Goal: Task Accomplishment & Management: Complete application form

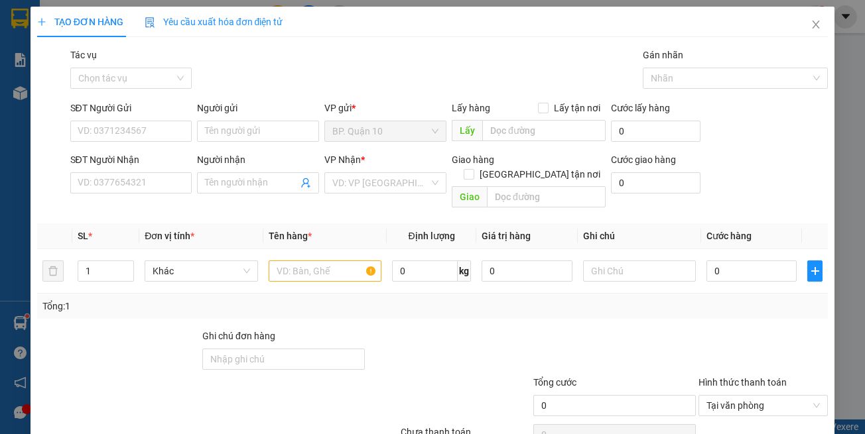
click at [137, 135] on input "SĐT Người Gửi" at bounding box center [131, 131] width 122 height 21
type input "0899038411"
click at [165, 162] on div "0899038411 - DUY" at bounding box center [129, 158] width 104 height 15
type input "DUY"
type input "0977111877"
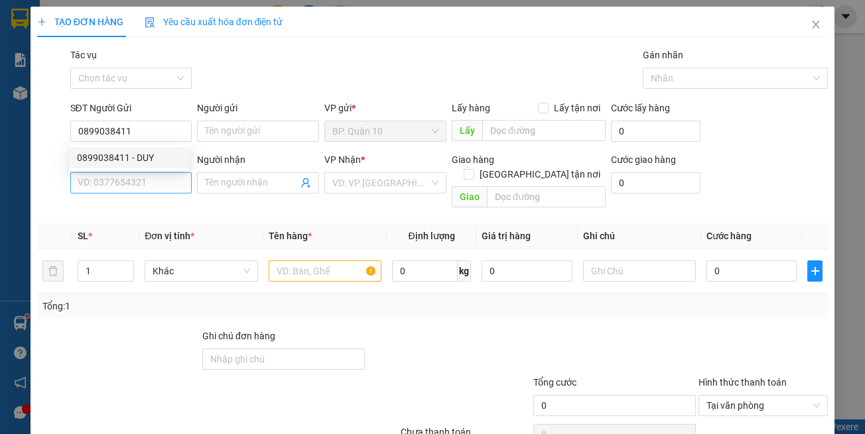
type input "VINH"
type input "0899038411"
click at [189, 231] on span "Đơn vị tính *" at bounding box center [170, 236] width 50 height 11
type input "30.000"
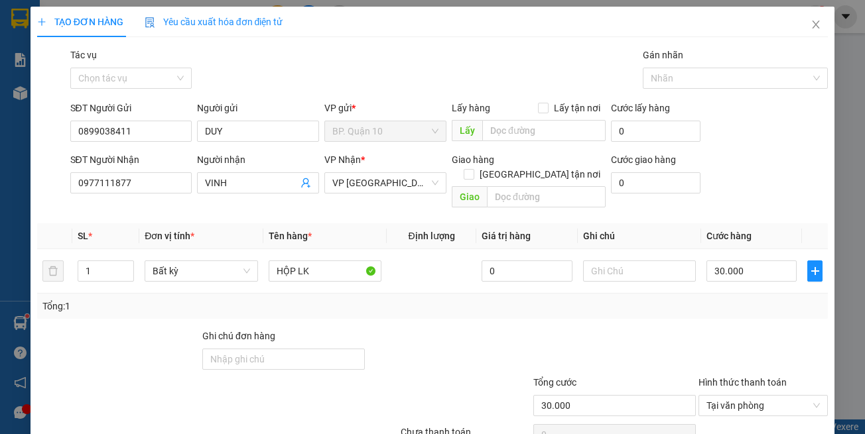
click at [178, 194] on div "SĐT Người Nhận 0977111877" at bounding box center [131, 176] width 122 height 46
click at [149, 180] on input "0977111877" at bounding box center [131, 182] width 122 height 21
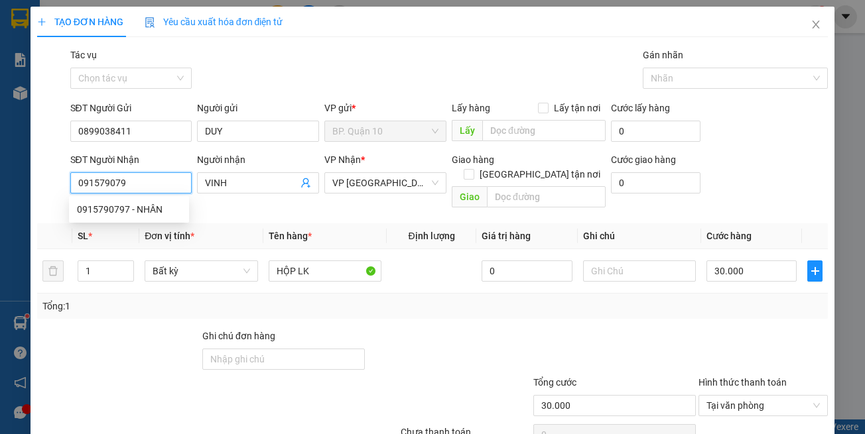
type input "0915790797"
click at [141, 214] on div "0915790797 - NHÂN" at bounding box center [129, 209] width 104 height 15
type input "NHÂN"
type input "0915790797"
click at [302, 208] on div "Transit Pickup Surcharge Ids Transit Deliver Surcharge Ids Transit Deliver Surc…" at bounding box center [432, 264] width 791 height 432
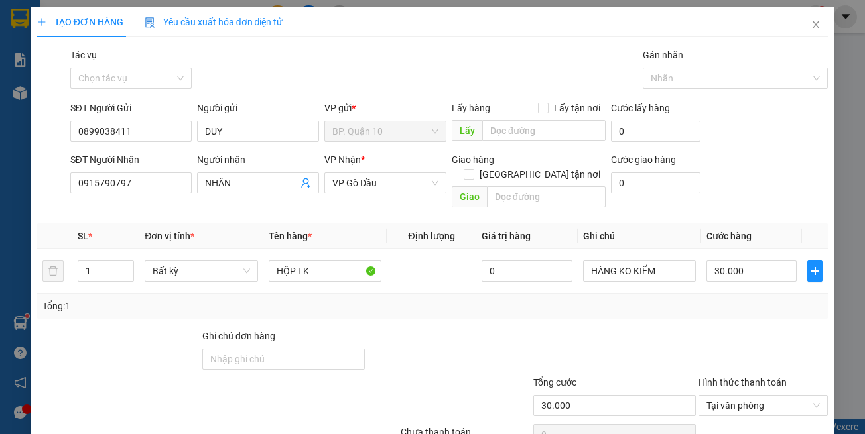
click at [322, 299] on div "Tổng: 1" at bounding box center [188, 306] width 292 height 15
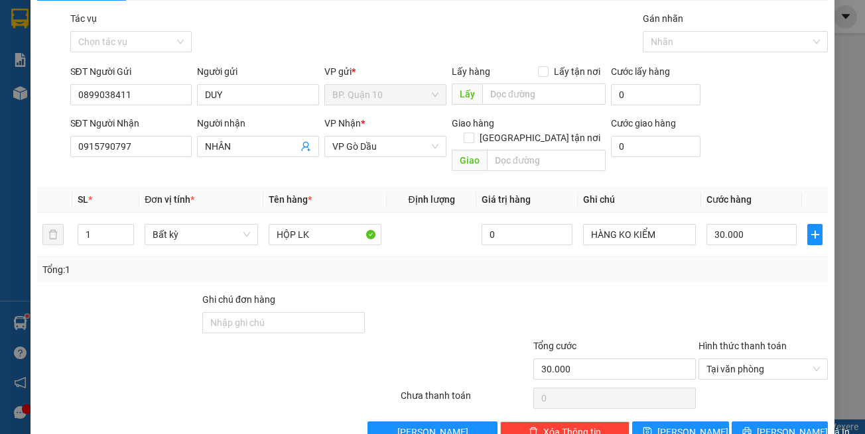
scroll to position [56, 0]
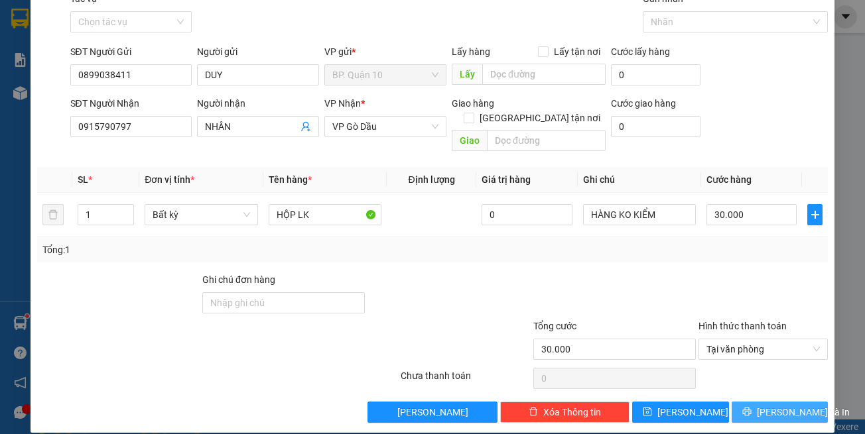
click at [771, 405] on span "[PERSON_NAME] và In" at bounding box center [803, 412] width 93 height 15
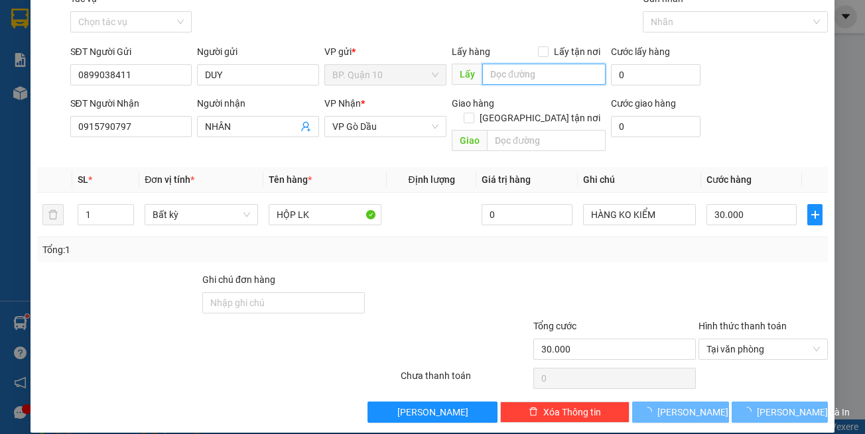
click at [529, 77] on input "text" at bounding box center [543, 74] width 123 height 21
click at [768, 405] on span "[PERSON_NAME] và In" at bounding box center [803, 412] width 93 height 15
click at [244, 434] on img at bounding box center [240, 442] width 8 height 8
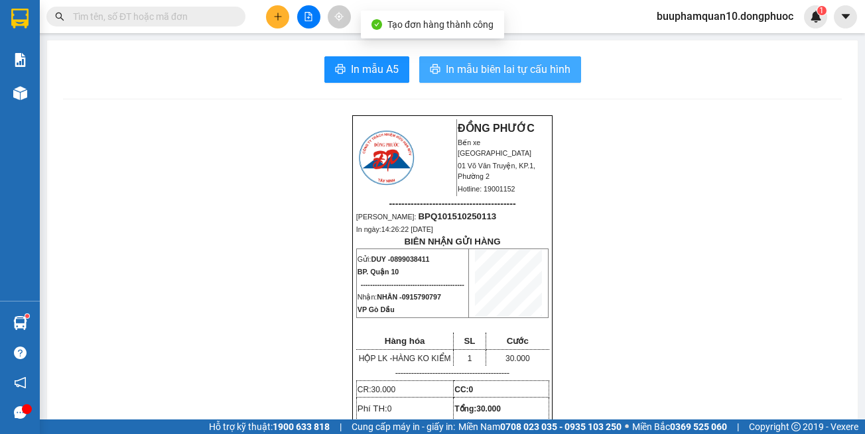
click at [525, 64] on span "In mẫu biên lai tự cấu hình" at bounding box center [508, 69] width 125 height 17
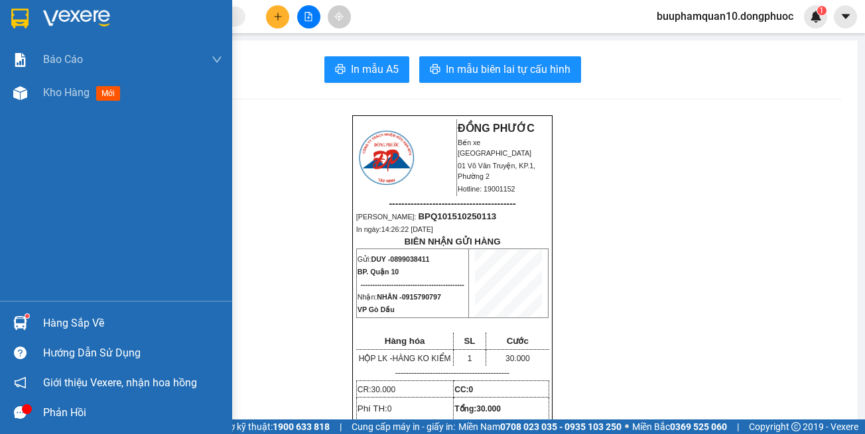
drag, startPoint x: 46, startPoint y: 320, endPoint x: 212, endPoint y: 320, distance: 165.1
click at [47, 320] on div "Hàng sắp về" at bounding box center [132, 324] width 179 height 20
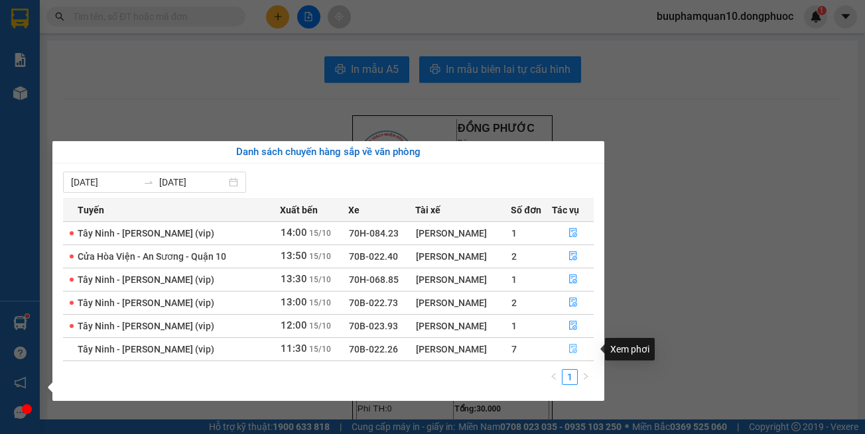
click at [561, 348] on button "button" at bounding box center [572, 349] width 40 height 21
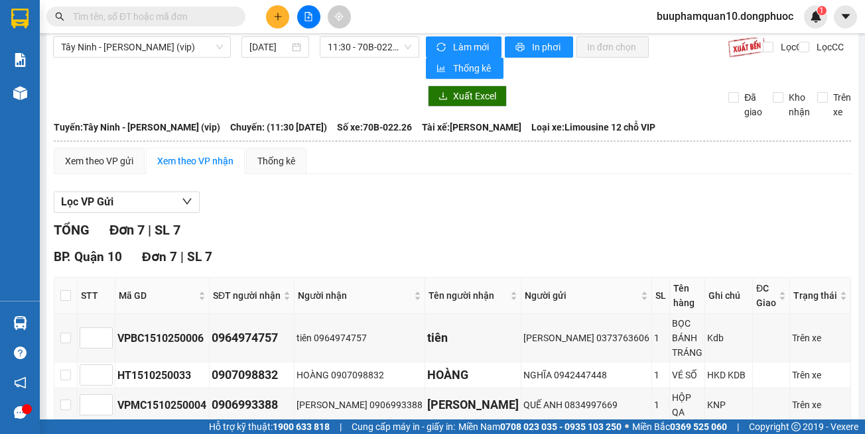
scroll to position [208, 0]
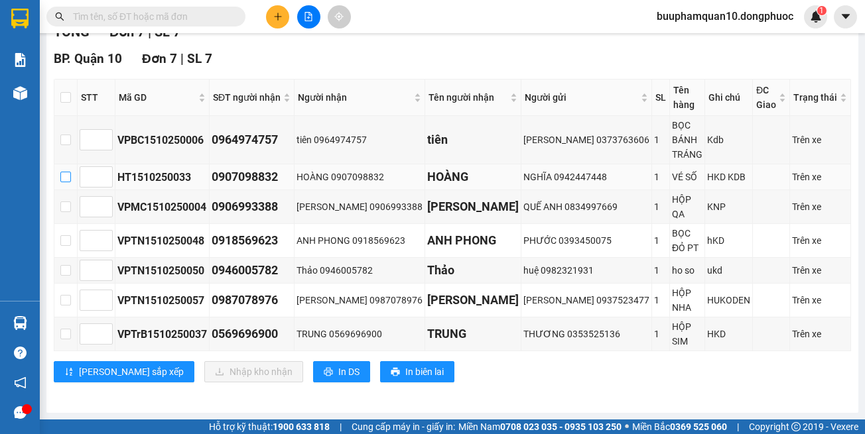
click at [62, 174] on input "checkbox" at bounding box center [65, 177] width 11 height 11
checkbox input "true"
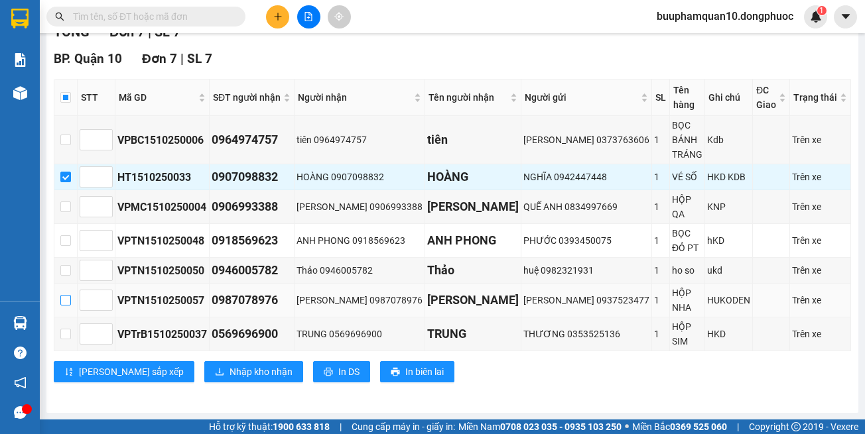
click at [64, 302] on input "checkbox" at bounding box center [65, 300] width 11 height 11
checkbox input "true"
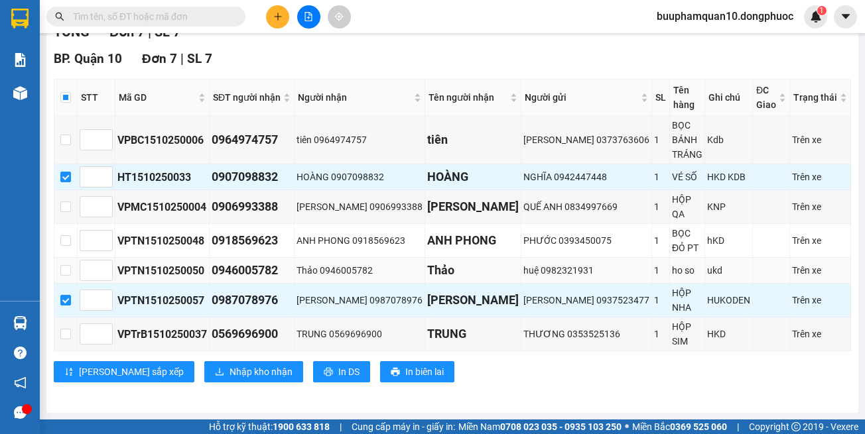
click at [70, 279] on td at bounding box center [65, 271] width 23 height 26
click at [60, 273] on input "checkbox" at bounding box center [65, 270] width 11 height 11
checkbox input "true"
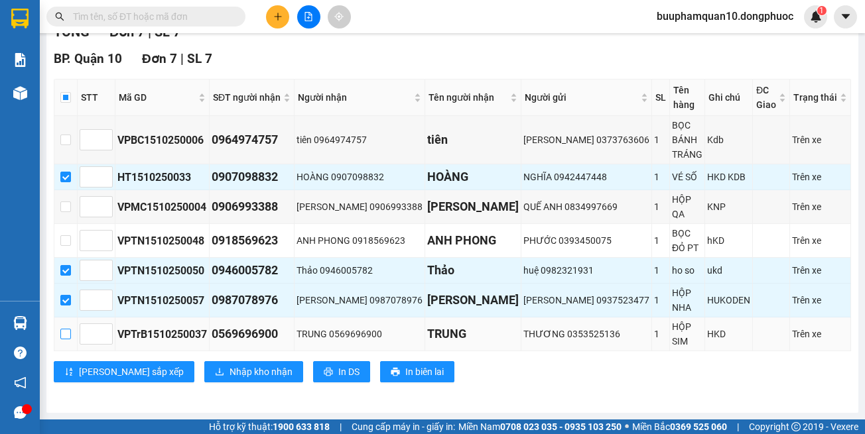
click at [62, 333] on input "checkbox" at bounding box center [65, 334] width 11 height 11
checkbox input "true"
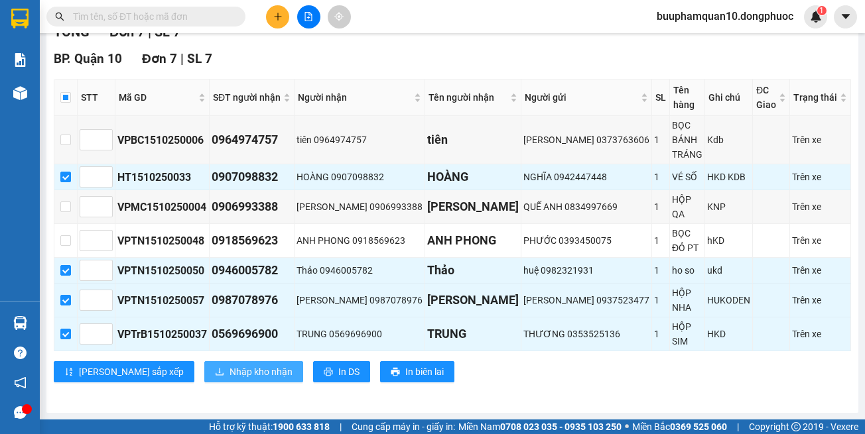
click at [229, 369] on span "Nhập kho nhận" at bounding box center [260, 372] width 63 height 15
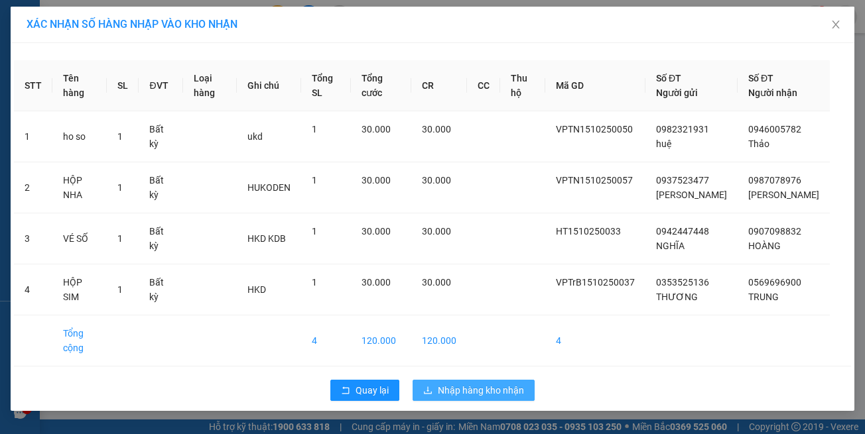
click at [457, 380] on button "Nhập hàng kho nhận" at bounding box center [473, 390] width 122 height 21
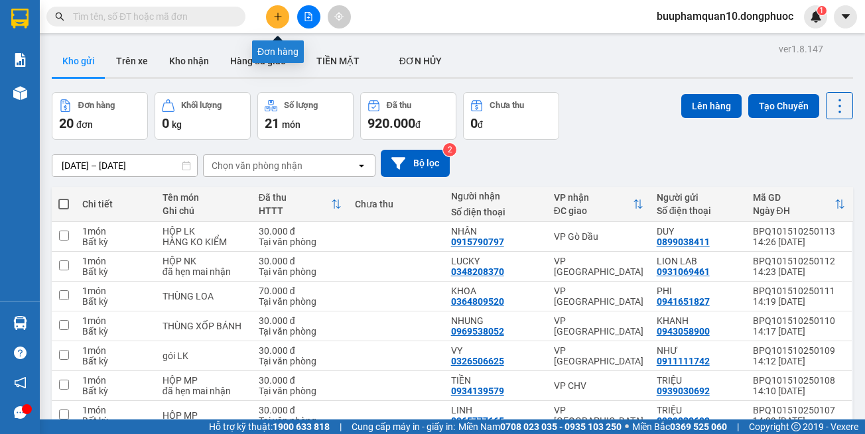
click at [282, 11] on button at bounding box center [277, 16] width 23 height 23
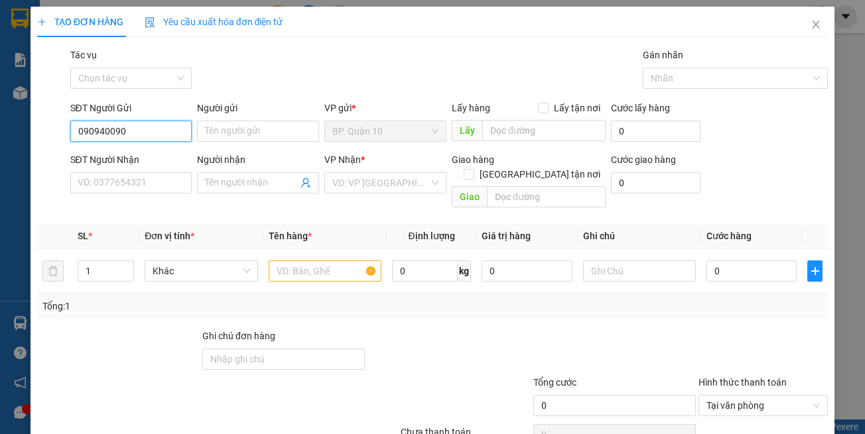
type input "0909400900"
click at [168, 164] on div "0909400900 - TÀI" at bounding box center [129, 158] width 104 height 15
type input "TÀI"
type input "0784990166"
type input "HẰNG"
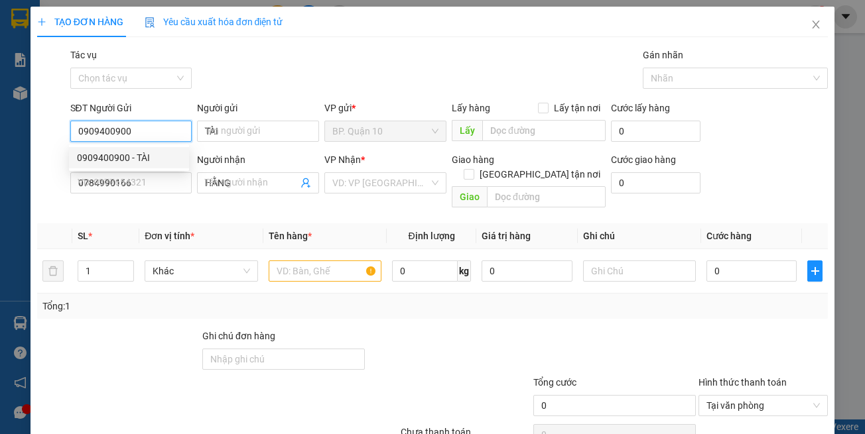
type input "0909400900"
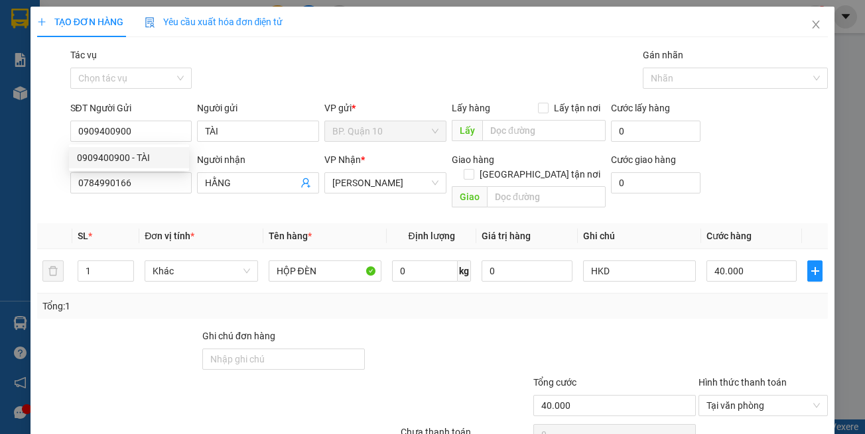
click at [180, 202] on div "Transit Pickup Surcharge Ids Transit Deliver Surcharge Ids Transit Deliver Surc…" at bounding box center [432, 264] width 791 height 432
click at [170, 178] on input "0784990166" at bounding box center [131, 182] width 122 height 21
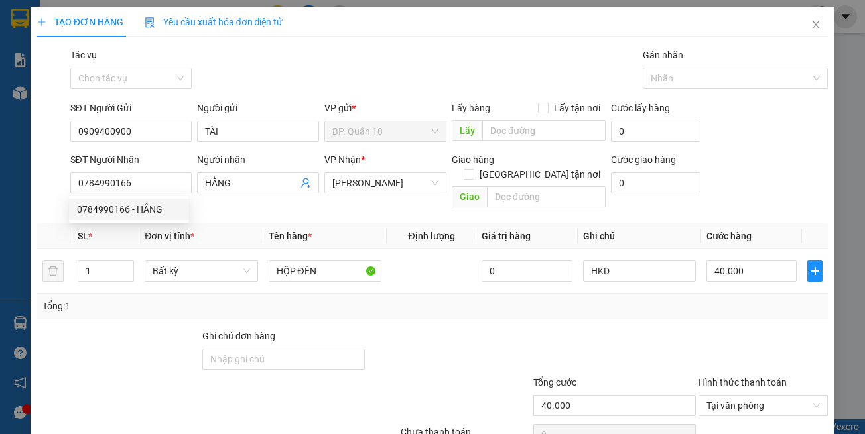
drag, startPoint x: 377, startPoint y: 328, endPoint x: 372, endPoint y: 314, distance: 14.7
click at [377, 329] on div at bounding box center [448, 352] width 165 height 46
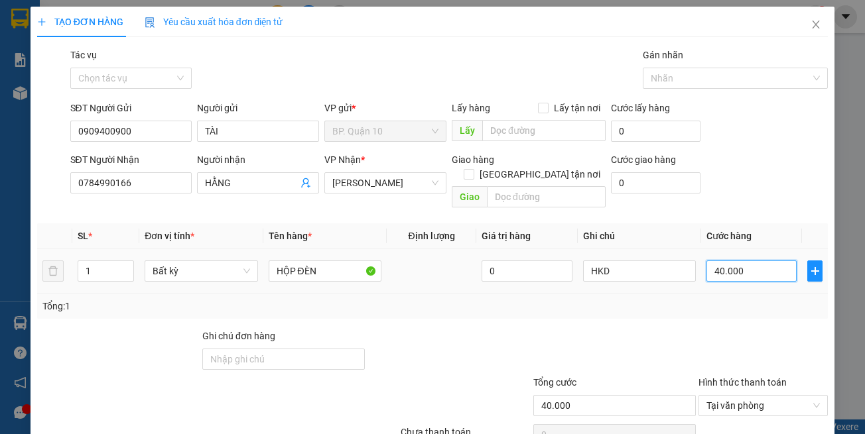
click at [735, 265] on input "40.000" at bounding box center [751, 271] width 90 height 21
type input "3"
type input "30"
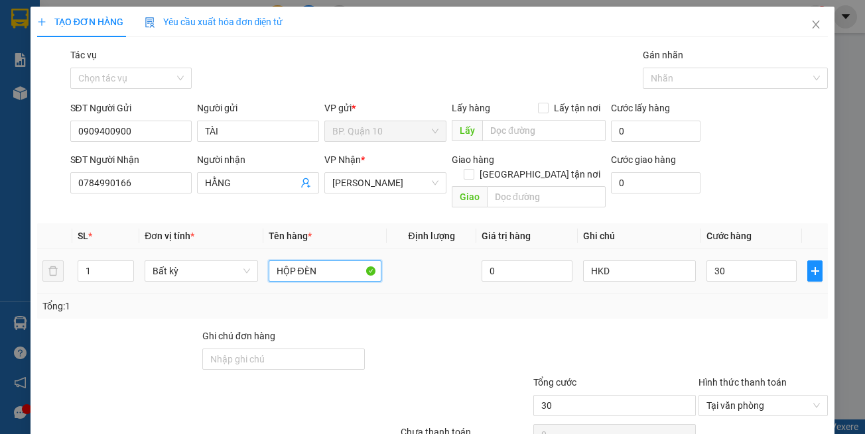
type input "30.000"
click at [355, 261] on input "HỘP ĐÈN" at bounding box center [325, 271] width 113 height 21
type input "HỘP đồ điện"
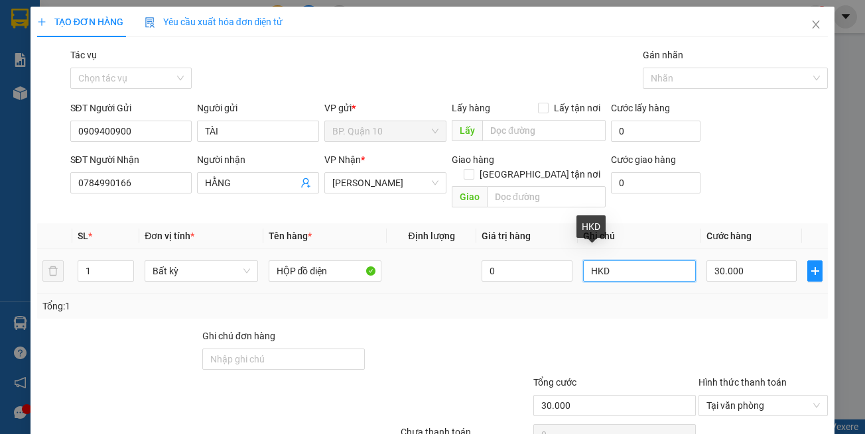
drag, startPoint x: 627, startPoint y: 251, endPoint x: 352, endPoint y: 240, distance: 274.7
click at [373, 249] on tr "1 Bất kỳ HỘP đồ điện 0 HKD 30.000" at bounding box center [432, 271] width 791 height 44
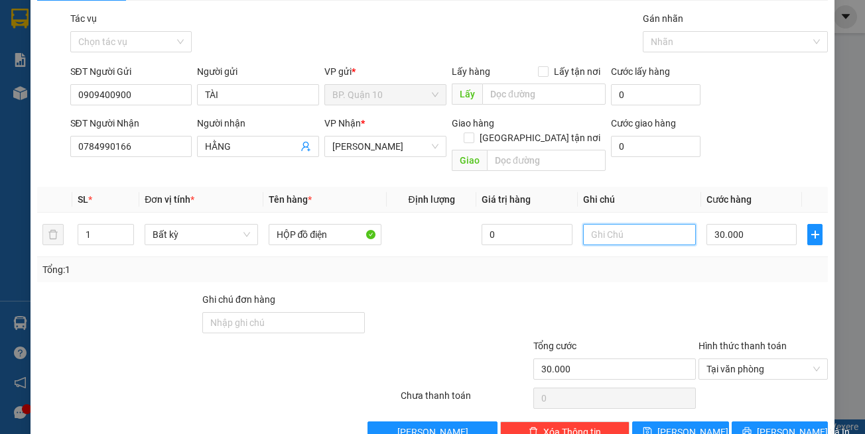
scroll to position [56, 0]
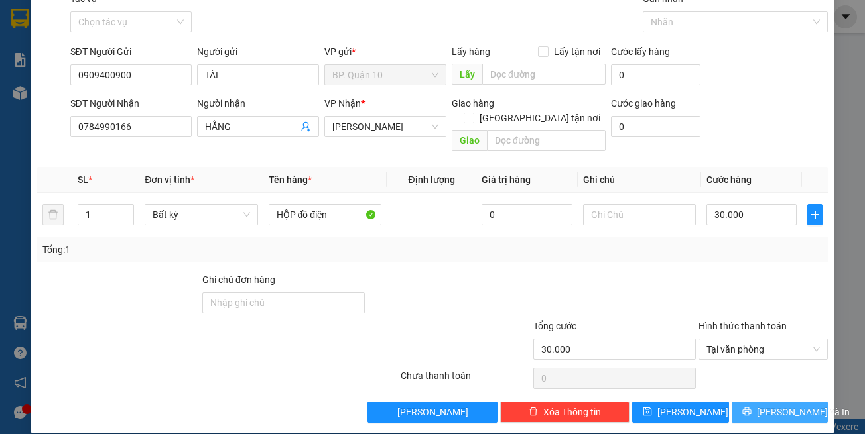
click at [783, 405] on span "[PERSON_NAME] và In" at bounding box center [803, 412] width 93 height 15
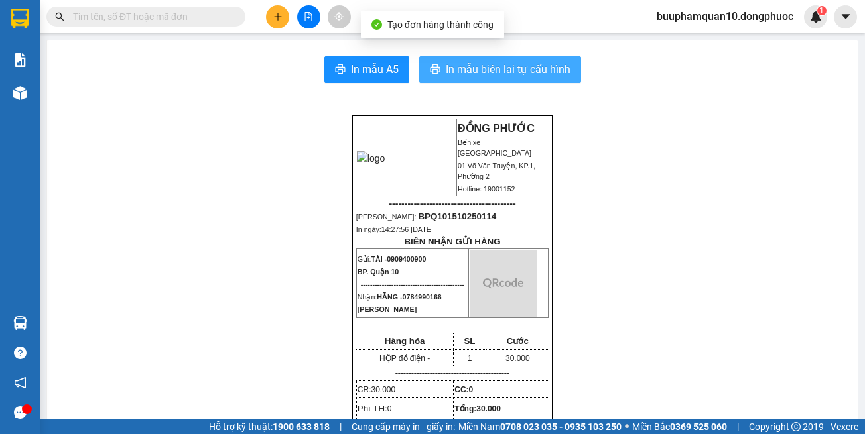
click at [491, 77] on span "In mẫu biên lai tự cấu hình" at bounding box center [508, 69] width 125 height 17
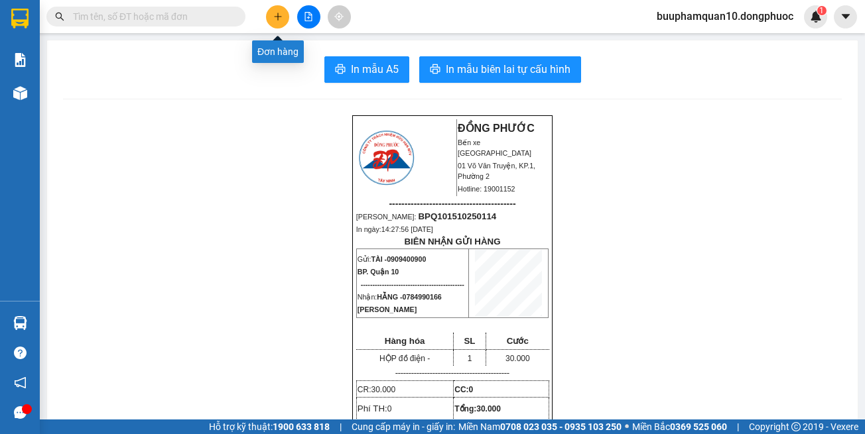
click at [276, 13] on icon "plus" at bounding box center [277, 16] width 9 height 9
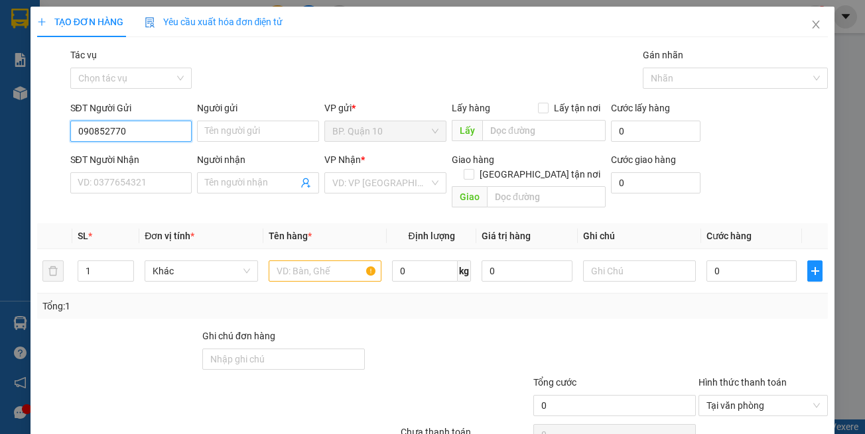
type input "0908527704"
drag, startPoint x: 138, startPoint y: 154, endPoint x: 192, endPoint y: 195, distance: 67.2
click at [139, 154] on div "0908527704 - AN" at bounding box center [129, 158] width 104 height 15
type input "AN"
type input "0913673647"
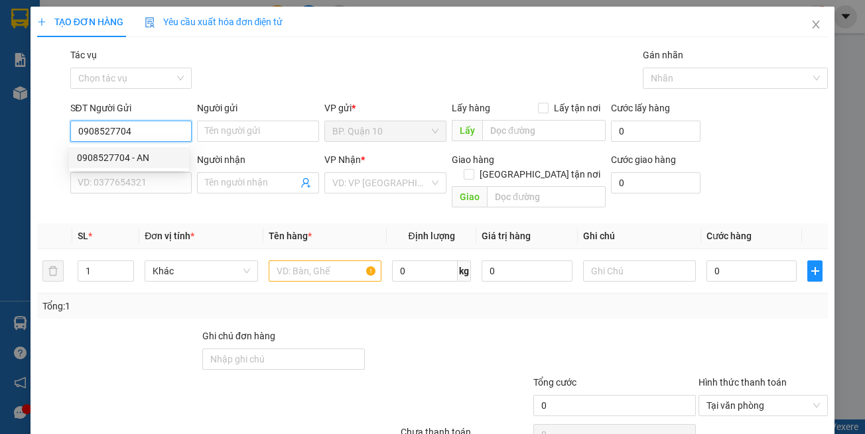
type input "PHÚ"
type input "0908527704"
drag, startPoint x: 212, startPoint y: 220, endPoint x: 229, endPoint y: 209, distance: 21.2
click at [213, 223] on th "Đơn vị tính *" at bounding box center [200, 236] width 123 height 26
type input "50.000"
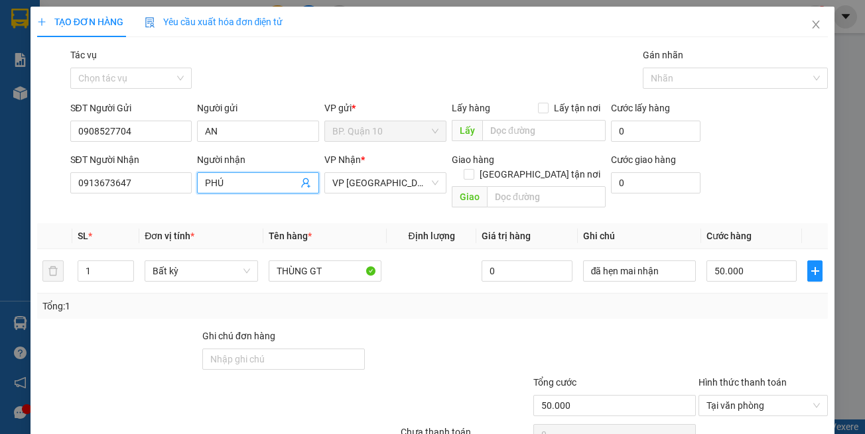
click at [306, 184] on icon "user-add" at bounding box center [305, 183] width 11 height 11
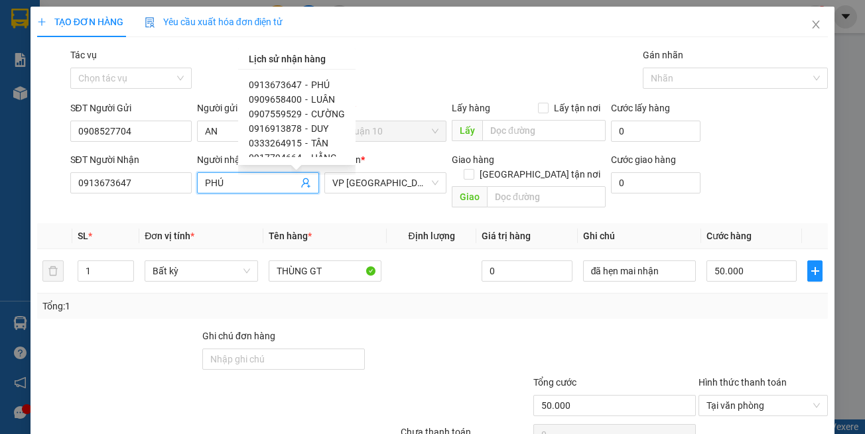
click at [319, 98] on span "LUÂN" at bounding box center [323, 99] width 24 height 11
type input "0909658400"
type input "LUÂN"
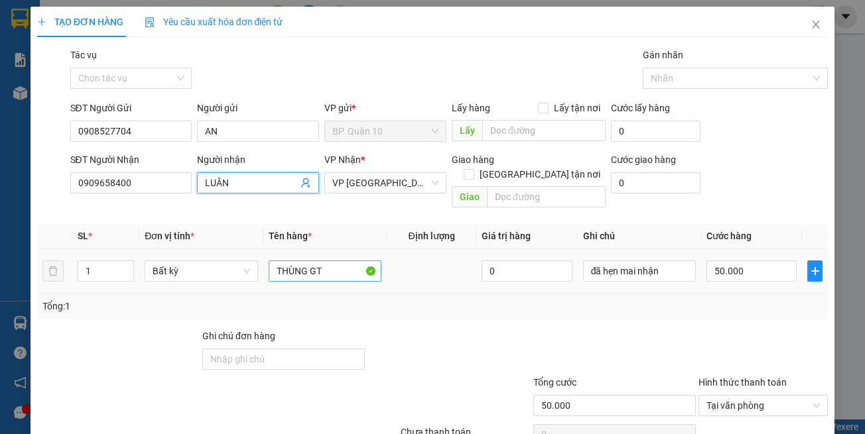
drag, startPoint x: 389, startPoint y: 292, endPoint x: 346, endPoint y: 256, distance: 55.5
click at [389, 299] on div "Tổng: 1" at bounding box center [432, 306] width 780 height 15
click at [63, 258] on tr "1 Bất kỳ THÙNG GT 0 đã hẹn mai nhận 50.000" at bounding box center [432, 271] width 791 height 44
type input "BỌC GT"
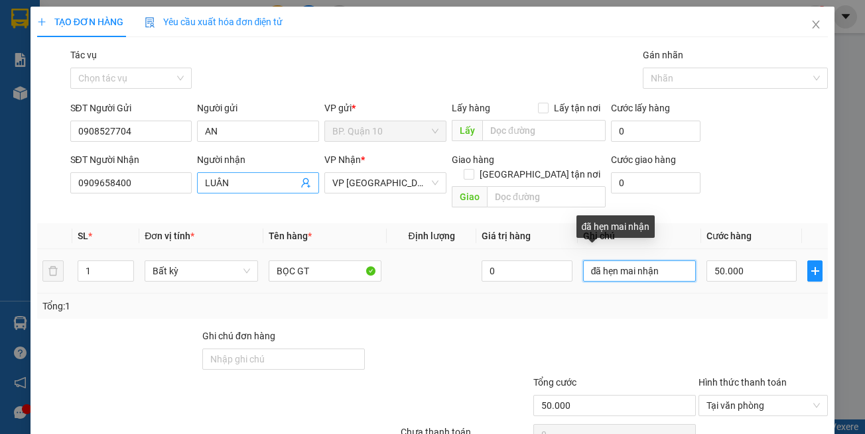
drag, startPoint x: 653, startPoint y: 259, endPoint x: 294, endPoint y: 191, distance: 365.8
click at [295, 192] on div "Transit Pickup Surcharge Ids Transit Deliver Surcharge Ids Transit Deliver Surc…" at bounding box center [432, 264] width 791 height 432
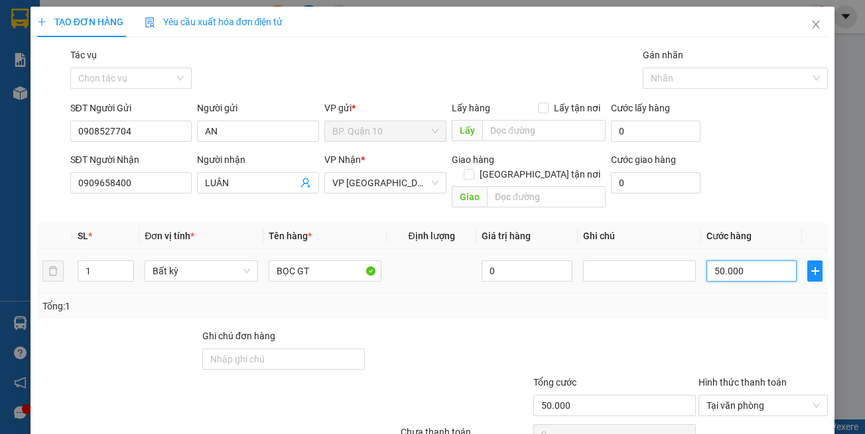
click at [728, 261] on input "50.000" at bounding box center [751, 271] width 90 height 21
type input "3"
type input "30"
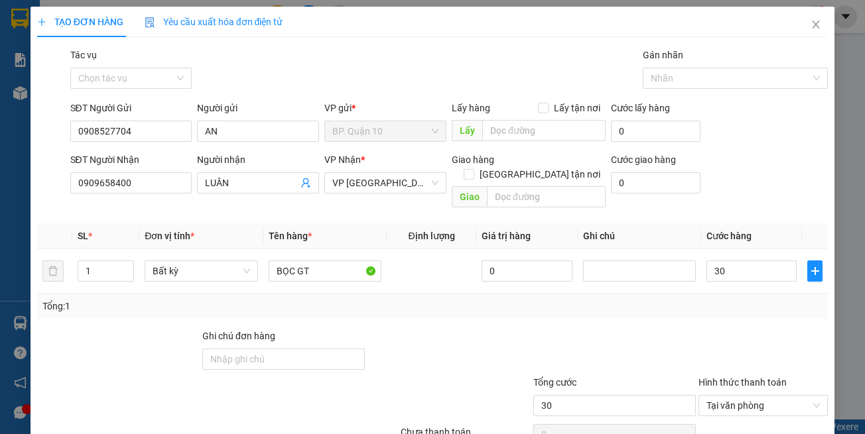
type input "30.000"
click at [745, 329] on div at bounding box center [763, 352] width 132 height 46
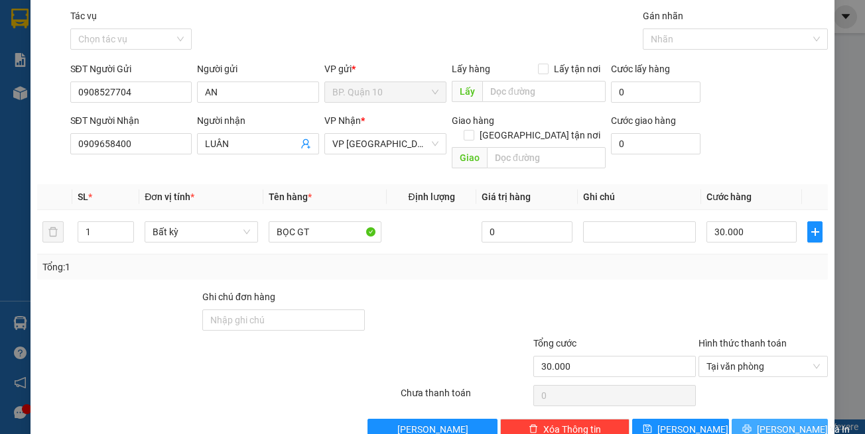
scroll to position [56, 0]
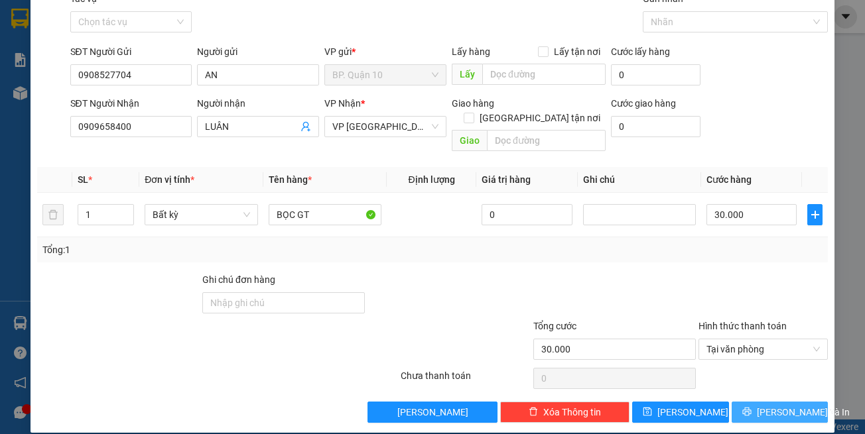
click at [807, 406] on button "[PERSON_NAME] và In" at bounding box center [779, 412] width 97 height 21
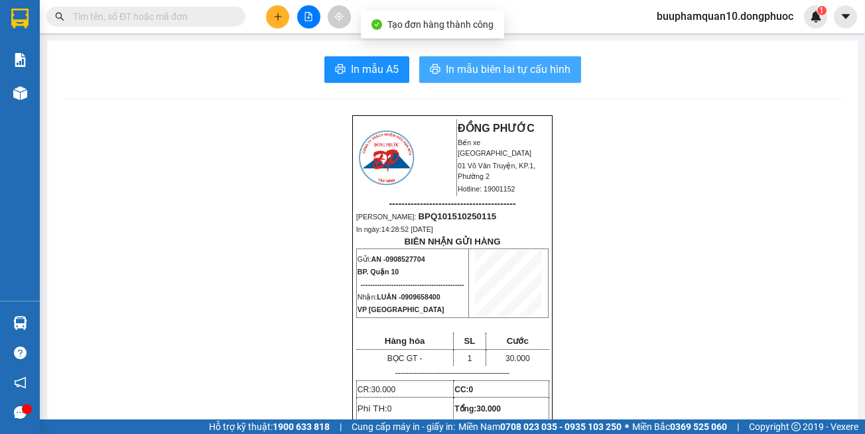
click at [521, 69] on span "In mẫu biên lai tự cấu hình" at bounding box center [508, 69] width 125 height 17
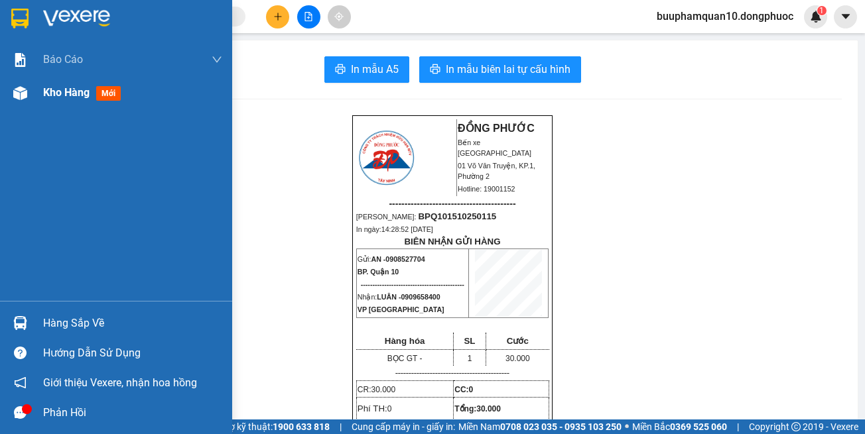
click at [59, 83] on div "Kho hàng mới" at bounding box center [132, 92] width 179 height 33
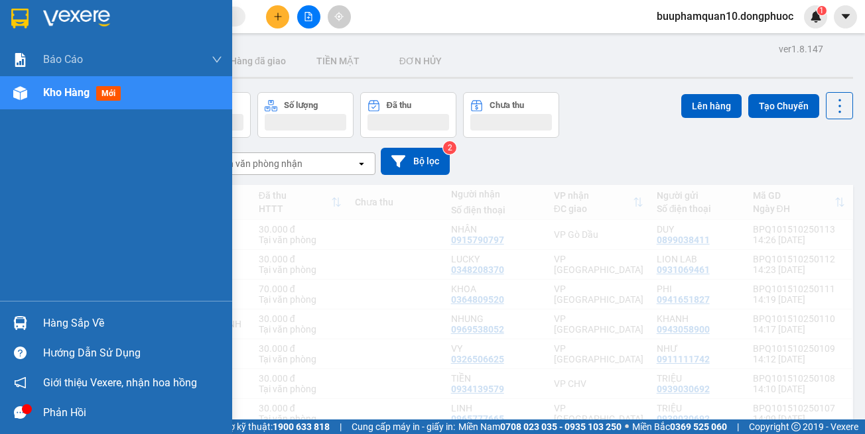
click at [52, 95] on span "Kho hàng" at bounding box center [66, 92] width 46 height 13
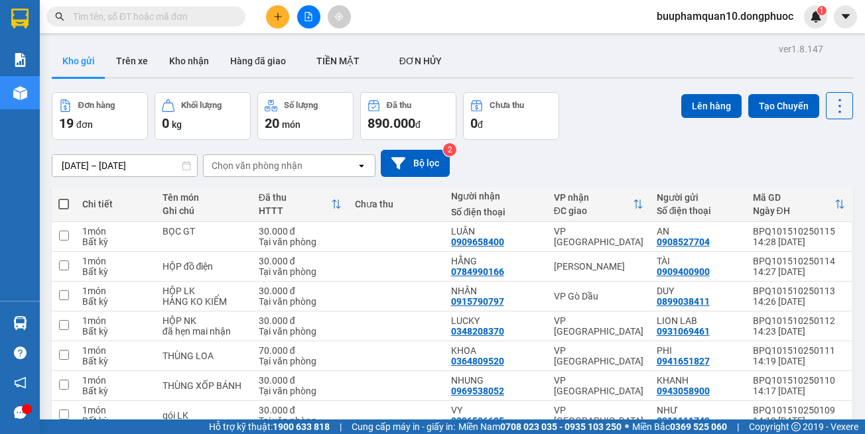
click at [299, 166] on div "Chọn văn phòng nhận" at bounding box center [257, 165] width 91 height 13
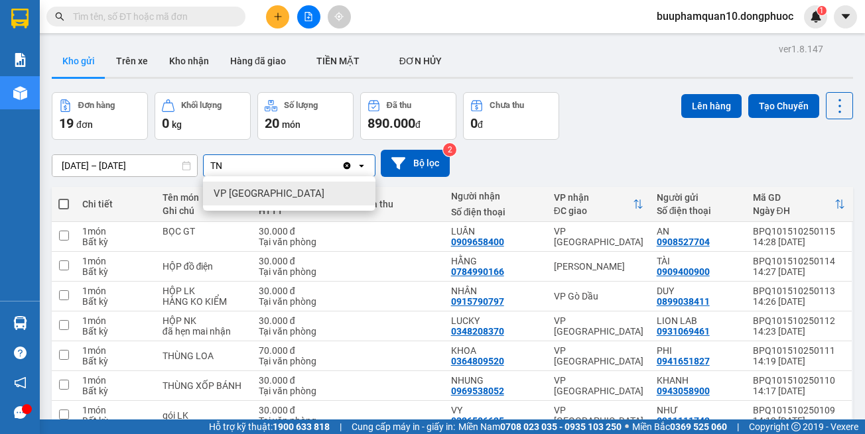
type input "TN"
drag, startPoint x: 306, startPoint y: 200, endPoint x: 304, endPoint y: 178, distance: 22.6
click at [305, 199] on div "VP [GEOGRAPHIC_DATA]" at bounding box center [289, 194] width 172 height 24
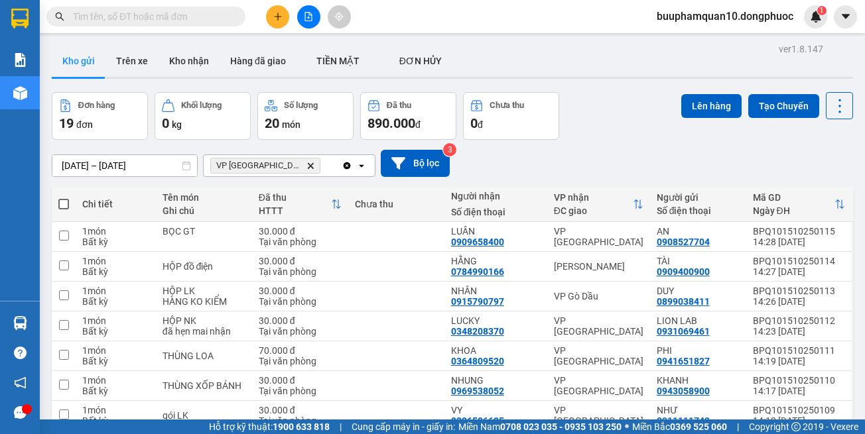
click at [304, 172] on div "VP Tây Ninh Delete" at bounding box center [273, 165] width 138 height 21
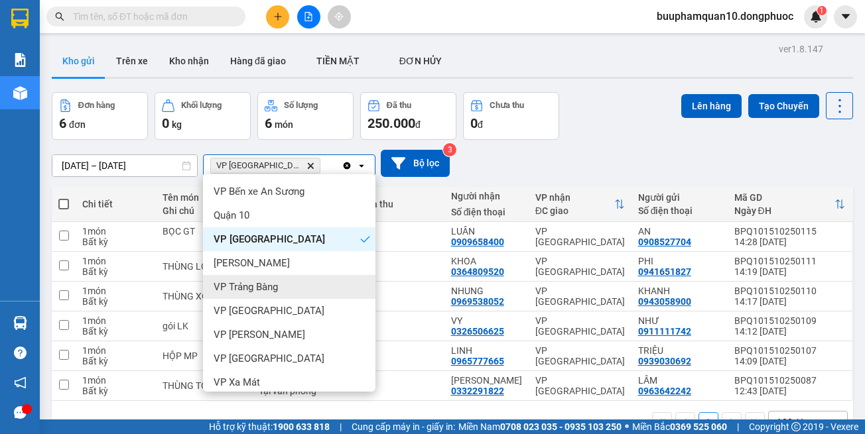
click at [306, 288] on div "VP Trảng Bàng" at bounding box center [289, 287] width 172 height 24
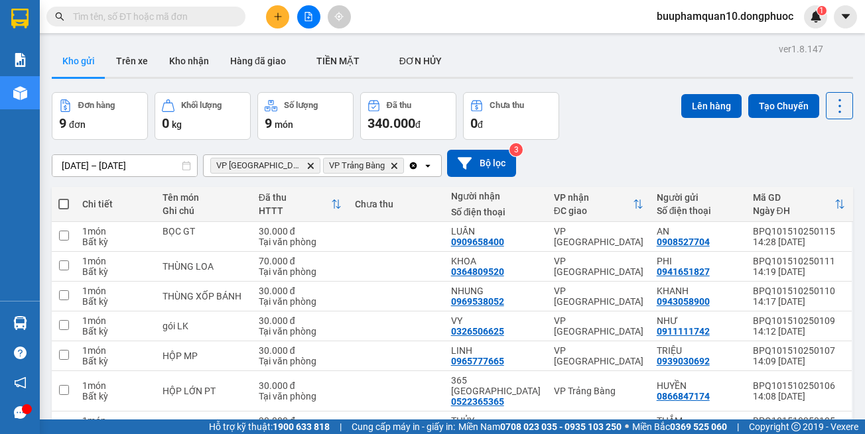
click at [60, 202] on span at bounding box center [63, 204] width 11 height 11
click at [64, 198] on input "checkbox" at bounding box center [64, 198] width 0 height 0
checkbox input "true"
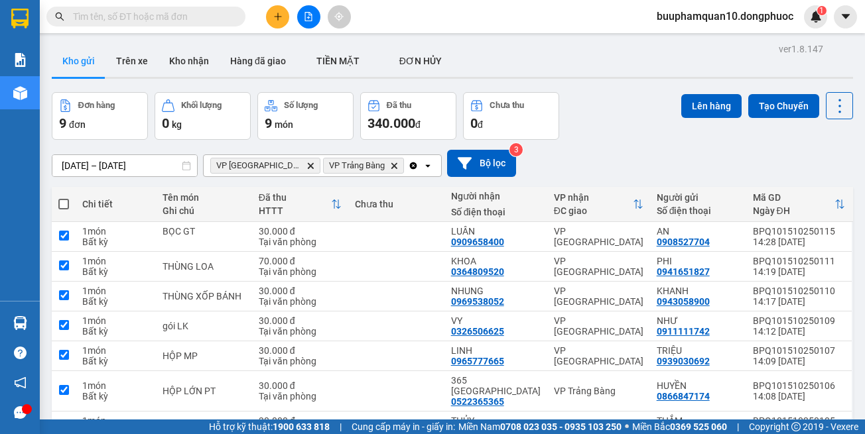
checkbox input "true"
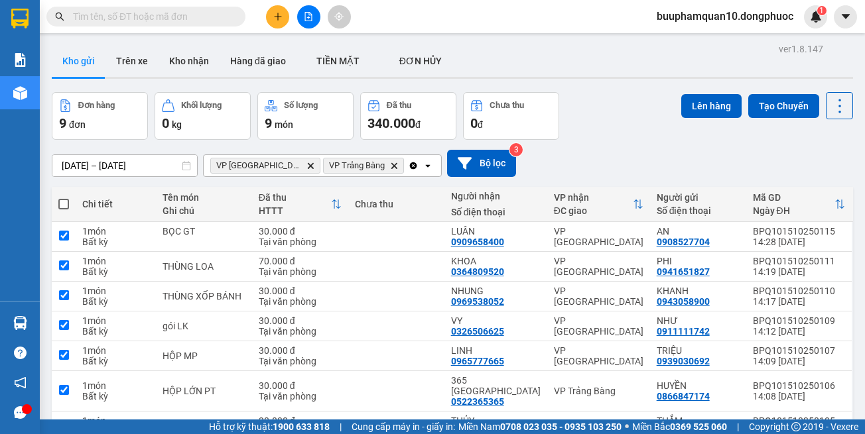
checkbox input "true"
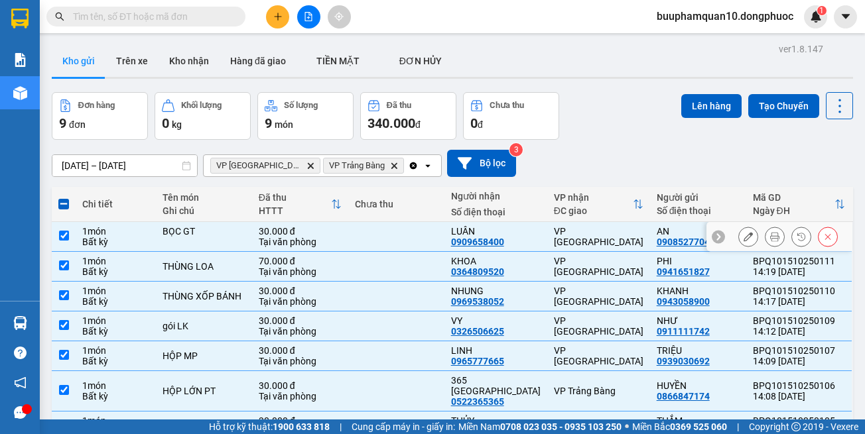
click at [231, 237] on div at bounding box center [203, 242] width 83 height 11
checkbox input "false"
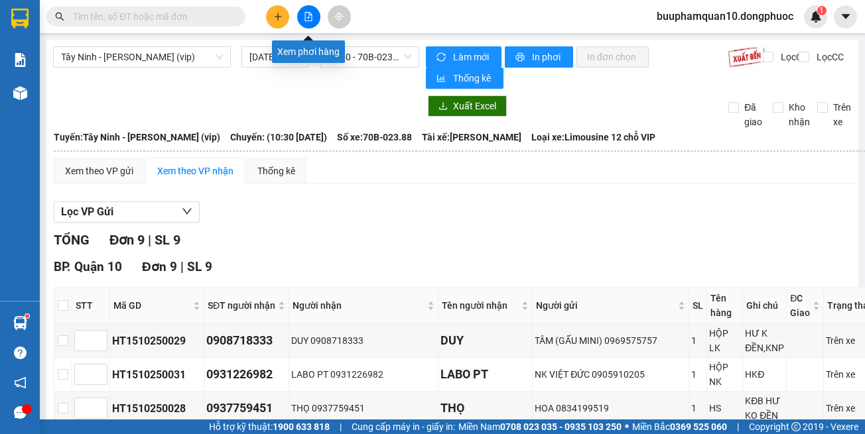
scroll to position [321, 0]
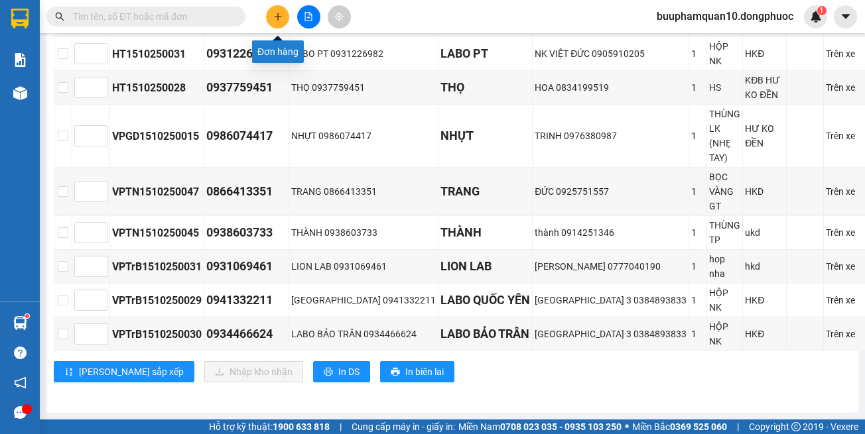
click at [273, 20] on icon "plus" at bounding box center [277, 16] width 9 height 9
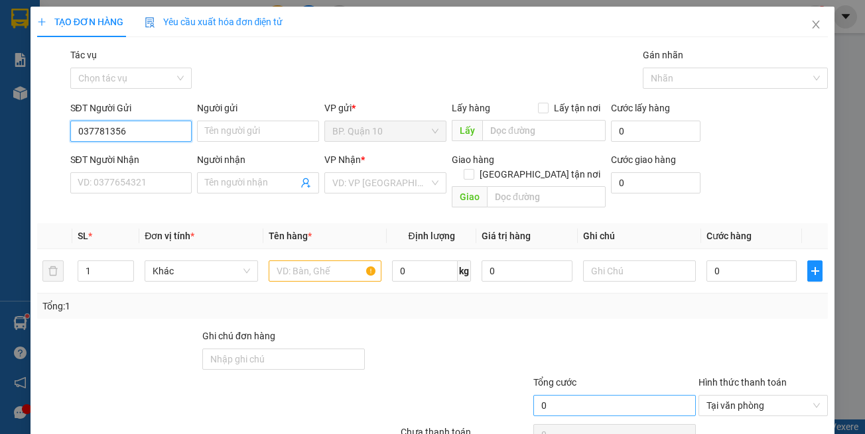
type input "0377813567"
click at [158, 157] on div "0377813567 - LINH" at bounding box center [129, 158] width 104 height 15
type input "LINH"
type input "0353846846"
type input "HỒNG ANH"
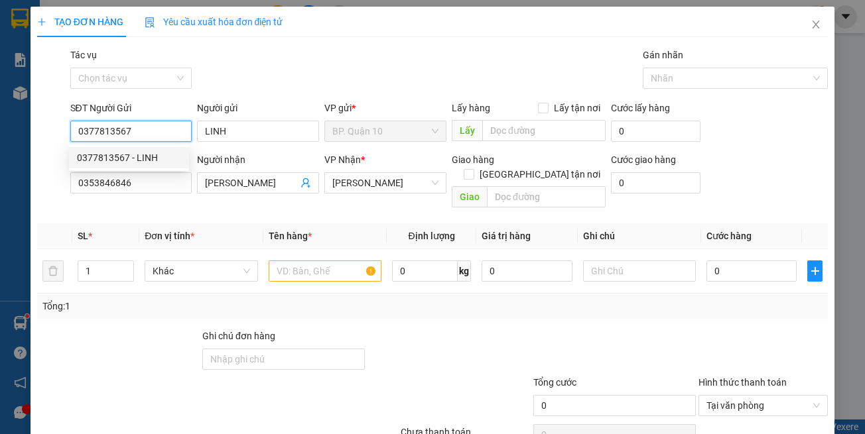
type input "0377813567"
click at [174, 223] on th "Đơn vị tính *" at bounding box center [200, 236] width 123 height 26
type input "40.000"
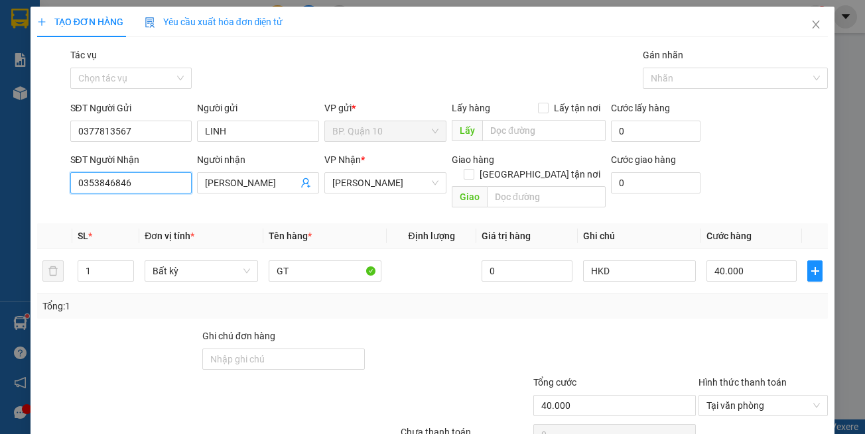
click at [150, 188] on input "0353846846" at bounding box center [131, 182] width 122 height 21
drag, startPoint x: 150, startPoint y: 188, endPoint x: 160, endPoint y: 192, distance: 11.3
click at [160, 192] on input "0353846846" at bounding box center [131, 182] width 122 height 21
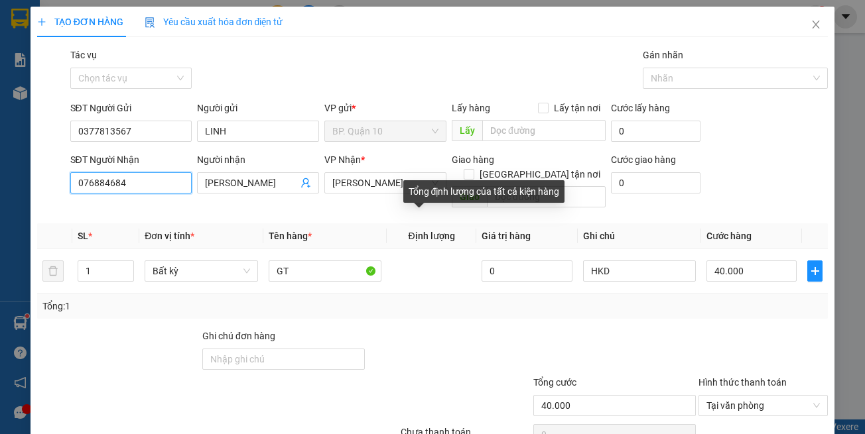
type input "0768846846"
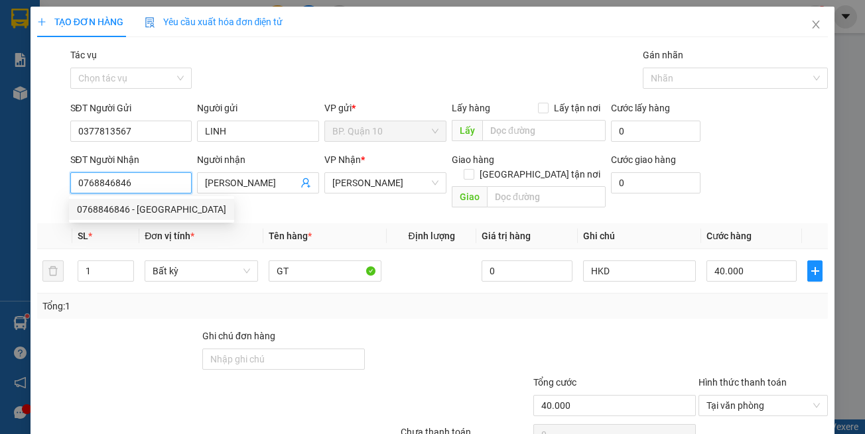
click at [139, 212] on div "0768846846 - hồng ANH" at bounding box center [151, 209] width 149 height 15
type input "hồng ANH"
type input "0768846846"
click at [309, 202] on div "Transit Pickup Surcharge Ids Transit Deliver Surcharge Ids Transit Deliver Surc…" at bounding box center [432, 264] width 791 height 432
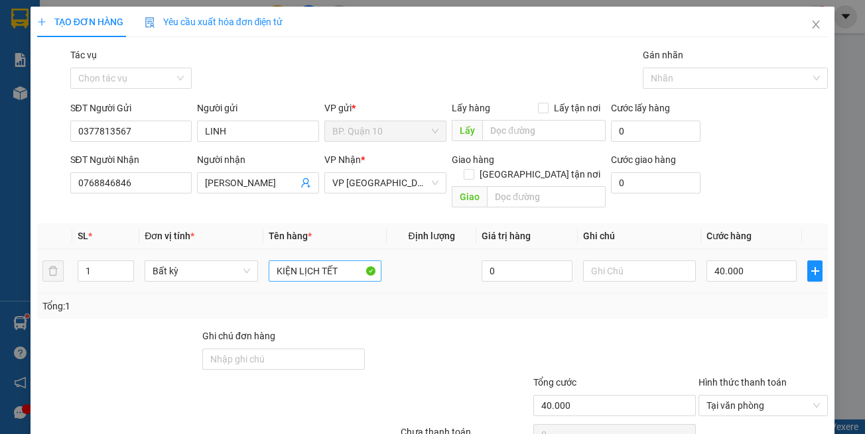
drag, startPoint x: 327, startPoint y: 298, endPoint x: 328, endPoint y: 259, distance: 39.1
click at [327, 299] on div "Tổng: 1" at bounding box center [188, 306] width 292 height 15
click at [353, 182] on span "VP [GEOGRAPHIC_DATA]" at bounding box center [385, 183] width 106 height 20
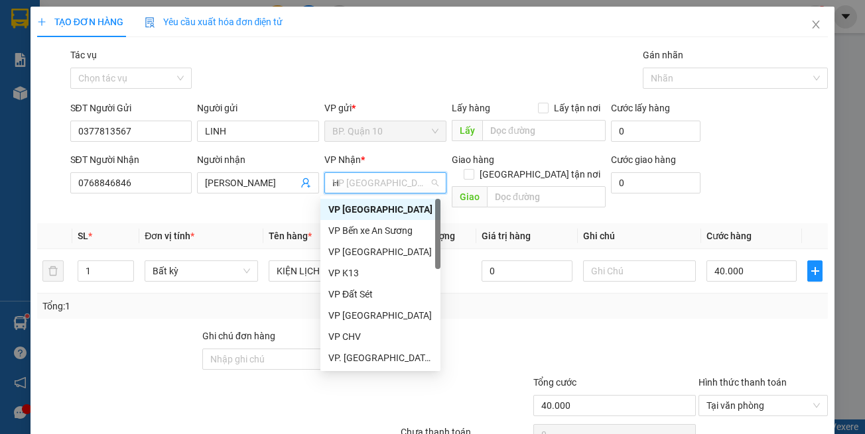
type input "HT"
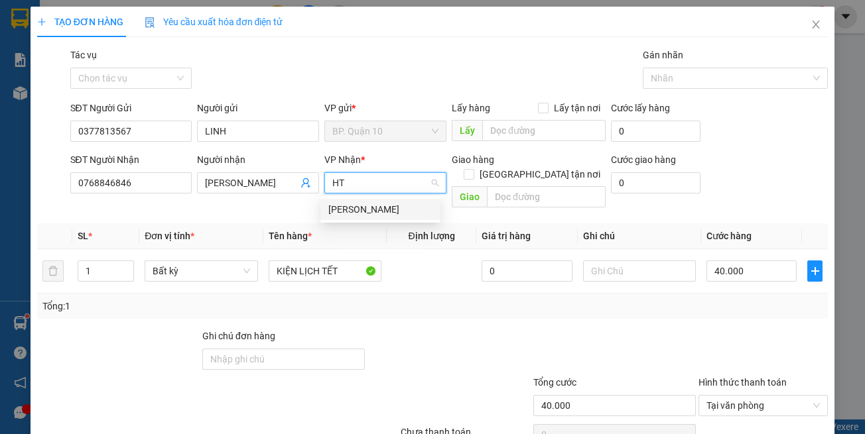
click at [359, 211] on div "Hòa Thành" at bounding box center [380, 209] width 104 height 15
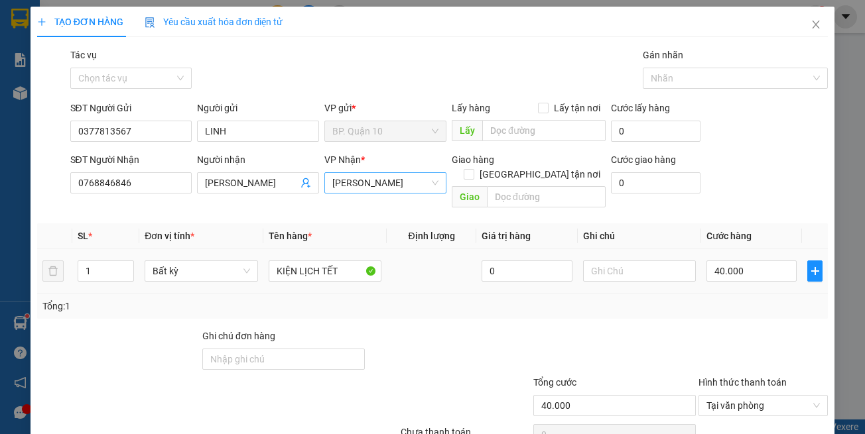
click at [347, 275] on td "KIỆN LỊCH TẾT" at bounding box center [324, 271] width 123 height 44
drag, startPoint x: 349, startPoint y: 265, endPoint x: 99, endPoint y: 253, distance: 249.6
click at [113, 261] on tr "1 Bất kỳ KIỆN LỊCH TẾT 0 40.000" at bounding box center [432, 271] width 791 height 44
type input "BỌC THUỐC"
click at [766, 265] on input "40.000" at bounding box center [751, 271] width 90 height 21
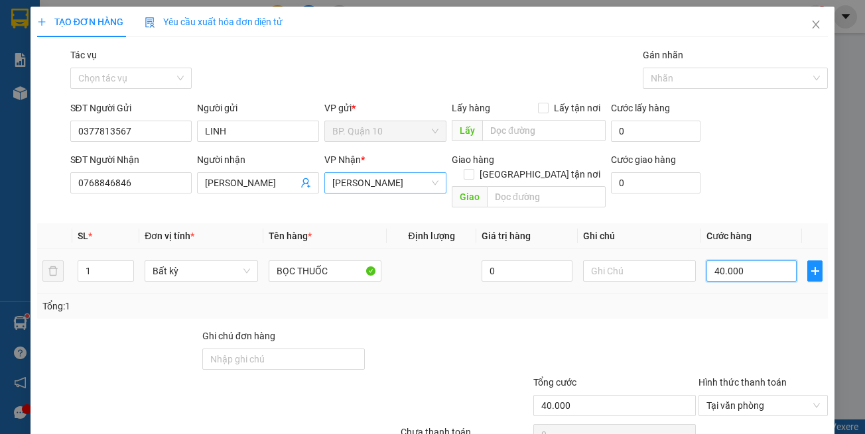
type input "3"
type input "30"
type input "30.000"
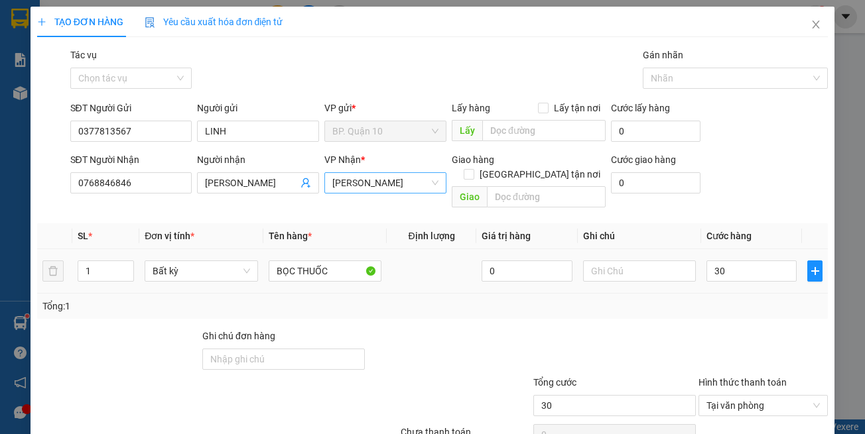
type input "30.000"
drag, startPoint x: 757, startPoint y: 314, endPoint x: 757, endPoint y: 330, distance: 15.9
click at [757, 329] on div at bounding box center [763, 352] width 132 height 46
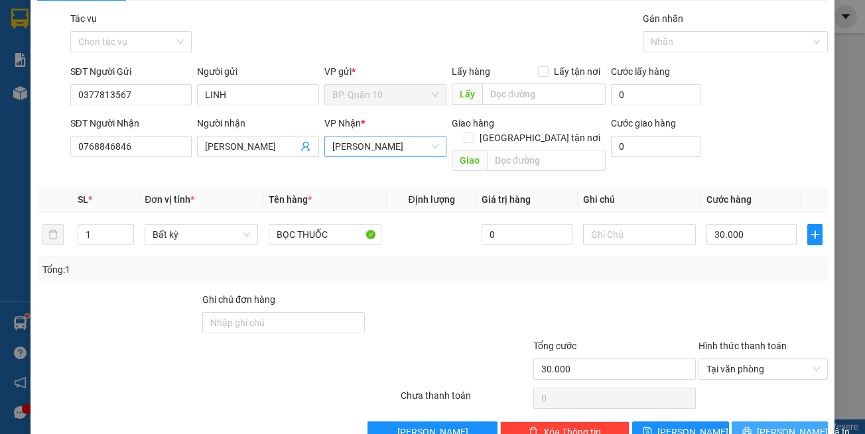
scroll to position [56, 0]
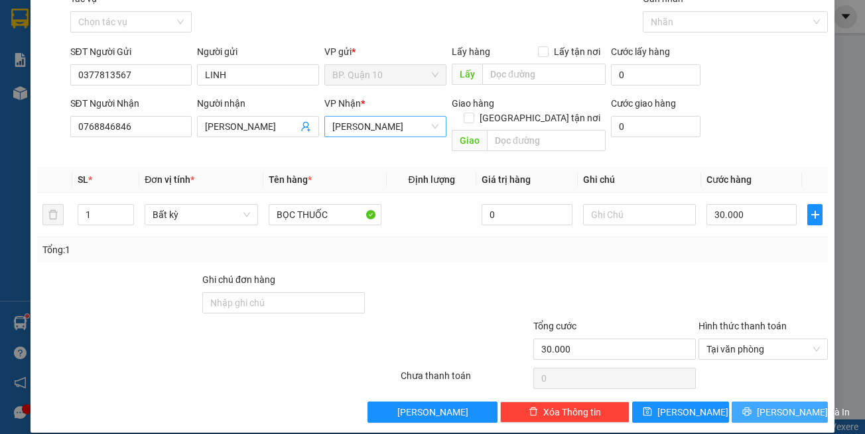
drag, startPoint x: 761, startPoint y: 404, endPoint x: 684, endPoint y: 295, distance: 133.2
click at [761, 405] on span "[PERSON_NAME] và In" at bounding box center [803, 412] width 93 height 15
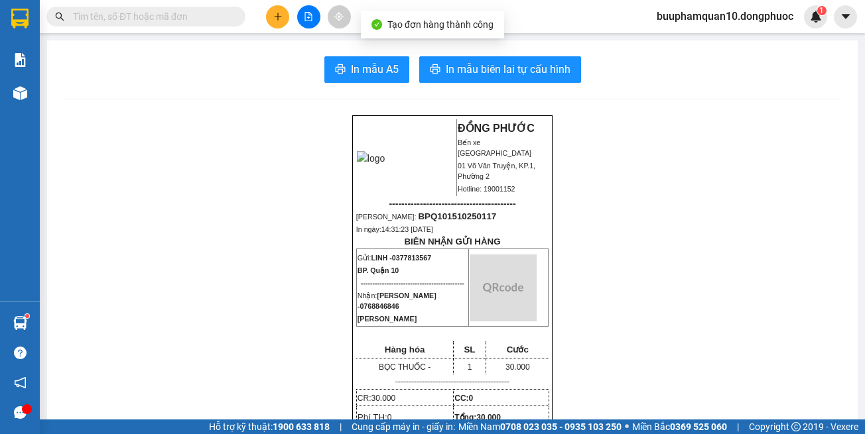
click at [505, 66] on span "In mẫu biên lai tự cấu hình" at bounding box center [508, 69] width 125 height 17
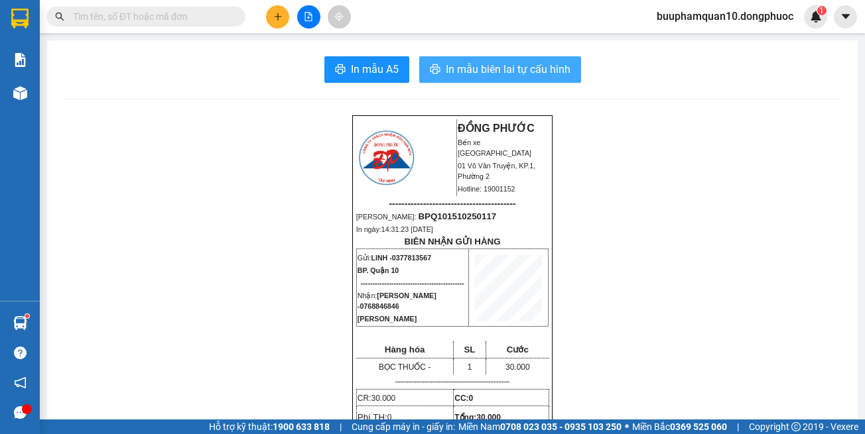
click at [511, 74] on span "In mẫu biên lai tự cấu hình" at bounding box center [508, 69] width 125 height 17
click at [304, 15] on icon "file-add" at bounding box center [308, 16] width 9 height 9
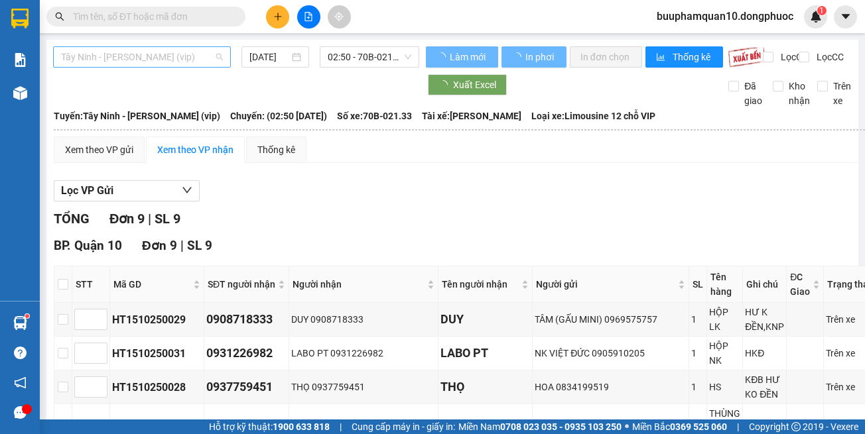
click at [158, 62] on span "Tây Ninh - [PERSON_NAME] (vip)" at bounding box center [142, 57] width 162 height 20
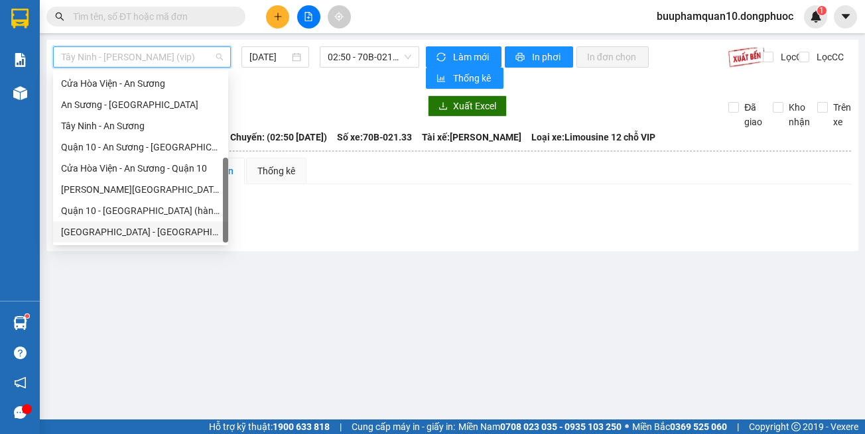
drag, startPoint x: 172, startPoint y: 231, endPoint x: 183, endPoint y: 215, distance: 19.7
click at [172, 231] on div "[GEOGRAPHIC_DATA] - [GEOGRAPHIC_DATA] (vip)" at bounding box center [140, 232] width 159 height 15
type input "[DATE]"
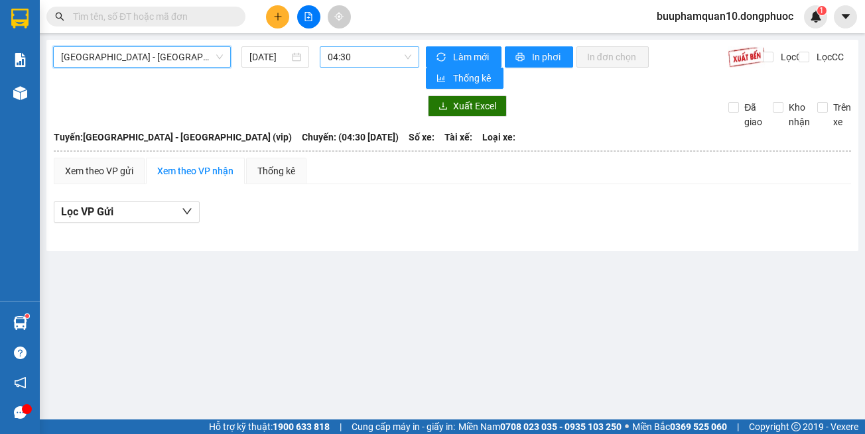
click at [380, 61] on span "04:30" at bounding box center [370, 57] width 84 height 20
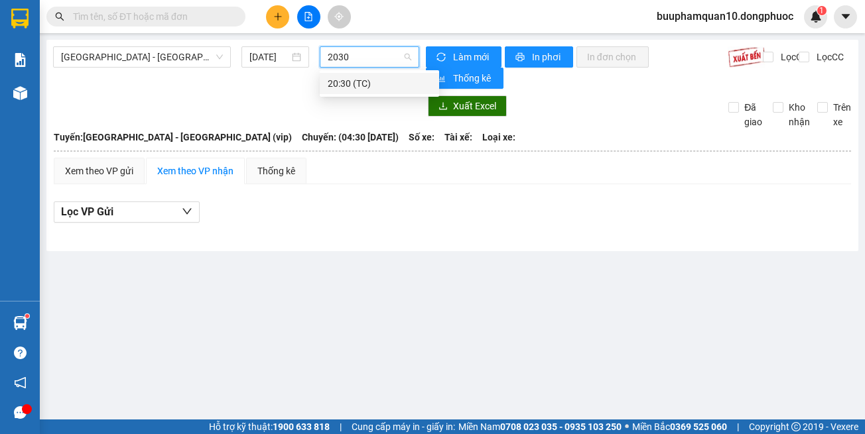
click at [371, 62] on input "2030" at bounding box center [365, 57] width 74 height 20
type input "2030"
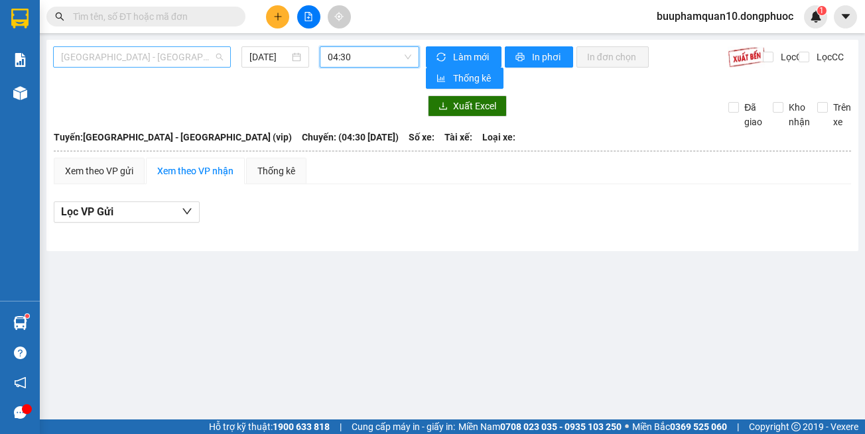
click at [200, 63] on span "[GEOGRAPHIC_DATA] - [GEOGRAPHIC_DATA] (vip)" at bounding box center [142, 57] width 162 height 20
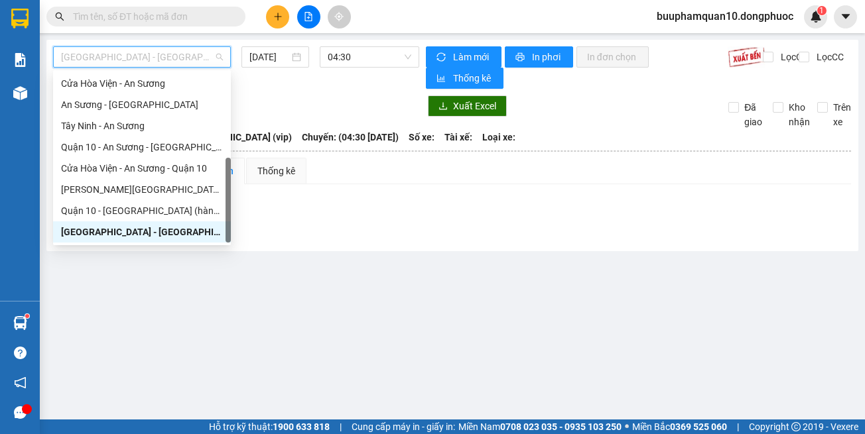
click at [154, 232] on div "[GEOGRAPHIC_DATA] - [GEOGRAPHIC_DATA] (vip)" at bounding box center [142, 232] width 162 height 15
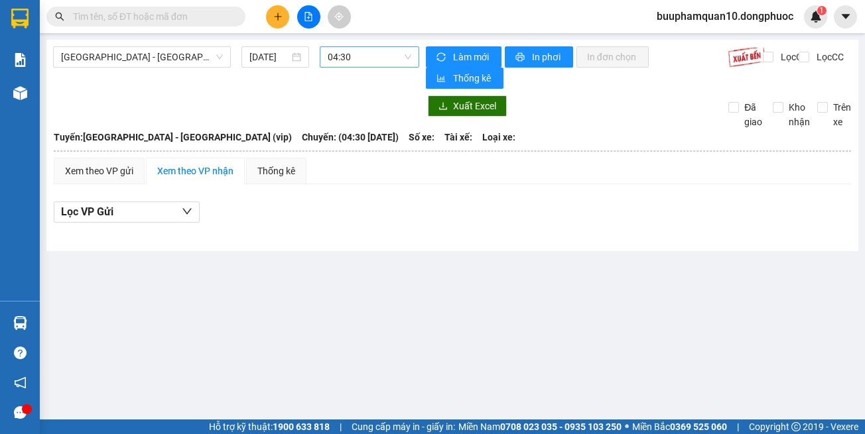
click at [369, 58] on span "04:30" at bounding box center [370, 57] width 84 height 20
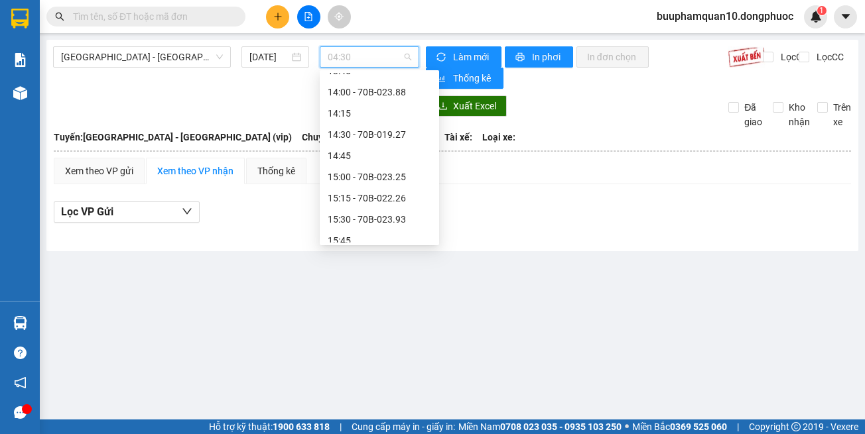
scroll to position [796, 0]
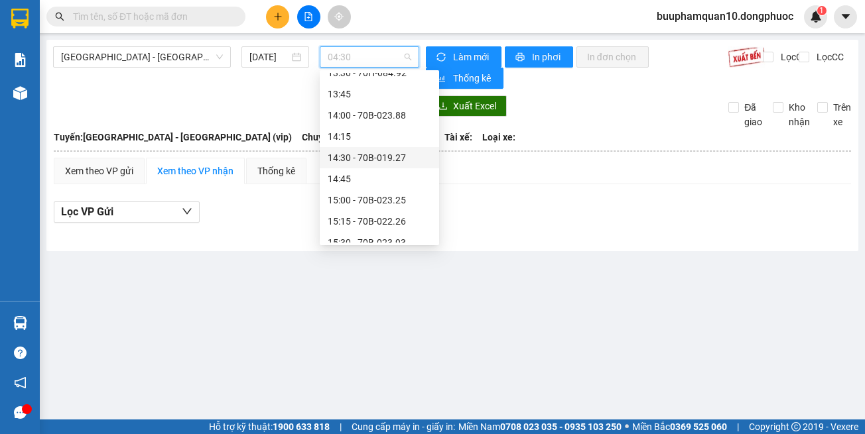
click at [357, 151] on div "14:30 - 70B-019.27" at bounding box center [379, 158] width 103 height 15
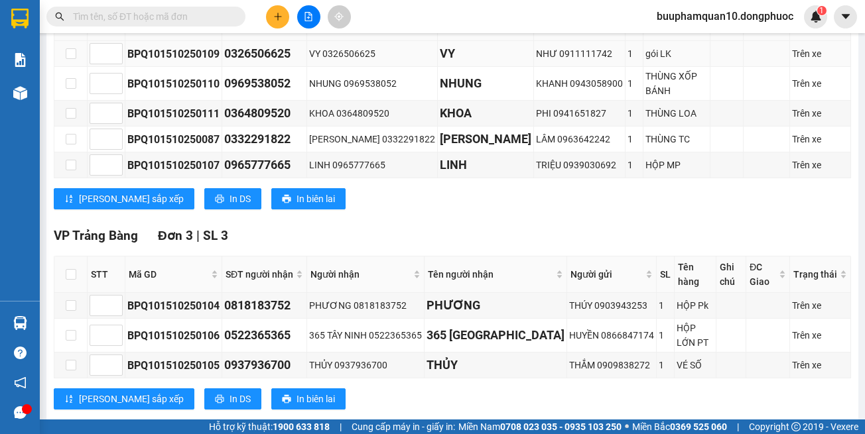
scroll to position [288, 0]
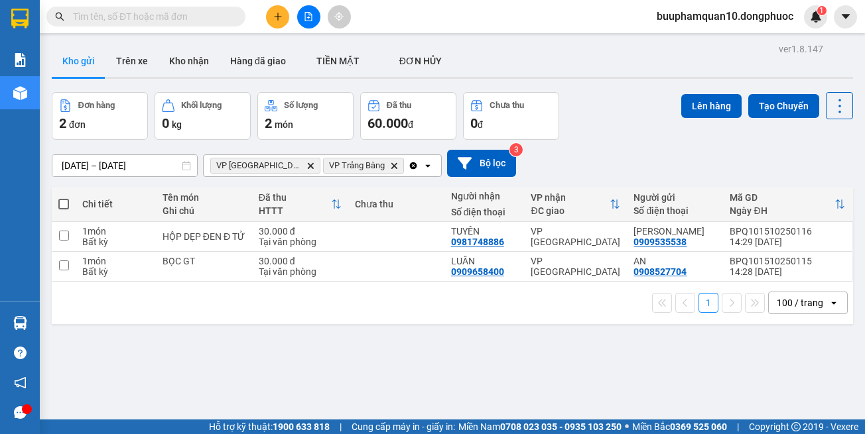
click at [308, 163] on icon "VP Tây Ninh, close by backspace" at bounding box center [311, 165] width 6 height 6
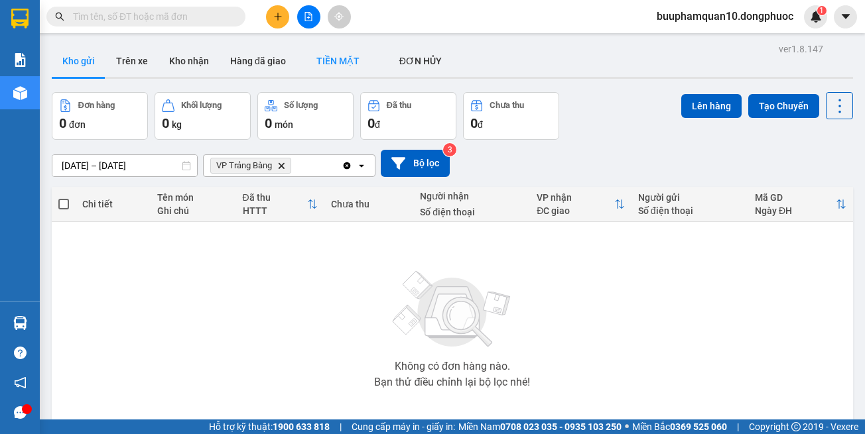
drag, startPoint x: 280, startPoint y: 163, endPoint x: 297, endPoint y: 55, distance: 109.3
click at [280, 159] on span "VP Trảng Bàng Delete" at bounding box center [250, 166] width 81 height 16
click at [304, 22] on button at bounding box center [308, 16] width 23 height 23
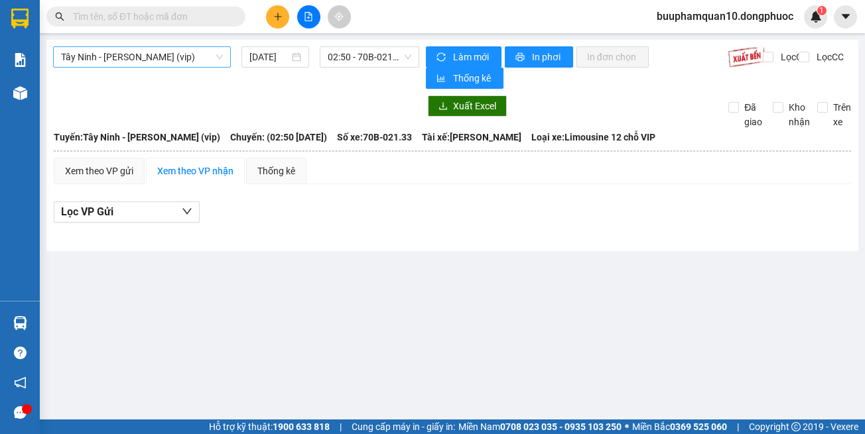
drag, startPoint x: 160, startPoint y: 57, endPoint x: 160, endPoint y: 64, distance: 7.3
click at [160, 58] on span "Tây Ninh - [PERSON_NAME] (vip)" at bounding box center [142, 57] width 162 height 20
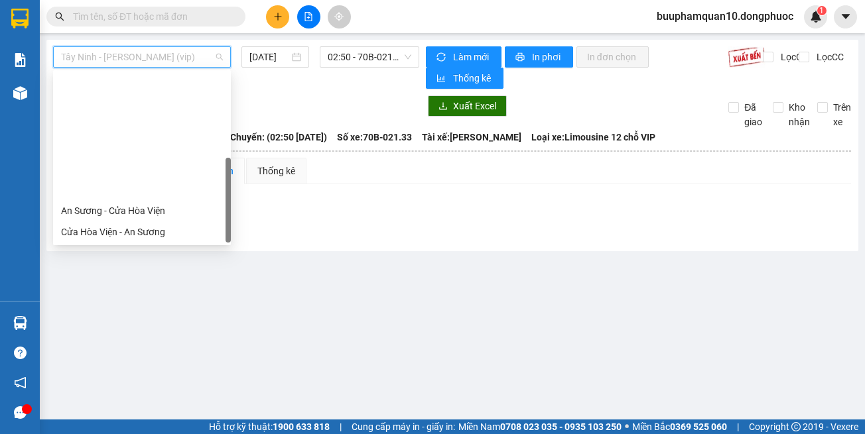
scroll to position [149, 0]
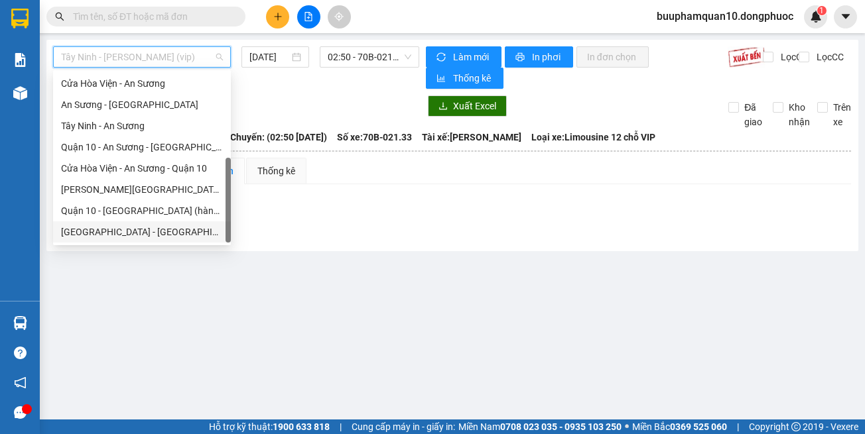
click at [184, 233] on div "[GEOGRAPHIC_DATA] - [GEOGRAPHIC_DATA] (vip)" at bounding box center [142, 232] width 162 height 15
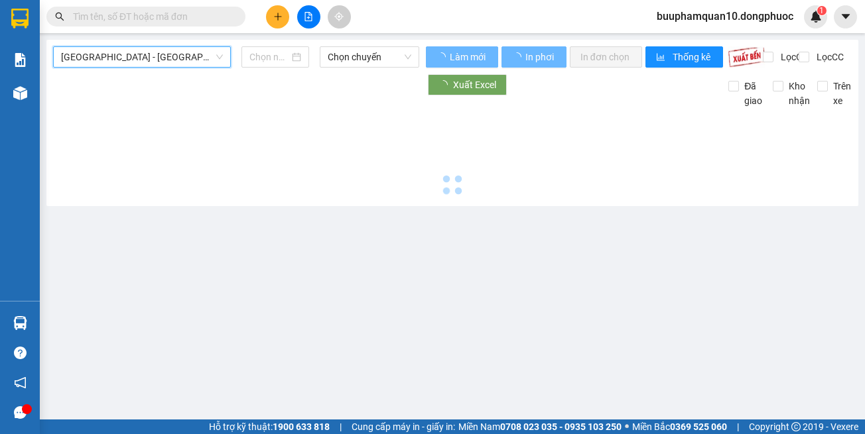
type input "[DATE]"
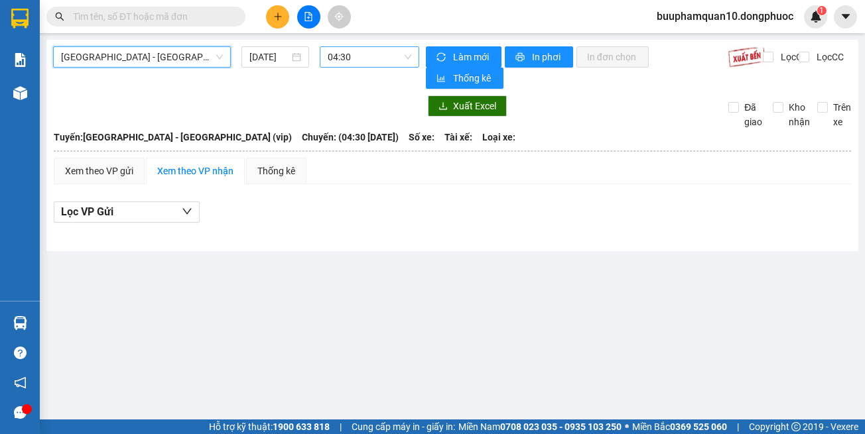
click at [361, 57] on span "04:30" at bounding box center [370, 57] width 84 height 20
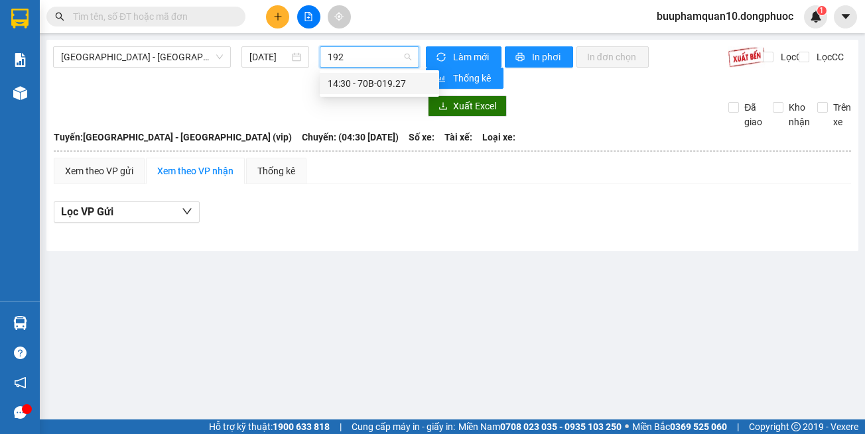
type input "1927"
click at [363, 83] on div "14:30 - 70B-019.27" at bounding box center [379, 83] width 103 height 15
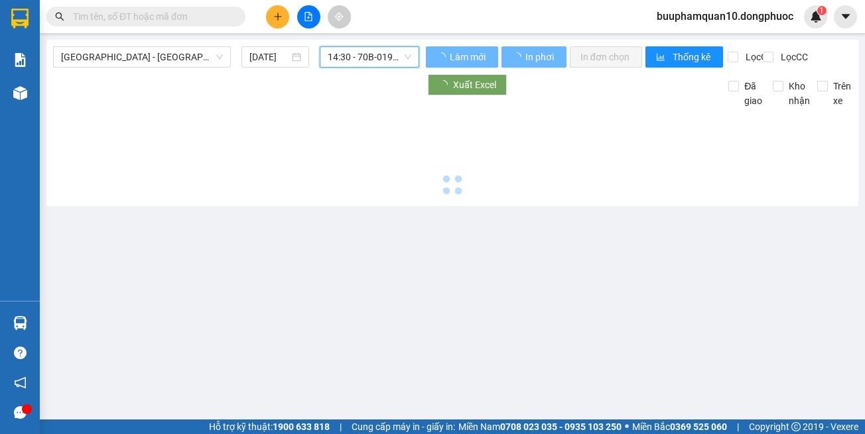
click at [365, 60] on span "14:30 - 70B-019.27" at bounding box center [370, 57] width 84 height 20
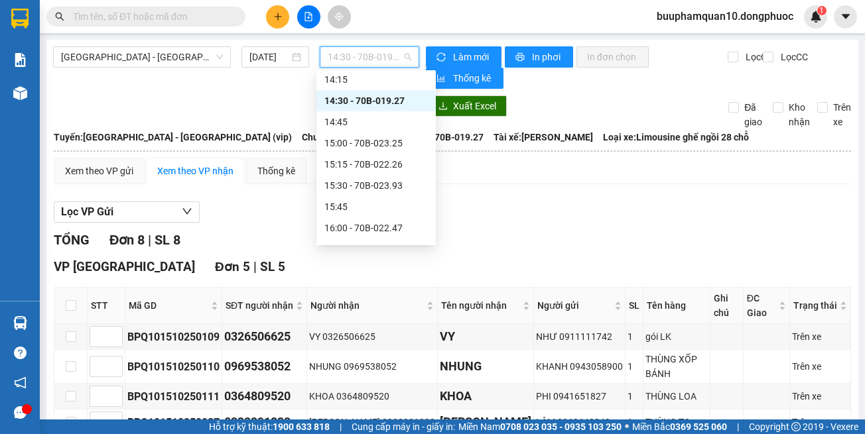
scroll to position [854, 0]
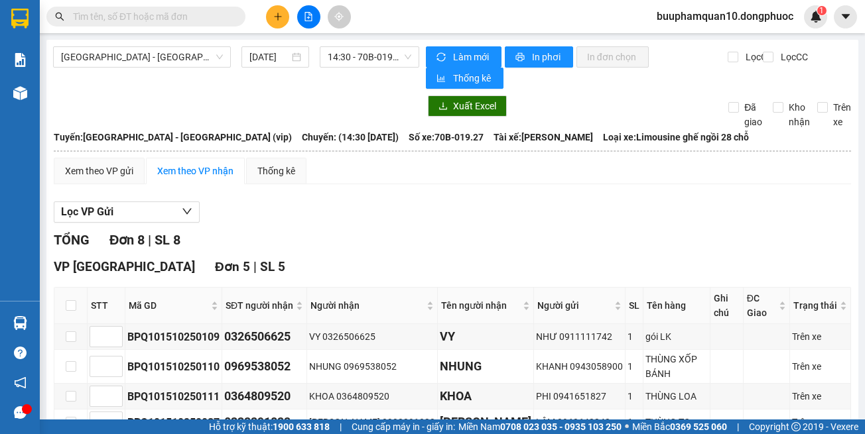
click at [528, 204] on div "Lọc VP Gửi" at bounding box center [452, 213] width 797 height 22
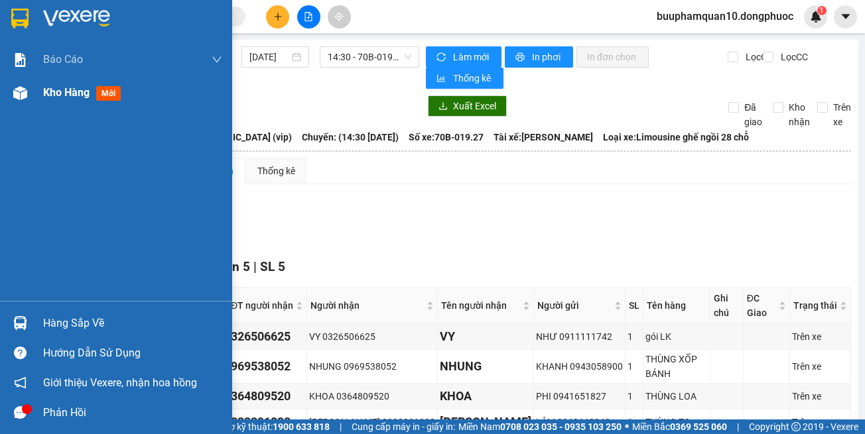
click at [12, 77] on div "Kho hàng mới" at bounding box center [116, 92] width 232 height 33
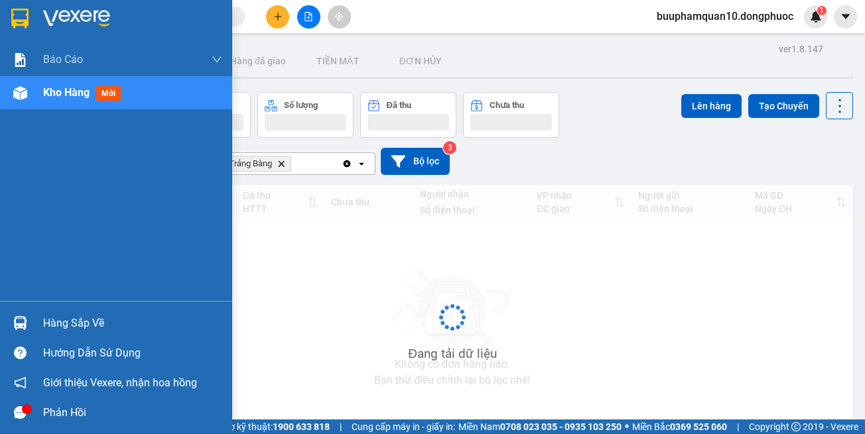
click at [40, 91] on div "Kho hàng mới" at bounding box center [116, 92] width 232 height 33
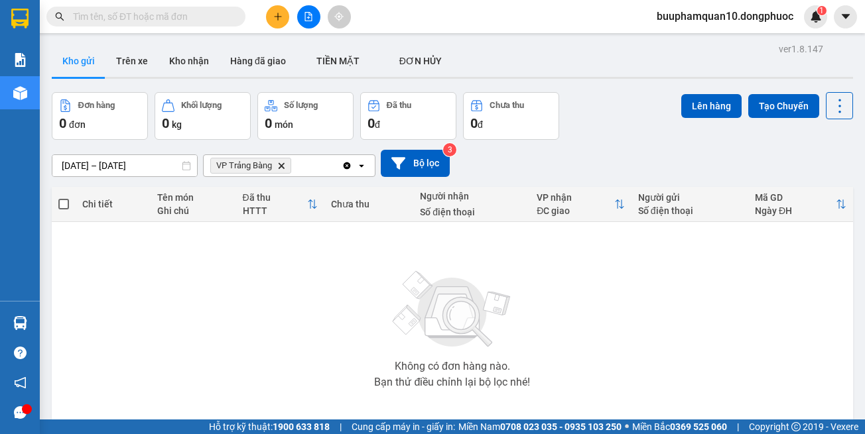
click at [281, 166] on icon "Delete" at bounding box center [281, 166] width 8 height 8
click at [281, 166] on div "Chọn văn phòng nhận" at bounding box center [257, 165] width 91 height 13
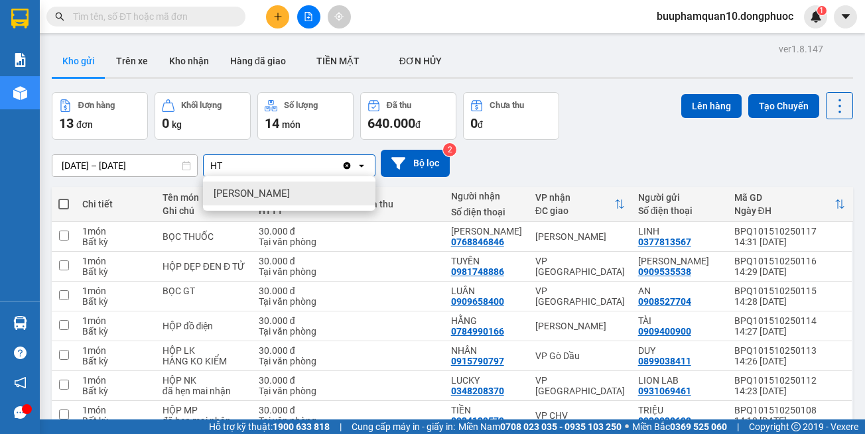
type input "HT"
drag, startPoint x: 287, startPoint y: 192, endPoint x: 294, endPoint y: 178, distance: 15.4
click at [288, 190] on div "[PERSON_NAME]" at bounding box center [289, 194] width 172 height 24
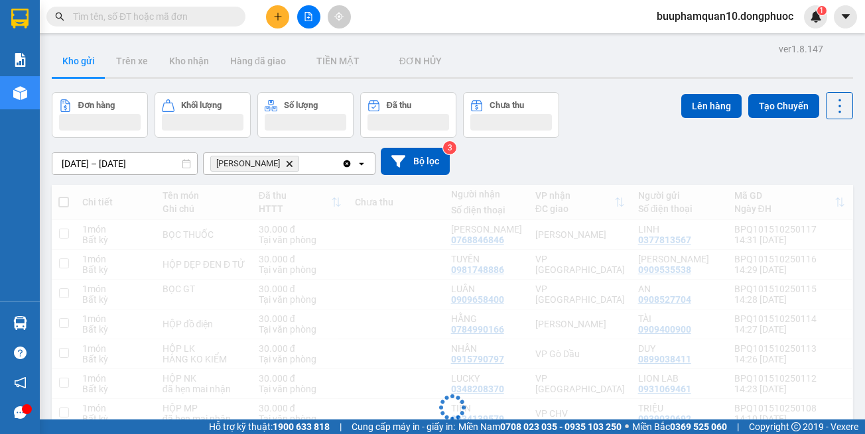
click at [300, 170] on div "Hòa Thành Delete" at bounding box center [273, 163] width 138 height 21
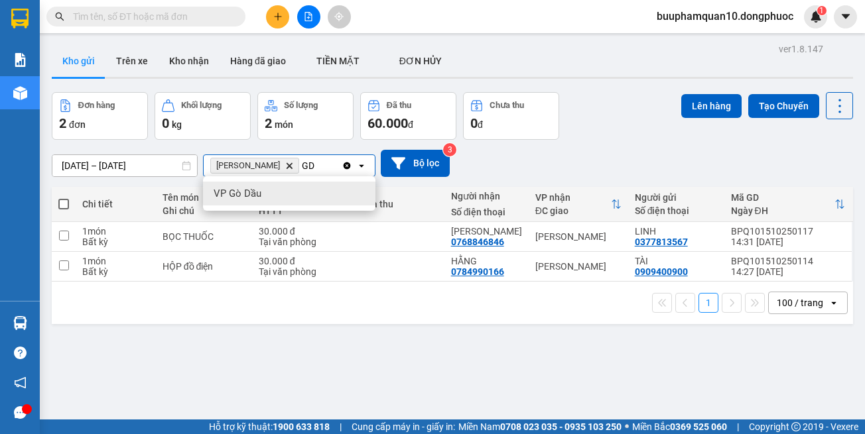
type input "GD"
click at [295, 197] on div "VP Gò Dầu" at bounding box center [289, 194] width 172 height 24
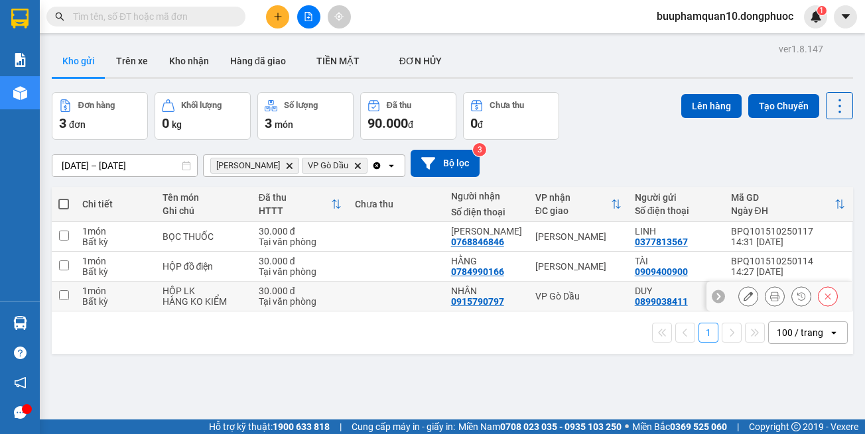
click at [573, 293] on div "VP Gò Dầu" at bounding box center [578, 296] width 86 height 11
checkbox input "true"
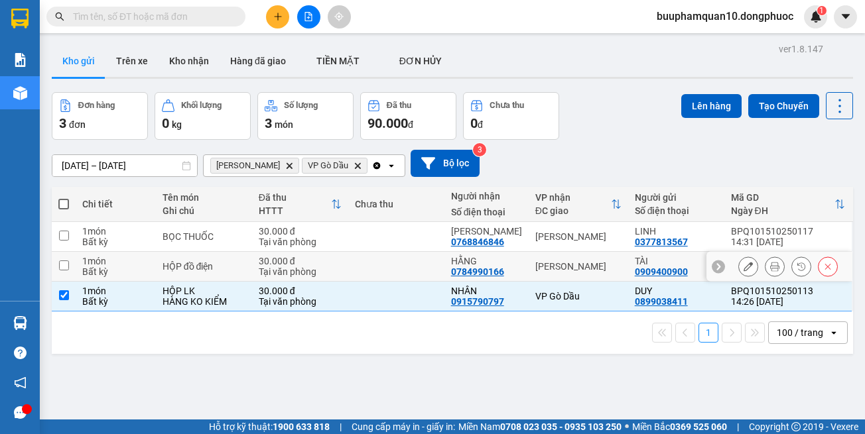
click at [554, 256] on td "[PERSON_NAME]" at bounding box center [577, 267] width 99 height 30
checkbox input "true"
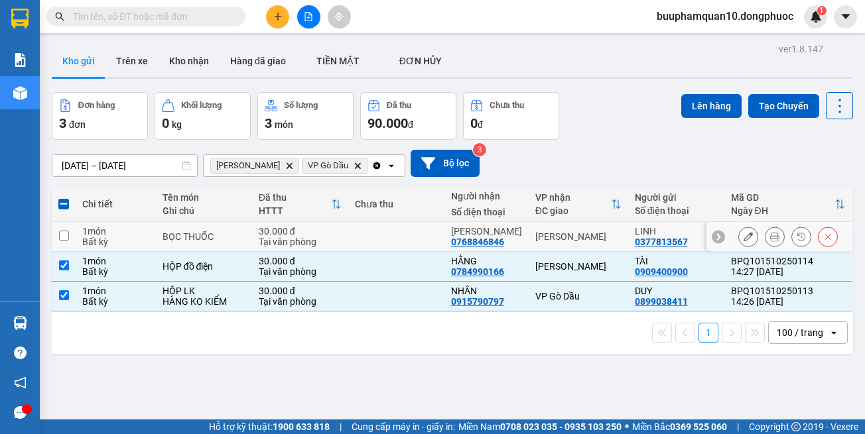
click at [552, 239] on div "[PERSON_NAME]" at bounding box center [578, 236] width 86 height 11
checkbox input "true"
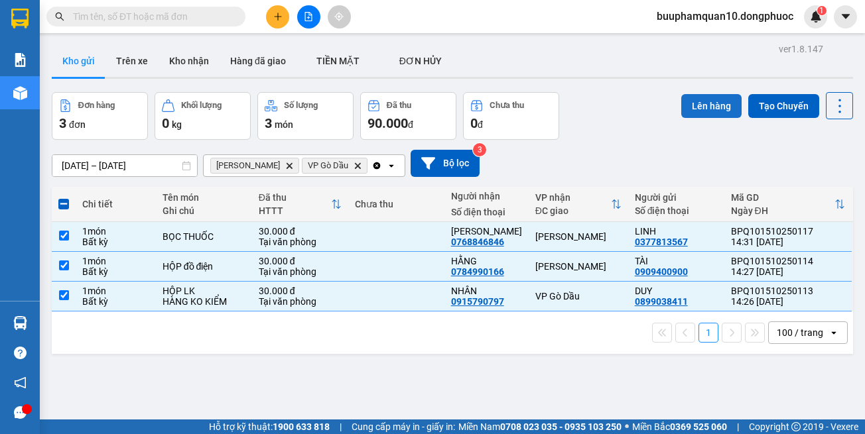
click at [716, 100] on button "Lên hàng" at bounding box center [711, 106] width 60 height 24
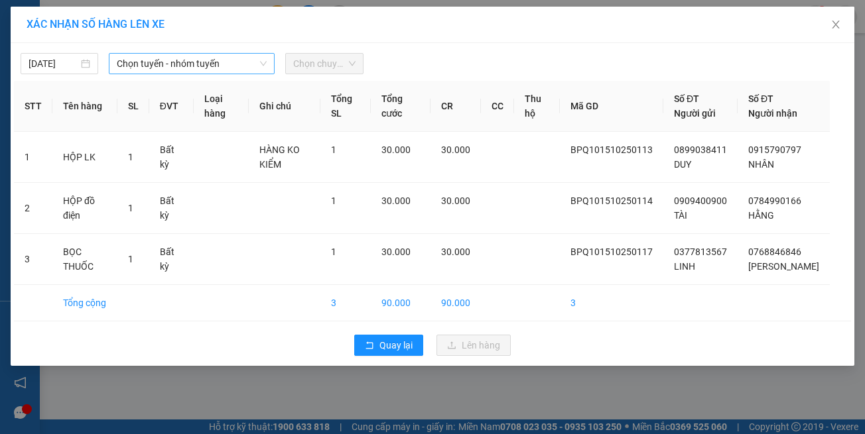
click at [222, 51] on div "15/10/2025 Chọn tuyến - nhóm tuyến Chọn chuyến" at bounding box center [432, 60] width 837 height 28
click at [225, 55] on span "Chọn tuyến - nhóm tuyến" at bounding box center [192, 64] width 150 height 20
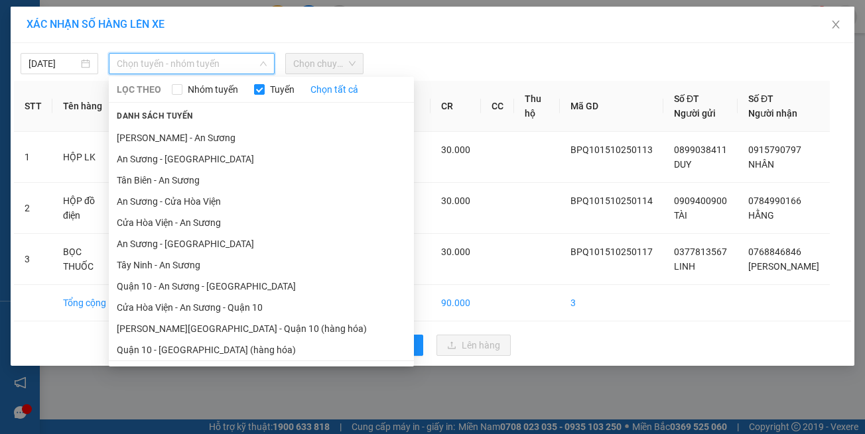
scroll to position [58, 0]
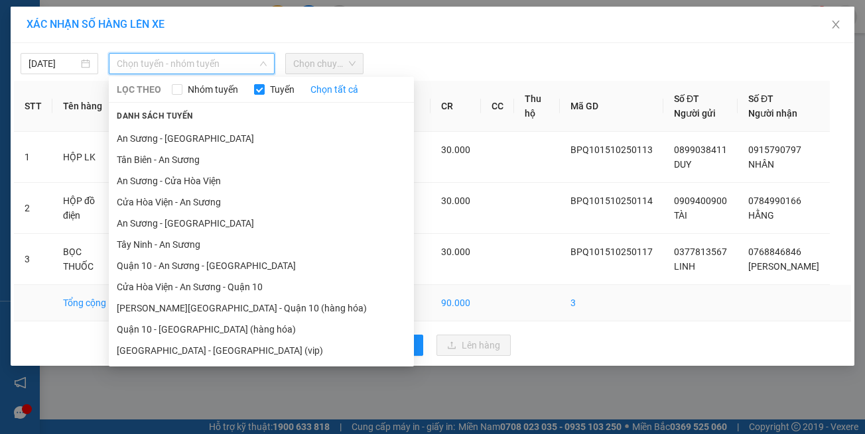
drag, startPoint x: 230, startPoint y: 353, endPoint x: 235, endPoint y: 324, distance: 29.5
click at [231, 349] on li "[GEOGRAPHIC_DATA] - [GEOGRAPHIC_DATA] (vip)" at bounding box center [261, 350] width 305 height 21
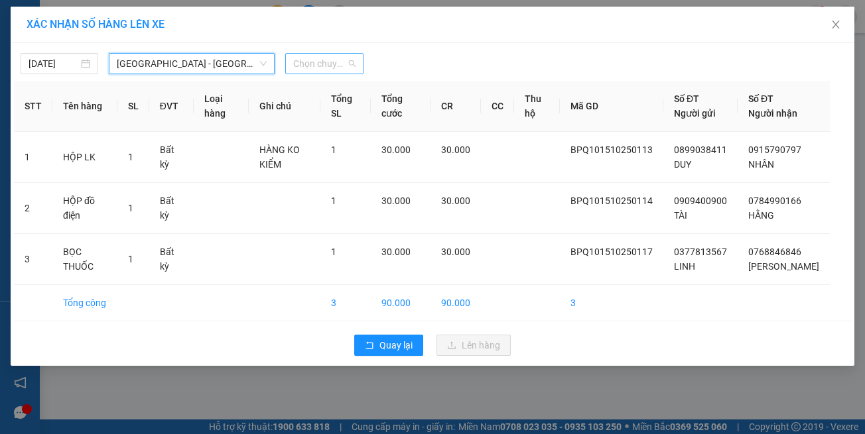
click at [319, 72] on span "Chọn chuyến" at bounding box center [324, 64] width 62 height 20
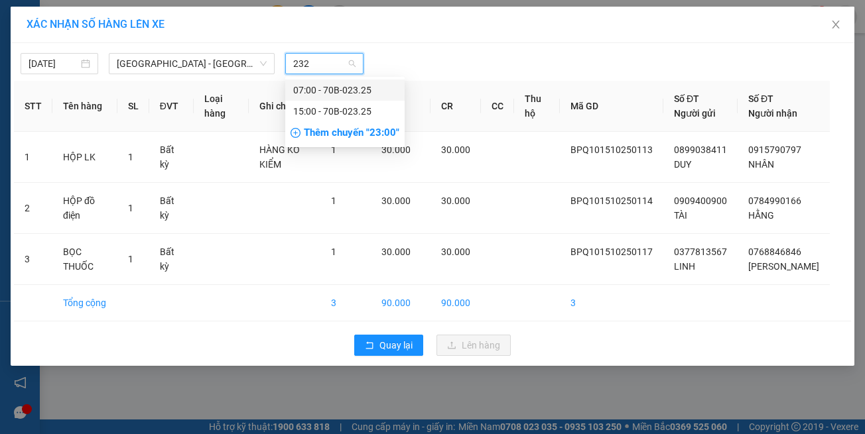
type input "2325"
drag, startPoint x: 341, startPoint y: 109, endPoint x: 383, endPoint y: 151, distance: 58.6
click at [342, 110] on div "15:00 - 70B-023.25" at bounding box center [344, 111] width 103 height 15
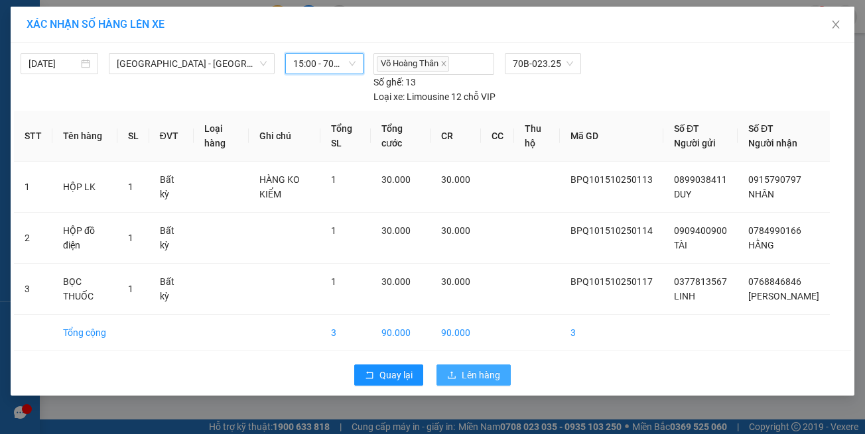
click at [480, 371] on span "Lên hàng" at bounding box center [480, 375] width 38 height 15
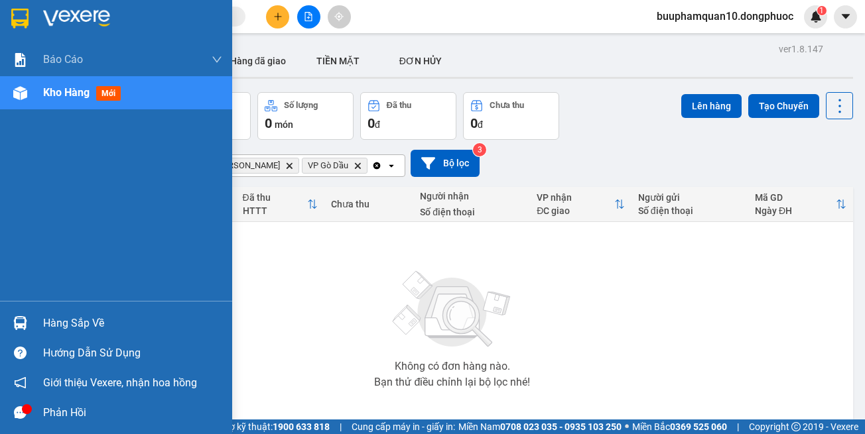
click at [23, 320] on img at bounding box center [20, 323] width 14 height 14
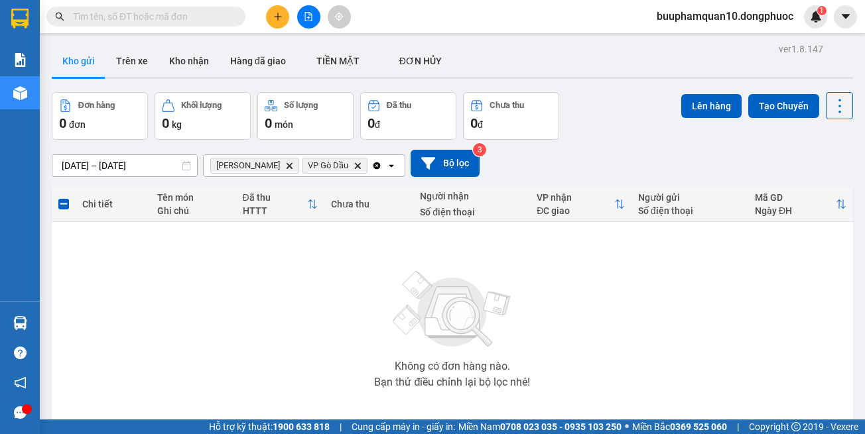
click at [683, 290] on section "Kết quả tìm kiếm ( 0 ) Bộ lọc No Data buuphamquan10.dongphuoc 1 Báo cáo Mẫu 1: …" at bounding box center [432, 217] width 865 height 434
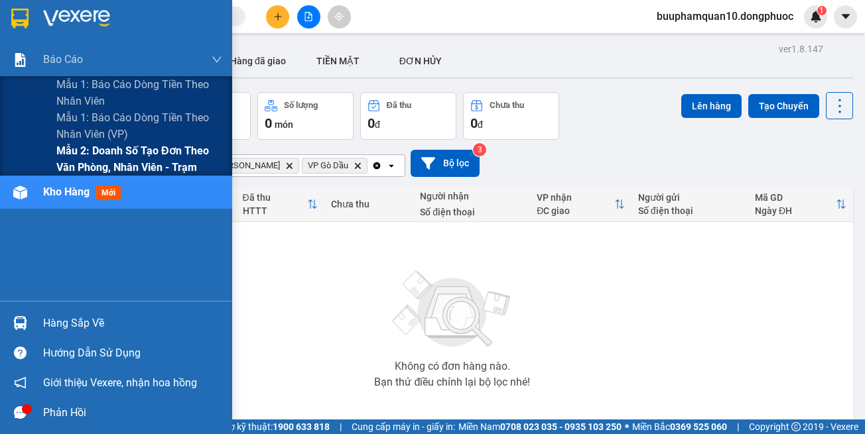
click at [125, 148] on span "Mẫu 2: Doanh số tạo đơn theo Văn phòng, nhân viên - Trạm" at bounding box center [139, 159] width 166 height 33
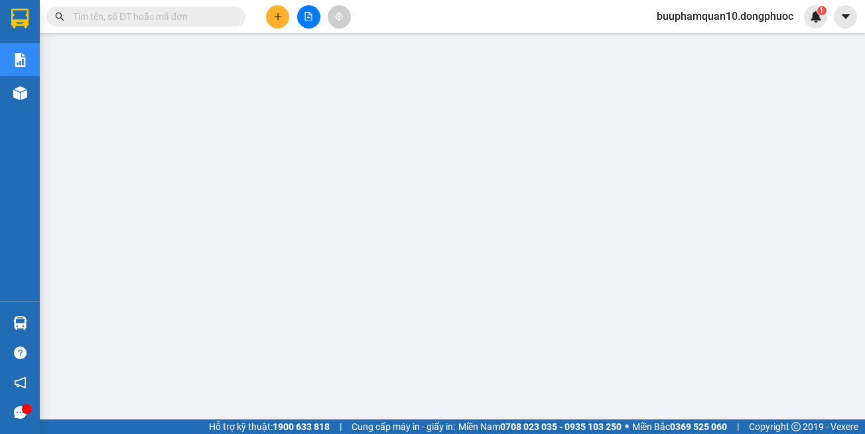
click at [184, 19] on input "text" at bounding box center [151, 16] width 156 height 15
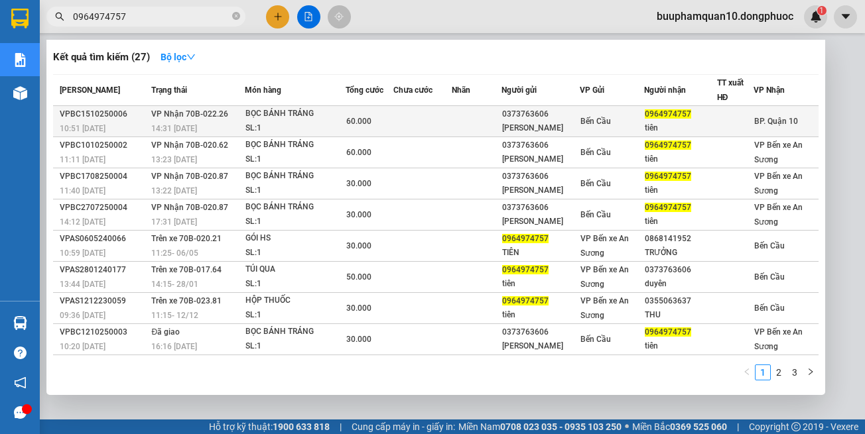
type input "0964974757"
click at [340, 114] on div "BỌC BÁNH TRÁNG" at bounding box center [294, 114] width 99 height 15
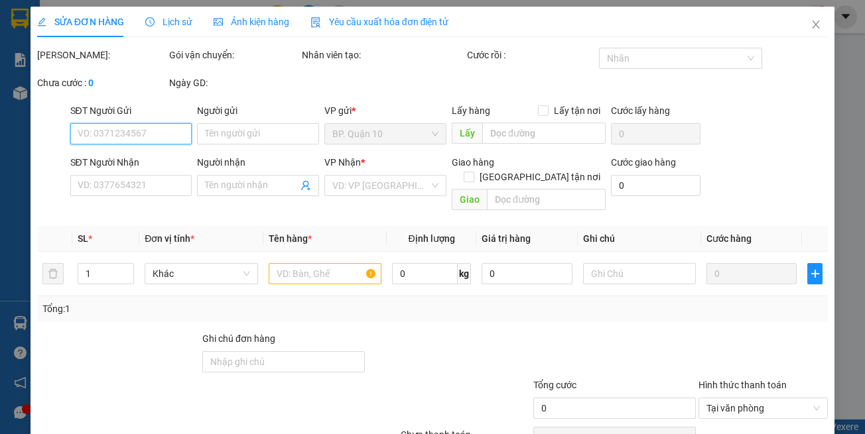
type input "0373763606"
type input "KIM DUYÊN"
type input "0964974757"
type input "tiên"
type input "60.000"
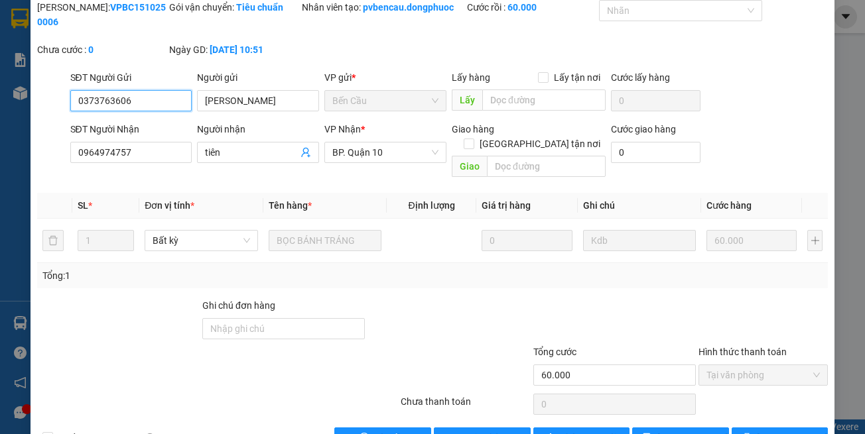
scroll to position [74, 0]
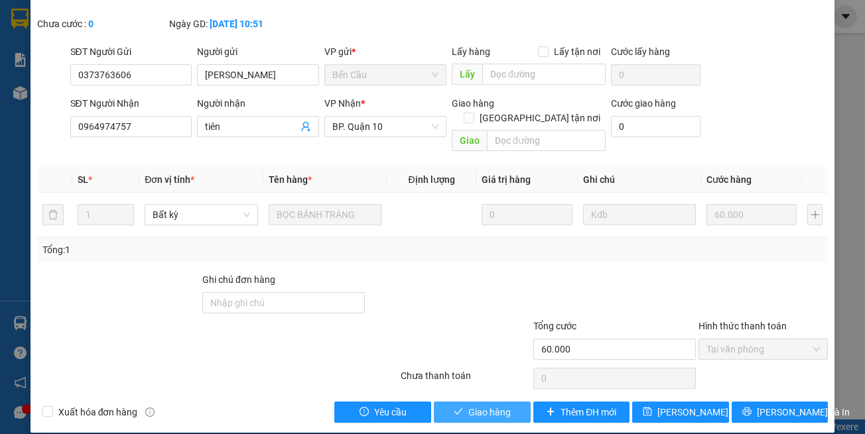
drag, startPoint x: 460, startPoint y: 393, endPoint x: 0, endPoint y: 434, distance: 461.9
click at [460, 402] on button "Giao hàng" at bounding box center [482, 412] width 97 height 21
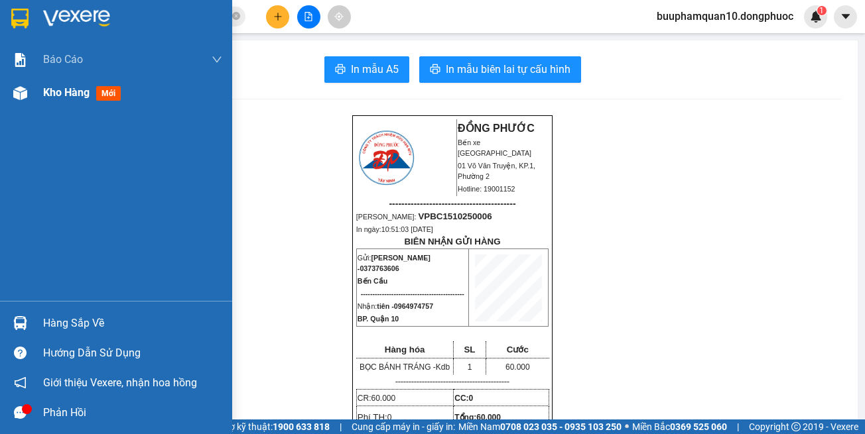
click at [32, 104] on div "Kho hàng mới" at bounding box center [116, 92] width 232 height 33
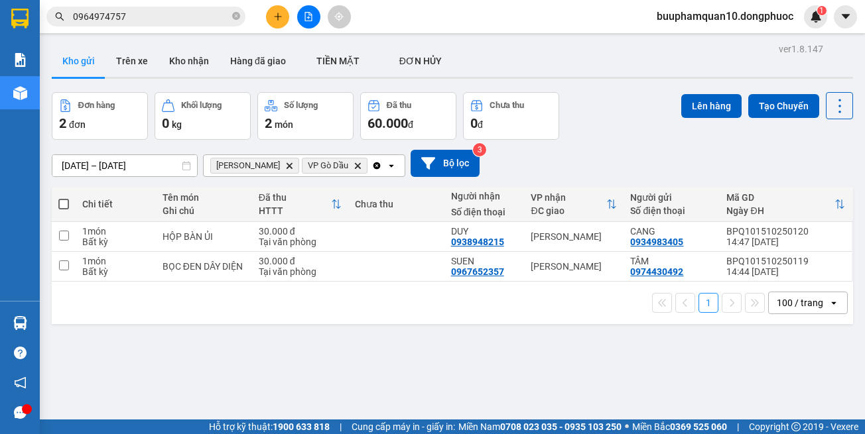
scroll to position [61, 0]
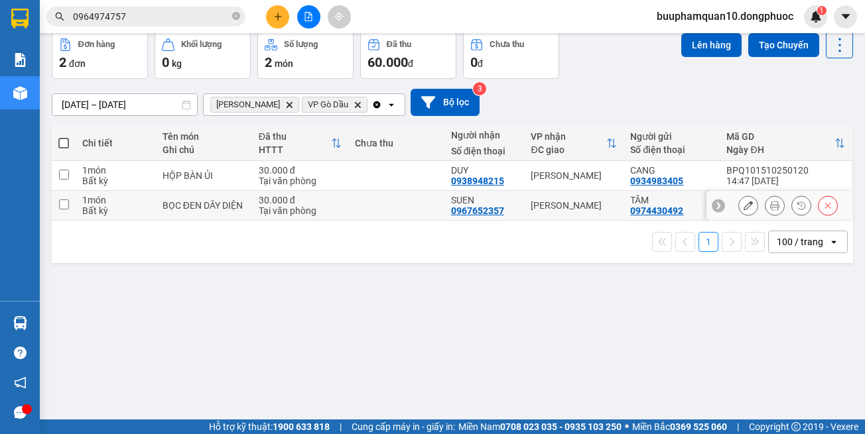
drag, startPoint x: 421, startPoint y: 202, endPoint x: 421, endPoint y: 182, distance: 20.6
click at [421, 200] on td at bounding box center [396, 206] width 96 height 30
checkbox input "true"
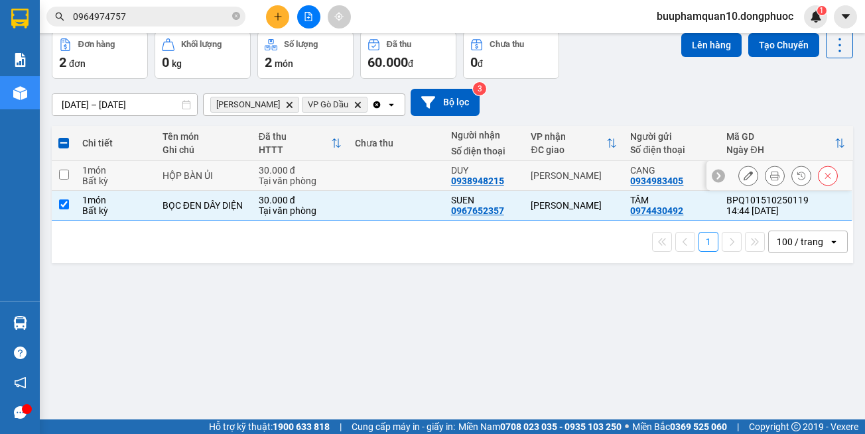
click at [420, 176] on td at bounding box center [396, 176] width 96 height 30
checkbox input "true"
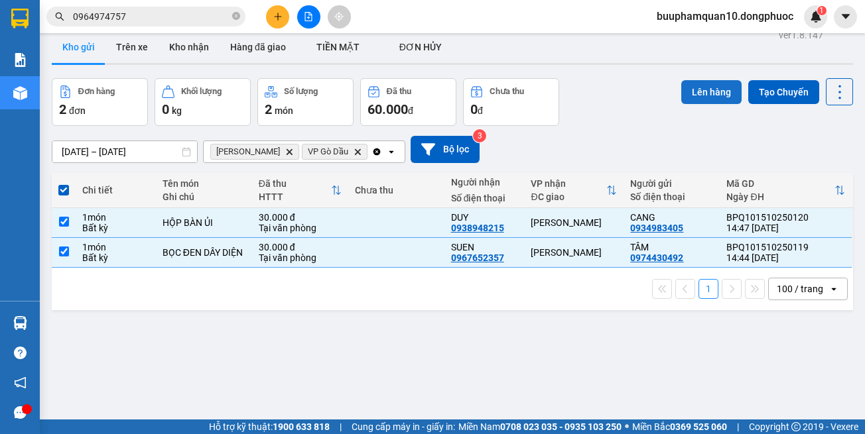
scroll to position [0, 0]
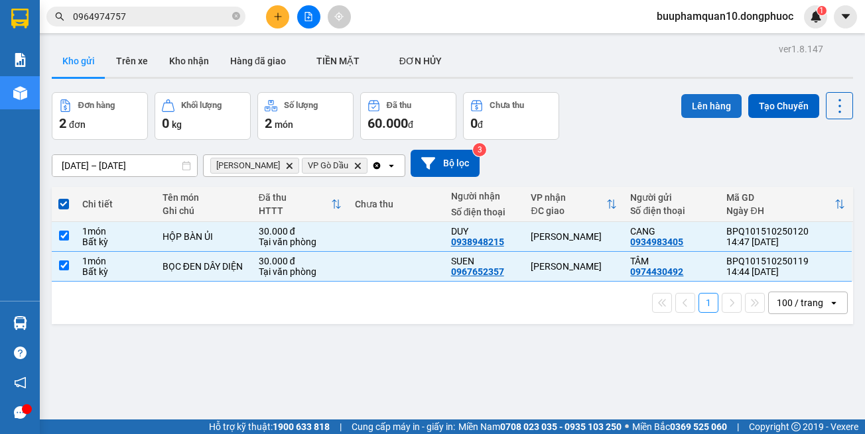
click at [696, 100] on button "Lên hàng" at bounding box center [711, 106] width 60 height 24
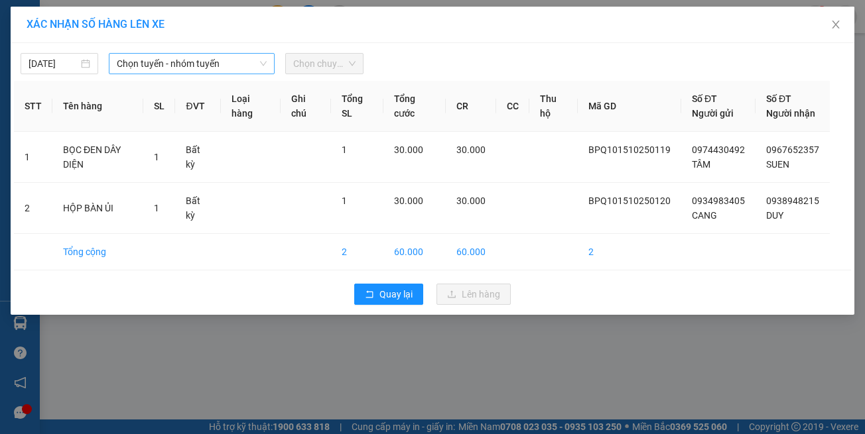
drag, startPoint x: 157, startPoint y: 50, endPoint x: 161, endPoint y: 61, distance: 11.3
click at [158, 56] on div "15/10/2025 Chọn tuyến - nhóm tuyến Chọn chuyến" at bounding box center [432, 60] width 837 height 28
drag, startPoint x: 161, startPoint y: 61, endPoint x: 189, endPoint y: 101, distance: 49.1
click at [162, 62] on span "Chọn tuyến - nhóm tuyến" at bounding box center [192, 64] width 150 height 20
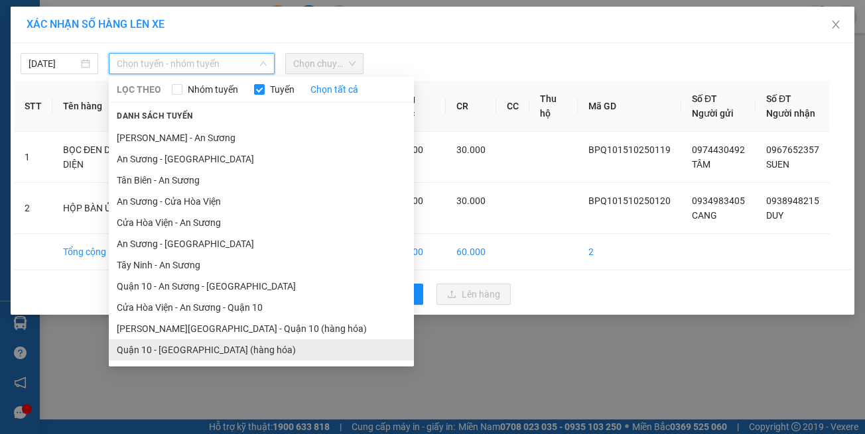
scroll to position [58, 0]
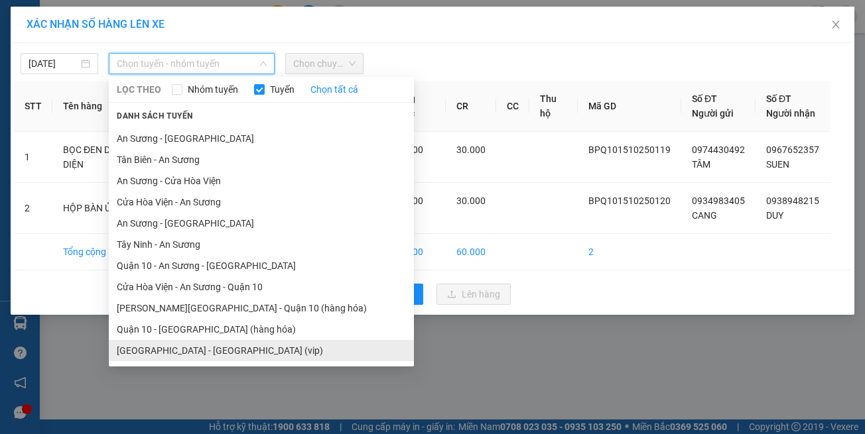
click at [235, 349] on li "[GEOGRAPHIC_DATA] - [GEOGRAPHIC_DATA] (vip)" at bounding box center [261, 350] width 305 height 21
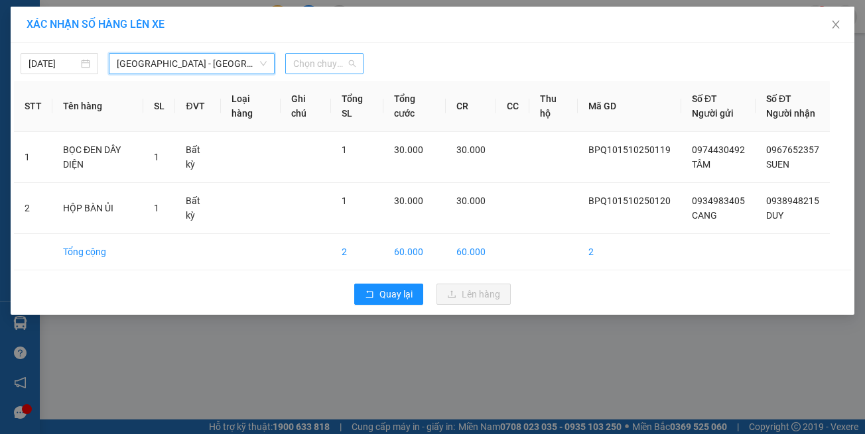
click at [341, 72] on span "Chọn chuyến" at bounding box center [324, 64] width 62 height 20
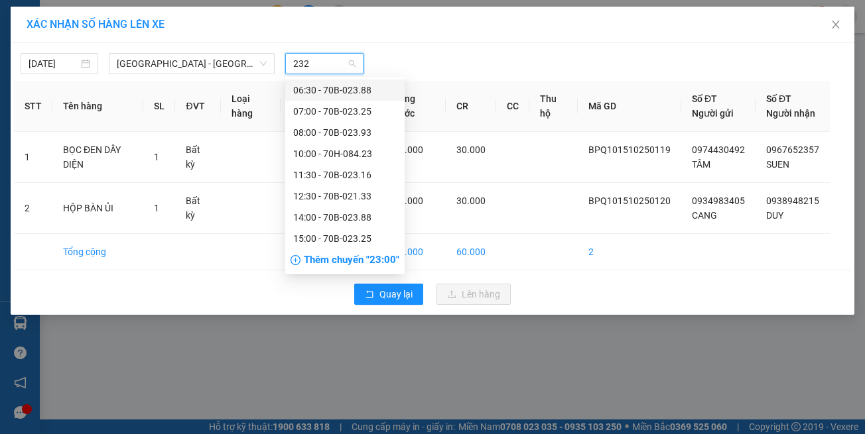
type input "2325"
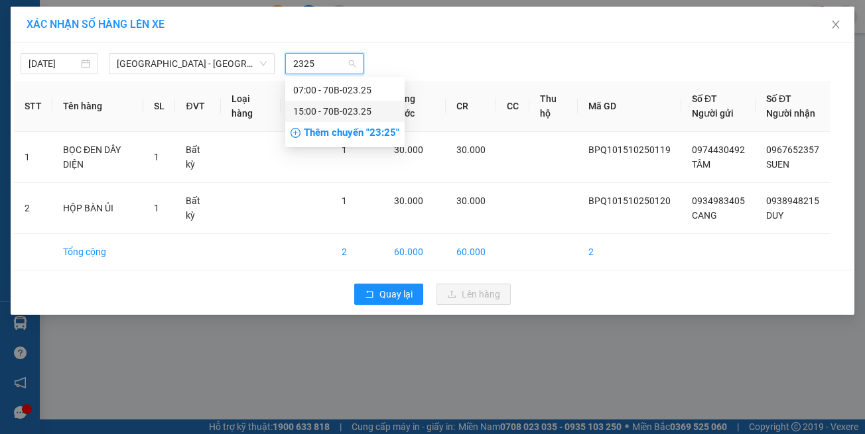
click at [371, 108] on div "15:00 - 70B-023.25" at bounding box center [344, 111] width 103 height 15
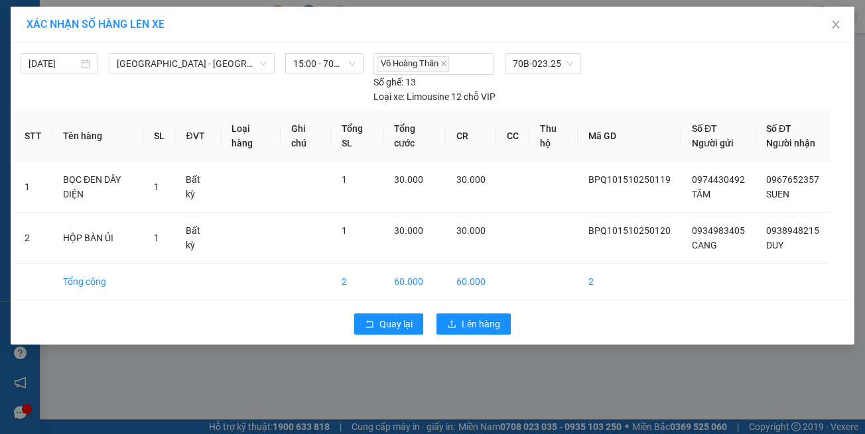
click at [493, 307] on div "Quay lại Lên hàng" at bounding box center [432, 324] width 837 height 34
click at [491, 317] on span "Lên hàng" at bounding box center [480, 324] width 38 height 15
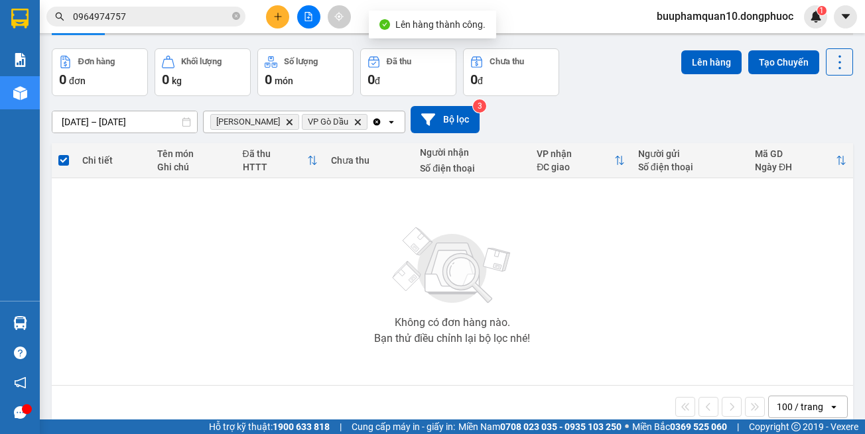
scroll to position [64, 0]
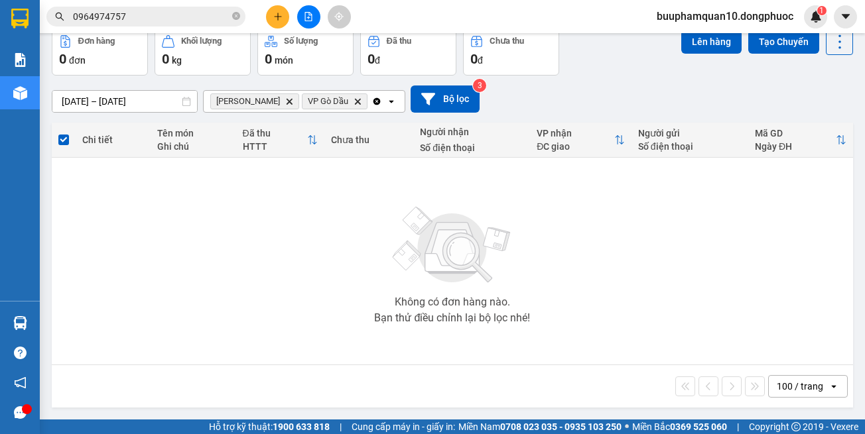
click at [286, 100] on icon "Hòa Thành, close by backspace" at bounding box center [289, 101] width 6 height 6
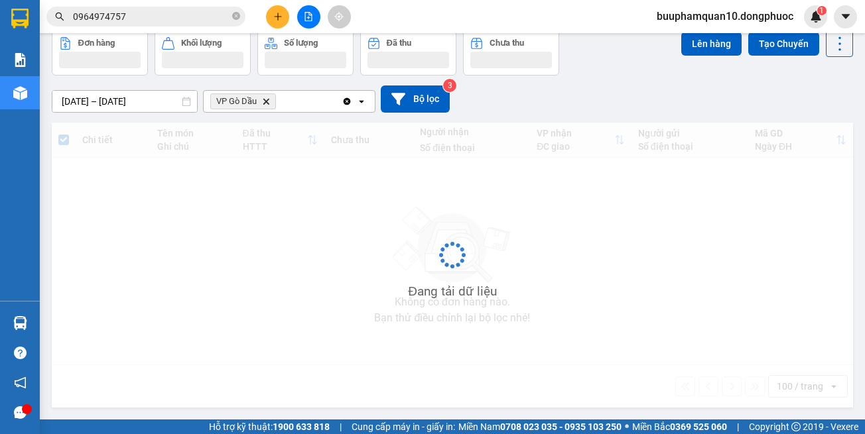
scroll to position [62, 0]
click at [269, 100] on icon "VP Gò Dầu, close by backspace" at bounding box center [266, 101] width 6 height 6
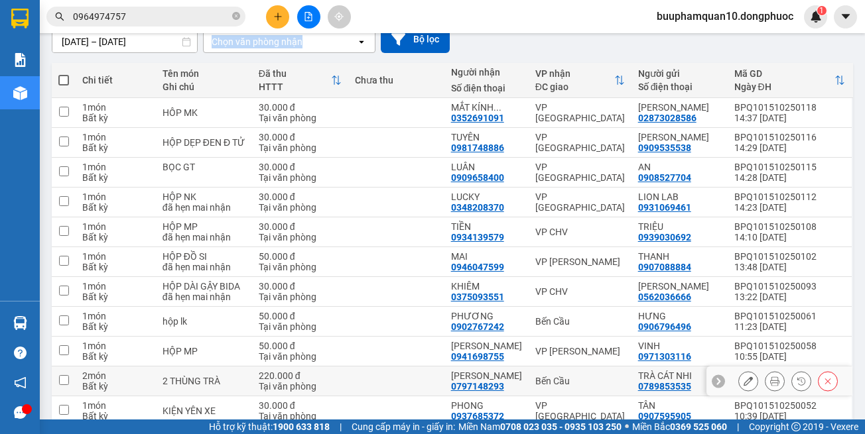
scroll to position [185, 0]
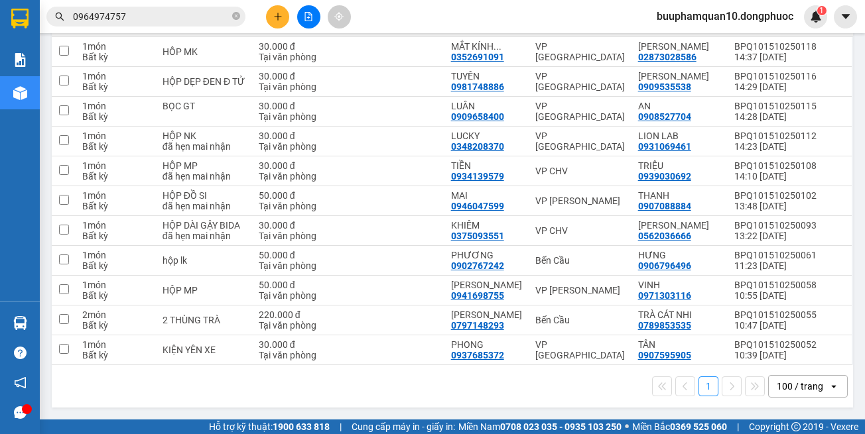
click at [571, 382] on div "1 100 / trang open" at bounding box center [452, 386] width 790 height 23
click at [574, 355] on div "VP [GEOGRAPHIC_DATA]" at bounding box center [580, 349] width 90 height 21
checkbox input "true"
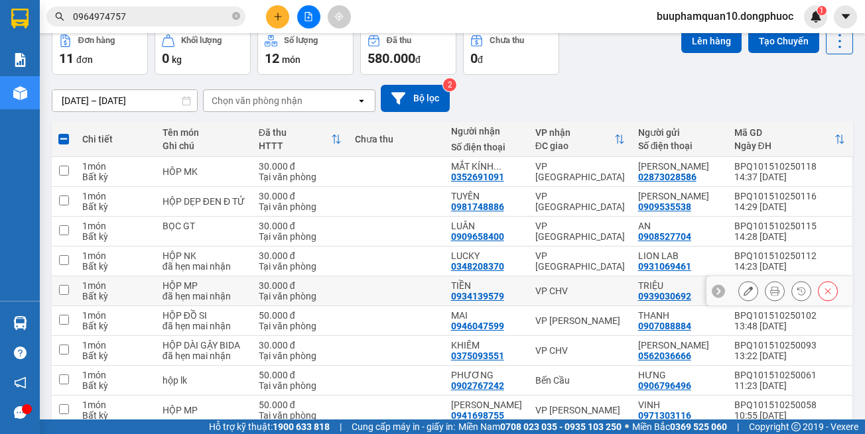
scroll to position [0, 0]
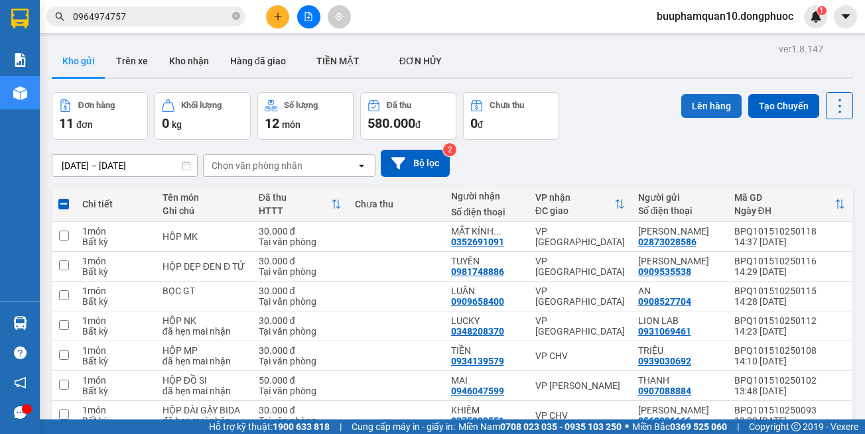
click at [702, 106] on button "Lên hàng" at bounding box center [711, 106] width 60 height 24
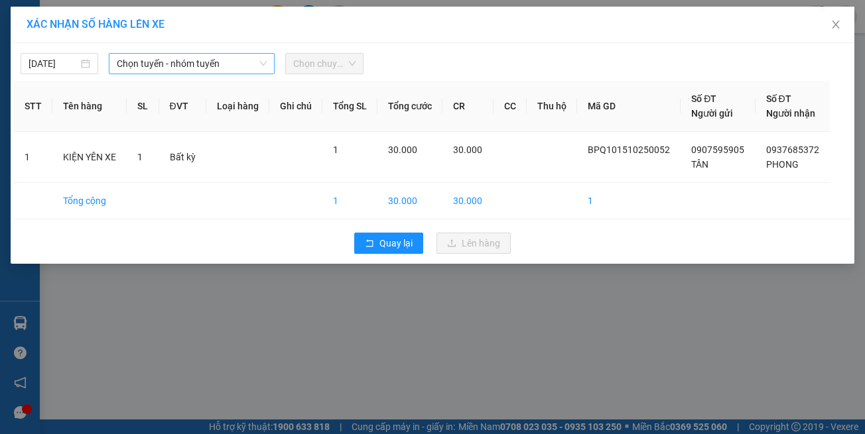
click at [237, 67] on span "Chọn tuyến - nhóm tuyến" at bounding box center [192, 64] width 150 height 20
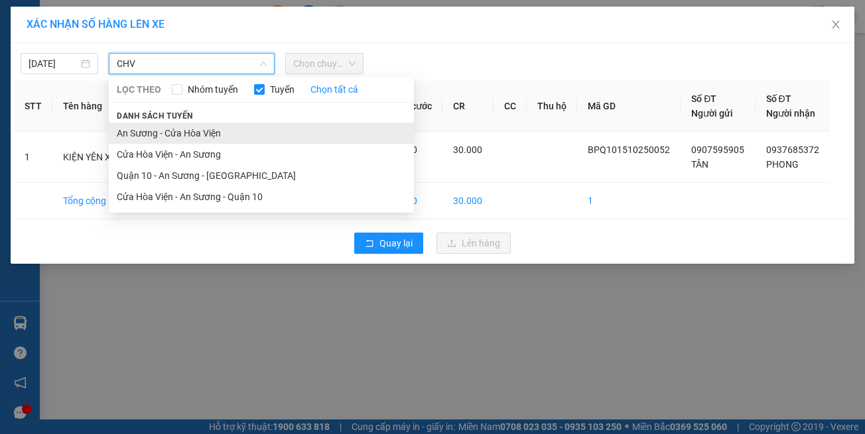
type input "CHV"
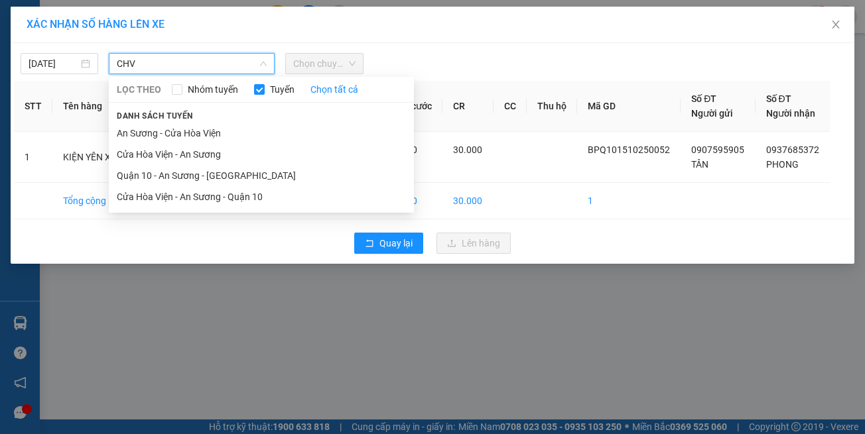
drag, startPoint x: 212, startPoint y: 139, endPoint x: 284, endPoint y: 80, distance: 93.4
click at [214, 133] on li "An Sương - Cửa Hòa Viện" at bounding box center [261, 133] width 305 height 21
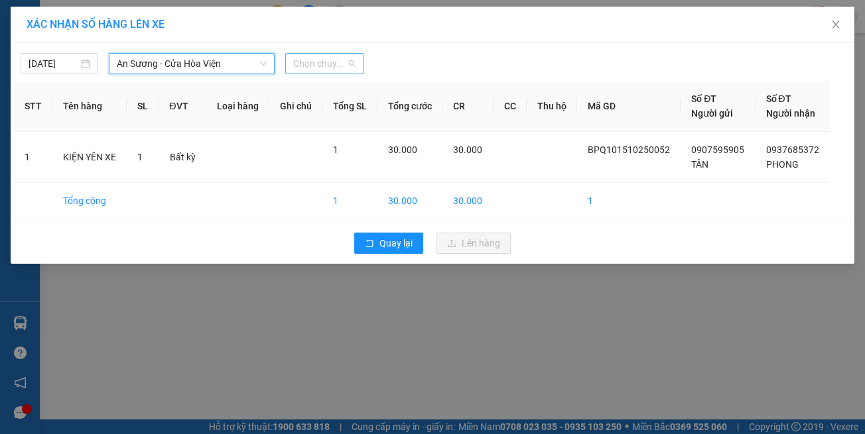
click at [314, 59] on span "Chọn chuyến" at bounding box center [324, 64] width 62 height 20
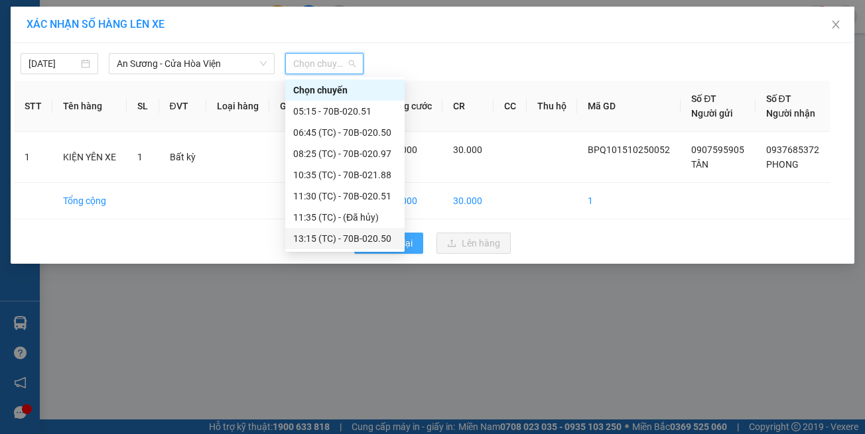
drag, startPoint x: 375, startPoint y: 237, endPoint x: 413, endPoint y: 248, distance: 39.4
click at [375, 238] on div "13:15 (TC) - 70B-020.50" at bounding box center [344, 238] width 103 height 15
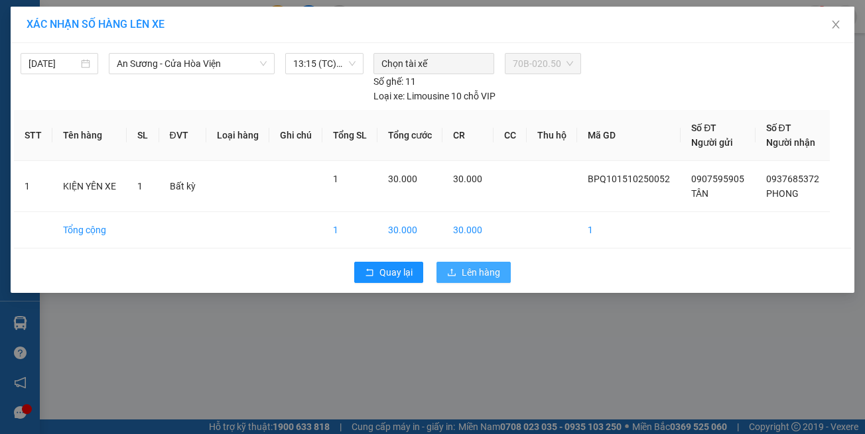
click at [463, 262] on button "Lên hàng" at bounding box center [473, 272] width 74 height 21
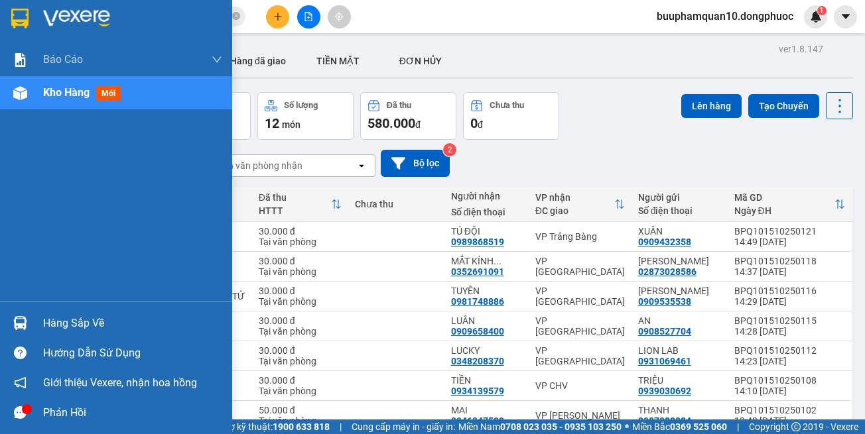
click at [66, 320] on div "Hàng sắp về" at bounding box center [132, 324] width 179 height 20
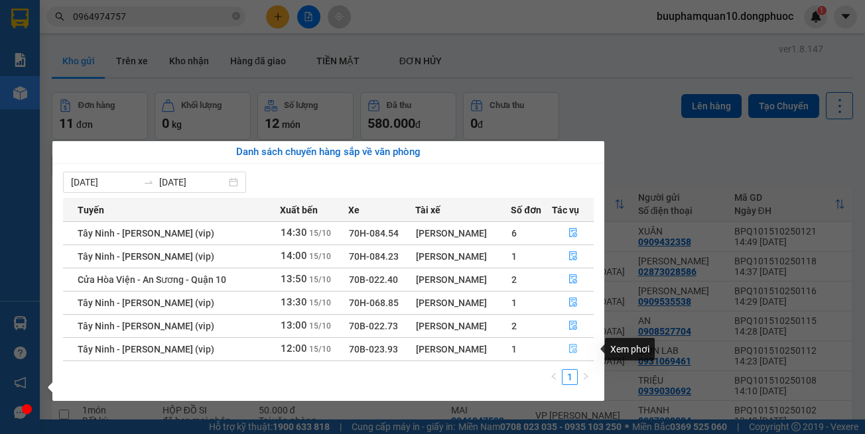
click at [584, 356] on button "button" at bounding box center [572, 349] width 40 height 21
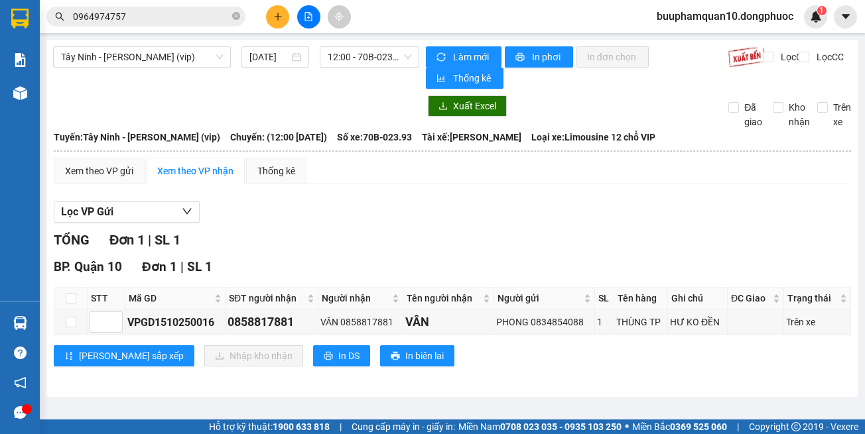
click at [38, 87] on div "Kho hàng mới" at bounding box center [20, 92] width 40 height 33
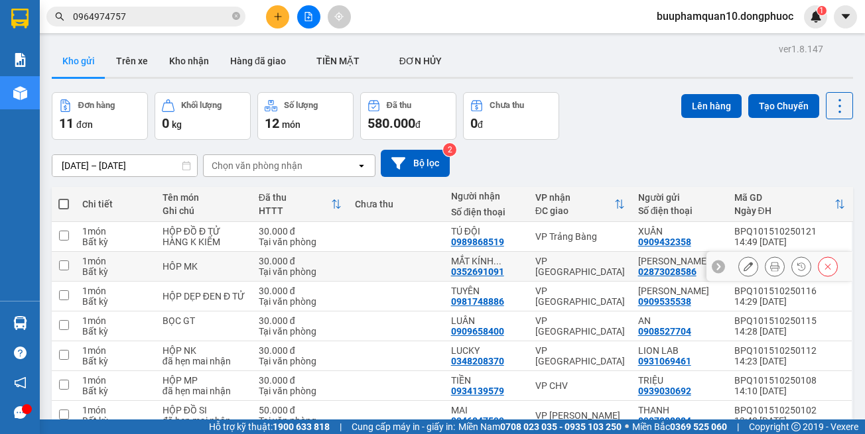
scroll to position [66, 0]
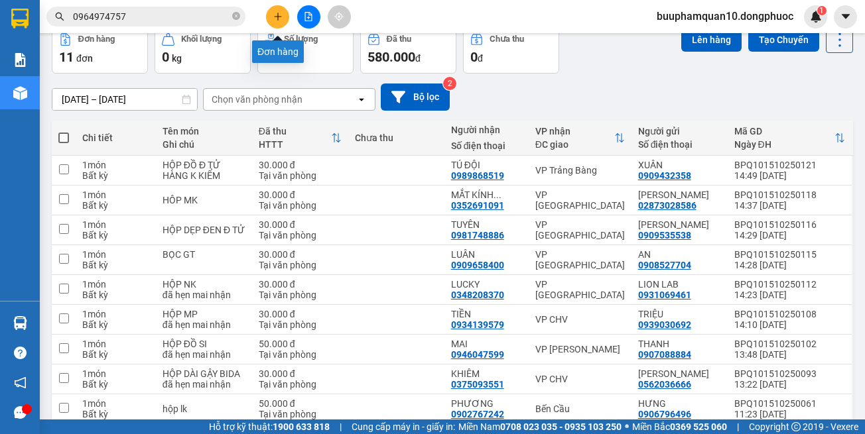
click at [277, 24] on button at bounding box center [277, 16] width 23 height 23
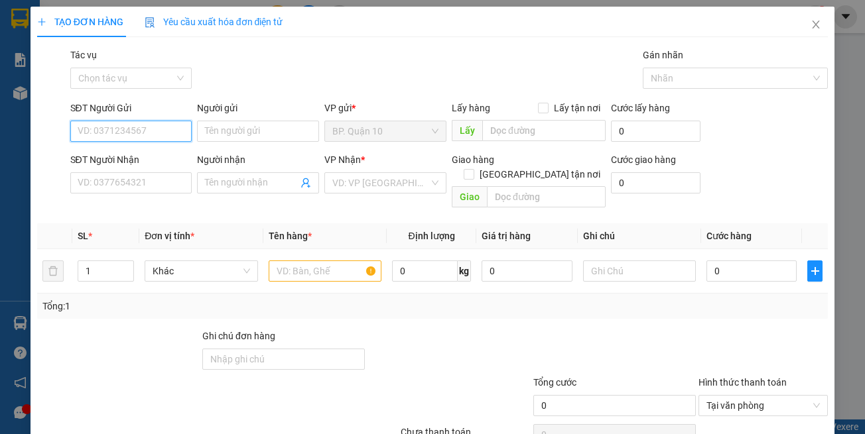
click at [164, 128] on input "SĐT Người Gửi" at bounding box center [131, 131] width 122 height 21
type input "0985899200"
click at [97, 165] on div "0985899200 - KHÁNH" at bounding box center [129, 157] width 120 height 21
type input "KHÁNH"
type input "0375409792"
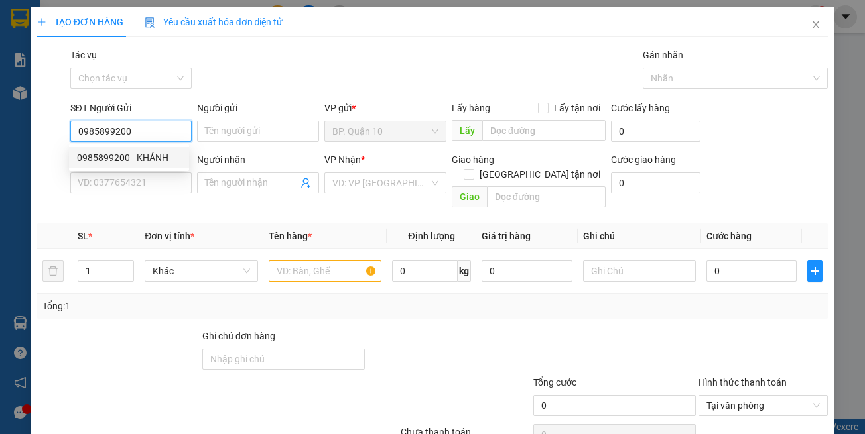
type input "CẨM"
type input "30.000"
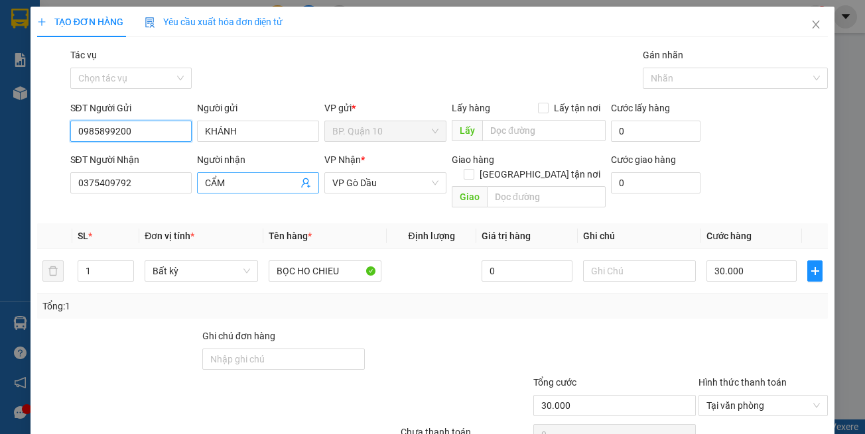
type input "0985899200"
click at [302, 182] on icon "user-add" at bounding box center [305, 183] width 11 height 11
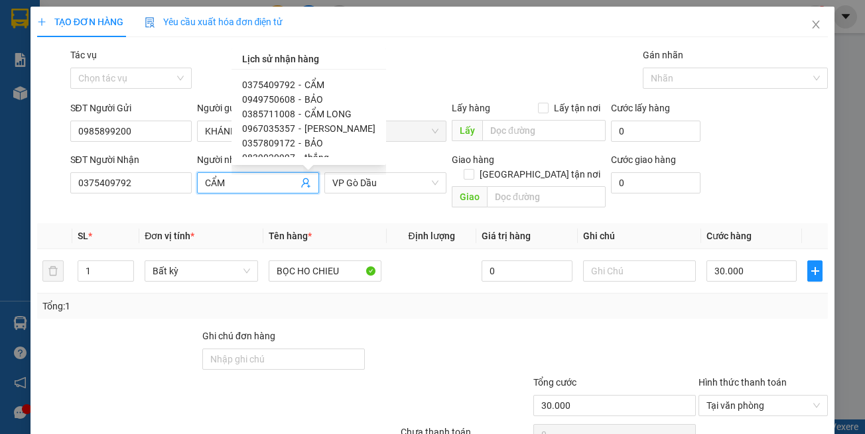
click at [282, 86] on span "0375409792" at bounding box center [268, 85] width 53 height 11
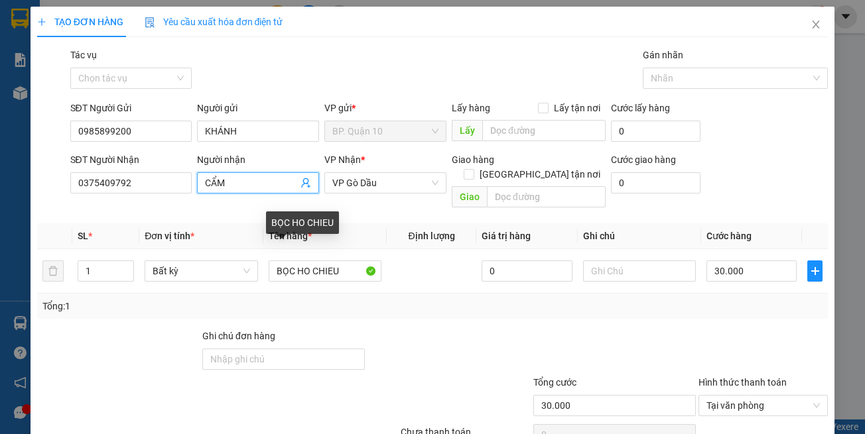
click at [347, 225] on th "Tên hàng *" at bounding box center [324, 236] width 123 height 26
click at [369, 313] on div "Transit Pickup Surcharge Ids Transit Deliver Surcharge Ids Transit Deliver Surc…" at bounding box center [432, 264] width 791 height 432
drag, startPoint x: 358, startPoint y: 316, endPoint x: 357, endPoint y: 306, distance: 9.3
click at [357, 309] on div "Transit Pickup Surcharge Ids Transit Deliver Surcharge Ids Transit Deliver Surc…" at bounding box center [432, 264] width 791 height 432
drag, startPoint x: 634, startPoint y: 318, endPoint x: 755, endPoint y: 315, distance: 120.7
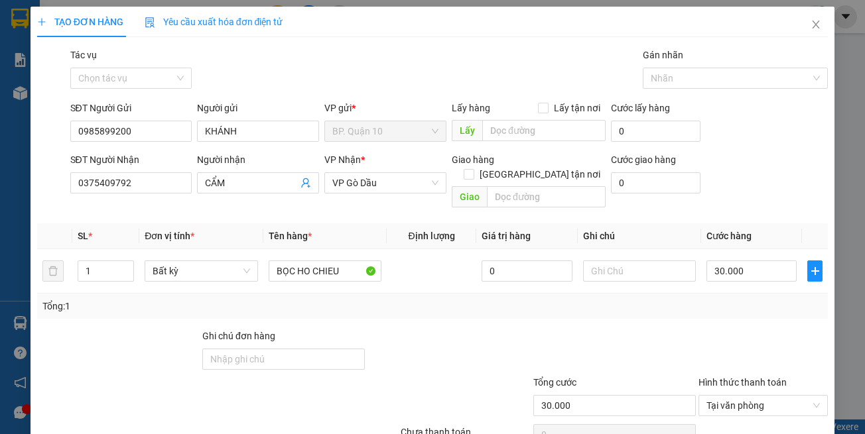
click at [643, 329] on div at bounding box center [614, 352] width 165 height 46
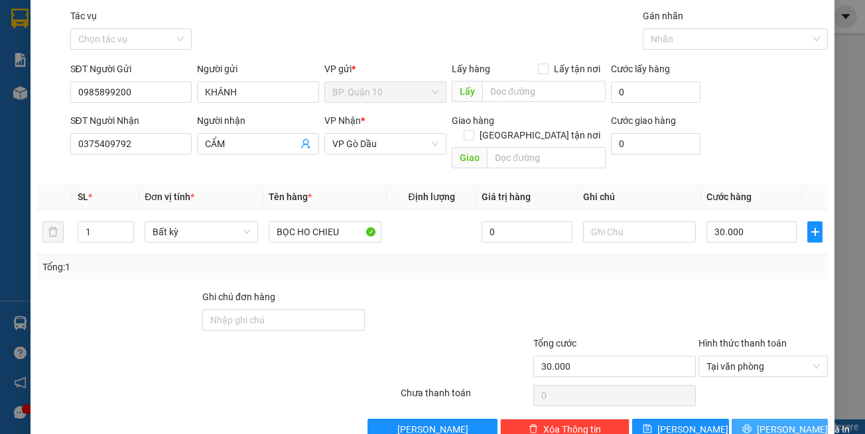
scroll to position [56, 0]
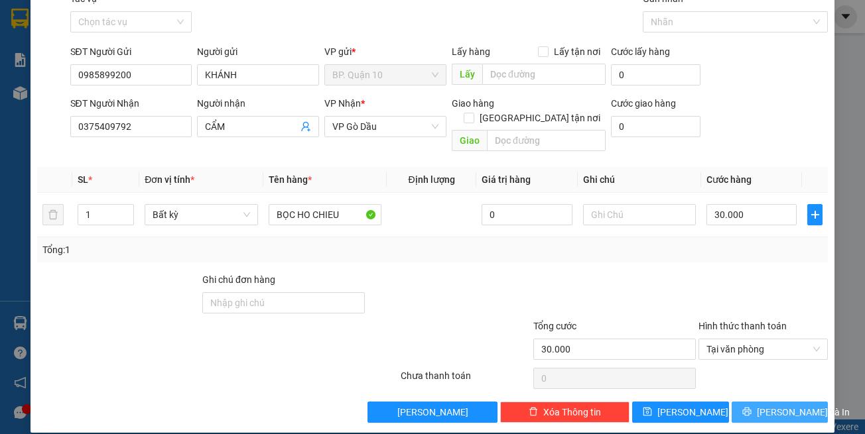
click at [798, 402] on button "[PERSON_NAME] và In" at bounding box center [779, 412] width 97 height 21
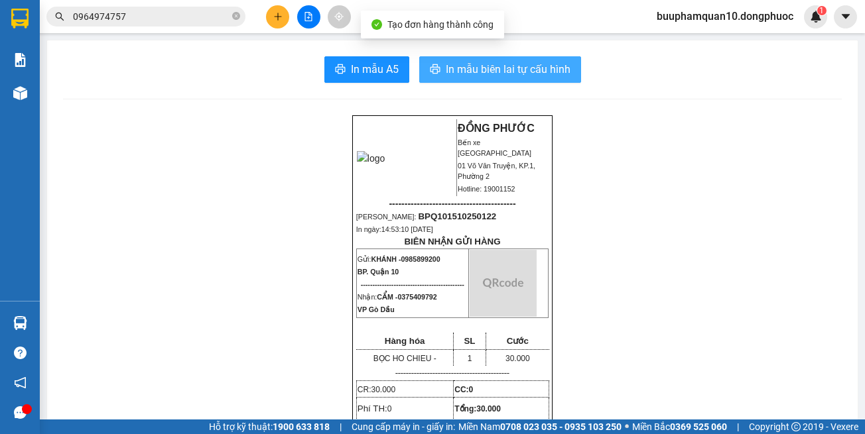
click at [507, 64] on span "In mẫu biên lai tự cấu hình" at bounding box center [508, 69] width 125 height 17
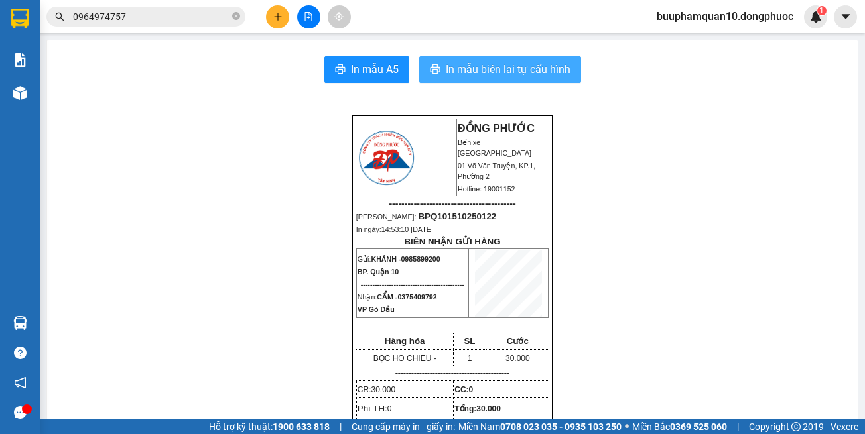
click at [526, 64] on span "In mẫu biên lai tự cấu hình" at bounding box center [508, 69] width 125 height 17
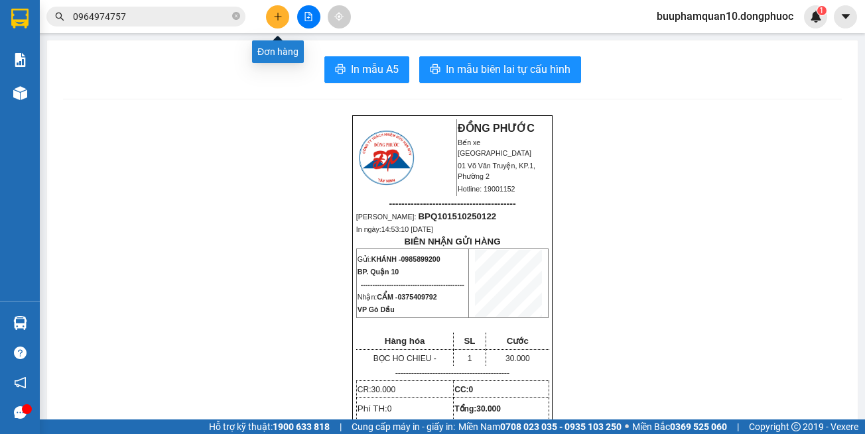
click at [270, 9] on button at bounding box center [277, 16] width 23 height 23
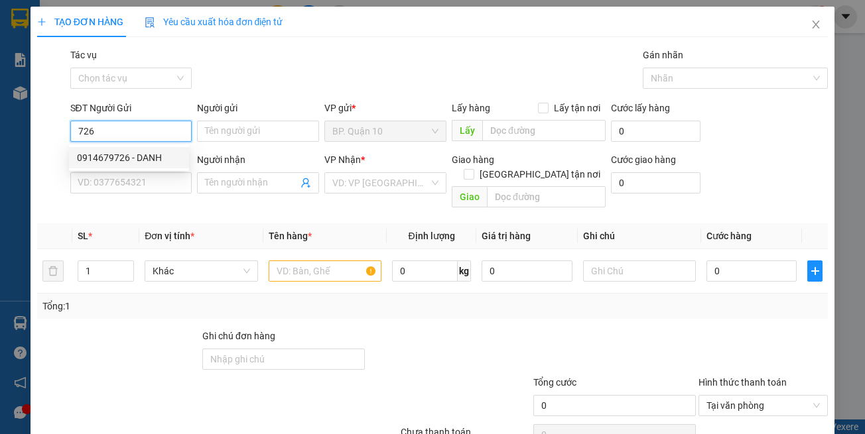
click at [130, 137] on input "726" at bounding box center [131, 131] width 122 height 21
drag, startPoint x: 198, startPoint y: 212, endPoint x: 183, endPoint y: 183, distance: 32.6
click at [198, 208] on div "Transit Pickup Surcharge Ids Transit Deliver Surcharge Ids Transit Deliver Surc…" at bounding box center [432, 264] width 791 height 432
click at [145, 133] on input "726" at bounding box center [131, 131] width 122 height 21
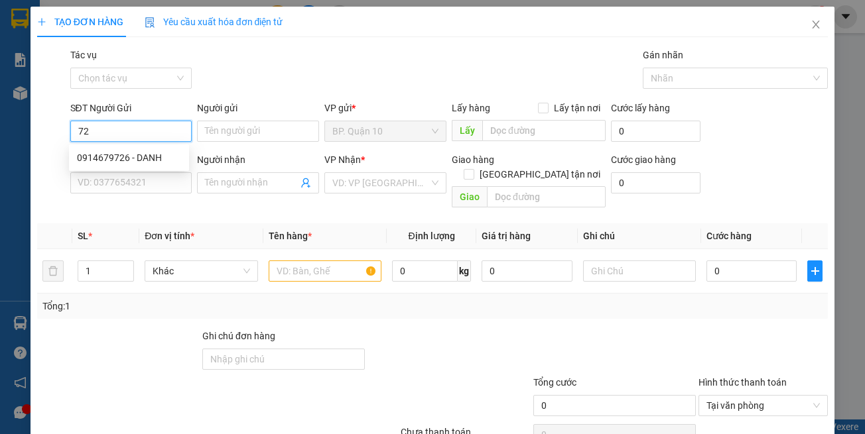
type input "7"
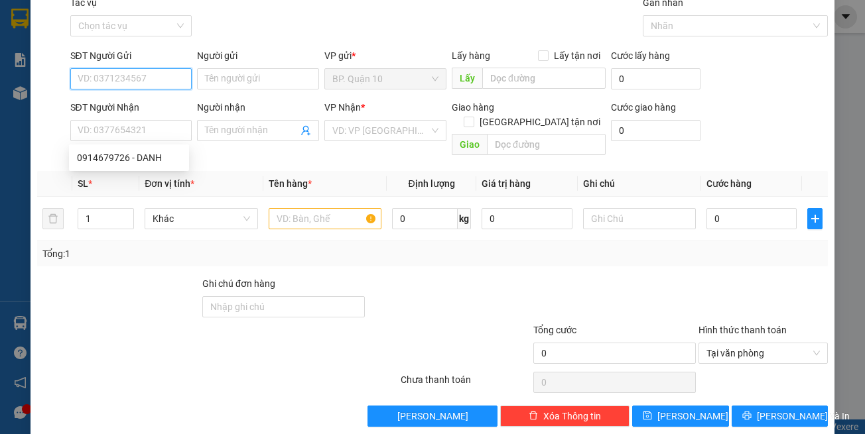
scroll to position [56, 0]
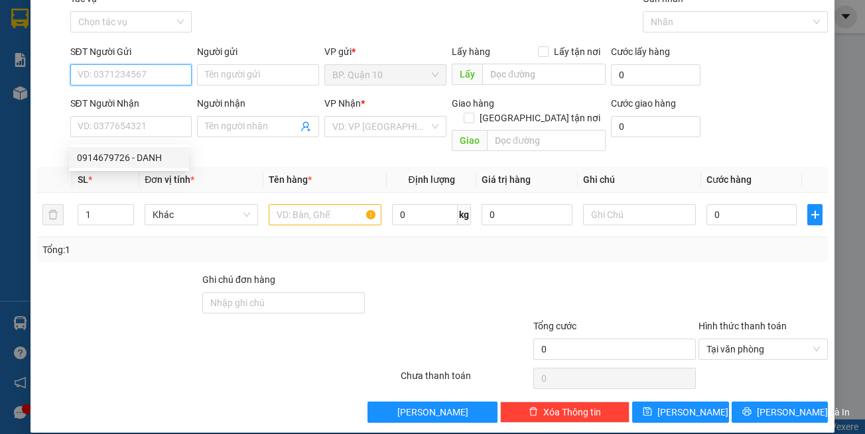
click at [92, 66] on input "SĐT Người Gửi" at bounding box center [131, 74] width 122 height 21
drag, startPoint x: 95, startPoint y: 82, endPoint x: 133, endPoint y: 76, distance: 38.2
click at [103, 80] on input "SĐT Người Gửi" at bounding box center [131, 74] width 122 height 21
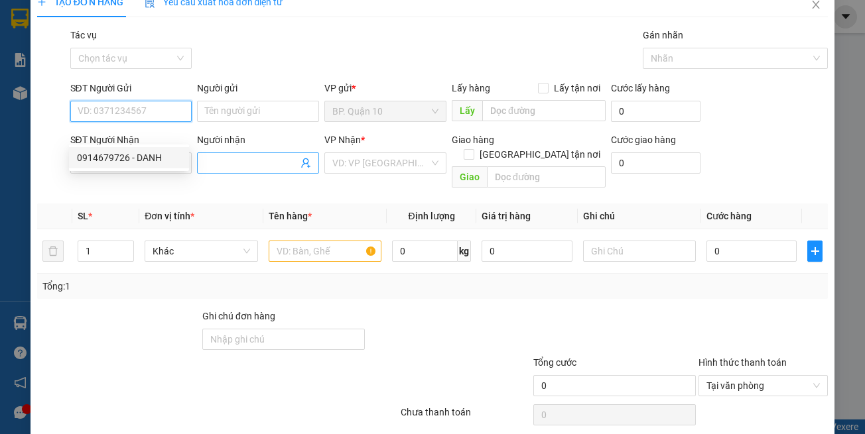
scroll to position [0, 0]
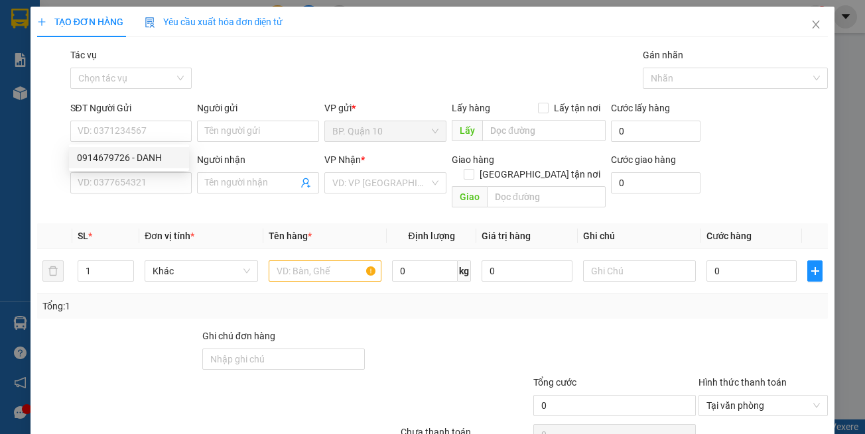
drag, startPoint x: 264, startPoint y: 225, endPoint x: 241, endPoint y: 207, distance: 28.8
click at [264, 224] on th "Tên hàng *" at bounding box center [324, 236] width 123 height 26
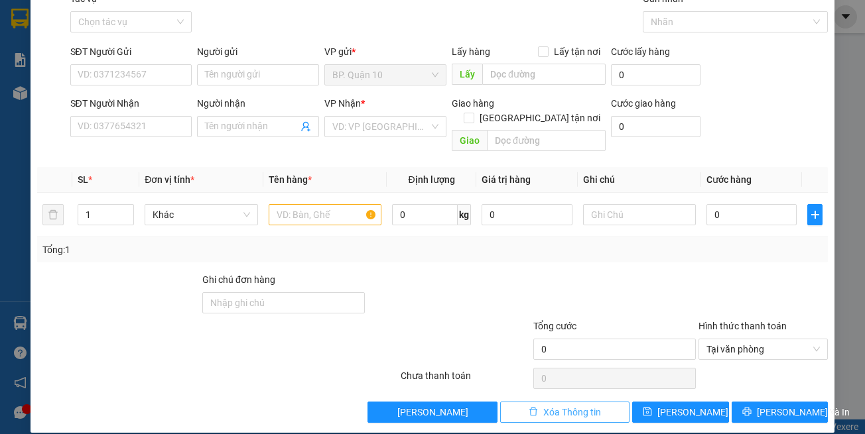
click at [543, 405] on span "Xóa Thông tin" at bounding box center [572, 412] width 58 height 15
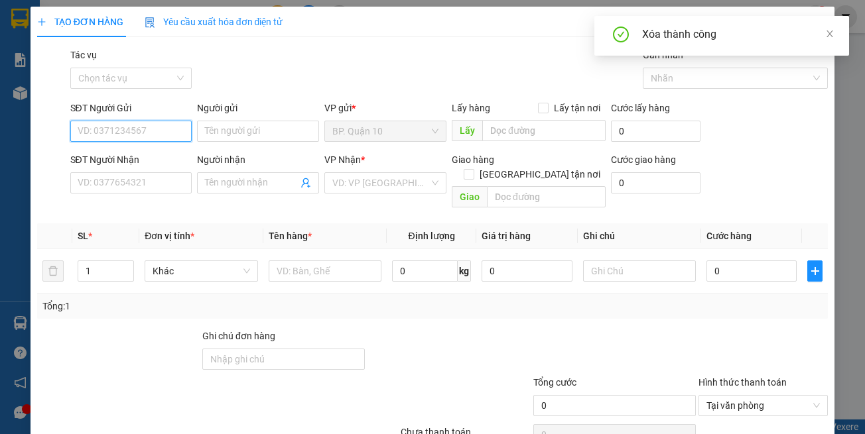
click at [151, 138] on input "SĐT Người Gửi" at bounding box center [131, 131] width 122 height 21
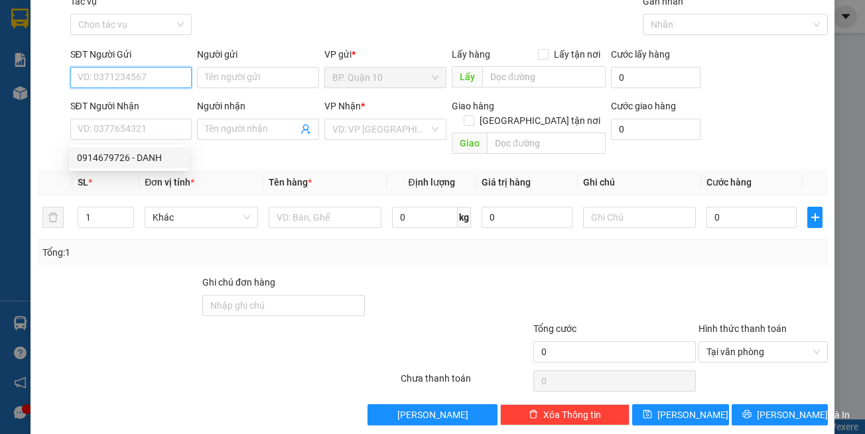
scroll to position [56, 0]
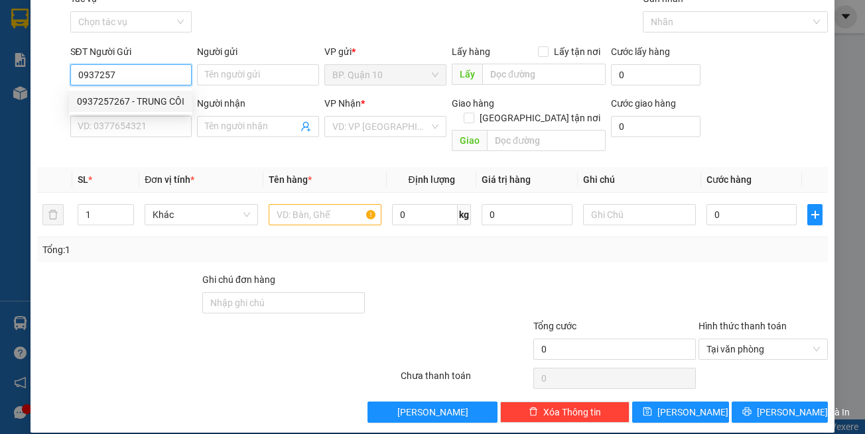
drag, startPoint x: 147, startPoint y: 100, endPoint x: 161, endPoint y: 132, distance: 35.0
click at [147, 100] on div "0937257267 - TRUNG CÔI" at bounding box center [130, 101] width 107 height 15
type input "0937257267"
type input "TRUNG CÔI"
type input "0978676767"
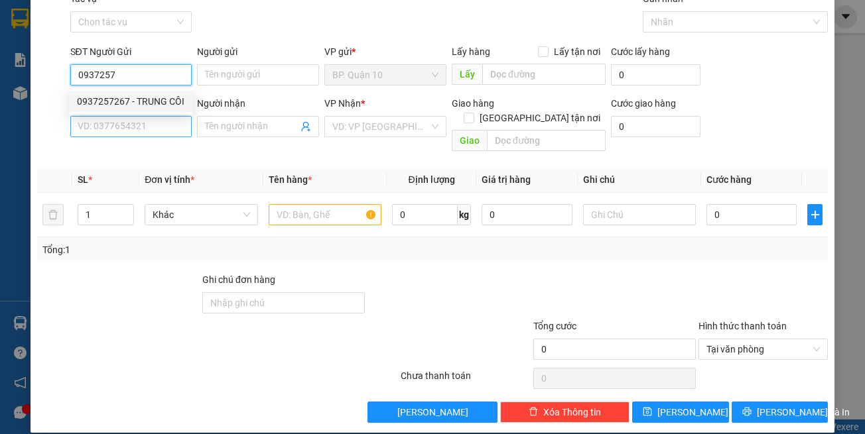
type input "TÒNG"
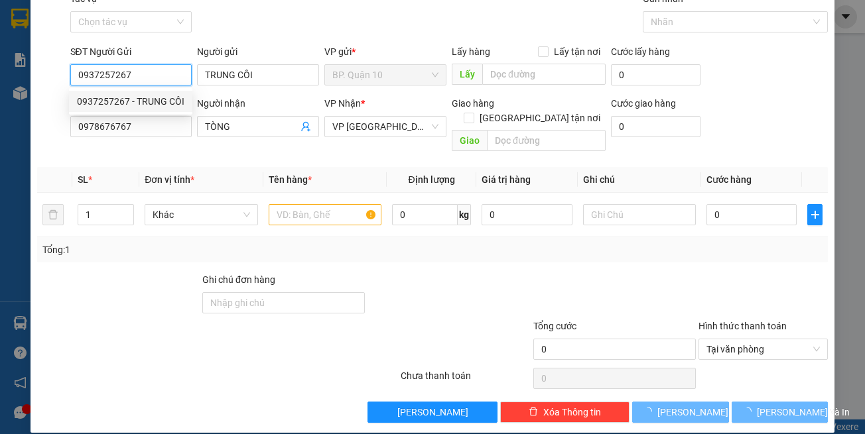
type input "0937257267"
type input "30.000"
click at [168, 139] on div "SĐT Người Nhận 0978676767" at bounding box center [131, 119] width 122 height 46
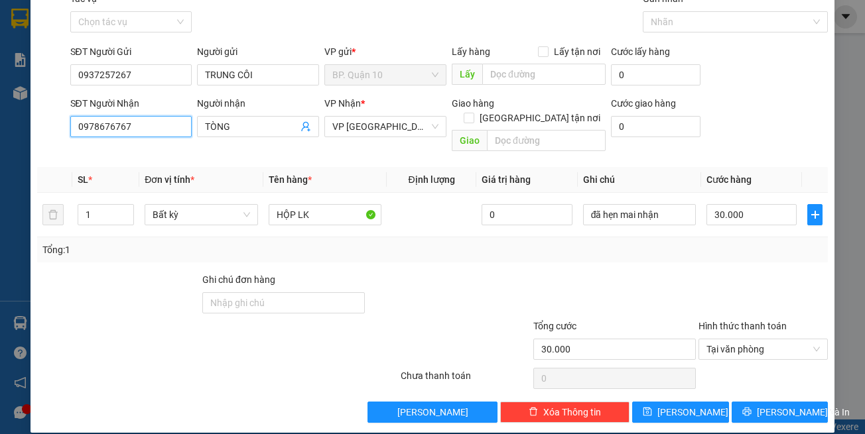
click at [171, 126] on input "0978676767" at bounding box center [131, 126] width 122 height 21
click at [172, 125] on input "0978676767" at bounding box center [131, 126] width 122 height 21
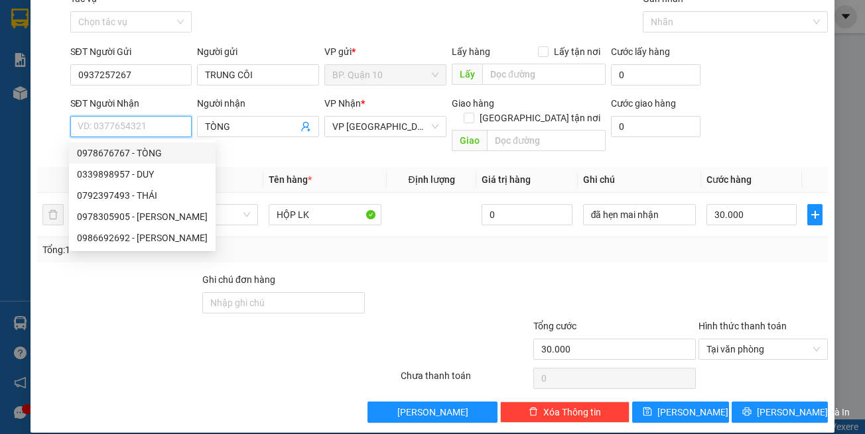
click at [145, 127] on input "SĐT Người Nhận" at bounding box center [131, 126] width 122 height 21
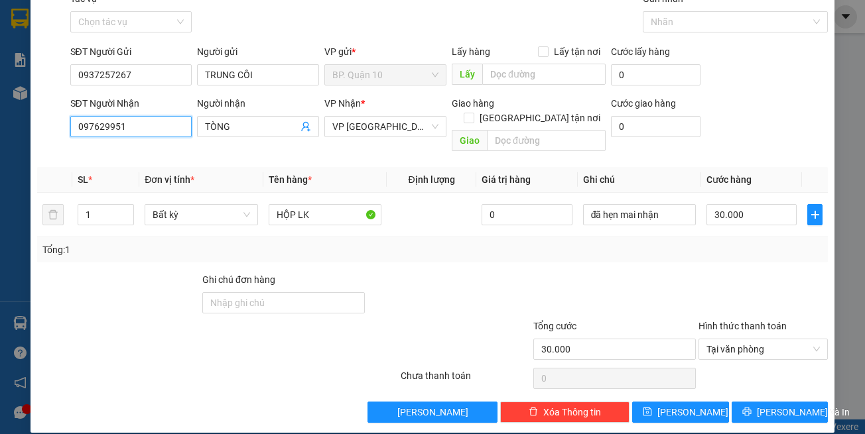
type input "0976299511"
drag, startPoint x: 164, startPoint y: 158, endPoint x: 174, endPoint y: 158, distance: 9.3
click at [165, 158] on div "0976299511 - DUY" at bounding box center [129, 153] width 104 height 15
type input "DUY"
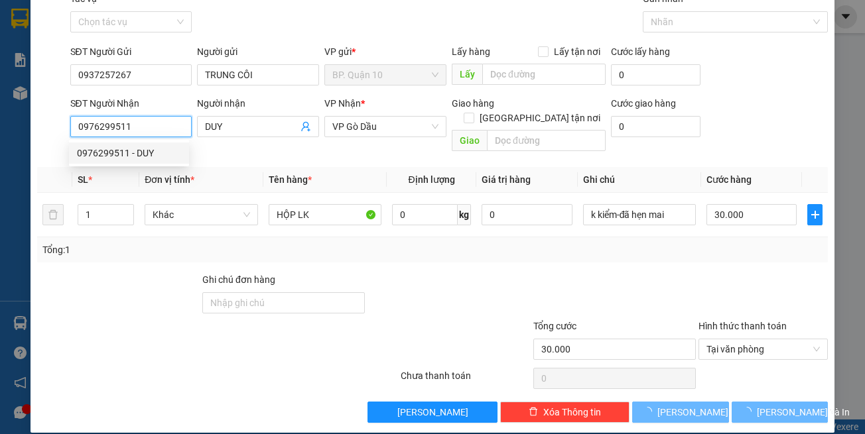
type input "0976299511"
click at [339, 167] on th "Tên hàng *" at bounding box center [324, 180] width 123 height 26
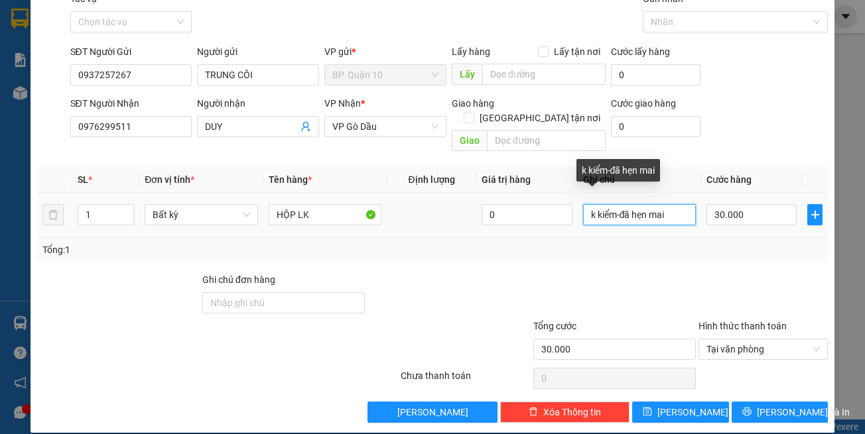
drag, startPoint x: 685, startPoint y: 207, endPoint x: 544, endPoint y: 221, distance: 142.0
click at [544, 221] on tr "1 Bất kỳ HỘP LK 0 k kiểm-đã hẹn mai 30.000" at bounding box center [432, 215] width 791 height 44
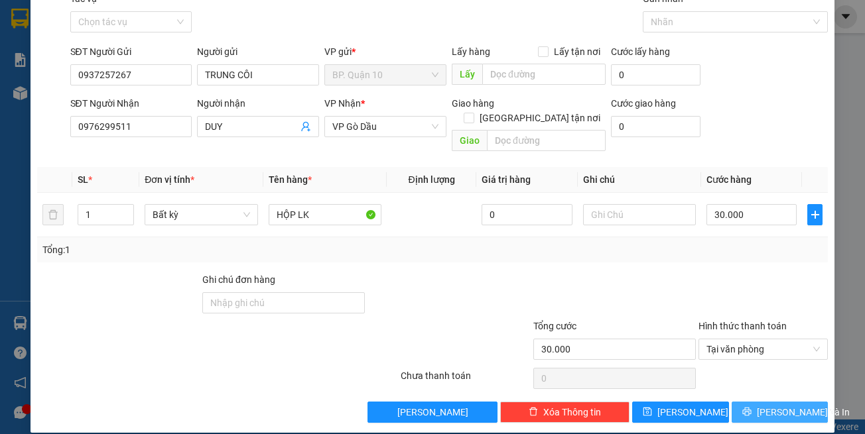
click at [776, 388] on div "Transit Pickup Surcharge Ids Transit Deliver Surcharge Ids Transit Deliver Surc…" at bounding box center [432, 207] width 791 height 432
drag, startPoint x: 776, startPoint y: 388, endPoint x: 620, endPoint y: 176, distance: 263.6
click at [774, 378] on div "Transit Pickup Surcharge Ids Transit Deliver Surcharge Ids Transit Deliver Surc…" at bounding box center [432, 207] width 791 height 432
drag, startPoint x: 780, startPoint y: 392, endPoint x: 767, endPoint y: 420, distance: 31.4
click at [779, 405] on span "[PERSON_NAME] và In" at bounding box center [803, 412] width 93 height 15
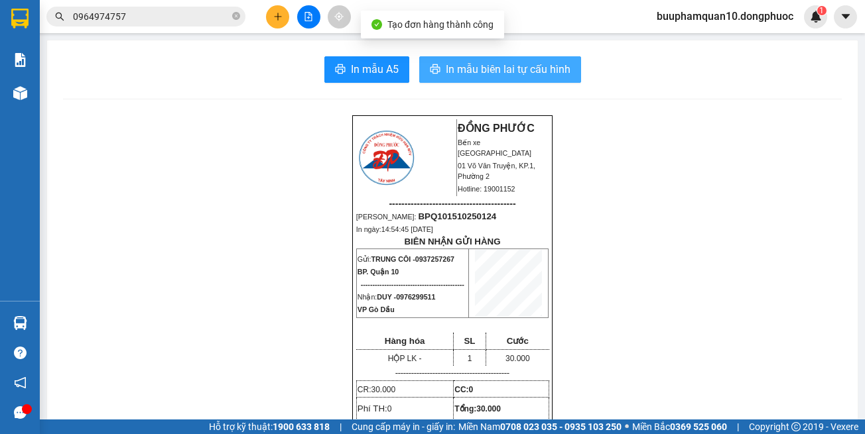
click at [471, 67] on span "In mẫu biên lai tự cấu hình" at bounding box center [508, 69] width 125 height 17
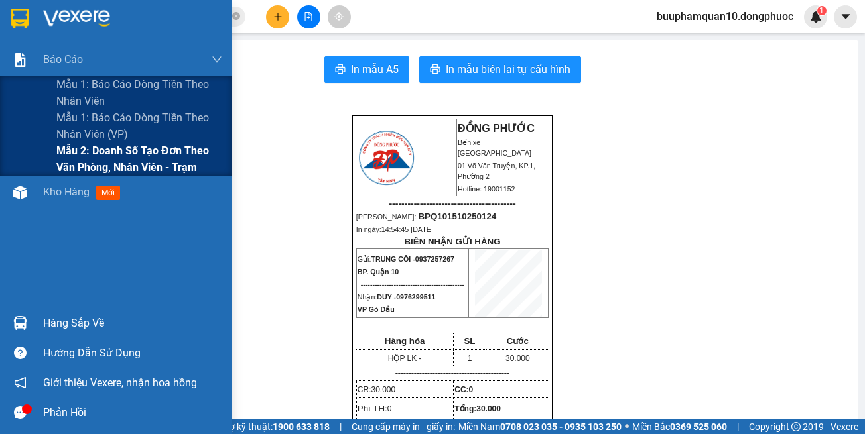
click at [118, 149] on span "Mẫu 2: Doanh số tạo đơn theo Văn phòng, nhân viên - Trạm" at bounding box center [139, 159] width 166 height 33
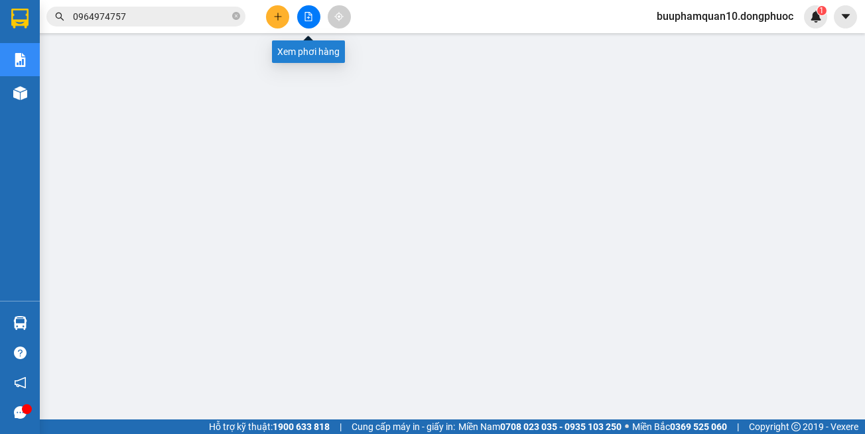
click at [304, 16] on icon "file-add" at bounding box center [308, 16] width 9 height 9
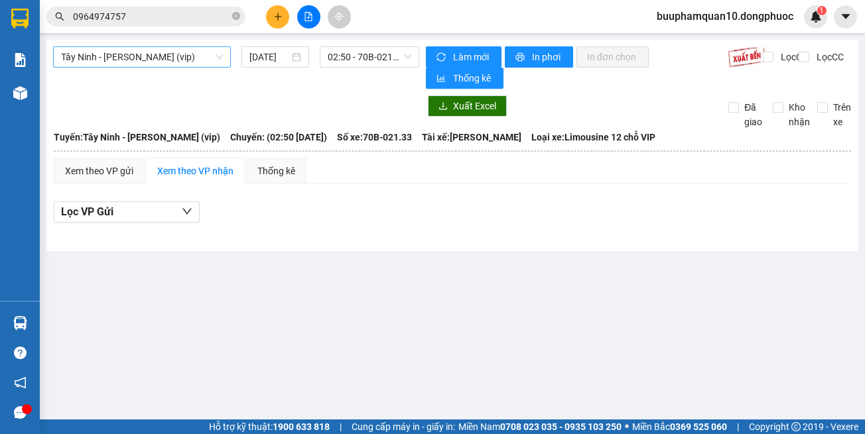
click at [180, 58] on span "Tây Ninh - [PERSON_NAME] (vip)" at bounding box center [142, 57] width 162 height 20
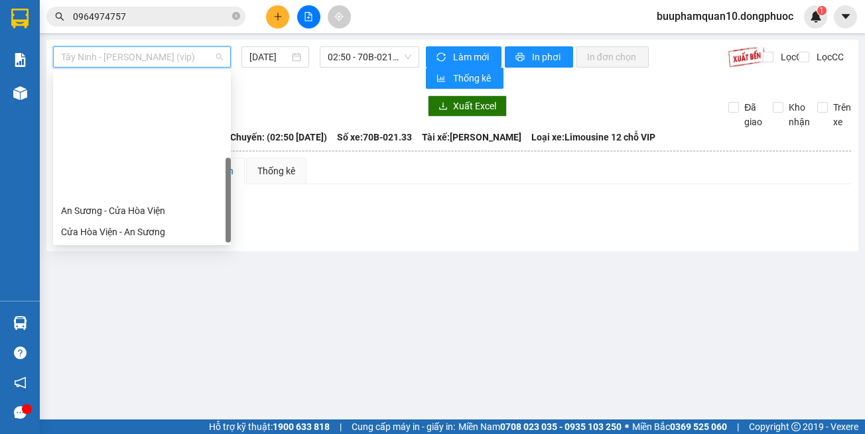
scroll to position [149, 0]
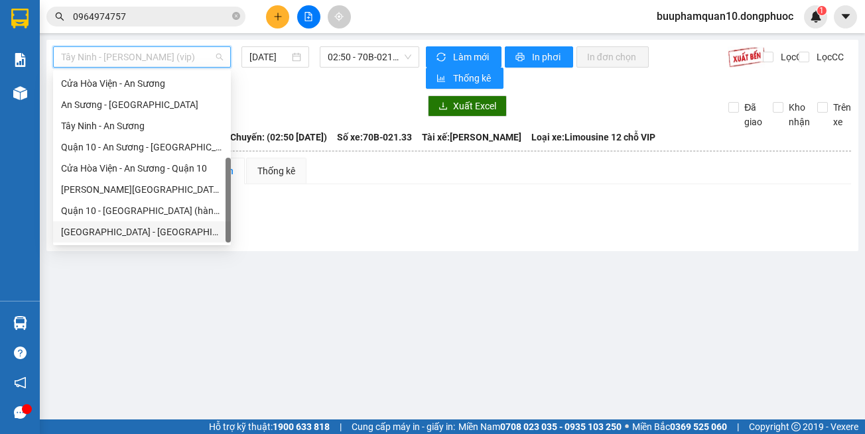
click at [188, 237] on div "Hồ Chí Minh - Tây Ninh (vip)" at bounding box center [142, 232] width 162 height 15
type input "[DATE]"
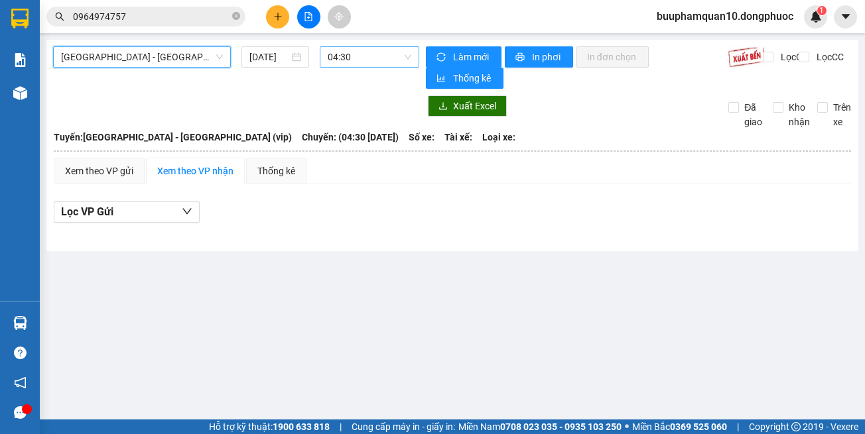
click at [353, 58] on span "04:30" at bounding box center [370, 57] width 84 height 20
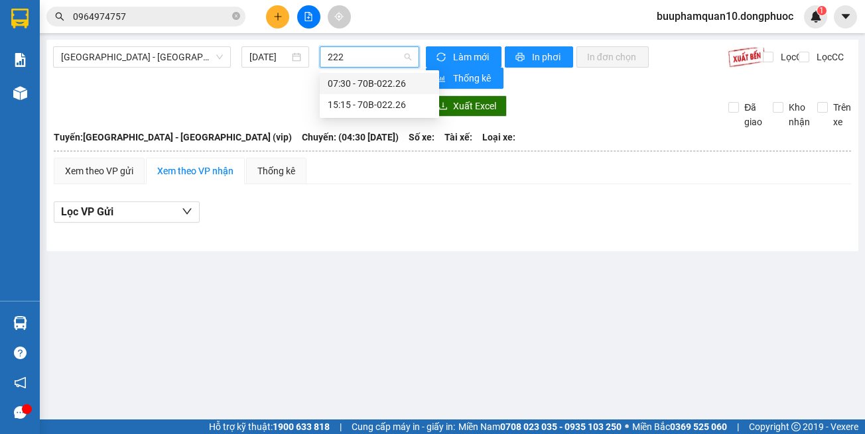
type input "2226"
drag, startPoint x: 374, startPoint y: 115, endPoint x: 376, endPoint y: 103, distance: 11.4
click at [374, 113] on div "15:15 - 70B-022.26" at bounding box center [379, 104] width 119 height 21
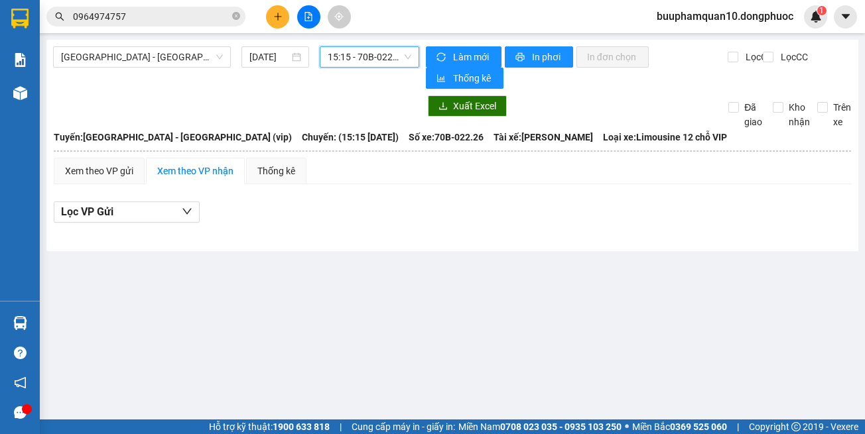
click at [384, 63] on span "15:15 - 70B-022.26" at bounding box center [370, 57] width 84 height 20
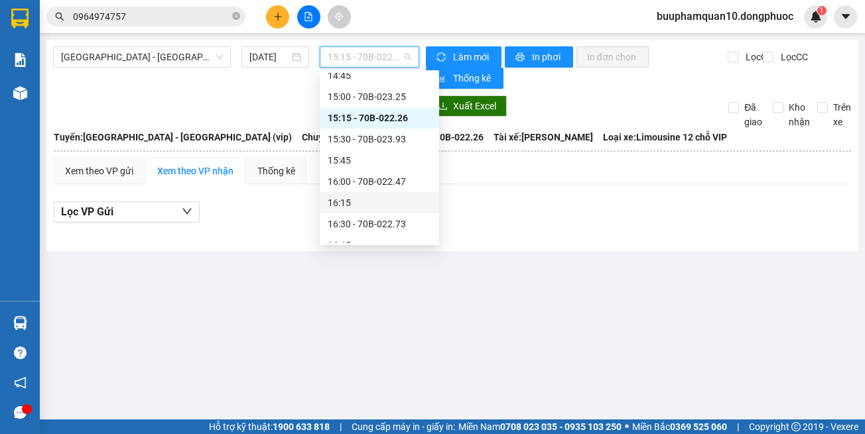
scroll to position [918, 0]
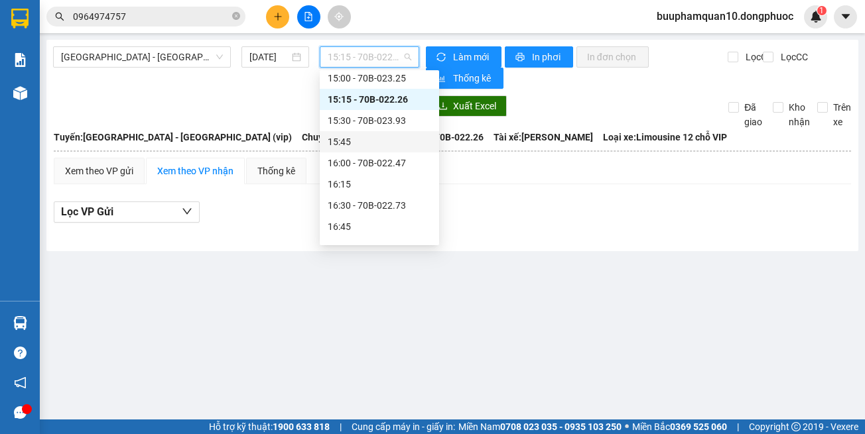
drag, startPoint x: 641, startPoint y: 323, endPoint x: 627, endPoint y: 94, distance: 229.1
click at [634, 301] on main "Hồ Chí Minh - Tây Ninh (vip) 15/10/2025 15:15 - 70B-022.26 Làm mới In phơi In đ…" at bounding box center [432, 210] width 865 height 420
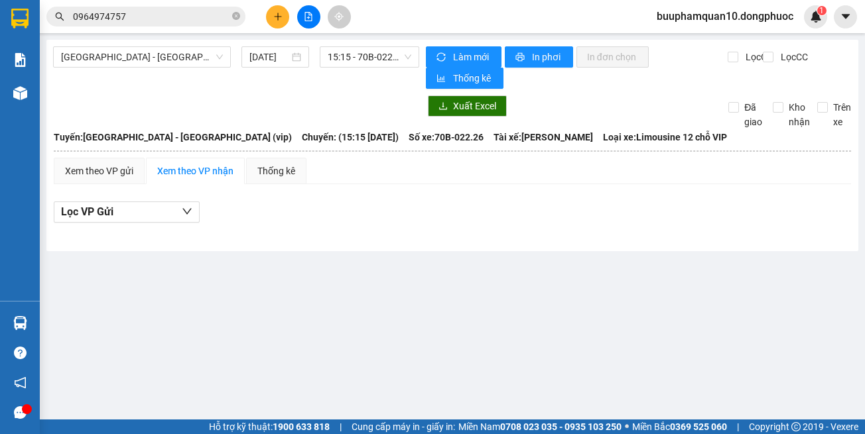
click at [432, 243] on div "Hồ Chí Minh - Tây Ninh (vip) 15/10/2025 15:15 - 70B-022.26 Làm mới In phơi In đ…" at bounding box center [452, 146] width 812 height 212
click at [281, 13] on icon "plus" at bounding box center [277, 16] width 9 height 9
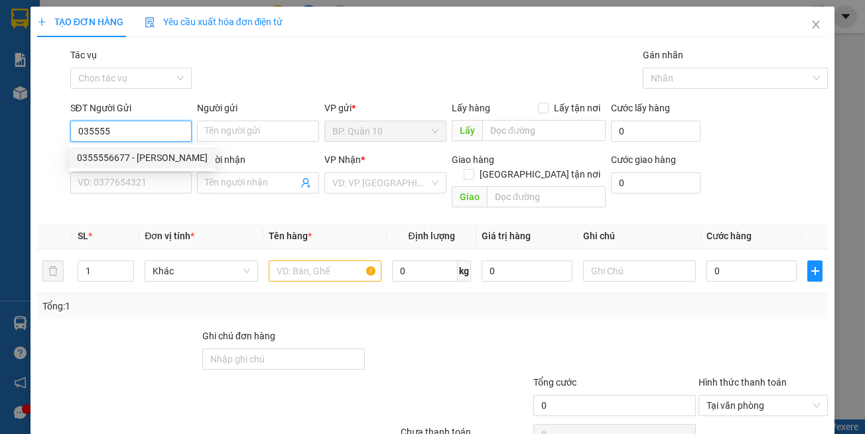
click at [163, 155] on div "0355556677 - CƯỜNG" at bounding box center [142, 158] width 131 height 15
type input "0355556677"
type input "CƯỜNG"
type input "0969575757"
type input "TÂM (GẤU MINI)"
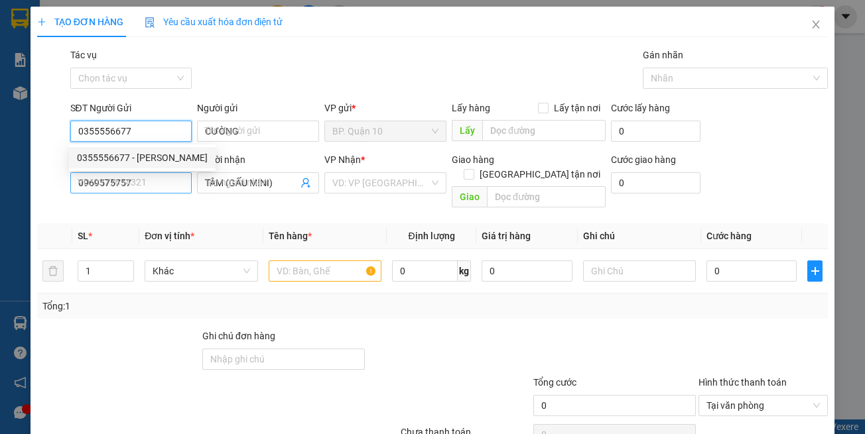
type input "0355556677"
type input "30.000"
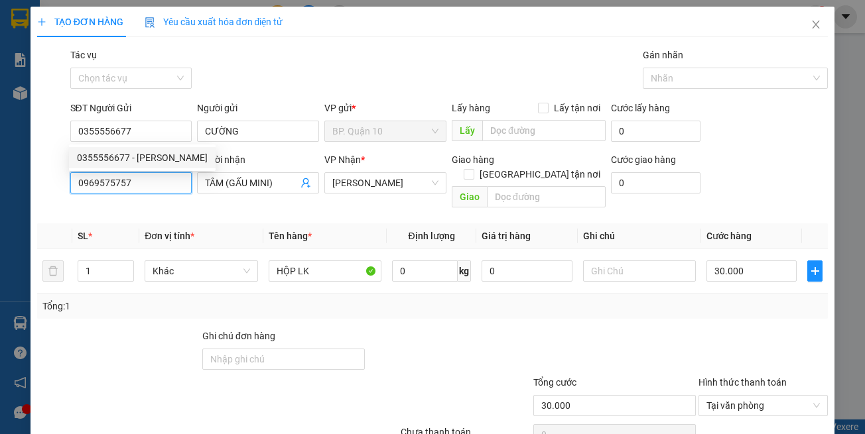
click at [172, 193] on input "0969575757" at bounding box center [131, 182] width 122 height 21
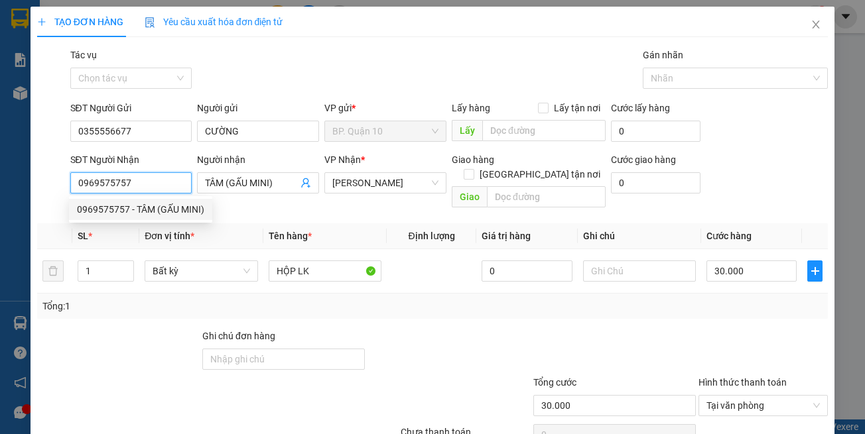
click at [170, 185] on input "0969575757" at bounding box center [131, 182] width 122 height 21
type input "0969575757"
click at [182, 208] on div "0969575757 - TÂM (GẤU MINI)" at bounding box center [140, 209] width 127 height 15
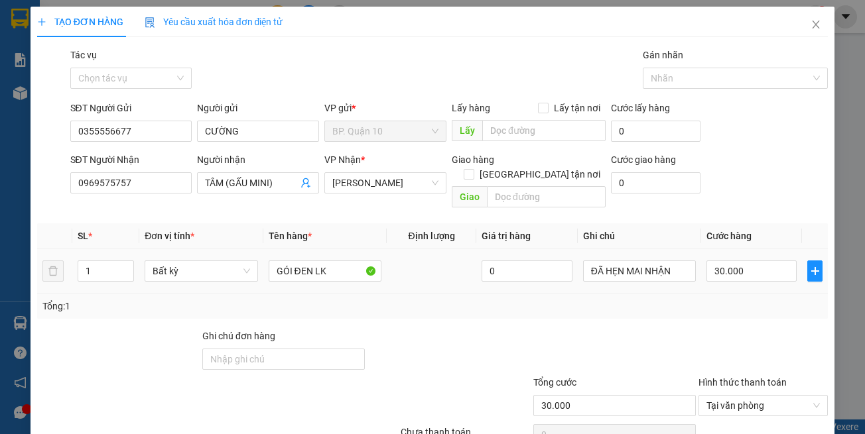
drag, startPoint x: 333, startPoint y: 314, endPoint x: 333, endPoint y: 270, distance: 43.8
click at [334, 308] on div "Transit Pickup Surcharge Ids Transit Deliver Surcharge Ids Transit Deliver Surc…" at bounding box center [432, 264] width 791 height 432
drag, startPoint x: 330, startPoint y: 256, endPoint x: 0, endPoint y: 235, distance: 330.8
click at [103, 231] on table "SL * Đơn vị tính * Tên hàng * Định lượng Giá trị hàng Ghi chú Cước hàng 1 Bất k…" at bounding box center [432, 258] width 791 height 70
type input "HỘP LK"
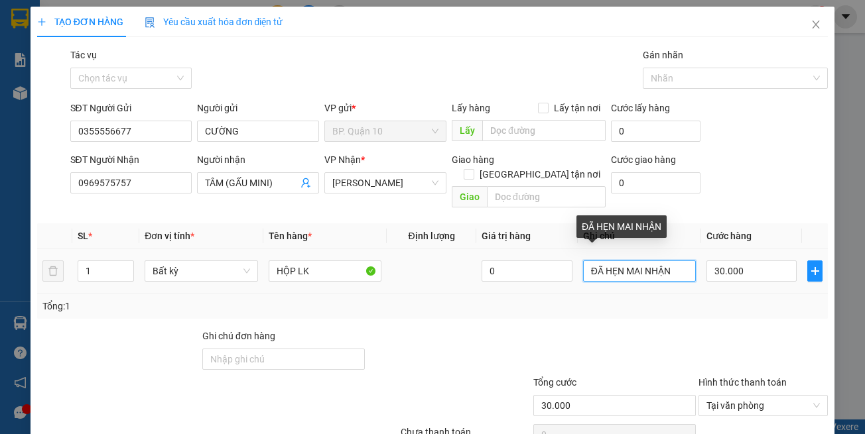
drag, startPoint x: 672, startPoint y: 255, endPoint x: 287, endPoint y: 237, distance: 385.0
click at [302, 249] on tr "1 Bất kỳ HỘP LK 0 ĐÃ HẸN MAI NHẬN 30.000" at bounding box center [432, 271] width 791 height 44
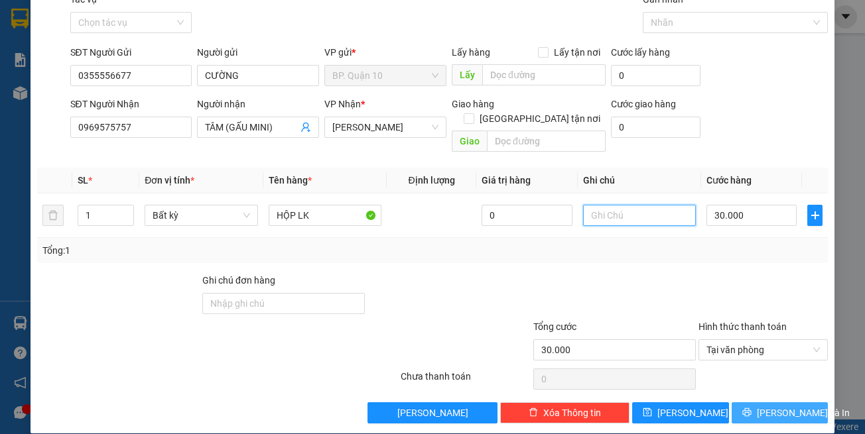
scroll to position [56, 0]
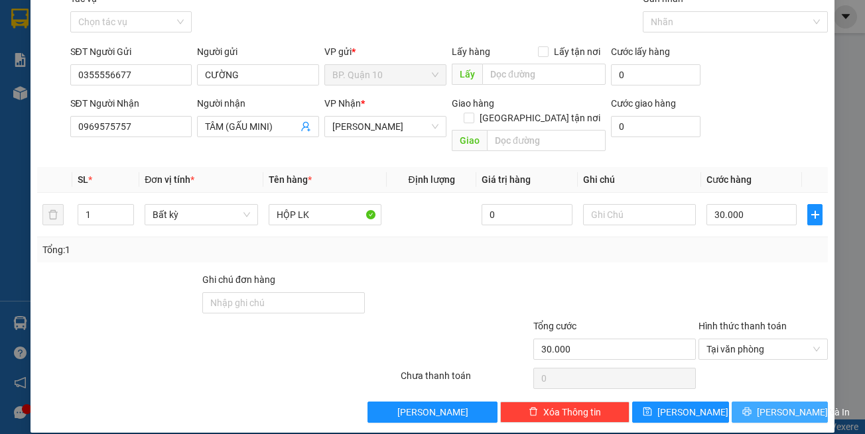
click at [778, 405] on span "[PERSON_NAME] và In" at bounding box center [803, 412] width 93 height 15
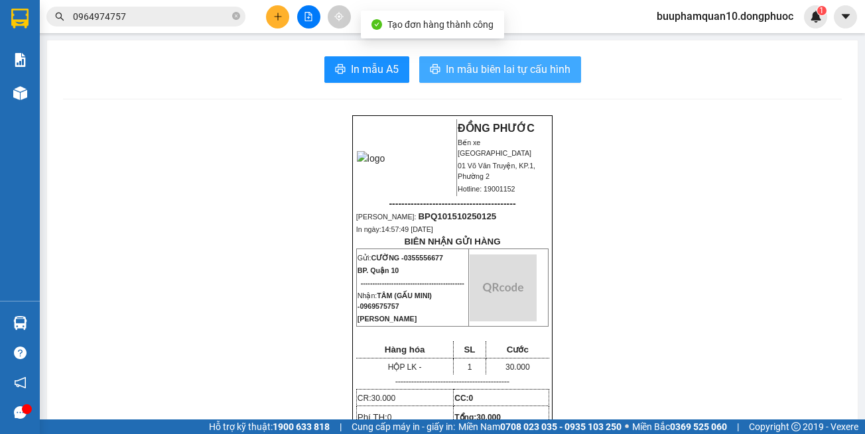
click at [542, 72] on span "In mẫu biên lai tự cấu hình" at bounding box center [508, 69] width 125 height 17
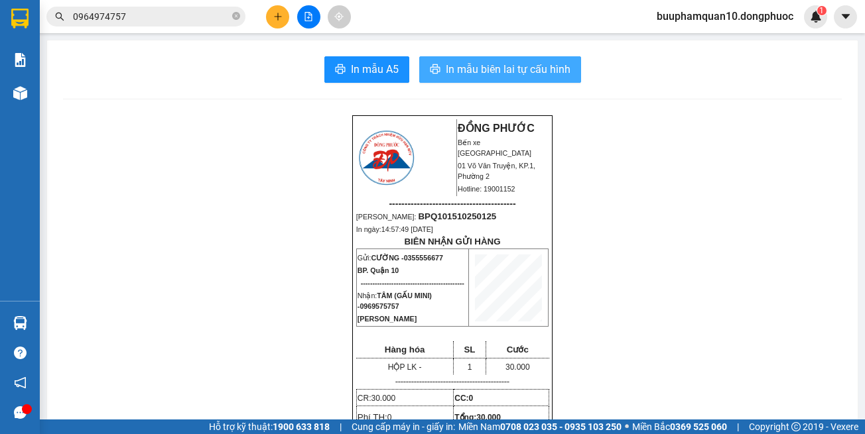
click at [518, 74] on span "In mẫu biên lai tự cấu hình" at bounding box center [508, 69] width 125 height 17
click at [314, 19] on button at bounding box center [308, 16] width 23 height 23
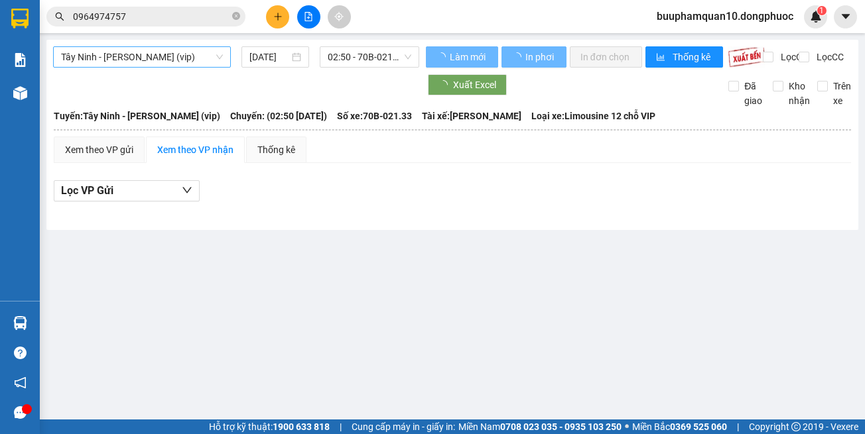
click at [190, 47] on span "Tây Ninh - [PERSON_NAME] (vip)" at bounding box center [142, 57] width 162 height 20
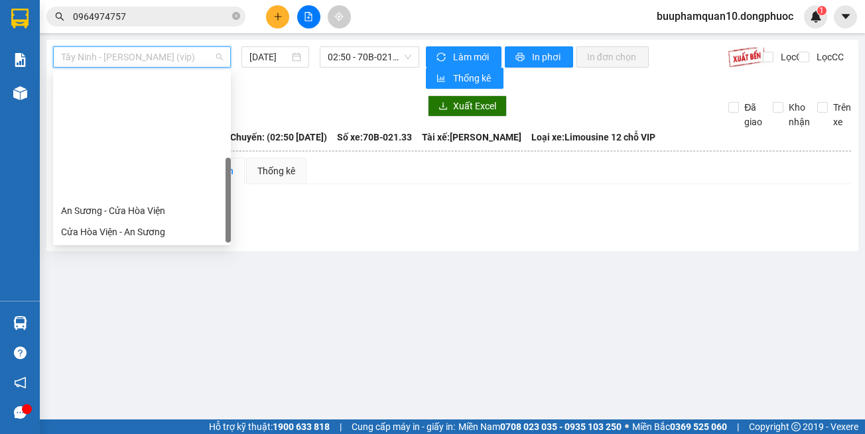
drag, startPoint x: 182, startPoint y: 235, endPoint x: 290, endPoint y: 98, distance: 175.1
click at [182, 373] on div "Hồ Chí Minh - Tây Ninh (vip)" at bounding box center [142, 380] width 162 height 15
type input "[DATE]"
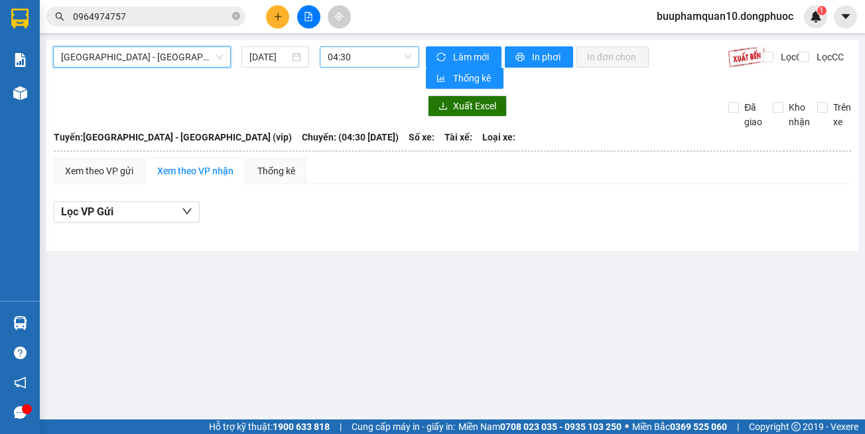
click at [320, 56] on div "04:30" at bounding box center [369, 56] width 99 height 21
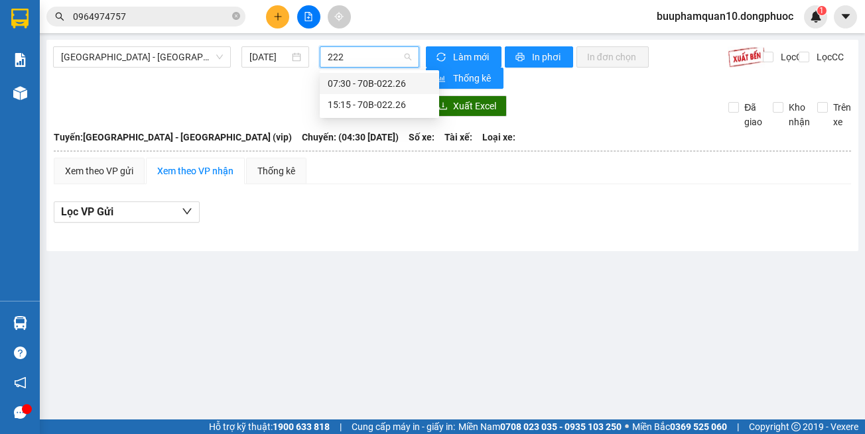
type input "2226"
click at [341, 107] on div "15:15 - 70B-022.26" at bounding box center [379, 104] width 103 height 15
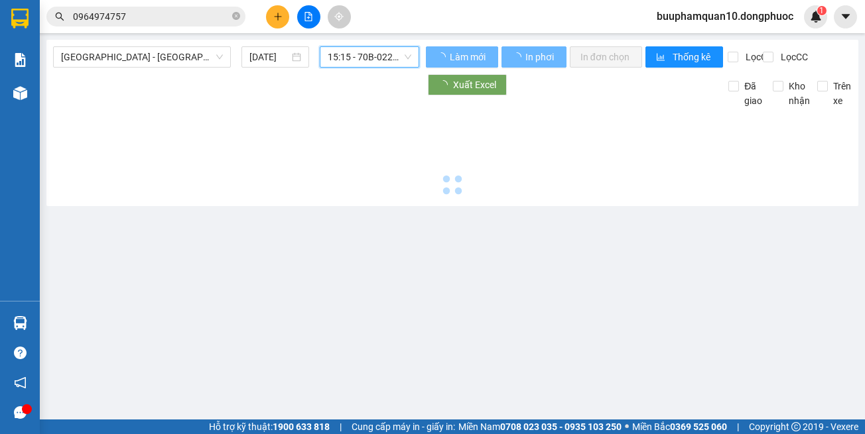
click at [357, 64] on span "15:15 - 70B-022.26" at bounding box center [370, 57] width 84 height 20
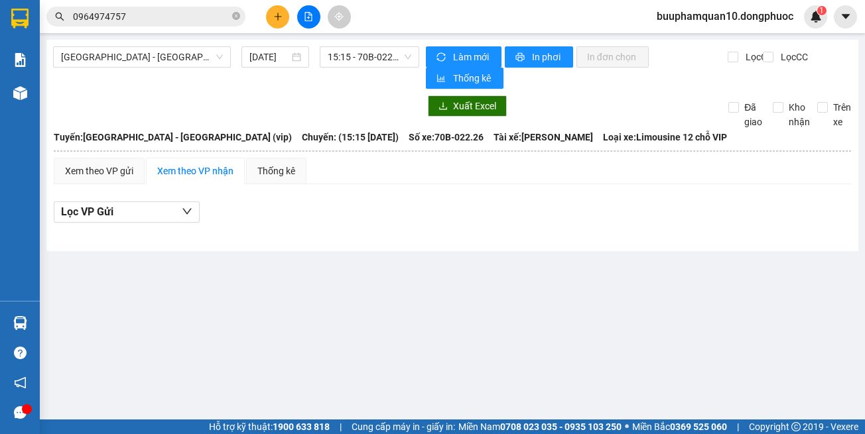
drag, startPoint x: 385, startPoint y: 310, endPoint x: 323, endPoint y: 116, distance: 204.0
click at [374, 270] on main "Hồ Chí Minh - Tây Ninh (vip) 15/10/2025 15:15 - 70B-022.26 Làm mới In phơi In đ…" at bounding box center [432, 210] width 865 height 420
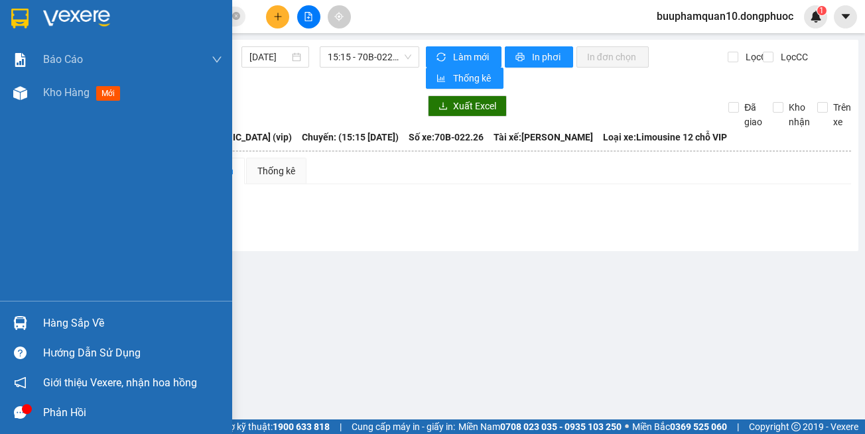
click at [40, 326] on div "Hàng sắp về" at bounding box center [116, 323] width 232 height 30
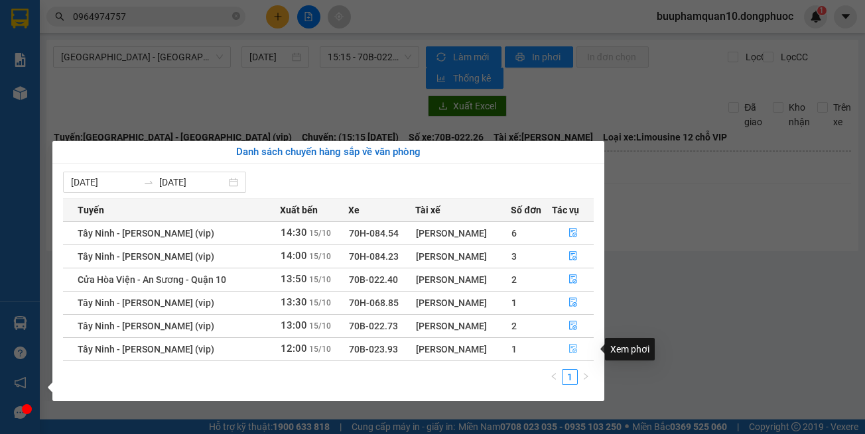
click at [576, 355] on button "button" at bounding box center [572, 349] width 40 height 21
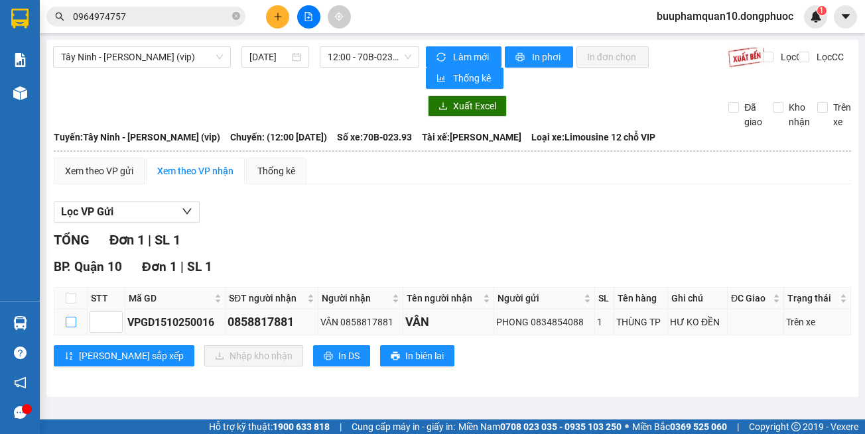
click at [69, 326] on input "checkbox" at bounding box center [71, 322] width 11 height 11
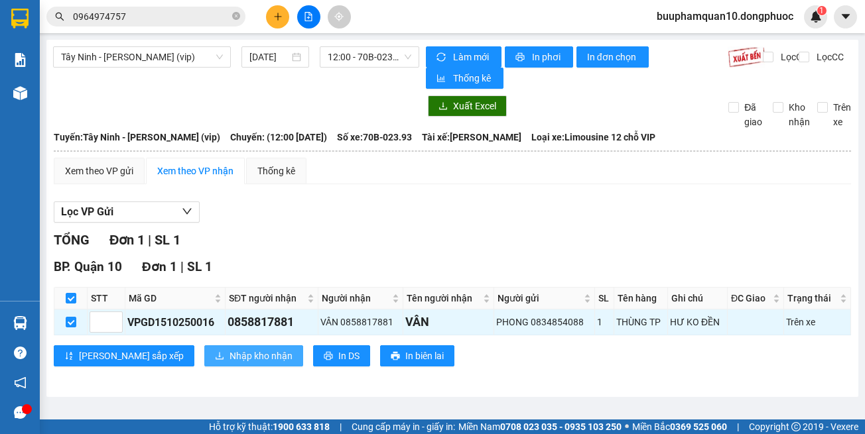
click at [204, 357] on button "Nhập kho nhận" at bounding box center [253, 355] width 99 height 21
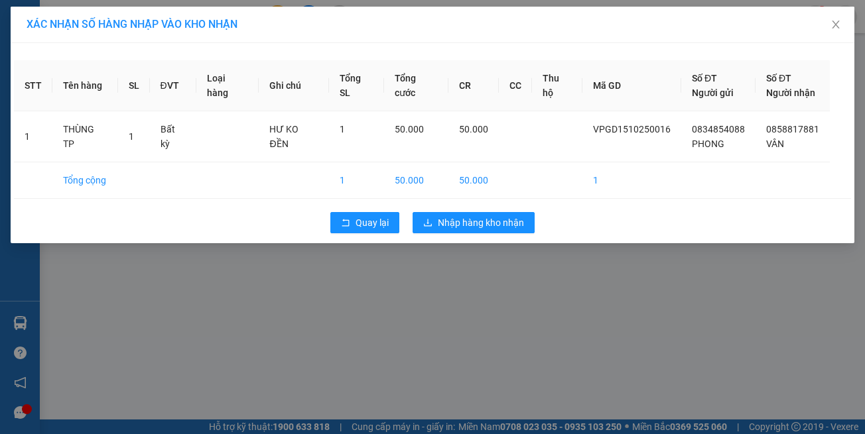
drag, startPoint x: 424, startPoint y: 208, endPoint x: 446, endPoint y: 230, distance: 31.4
click at [425, 210] on div "Quay lại Nhập hàng kho nhận" at bounding box center [432, 223] width 837 height 34
click at [447, 231] on button "Nhập hàng kho nhận" at bounding box center [473, 222] width 122 height 21
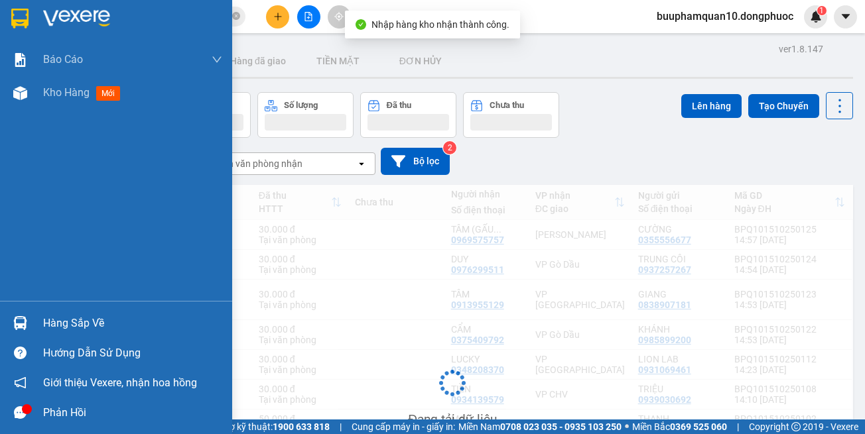
click at [24, 324] on img at bounding box center [20, 323] width 14 height 14
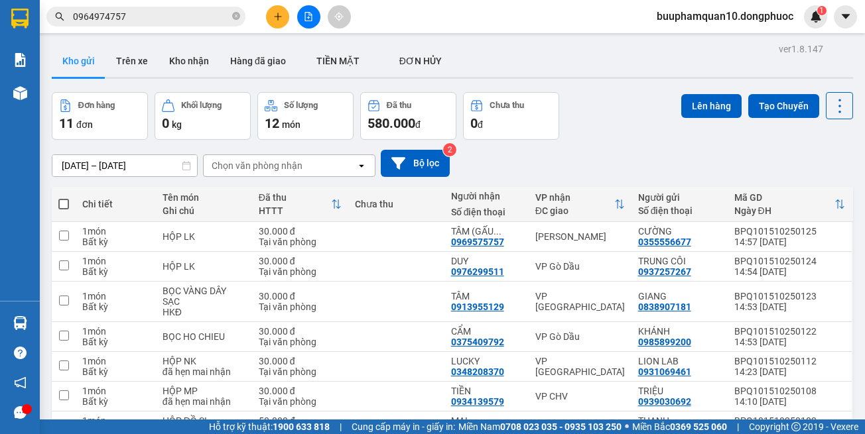
click at [197, 13] on section "Kết quả tìm kiếm ( 27 ) Bộ lọc Mã ĐH Trạng thái Món hàng Tổng cước Chưa cước Nh…" at bounding box center [432, 217] width 865 height 434
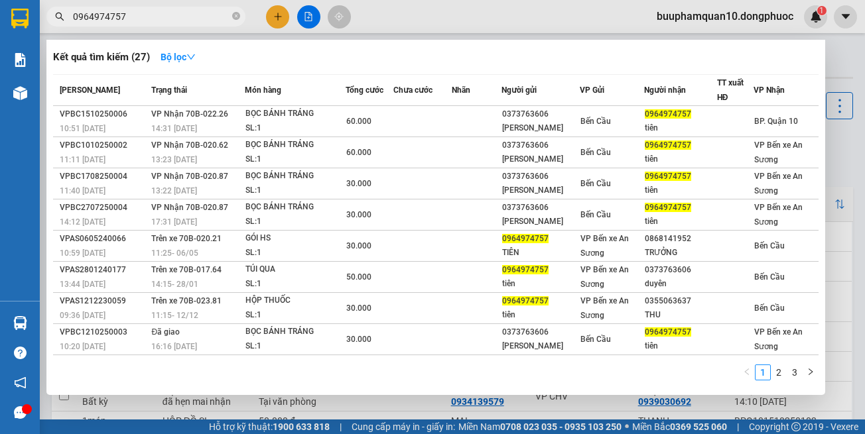
click at [198, 23] on input "0964974757" at bounding box center [151, 16] width 156 height 15
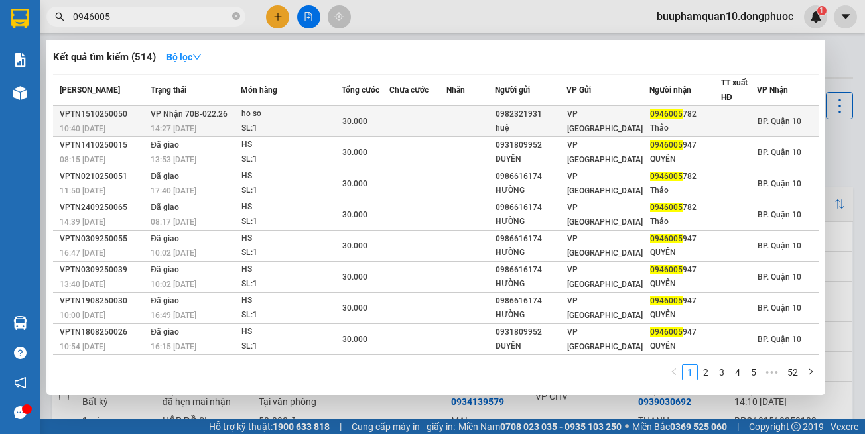
type input "0946005"
click at [314, 108] on div "ho so" at bounding box center [290, 114] width 99 height 15
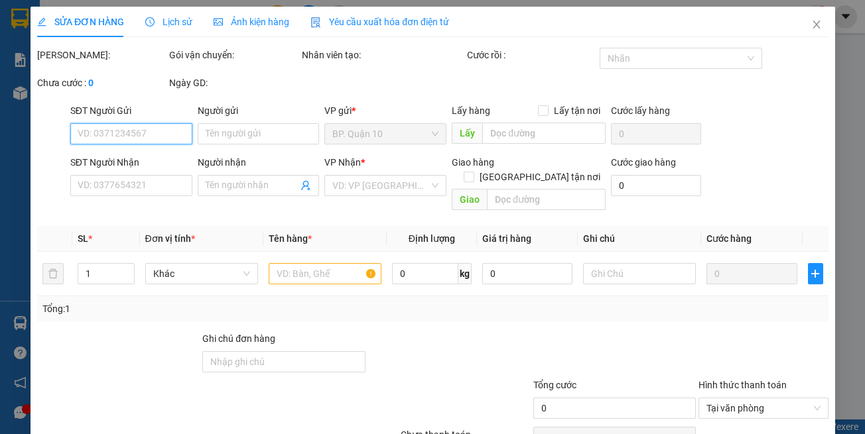
type input "0982321931"
type input "huệ"
type input "0946005782"
type input "Thảo"
type input "30.000"
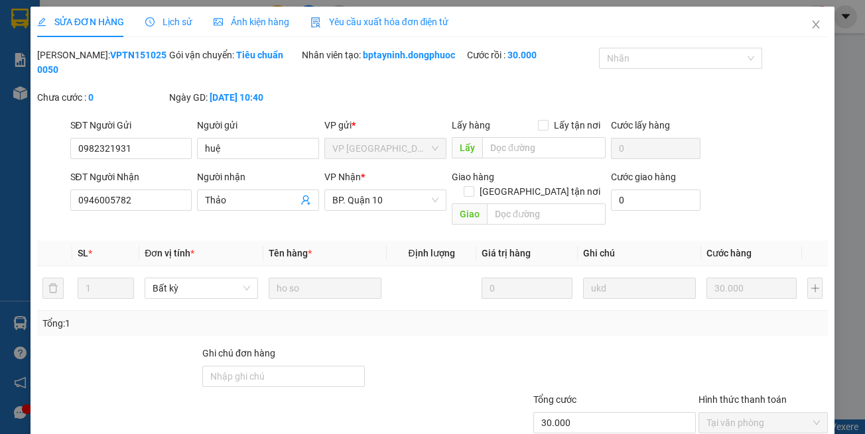
click at [500, 386] on div "Total Paid Fee 30.000 Total UnPaid Fee 0 Cash Collection Total Fee Mã ĐH: VPTN1…" at bounding box center [432, 272] width 791 height 449
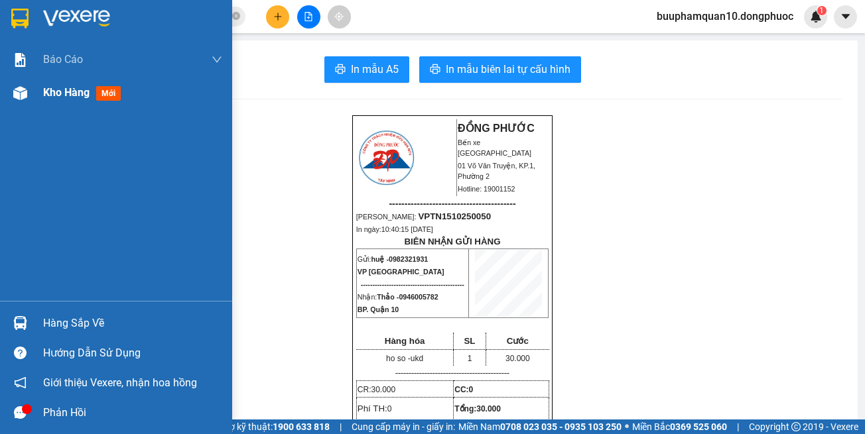
click at [12, 101] on div at bounding box center [20, 93] width 23 height 23
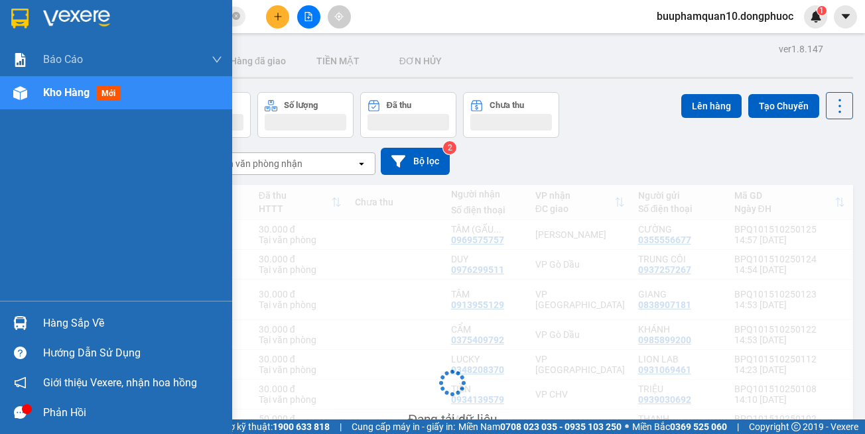
click at [38, 87] on div "Kho hàng mới" at bounding box center [116, 92] width 232 height 33
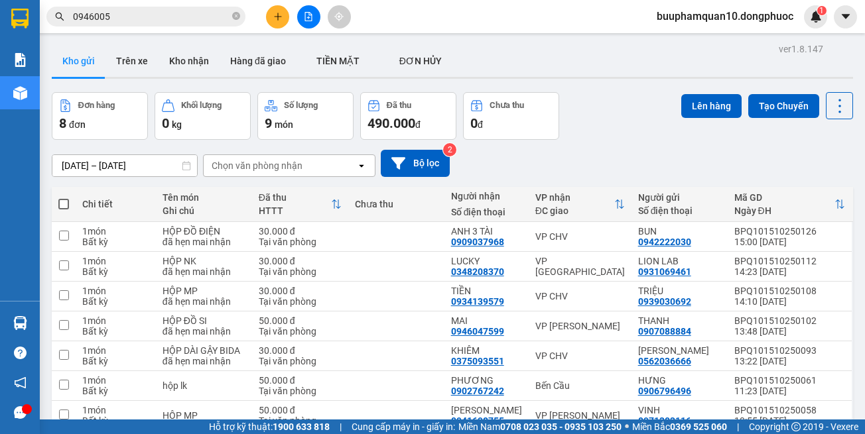
click at [304, 21] on icon "file-add" at bounding box center [308, 16] width 9 height 9
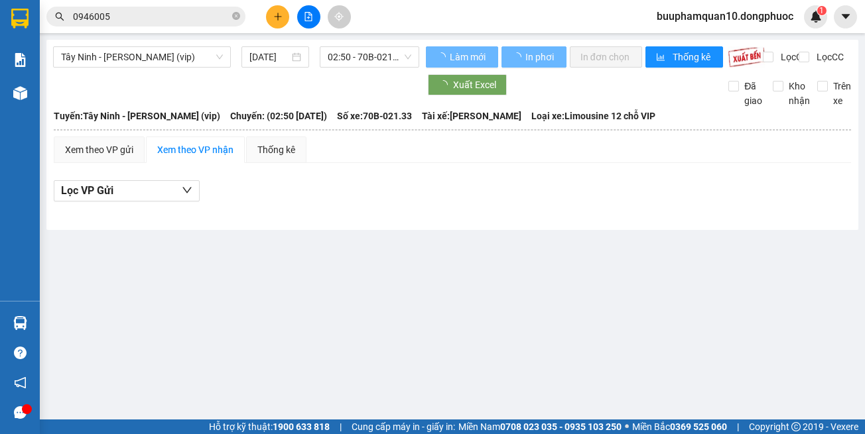
click at [239, 54] on div "[DATE]" at bounding box center [275, 56] width 78 height 21
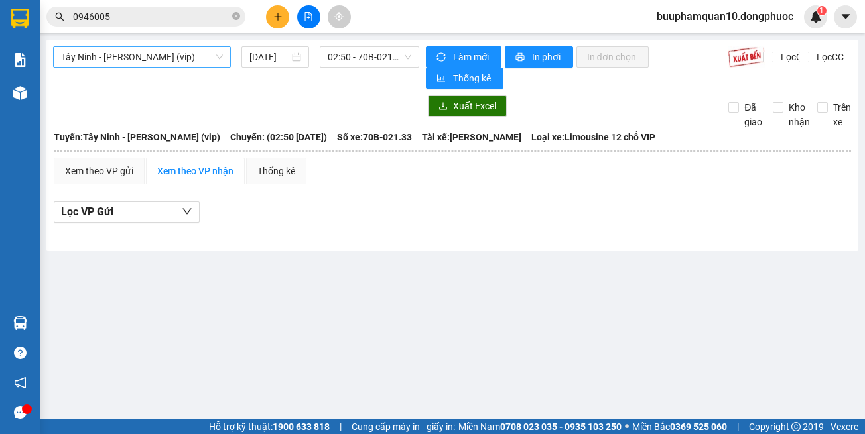
click at [206, 60] on span "Tây Ninh - [PERSON_NAME] (vip)" at bounding box center [142, 57] width 162 height 20
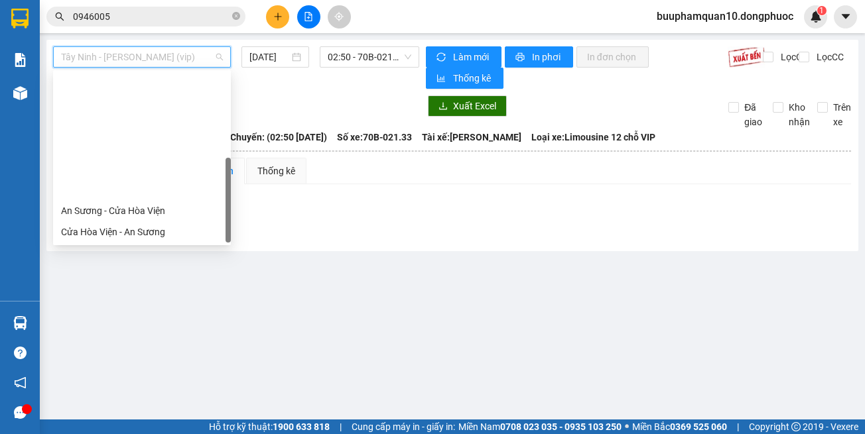
click at [199, 373] on div "Hồ Chí Minh - Tây Ninh (vip)" at bounding box center [142, 380] width 162 height 15
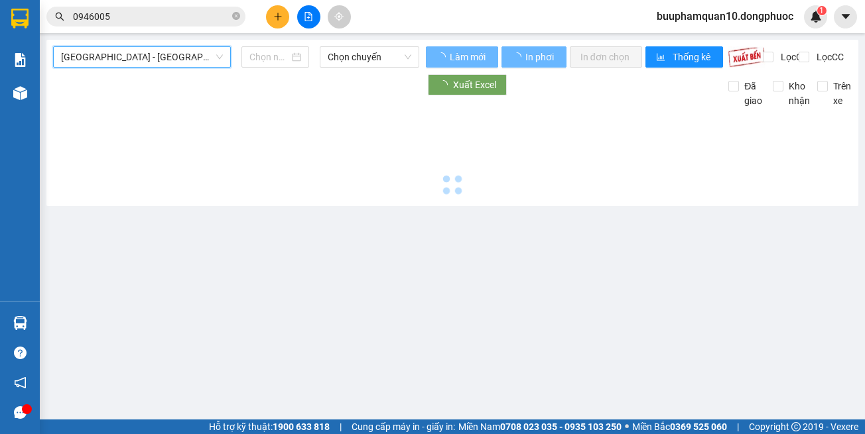
type input "[DATE]"
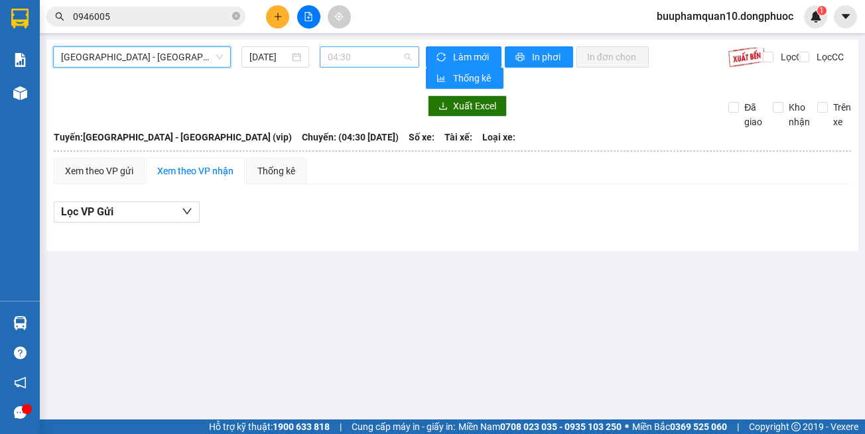
click at [359, 62] on span "04:30" at bounding box center [370, 57] width 84 height 20
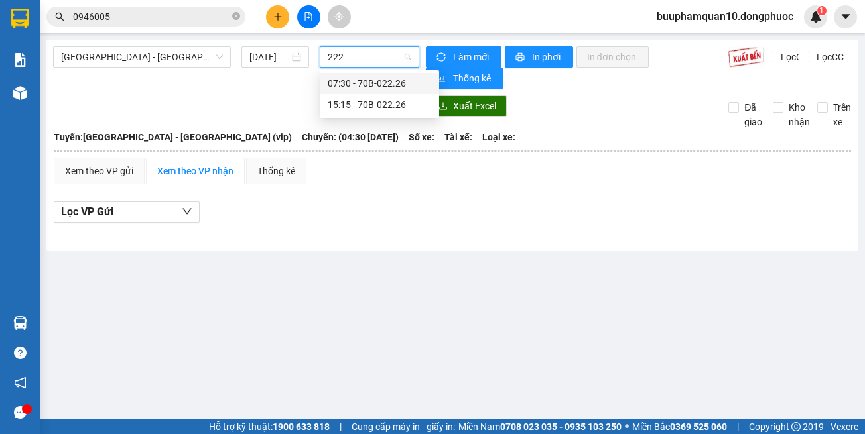
type input "2226"
click at [391, 100] on div "15:15 - 70B-022.26" at bounding box center [379, 104] width 103 height 15
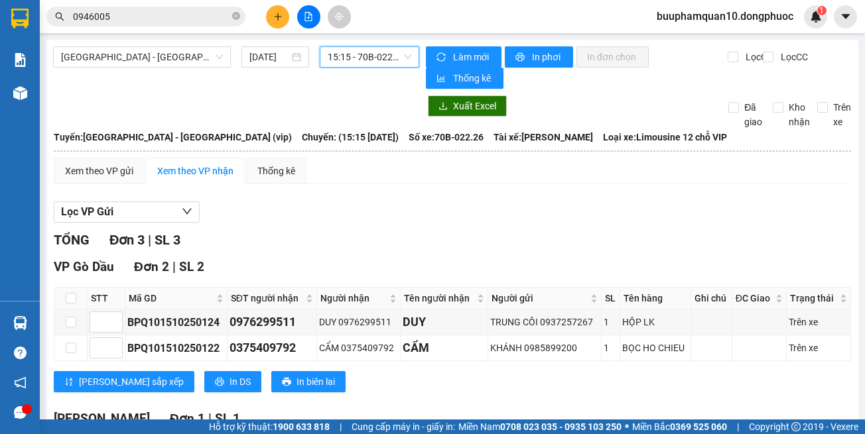
drag, startPoint x: 372, startPoint y: 56, endPoint x: 374, endPoint y: 70, distance: 14.1
click at [372, 57] on span "15:15 - 70B-022.26" at bounding box center [370, 57] width 84 height 20
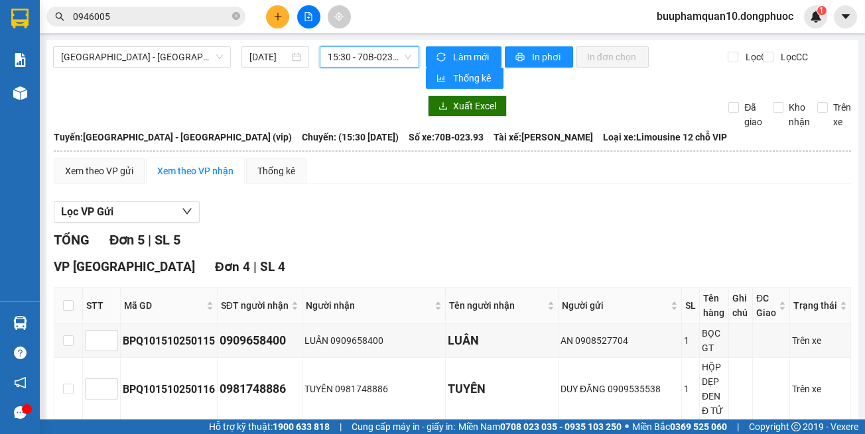
drag, startPoint x: 376, startPoint y: 54, endPoint x: 377, endPoint y: 66, distance: 12.7
click at [376, 54] on span "15:30 - 70B-023.93" at bounding box center [370, 57] width 84 height 20
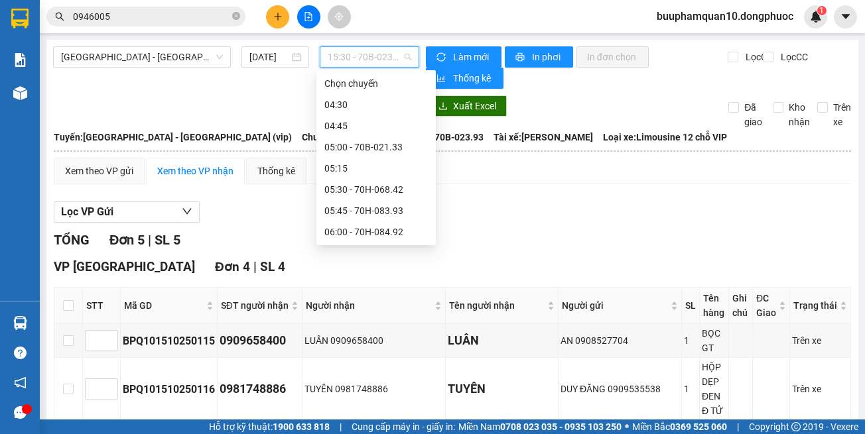
click at [552, 210] on div "Lọc VP Gửi" at bounding box center [452, 213] width 797 height 22
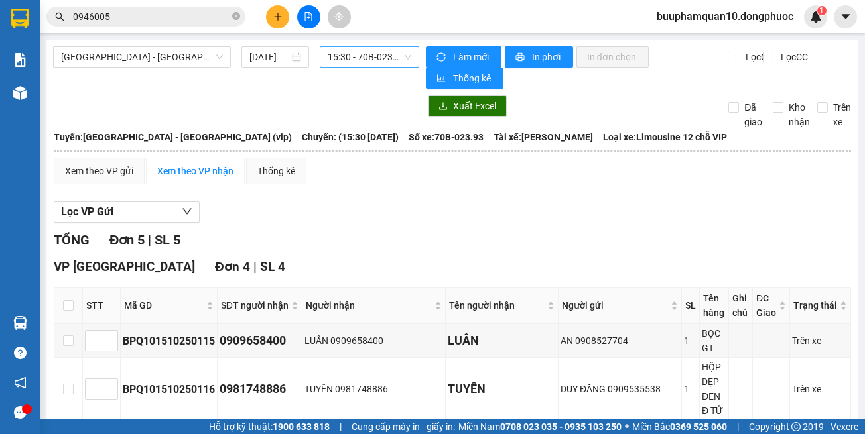
click at [400, 58] on span "15:30 - 70B-023.93" at bounding box center [370, 57] width 84 height 20
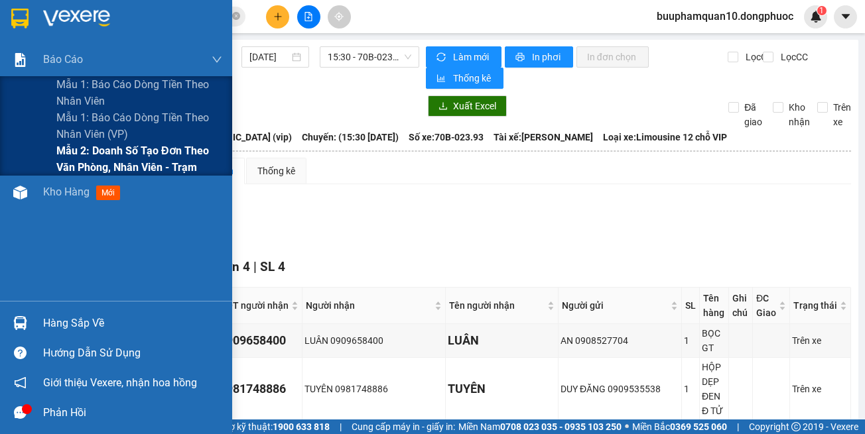
click at [103, 168] on span "Mẫu 2: Doanh số tạo đơn theo Văn phòng, nhân viên - Trạm" at bounding box center [139, 159] width 166 height 33
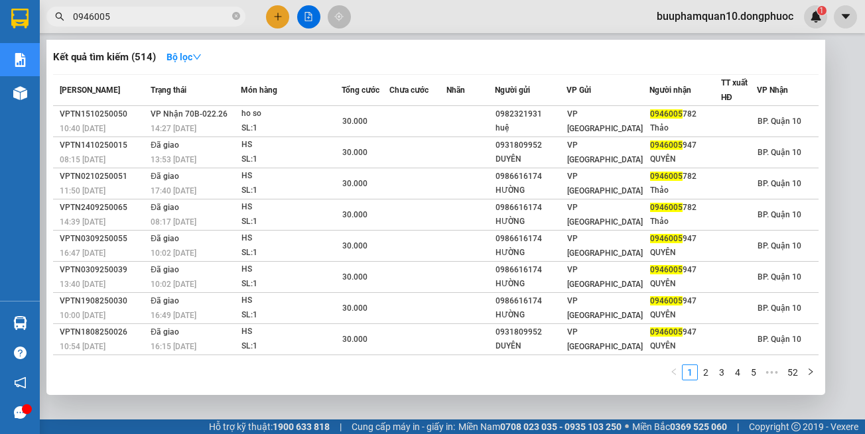
click at [182, 20] on input "0946005" at bounding box center [151, 16] width 156 height 15
click at [182, 19] on input "0946005" at bounding box center [151, 16] width 156 height 15
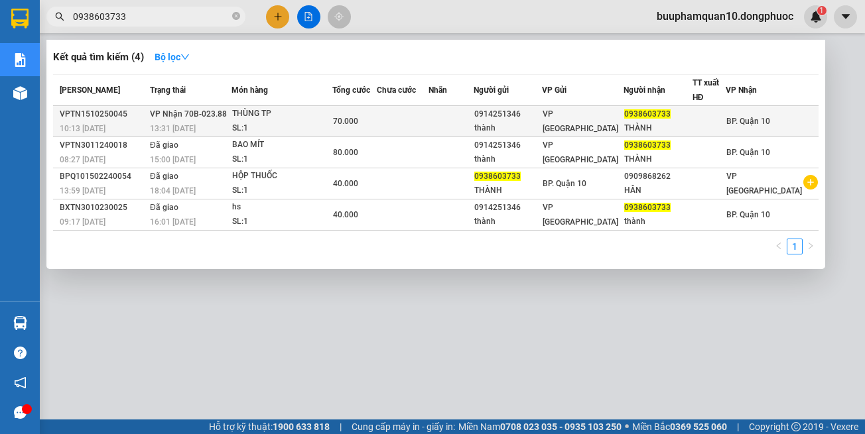
type input "0938603733"
click at [314, 126] on div "SL: 1" at bounding box center [281, 128] width 99 height 15
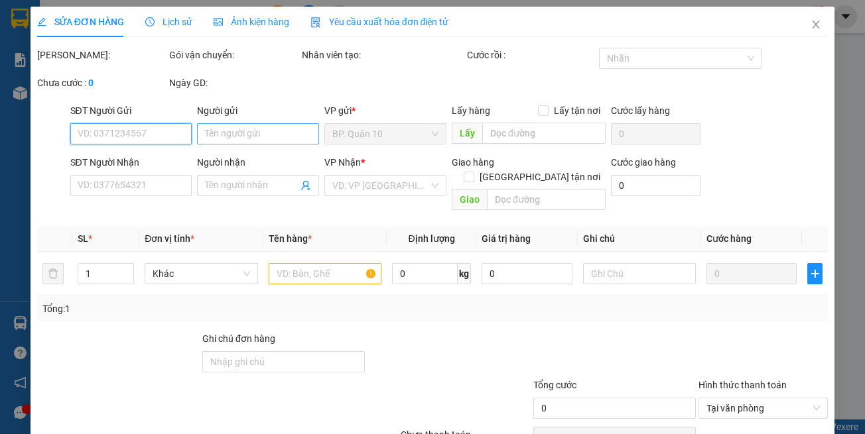
type input "0914251346"
type input "thành"
type input "0938603733"
type input "THÀNH"
type input "70.000"
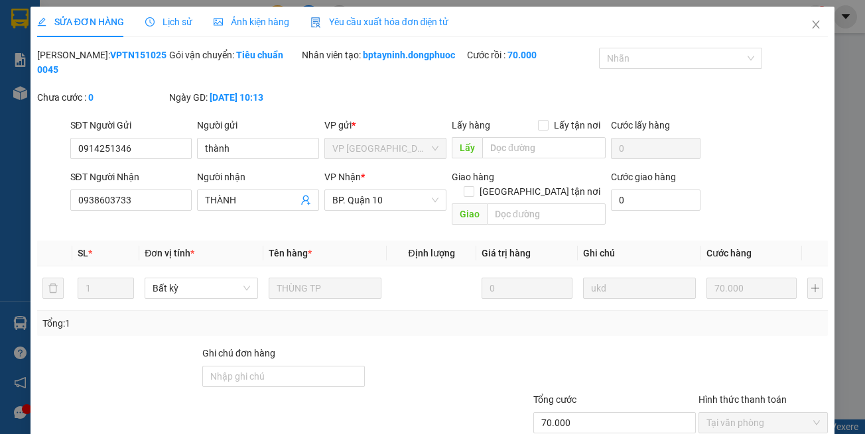
drag, startPoint x: 471, startPoint y: 411, endPoint x: 469, endPoint y: 393, distance: 18.7
click at [471, 410] on div "SỬA ĐƠN HÀNG Lịch sử Ảnh kiện hàng Yêu cầu xuất hóa đơn điện tử Total Paid Fee …" at bounding box center [433, 257] width 804 height 500
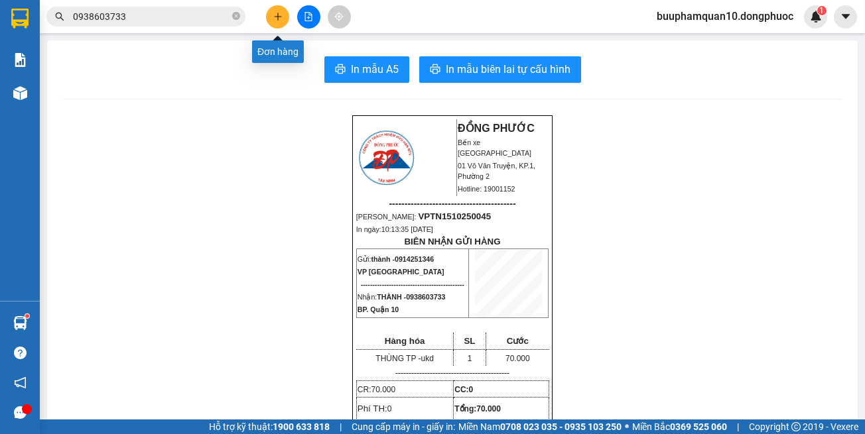
click at [277, 13] on icon "plus" at bounding box center [277, 16] width 9 height 9
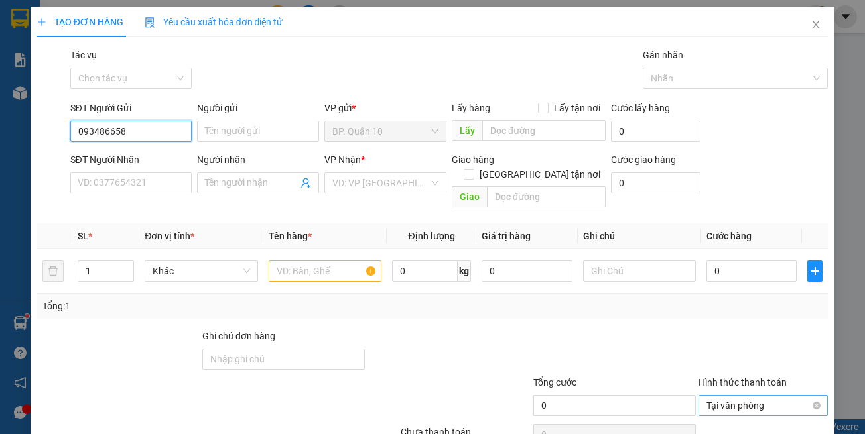
type input "0934866582"
click at [158, 152] on div "0934866582 - LÝ" at bounding box center [129, 158] width 104 height 15
type input "LÝ"
type input "0961876057"
type input "LOAN"
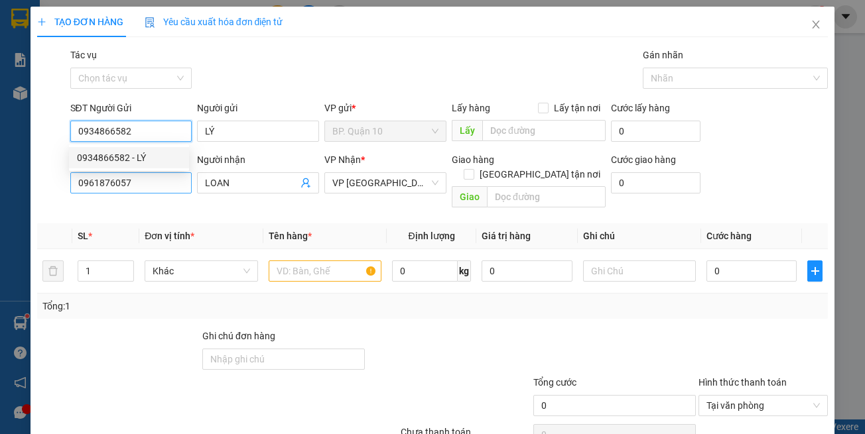
type input "0934866582"
type input "30.000"
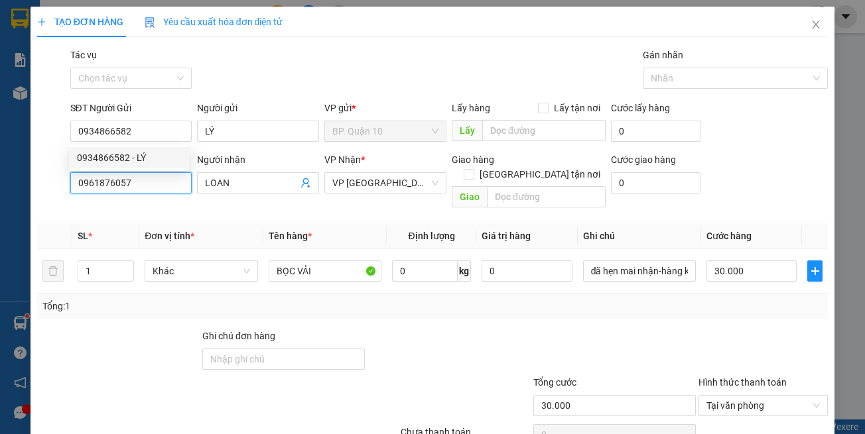
click at [149, 183] on input "0961876057" at bounding box center [131, 182] width 122 height 21
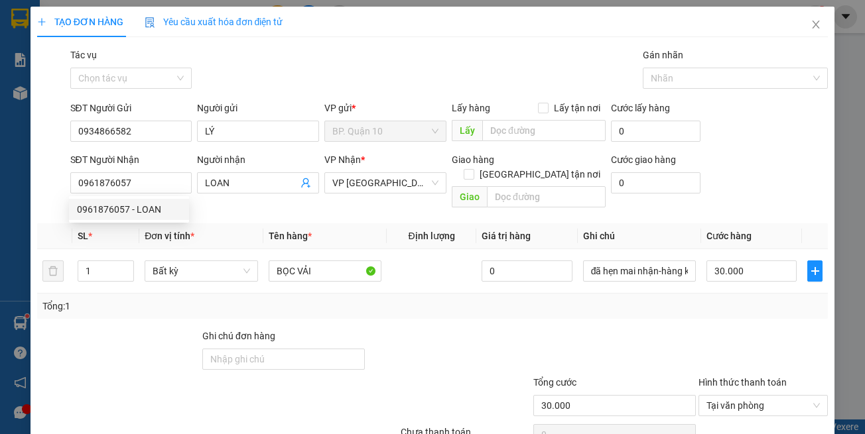
click at [391, 299] on div "Tổng: 1" at bounding box center [432, 306] width 791 height 25
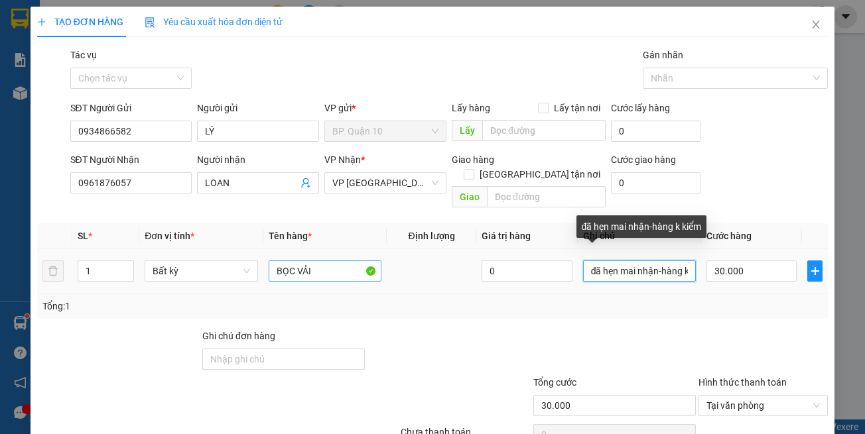
drag, startPoint x: 678, startPoint y: 257, endPoint x: 363, endPoint y: 253, distance: 314.3
click at [372, 255] on tr "1 Bất kỳ BỌC VẢI 0 đã hẹn mai nhận-hàng k kiểm 30.000" at bounding box center [432, 271] width 791 height 44
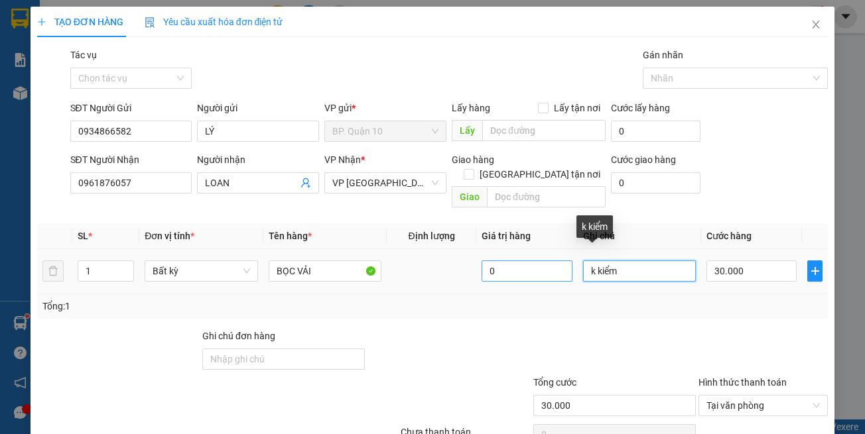
drag, startPoint x: 613, startPoint y: 263, endPoint x: 523, endPoint y: 261, distance: 89.5
click at [523, 261] on tr "1 Bất kỳ BỌC VẢI 0 k kiểm 30.000" at bounding box center [432, 271] width 791 height 44
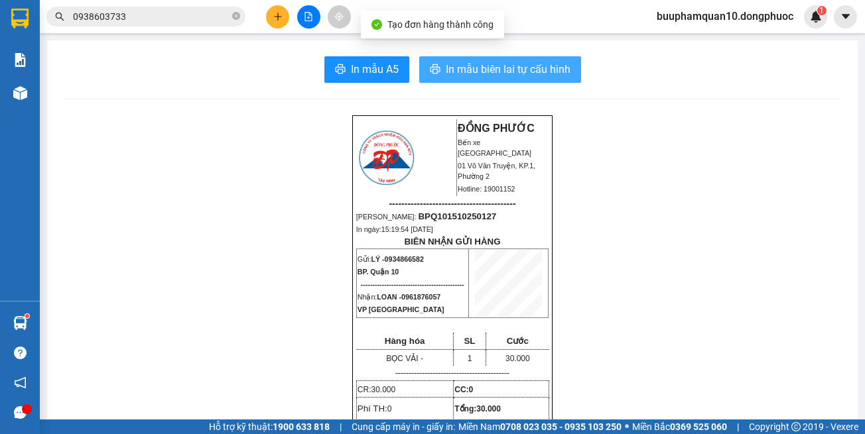
click at [538, 68] on span "In mẫu biên lai tự cấu hình" at bounding box center [508, 69] width 125 height 17
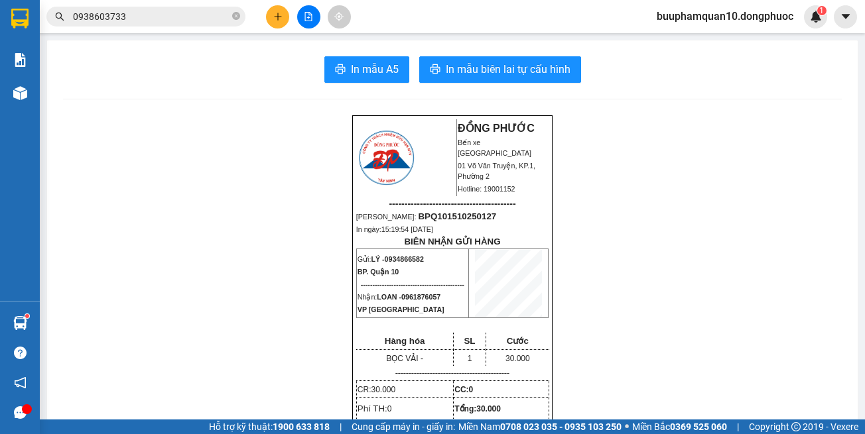
click at [281, 13] on icon "plus" at bounding box center [277, 16] width 9 height 9
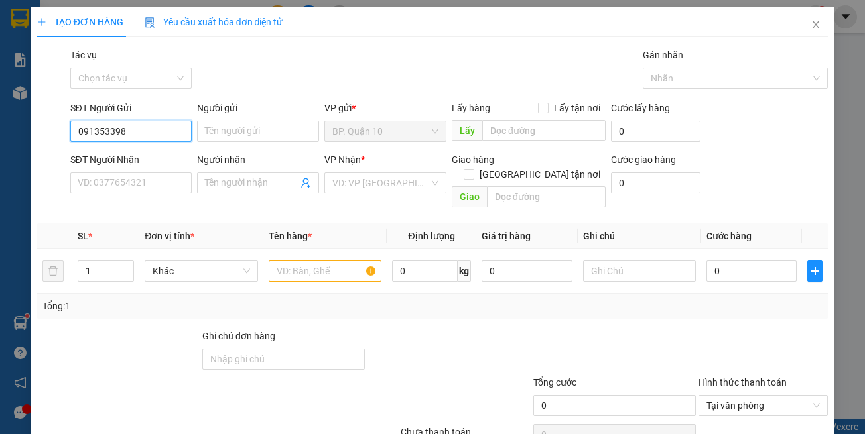
type input "0913533987"
drag, startPoint x: 150, startPoint y: 158, endPoint x: 176, endPoint y: 195, distance: 44.7
click at [151, 159] on div "0913533987 - TIẾN" at bounding box center [129, 158] width 104 height 15
type input "TIẾN"
type input "0934574075"
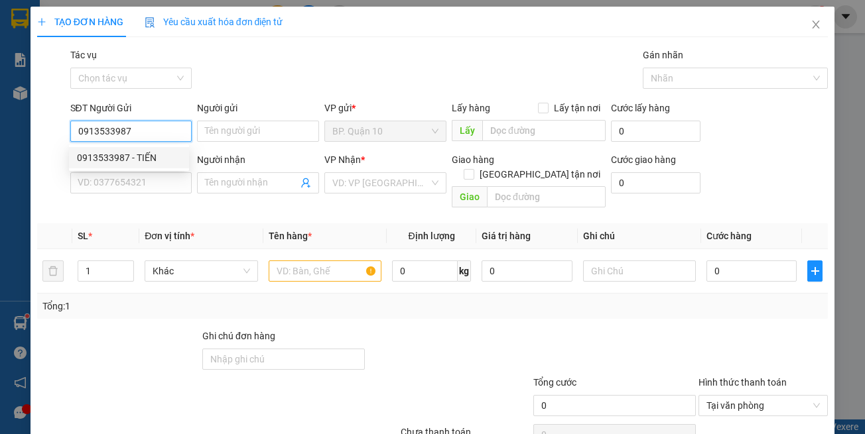
type input "TRIỂN"
type input "0913533987"
click at [176, 200] on div "Transit Pickup Surcharge Ids Transit Deliver Surcharge Ids Transit Deliver Surc…" at bounding box center [432, 264] width 791 height 432
type input "30.000"
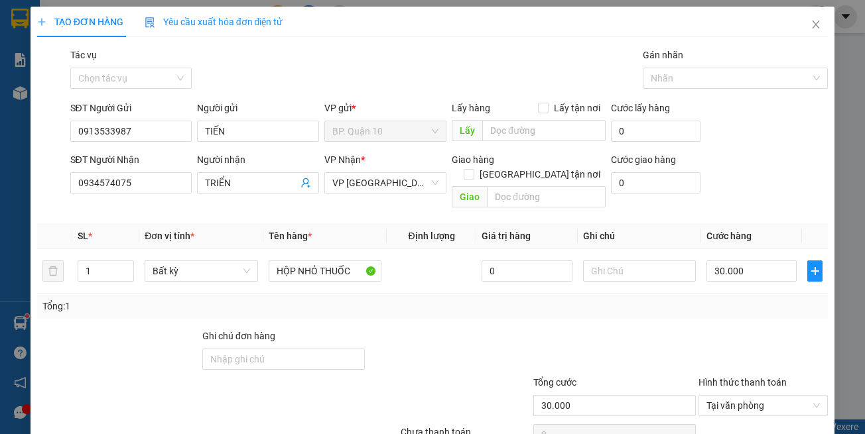
drag, startPoint x: 779, startPoint y: 399, endPoint x: 668, endPoint y: 322, distance: 135.2
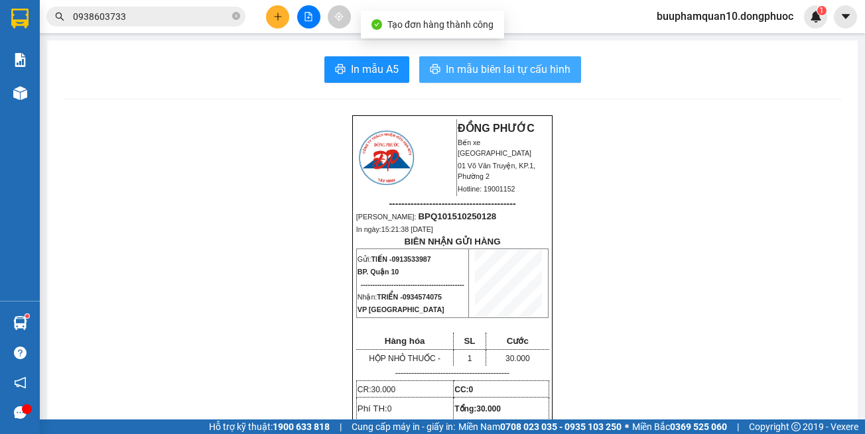
click at [546, 81] on button "In mẫu biên lai tự cấu hình" at bounding box center [500, 69] width 162 height 27
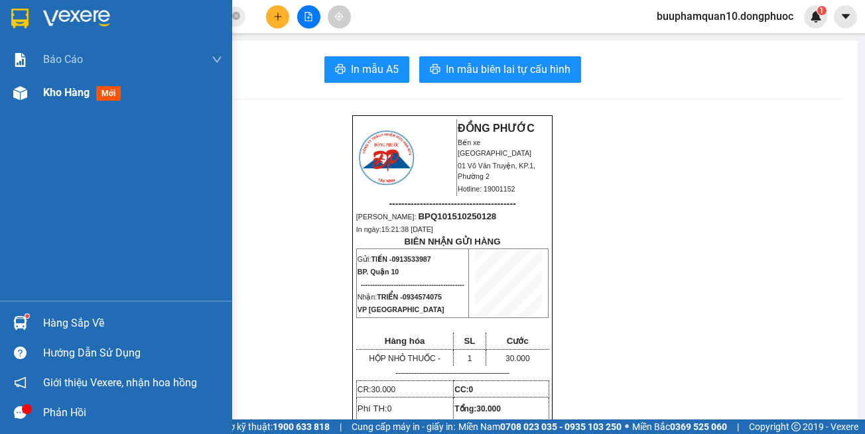
click at [86, 103] on div "Kho hàng mới" at bounding box center [132, 92] width 179 height 33
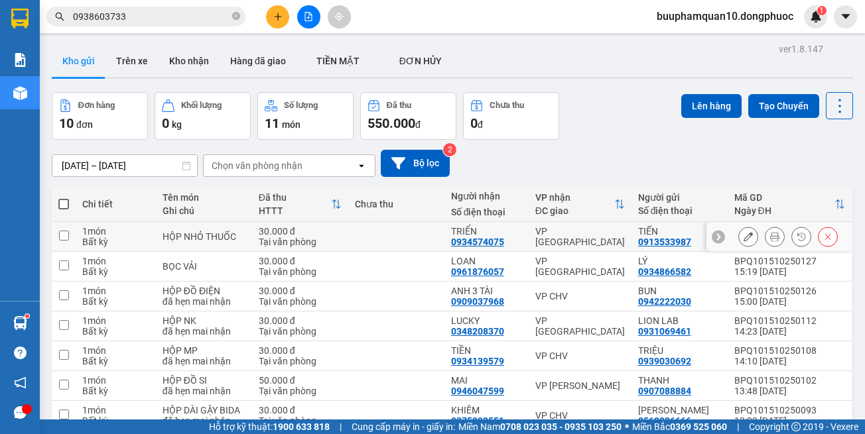
click at [558, 251] on td "VP [GEOGRAPHIC_DATA]" at bounding box center [579, 237] width 103 height 30
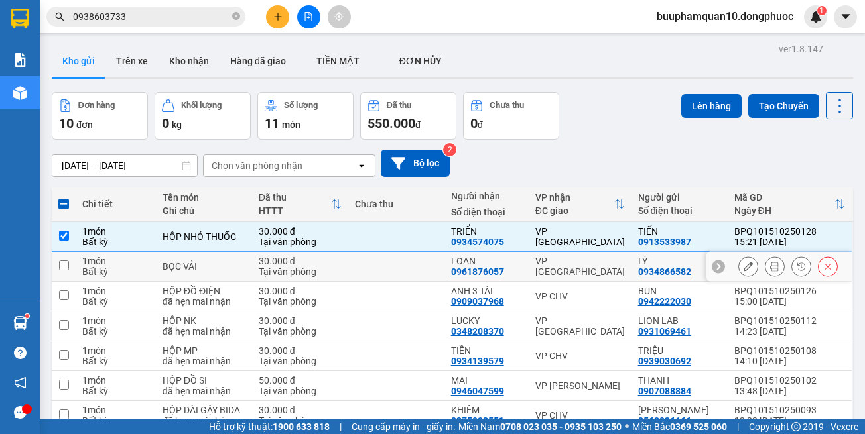
drag, startPoint x: 564, startPoint y: 267, endPoint x: 569, endPoint y: 259, distance: 9.2
click at [565, 265] on div "VP [GEOGRAPHIC_DATA]" at bounding box center [580, 266] width 90 height 21
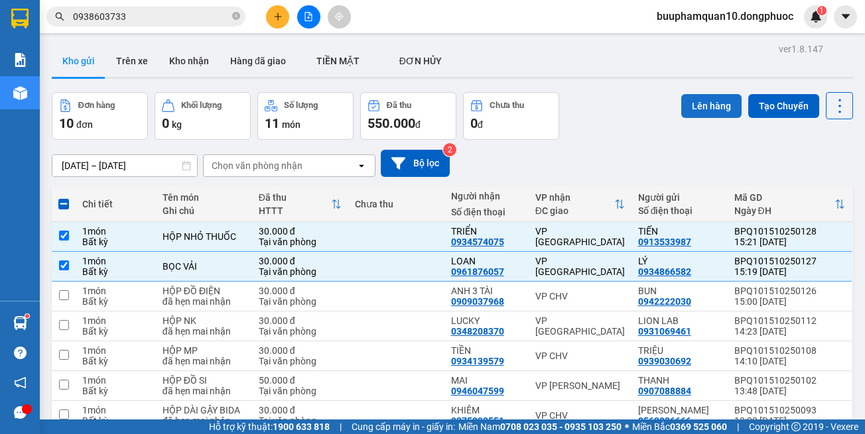
click at [681, 107] on button "Lên hàng" at bounding box center [711, 106] width 60 height 24
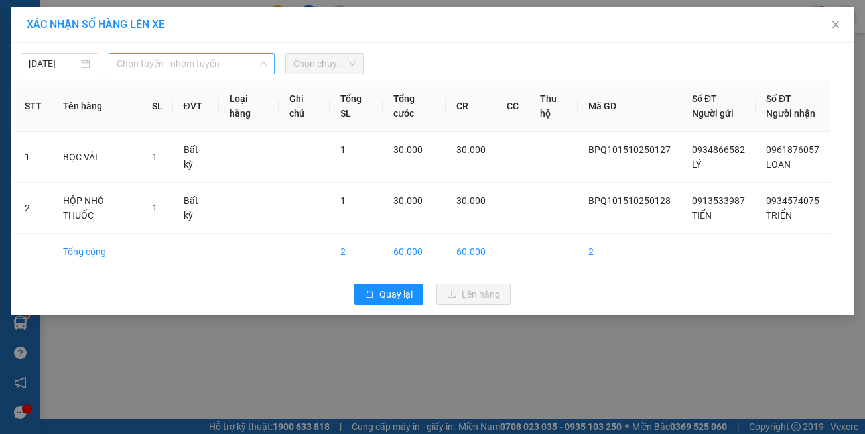
click at [194, 62] on span "Chọn tuyến - nhóm tuyến" at bounding box center [192, 64] width 150 height 20
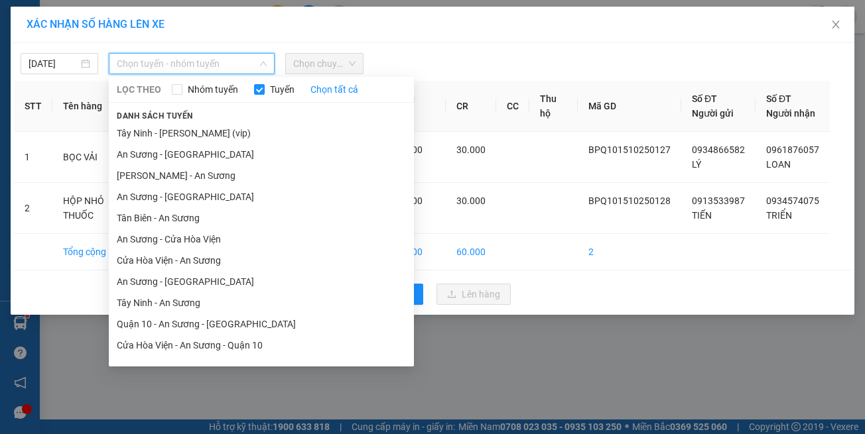
click at [291, 399] on li "Hồ Chí Minh - Tây Ninh (vip)" at bounding box center [261, 409] width 305 height 21
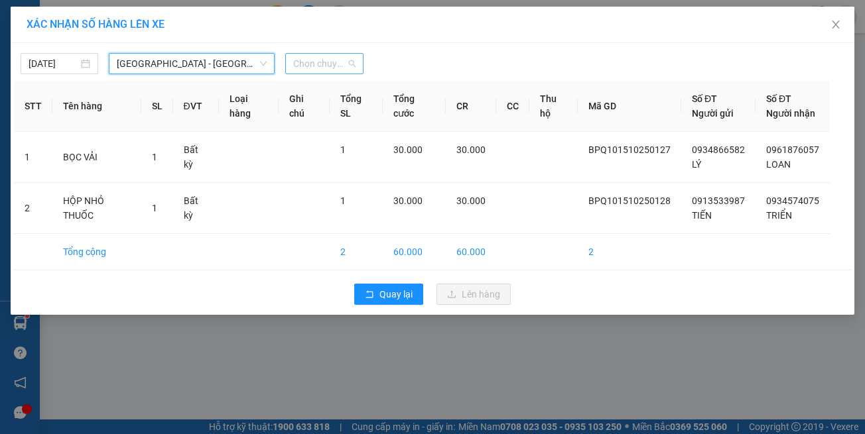
click at [312, 65] on span "Chọn chuyến" at bounding box center [324, 64] width 62 height 20
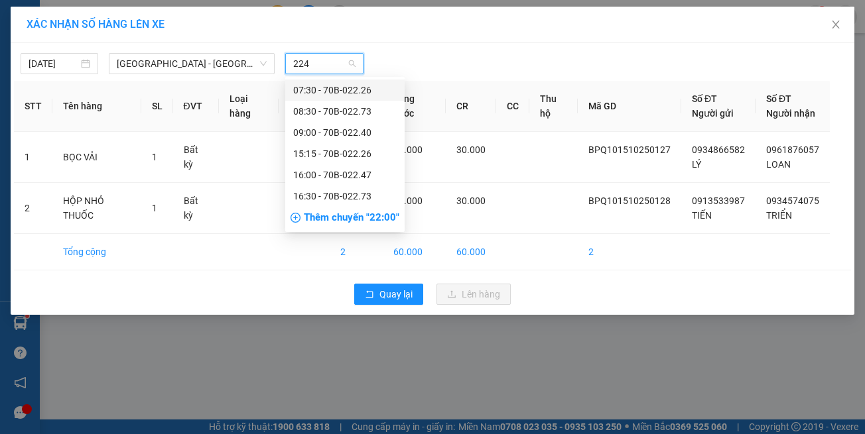
type input "2247"
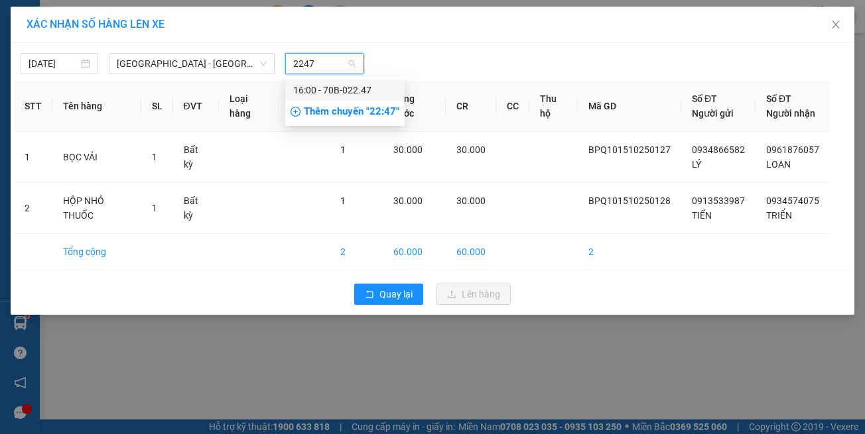
click at [328, 67] on input "2247" at bounding box center [319, 64] width 52 height 20
click at [349, 107] on div "15:30 - 70B-023.93" at bounding box center [344, 111] width 103 height 15
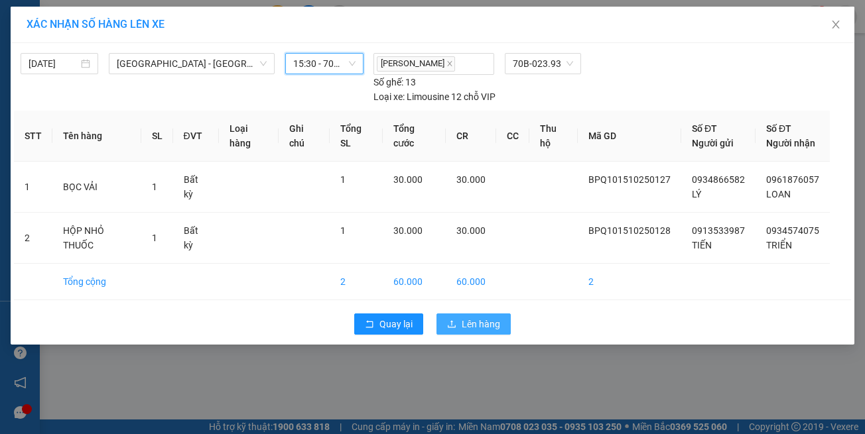
click at [471, 317] on span "Lên hàng" at bounding box center [480, 324] width 38 height 15
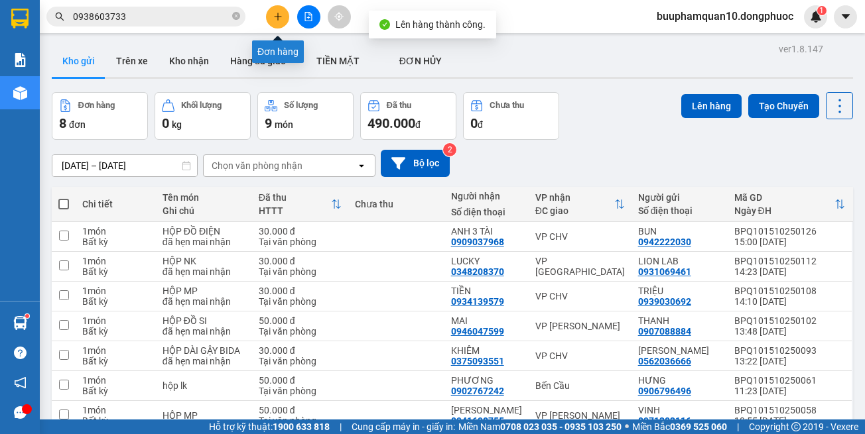
click at [302, 14] on button at bounding box center [308, 16] width 23 height 23
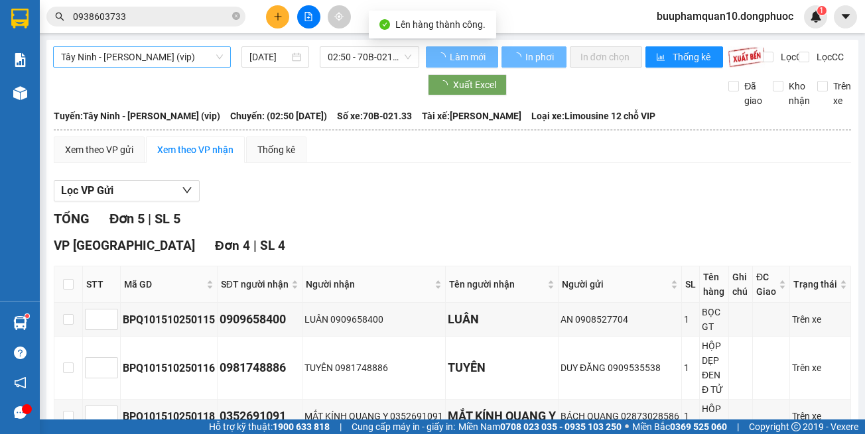
click at [150, 51] on span "Tây Ninh - [PERSON_NAME] (vip)" at bounding box center [142, 57] width 162 height 20
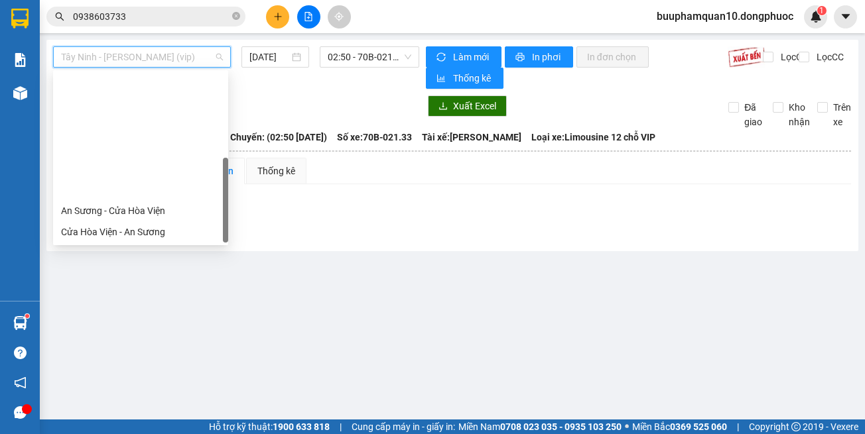
drag, startPoint x: 159, startPoint y: 231, endPoint x: 245, endPoint y: 116, distance: 144.0
click at [162, 370] on div "Hồ Chí Minh - Tây Ninh (vip)" at bounding box center [140, 380] width 175 height 21
type input "[DATE]"
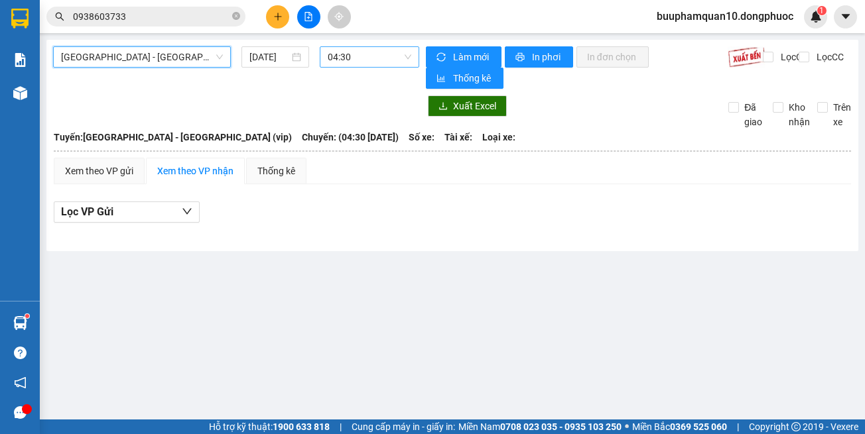
click at [343, 48] on span "04:30" at bounding box center [370, 57] width 84 height 20
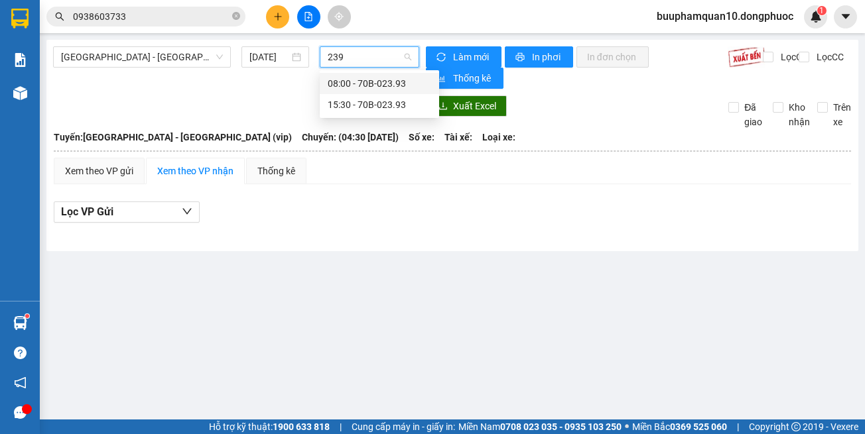
type input "2393"
click at [357, 105] on div "15:30 - 70B-023.93" at bounding box center [379, 104] width 103 height 15
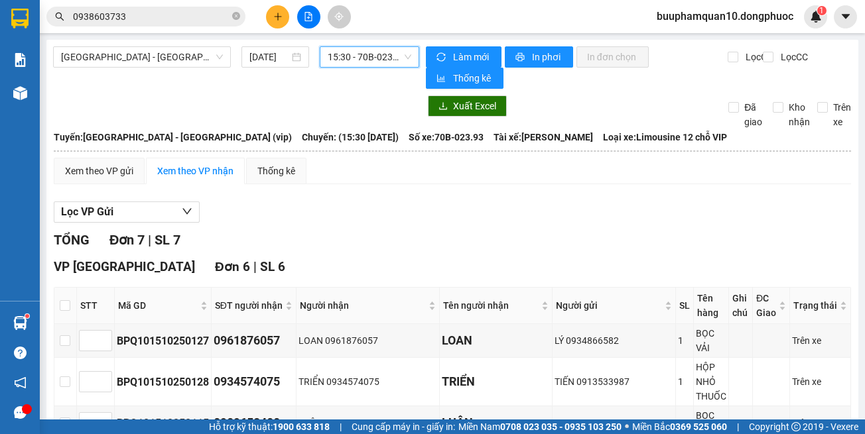
click at [275, 13] on icon "plus" at bounding box center [277, 16] width 9 height 9
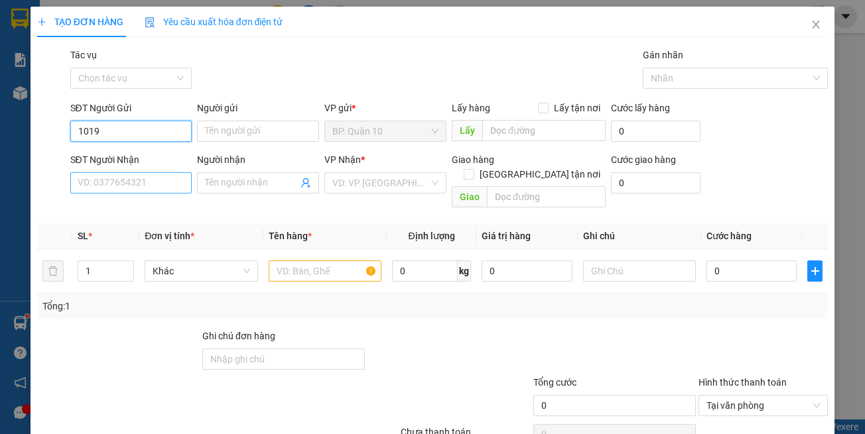
type input "1019"
drag, startPoint x: 115, startPoint y: 182, endPoint x: 128, endPoint y: 151, distance: 33.9
click at [117, 178] on input "SĐT Người Nhận" at bounding box center [131, 182] width 122 height 21
click at [133, 137] on input "1019" at bounding box center [131, 131] width 122 height 21
click at [136, 133] on input "1019" at bounding box center [131, 131] width 122 height 21
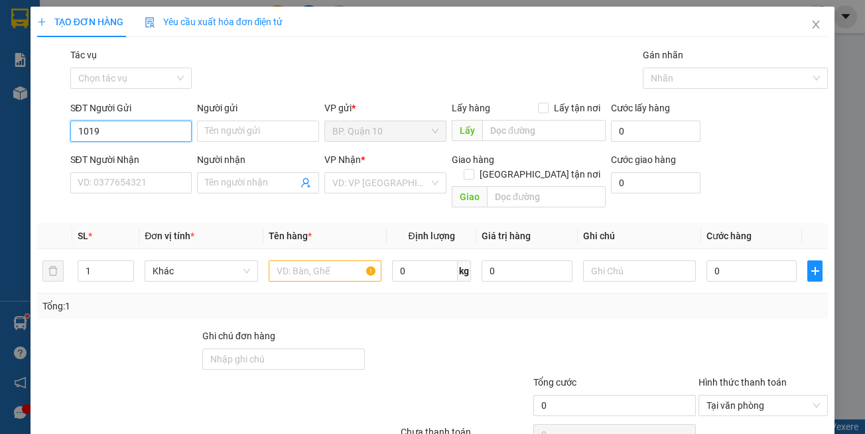
click at [136, 133] on input "1019" at bounding box center [131, 131] width 122 height 21
click at [153, 164] on div "02838681019 - HUỲNH VIÊN" at bounding box center [145, 158] width 136 height 15
type input "02838681019"
type input "HUỲNH VIÊN"
type input "0933721286"
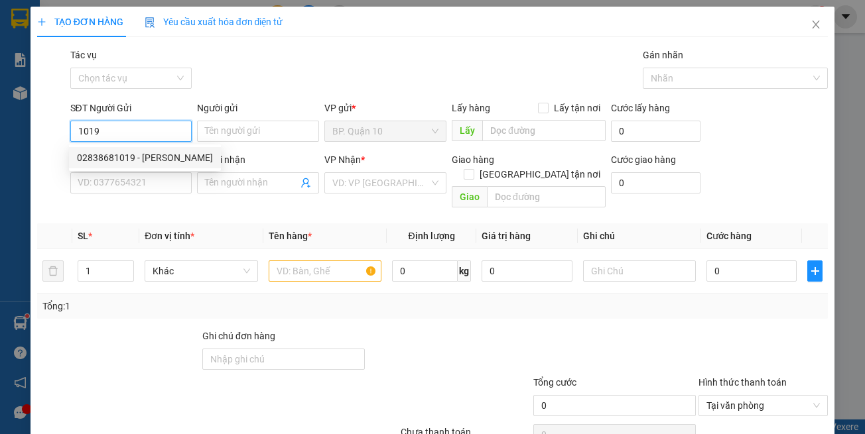
type input "VÂN"
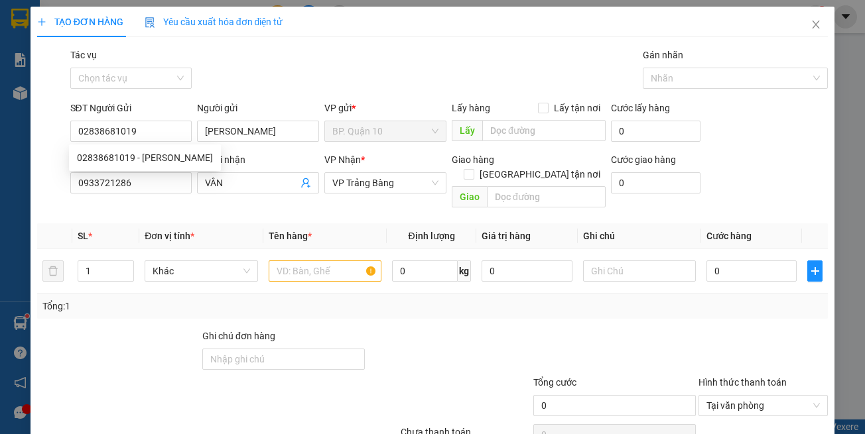
type input "30.000"
drag, startPoint x: 222, startPoint y: 200, endPoint x: 252, endPoint y: 185, distance: 33.5
click at [223, 199] on div "Transit Pickup Surcharge Ids Transit Deliver Surcharge Ids Transit Deliver Surc…" at bounding box center [432, 264] width 791 height 432
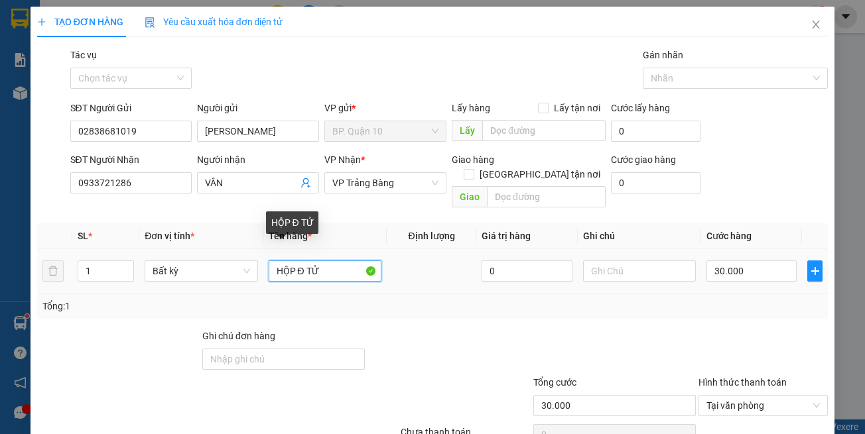
drag, startPoint x: 293, startPoint y: 258, endPoint x: 5, endPoint y: 232, distance: 289.6
click at [71, 249] on tr "1 Bất kỳ HỘP Đ TỬ 0 30.000" at bounding box center [432, 271] width 791 height 44
type input "THÙNG Đ TỬ"
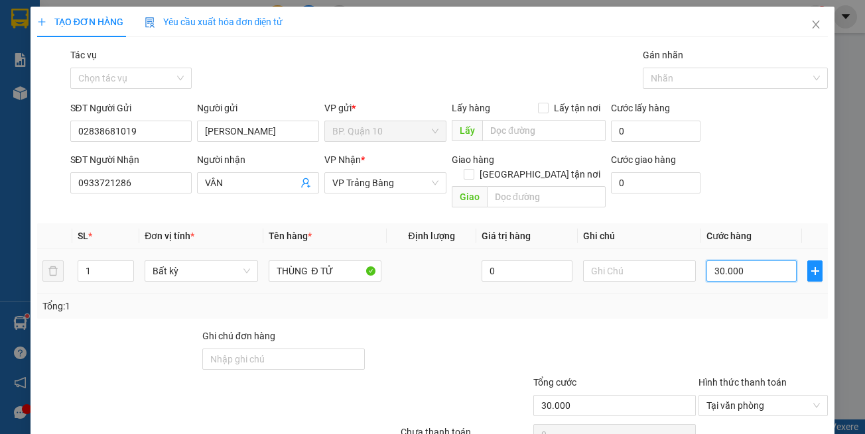
click at [760, 261] on input "30.000" at bounding box center [751, 271] width 90 height 21
drag, startPoint x: 762, startPoint y: 293, endPoint x: 766, endPoint y: 330, distance: 36.7
click at [763, 296] on div "SL * Đơn vị tính * Tên hàng * Định lượng Giá trị hàng Ghi chú Cước hàng 1 Bất k…" at bounding box center [432, 270] width 791 height 95
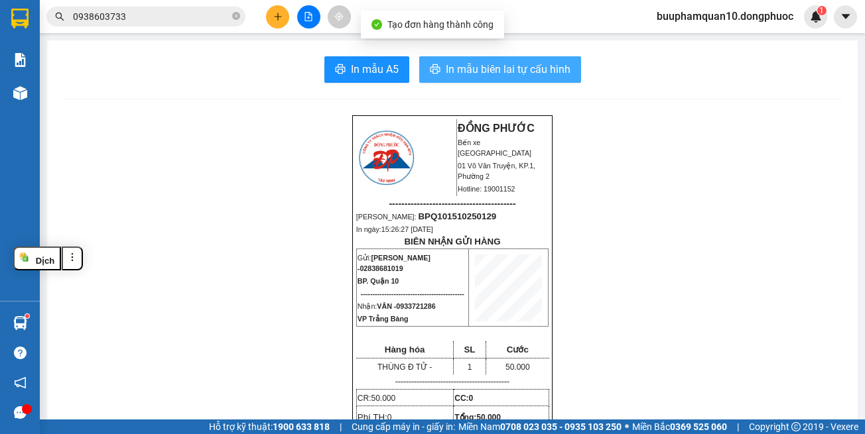
click at [487, 63] on span "In mẫu biên lai tự cấu hình" at bounding box center [508, 69] width 125 height 17
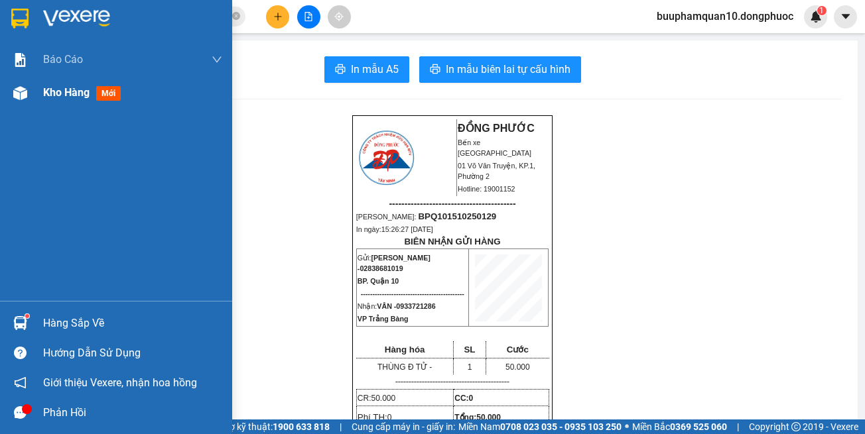
click at [57, 97] on span "Kho hàng" at bounding box center [66, 92] width 46 height 13
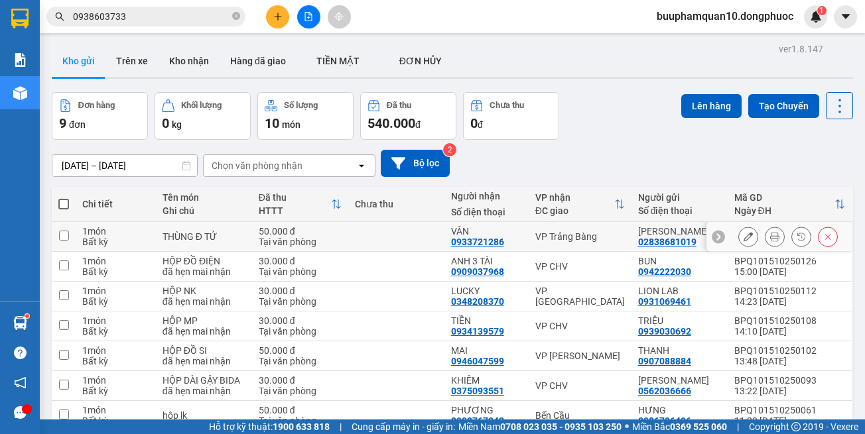
click at [586, 240] on div "VP Trảng Bàng" at bounding box center [580, 236] width 90 height 11
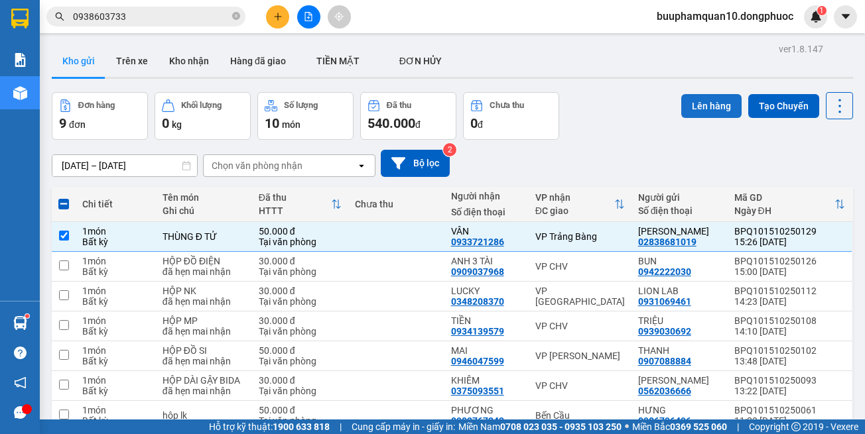
click at [719, 107] on button "Lên hàng" at bounding box center [711, 106] width 60 height 24
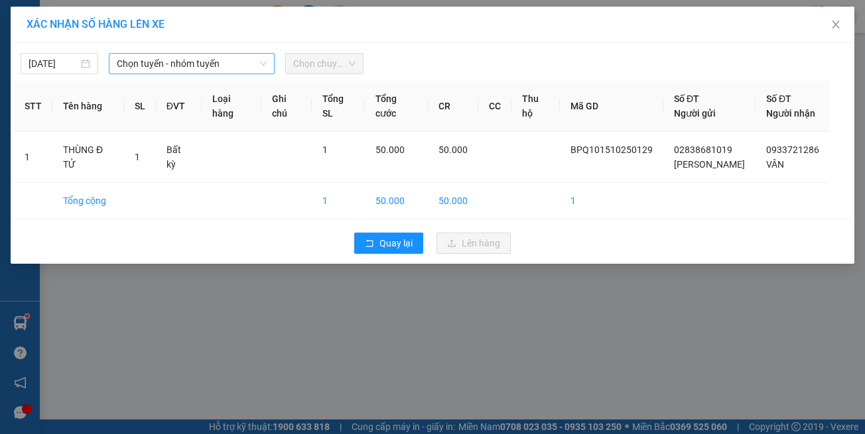
click at [158, 67] on span "Chọn tuyến - nhóm tuyến" at bounding box center [192, 64] width 150 height 20
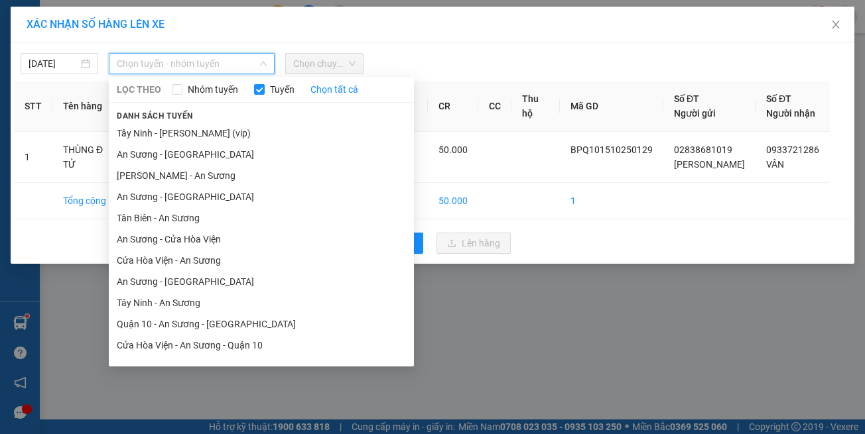
drag, startPoint x: 217, startPoint y: 347, endPoint x: 220, endPoint y: 221, distance: 126.0
click at [218, 399] on li "Hồ Chí Minh - Tây Ninh (vip)" at bounding box center [261, 409] width 305 height 21
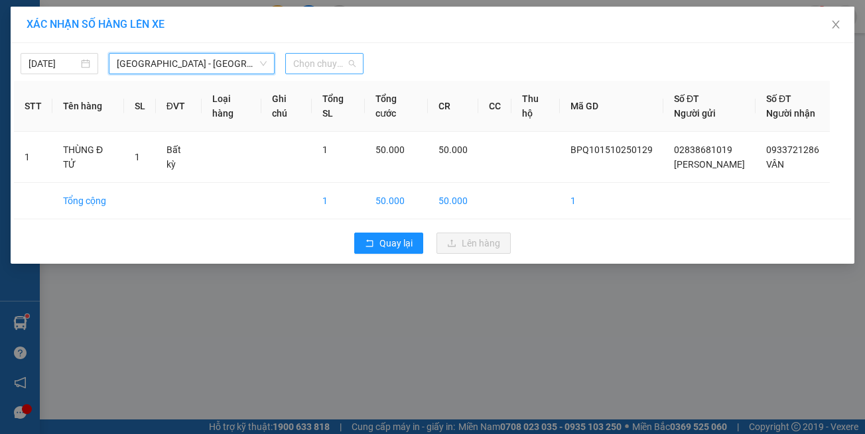
click at [325, 65] on span "Chọn chuyến" at bounding box center [324, 64] width 62 height 20
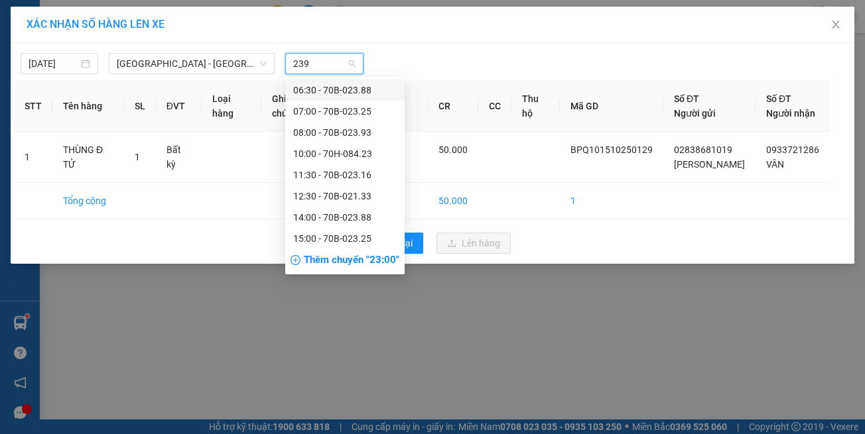
type input "2393"
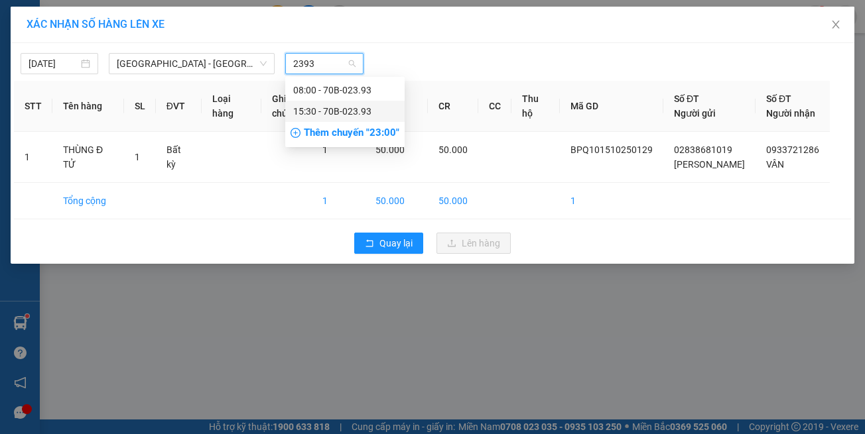
click at [338, 118] on div "15:30 - 70B-023.93" at bounding box center [344, 111] width 103 height 15
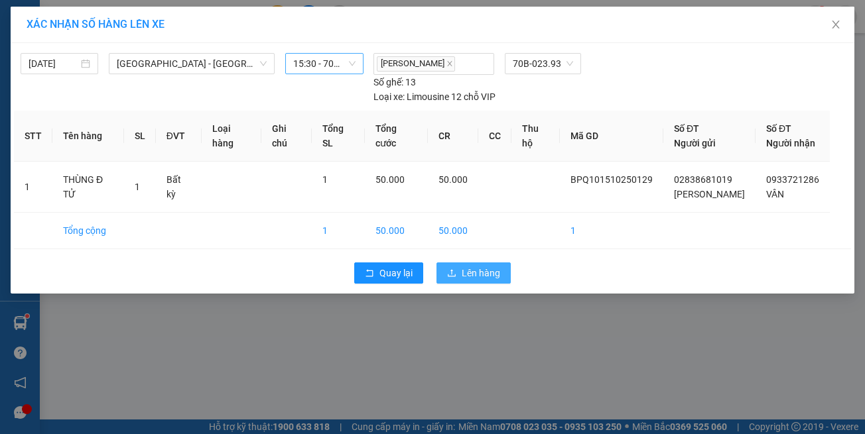
click at [478, 266] on span "Lên hàng" at bounding box center [480, 273] width 38 height 15
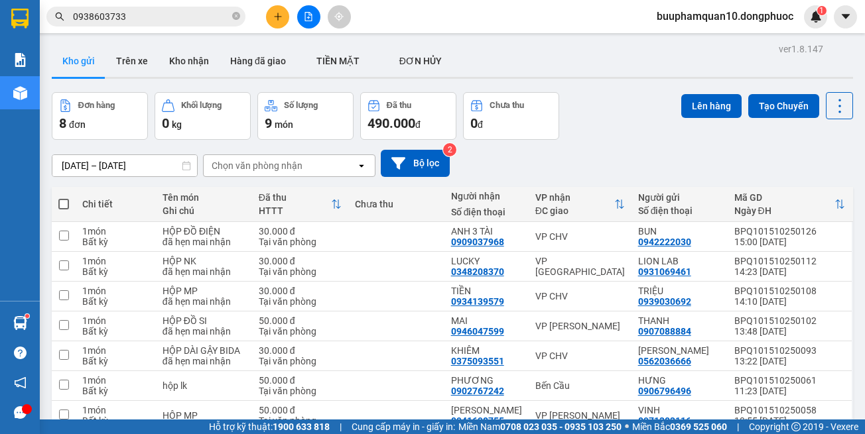
click at [302, 15] on button at bounding box center [308, 16] width 23 height 23
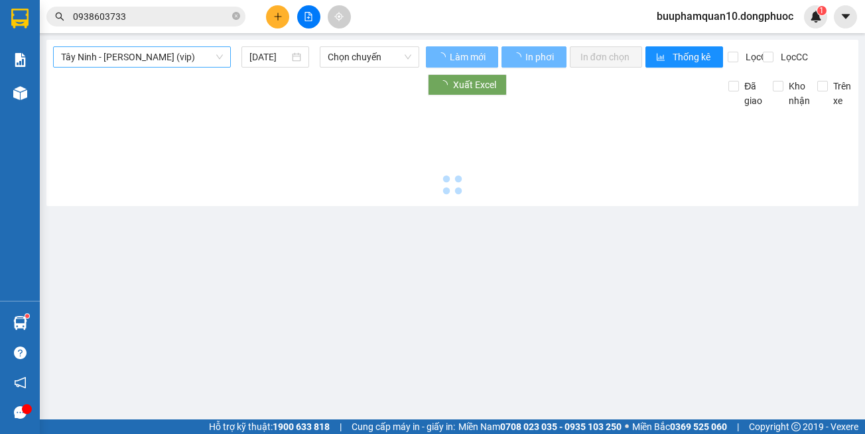
click at [215, 62] on span "Tây Ninh - [PERSON_NAME] (vip)" at bounding box center [142, 57] width 162 height 20
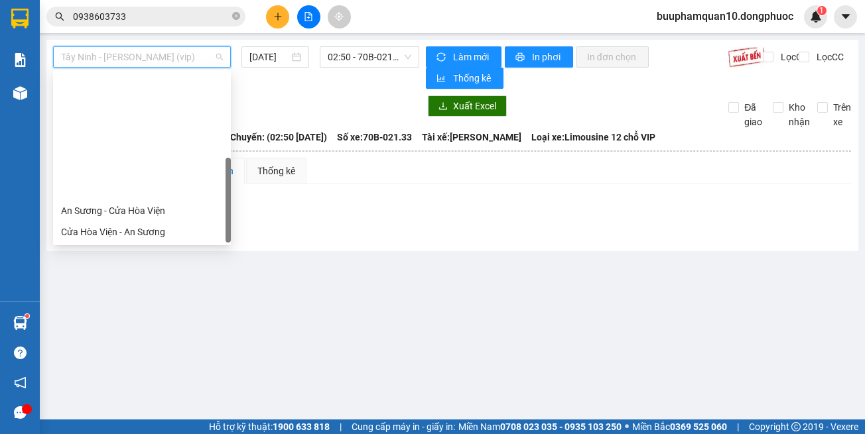
drag, startPoint x: 187, startPoint y: 232, endPoint x: 292, endPoint y: 99, distance: 169.4
click at [187, 373] on div "Hồ Chí Minh - Tây Ninh (vip)" at bounding box center [142, 380] width 162 height 15
type input "[DATE]"
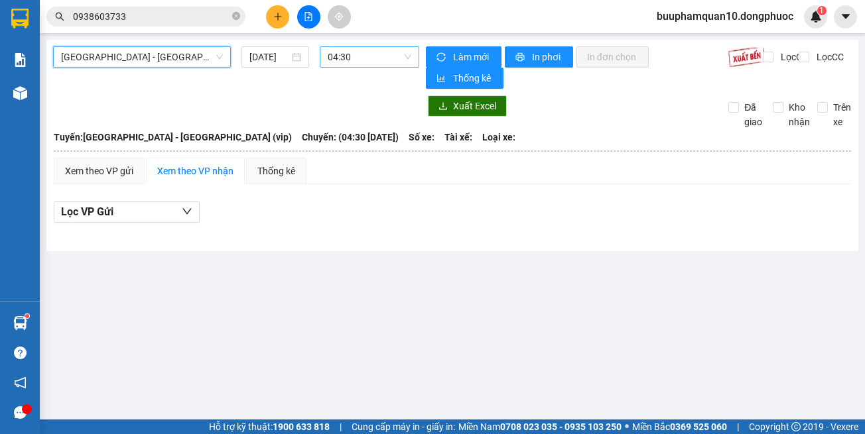
click at [359, 59] on span "04:30" at bounding box center [370, 57] width 84 height 20
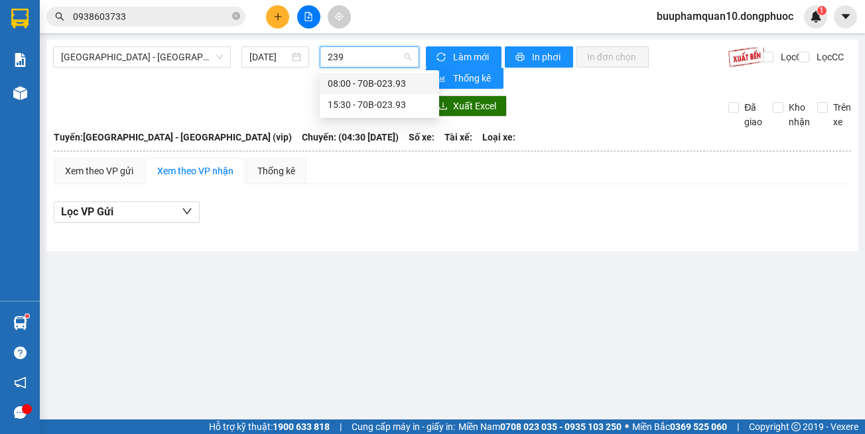
type input "2393"
click at [395, 104] on div "15:30 - 70B-023.93" at bounding box center [379, 104] width 103 height 15
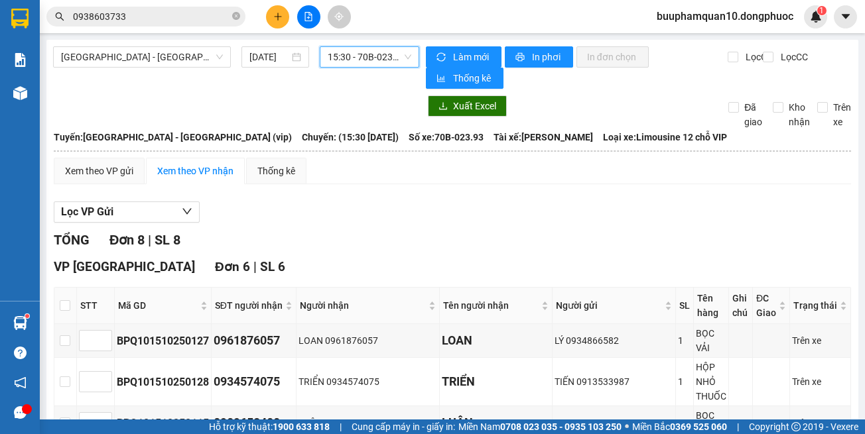
click at [366, 62] on span "15:30 - 70B-023.93" at bounding box center [370, 57] width 84 height 20
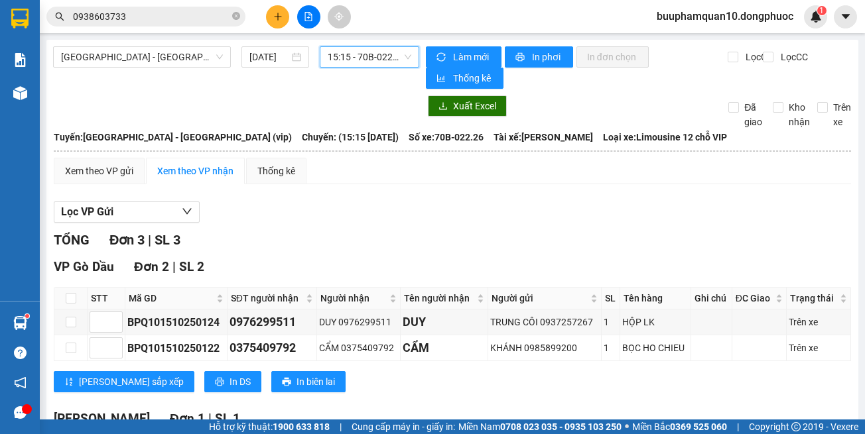
drag, startPoint x: 347, startPoint y: 57, endPoint x: 369, endPoint y: 76, distance: 29.6
click at [347, 58] on span "15:15 - 70B-022.26" at bounding box center [370, 57] width 84 height 20
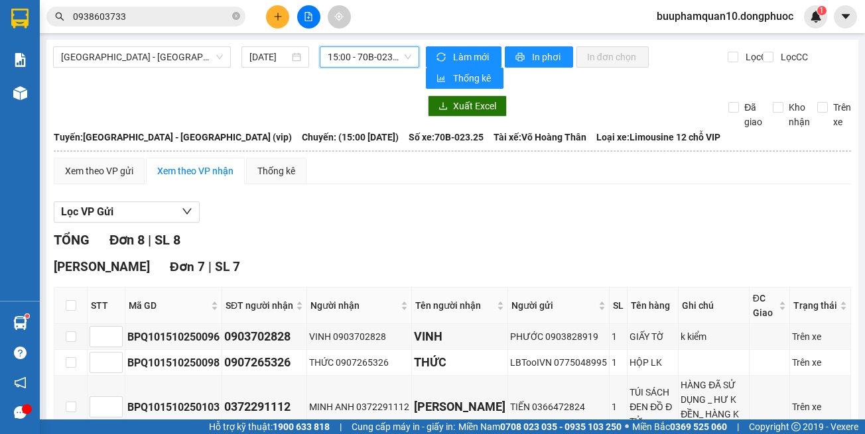
click at [369, 65] on span "15:00 - 70B-023.25" at bounding box center [370, 57] width 84 height 20
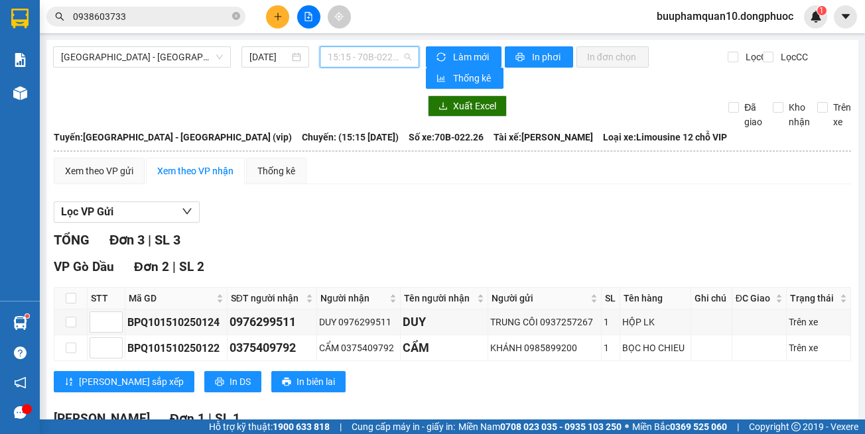
drag, startPoint x: 365, startPoint y: 58, endPoint x: 378, endPoint y: 110, distance: 53.2
click at [367, 60] on span "15:15 - 70B-022.26" at bounding box center [370, 57] width 84 height 20
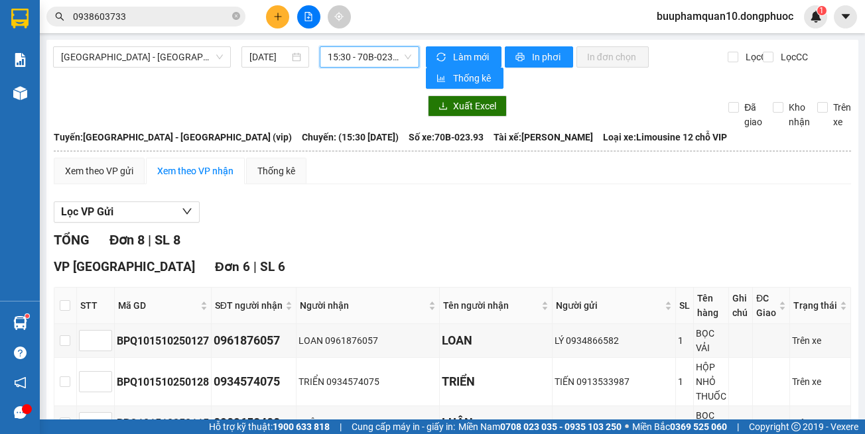
click at [328, 59] on span "15:30 - 70B-023.93" at bounding box center [370, 57] width 84 height 20
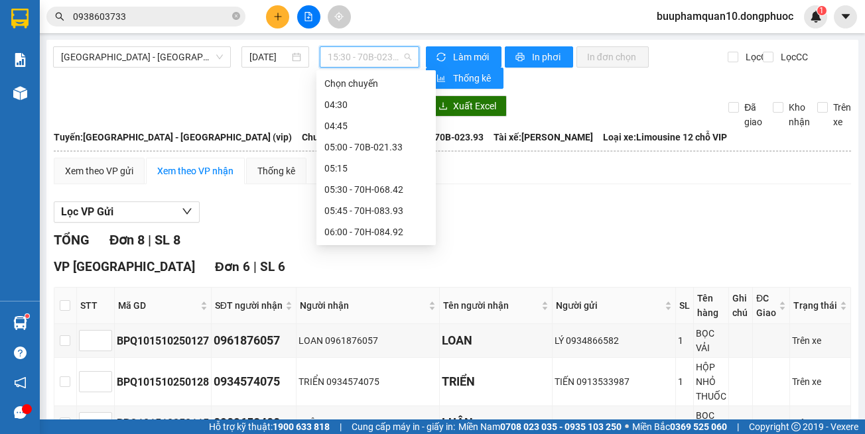
drag, startPoint x: 517, startPoint y: 202, endPoint x: 505, endPoint y: 186, distance: 19.9
click at [517, 202] on div "Lọc VP Gửi" at bounding box center [452, 213] width 797 height 22
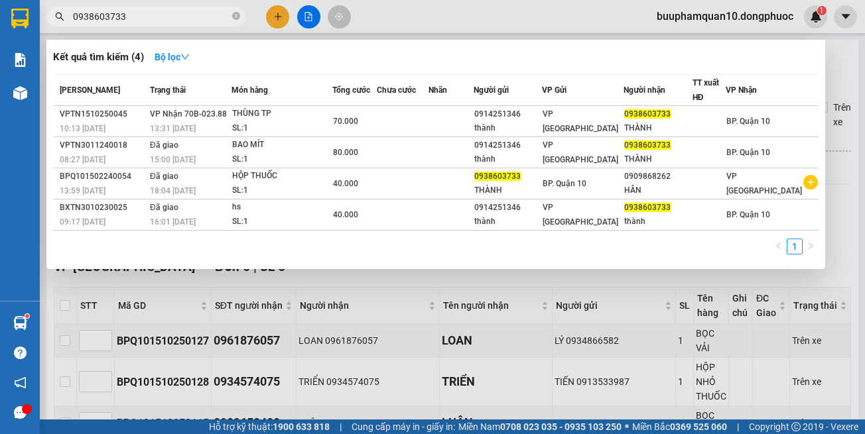
click at [216, 9] on input "0938603733" at bounding box center [151, 16] width 156 height 15
drag, startPoint x: 234, startPoint y: 17, endPoint x: 202, endPoint y: 17, distance: 31.8
click at [233, 17] on icon "close-circle" at bounding box center [236, 16] width 8 height 8
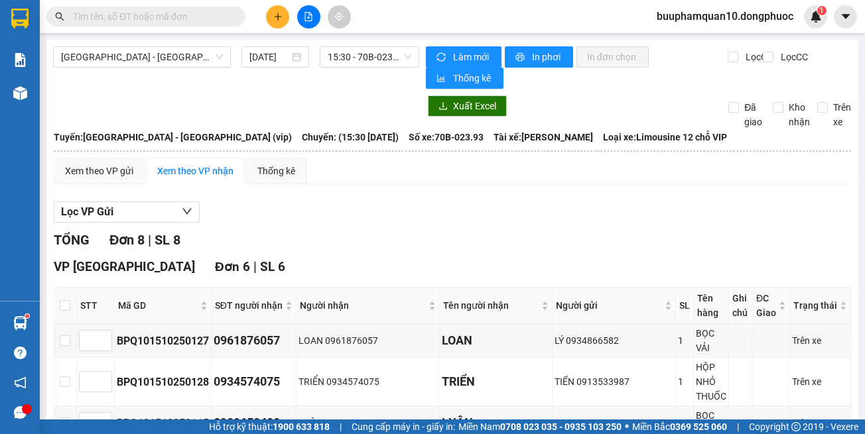
click at [202, 17] on input "text" at bounding box center [151, 16] width 156 height 15
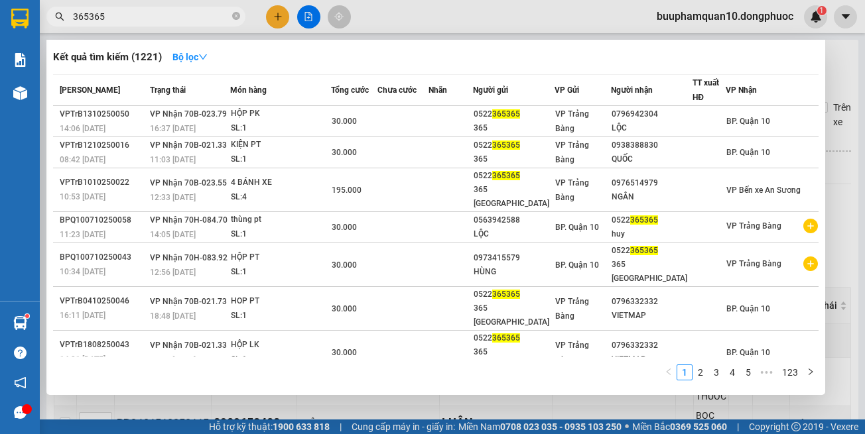
type input "365365"
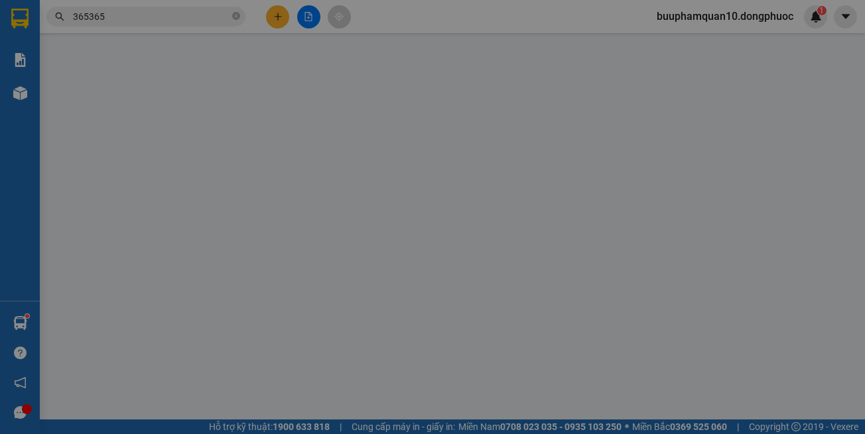
type input "0866847174"
type input "HUYỀN"
type input "0522365365"
type input "365 TÂY NINH"
type input "30.000"
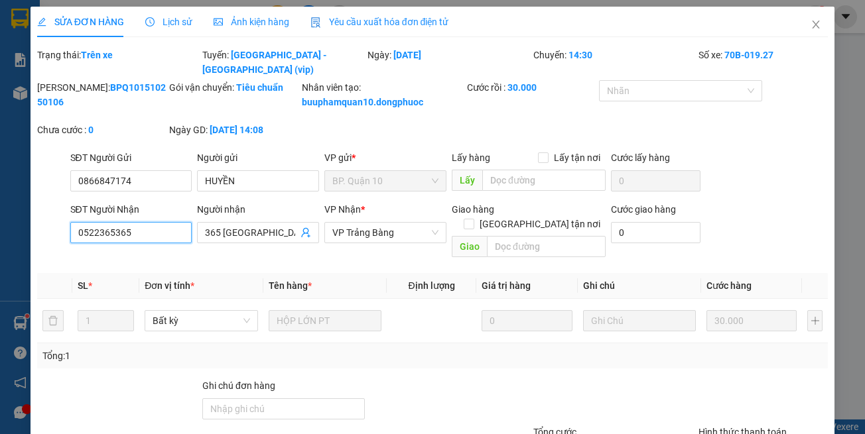
drag, startPoint x: 88, startPoint y: 238, endPoint x: 0, endPoint y: 238, distance: 88.2
click at [0, 244] on div "SỬA ĐƠN HÀNG Lịch sử Ảnh kiện hàng Yêu cầu xuất hóa đơn điện tử Total Paid Fee …" at bounding box center [432, 217] width 865 height 434
click at [810, 25] on icon "close" at bounding box center [815, 24] width 11 height 11
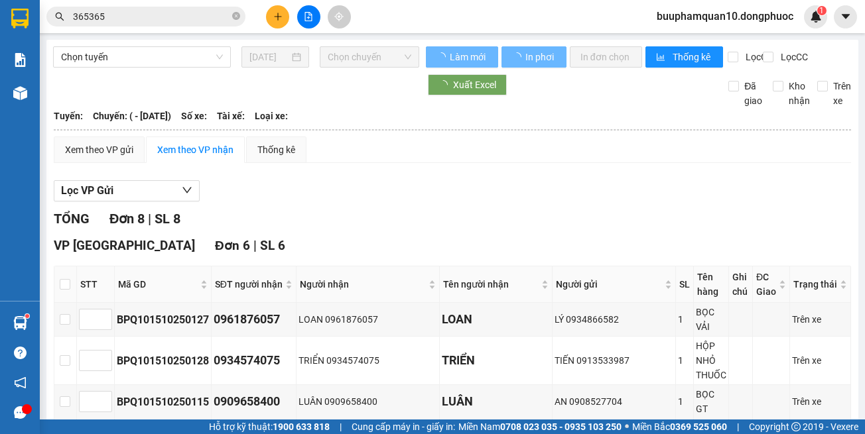
click at [294, 23] on div at bounding box center [308, 16] width 99 height 23
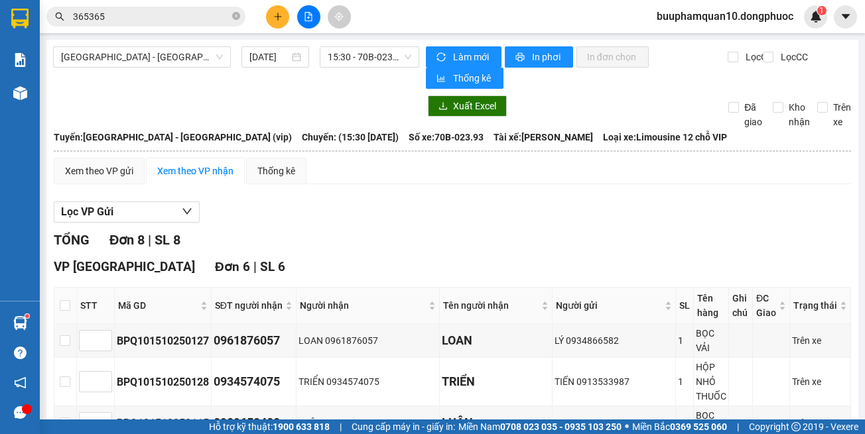
click at [288, 19] on button at bounding box center [277, 16] width 23 height 23
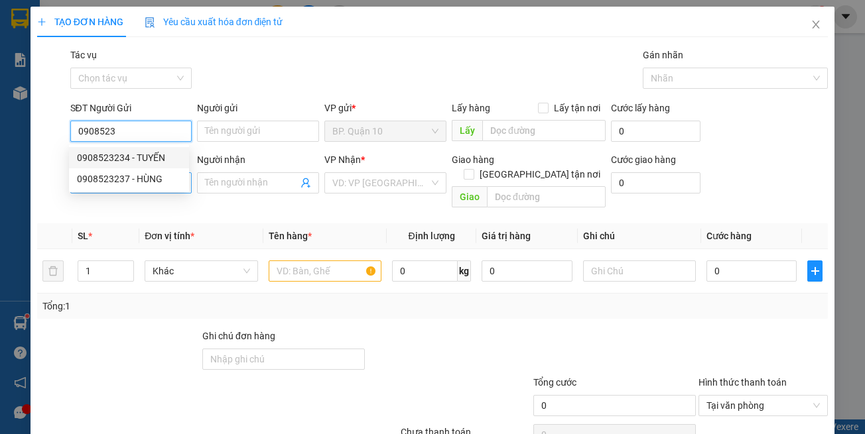
drag, startPoint x: 164, startPoint y: 161, endPoint x: 170, endPoint y: 176, distance: 15.5
click at [164, 162] on div "0908523234 - TUYẾN" at bounding box center [129, 158] width 104 height 15
type input "0908523234"
type input "TUYẾN"
type input "0979707629"
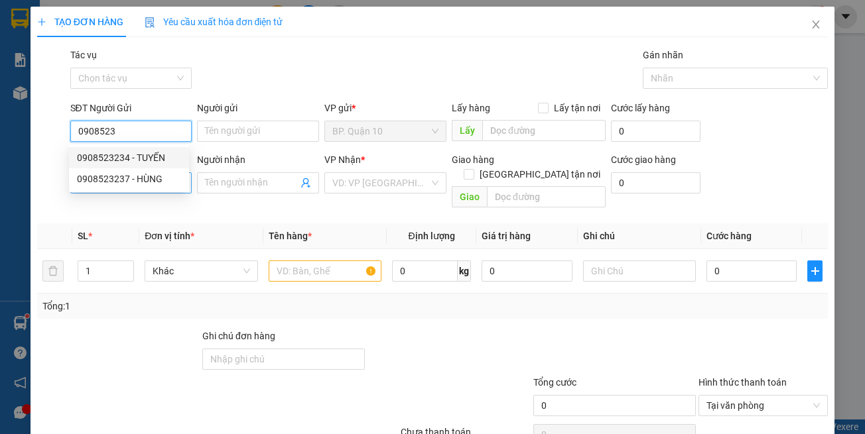
type input "MINH ANH"
type input "0908523234"
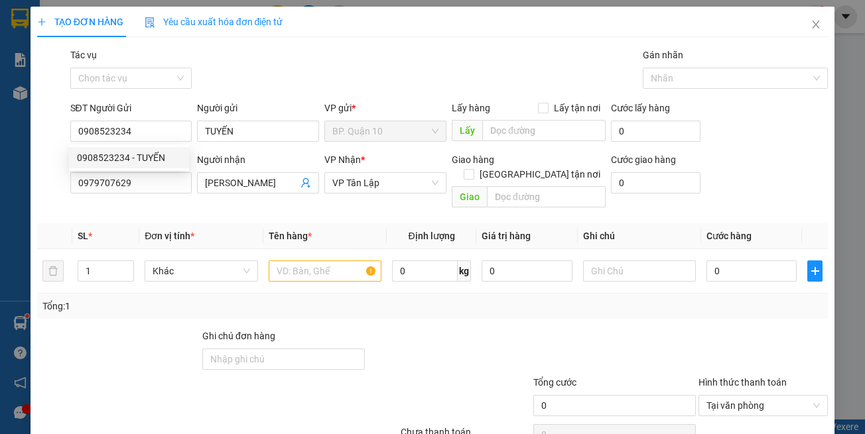
click at [194, 208] on div "Transit Pickup Surcharge Ids Transit Deliver Surcharge Ids Transit Deliver Surc…" at bounding box center [432, 264] width 791 height 432
type input "240.000"
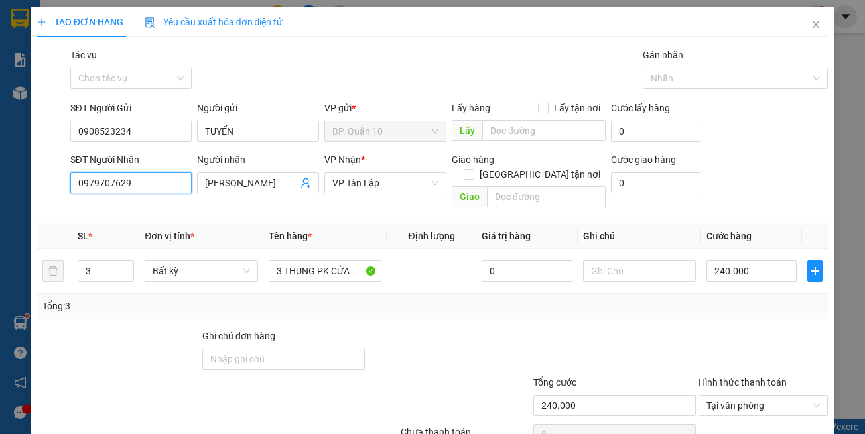
click at [182, 181] on input "0979707629" at bounding box center [131, 182] width 122 height 21
type input "0911656545"
click at [168, 212] on div "0911656545 - TRANG" at bounding box center [129, 209] width 104 height 15
type input "TRANG"
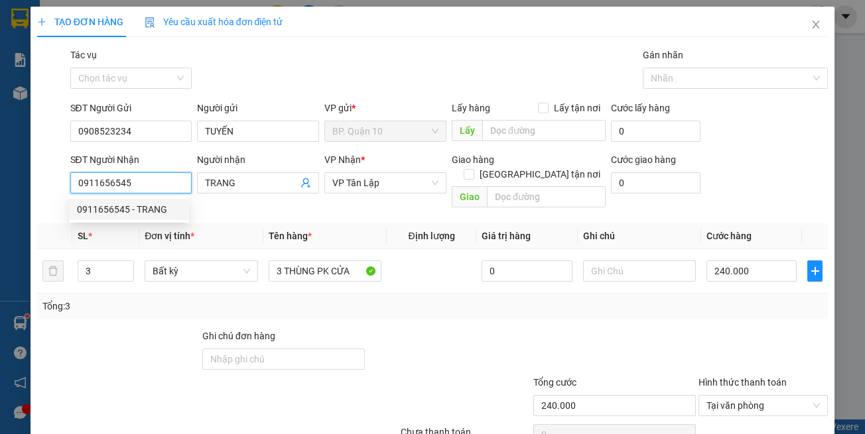
type input "30.000"
type input "0911656545"
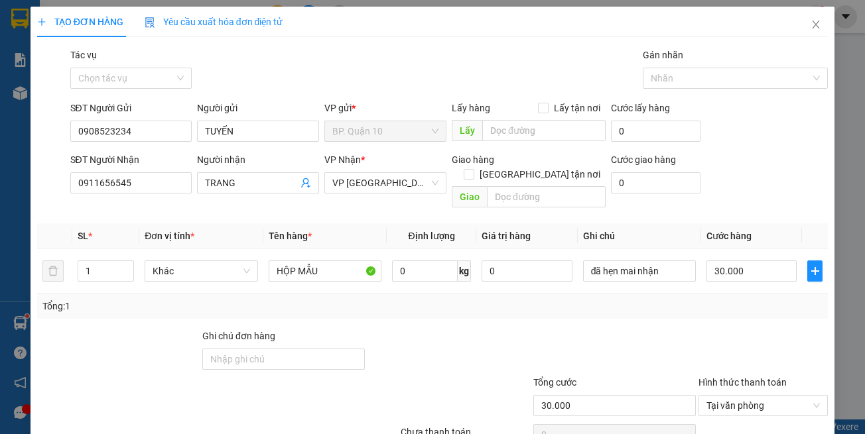
click at [298, 223] on th "Tên hàng *" at bounding box center [324, 236] width 123 height 26
click at [51, 251] on tr "1 Bất kỳ HỘP MẪU 0 đã hẹn mai nhận 30.000" at bounding box center [432, 271] width 791 height 44
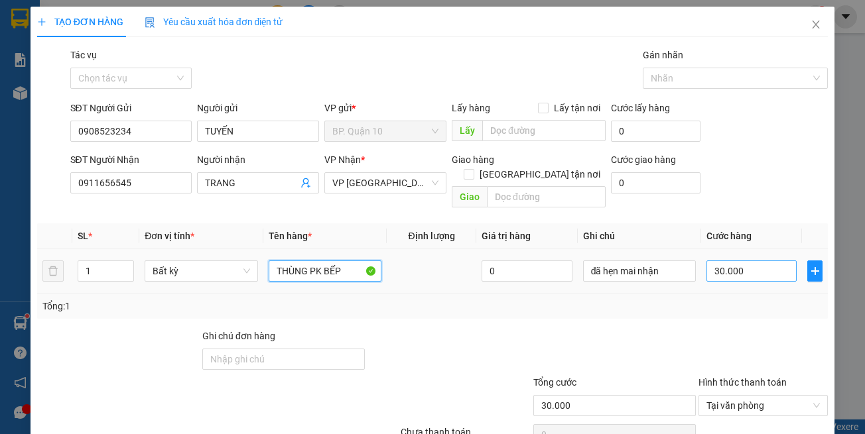
type input "THÙNG PK BẾP"
click at [724, 262] on input "30.000" at bounding box center [751, 271] width 90 height 21
type input "4"
type input "40"
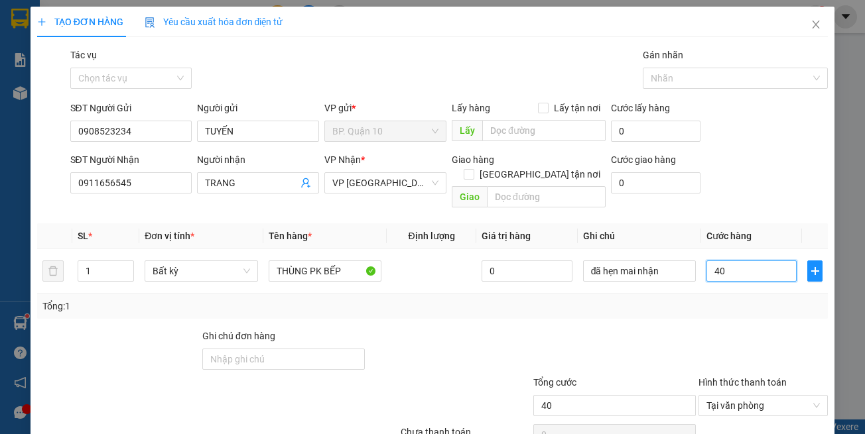
type input "40"
type input "40.000"
drag, startPoint x: 712, startPoint y: 316, endPoint x: 702, endPoint y: 303, distance: 16.1
click at [709, 329] on div at bounding box center [763, 352] width 132 height 46
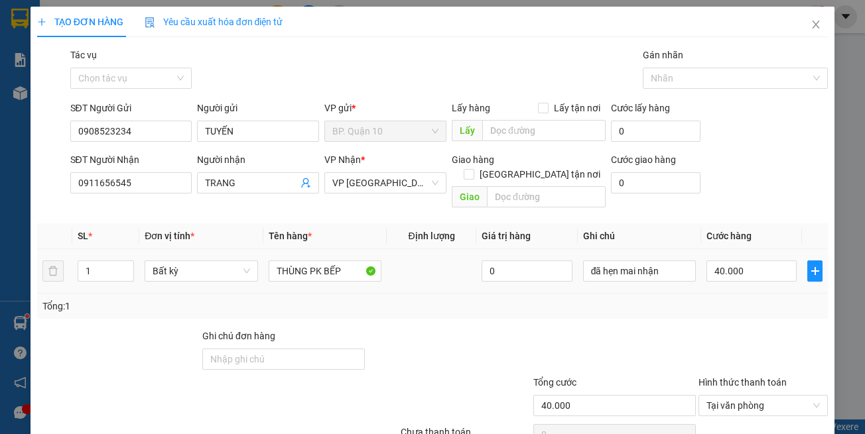
click at [660, 269] on div "đã hẹn mai nhận" at bounding box center [639, 271] width 113 height 27
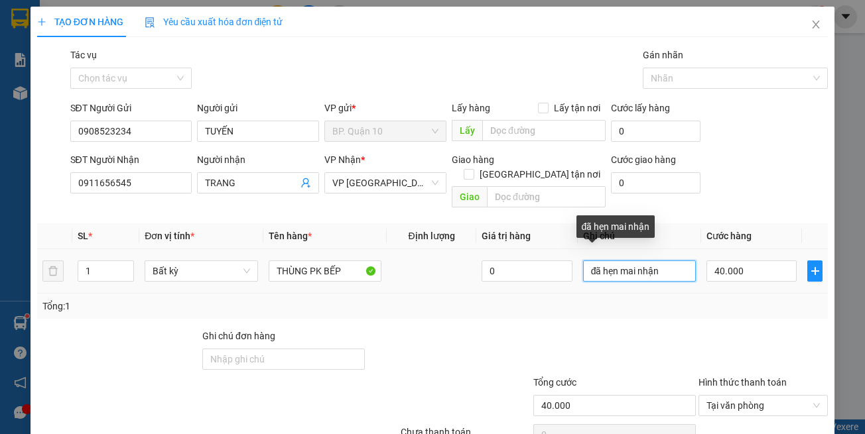
click at [653, 261] on input "đã hẹn mai nhận" at bounding box center [639, 271] width 113 height 21
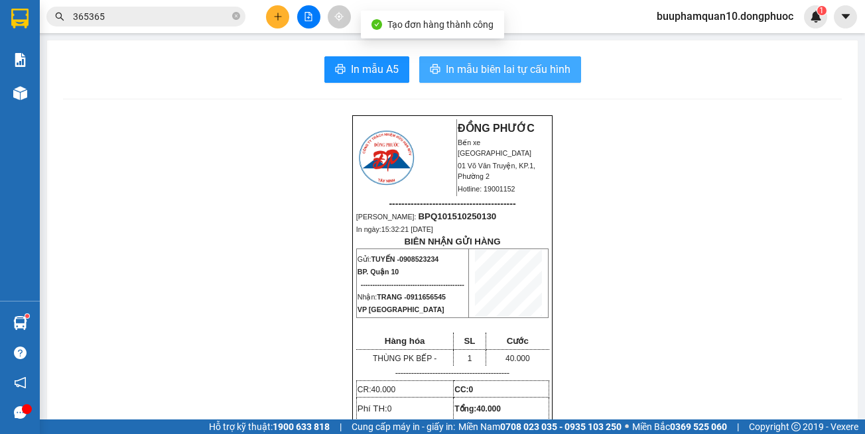
click at [499, 77] on span "In mẫu biên lai tự cấu hình" at bounding box center [508, 69] width 125 height 17
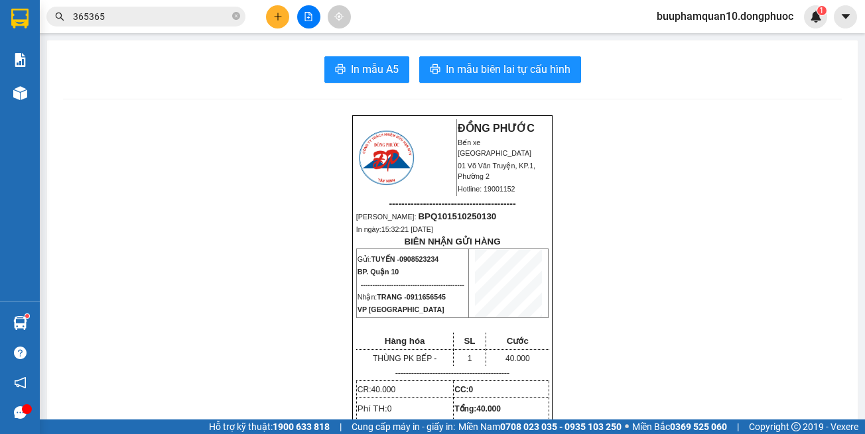
click at [272, 10] on button at bounding box center [277, 16] width 23 height 23
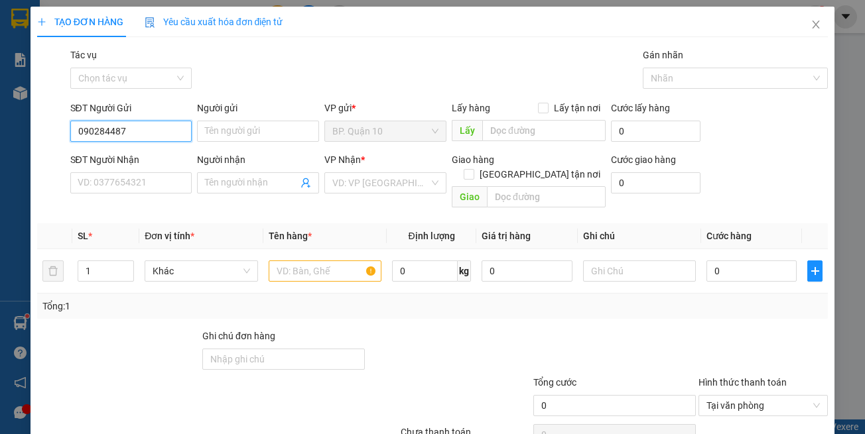
type input "0902844876"
click at [158, 157] on div "0902844876 - TƯỜNG" at bounding box center [129, 158] width 104 height 15
type input "TƯỜNG"
type input "0965684444"
type input "THÁI PHONG"
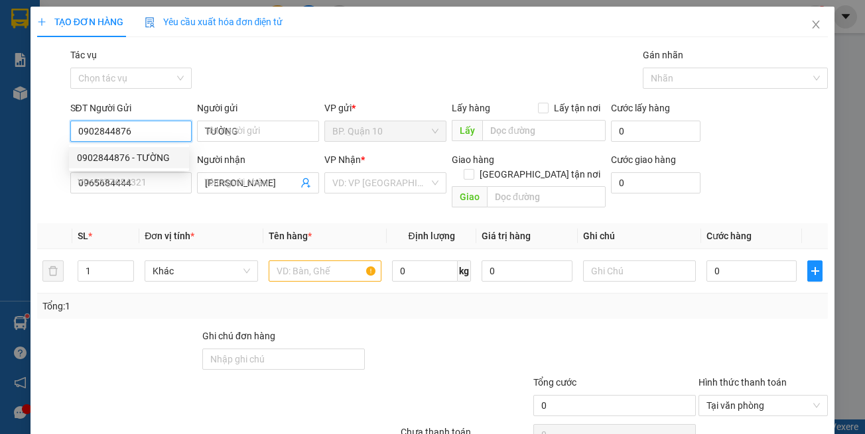
type input "0902844876"
type input "50.000"
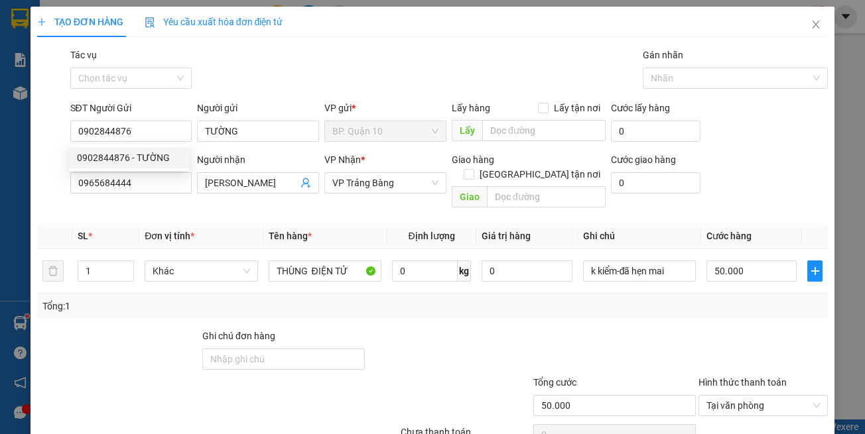
click at [166, 198] on div "SĐT Người Nhận 0965684444" at bounding box center [131, 176] width 122 height 46
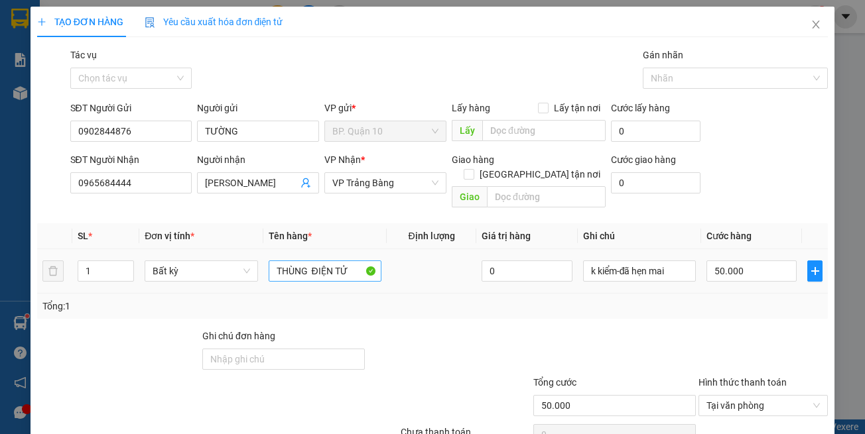
drag, startPoint x: 359, startPoint y: 309, endPoint x: 303, endPoint y: 263, distance: 72.5
click at [355, 302] on div "Transit Pickup Surcharge Ids Transit Deliver Surcharge Ids Transit Deliver Surc…" at bounding box center [432, 264] width 791 height 432
drag, startPoint x: 273, startPoint y: 249, endPoint x: 0, endPoint y: 198, distance: 278.0
click at [84, 229] on table "SL * Đơn vị tính * Tên hàng * Định lượng Giá trị hàng Ghi chú Cước hàng 1 Bất k…" at bounding box center [432, 258] width 791 height 70
type input "HỘP ĐEN ĐIỆN TỬ"
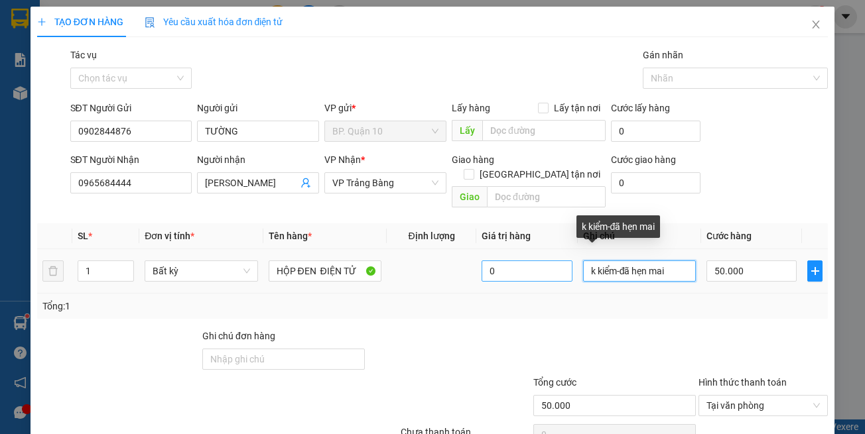
drag, startPoint x: 613, startPoint y: 259, endPoint x: 522, endPoint y: 249, distance: 92.0
click at [522, 249] on tr "1 Bất kỳ HỘP ĐEN ĐIỆN TỬ 0 k kiểm-đã hẹn mai 50.000" at bounding box center [432, 271] width 791 height 44
type input "đã hẹn mai"
drag, startPoint x: 644, startPoint y: 253, endPoint x: 438, endPoint y: 214, distance: 209.1
click at [439, 223] on table "SL * Đơn vị tính * Tên hàng * Định lượng Giá trị hàng Ghi chú Cước hàng 1 Bất k…" at bounding box center [432, 258] width 791 height 70
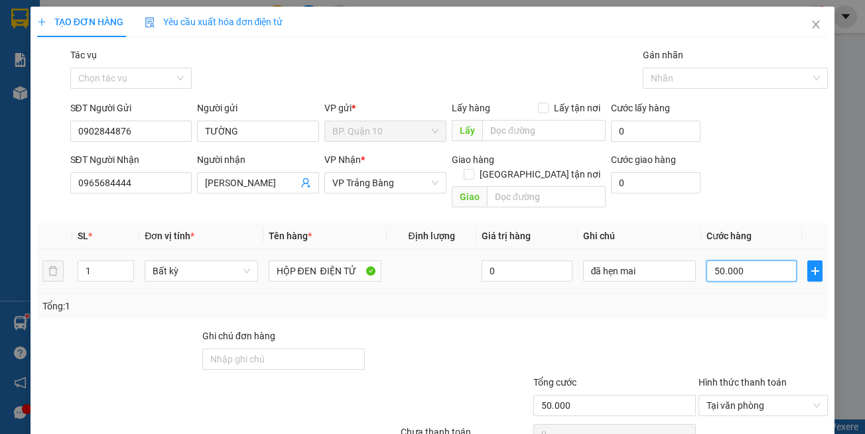
click at [723, 261] on input "50.000" at bounding box center [751, 271] width 90 height 21
drag, startPoint x: 745, startPoint y: 341, endPoint x: 755, endPoint y: 371, distance: 31.5
click at [745, 342] on div at bounding box center [763, 352] width 132 height 46
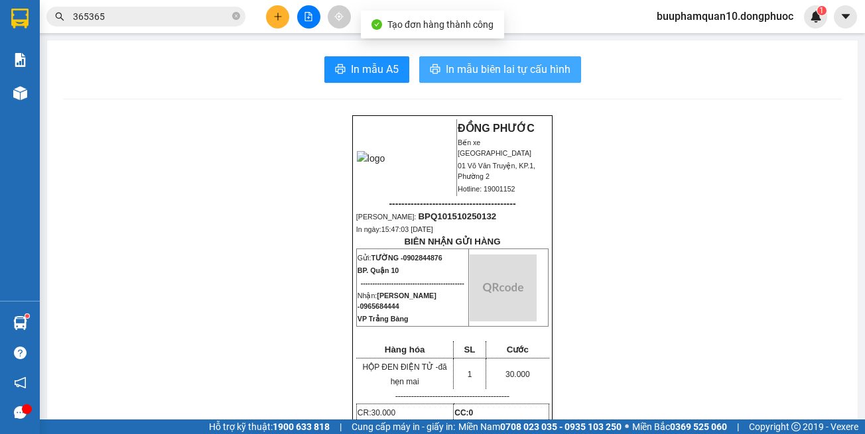
click at [519, 64] on span "In mẫu biên lai tự cấu hình" at bounding box center [508, 69] width 125 height 17
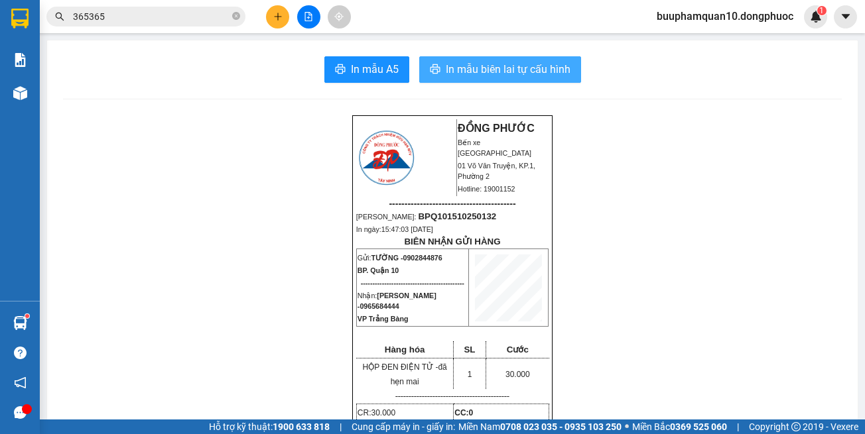
click at [541, 70] on span "In mẫu biên lai tự cấu hình" at bounding box center [508, 69] width 125 height 17
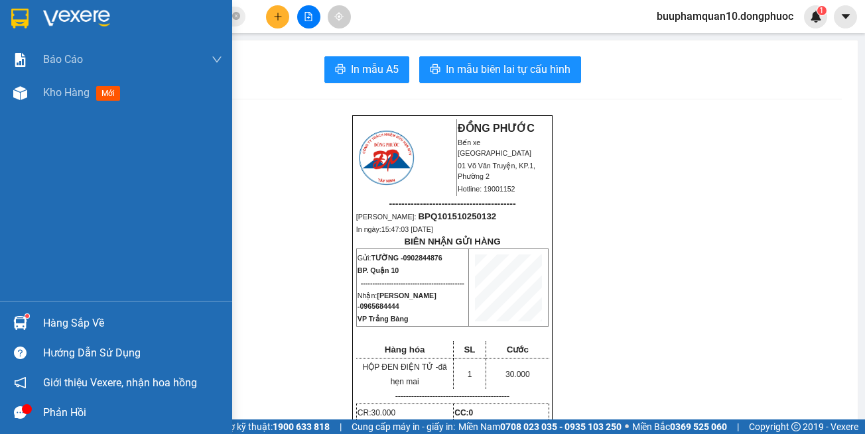
drag, startPoint x: 49, startPoint y: 316, endPoint x: 229, endPoint y: 306, distance: 180.6
click at [49, 314] on div "Hàng sắp về" at bounding box center [132, 324] width 179 height 20
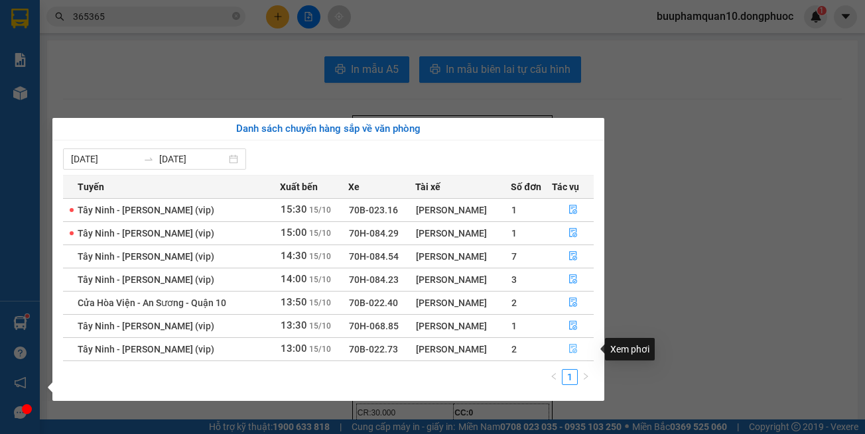
click at [565, 349] on button "button" at bounding box center [572, 349] width 40 height 21
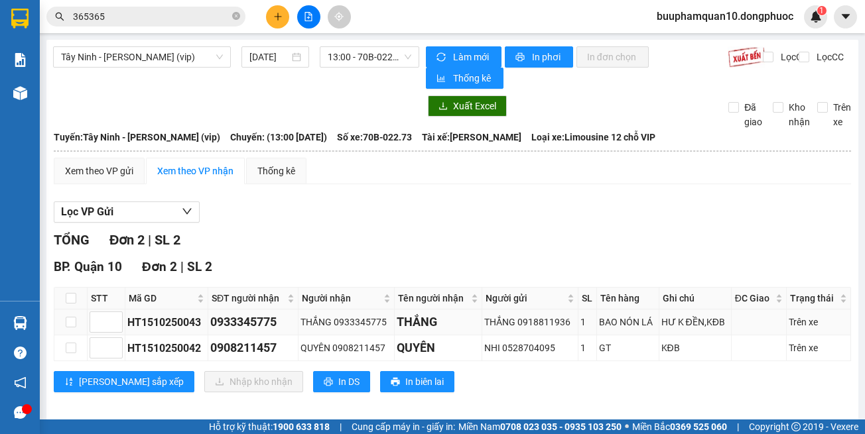
drag, startPoint x: 727, startPoint y: 389, endPoint x: 693, endPoint y: 306, distance: 89.8
click at [727, 388] on div "BP. Quận 10 Đơn 2 | SL 2 STT Mã GD SĐT người nhận Người nhận Tên người nhận Ngư…" at bounding box center [452, 329] width 797 height 145
click at [74, 293] on input "checkbox" at bounding box center [71, 298] width 11 height 11
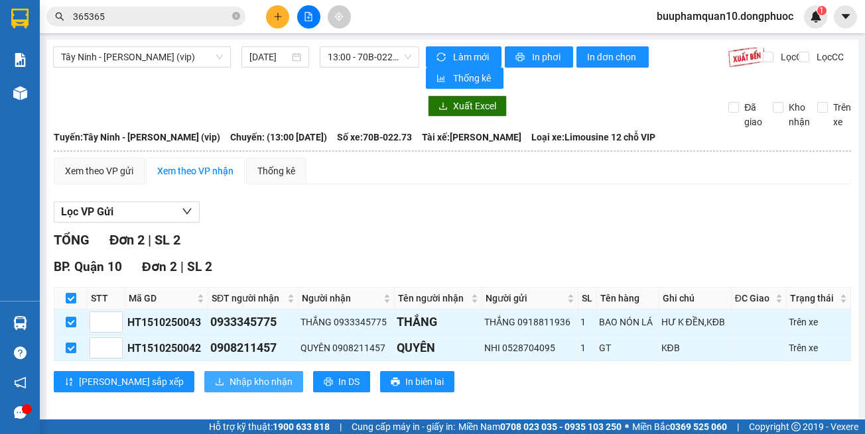
click at [204, 371] on button "Nhập kho nhận" at bounding box center [253, 381] width 99 height 21
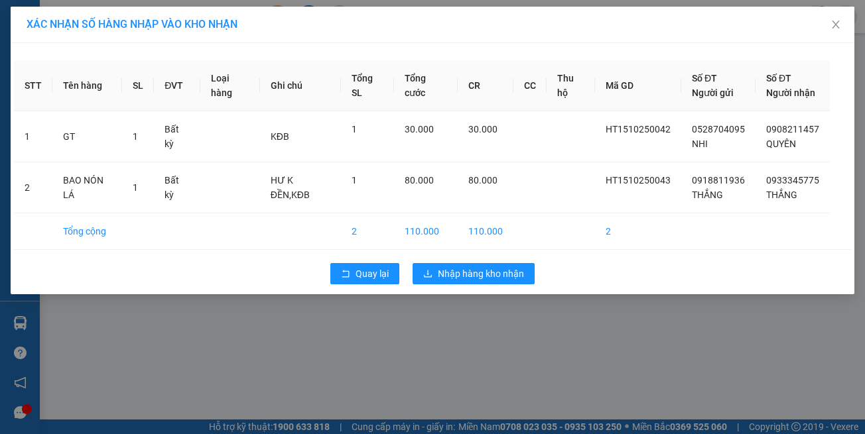
click at [446, 383] on div "XÁC NHẬN SỐ HÀNG NHẬP VÀO KHO NHẬN STT Tên hàng SL ĐVT Loại hàng Ghi chú Tổng S…" at bounding box center [432, 217] width 865 height 434
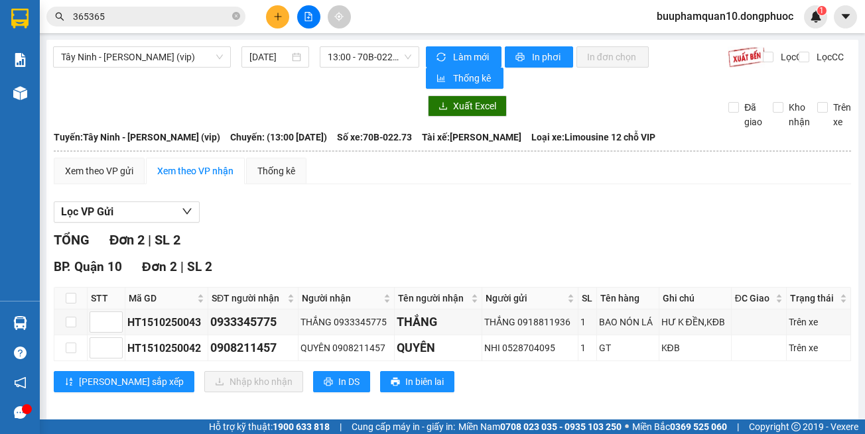
click at [196, 68] on div "Tây Ninh - Hồ Chí Minh (vip) 15/10/2025 13:00 - 70B-022.73" at bounding box center [236, 67] width 366 height 42
click at [200, 61] on span "Tây Ninh - [PERSON_NAME] (vip)" at bounding box center [142, 57] width 162 height 20
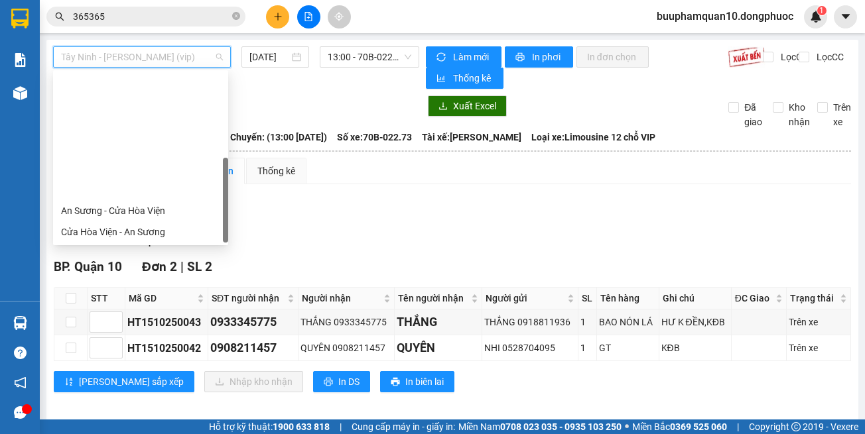
click at [188, 373] on div "Hồ Chí Minh - Tây Ninh (vip)" at bounding box center [140, 380] width 159 height 15
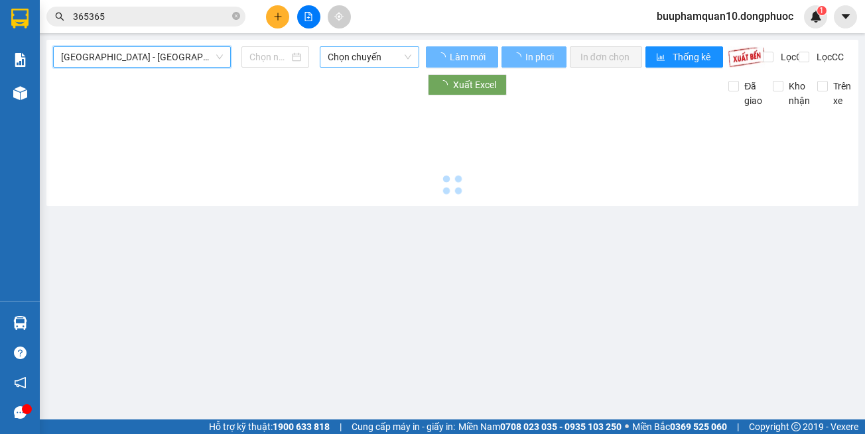
type input "[DATE]"
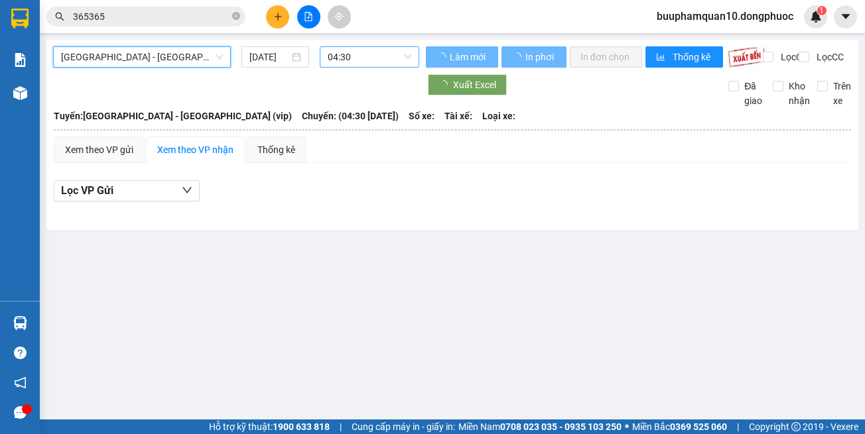
click at [358, 60] on span "04:30" at bounding box center [370, 57] width 84 height 20
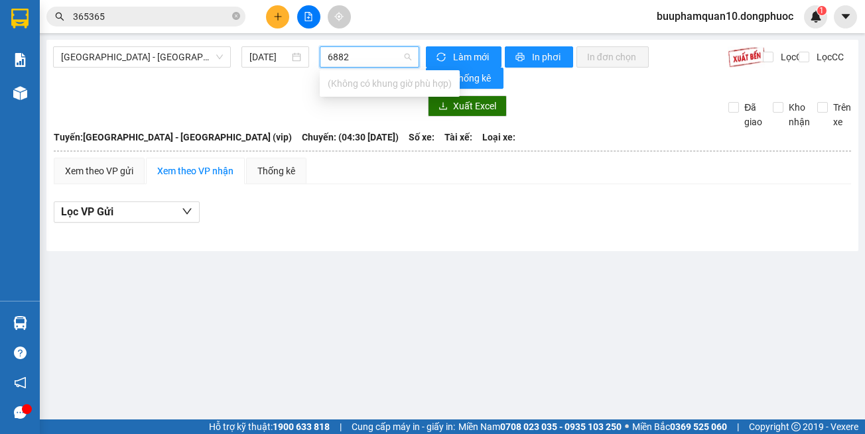
click at [348, 56] on input "6882" at bounding box center [365, 57] width 74 height 20
type input "6982"
click at [353, 59] on input "6982" at bounding box center [365, 57] width 74 height 20
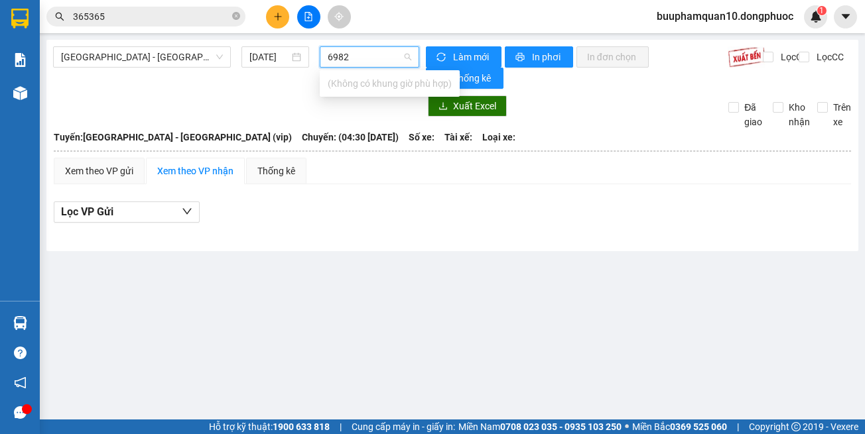
click at [353, 59] on input "6982" at bounding box center [365, 57] width 74 height 20
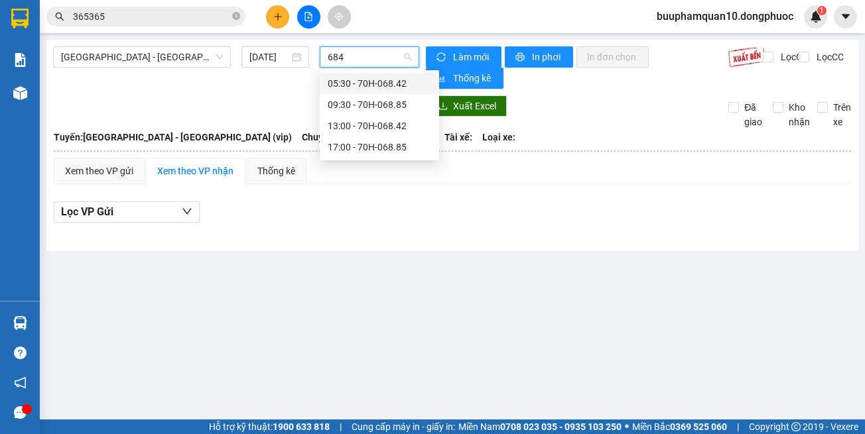
type input "6842"
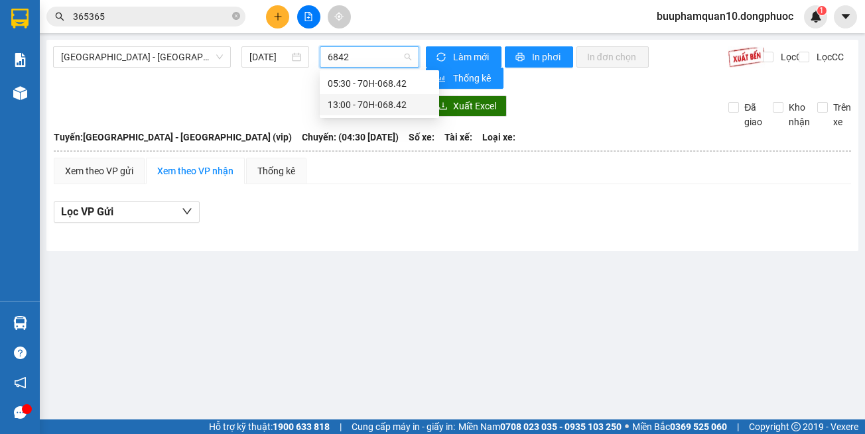
click at [424, 115] on div "13:00 - 70H-068.42" at bounding box center [379, 104] width 119 height 21
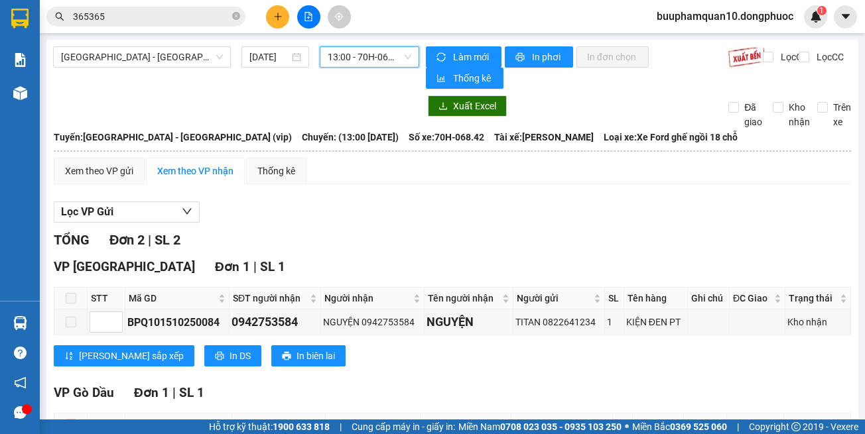
click at [354, 53] on span "13:00 - 70H-068.42" at bounding box center [370, 57] width 84 height 20
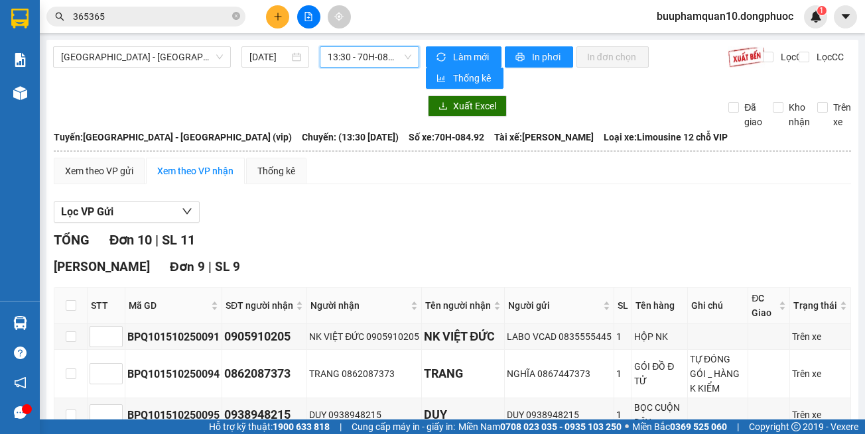
click at [336, 54] on span "13:30 - 70H-084.92" at bounding box center [370, 57] width 84 height 20
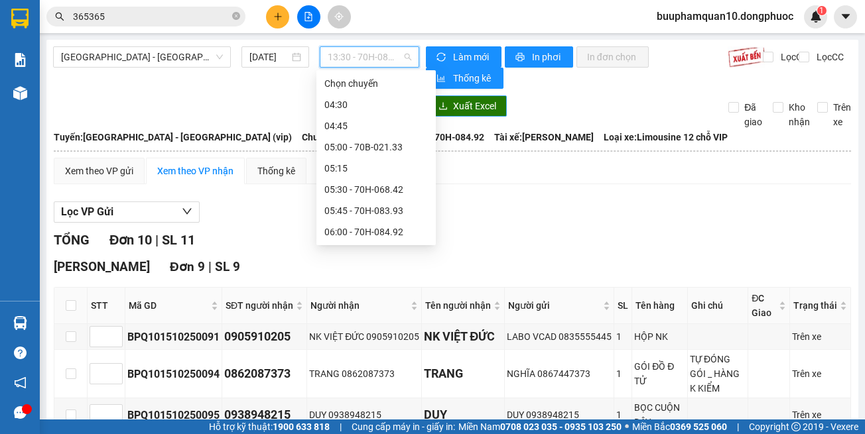
drag, startPoint x: 552, startPoint y: 230, endPoint x: 448, endPoint y: 108, distance: 160.4
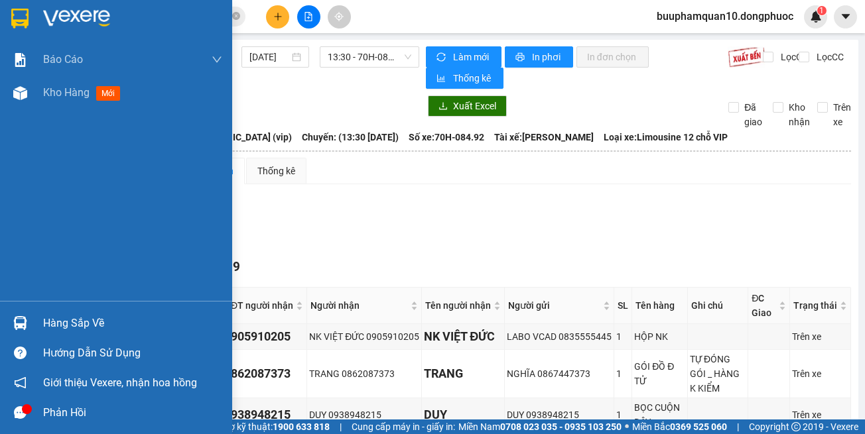
click at [47, 317] on div "Hàng sắp về" at bounding box center [132, 324] width 179 height 20
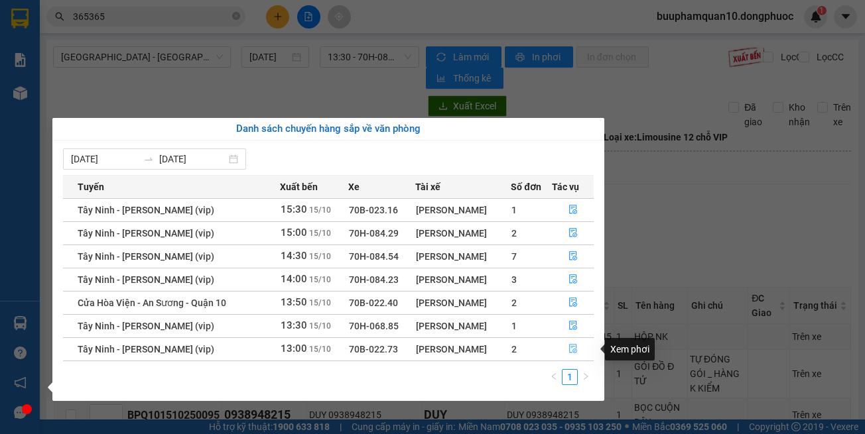
drag, startPoint x: 563, startPoint y: 347, endPoint x: 515, endPoint y: 334, distance: 50.2
click at [562, 347] on button "button" at bounding box center [572, 349] width 40 height 21
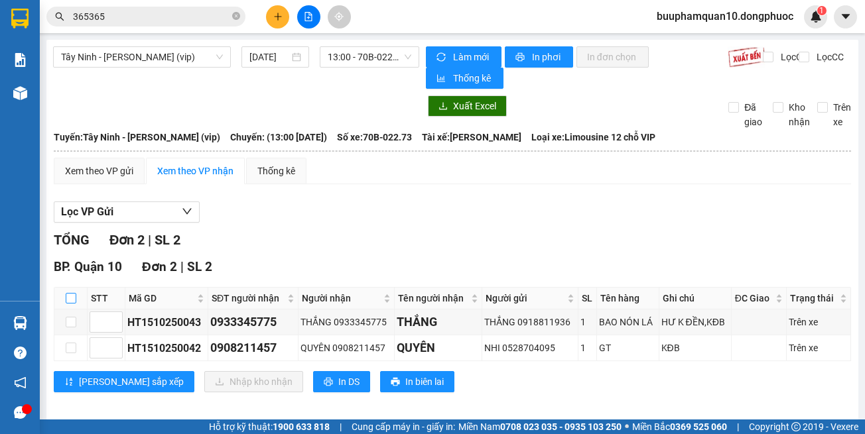
click at [70, 298] on input "checkbox" at bounding box center [71, 298] width 11 height 11
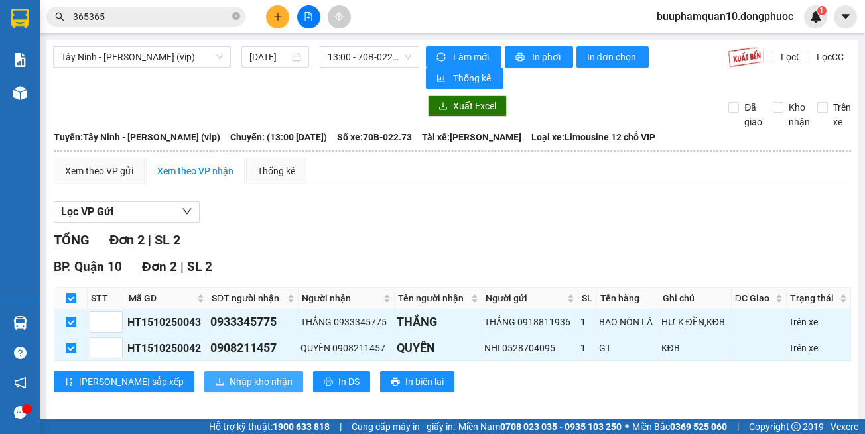
click at [229, 382] on span "Nhập kho nhận" at bounding box center [260, 382] width 63 height 15
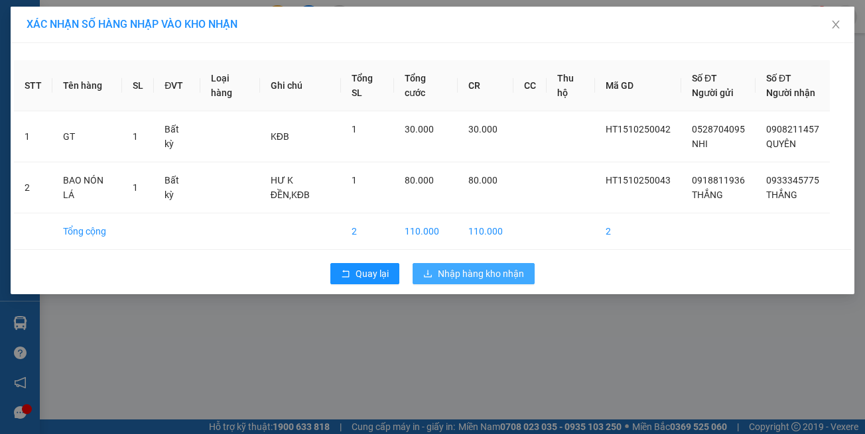
click at [453, 271] on span "Nhập hàng kho nhận" at bounding box center [481, 274] width 86 height 15
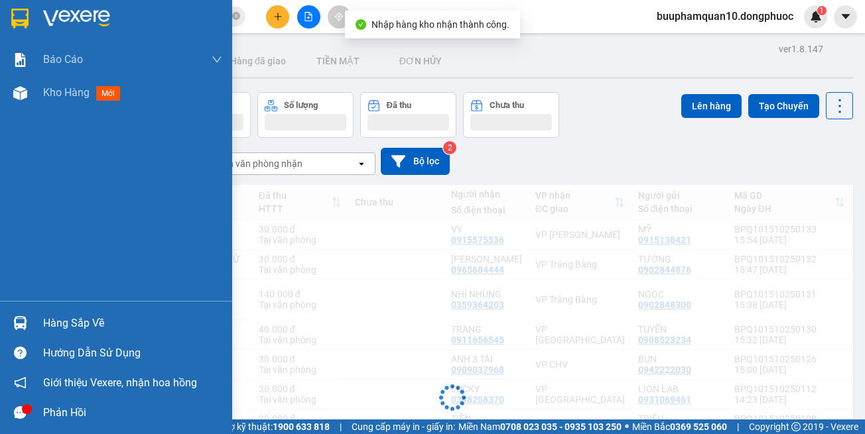
click at [14, 333] on div at bounding box center [20, 323] width 23 height 23
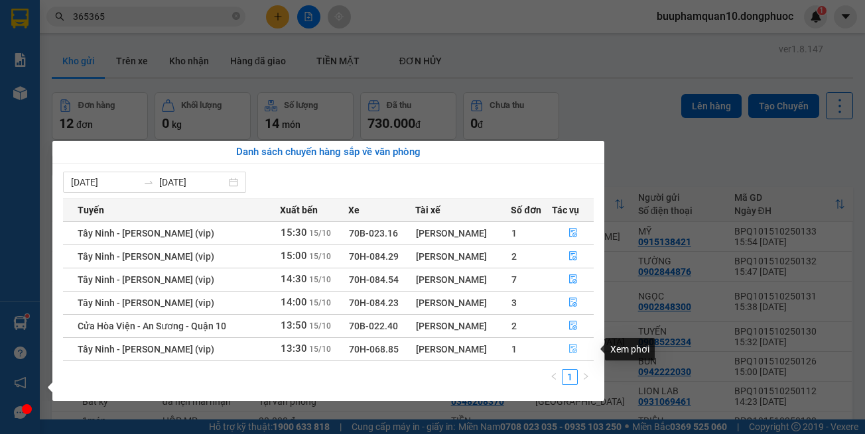
click at [576, 346] on icon "file-done" at bounding box center [572, 348] width 9 height 9
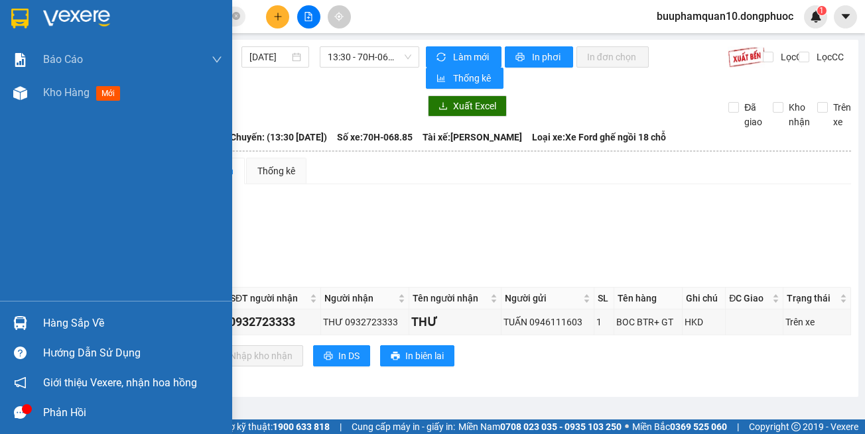
drag, startPoint x: 0, startPoint y: 326, endPoint x: 20, endPoint y: 315, distance: 22.5
click at [0, 325] on div "Hàng sắp về" at bounding box center [116, 323] width 232 height 30
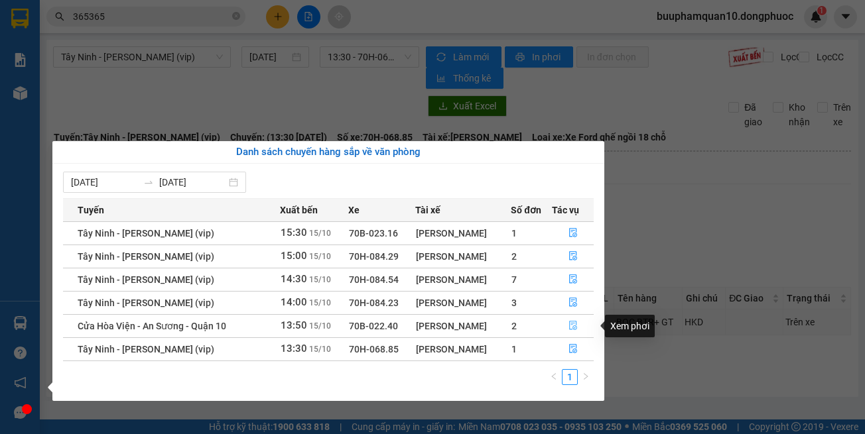
click at [561, 327] on button "button" at bounding box center [572, 326] width 40 height 21
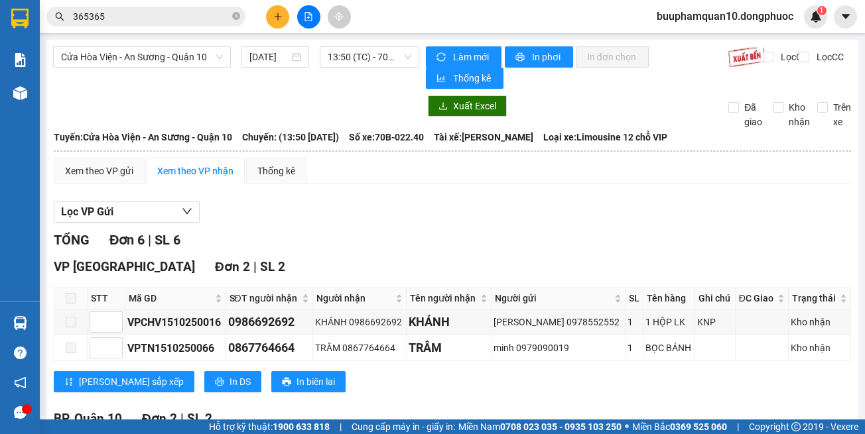
click at [571, 400] on div "Cửa Hòa Viện - An Sương - Quận 10 15/10/2025 13:50 (TC) - 70B-022.40 Làm mới In…" at bounding box center [452, 398] width 812 height 717
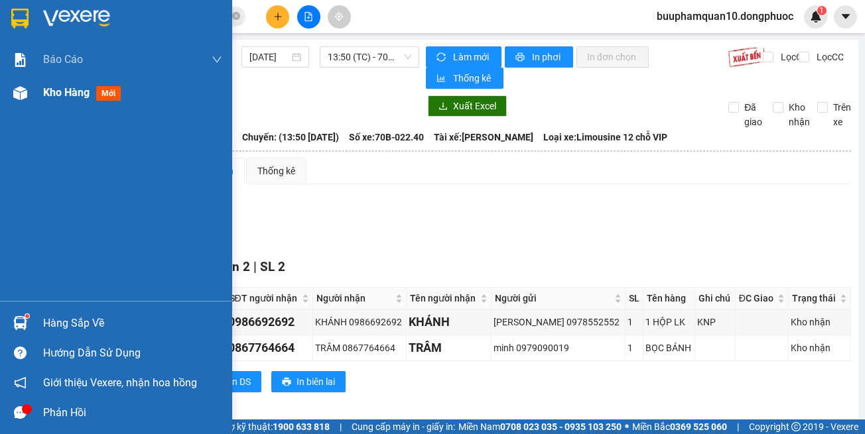
click at [21, 92] on img at bounding box center [20, 93] width 14 height 14
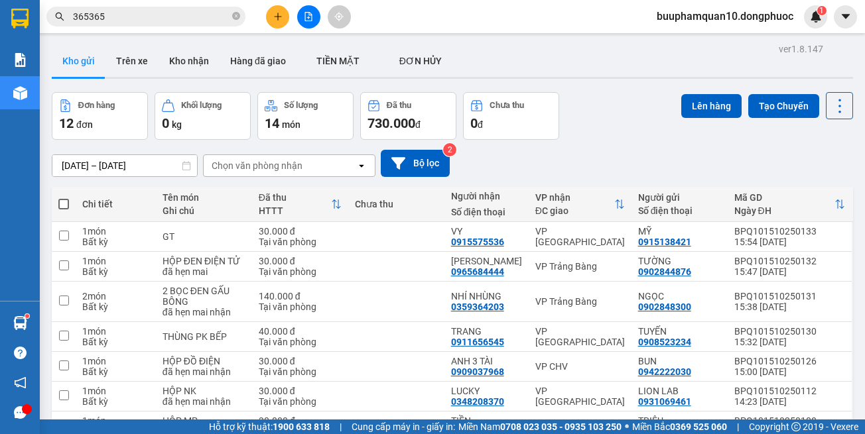
click at [312, 19] on icon "file-add" at bounding box center [308, 16] width 7 height 9
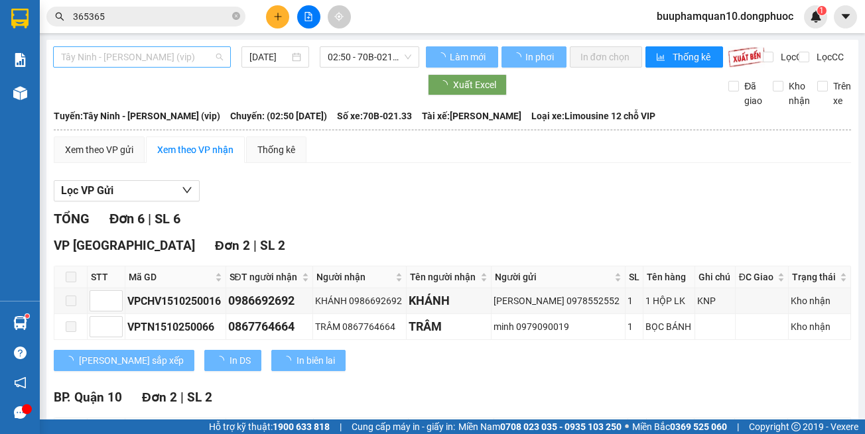
click at [176, 56] on span "Tây Ninh - [PERSON_NAME] (vip)" at bounding box center [142, 57] width 162 height 20
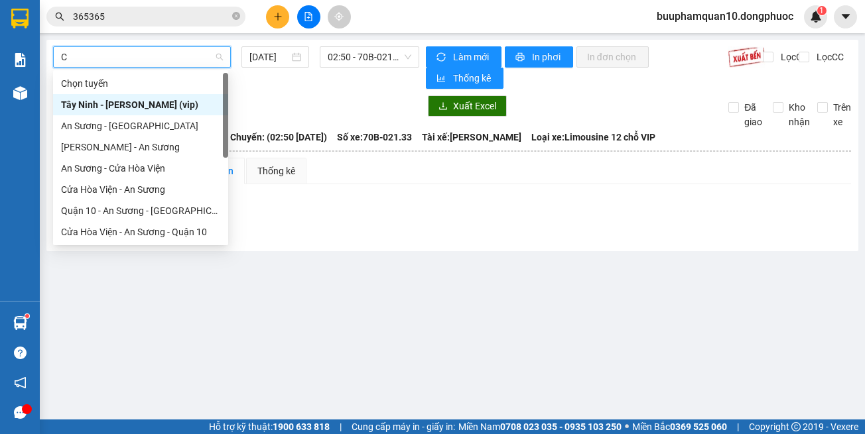
type input "CT"
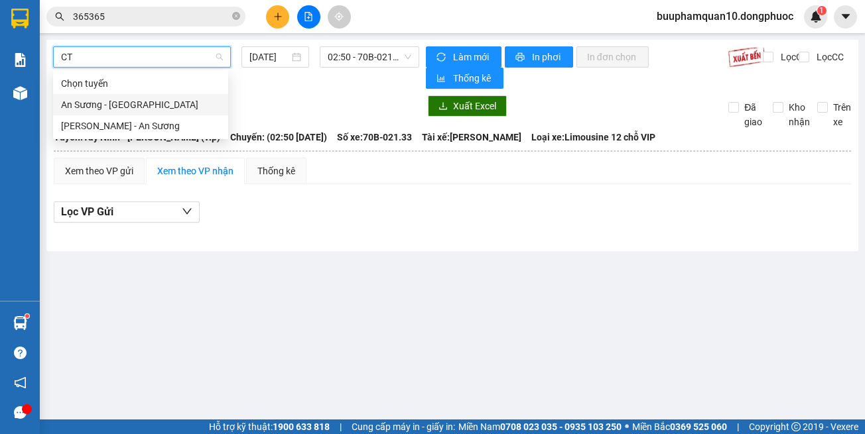
click at [178, 107] on div "An Sương - Châu Thành" at bounding box center [140, 104] width 159 height 15
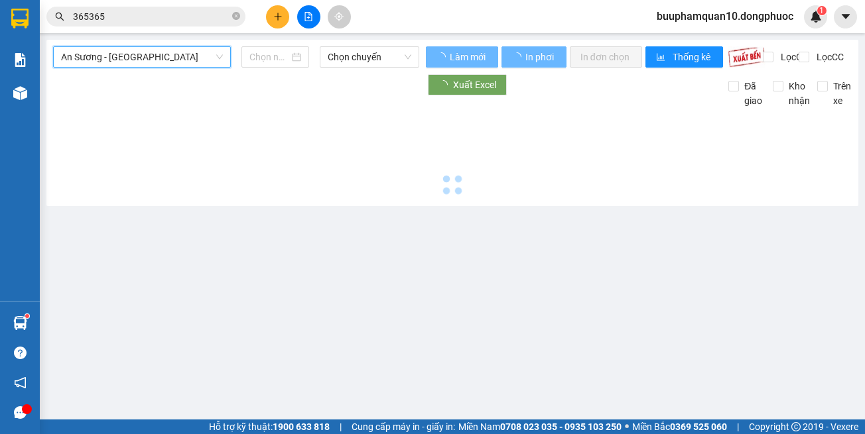
type input "[DATE]"
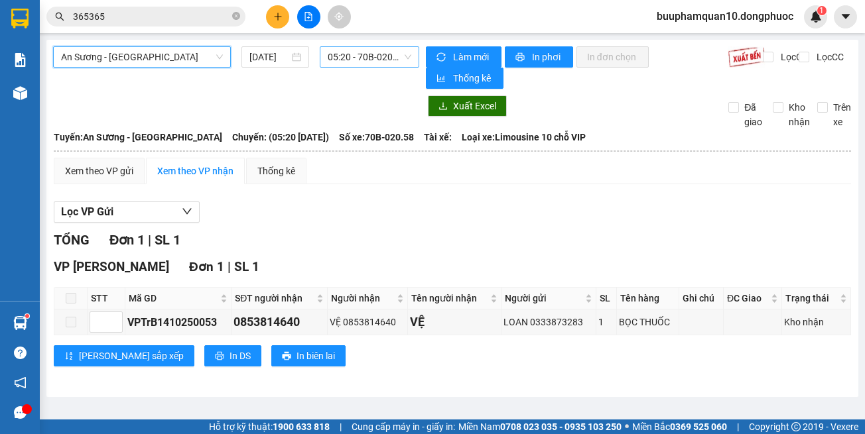
click at [369, 54] on span "05:20 - 70B-020.58" at bounding box center [370, 57] width 84 height 20
click at [235, 14] on icon "close-circle" at bounding box center [236, 16] width 8 height 8
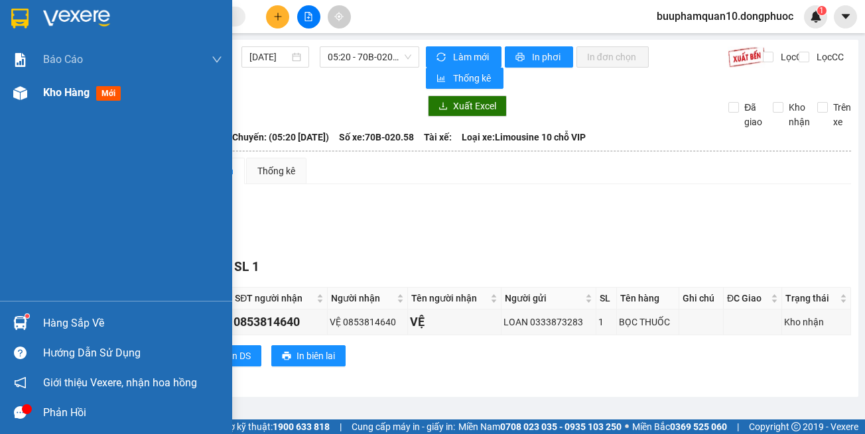
click at [46, 106] on div "Kho hàng mới" at bounding box center [132, 92] width 179 height 33
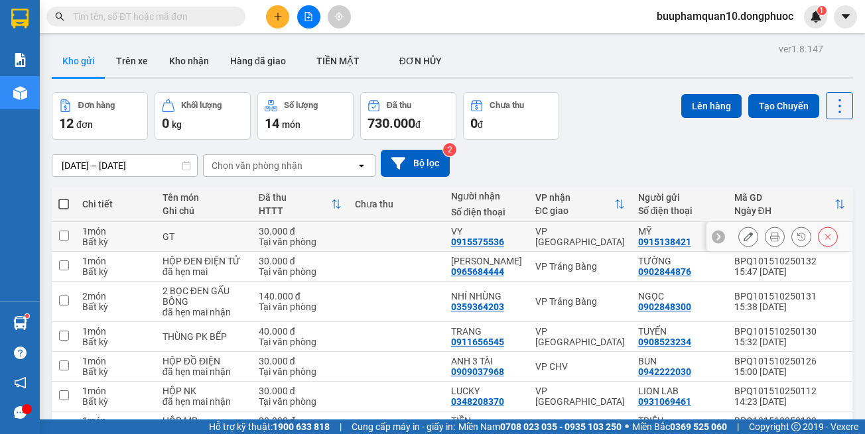
click at [577, 247] on td "VP [GEOGRAPHIC_DATA]" at bounding box center [579, 237] width 103 height 30
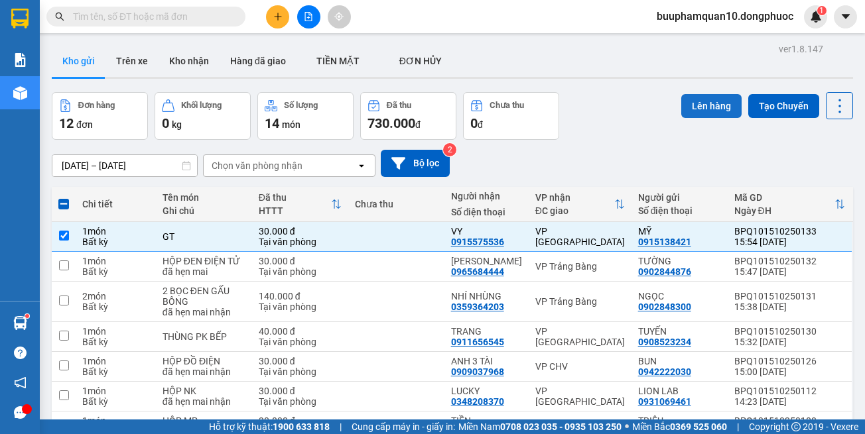
click at [692, 117] on button "Lên hàng" at bounding box center [711, 106] width 60 height 24
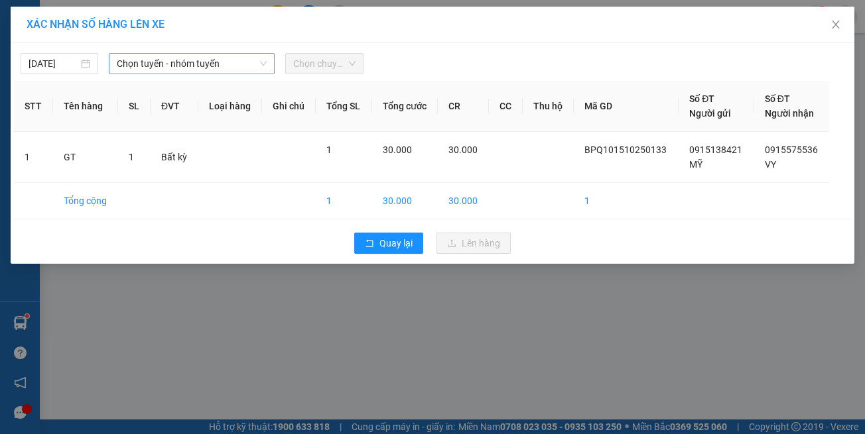
click at [225, 72] on span "Chọn tuyến - nhóm tuyến" at bounding box center [192, 64] width 150 height 20
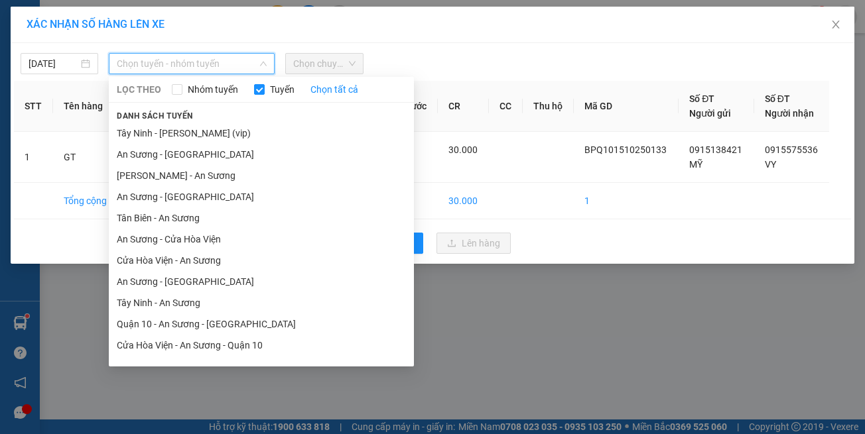
scroll to position [58, 0]
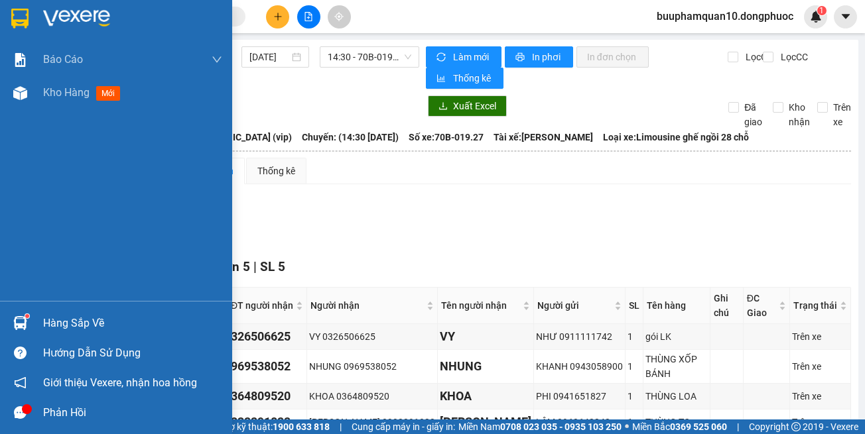
click at [31, 91] on div at bounding box center [20, 93] width 23 height 23
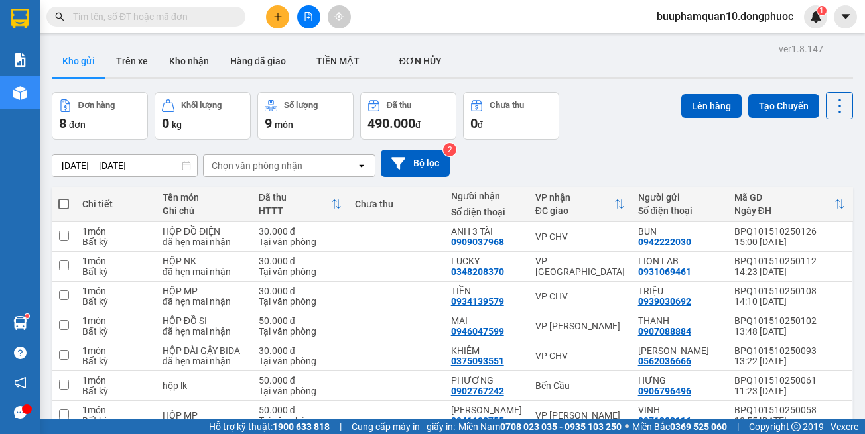
scroll to position [95, 0]
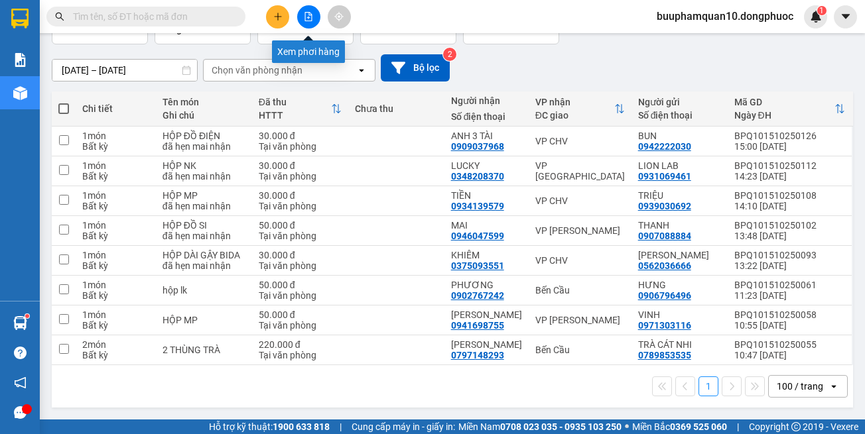
click at [314, 15] on button at bounding box center [308, 16] width 23 height 23
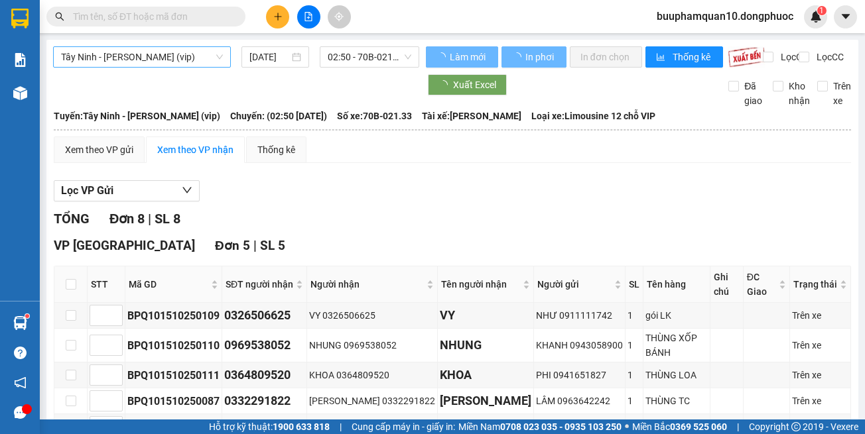
click at [192, 56] on span "Tây Ninh - [PERSON_NAME] (vip)" at bounding box center [142, 57] width 162 height 20
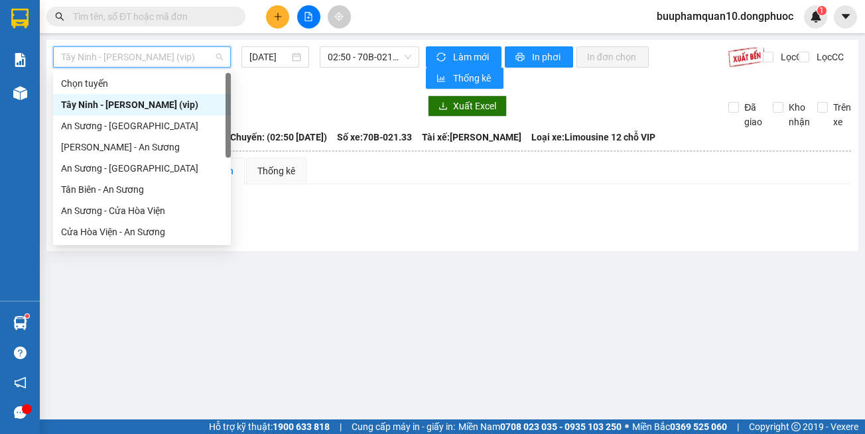
click at [407, 258] on main "Tây Ninh - [PERSON_NAME] (vip) [DATE] 02:50 - 70B-021.33 Làm mới In phơi In đơn…" at bounding box center [432, 210] width 865 height 420
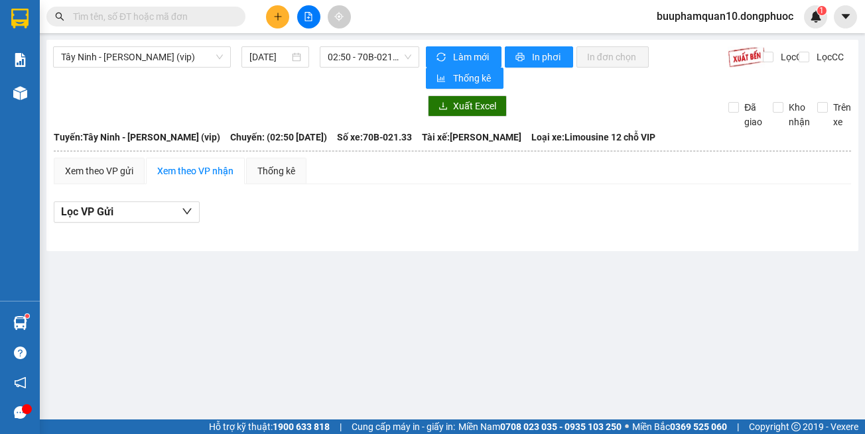
click at [181, 11] on input "text" at bounding box center [151, 16] width 156 height 15
paste input "0522365365"
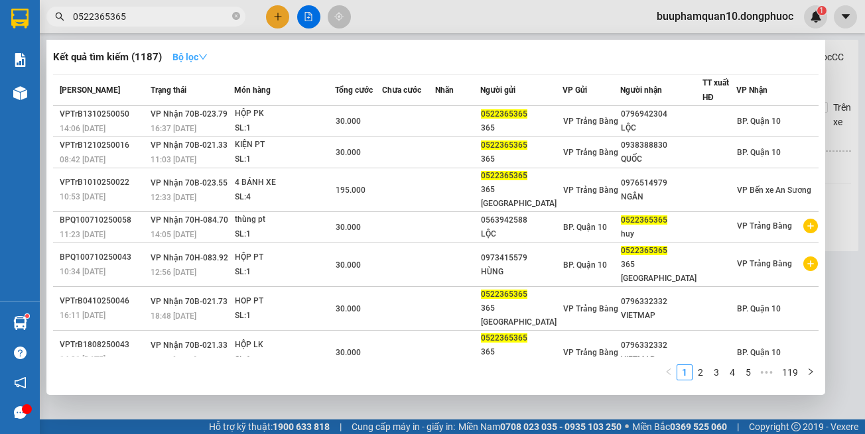
type input "0522365365"
click at [198, 54] on strong "Bộ lọc" at bounding box center [189, 57] width 35 height 11
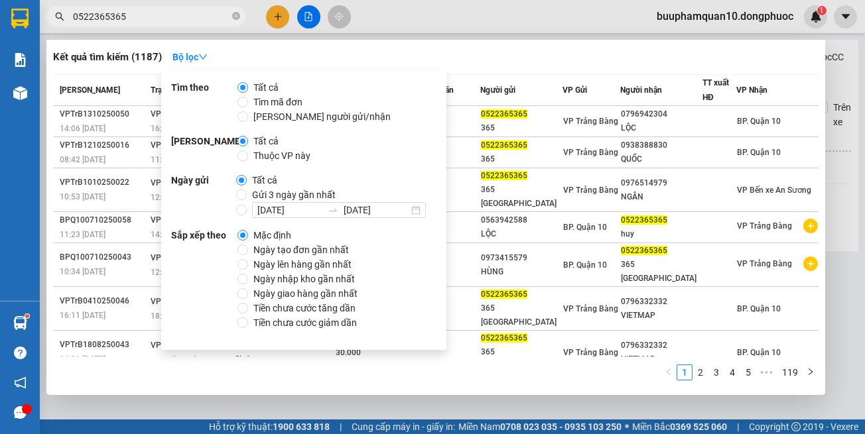
click at [282, 155] on span "Thuộc VP này" at bounding box center [282, 156] width 68 height 15
click at [248, 155] on input "Thuộc VP này" at bounding box center [242, 156] width 11 height 11
radio input "true"
radio input "false"
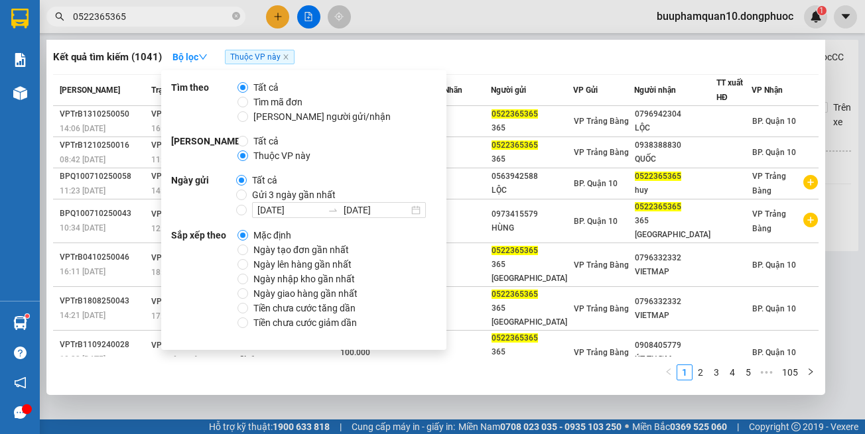
click at [495, 381] on div "1 2 3 4 5 ••• 105" at bounding box center [435, 377] width 765 height 24
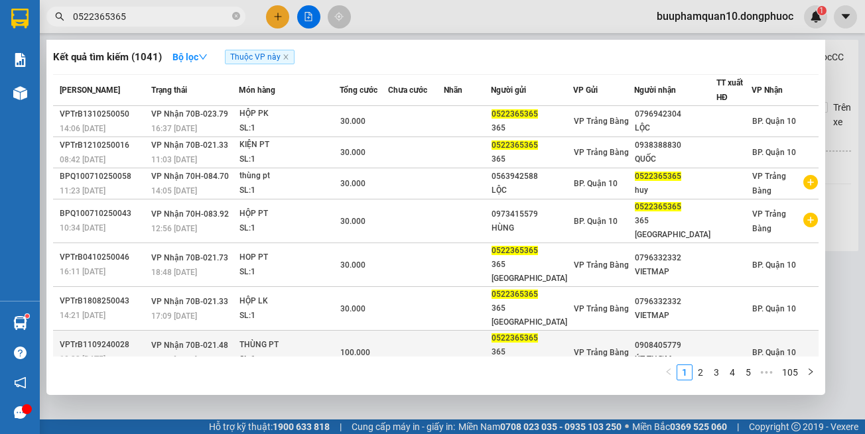
scroll to position [61, 0]
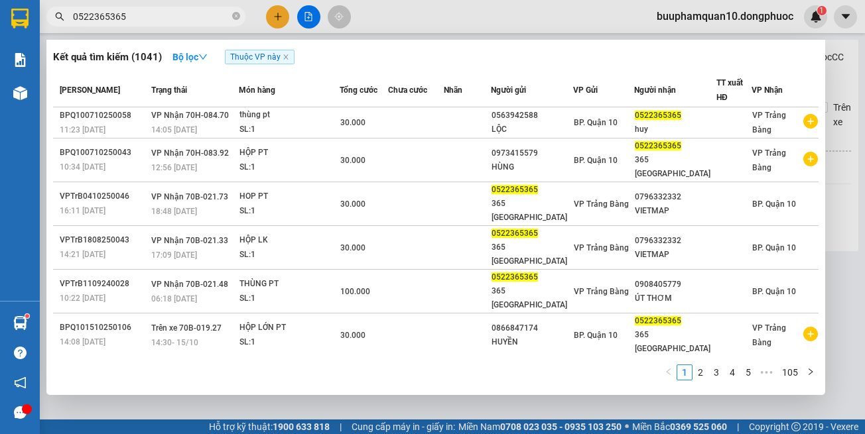
click at [340, 405] on div at bounding box center [432, 217] width 865 height 434
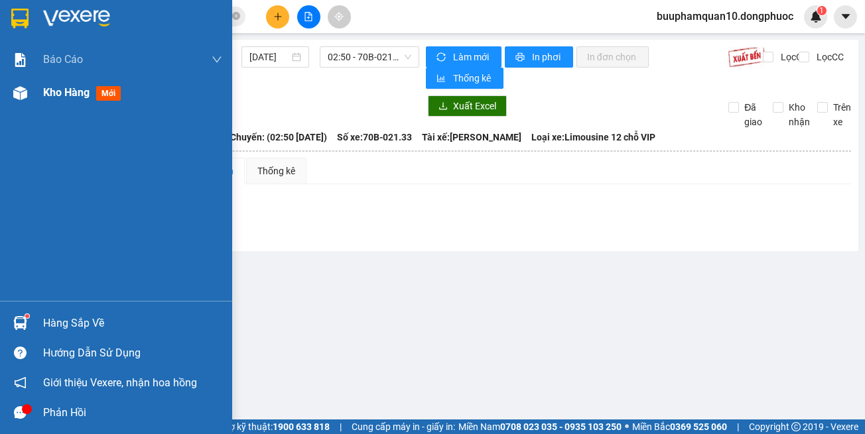
click at [33, 91] on div "Kho hàng mới" at bounding box center [116, 92] width 232 height 33
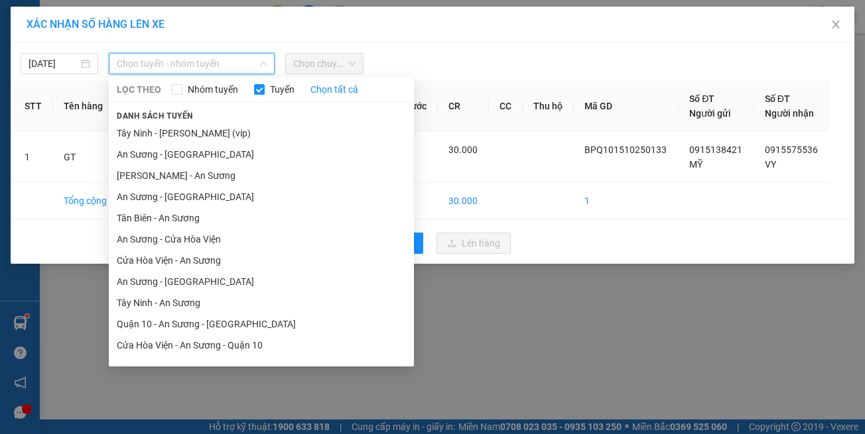
scroll to position [58, 0]
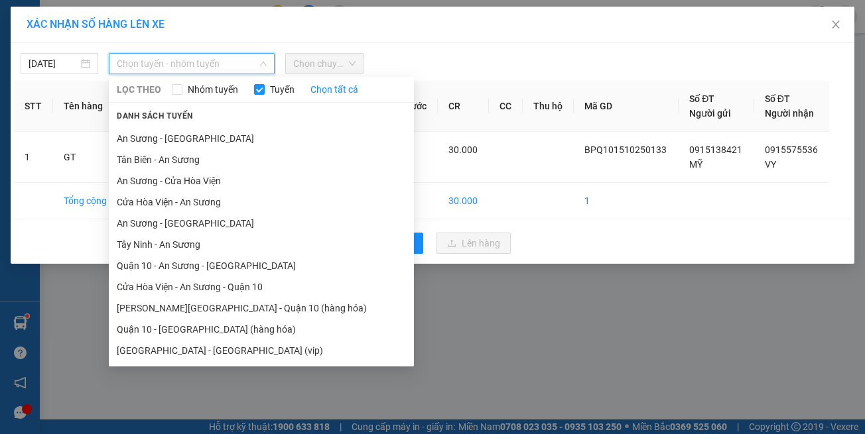
click at [329, 68] on span "Chọn chuyến" at bounding box center [324, 64] width 62 height 20
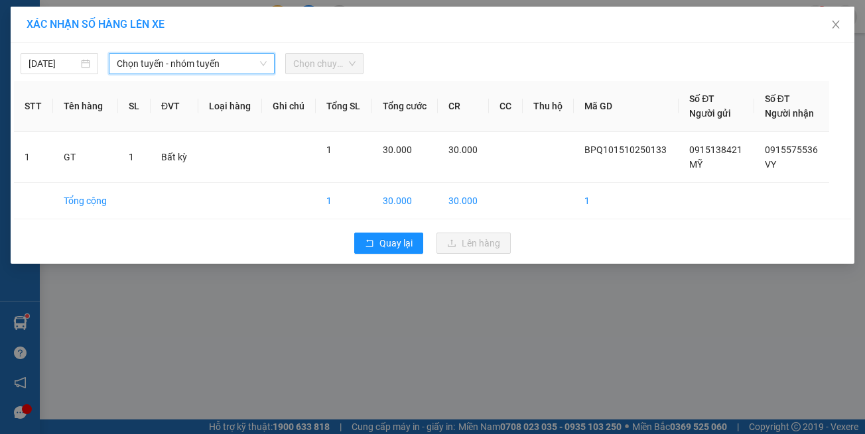
click at [314, 58] on span "Chọn chuyến" at bounding box center [324, 64] width 62 height 20
click at [162, 67] on span "Chọn tuyến - nhóm tuyến" at bounding box center [192, 64] width 150 height 20
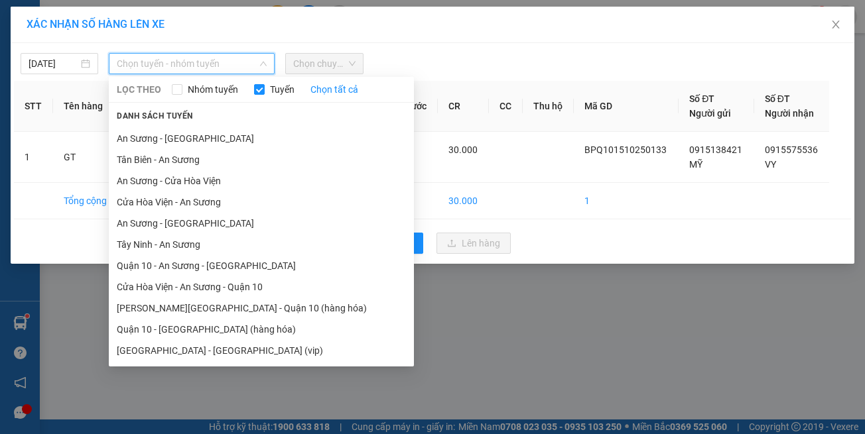
drag, startPoint x: 220, startPoint y: 353, endPoint x: 261, endPoint y: 264, distance: 98.5
click at [223, 347] on li "[GEOGRAPHIC_DATA] - [GEOGRAPHIC_DATA] (vip)" at bounding box center [261, 350] width 305 height 21
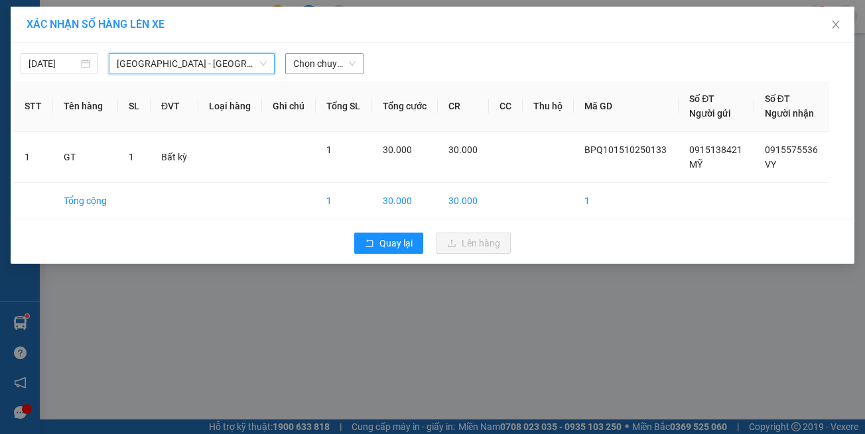
click at [332, 62] on span "Chọn chuyến" at bounding box center [324, 64] width 62 height 20
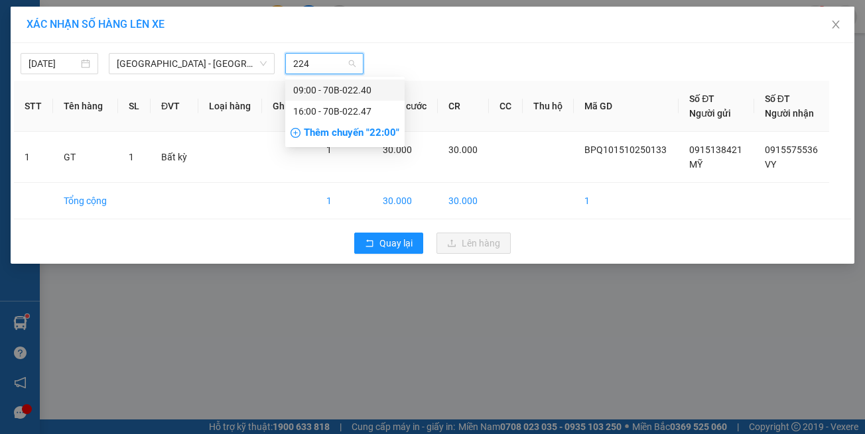
type input "2247"
drag, startPoint x: 349, startPoint y: 92, endPoint x: 392, endPoint y: 124, distance: 53.6
click at [350, 92] on div "16:00 - 70B-022.47" at bounding box center [344, 90] width 103 height 15
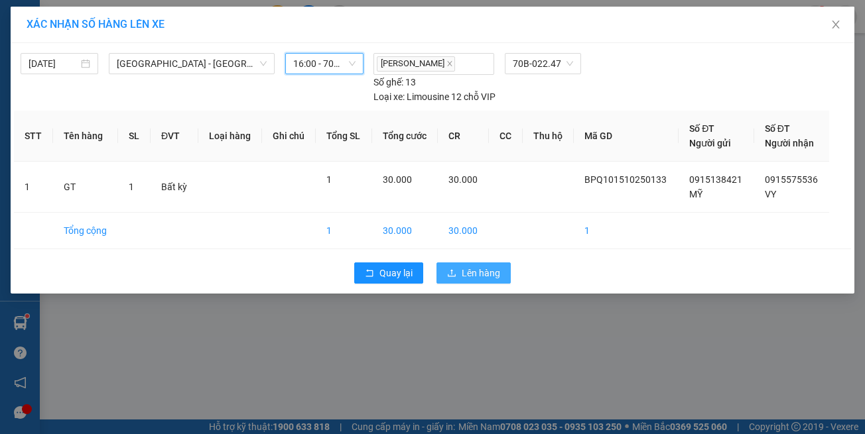
click at [496, 266] on span "Lên hàng" at bounding box center [480, 273] width 38 height 15
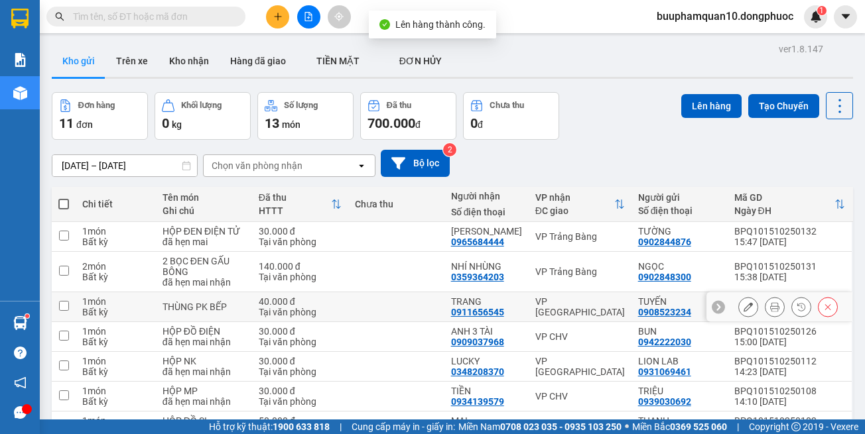
click at [545, 308] on div "VP [GEOGRAPHIC_DATA]" at bounding box center [580, 306] width 90 height 21
checkbox input "true"
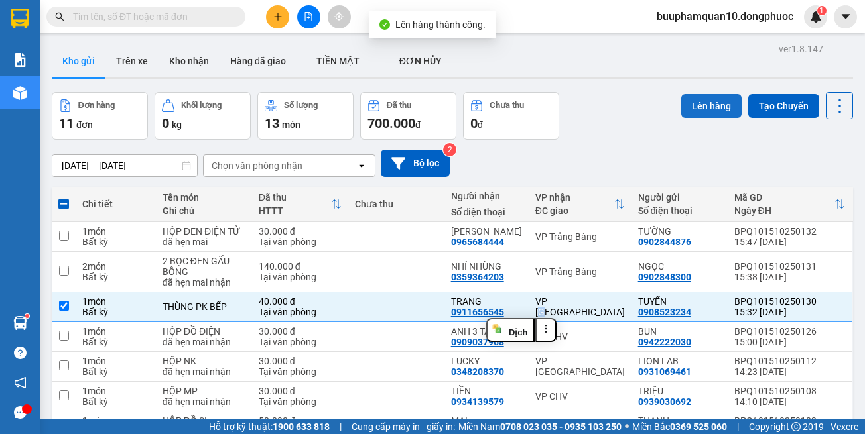
click at [681, 106] on button "Lên hàng" at bounding box center [711, 106] width 60 height 24
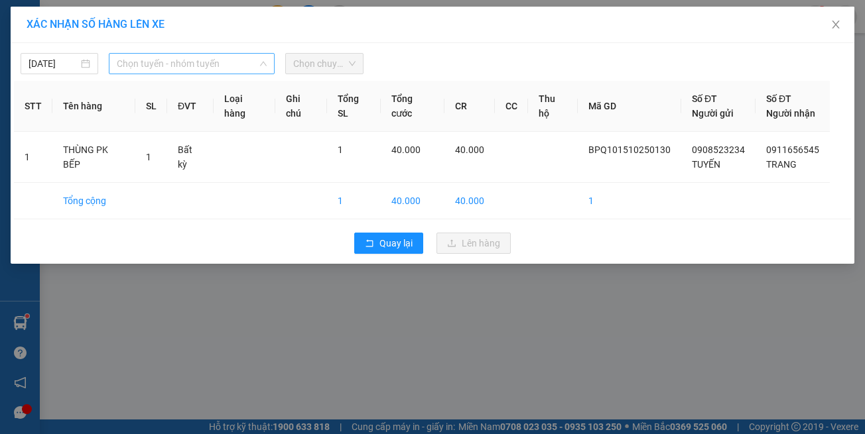
drag, startPoint x: 154, startPoint y: 64, endPoint x: 201, endPoint y: 163, distance: 109.8
click at [156, 64] on span "Chọn tuyến - nhóm tuyến" at bounding box center [192, 64] width 150 height 20
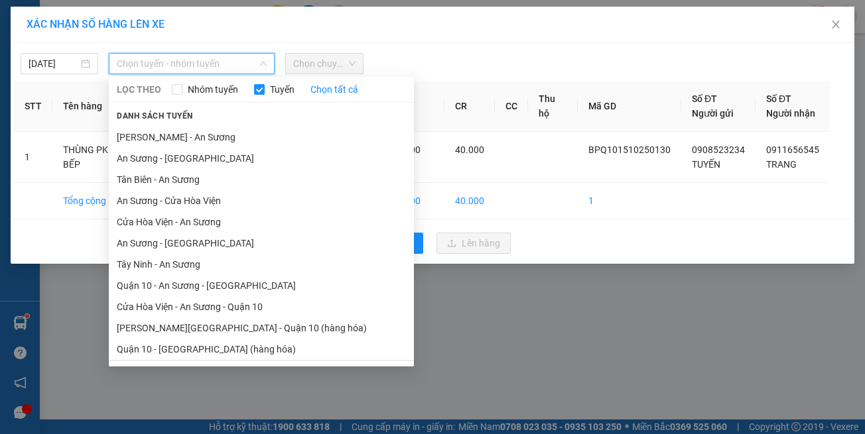
scroll to position [58, 0]
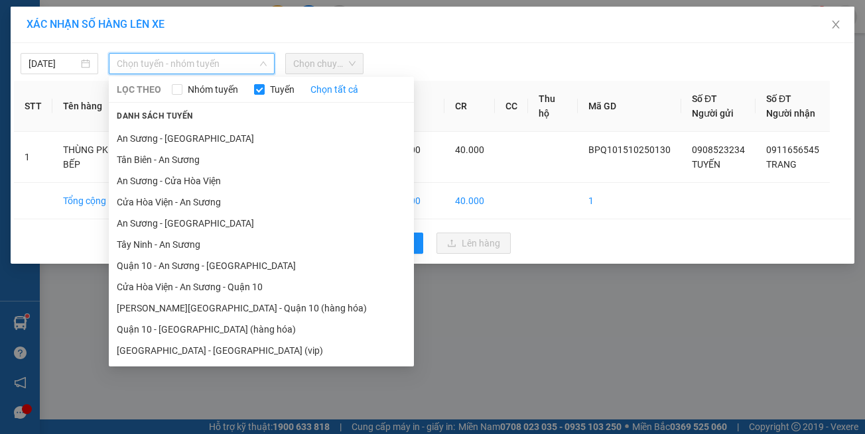
drag, startPoint x: 273, startPoint y: 353, endPoint x: 281, endPoint y: 243, distance: 110.4
click at [274, 352] on li "[GEOGRAPHIC_DATA] - [GEOGRAPHIC_DATA] (vip)" at bounding box center [261, 350] width 305 height 21
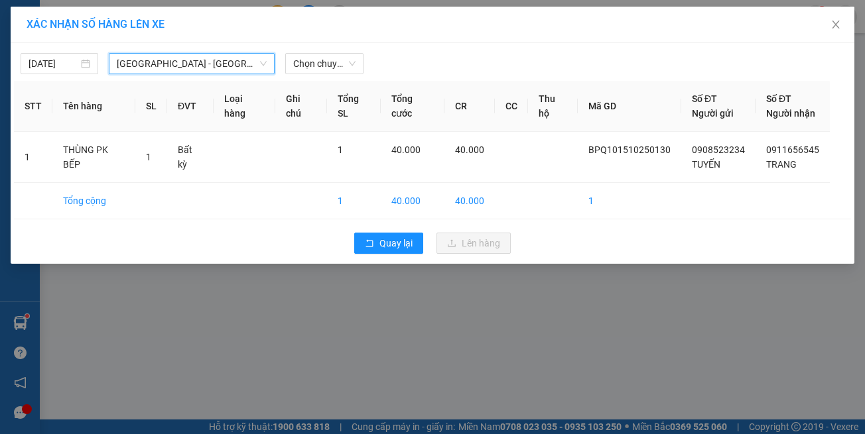
drag, startPoint x: 309, startPoint y: 66, endPoint x: 255, endPoint y: 60, distance: 54.8
click at [309, 66] on span "Chọn chuyến" at bounding box center [324, 64] width 62 height 20
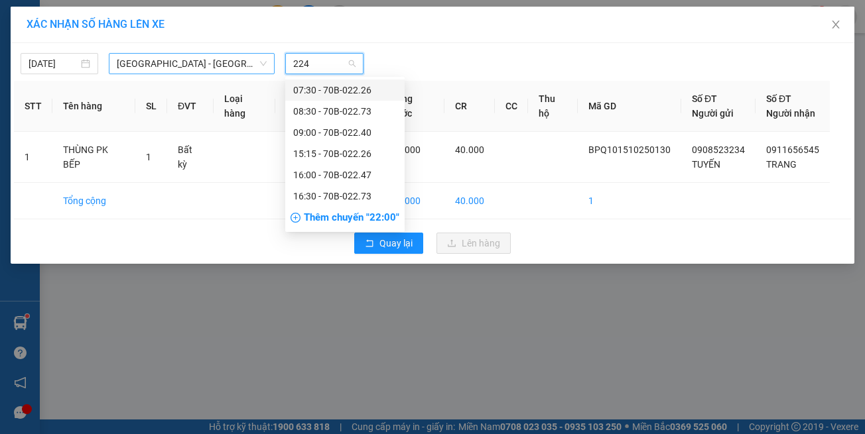
type input "2247"
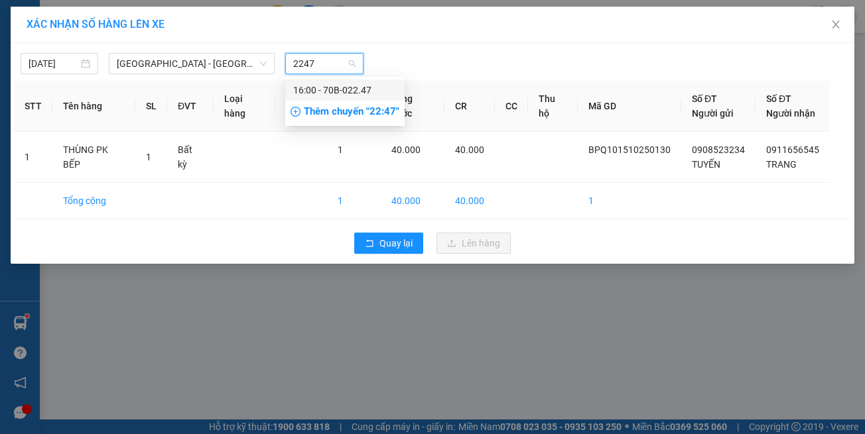
click at [326, 88] on div "16:00 - 70B-022.47" at bounding box center [344, 90] width 103 height 15
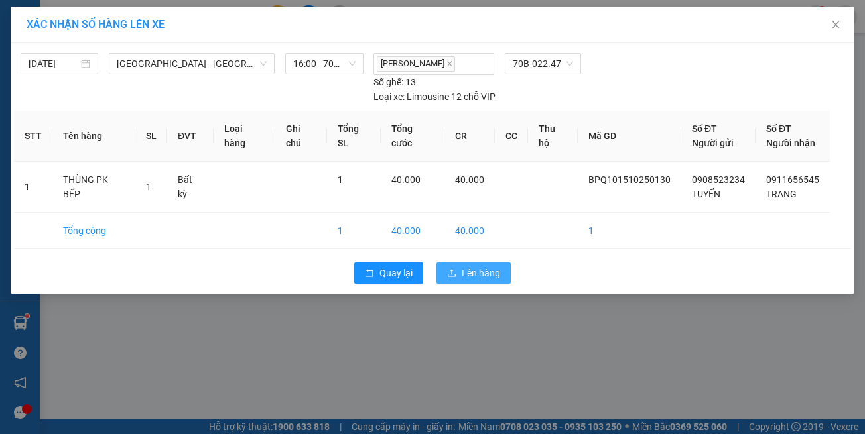
click at [481, 266] on span "Lên hàng" at bounding box center [480, 273] width 38 height 15
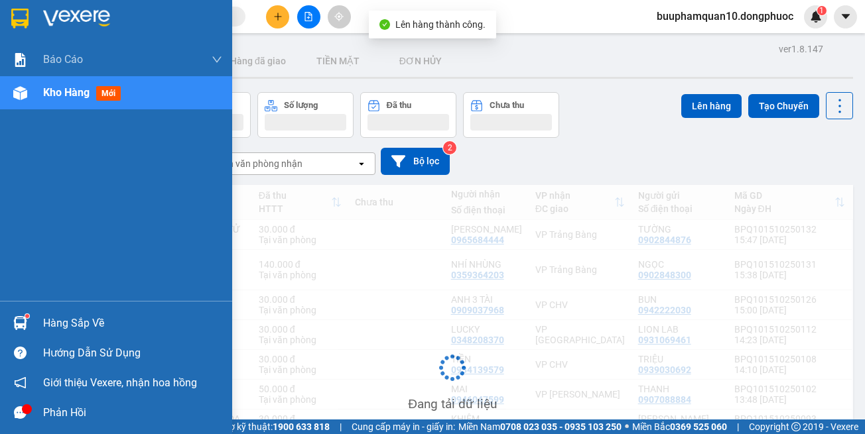
click at [30, 323] on div at bounding box center [20, 323] width 23 height 23
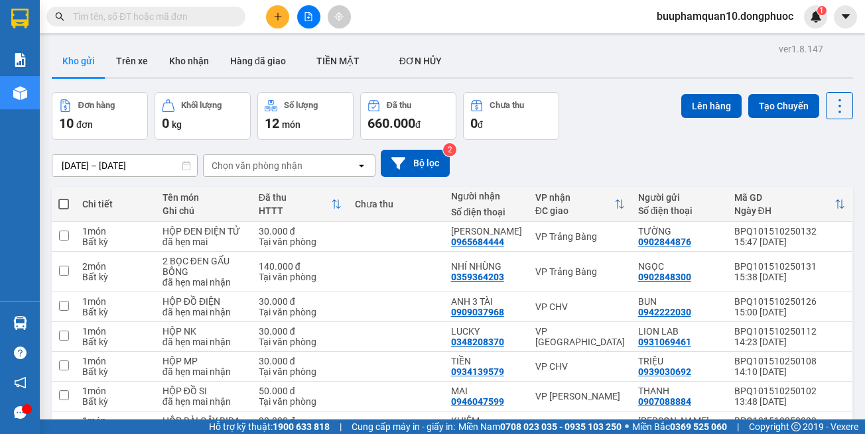
click at [285, 14] on section "Kết quả tìm kiếm ( 1221 ) Bộ lọc Mã ĐH Trạng thái Món hàng Tổng cước Chưa cước …" at bounding box center [432, 217] width 865 height 434
click at [285, 14] on button at bounding box center [277, 16] width 23 height 23
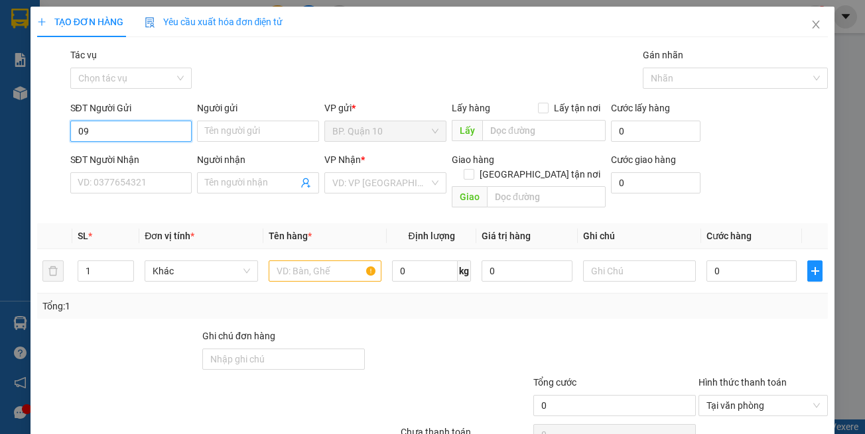
type input "0"
click at [164, 160] on div "0933801155 - THUẬN" at bounding box center [129, 158] width 104 height 15
type input "0933801155"
type input "THUẬN"
type input "0794890059"
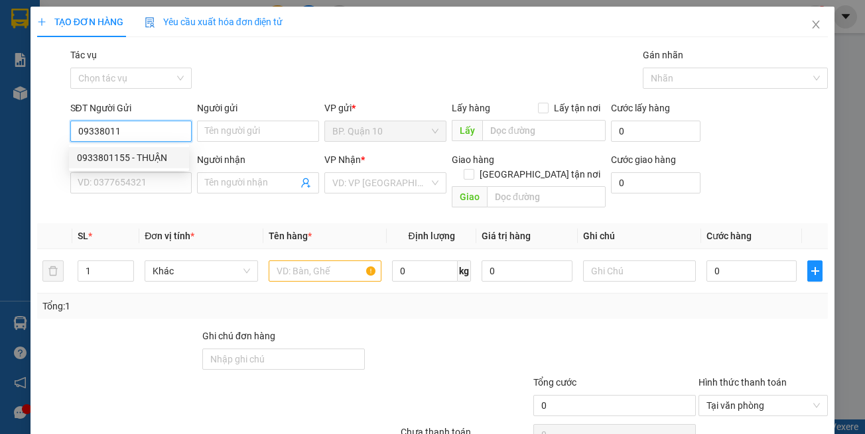
type input "THUẬN"
type input "0933801155"
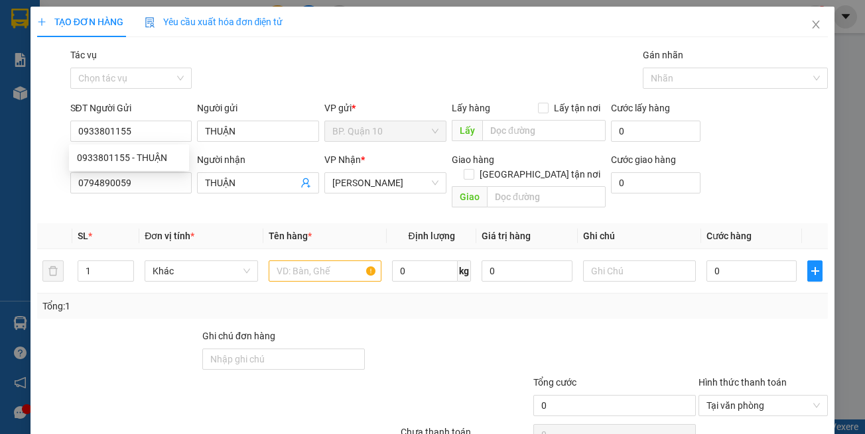
type input "120.000"
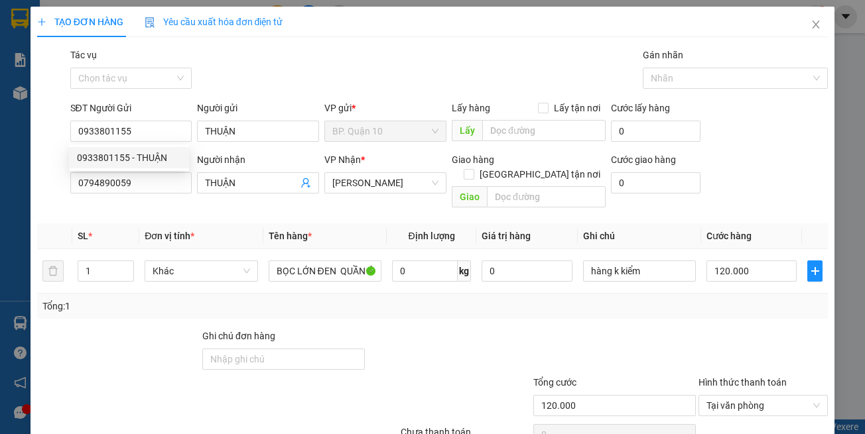
click at [216, 203] on div "Transit Pickup Surcharge Ids Transit Deliver Surcharge Ids Transit Deliver Surc…" at bounding box center [432, 264] width 791 height 432
drag, startPoint x: 162, startPoint y: 210, endPoint x: 150, endPoint y: 186, distance: 26.7
click at [162, 223] on th "Đơn vị tính *" at bounding box center [200, 236] width 123 height 26
click at [229, 202] on div "Transit Pickup Surcharge Ids Transit Deliver Surcharge Ids Transit Deliver Surc…" at bounding box center [432, 264] width 791 height 432
click at [307, 223] on th "Tên hàng *" at bounding box center [324, 236] width 123 height 26
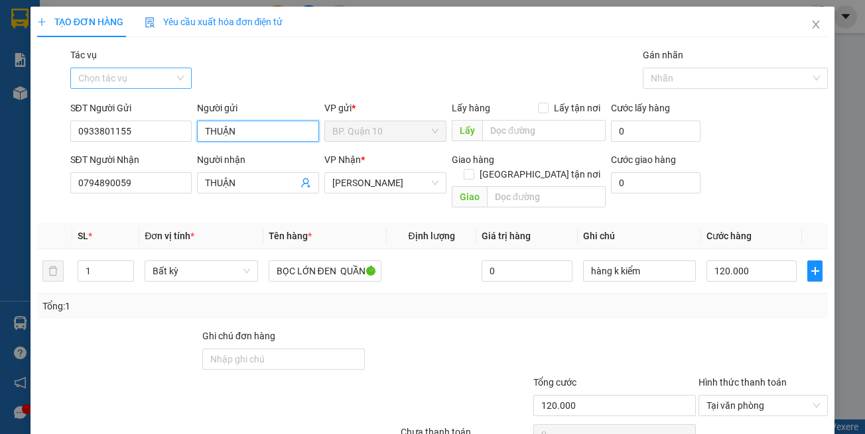
drag, startPoint x: 243, startPoint y: 129, endPoint x: 94, endPoint y: 84, distance: 156.0
click at [119, 100] on div "Transit Pickup Surcharge Ids Transit Deliver Surcharge Ids Transit Deliver Surc…" at bounding box center [432, 264] width 791 height 432
type input "[PERSON_NAME]"
click at [357, 273] on td "BỌC LỚN ĐEN QUẦN ÁO" at bounding box center [324, 271] width 123 height 44
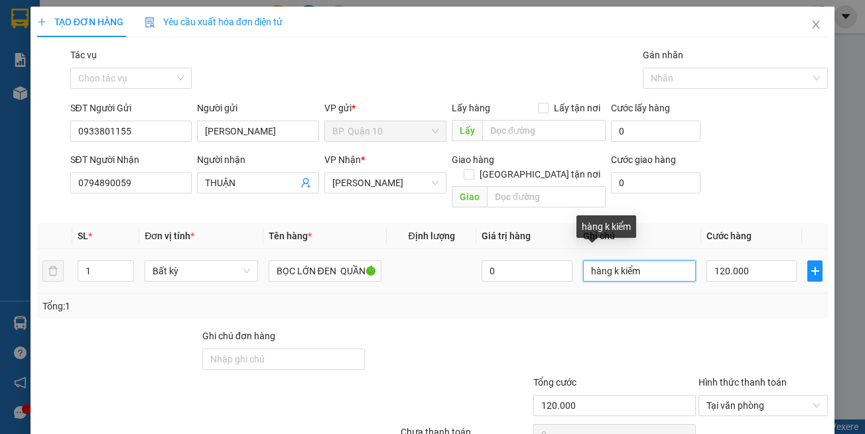
click at [644, 261] on input "hàng k kiểm" at bounding box center [639, 271] width 113 height 21
type input "hàng k kiểm số lượng-hẹn mai nhận"
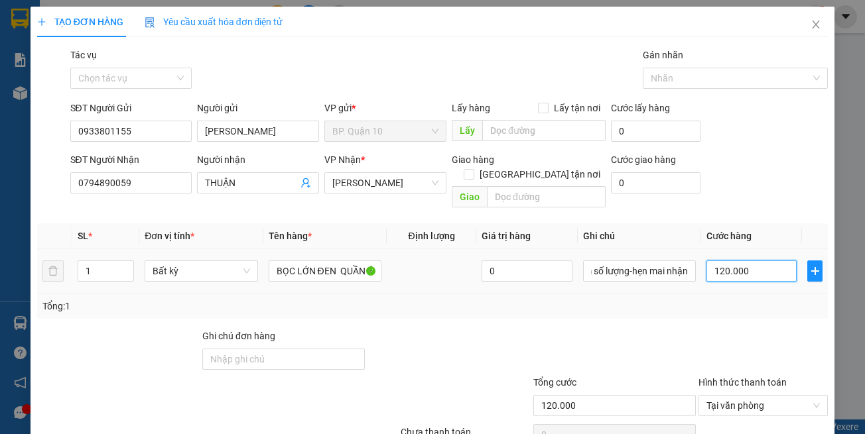
click at [761, 261] on input "120.000" at bounding box center [751, 271] width 90 height 21
type input "2"
type input "27"
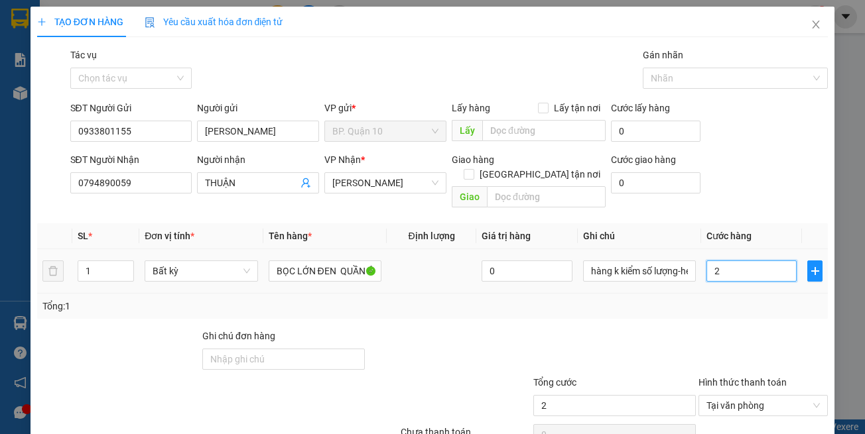
type input "27"
type input "270"
type input "270.000"
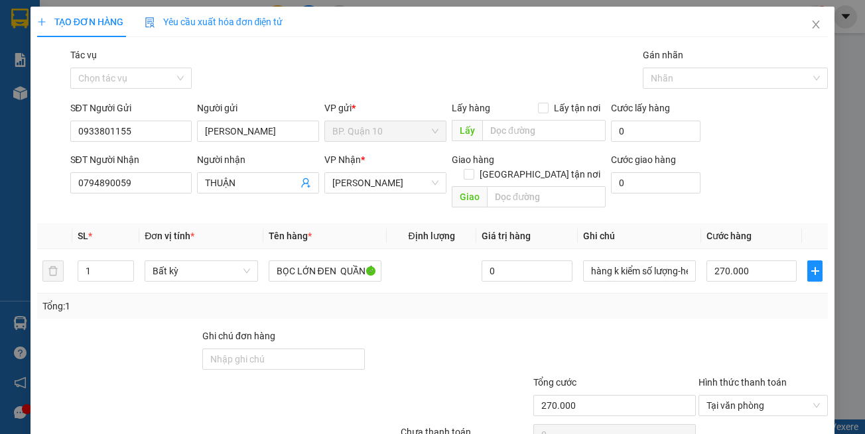
click at [743, 300] on div "Tổng: 1" at bounding box center [432, 306] width 791 height 25
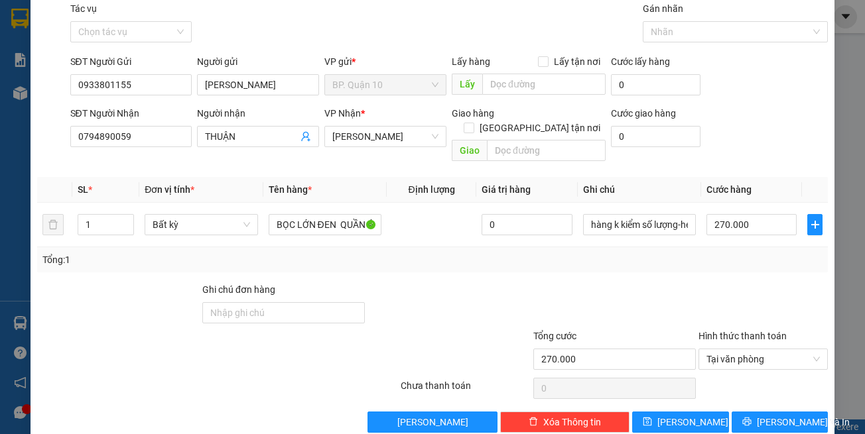
scroll to position [56, 0]
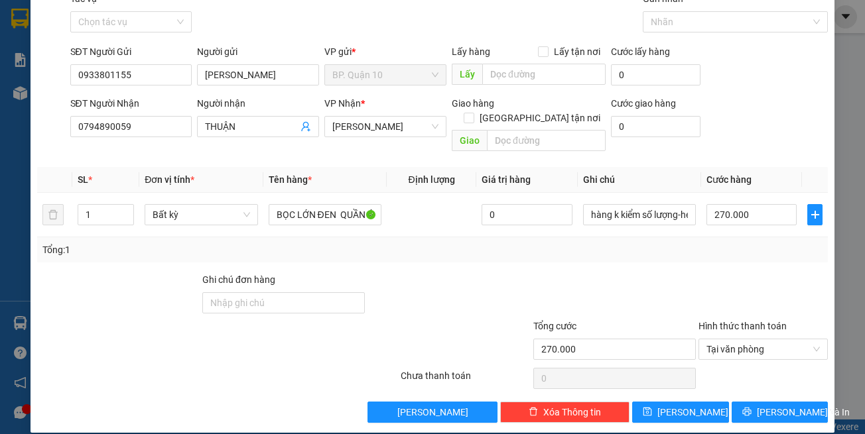
click at [601, 277] on div at bounding box center [614, 296] width 165 height 46
drag, startPoint x: 756, startPoint y: 394, endPoint x: 622, endPoint y: 274, distance: 179.8
click at [757, 402] on button "[PERSON_NAME] và In" at bounding box center [779, 412] width 97 height 21
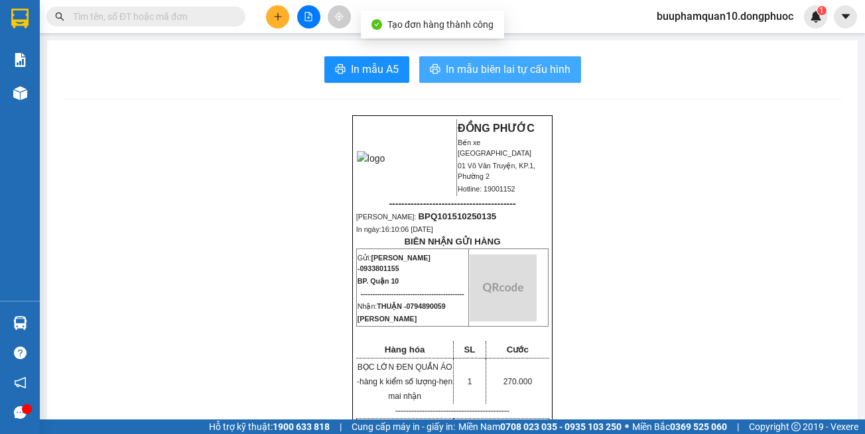
click at [517, 68] on span "In mẫu biên lai tự cấu hình" at bounding box center [508, 69] width 125 height 17
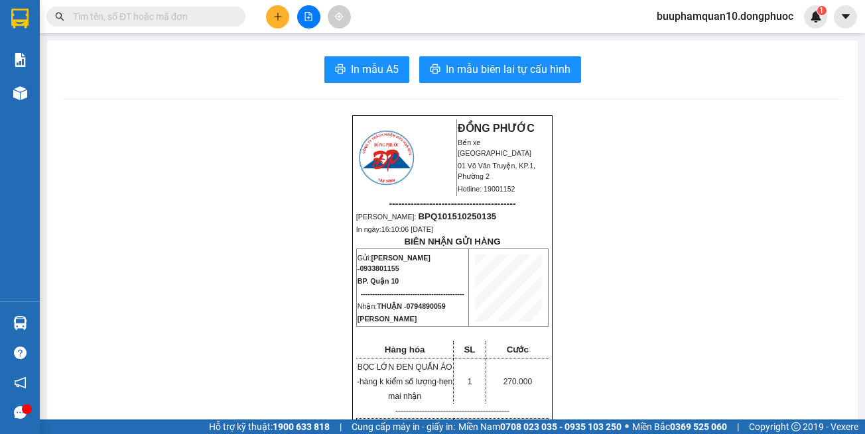
click at [289, 19] on div at bounding box center [308, 16] width 99 height 23
click at [285, 20] on button at bounding box center [277, 16] width 23 height 23
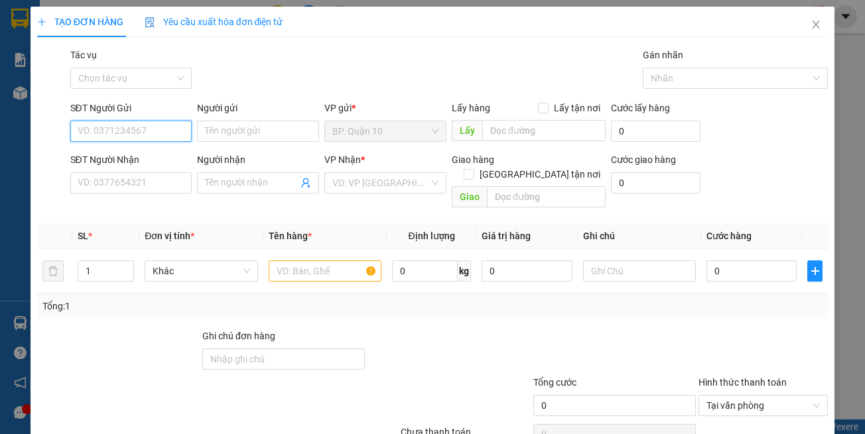
click at [123, 137] on input "SĐT Người Gửi" at bounding box center [131, 131] width 122 height 21
type input "0932018207"
click at [159, 152] on div "0932018207 - DUNG" at bounding box center [129, 158] width 104 height 15
type input "DUNG"
type input "0933444348"
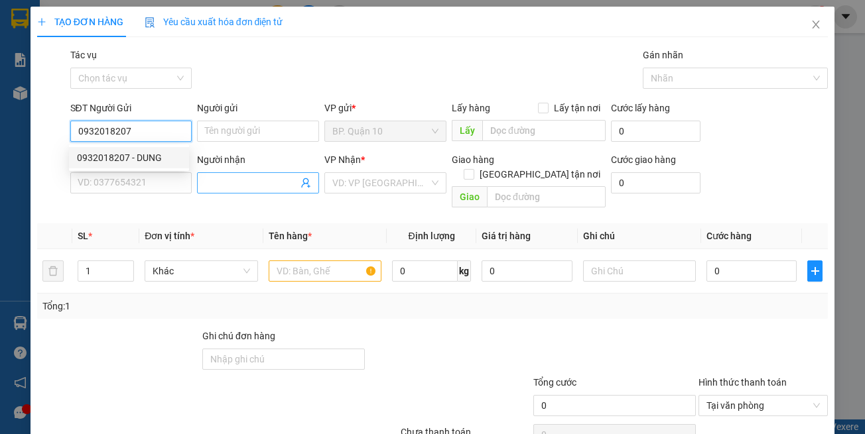
type input "VŨ"
type input "60.000"
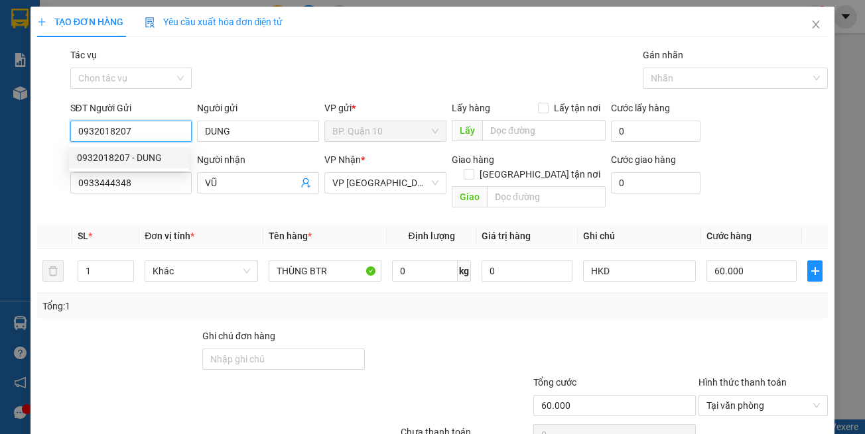
type input "0932018207"
click at [252, 223] on th "Đơn vị tính *" at bounding box center [200, 236] width 123 height 26
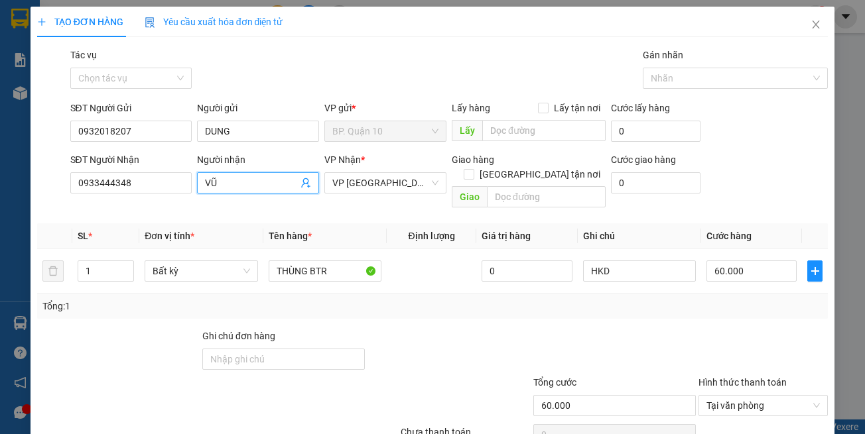
click at [302, 184] on icon "user-add" at bounding box center [305, 183] width 9 height 10
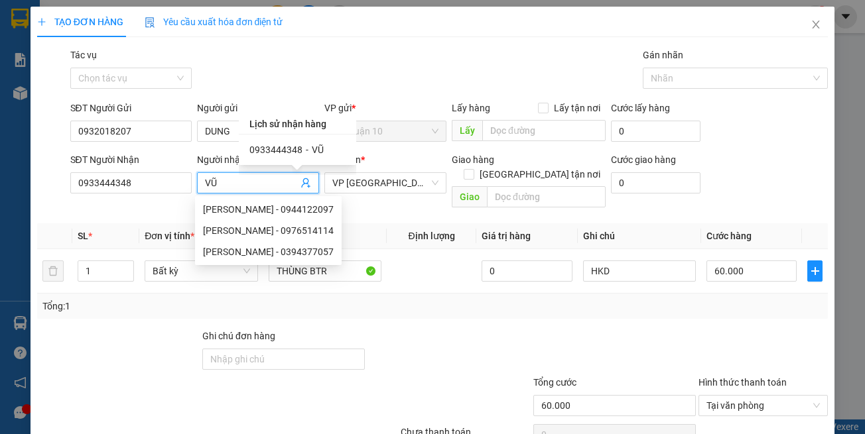
click at [360, 223] on th "Tên hàng *" at bounding box center [324, 236] width 123 height 26
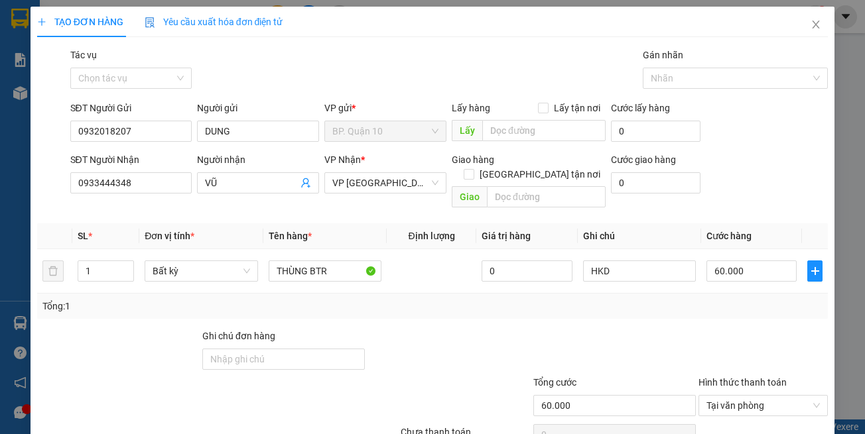
click at [146, 231] on span "Đơn vị tính *" at bounding box center [170, 236] width 50 height 11
drag, startPoint x: 331, startPoint y: 274, endPoint x: 282, endPoint y: 246, distance: 55.8
click at [331, 272] on td "THÙNG BTR" at bounding box center [324, 271] width 123 height 44
drag, startPoint x: 306, startPoint y: 253, endPoint x: 493, endPoint y: 307, distance: 195.4
click at [506, 294] on div "SL * Đơn vị tính * Tên hàng * Định lượng Giá trị hàng Ghi chú Cước hàng 1 Bất k…" at bounding box center [432, 270] width 791 height 95
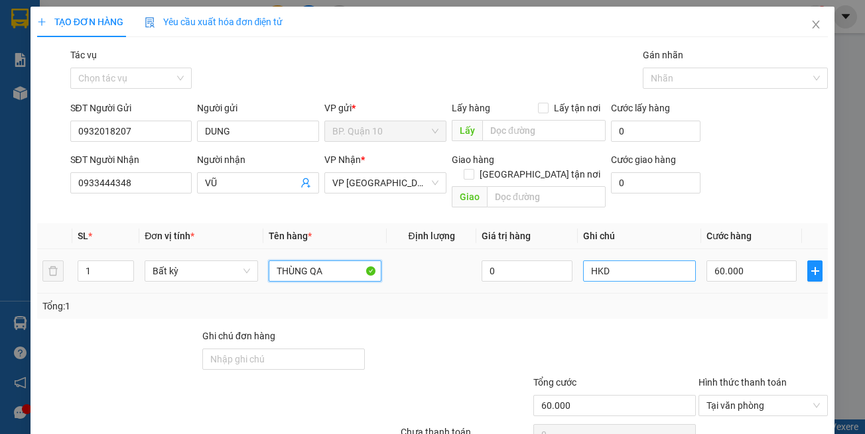
type input "THÙNG QA"
click at [646, 261] on input "HKD" at bounding box center [639, 271] width 113 height 21
paste input "đã hẹn mai"
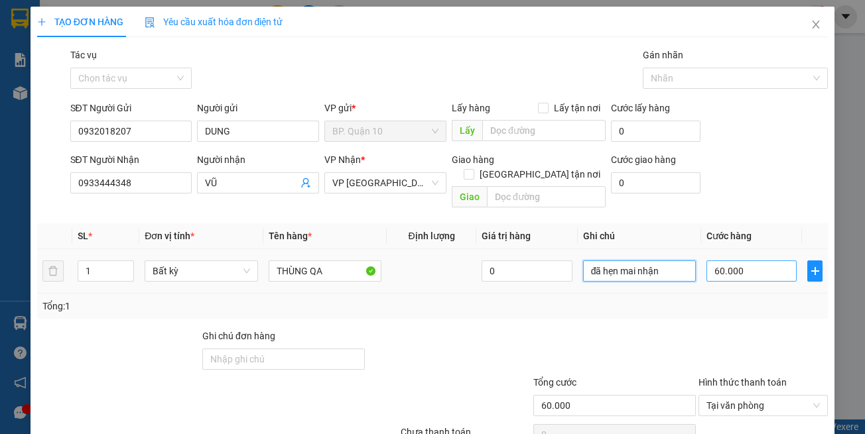
type input "đã hẹn mai nhận"
click at [709, 261] on input "60.000" at bounding box center [751, 271] width 90 height 21
type input "7"
type input "70"
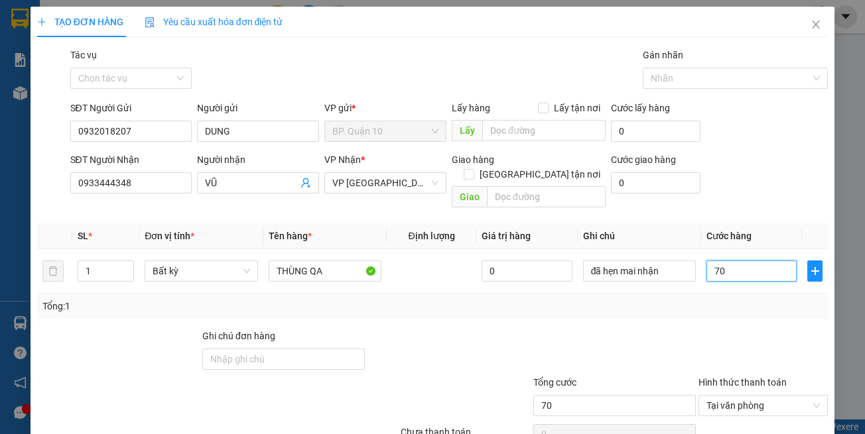
type input "70"
type input "70.000"
click at [723, 329] on div at bounding box center [763, 352] width 132 height 46
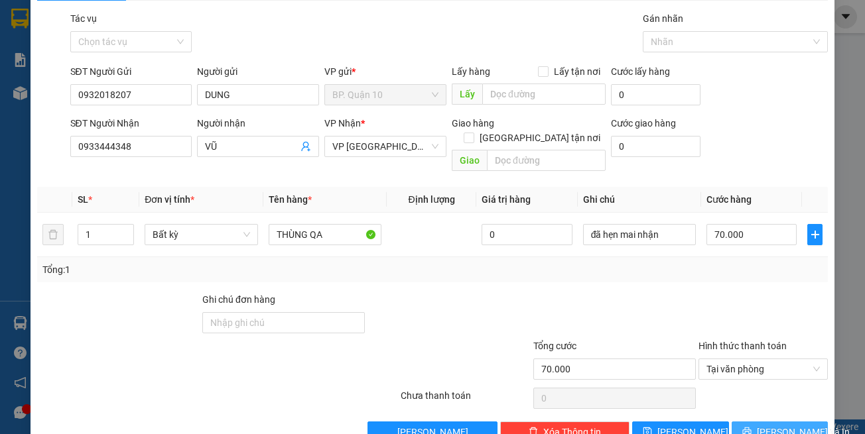
scroll to position [56, 0]
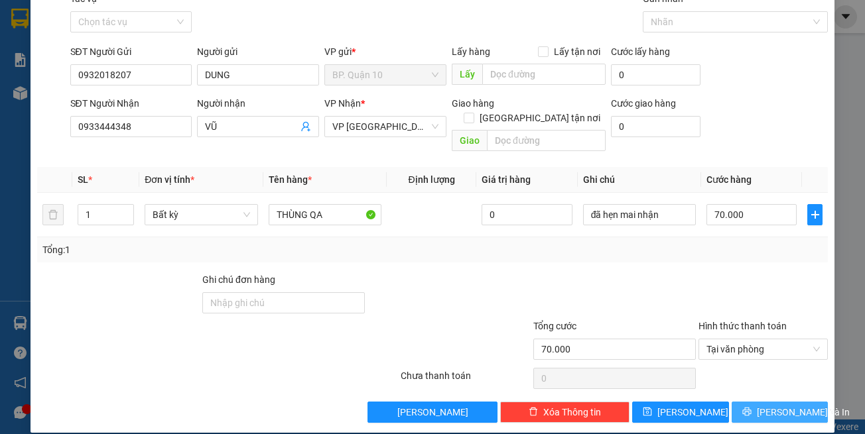
click at [747, 408] on icon "printer" at bounding box center [746, 412] width 9 height 9
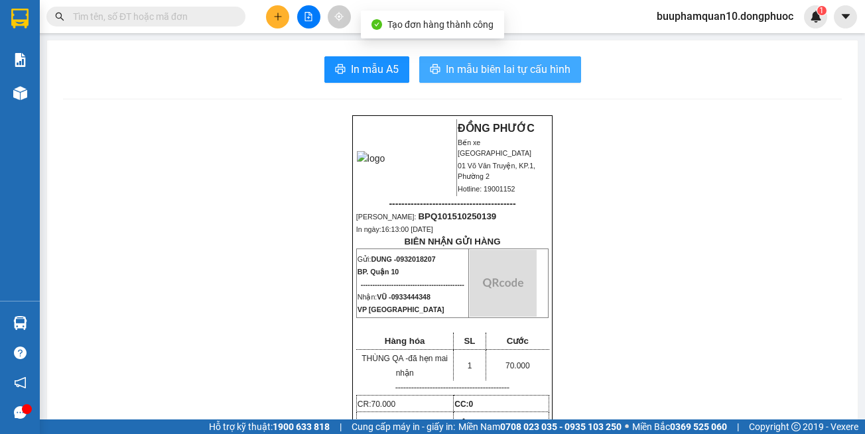
drag, startPoint x: 538, startPoint y: 23, endPoint x: 508, endPoint y: 65, distance: 51.7
click at [508, 65] on span "In mẫu biên lai tự cấu hình" at bounding box center [508, 69] width 125 height 17
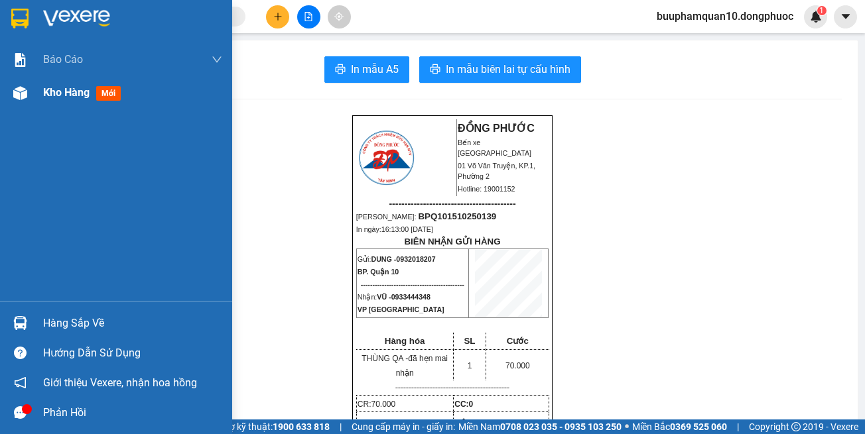
click at [11, 89] on div at bounding box center [20, 93] width 23 height 23
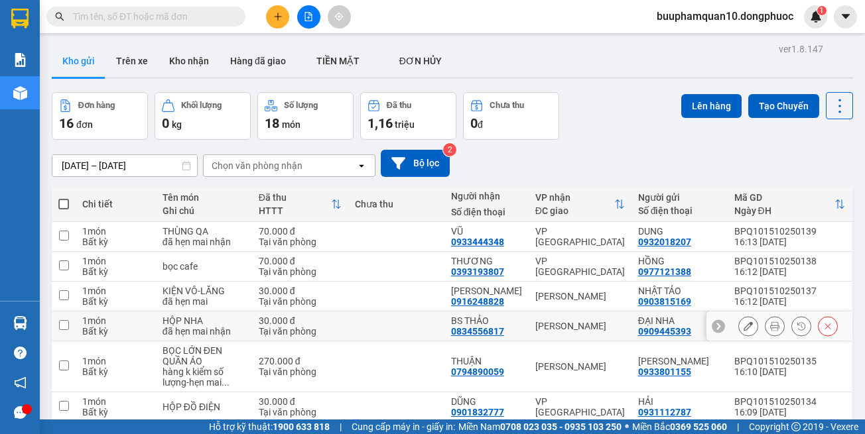
scroll to position [66, 0]
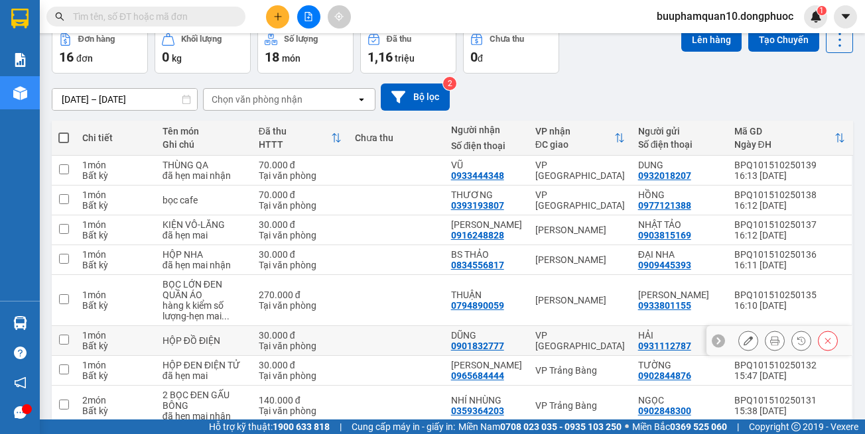
click at [371, 333] on td at bounding box center [396, 341] width 96 height 30
checkbox input "true"
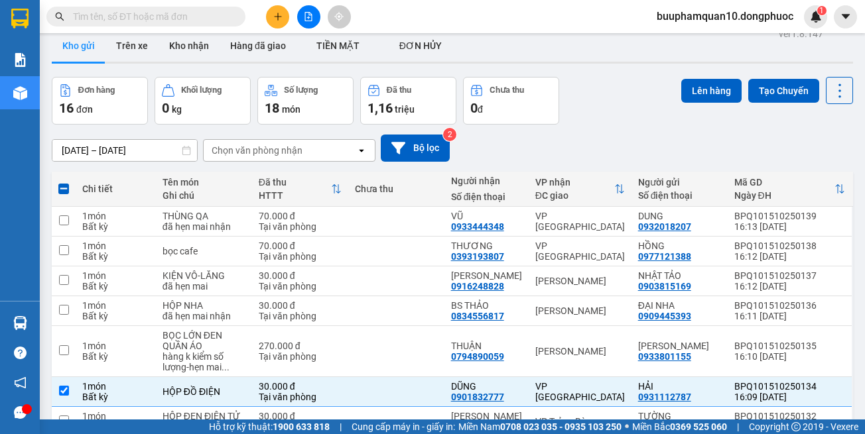
scroll to position [0, 0]
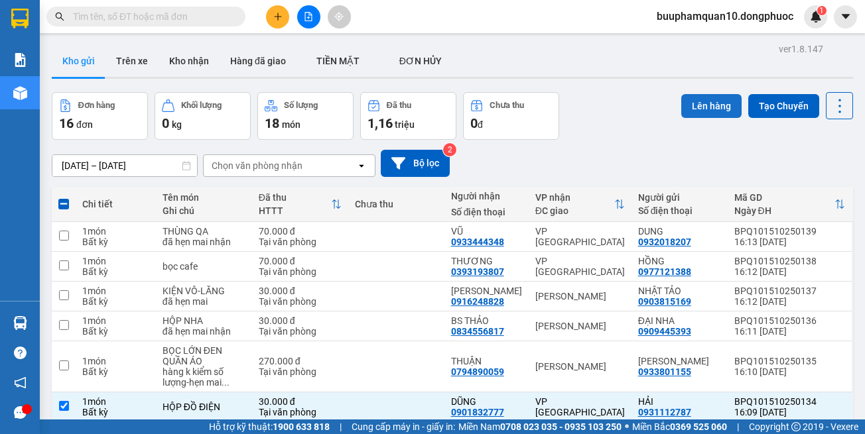
click at [702, 95] on button "Lên hàng" at bounding box center [711, 106] width 60 height 24
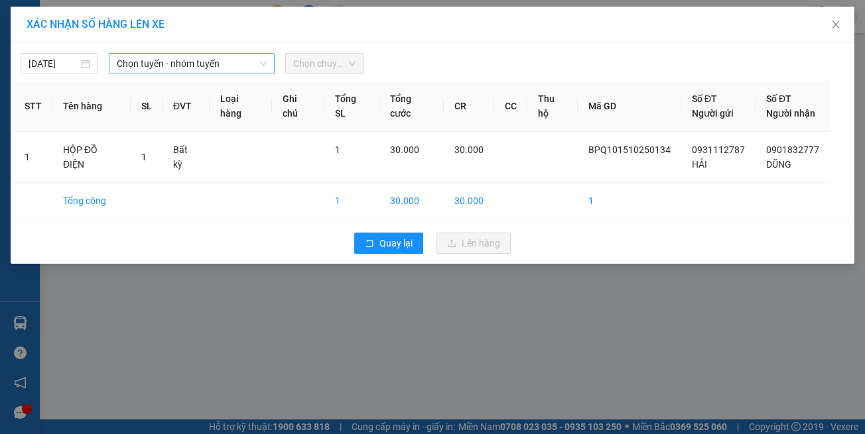
click at [172, 60] on span "Chọn tuyến - nhóm tuyến" at bounding box center [192, 64] width 150 height 20
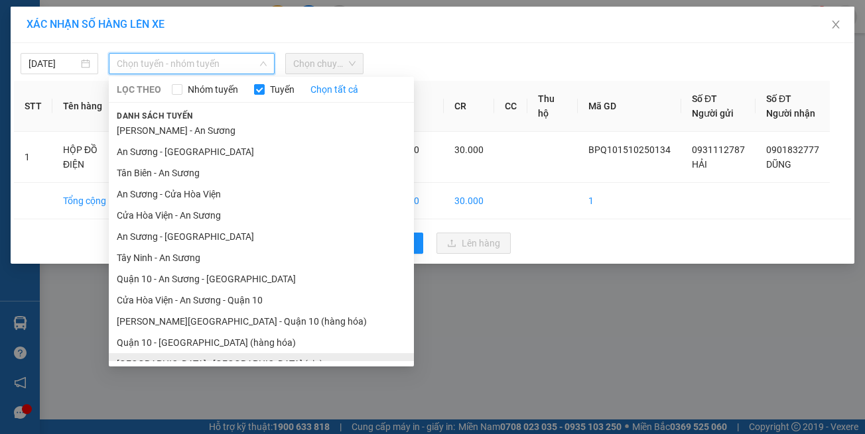
scroll to position [58, 0]
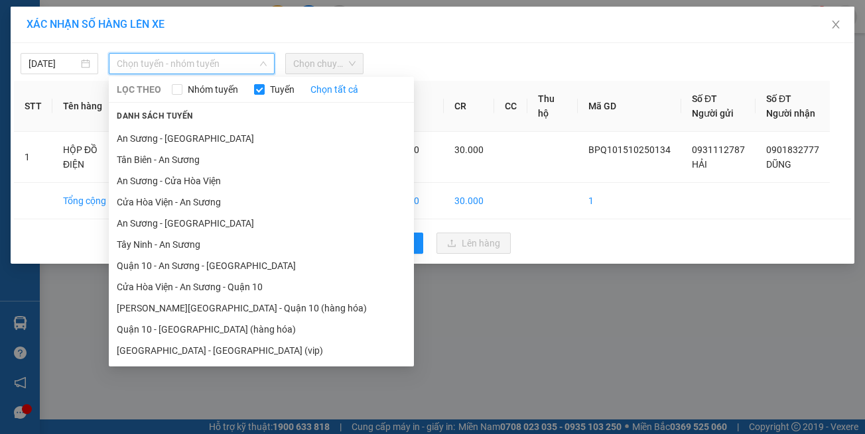
drag, startPoint x: 226, startPoint y: 356, endPoint x: 228, endPoint y: 346, distance: 10.1
click at [226, 355] on li "[GEOGRAPHIC_DATA] - [GEOGRAPHIC_DATA] (vip)" at bounding box center [261, 350] width 305 height 21
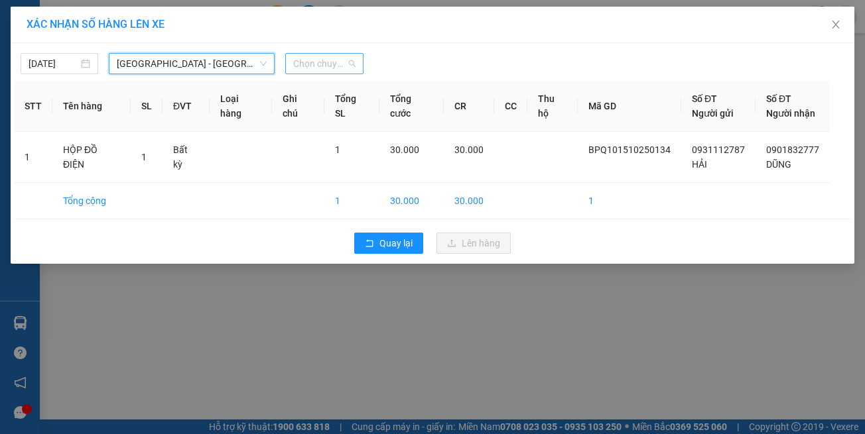
click at [325, 66] on span "Chọn chuyến" at bounding box center [324, 64] width 62 height 20
click at [312, 56] on span "Chọn chuyến" at bounding box center [324, 64] width 62 height 20
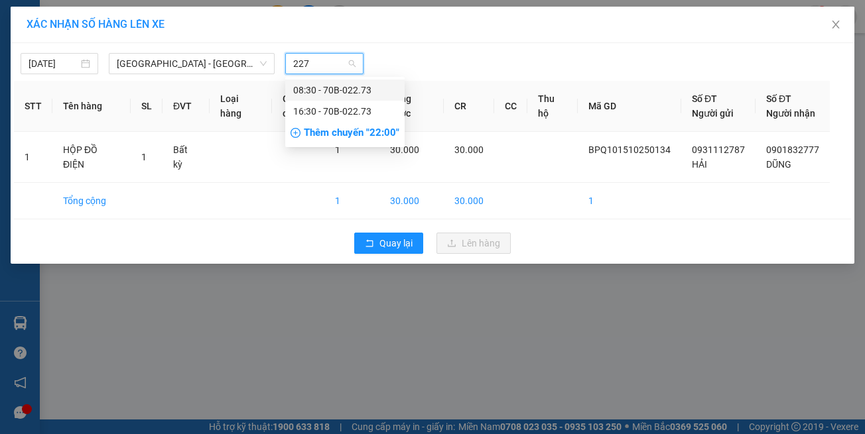
type input "2273"
click at [337, 115] on div "16:30 - 70B-022.73" at bounding box center [344, 111] width 103 height 15
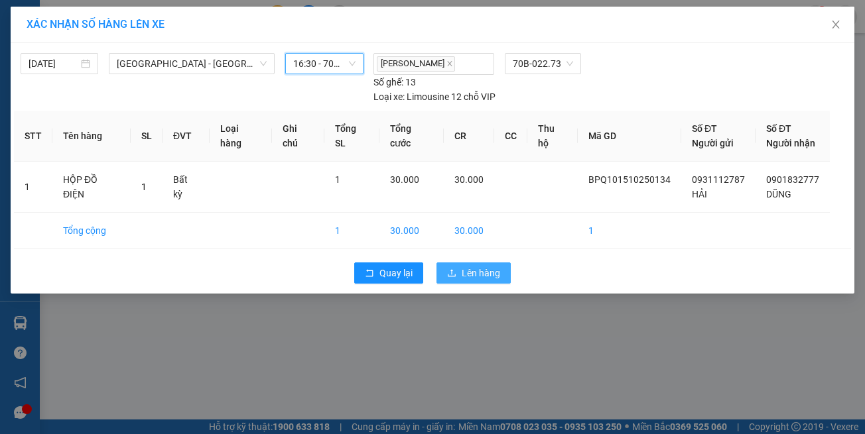
click at [471, 266] on span "Lên hàng" at bounding box center [480, 273] width 38 height 15
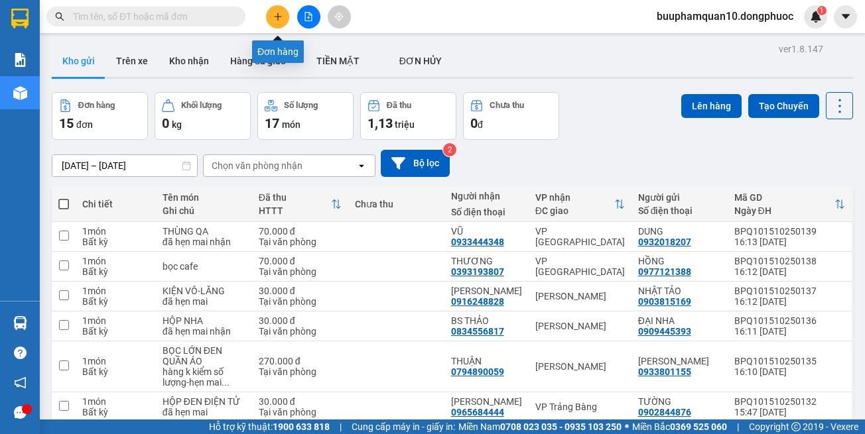
click at [279, 21] on button at bounding box center [277, 16] width 23 height 23
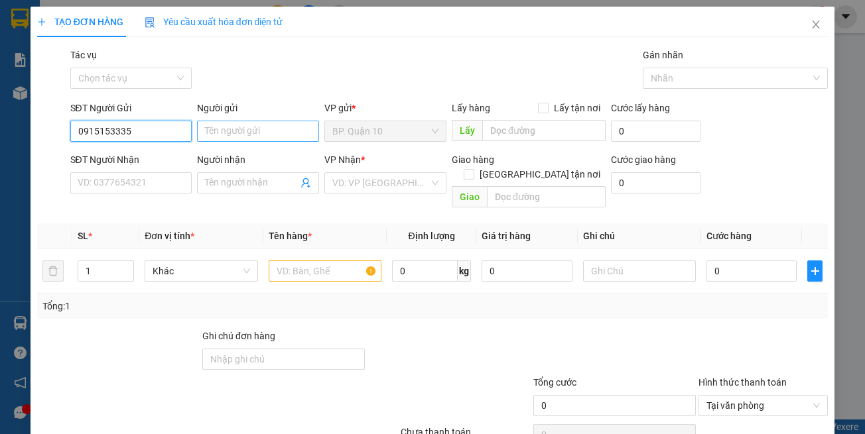
type input "0915153335"
click at [229, 133] on input "Người gửi" at bounding box center [258, 131] width 122 height 21
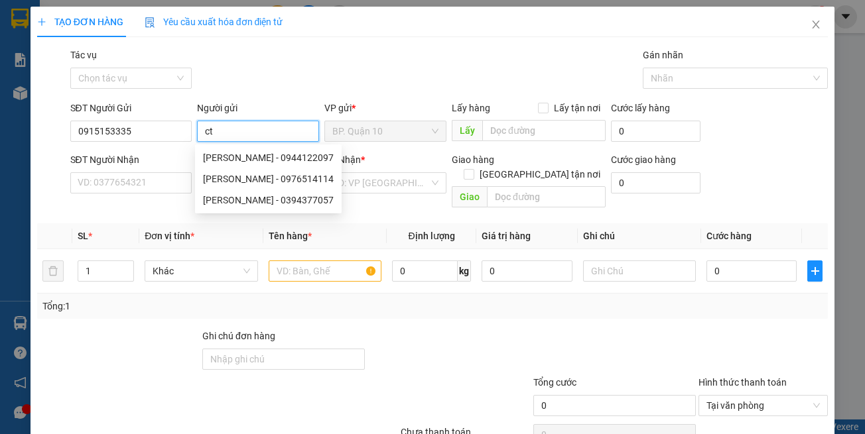
type input "c"
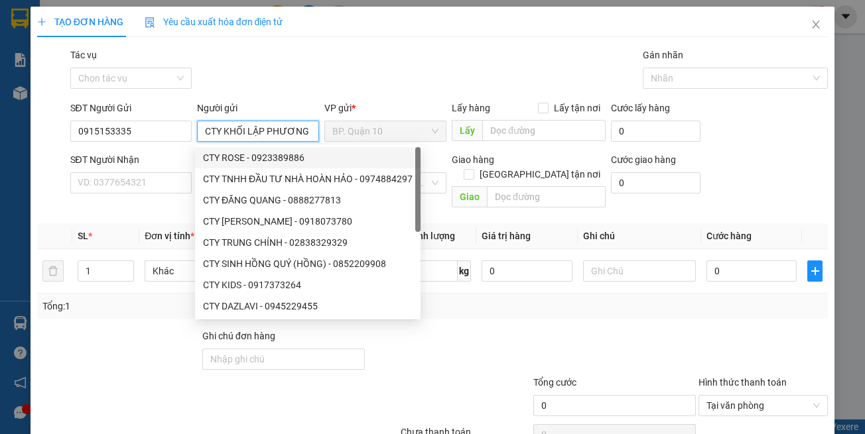
type input "CTY KHỐI LẬP PHƯƠNG"
click at [167, 194] on div "SĐT Người Nhận VD: 0377654321" at bounding box center [131, 176] width 122 height 46
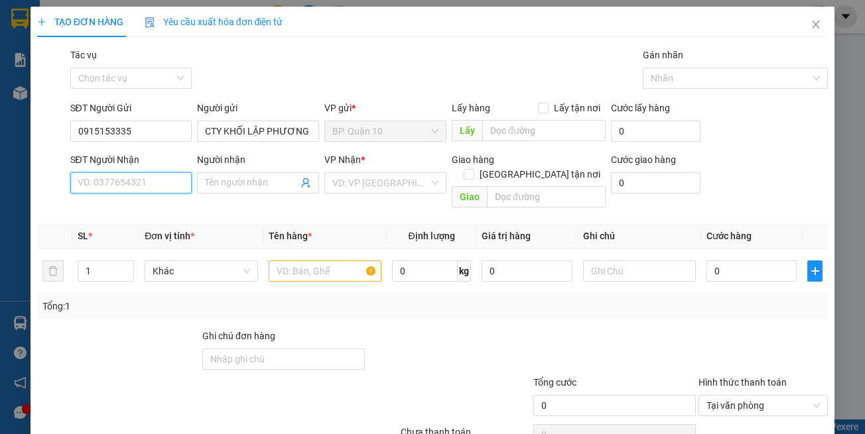
click at [147, 177] on input "SĐT Người Nhận" at bounding box center [131, 182] width 122 height 21
type input "0979637859"
drag, startPoint x: 149, startPoint y: 188, endPoint x: 2, endPoint y: 184, distance: 147.3
click at [0, 184] on div "TẠO ĐƠN HÀNG Yêu cầu xuất hóa đơn điện tử Transit Pickup Surcharge Ids Transit …" at bounding box center [432, 217] width 865 height 434
type input "0949306230"
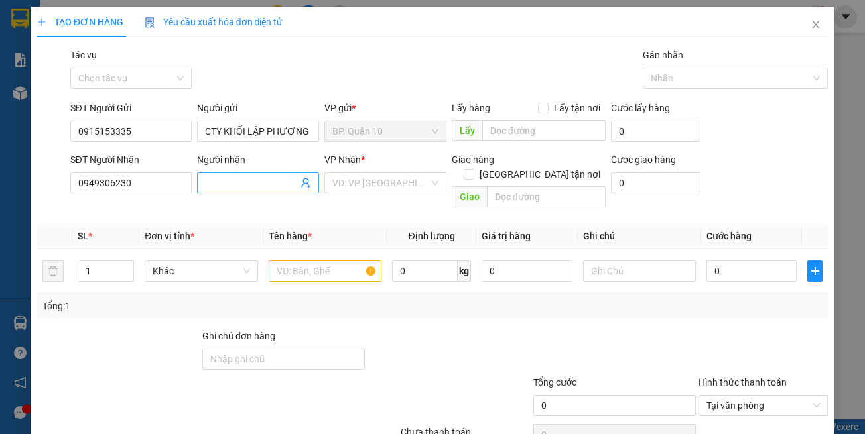
click at [247, 182] on input "Người nhận" at bounding box center [251, 183] width 93 height 15
click at [269, 180] on input "Người nhận" at bounding box center [251, 183] width 93 height 15
type input "TÀI"
click at [394, 180] on input "search" at bounding box center [380, 183] width 97 height 20
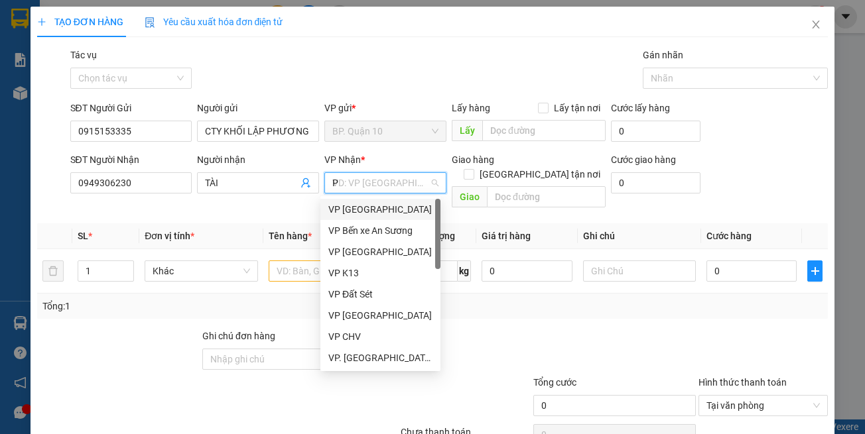
type input "PD"
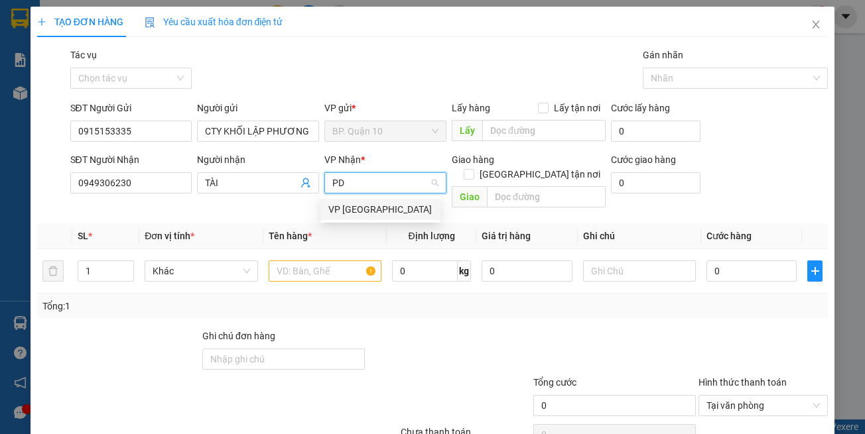
click at [379, 212] on div "VP [GEOGRAPHIC_DATA]" at bounding box center [380, 209] width 104 height 15
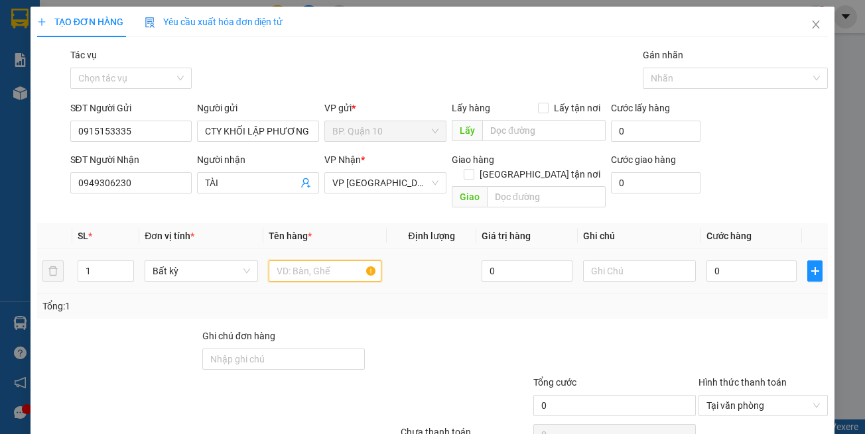
click at [304, 265] on input "text" at bounding box center [325, 271] width 113 height 21
type input "HỦ SƠN"
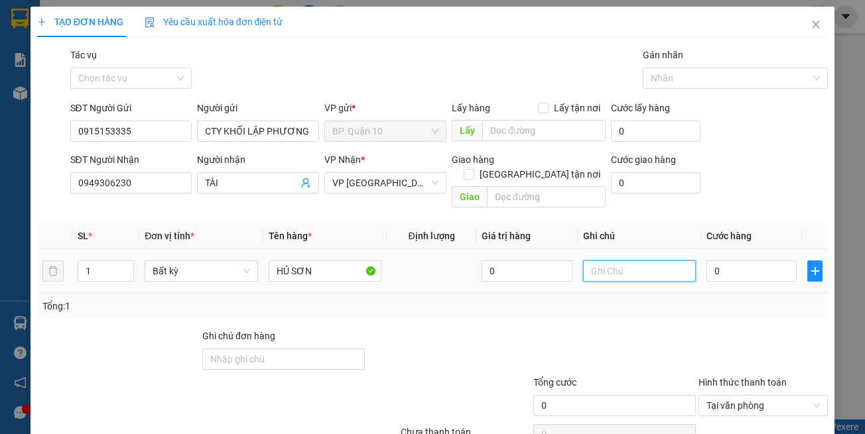
click at [651, 261] on input "text" at bounding box center [639, 271] width 113 height 21
paste input "đã hẹn mai"
type input "đã hẹn mai"
click at [748, 261] on input "0" at bounding box center [751, 271] width 90 height 21
type input "3"
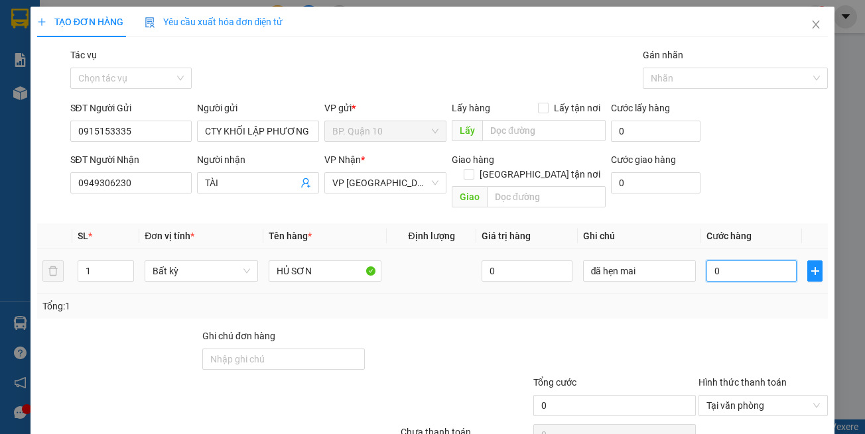
type input "3"
type input "30"
type input "30.000"
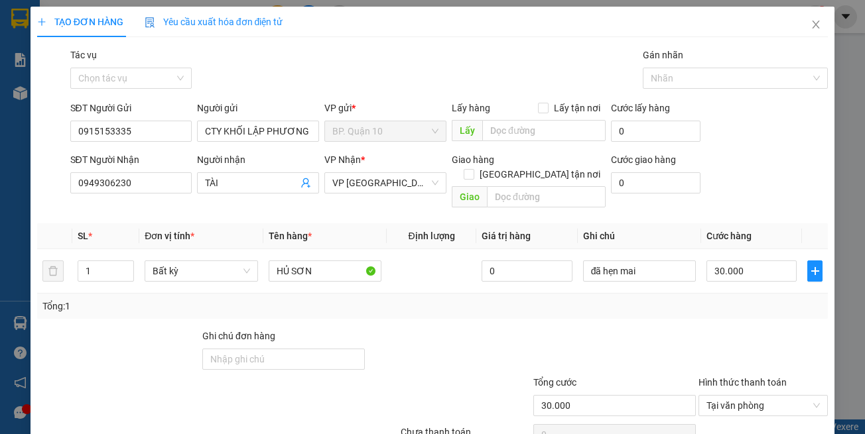
click at [727, 310] on div "Transit Pickup Surcharge Ids Transit Deliver Surcharge Ids Transit Deliver Surc…" at bounding box center [432, 264] width 791 height 432
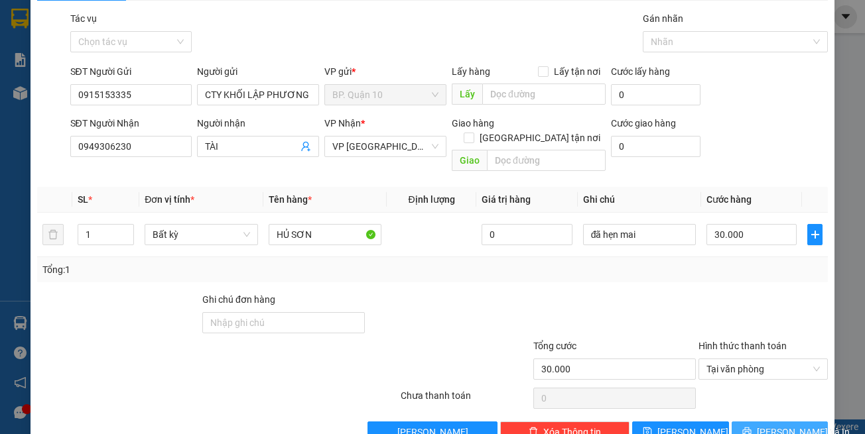
scroll to position [56, 0]
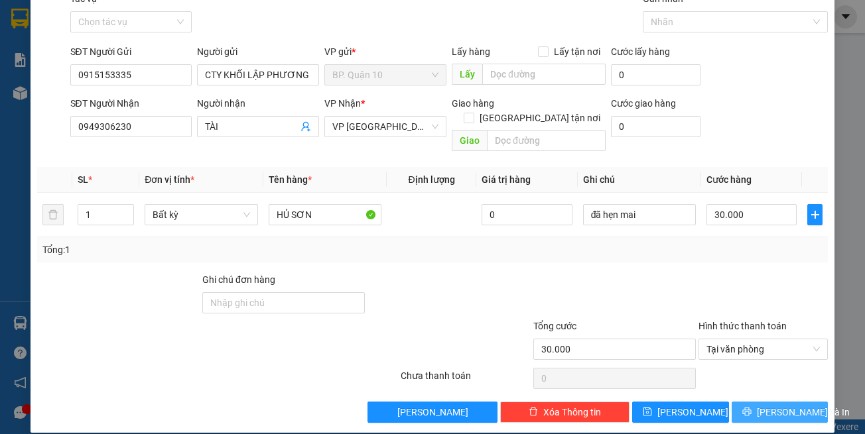
click at [758, 404] on button "[PERSON_NAME] và In" at bounding box center [779, 412] width 97 height 21
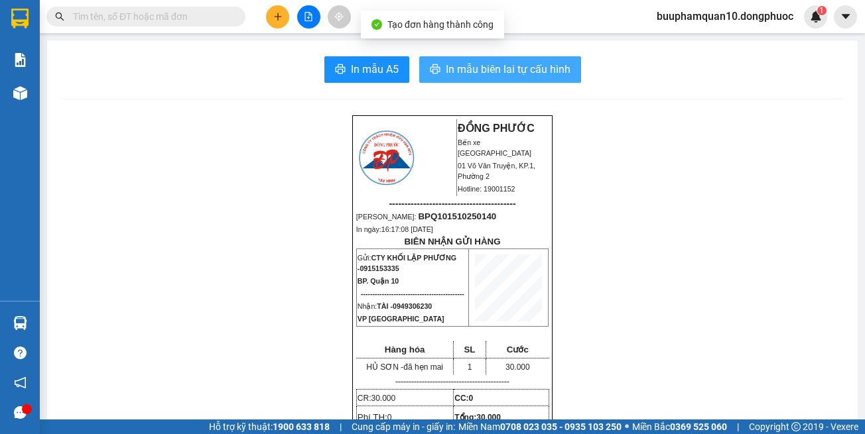
click at [562, 70] on span "In mẫu biên lai tự cấu hình" at bounding box center [508, 69] width 125 height 17
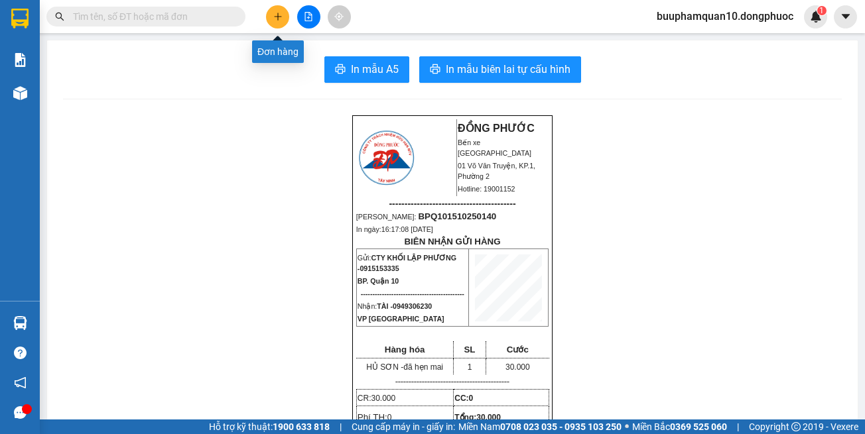
click at [289, 12] on div at bounding box center [308, 16] width 99 height 23
click at [284, 16] on button at bounding box center [277, 16] width 23 height 23
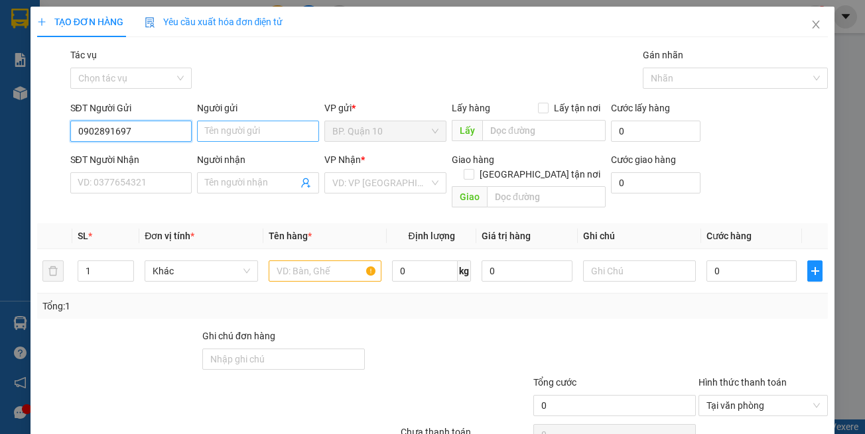
type input "0902891697"
click at [224, 133] on input "Người gửi" at bounding box center [258, 131] width 122 height 21
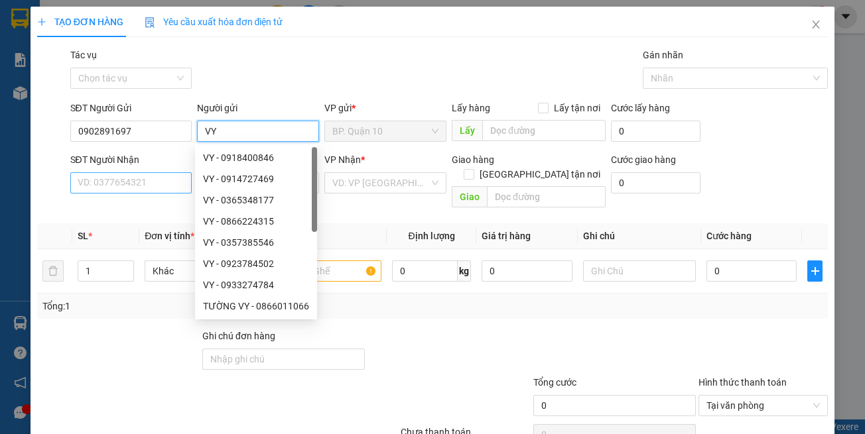
type input "VY"
click at [123, 184] on input "SĐT Người Nhận" at bounding box center [131, 182] width 122 height 21
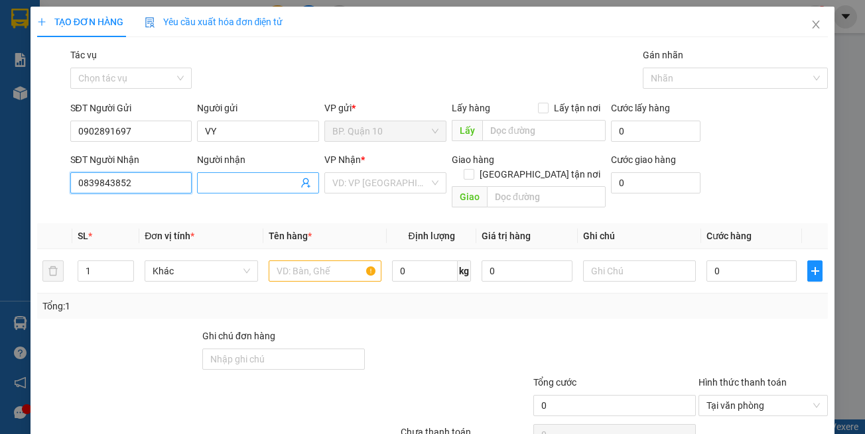
type input "0839843852"
click at [258, 188] on input "Người nhận" at bounding box center [251, 183] width 93 height 15
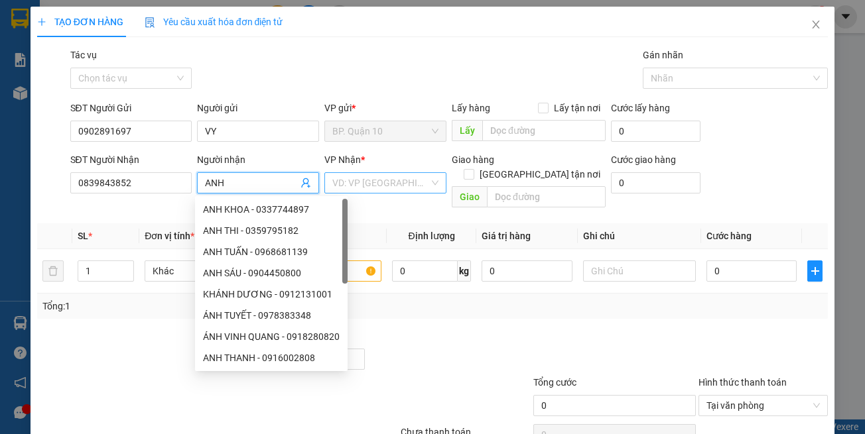
type input "ANH"
click at [361, 185] on input "search" at bounding box center [380, 183] width 97 height 20
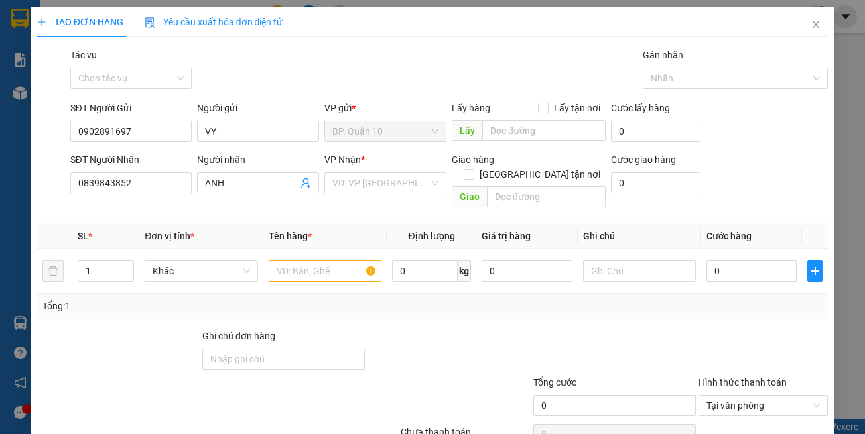
drag, startPoint x: 205, startPoint y: 289, endPoint x: 223, endPoint y: 229, distance: 63.1
click at [202, 299] on div "Tổng: 1" at bounding box center [188, 306] width 292 height 15
click at [324, 223] on th "Tên hàng *" at bounding box center [324, 236] width 123 height 26
click at [373, 183] on input "search" at bounding box center [380, 183] width 97 height 20
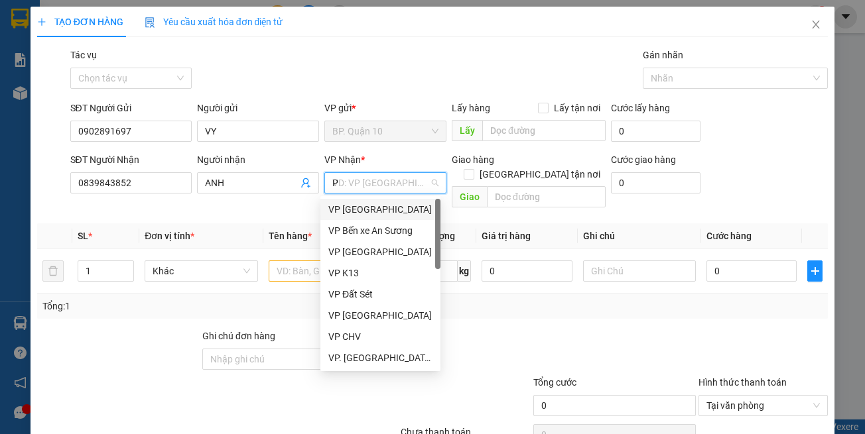
type input "PD"
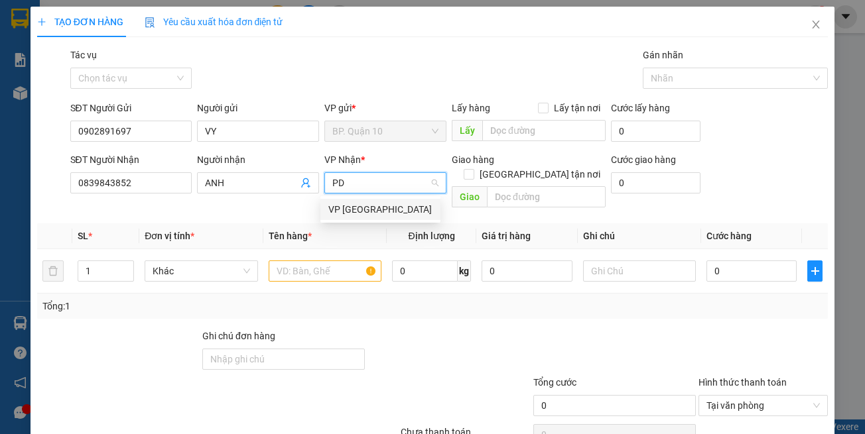
drag, startPoint x: 376, startPoint y: 204, endPoint x: 328, endPoint y: 257, distance: 71.9
click at [375, 205] on div "VP [GEOGRAPHIC_DATA]" at bounding box center [380, 209] width 104 height 15
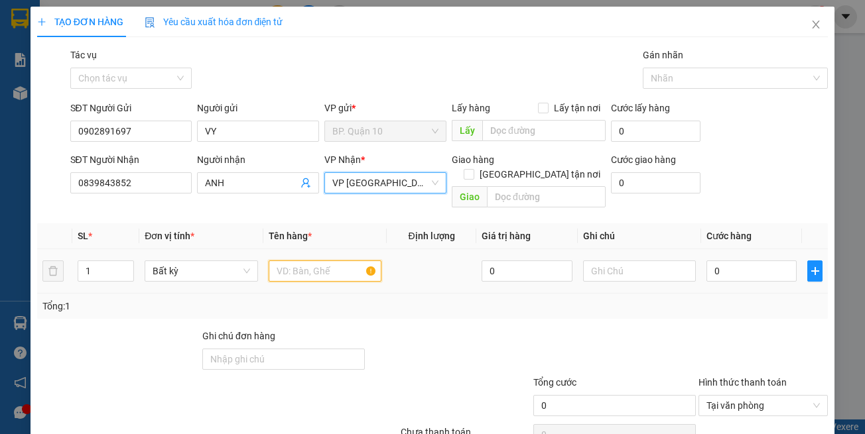
click at [328, 261] on input "text" at bounding box center [325, 271] width 113 height 21
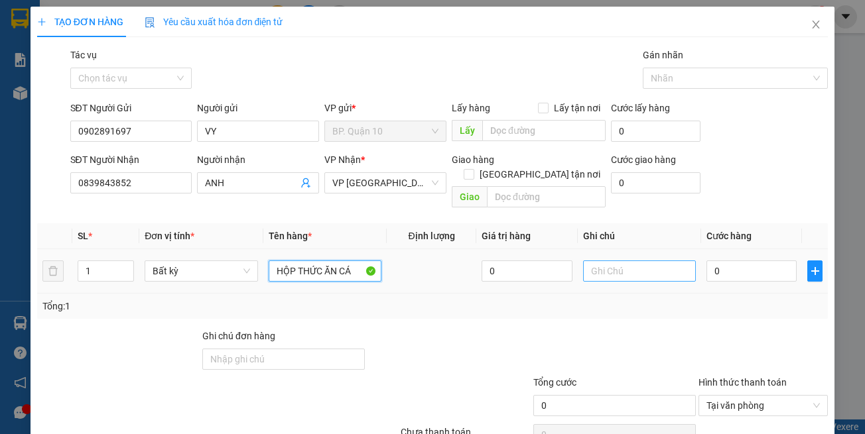
type input "HỘP THỨC ĂN CÁ"
click at [625, 261] on input "text" at bounding box center [639, 271] width 113 height 21
paste input "đã hẹn mai"
type input "đã hẹn mai-hư k đền"
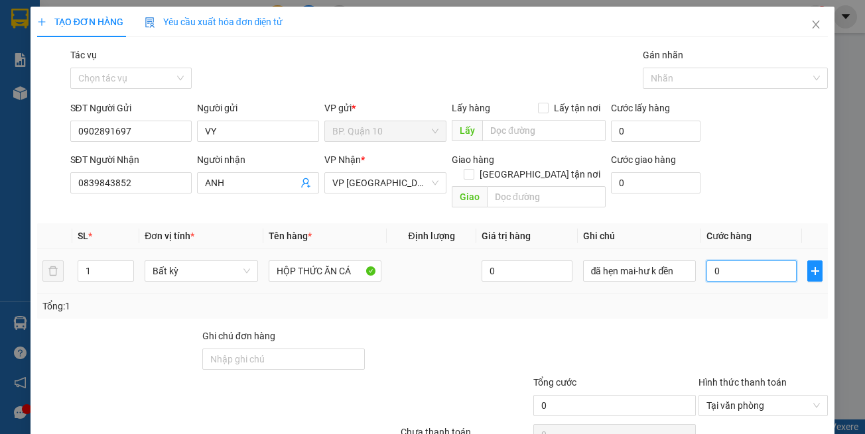
click at [752, 267] on input "0" at bounding box center [751, 271] width 90 height 21
type input "3"
type input "30"
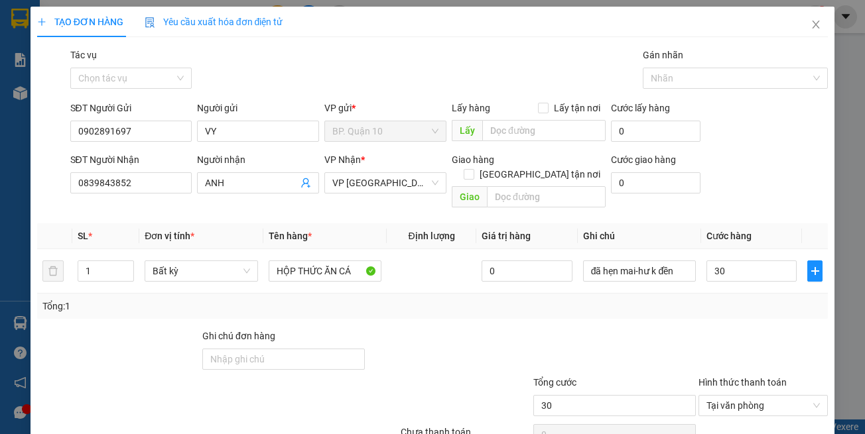
type input "30.000"
drag, startPoint x: 767, startPoint y: 286, endPoint x: 774, endPoint y: 318, distance: 33.5
click at [767, 299] on div "Tổng: 1" at bounding box center [432, 306] width 780 height 15
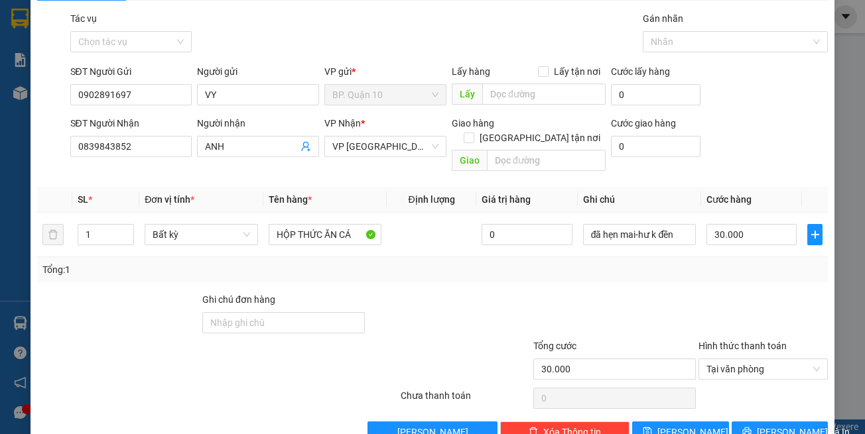
scroll to position [56, 0]
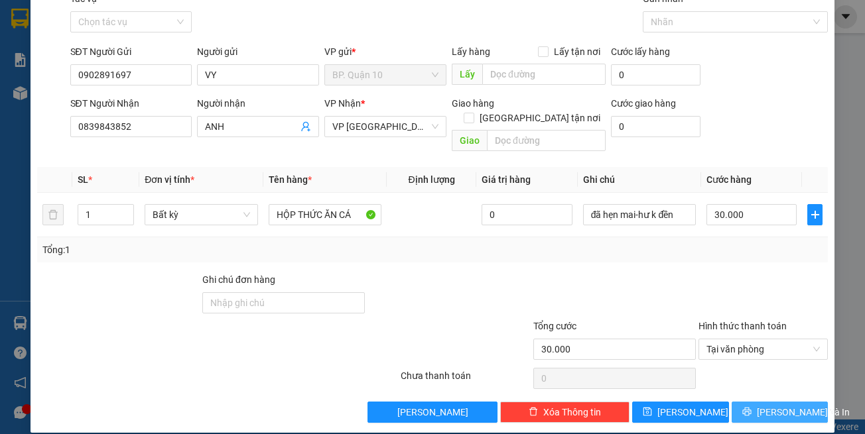
click at [778, 405] on span "[PERSON_NAME] và In" at bounding box center [803, 412] width 93 height 15
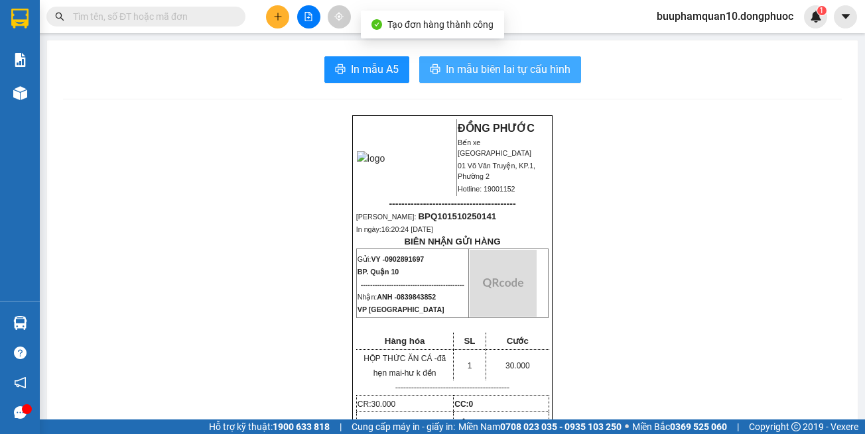
click at [491, 61] on span "In mẫu biên lai tự cấu hình" at bounding box center [508, 69] width 125 height 17
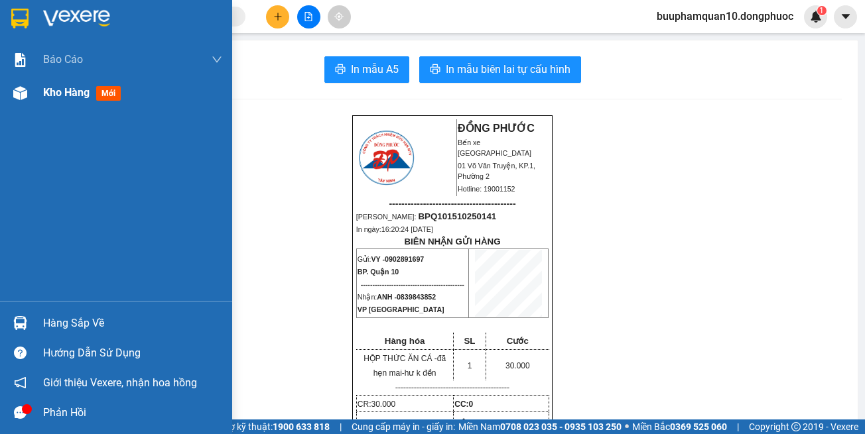
click at [37, 95] on div "Kho hàng mới" at bounding box center [116, 92] width 232 height 33
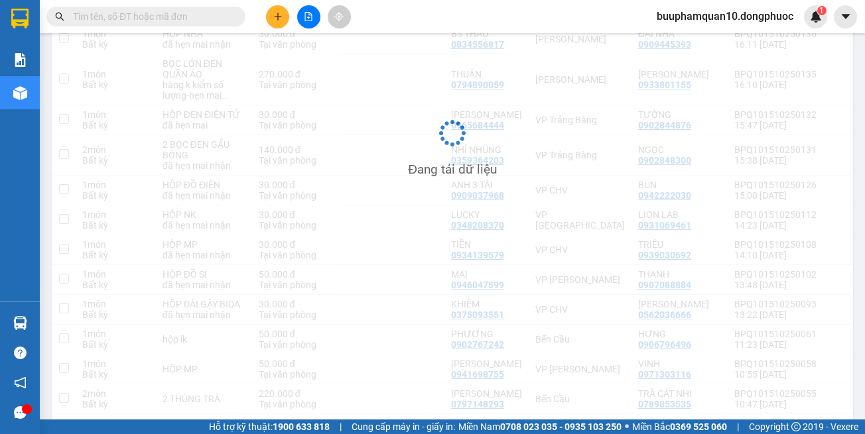
click at [553, 385] on div "Đang tải dữ liệu" at bounding box center [452, 143] width 801 height 627
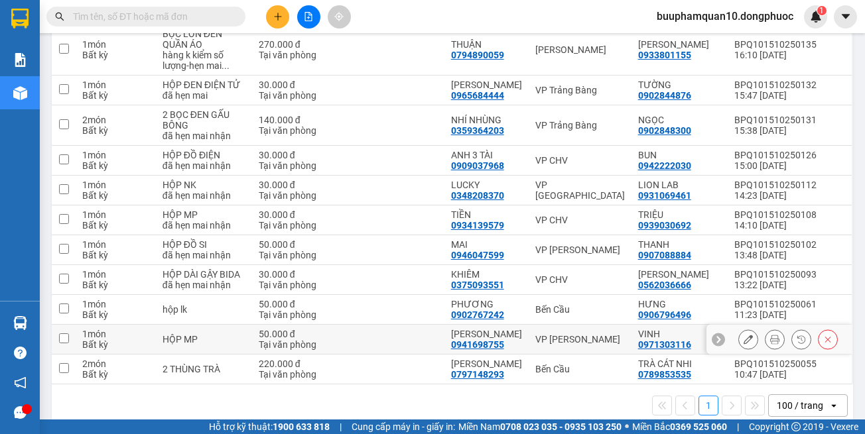
scroll to position [417, 0]
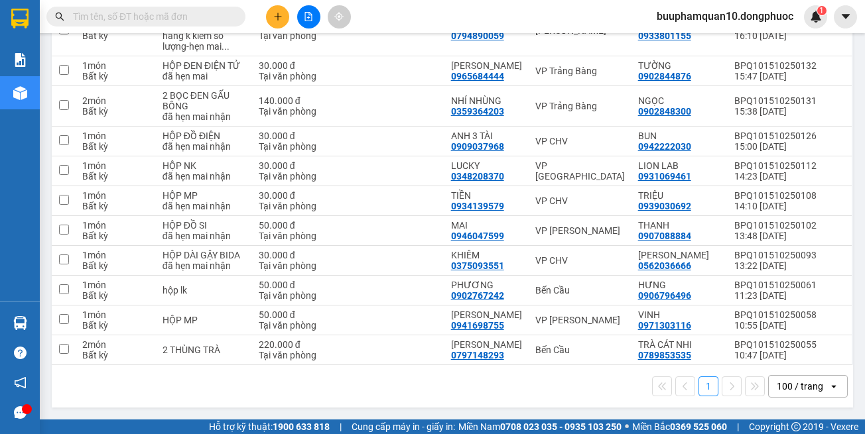
click at [548, 384] on div "1 100 / trang open" at bounding box center [452, 386] width 790 height 23
click at [554, 293] on div "Bến Cầu" at bounding box center [580, 290] width 90 height 11
checkbox input "true"
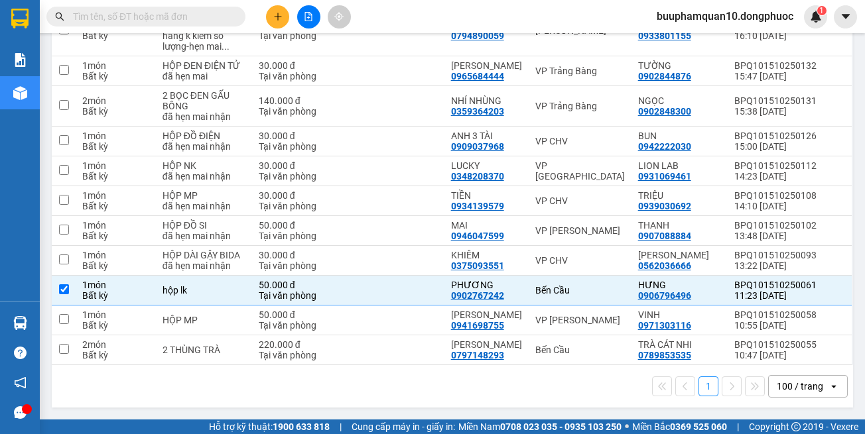
click at [550, 402] on div "1 100 / trang open" at bounding box center [452, 386] width 801 height 42
click at [547, 392] on div "1 100 / trang open" at bounding box center [452, 386] width 790 height 23
drag, startPoint x: 616, startPoint y: 312, endPoint x: 648, endPoint y: 271, distance: 52.0
click at [616, 310] on td "VP Long Khánh" at bounding box center [579, 321] width 103 height 30
checkbox input "true"
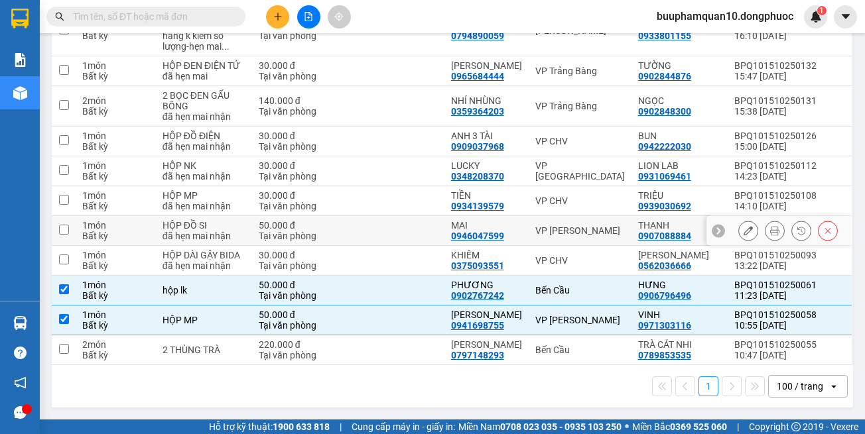
click at [548, 225] on div "VP [PERSON_NAME]" at bounding box center [580, 230] width 90 height 11
checkbox input "true"
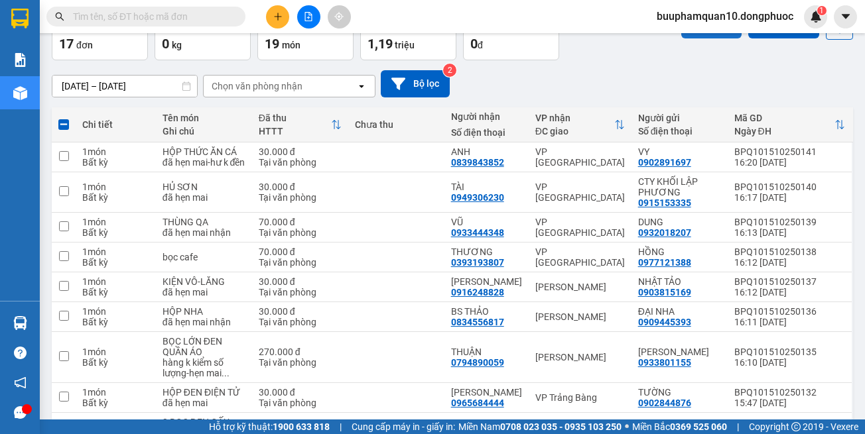
scroll to position [0, 0]
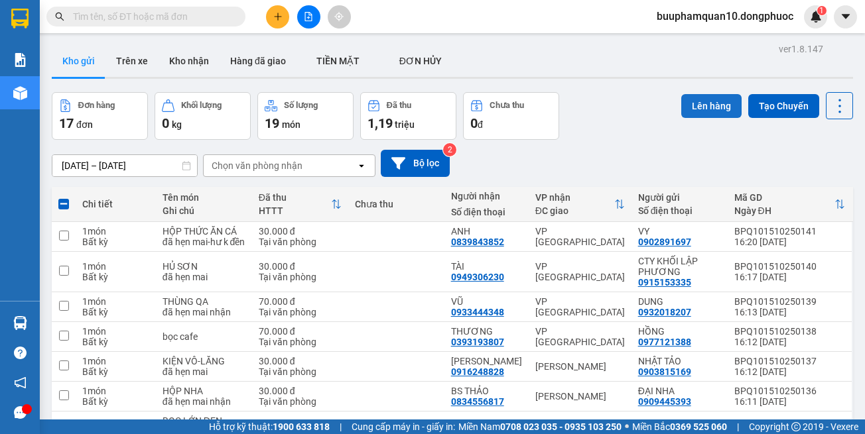
click at [698, 97] on button "Lên hàng" at bounding box center [711, 106] width 60 height 24
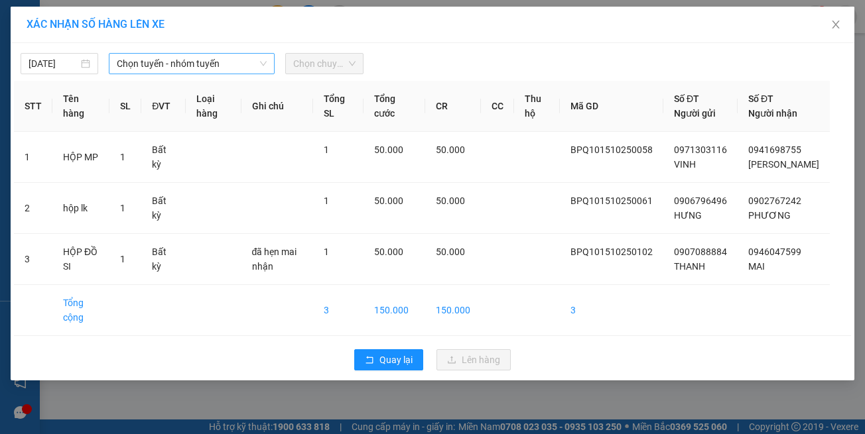
click at [192, 71] on span "Chọn tuyến - nhóm tuyến" at bounding box center [192, 64] width 150 height 20
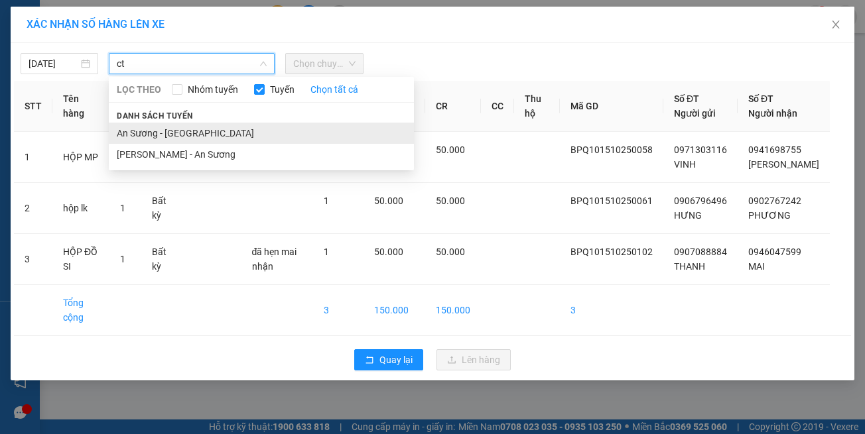
type input "ct"
drag, startPoint x: 181, startPoint y: 124, endPoint x: 235, endPoint y: 93, distance: 61.8
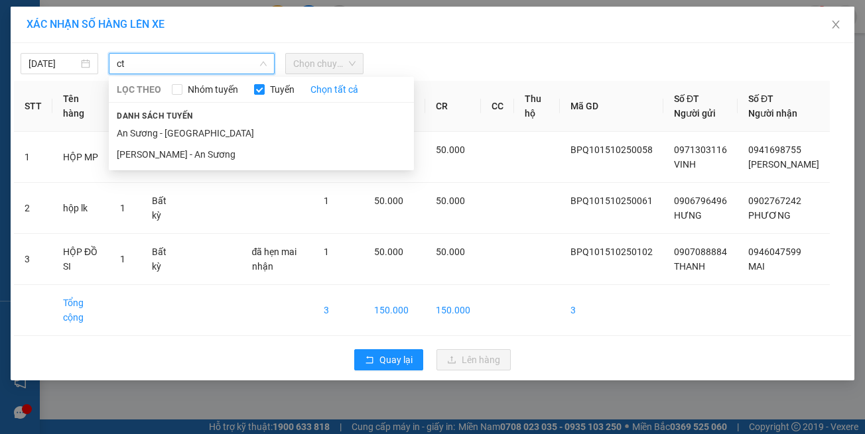
click at [182, 124] on li "An Sương - Châu Thành" at bounding box center [261, 133] width 305 height 21
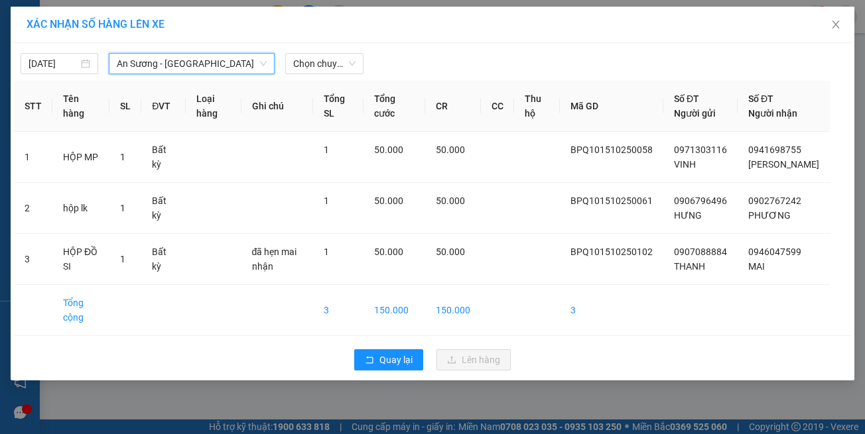
click at [338, 44] on div "15/10/2025 An Sương - Châu Thành An Sương - Châu Thành LỌC THEO Nhóm tuyến Tuyế…" at bounding box center [432, 212] width 843 height 338
click at [339, 60] on span "Chọn chuyến" at bounding box center [324, 64] width 62 height 20
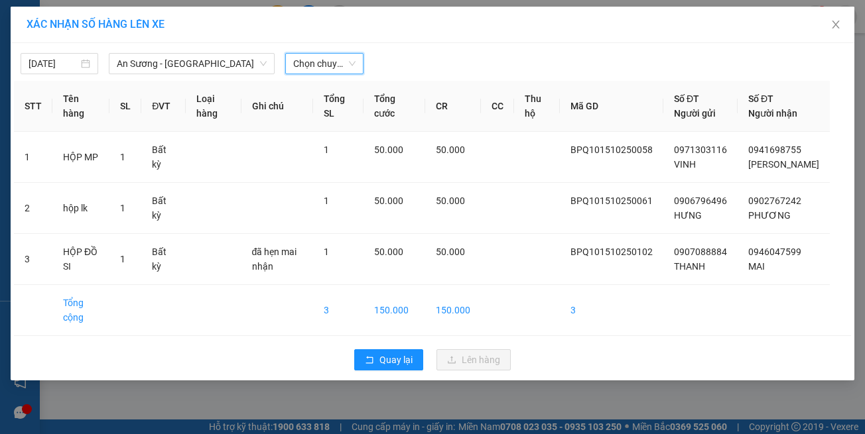
click at [347, 69] on span "Chọn chuyến" at bounding box center [324, 64] width 62 height 20
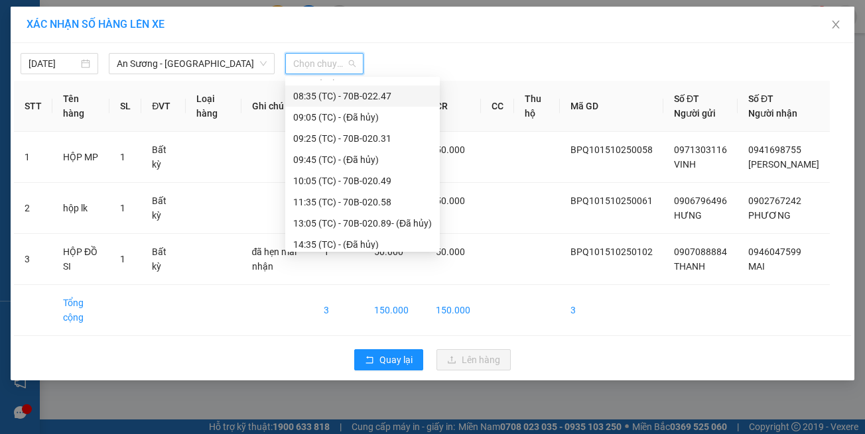
scroll to position [133, 0]
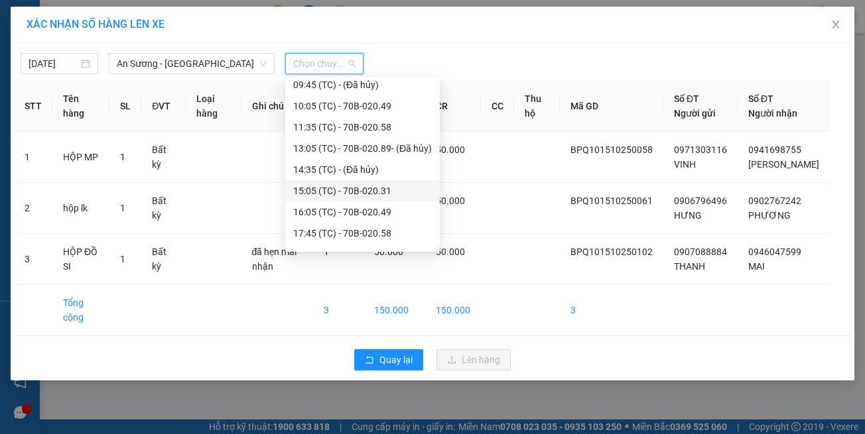
click at [377, 195] on div "15:05 (TC) - 70B-020.31" at bounding box center [362, 191] width 139 height 15
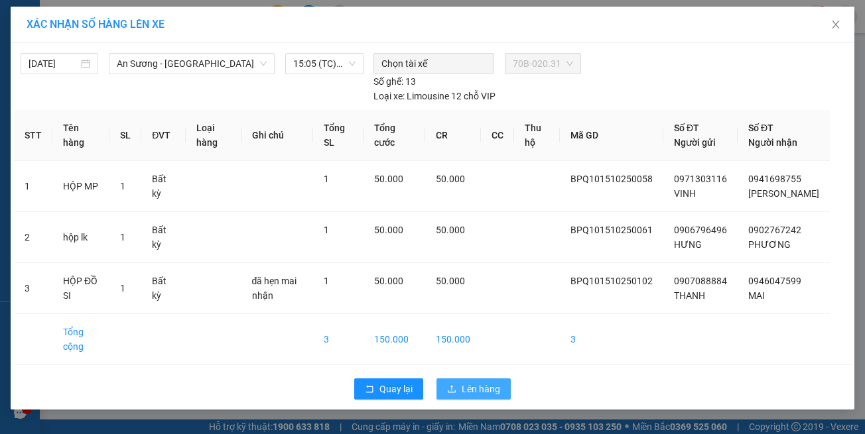
drag, startPoint x: 462, startPoint y: 373, endPoint x: 451, endPoint y: 368, distance: 12.2
click at [461, 379] on button "Lên hàng" at bounding box center [473, 389] width 74 height 21
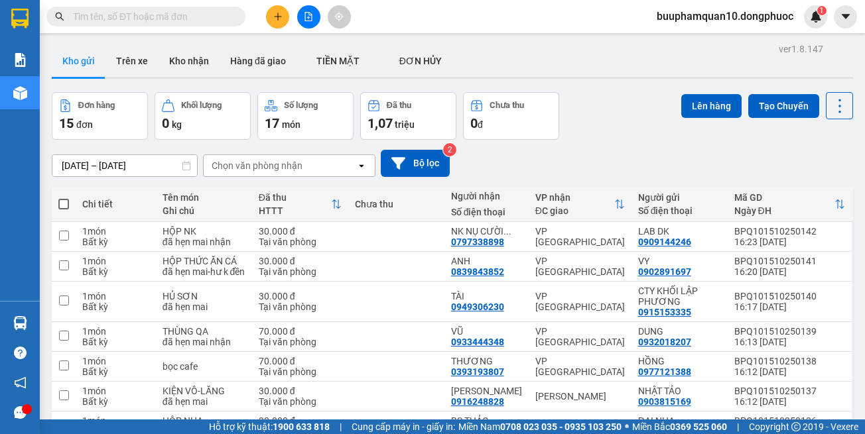
click at [314, 162] on div "Chọn văn phòng nhận" at bounding box center [280, 165] width 153 height 21
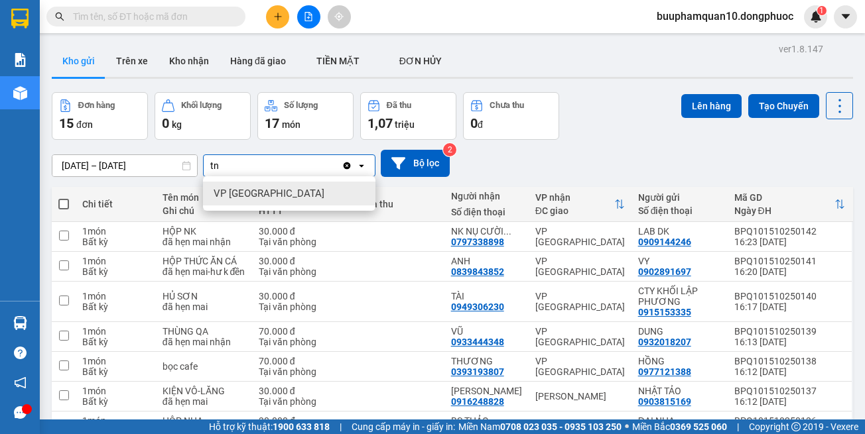
type input "tn"
click at [326, 196] on div "VP [GEOGRAPHIC_DATA]" at bounding box center [289, 194] width 172 height 24
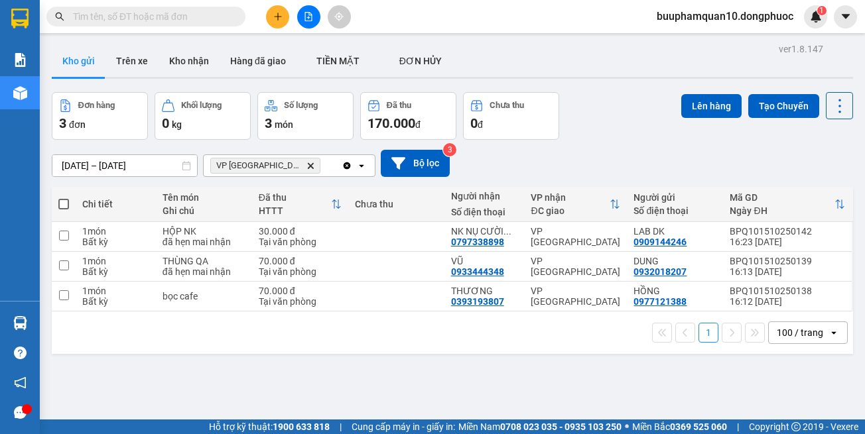
click at [306, 168] on icon "Delete" at bounding box center [310, 166] width 8 height 8
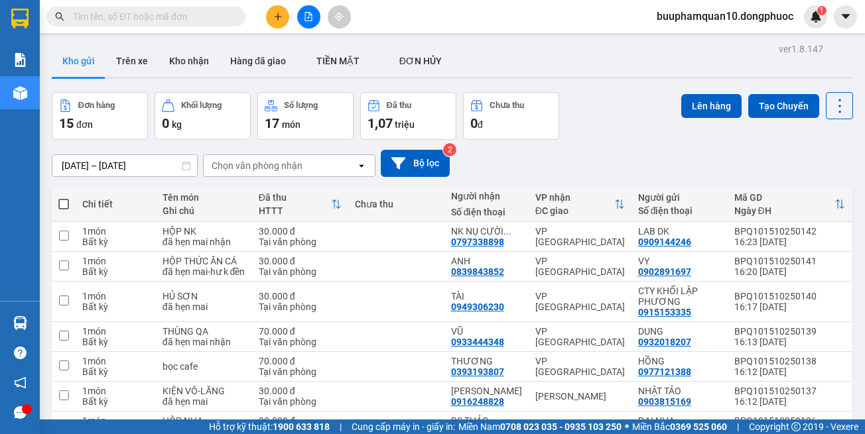
click at [310, 21] on icon "file-add" at bounding box center [308, 16] width 7 height 9
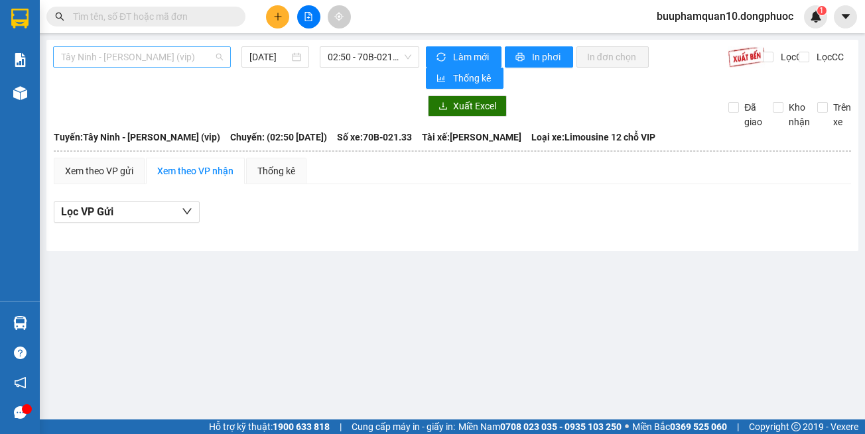
click at [180, 66] on div "Tây Ninh - [PERSON_NAME] (vip)" at bounding box center [142, 56] width 178 height 21
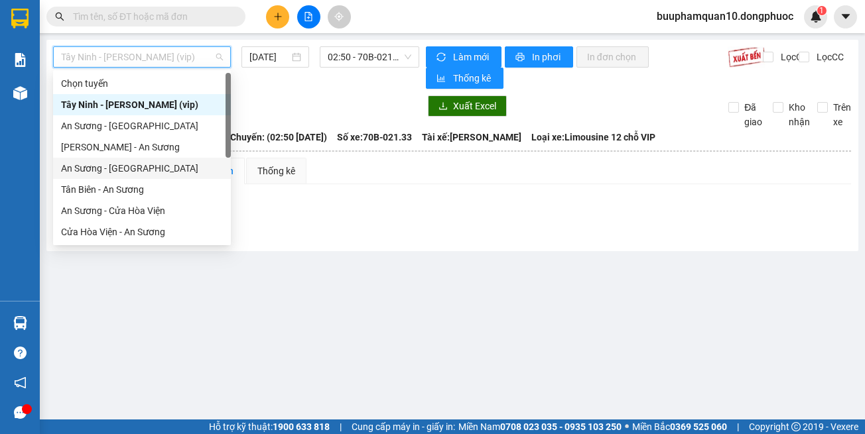
scroll to position [149, 0]
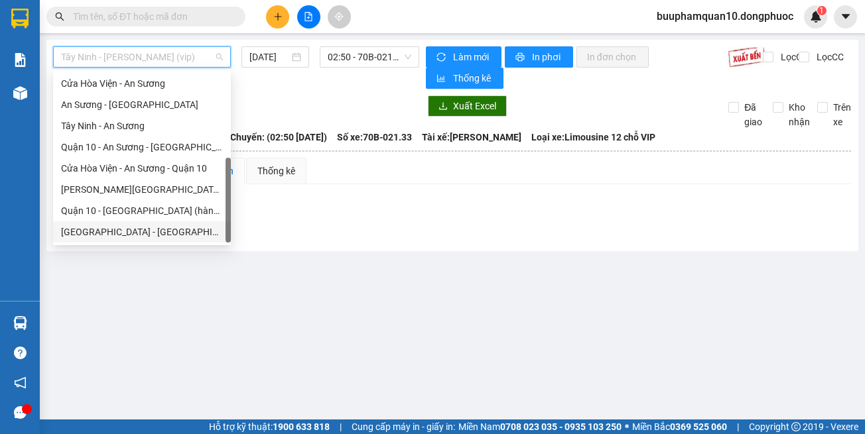
click at [192, 231] on div "Hồ Chí Minh - Tây Ninh (vip)" at bounding box center [142, 232] width 162 height 15
type input "[DATE]"
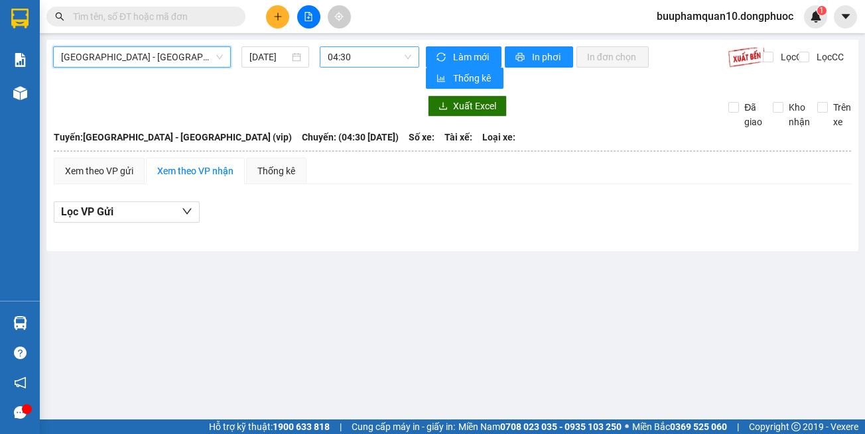
click at [394, 51] on span "04:30" at bounding box center [370, 57] width 84 height 20
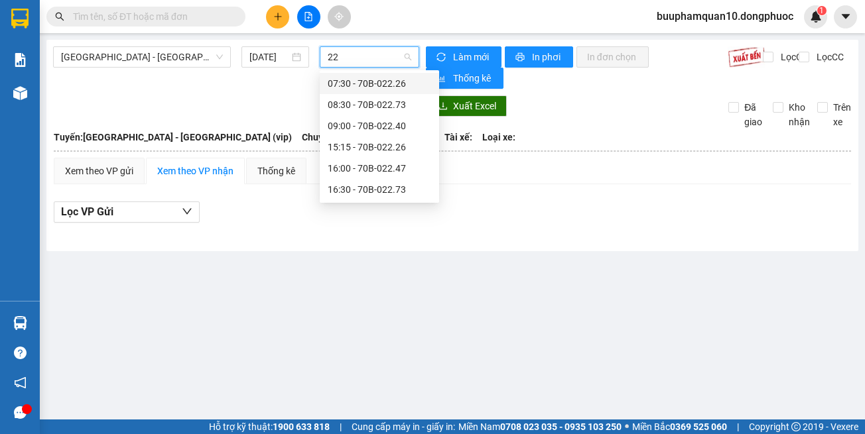
type input "227"
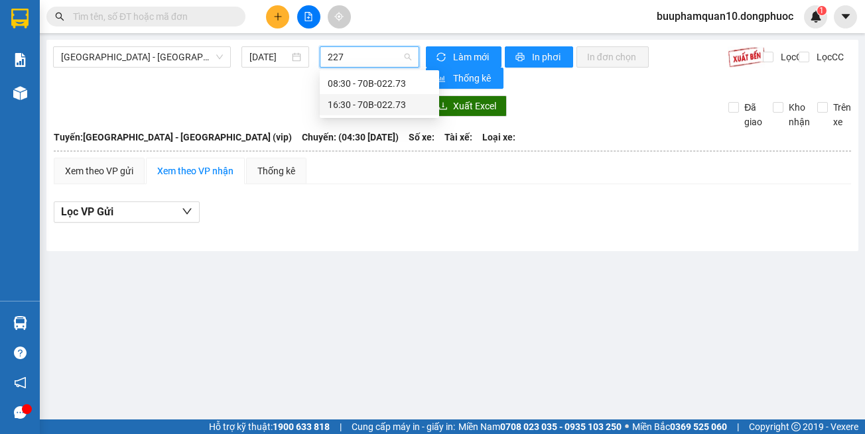
click at [404, 96] on div "16:30 - 70B-022.73" at bounding box center [379, 104] width 119 height 21
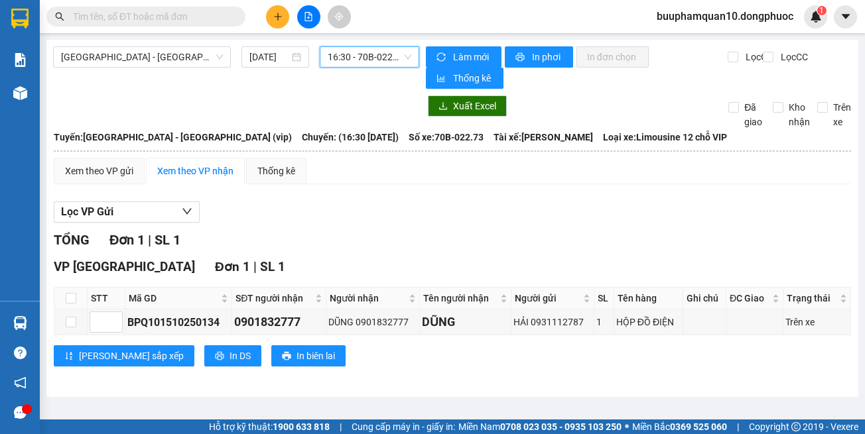
click at [750, 416] on main "Hồ Chí Minh - Tây Ninh (vip) 15/10/2025 16:30 16:30 - 70B-022.73 Làm mới In phơ…" at bounding box center [432, 210] width 865 height 420
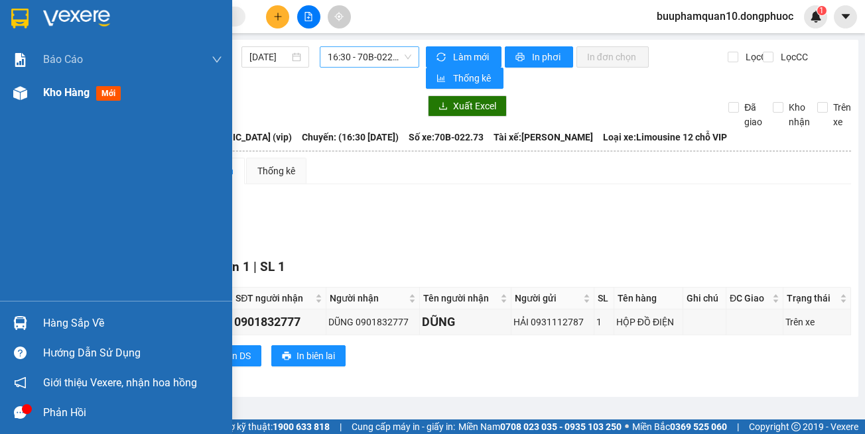
click at [37, 92] on div "Kho hàng mới" at bounding box center [116, 92] width 232 height 33
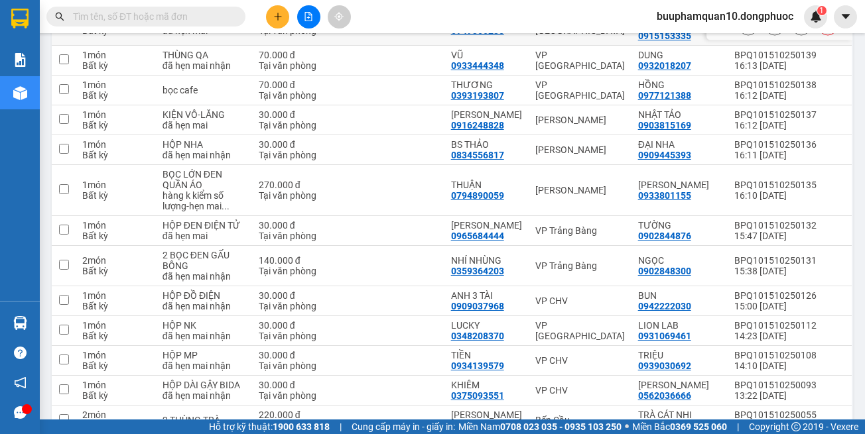
scroll to position [357, 0]
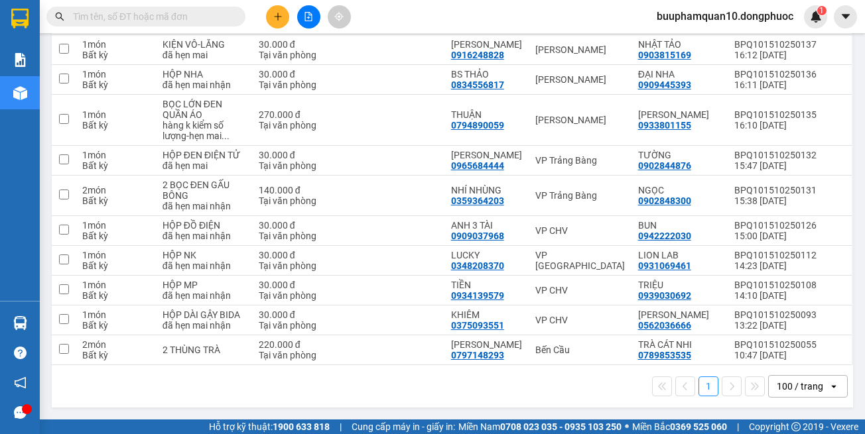
click at [196, 17] on input "text" at bounding box center [151, 16] width 156 height 15
click at [282, 24] on button at bounding box center [277, 16] width 23 height 23
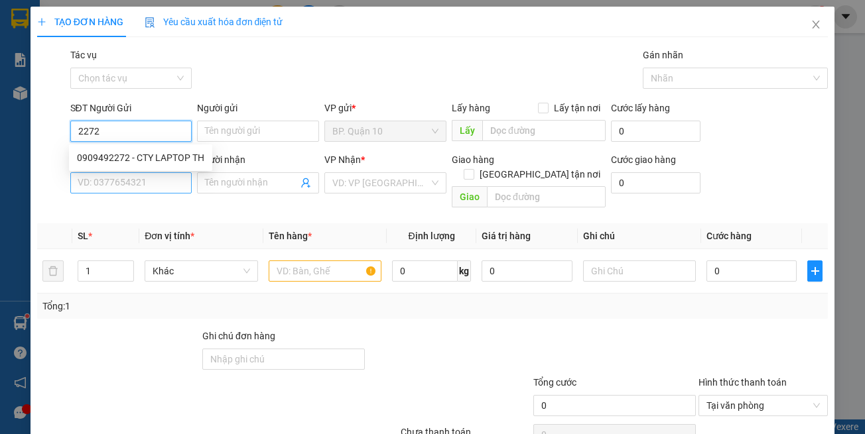
drag, startPoint x: 146, startPoint y: 156, endPoint x: 160, endPoint y: 180, distance: 27.6
click at [146, 156] on div "0909492272 - CTY LAPTOP TH" at bounding box center [140, 158] width 127 height 15
type input "0909492272"
type input "CTY LAPTOP TH"
type input "0908777095"
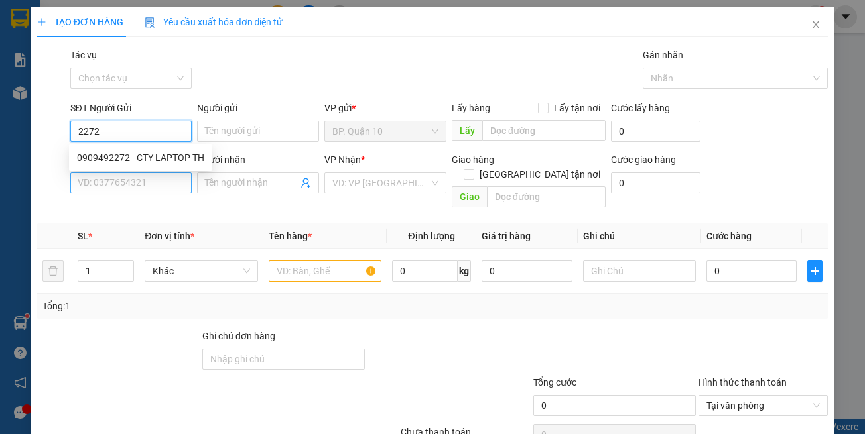
type input "Ý"
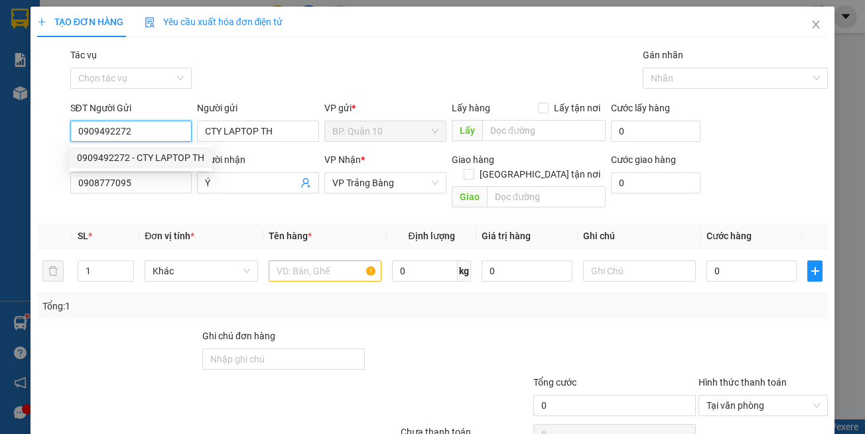
type input "0909492272"
type input "30.000"
click at [182, 206] on div "Transit Pickup Surcharge Ids Transit Deliver Surcharge Ids Transit Deliver Surc…" at bounding box center [432, 264] width 791 height 432
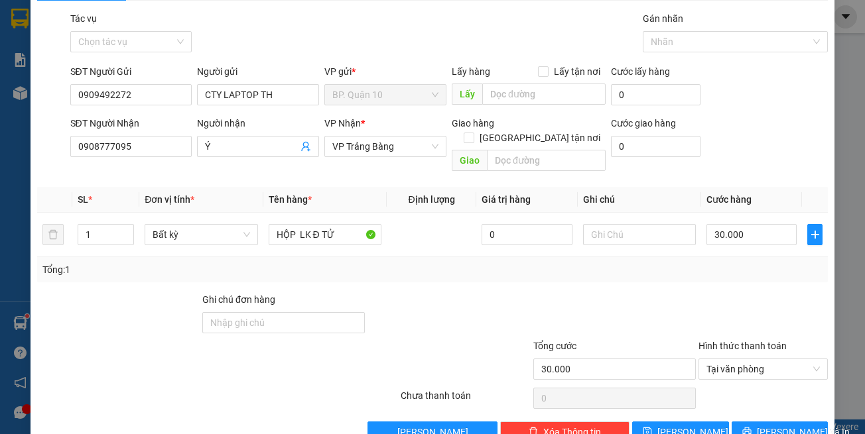
scroll to position [56, 0]
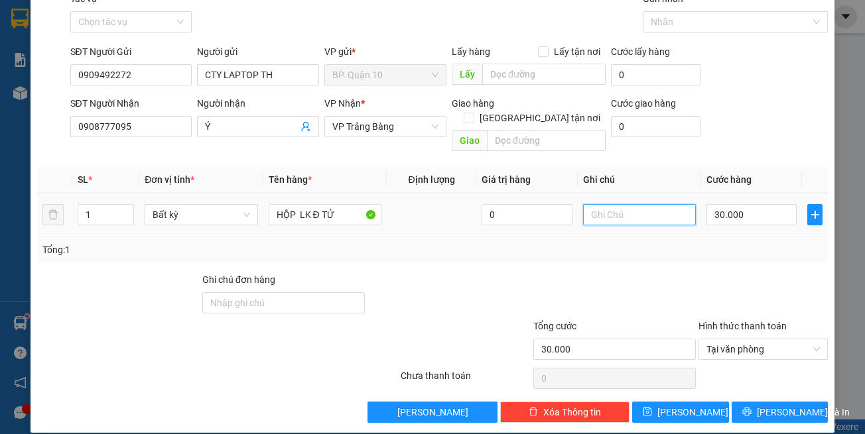
click at [629, 204] on input "text" at bounding box center [639, 214] width 113 height 21
paste input "đã hẹn mai"
type input "đã hẹn mai"
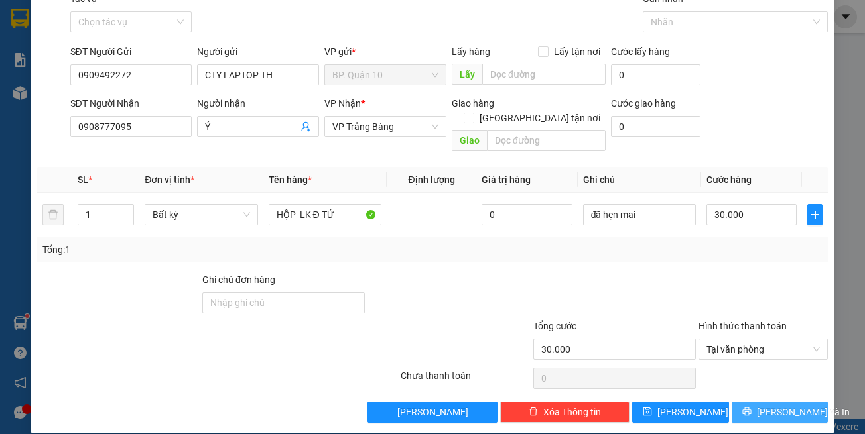
click at [764, 405] on span "[PERSON_NAME] và In" at bounding box center [803, 412] width 93 height 15
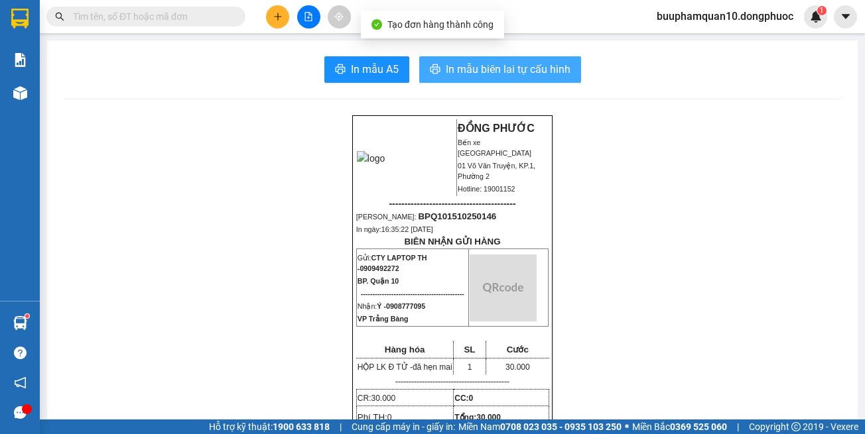
click at [514, 70] on span "In mẫu biên lai tự cấu hình" at bounding box center [508, 69] width 125 height 17
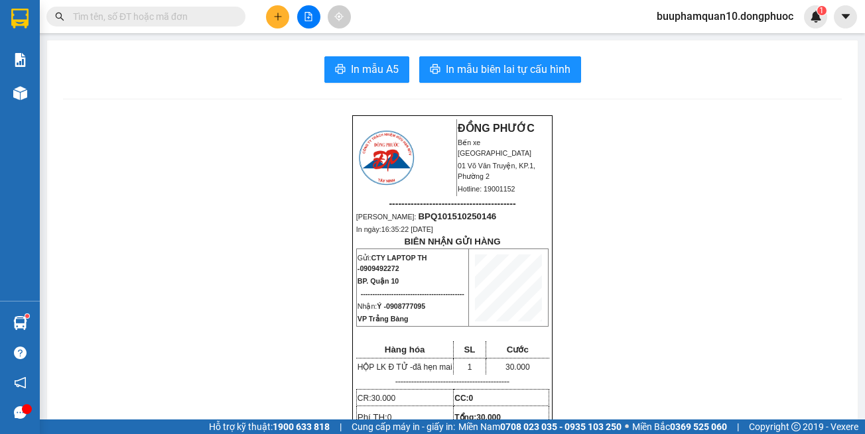
click at [284, 10] on button at bounding box center [277, 16] width 23 height 23
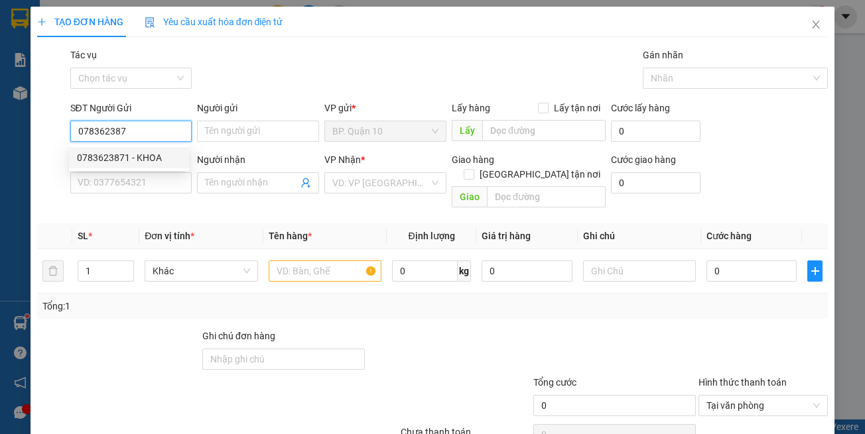
click at [156, 156] on div "0783623871 - KHOA" at bounding box center [129, 158] width 104 height 15
type input "0783623871"
type input "KHOA"
type input "0705543714"
type input "TIỀN"
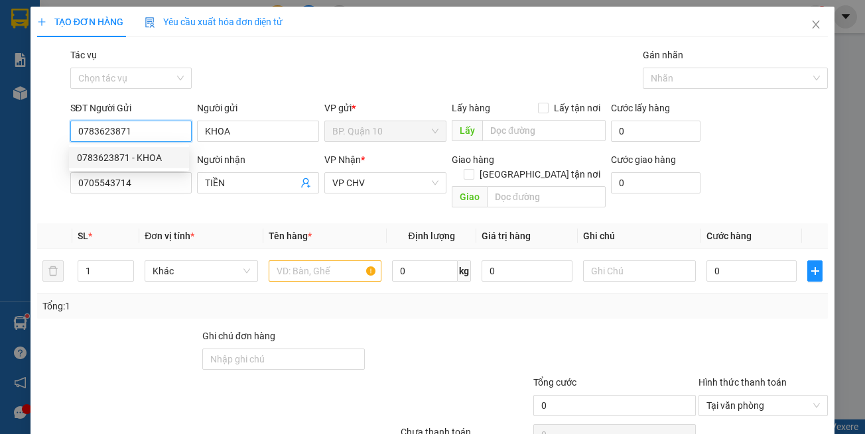
type input "30.000"
type input "0783623871"
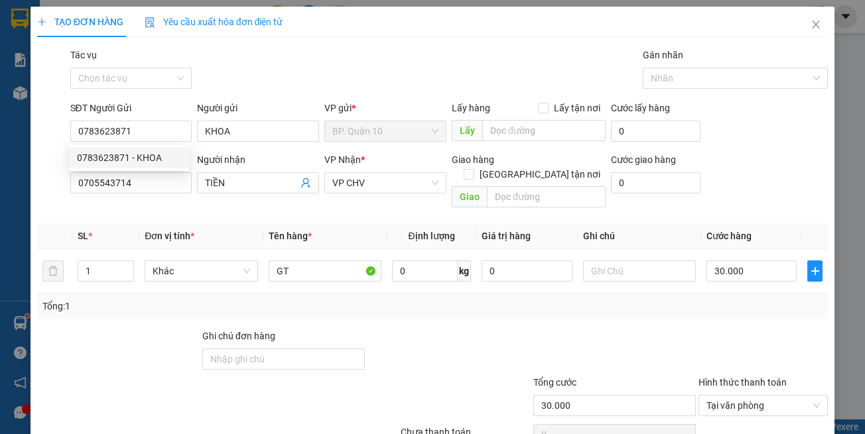
click at [248, 223] on th "Đơn vị tính *" at bounding box center [200, 236] width 123 height 26
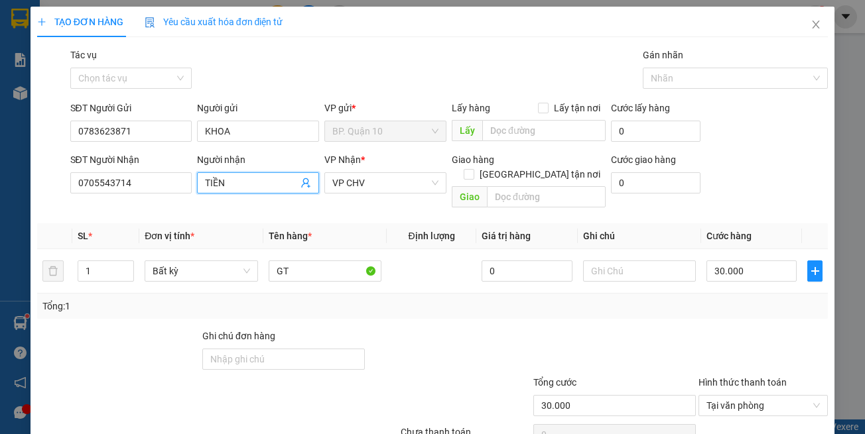
click at [300, 183] on icon "user-add" at bounding box center [305, 183] width 11 height 11
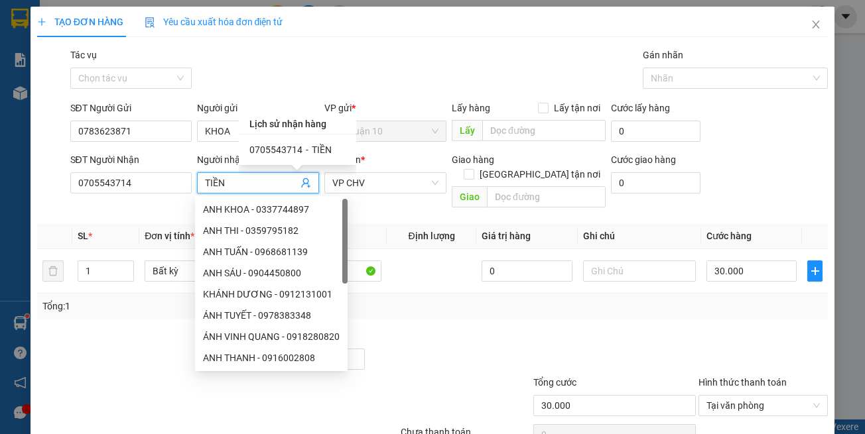
click at [297, 149] on span "0705543714" at bounding box center [275, 150] width 53 height 11
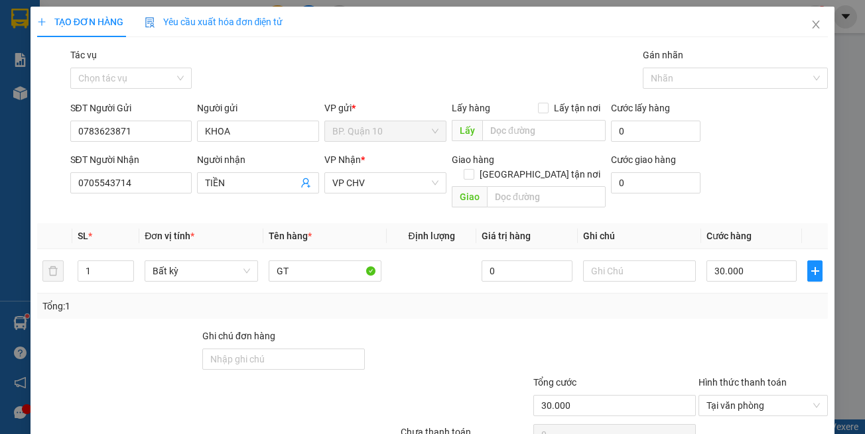
click at [374, 223] on th "Tên hàng *" at bounding box center [324, 236] width 123 height 26
click at [367, 278] on td "GT" at bounding box center [324, 271] width 123 height 44
drag, startPoint x: 647, startPoint y: 273, endPoint x: 423, endPoint y: 261, distance: 224.4
click at [645, 273] on td at bounding box center [639, 271] width 123 height 44
click at [273, 261] on input "GT" at bounding box center [325, 271] width 113 height 21
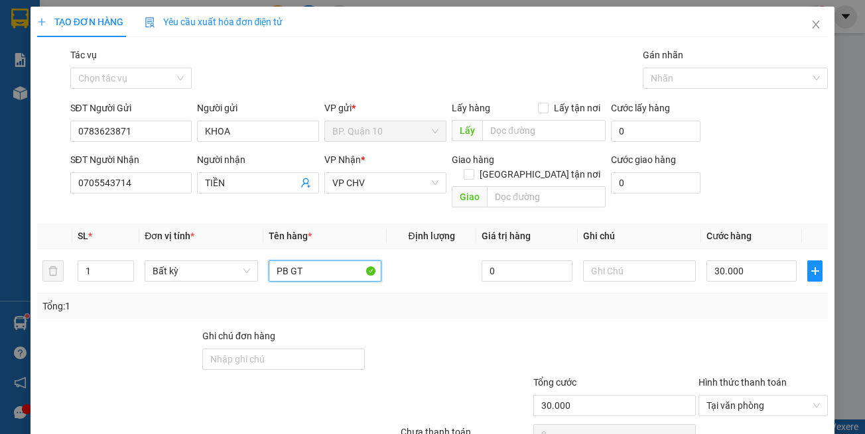
type input "PB GT"
drag, startPoint x: 728, startPoint y: 302, endPoint x: 676, endPoint y: 277, distance: 57.2
click at [728, 295] on div "Tổng: 1" at bounding box center [432, 306] width 791 height 25
click at [654, 261] on input "text" at bounding box center [639, 271] width 113 height 21
paste input "đã hẹn mai"
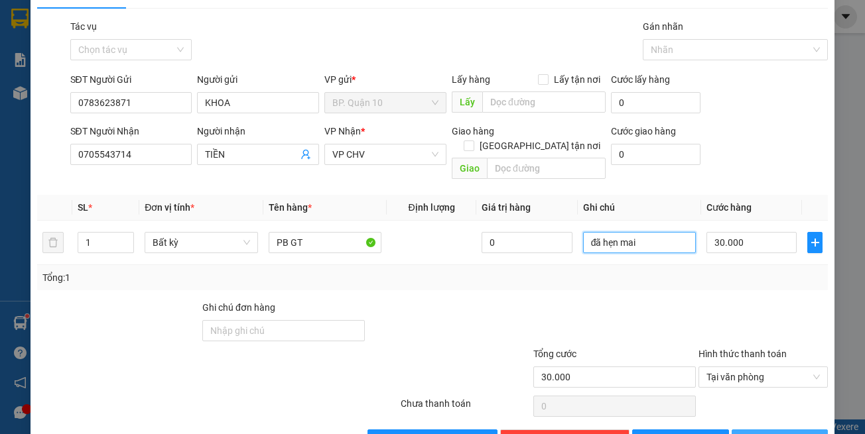
scroll to position [56, 0]
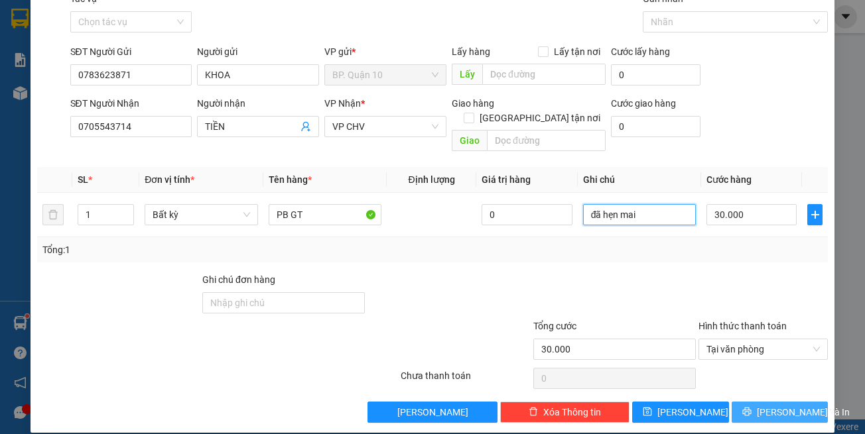
type input "đã hẹn mai"
drag, startPoint x: 754, startPoint y: 391, endPoint x: 749, endPoint y: 381, distance: 10.7
click at [754, 402] on button "[PERSON_NAME] và In" at bounding box center [779, 412] width 97 height 21
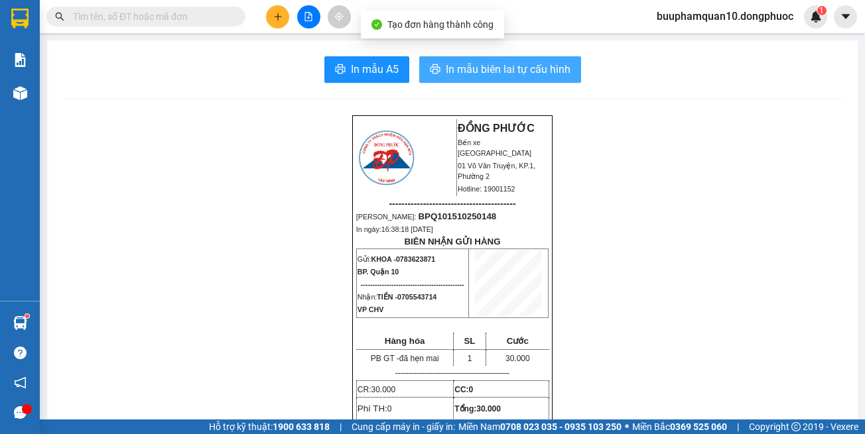
click at [504, 70] on span "In mẫu biên lai tự cấu hình" at bounding box center [508, 69] width 125 height 17
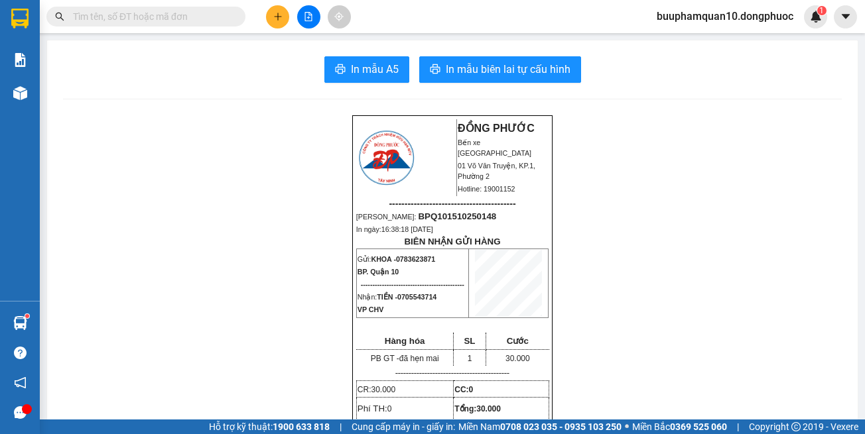
click at [39, 309] on section "Kết quả tìm kiếm ( 1221 ) Bộ lọc Mã ĐH Trạng thái Món hàng Tổng cước Chưa cước …" at bounding box center [432, 217] width 865 height 434
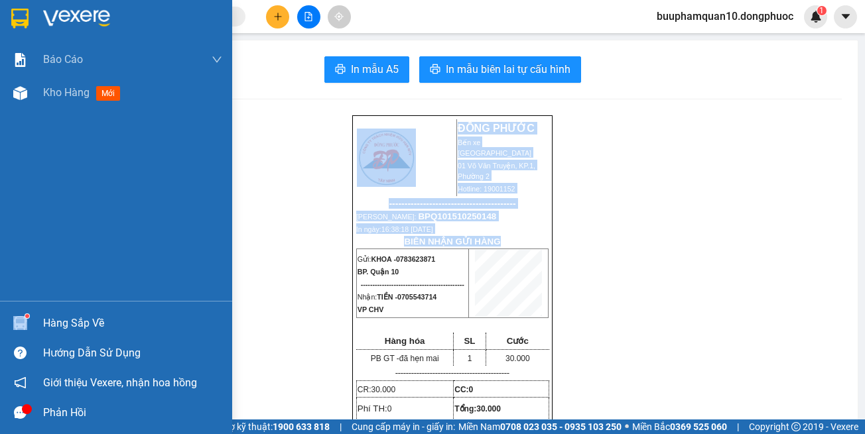
click at [35, 314] on div "Hàng sắp về" at bounding box center [116, 323] width 232 height 30
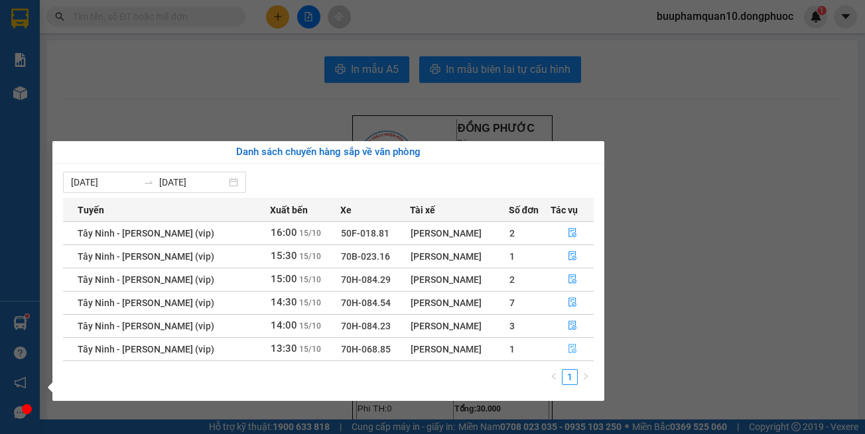
click at [577, 348] on button "button" at bounding box center [572, 349] width 42 height 21
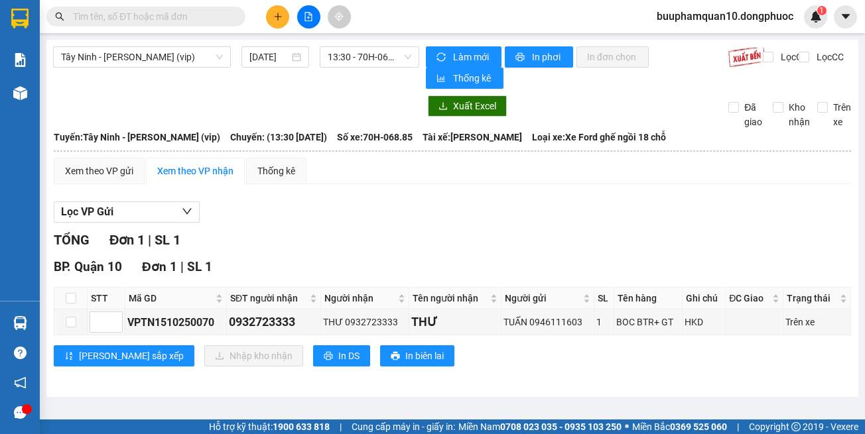
click at [70, 315] on label at bounding box center [71, 322] width 11 height 15
click at [70, 317] on input "checkbox" at bounding box center [71, 322] width 11 height 11
checkbox input "true"
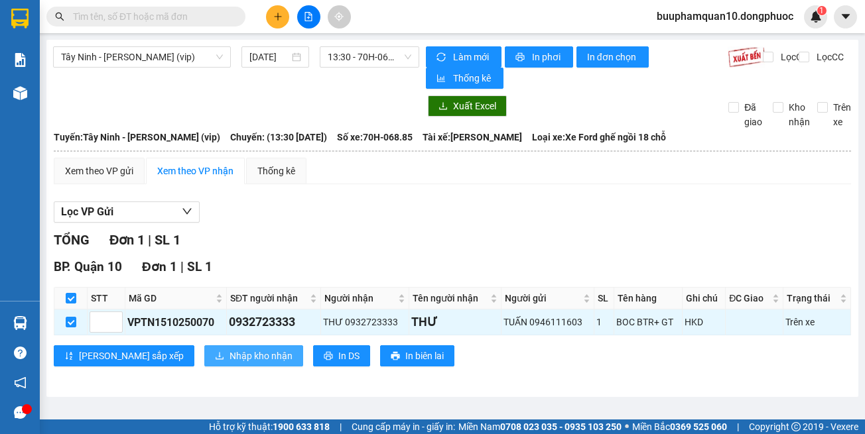
click at [229, 351] on span "Nhập kho nhận" at bounding box center [260, 356] width 63 height 15
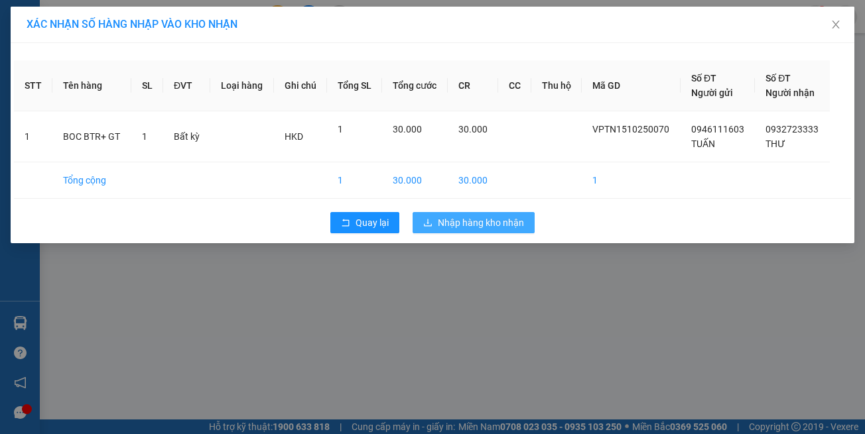
click at [460, 217] on span "Nhập hàng kho nhận" at bounding box center [481, 222] width 86 height 15
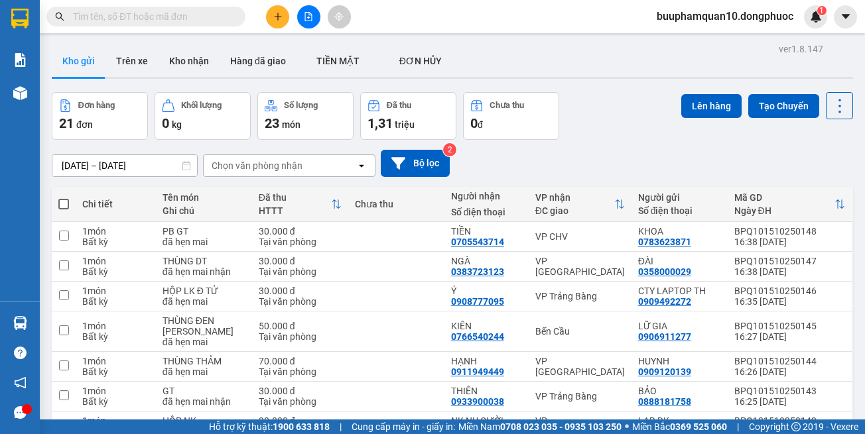
click at [198, 17] on input "text" at bounding box center [151, 16] width 156 height 15
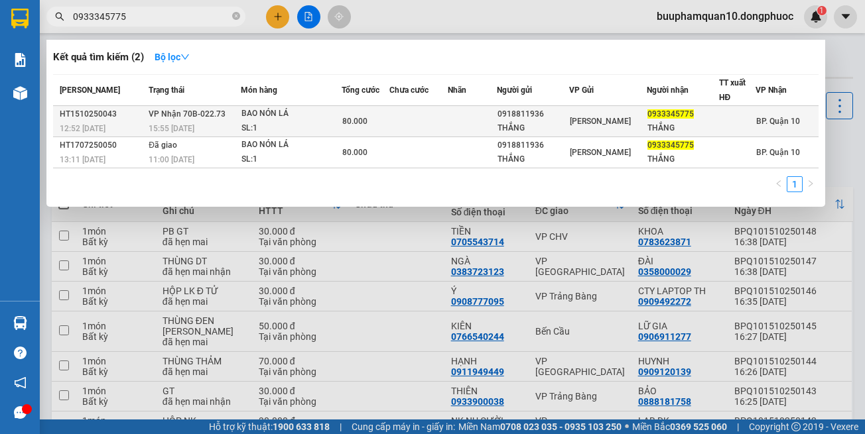
type input "0933345775"
click at [350, 115] on div "80.000" at bounding box center [365, 121] width 46 height 15
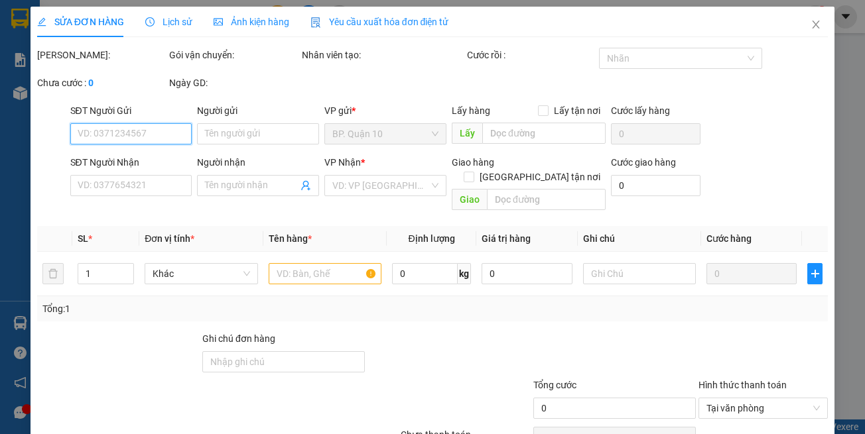
type input "0918811936"
type input "THẮNG"
type input "0933345775"
type input "THẮNG"
type input "80.000"
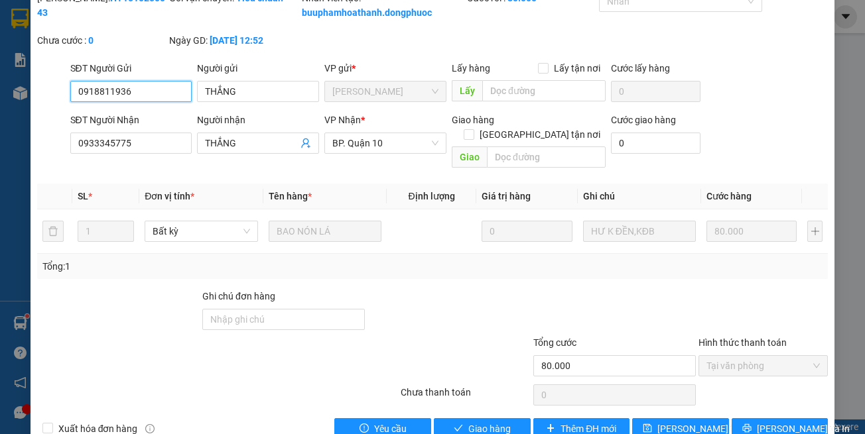
scroll to position [88, 0]
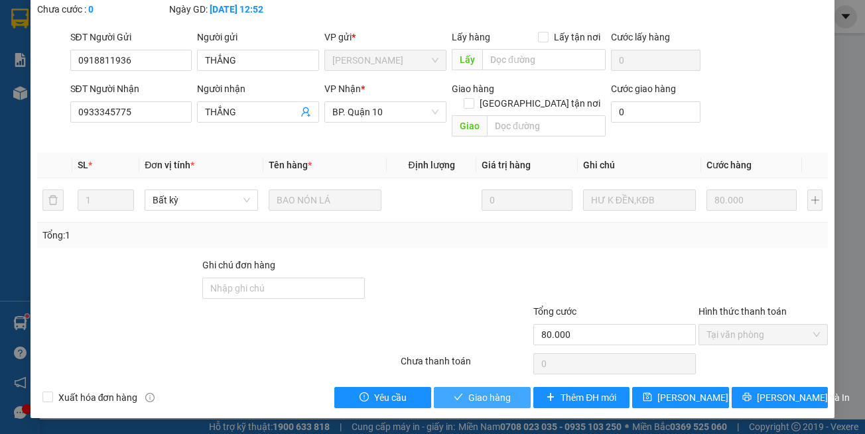
click at [468, 397] on span "Giao hàng" at bounding box center [489, 398] width 42 height 15
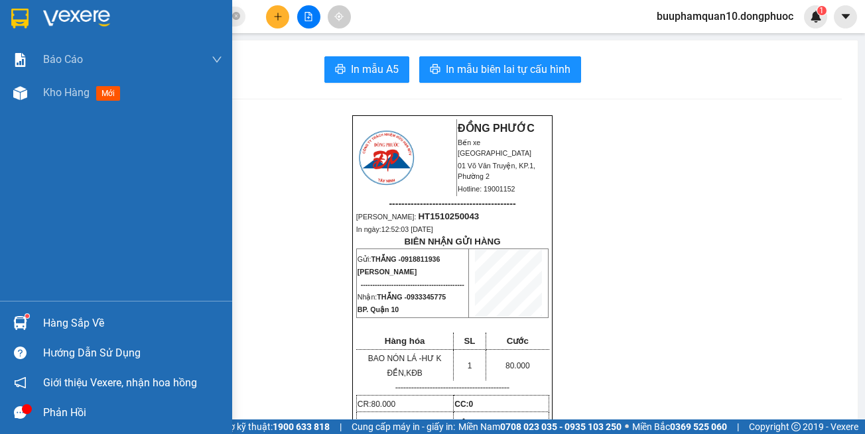
click at [78, 324] on div "Hàng sắp về" at bounding box center [132, 324] width 179 height 20
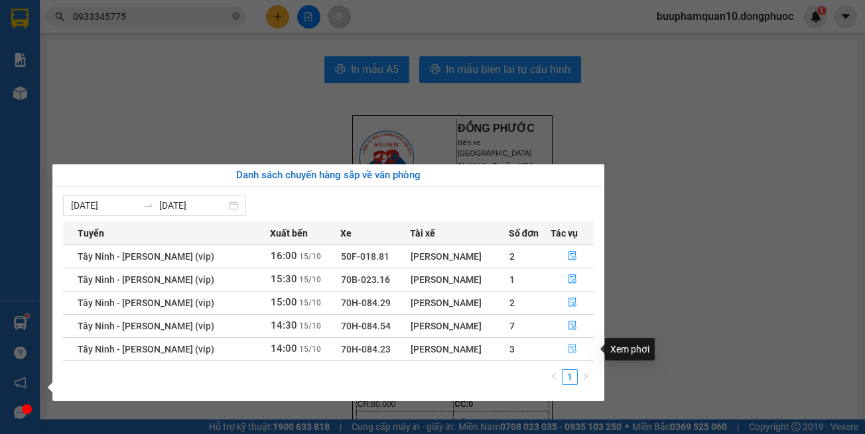
click at [574, 349] on icon "file-done" at bounding box center [572, 349] width 8 height 9
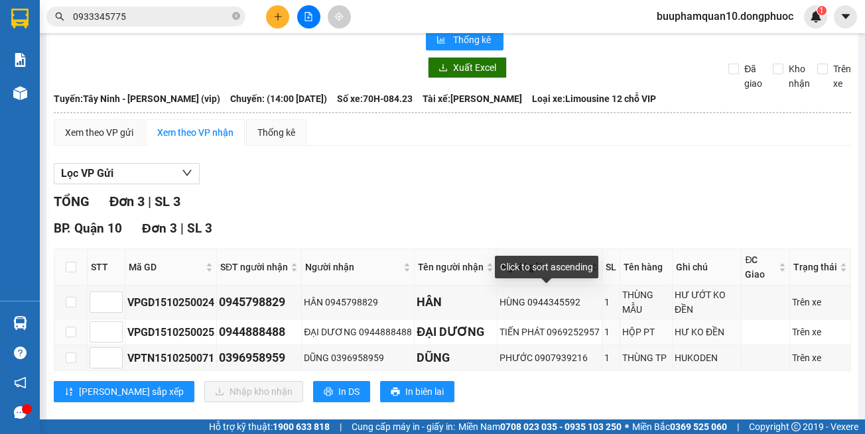
scroll to position [58, 0]
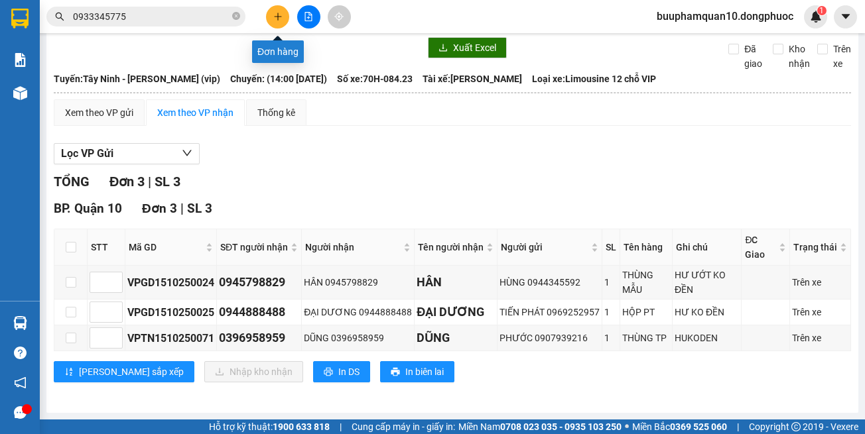
click at [278, 23] on button at bounding box center [277, 16] width 23 height 23
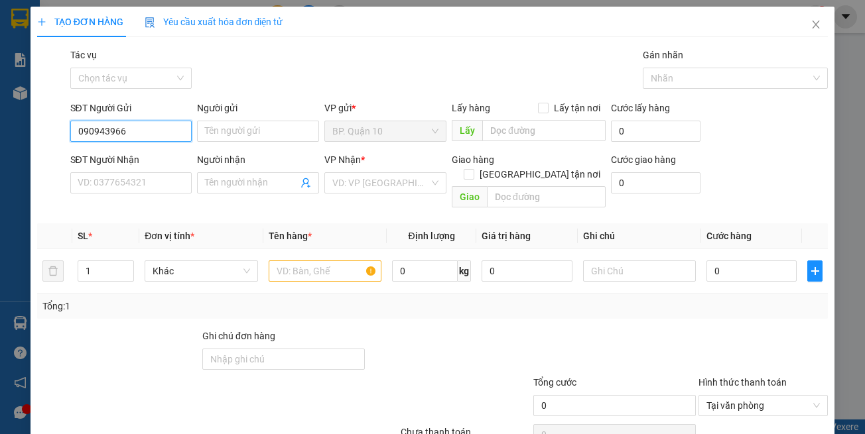
type input "0909439668"
click at [153, 151] on div "0909439668 - NGUYỆT" at bounding box center [129, 158] width 104 height 15
type input "NGUYỆT"
type input "0908160830"
type input "Minh Thế"
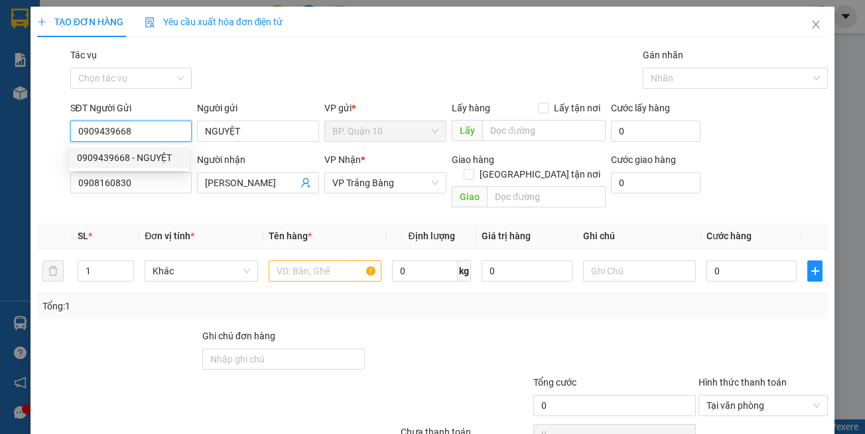
type input "0909439668"
type input "30.000"
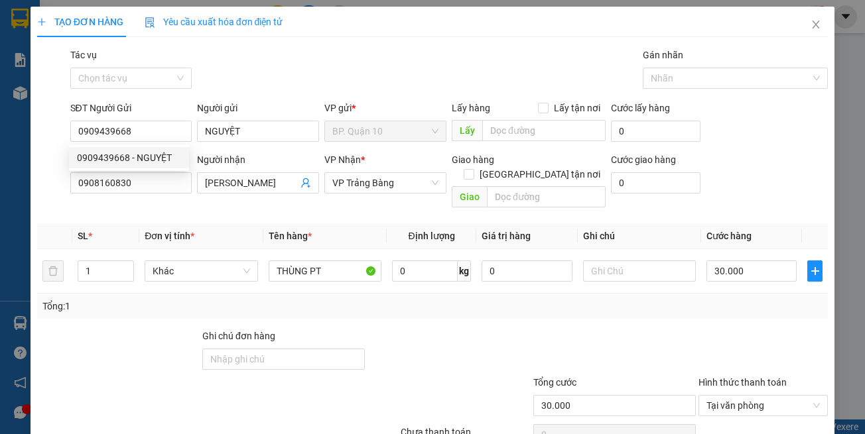
click at [163, 199] on div "Transit Pickup Surcharge Ids Transit Deliver Surcharge Ids Transit Deliver Surc…" at bounding box center [432, 264] width 791 height 432
click at [426, 299] on div "Tổng: 1" at bounding box center [432, 306] width 780 height 15
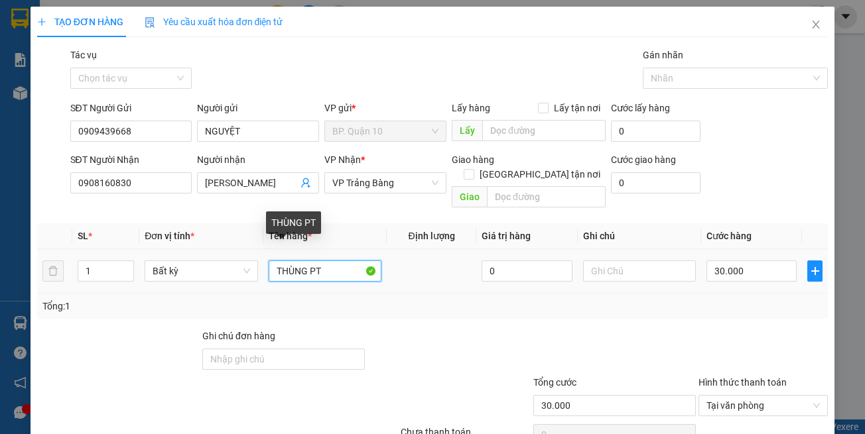
drag, startPoint x: 330, startPoint y: 250, endPoint x: 36, endPoint y: 240, distance: 293.9
click at [162, 250] on tr "1 Bất kỳ THÙNG PT 0 30.000" at bounding box center [432, 271] width 791 height 44
type input "HỘP PT"
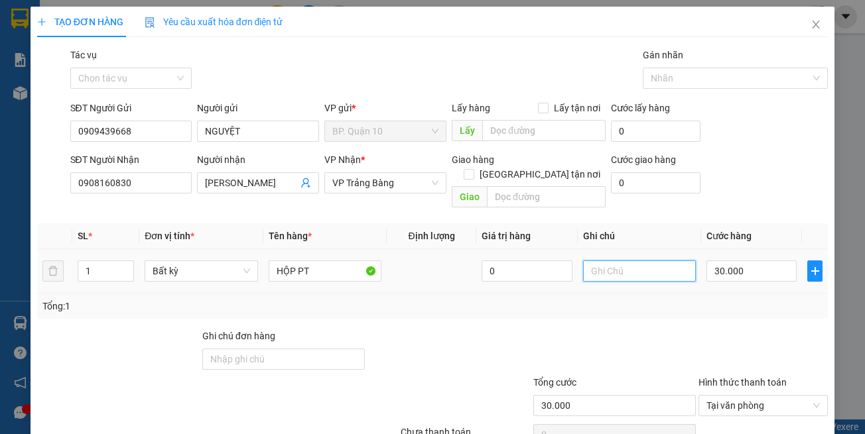
click at [599, 265] on input "text" at bounding box center [639, 271] width 113 height 21
paste input "đã hẹn mai"
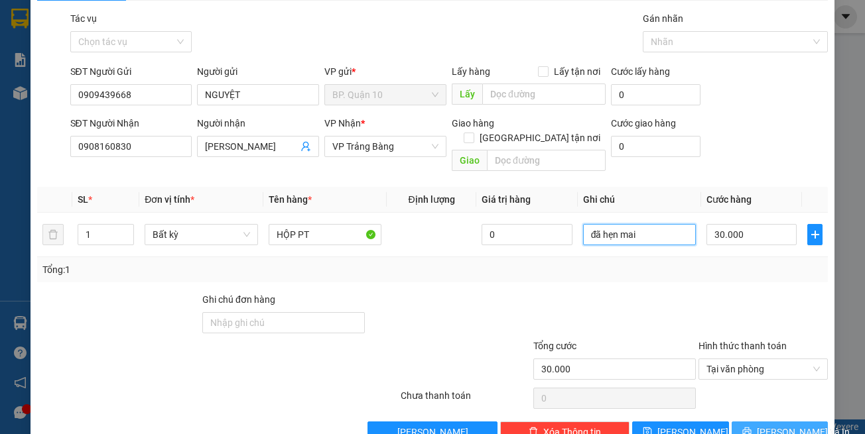
scroll to position [56, 0]
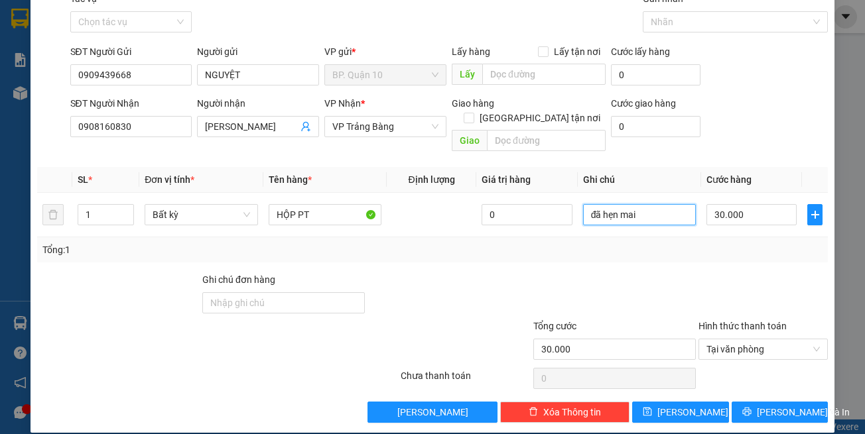
type input "đã hẹn mai"
click at [765, 410] on div "TẠO ĐƠN HÀNG Yêu cầu xuất hóa đơn điện tử Transit Pickup Surcharge Ids Transit …" at bounding box center [433, 191] width 804 height 483
click at [765, 405] on span "[PERSON_NAME] và In" at bounding box center [803, 412] width 93 height 15
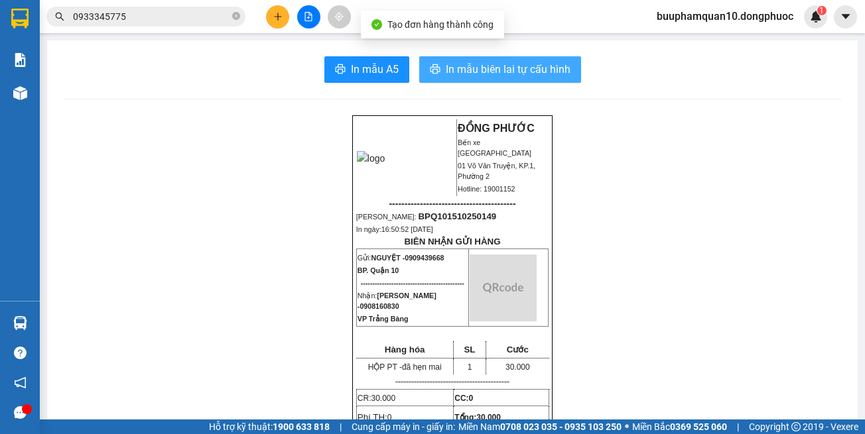
click at [550, 72] on span "In mẫu biên lai tự cấu hình" at bounding box center [508, 69] width 125 height 17
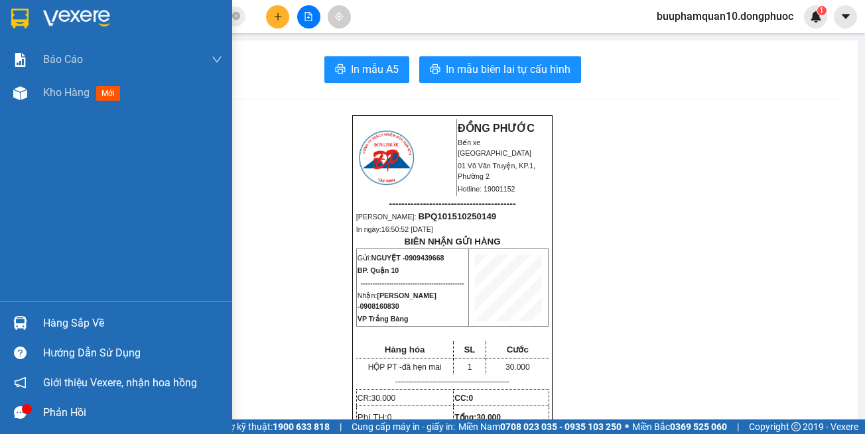
click at [13, 325] on img at bounding box center [20, 323] width 14 height 14
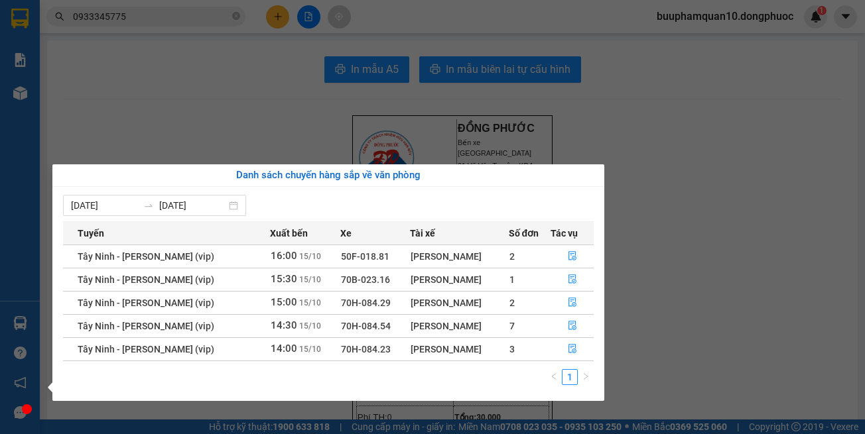
drag, startPoint x: 660, startPoint y: 297, endPoint x: 686, endPoint y: 215, distance: 85.8
click at [660, 290] on section "Kết quả tìm kiếm ( 2 ) Bộ lọc Mã ĐH Trạng thái Món hàng Tổng cước Chưa cước Nhã…" at bounding box center [432, 217] width 865 height 434
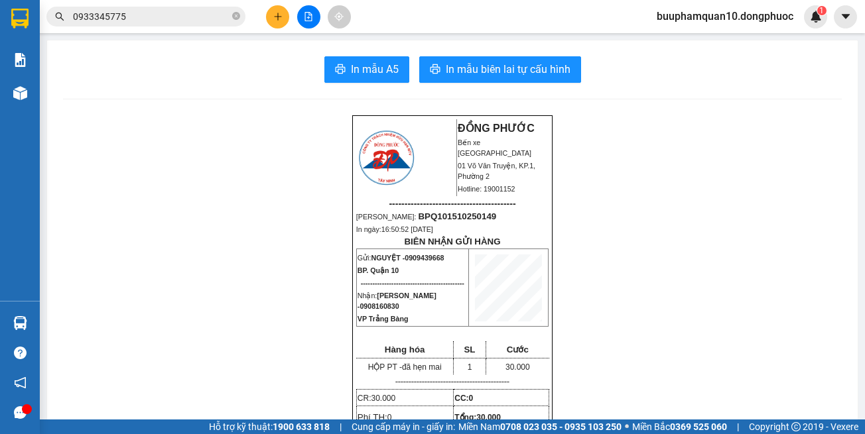
click at [280, 14] on icon "plus" at bounding box center [277, 16] width 9 height 9
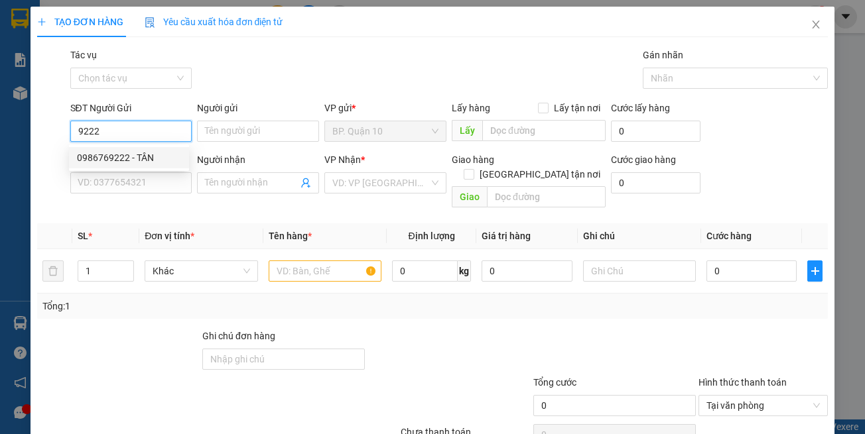
click at [151, 154] on div "0986769222 - TÂN" at bounding box center [129, 158] width 104 height 15
type input "0986769222"
type input "TÂN"
type input "0987386816"
type input "BẢY"
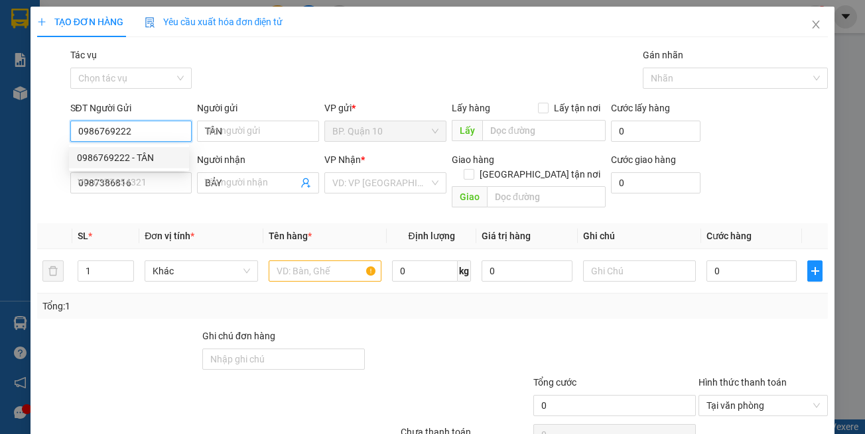
type input "70.000"
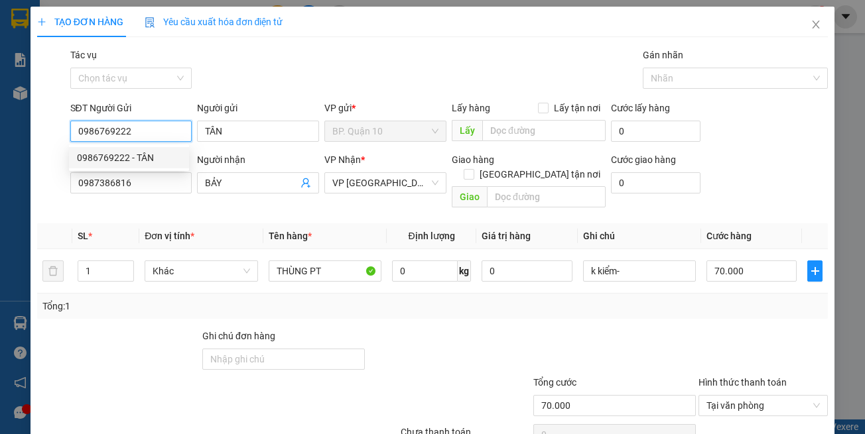
type input "0986769222"
click at [186, 194] on div "SĐT Người Nhận 0987386816" at bounding box center [131, 176] width 122 height 46
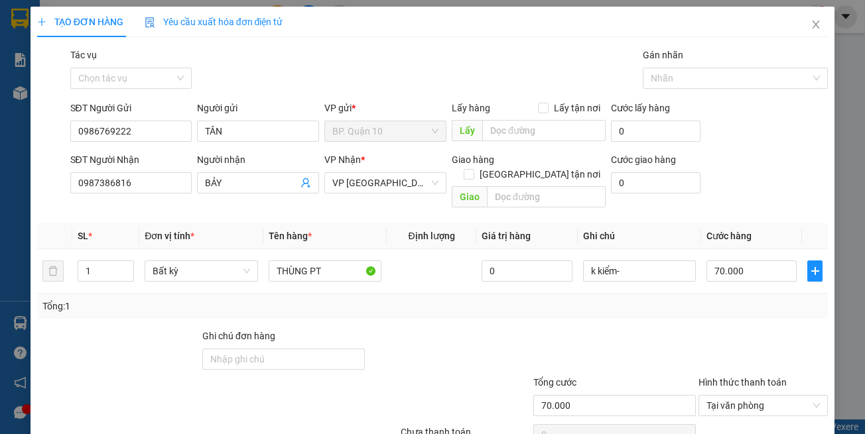
click at [400, 303] on div "Tổng: 1" at bounding box center [432, 306] width 791 height 25
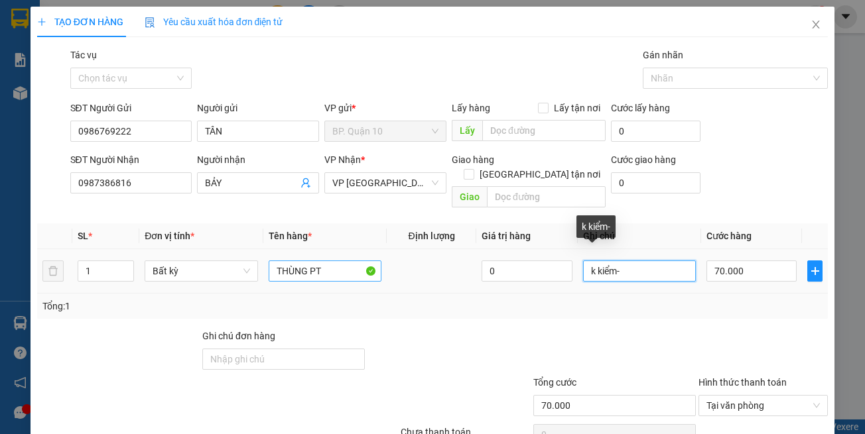
drag, startPoint x: 583, startPoint y: 261, endPoint x: 338, endPoint y: 261, distance: 246.0
click at [343, 261] on tr "1 Bất kỳ THÙNG PT 0 k kiểm- 70.000" at bounding box center [432, 271] width 791 height 44
paste input "đã hẹn mai"
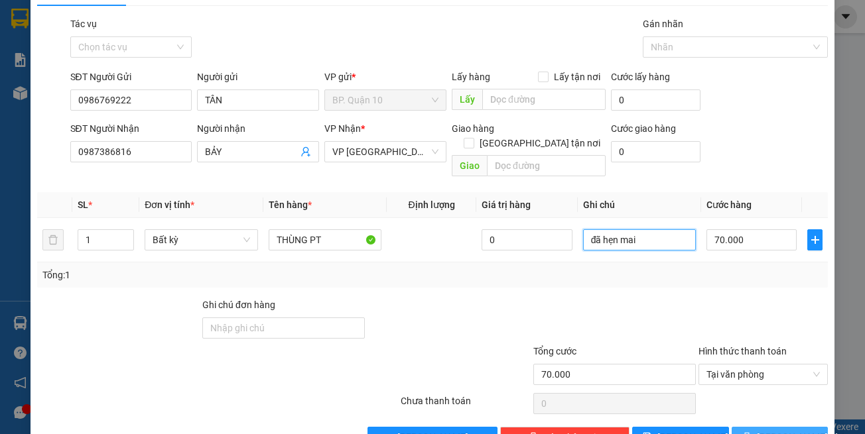
scroll to position [56, 0]
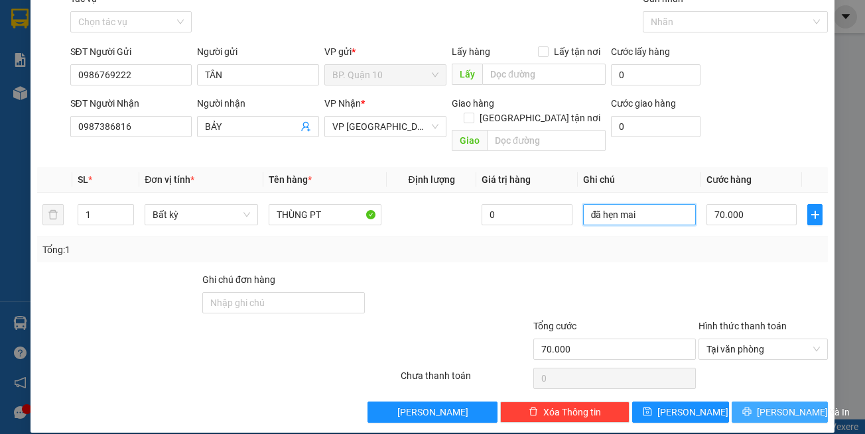
type input "đã hẹn mai"
click at [745, 407] on icon "printer" at bounding box center [746, 411] width 9 height 9
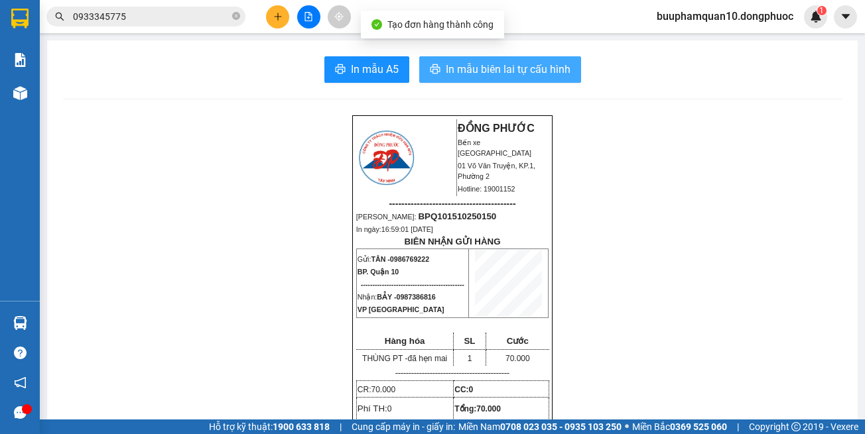
drag, startPoint x: 534, startPoint y: 73, endPoint x: 477, endPoint y: 107, distance: 66.9
click at [532, 73] on span "In mẫu biên lai tự cấu hình" at bounding box center [508, 69] width 125 height 17
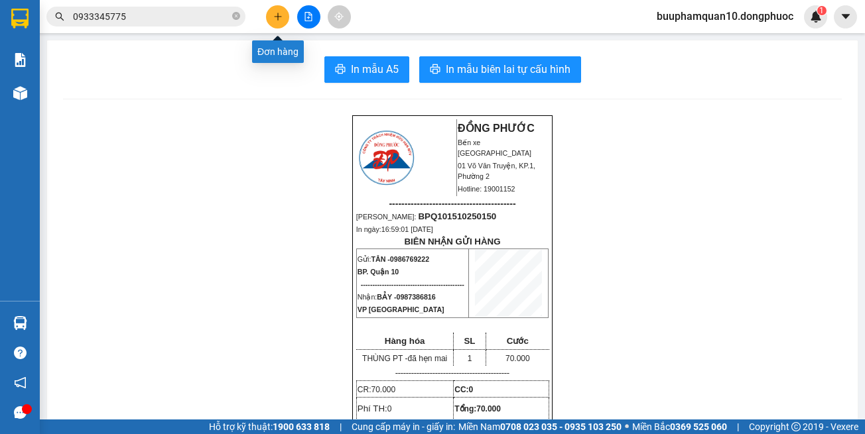
click at [269, 17] on button at bounding box center [277, 16] width 23 height 23
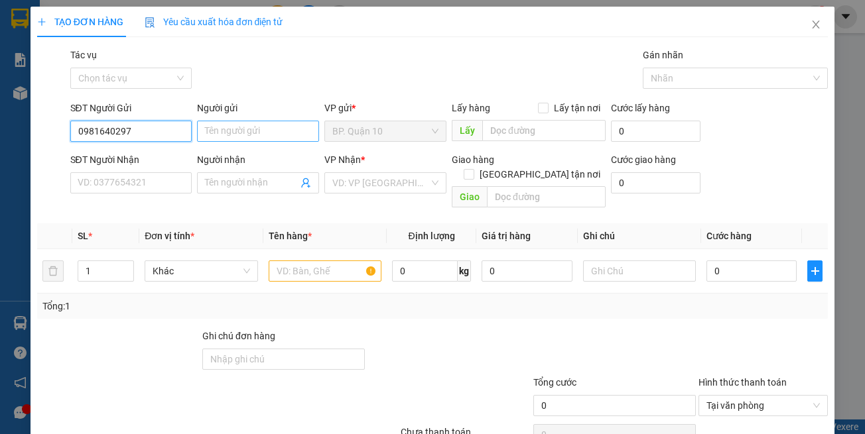
type input "0981640297"
click at [238, 134] on input "Người gửi" at bounding box center [258, 131] width 122 height 21
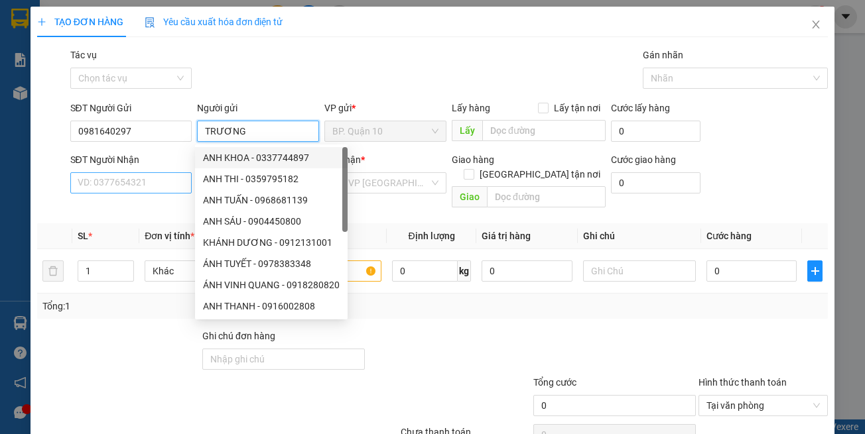
type input "TRƯƠNG"
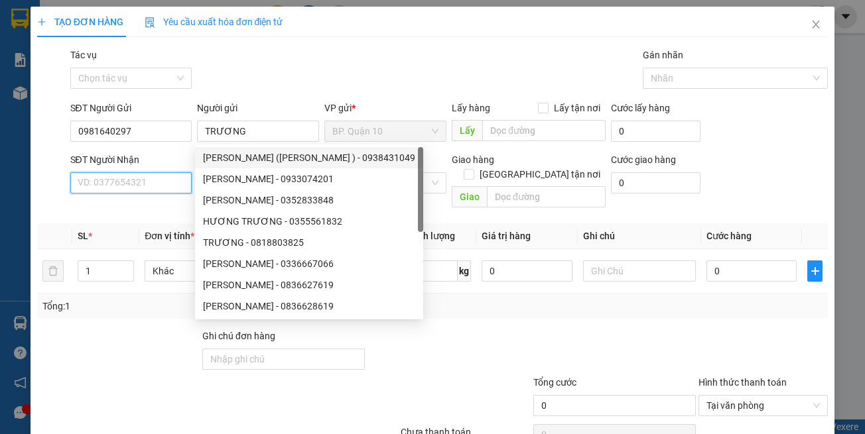
click at [141, 186] on input "SĐT Người Nhận" at bounding box center [131, 182] width 122 height 21
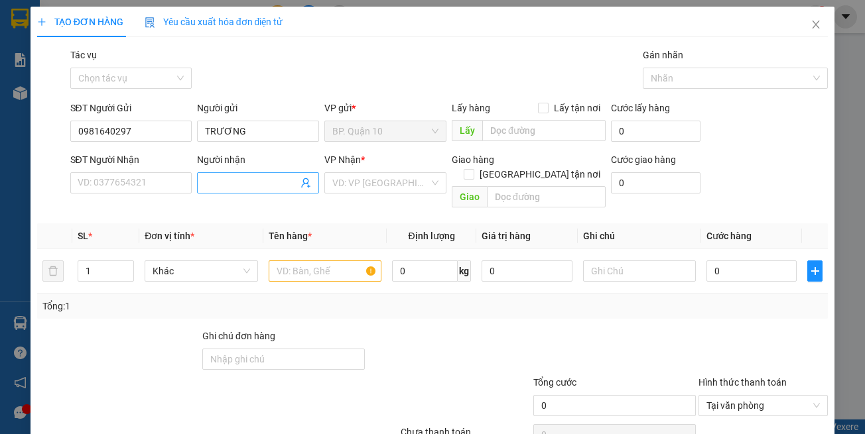
click at [229, 184] on input "Người nhận" at bounding box center [251, 183] width 93 height 15
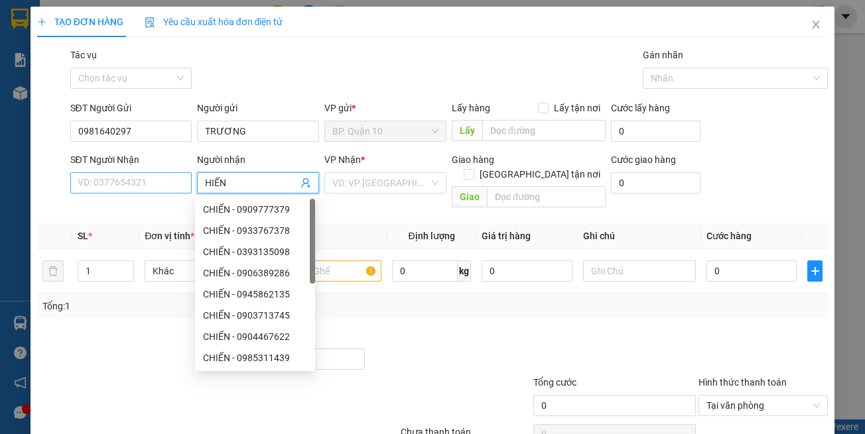
type input "HIẾN"
drag, startPoint x: 92, startPoint y: 174, endPoint x: 109, endPoint y: 180, distance: 19.1
click at [96, 176] on input "SĐT Người Nhận" at bounding box center [131, 182] width 122 height 21
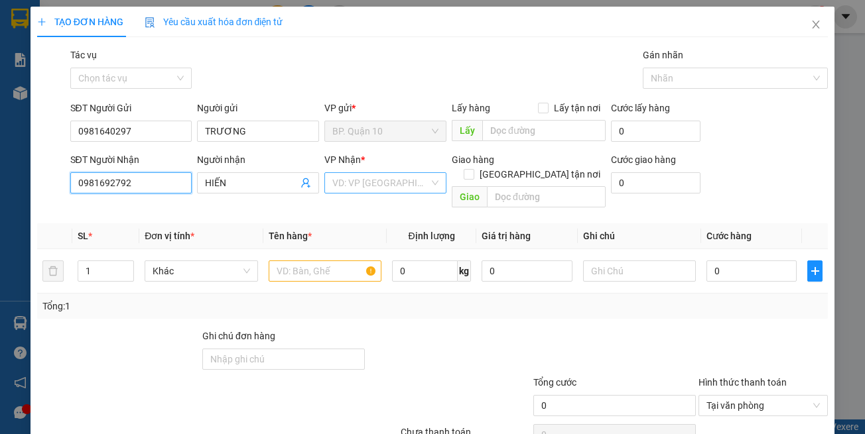
type input "0981692792"
click at [363, 174] on input "search" at bounding box center [380, 183] width 97 height 20
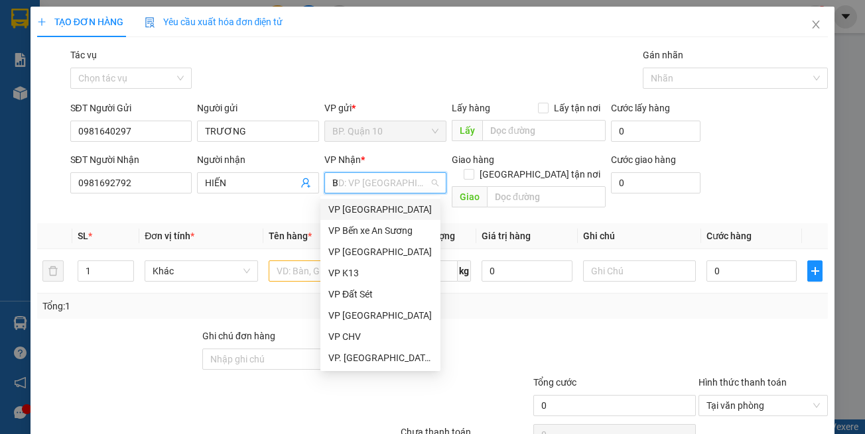
type input "BC"
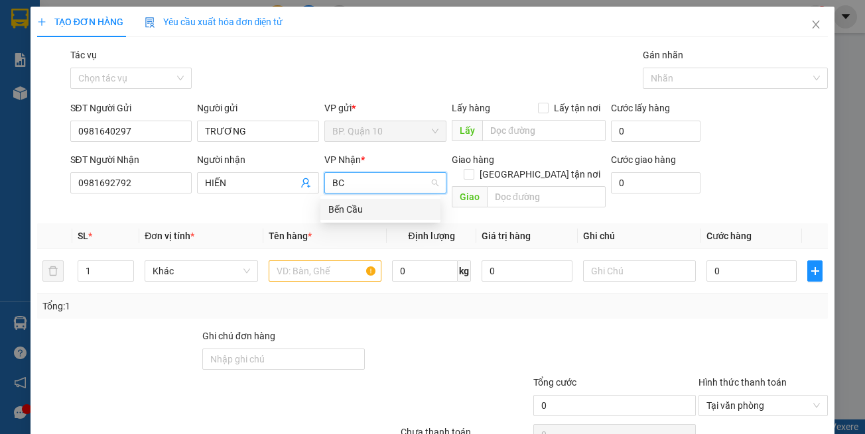
drag, startPoint x: 365, startPoint y: 210, endPoint x: 340, endPoint y: 259, distance: 55.2
click at [366, 210] on div "Bến Cầu" at bounding box center [380, 209] width 104 height 15
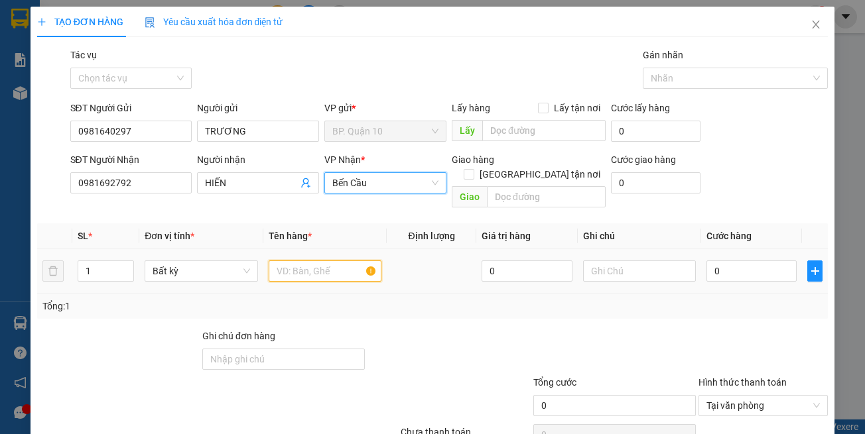
click at [340, 261] on input "text" at bounding box center [325, 271] width 113 height 21
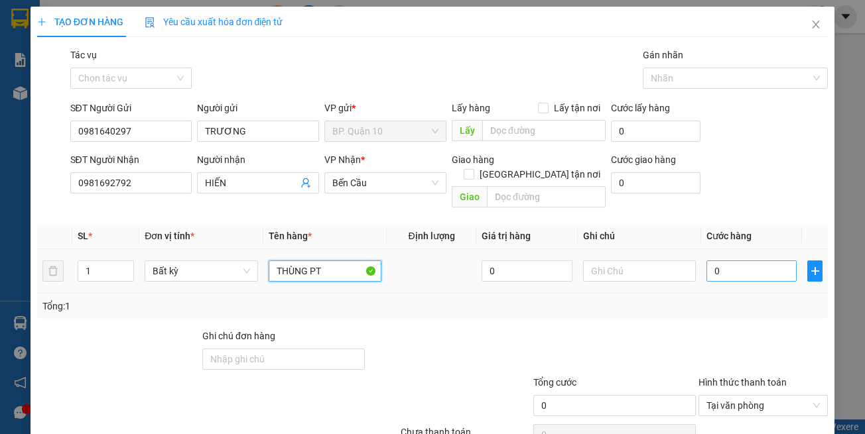
type input "THÙNG PT"
click at [736, 261] on input "0" at bounding box center [751, 271] width 90 height 21
type input "1"
type input "17"
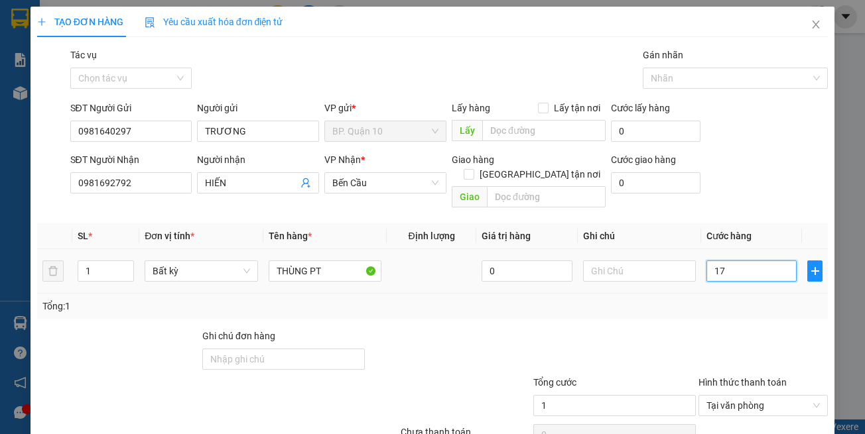
type input "17"
type input "170"
type input "170.000"
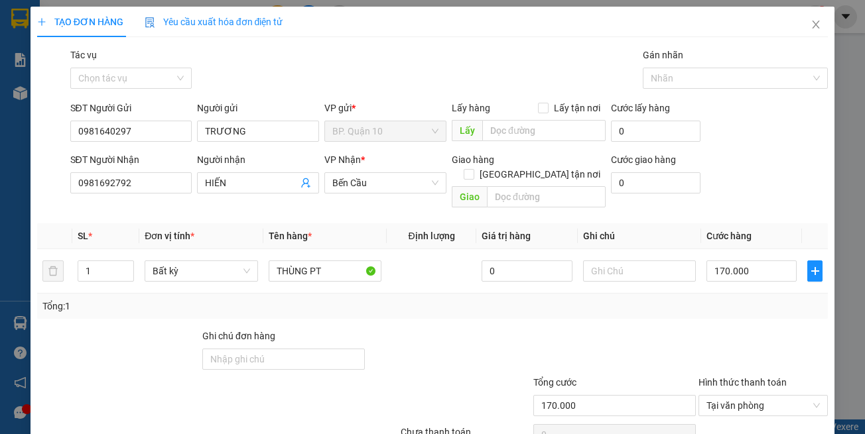
click at [721, 294] on div "Tổng: 1" at bounding box center [432, 306] width 791 height 25
click at [651, 267] on input "text" at bounding box center [639, 271] width 113 height 21
paste input "đã hẹn mai"
type input "đã hẹn ma N"
type input "0"
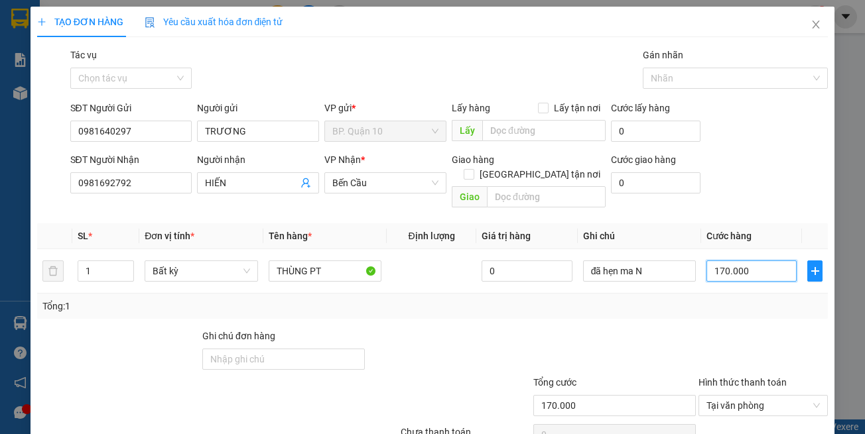
type input "0"
type input "07"
type input "7"
type input "070"
type input "70"
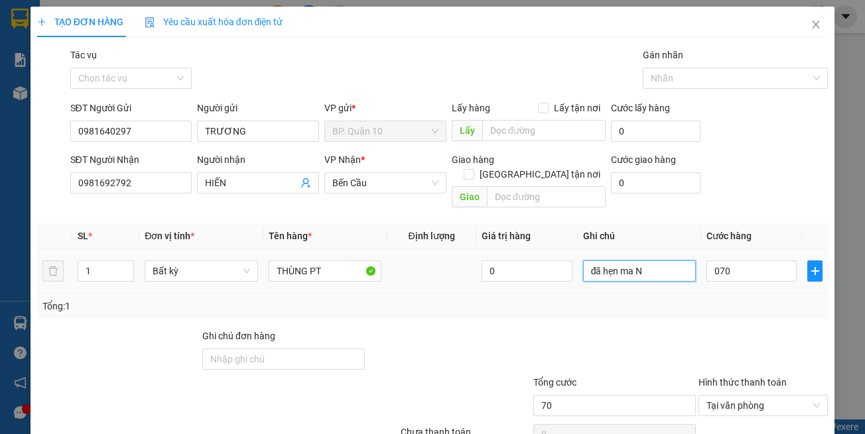
type input "70.000"
click at [658, 261] on input "đã hẹn ma N" at bounding box center [639, 271] width 113 height 21
type input "đã hẹn mai nhận"
click at [672, 294] on div "Tổng: 1" at bounding box center [432, 306] width 791 height 25
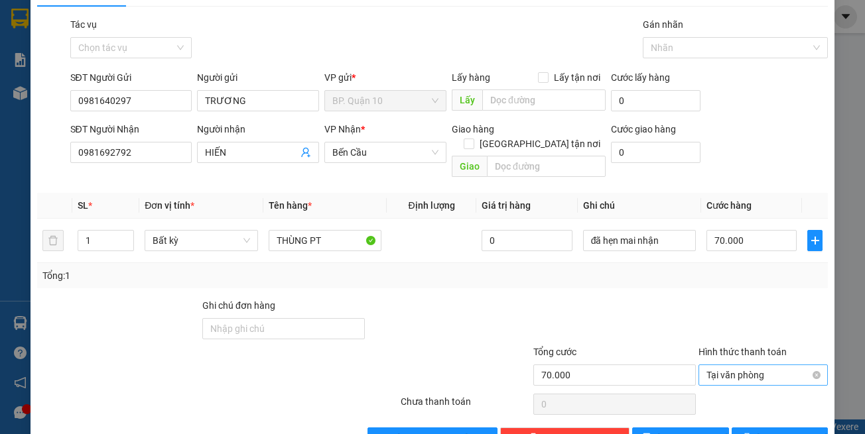
scroll to position [56, 0]
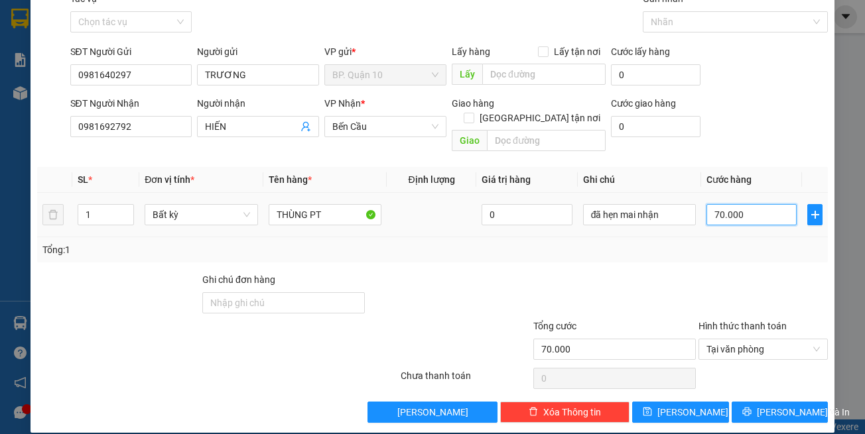
click at [706, 204] on input "70.000" at bounding box center [751, 214] width 90 height 21
type input "1"
type input "17"
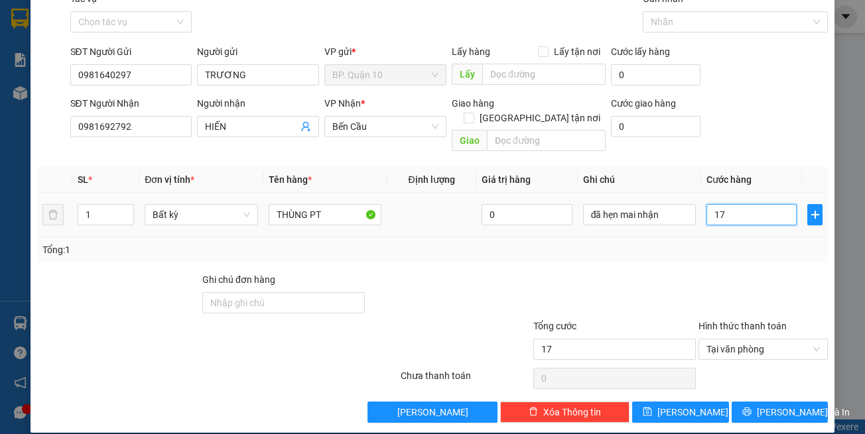
type input "170"
type input "170.000"
click at [733, 244] on div "Tổng: 1" at bounding box center [432, 249] width 791 height 25
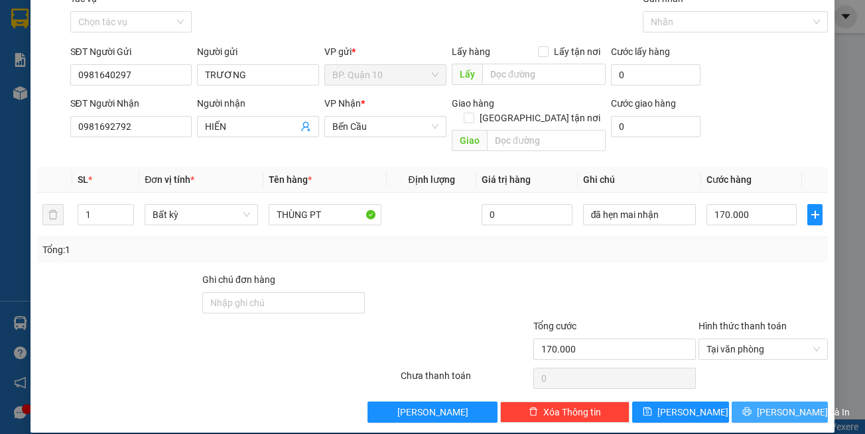
click at [784, 405] on span "[PERSON_NAME] và In" at bounding box center [803, 412] width 93 height 15
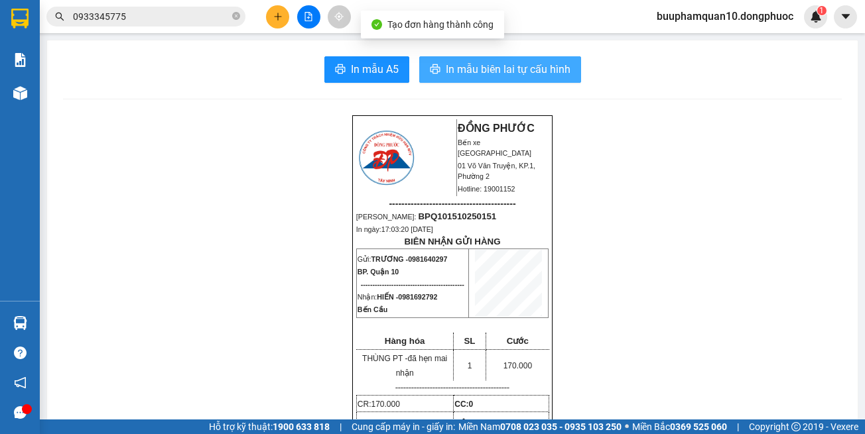
click at [488, 74] on span "In mẫu biên lai tự cấu hình" at bounding box center [508, 69] width 125 height 17
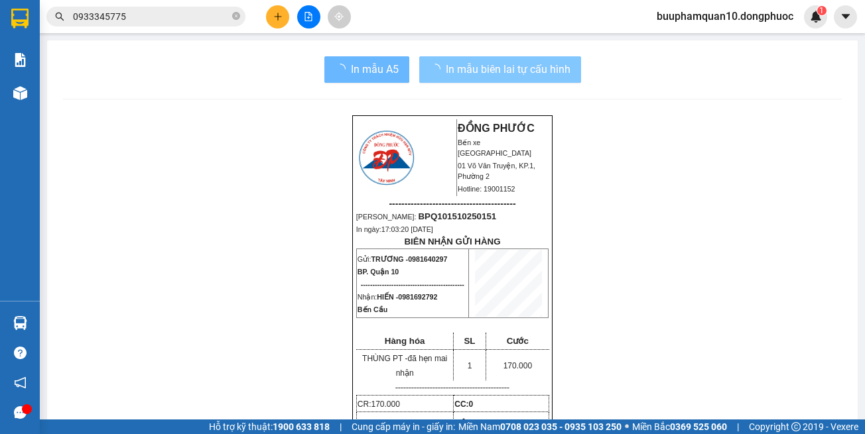
scroll to position [87, 0]
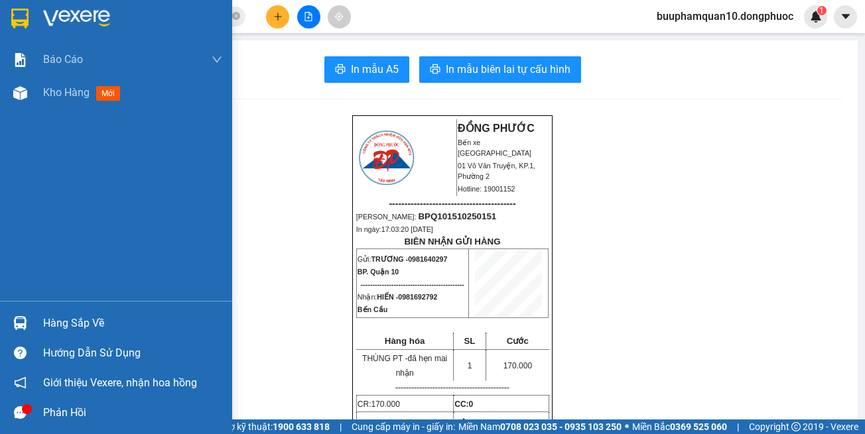
click at [34, 335] on div "Hàng sắp về" at bounding box center [116, 323] width 232 height 30
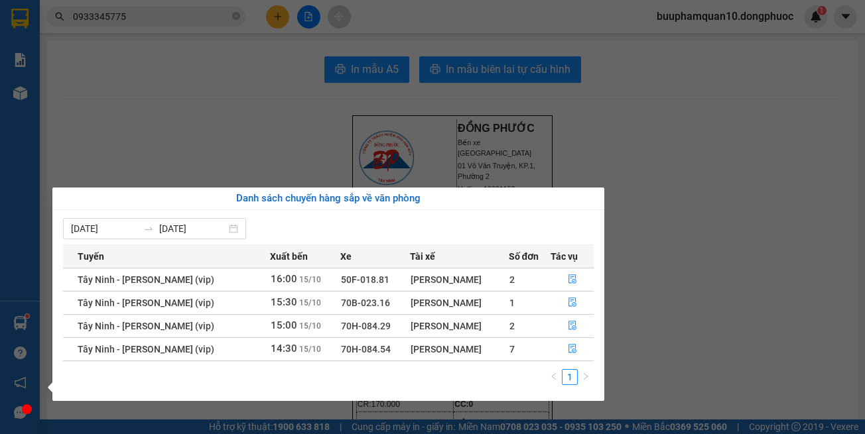
click at [226, 62] on section "Kết quả tìm kiếm ( 2 ) Bộ lọc Mã ĐH Trạng thái Món hàng Tổng cước Chưa cước Nhã…" at bounding box center [432, 217] width 865 height 434
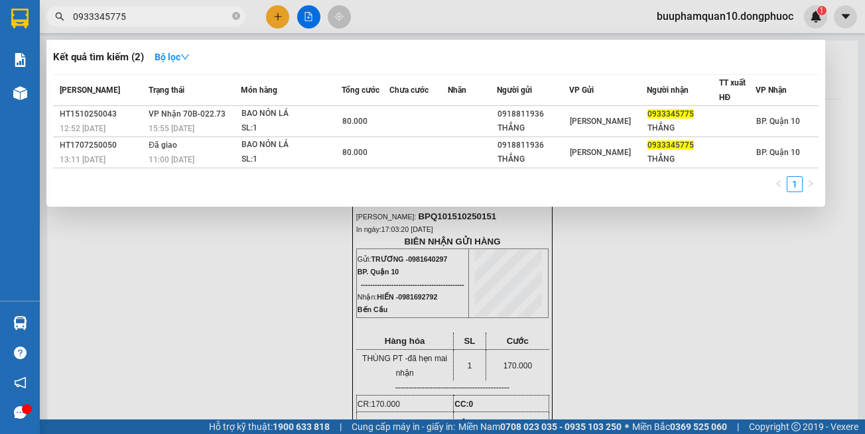
click at [240, 21] on span "0933345775" at bounding box center [145, 17] width 199 height 20
click at [270, 18] on div at bounding box center [432, 217] width 865 height 434
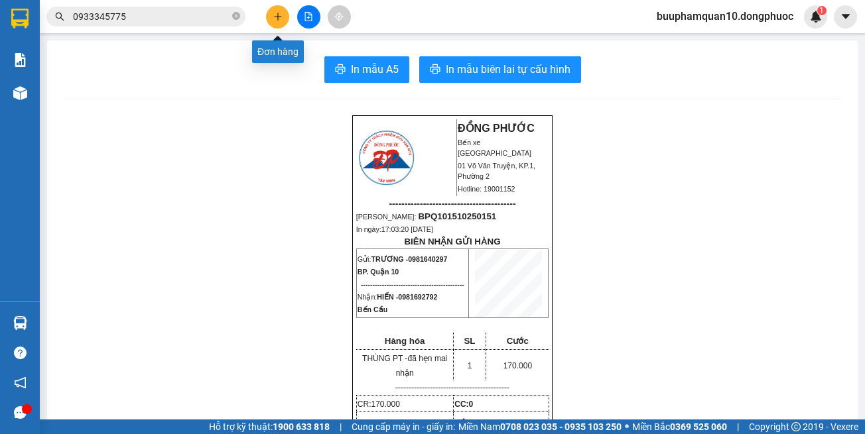
click at [270, 18] on button at bounding box center [277, 16] width 23 height 23
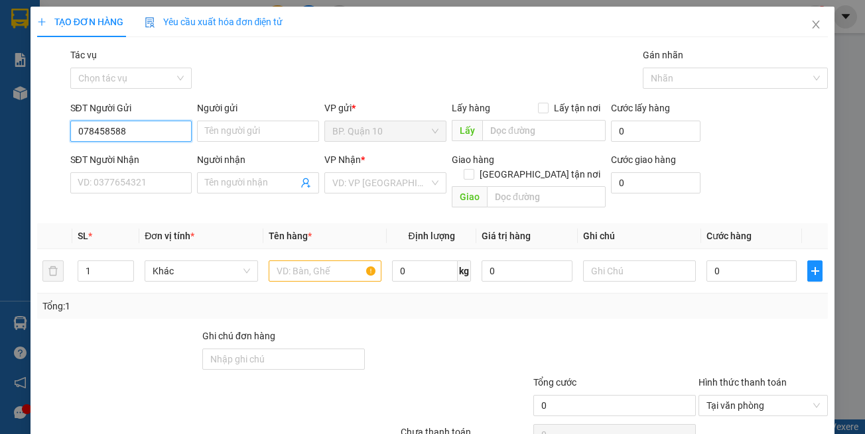
type input "0784585885"
click at [158, 156] on div "0784585885 - ĐỨC" at bounding box center [151, 158] width 149 height 15
type input "ĐỨC"
type input "0969209874"
type input "TRIỂN"
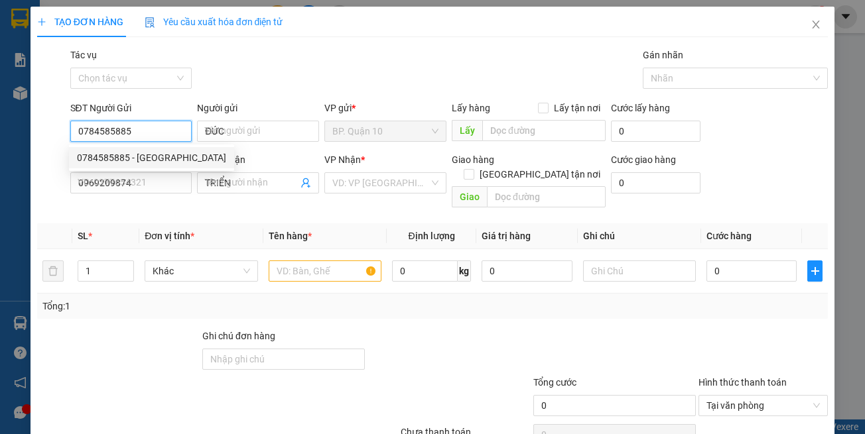
type input "0784585885"
type input "30.000"
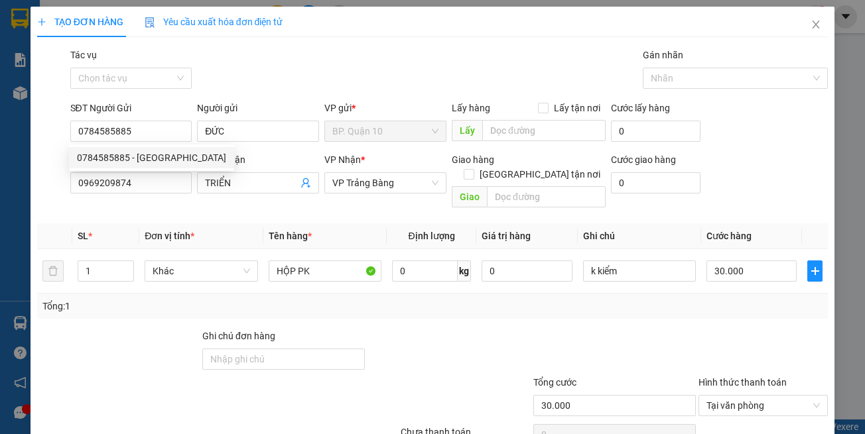
drag, startPoint x: 188, startPoint y: 204, endPoint x: 180, endPoint y: 180, distance: 25.4
click at [188, 204] on div "Transit Pickup Surcharge Ids Transit Deliver Surcharge Ids Transit Deliver Surc…" at bounding box center [432, 264] width 791 height 432
drag, startPoint x: 772, startPoint y: 304, endPoint x: 755, endPoint y: 292, distance: 21.5
click at [771, 300] on div "Transit Pickup Surcharge Ids Transit Deliver Surcharge Ids Transit Deliver Surc…" at bounding box center [432, 264] width 791 height 432
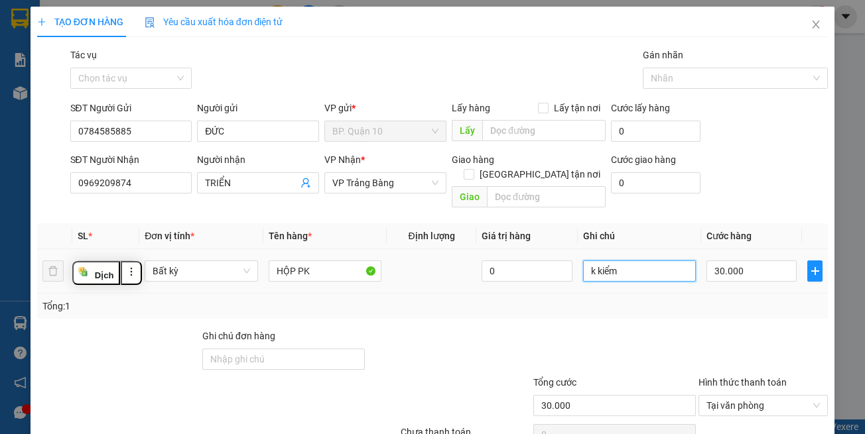
click at [641, 261] on input "k kiểm" at bounding box center [639, 271] width 113 height 21
paste input "đã hẹn mai"
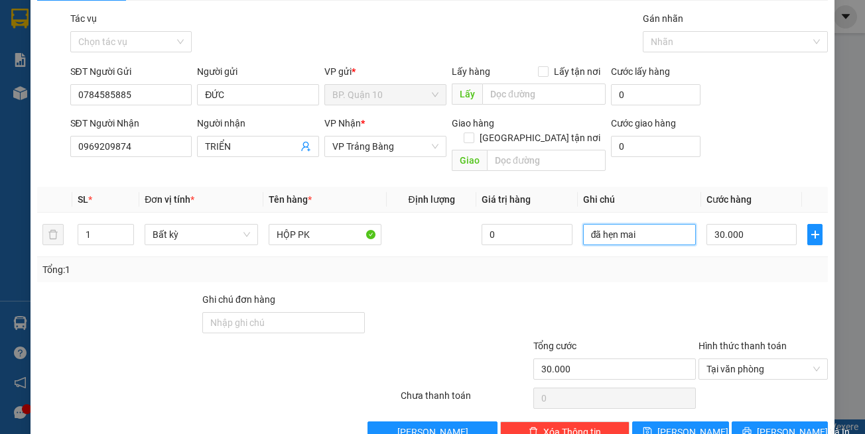
scroll to position [56, 0]
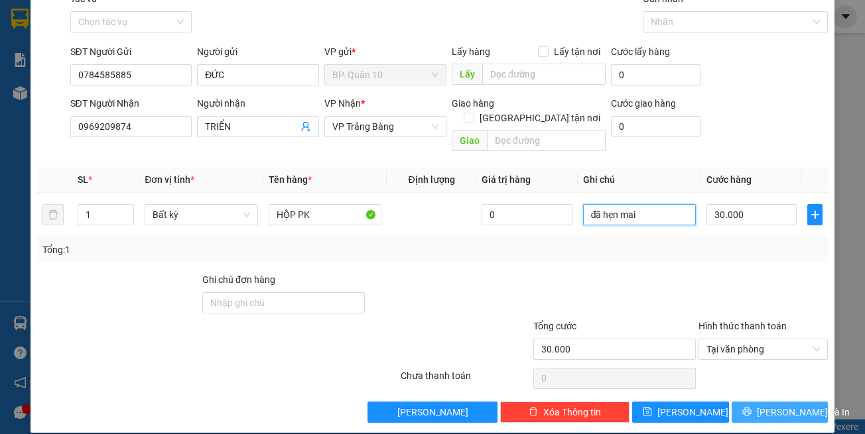
type input "đã hẹn mai"
click at [772, 402] on button "[PERSON_NAME] và In" at bounding box center [779, 412] width 97 height 21
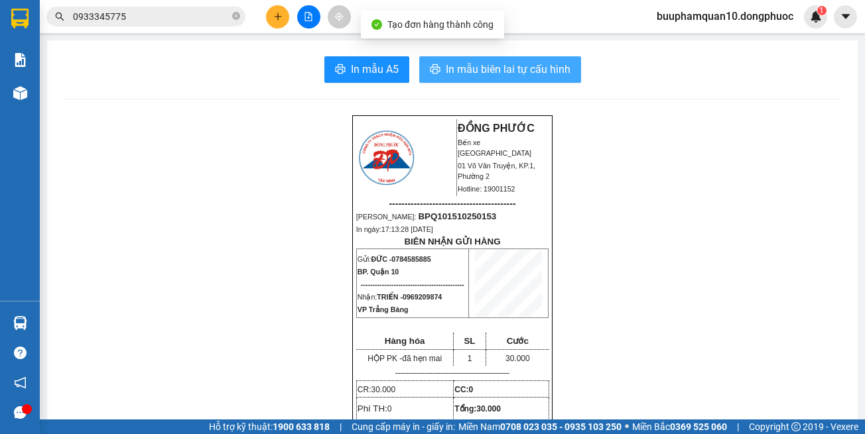
click at [483, 76] on span "In mẫu biên lai tự cấu hình" at bounding box center [508, 69] width 125 height 17
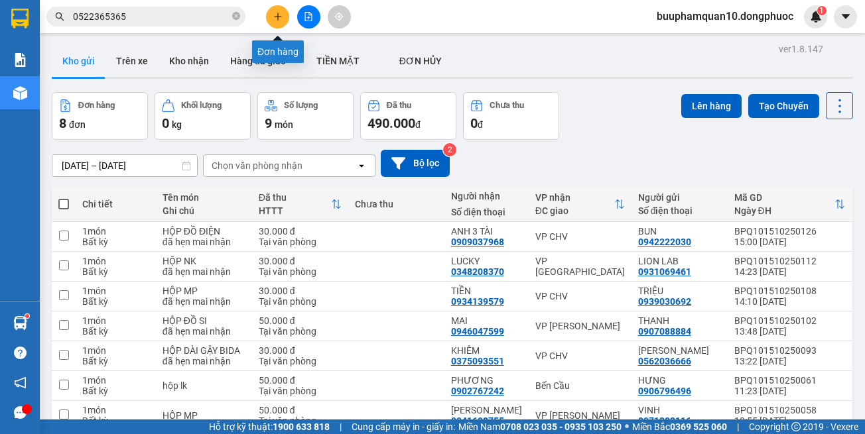
click at [275, 23] on button at bounding box center [277, 16] width 23 height 23
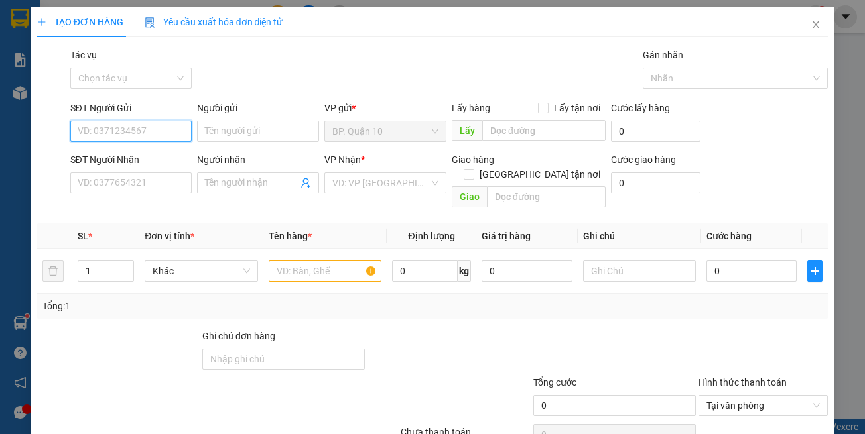
click at [151, 133] on input "SĐT Người Gửi" at bounding box center [131, 131] width 122 height 21
type input "0903815169"
click at [169, 159] on div "0903815169 - NHẬT TẢO" at bounding box center [129, 158] width 104 height 15
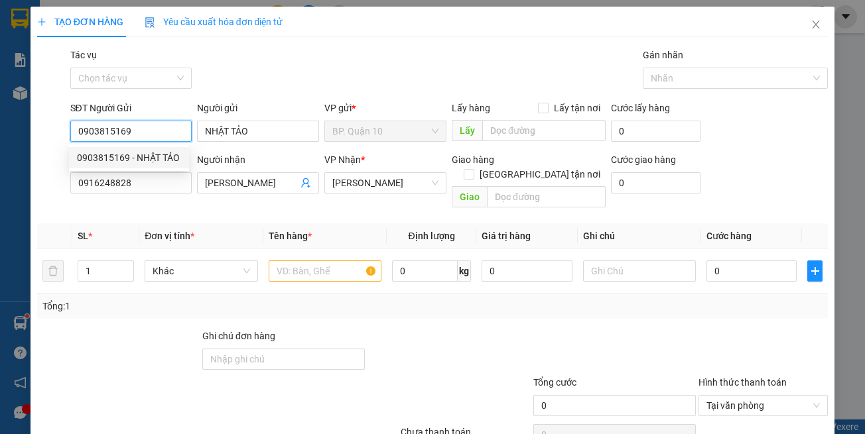
type input "NHẬT TẢO"
type input "0916248828"
type input "[PERSON_NAME]"
type input "0903815169"
type input "30.000"
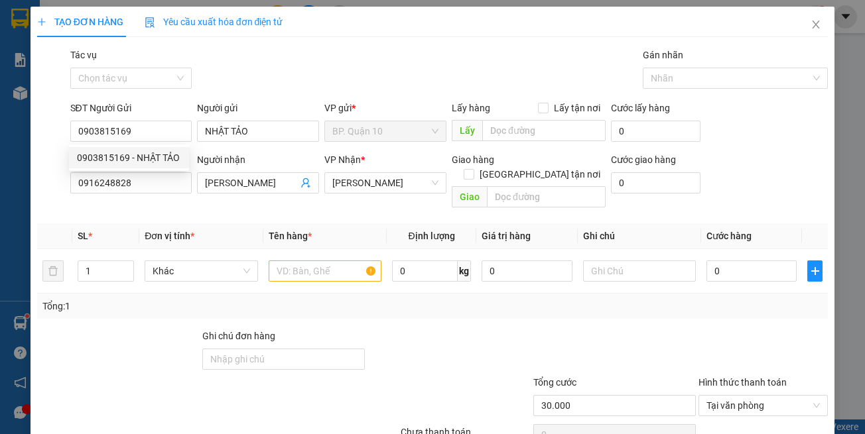
click at [198, 194] on div "Người nhận [PERSON_NAME]" at bounding box center [258, 176] width 122 height 46
drag, startPoint x: 276, startPoint y: 207, endPoint x: 284, endPoint y: 199, distance: 11.3
click at [276, 207] on div "Transit Pickup Surcharge Ids Transit Deliver Surcharge Ids Transit Deliver Surc…" at bounding box center [432, 264] width 791 height 432
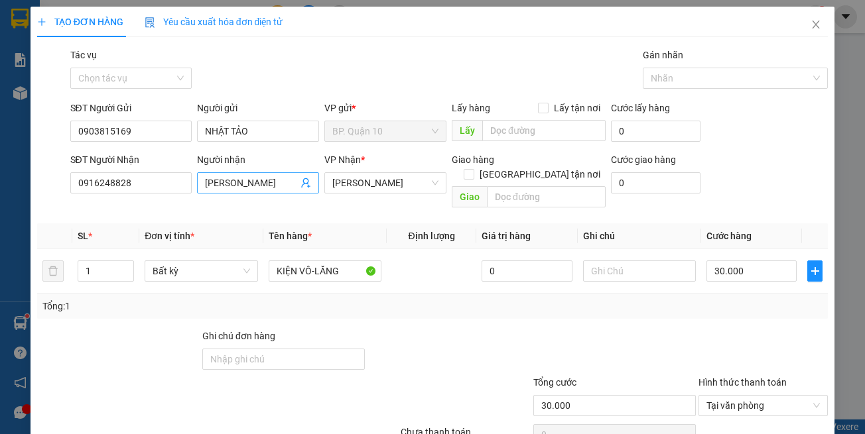
click at [303, 182] on icon "user-add" at bounding box center [305, 183] width 11 height 11
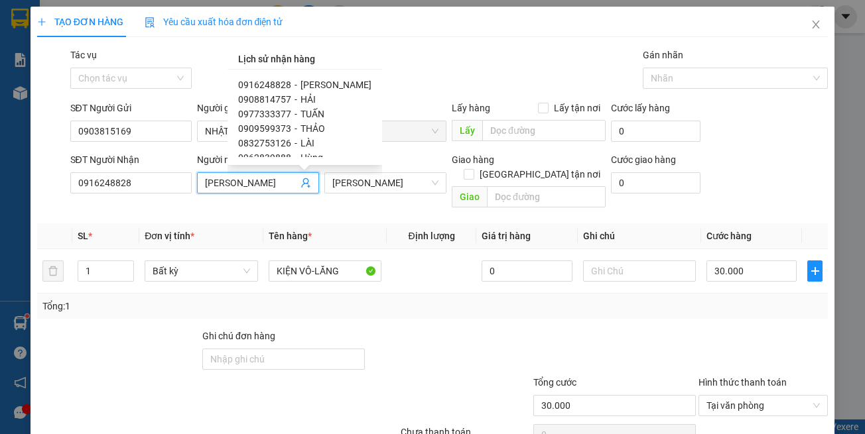
click at [316, 86] on span "[PERSON_NAME]" at bounding box center [335, 85] width 71 height 11
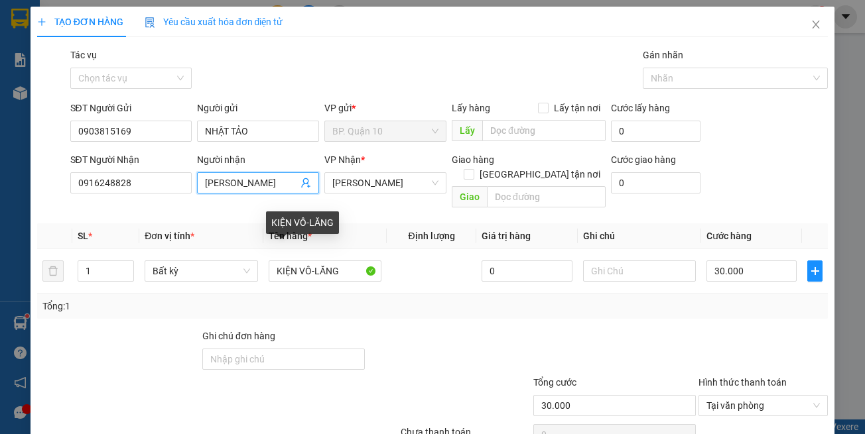
drag, startPoint x: 490, startPoint y: 310, endPoint x: 656, endPoint y: 296, distance: 166.3
click at [491, 306] on div "Transit Pickup Surcharge Ids Transit Deliver Surcharge Ids Transit Deliver Surc…" at bounding box center [432, 264] width 791 height 432
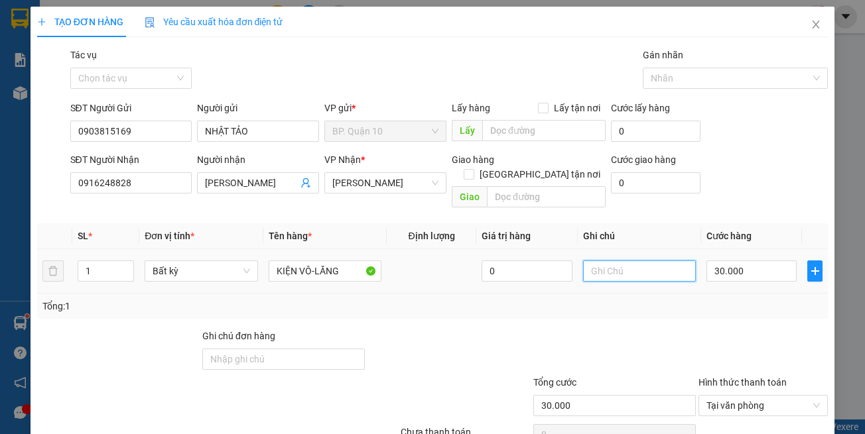
click at [620, 267] on input "text" at bounding box center [639, 271] width 113 height 21
paste input "đã hẹn mai"
type input "đã hẹn mai"
click at [654, 306] on div "Transit Pickup Surcharge Ids Transit Deliver Surcharge Ids Transit Deliver Surc…" at bounding box center [432, 264] width 791 height 432
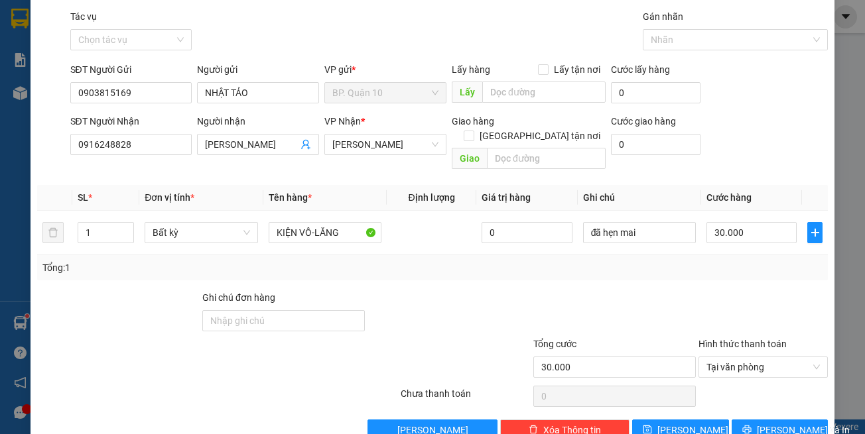
scroll to position [56, 0]
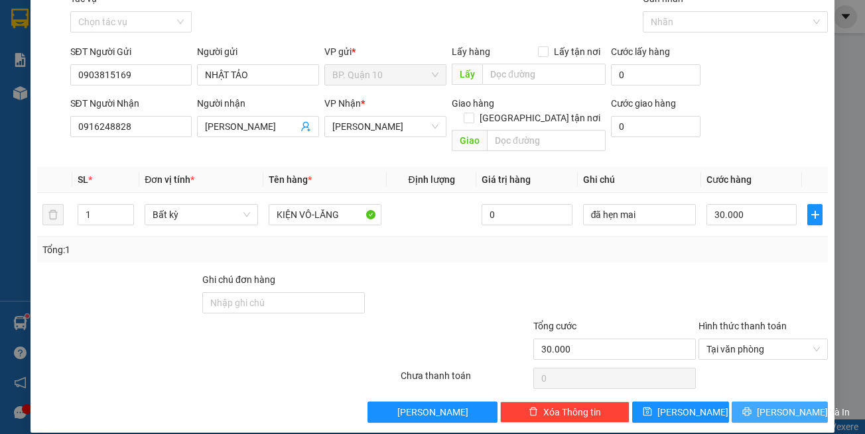
click at [765, 405] on span "[PERSON_NAME] và In" at bounding box center [803, 412] width 93 height 15
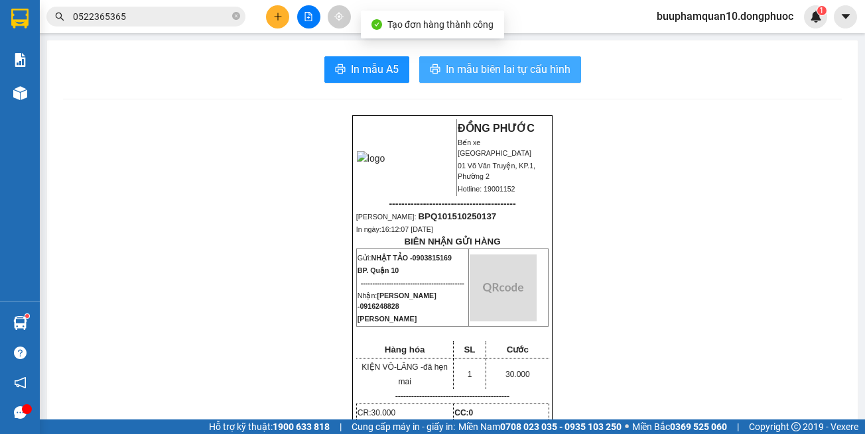
click at [530, 58] on button "In mẫu biên lai tự cấu hình" at bounding box center [500, 69] width 162 height 27
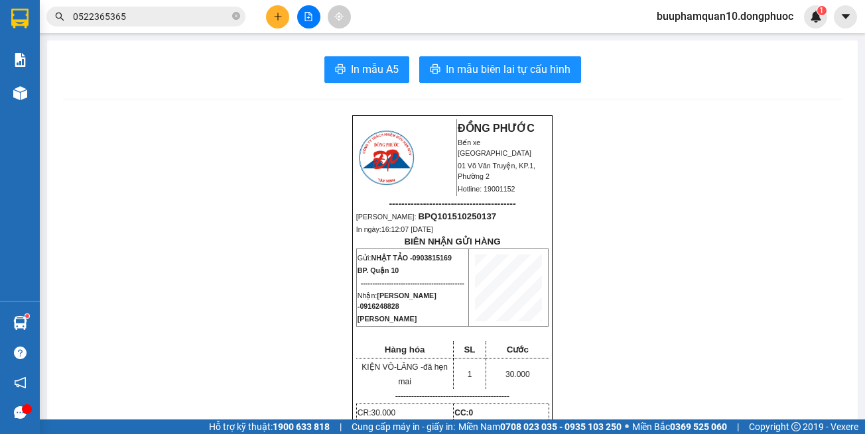
click at [208, 17] on input "0522365365" at bounding box center [151, 16] width 156 height 15
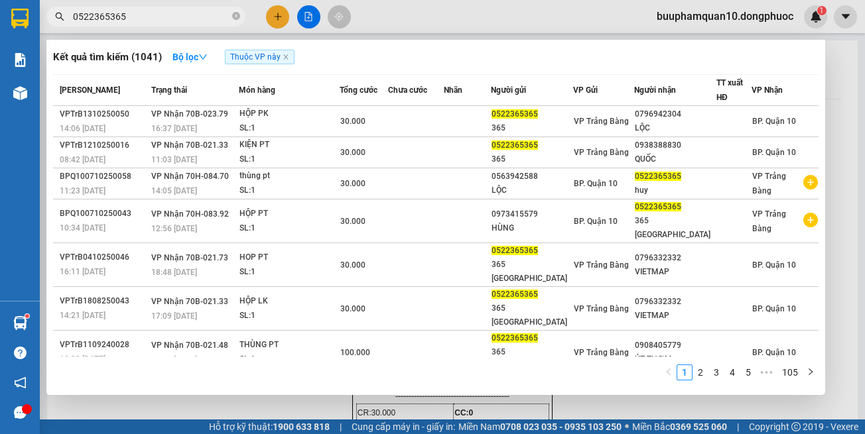
click at [208, 17] on input "0522365365" at bounding box center [151, 16] width 156 height 15
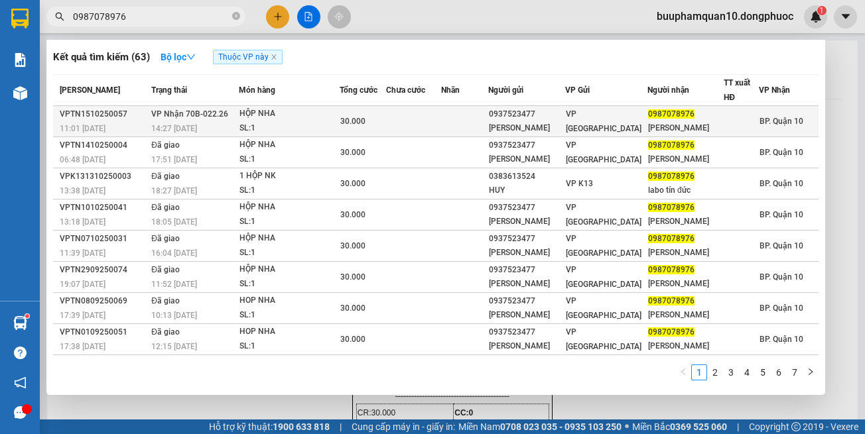
type input "0987078976"
click at [312, 116] on div "HỘP NHA" at bounding box center [288, 114] width 99 height 15
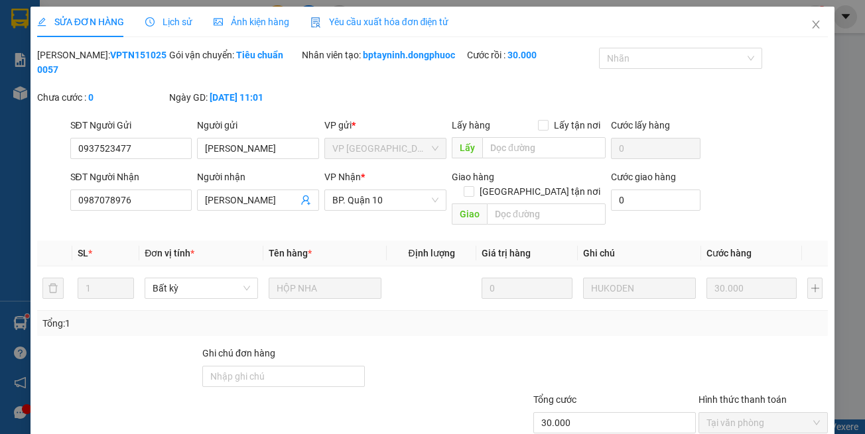
type input "0937523477"
type input "[PERSON_NAME]"
type input "0987078976"
type input "[PERSON_NAME]"
type input "30.000"
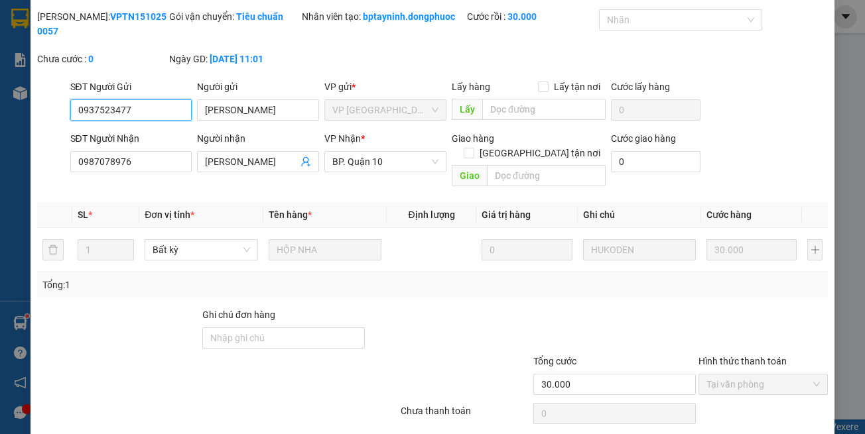
scroll to position [74, 0]
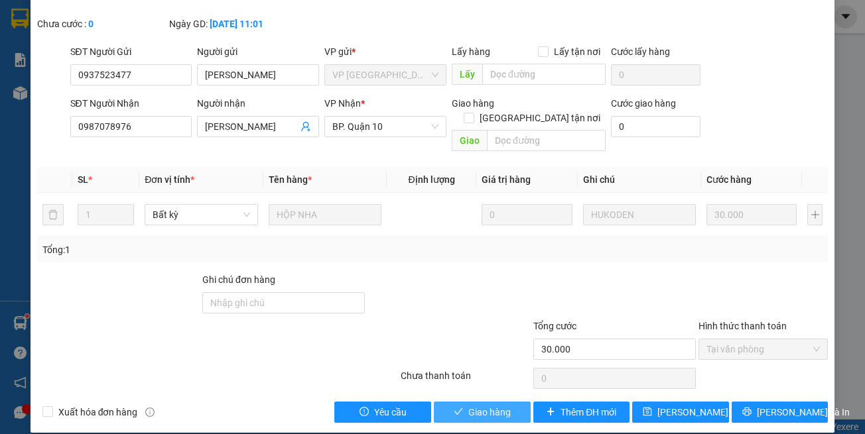
drag, startPoint x: 450, startPoint y: 400, endPoint x: 433, endPoint y: 386, distance: 22.1
click at [444, 402] on button "Giao hàng" at bounding box center [482, 412] width 97 height 21
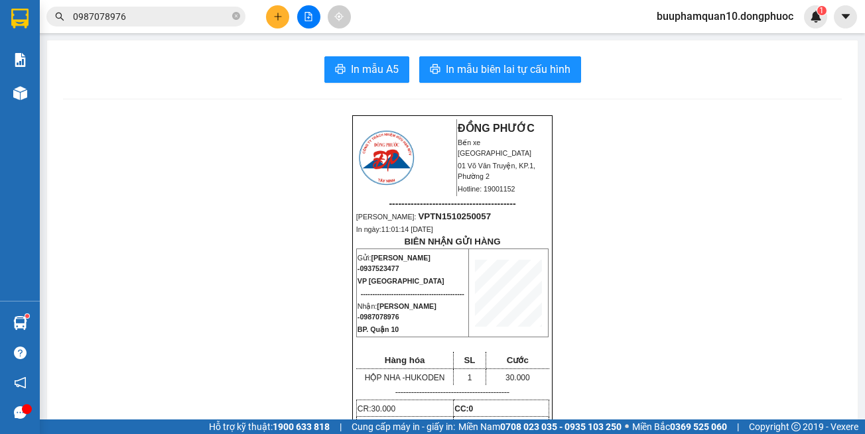
click at [184, 23] on input "0987078976" at bounding box center [151, 16] width 156 height 15
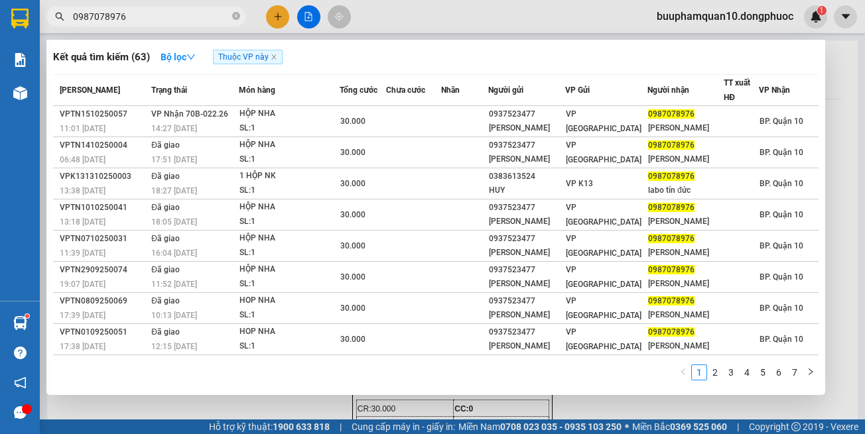
click at [184, 23] on input "0987078976" at bounding box center [151, 16] width 156 height 15
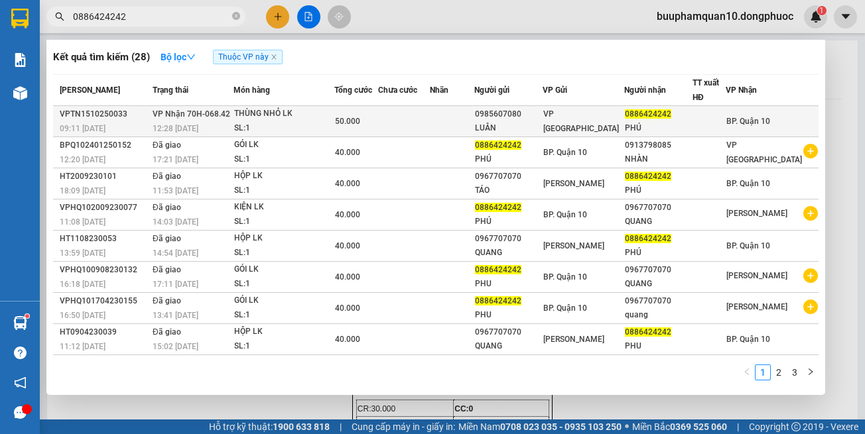
type input "0886424242"
click at [251, 119] on div "THÙNG NHỎ LK" at bounding box center [283, 114] width 99 height 15
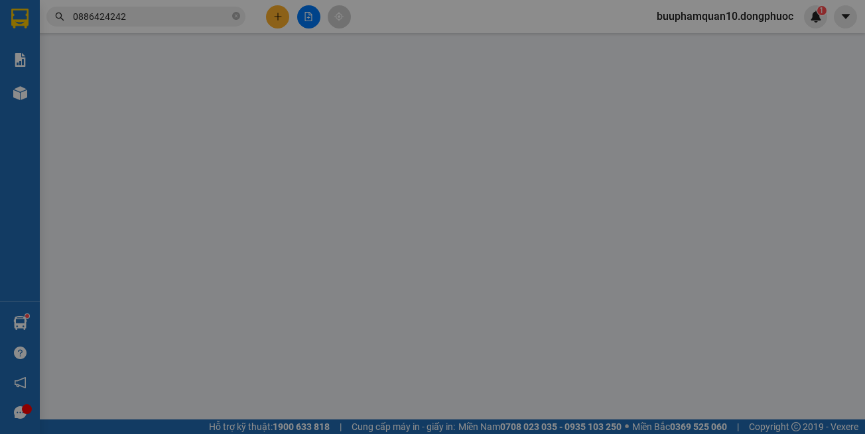
type input "0985607080"
type input "LUÂN"
type input "0886424242"
type input "PHÚ"
type input "50.000"
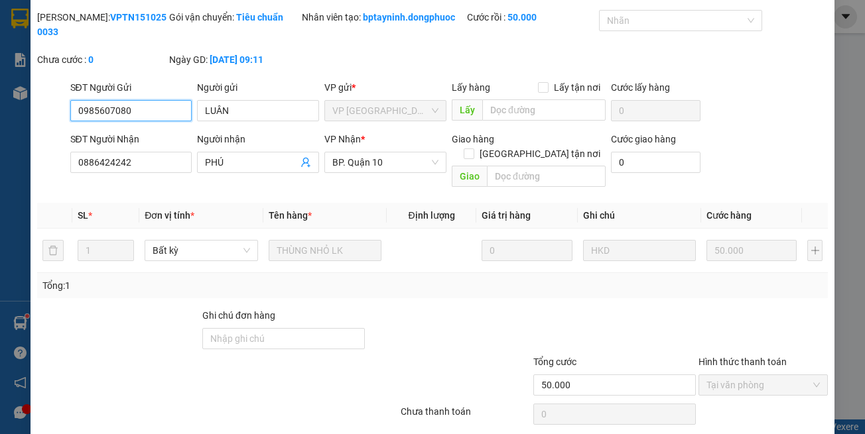
scroll to position [74, 0]
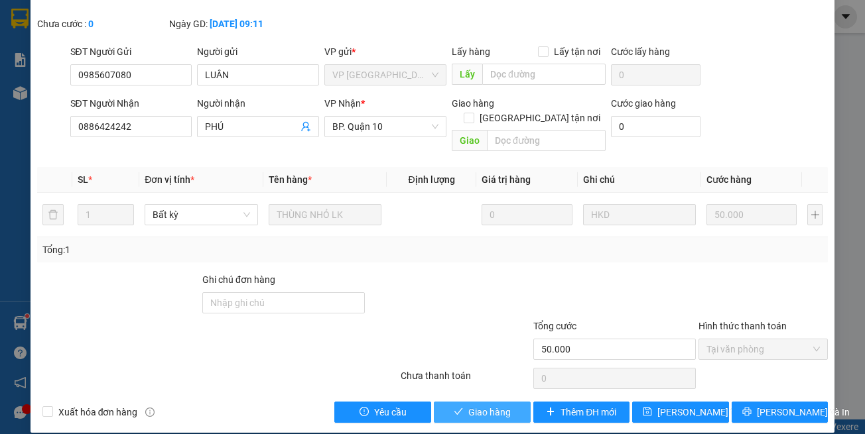
click at [468, 405] on span "Giao hàng" at bounding box center [489, 412] width 42 height 15
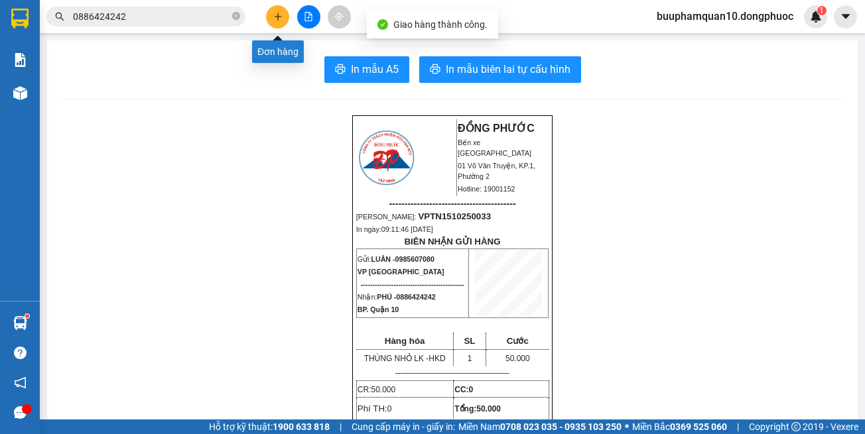
click at [275, 15] on icon "plus" at bounding box center [277, 16] width 9 height 9
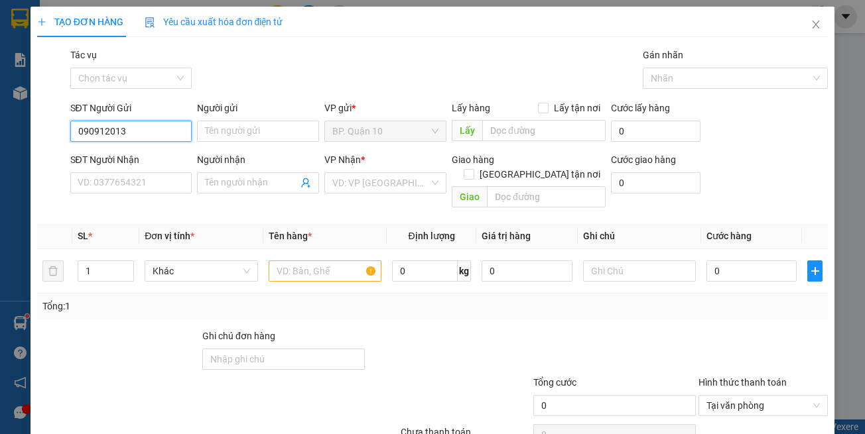
type input "0909120139"
click at [161, 158] on div "0909120139 - HUYNH" at bounding box center [129, 158] width 104 height 15
type input "HUYNH"
type input "0911949449"
type input "HẠNH"
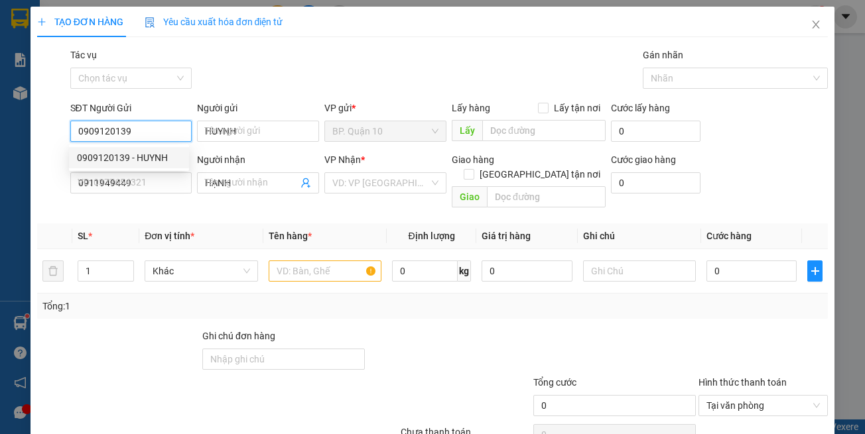
type input "0909120139"
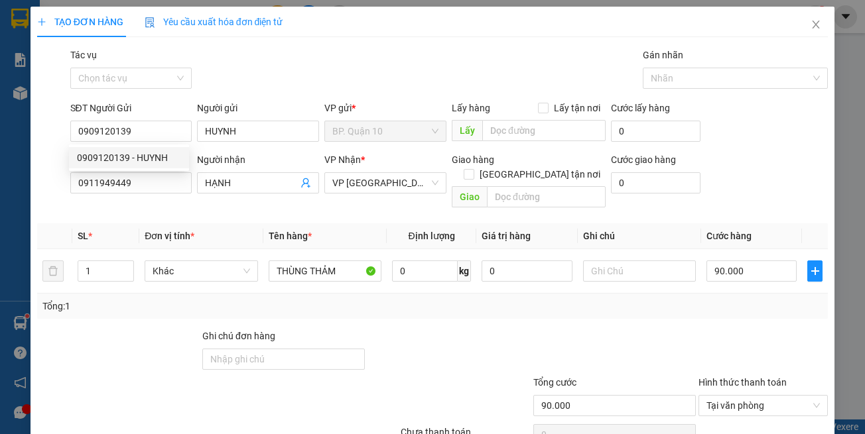
click at [174, 205] on div "Transit Pickup Surcharge Ids Transit Deliver Surcharge Ids Transit Deliver Surc…" at bounding box center [432, 264] width 791 height 432
drag, startPoint x: 271, startPoint y: 221, endPoint x: 318, endPoint y: 294, distance: 86.5
click at [272, 231] on span "Tên hàng *" at bounding box center [290, 236] width 43 height 11
drag, startPoint x: 324, startPoint y: 312, endPoint x: 408, endPoint y: 276, distance: 91.5
click at [324, 309] on div "Transit Pickup Surcharge Ids Transit Deliver Surcharge Ids Transit Deliver Surc…" at bounding box center [432, 264] width 791 height 432
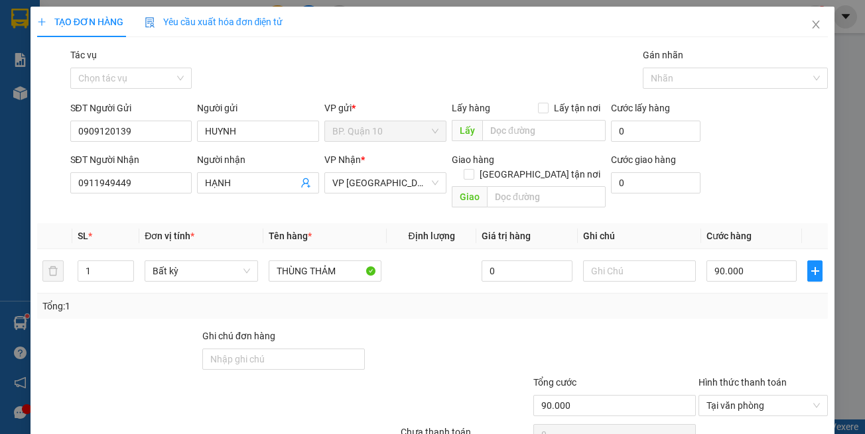
click at [633, 338] on div at bounding box center [614, 352] width 165 height 46
click at [731, 264] on input "90.000" at bounding box center [751, 271] width 90 height 21
type input "7"
type input "70"
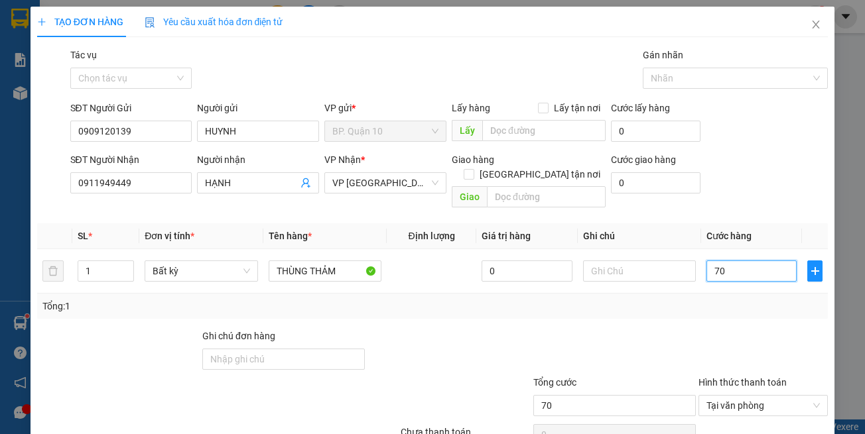
type input "70"
type input "70.000"
click at [678, 329] on div at bounding box center [614, 352] width 165 height 46
click at [648, 261] on input "text" at bounding box center [639, 271] width 113 height 21
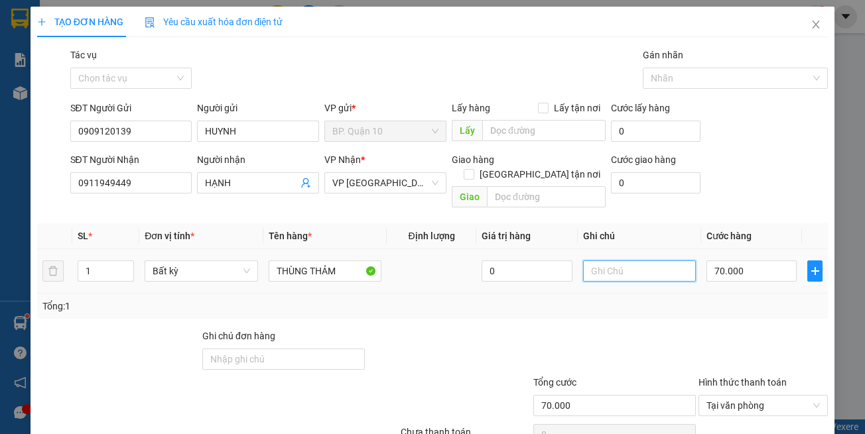
paste input "đã hẹn mai"
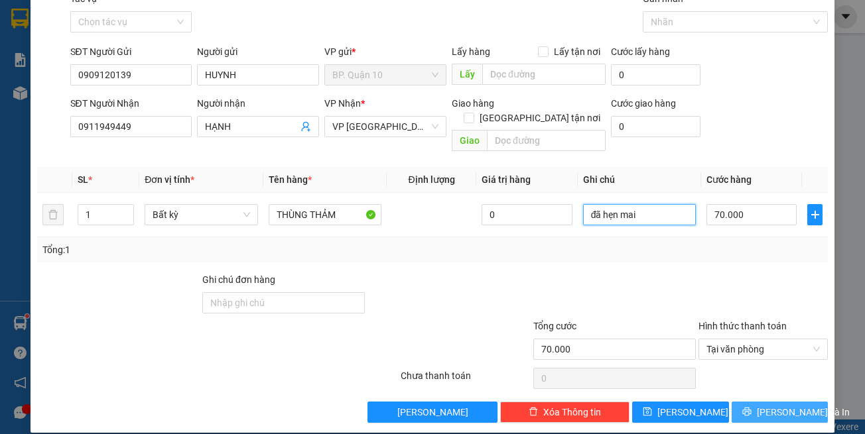
type input "đã hẹn mai"
click at [776, 405] on span "[PERSON_NAME] và In" at bounding box center [803, 412] width 93 height 15
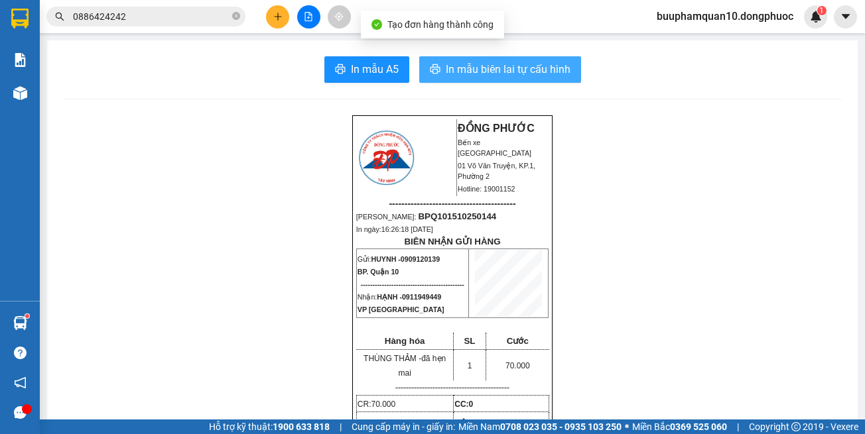
click at [465, 63] on span "In mẫu biên lai tự cấu hình" at bounding box center [508, 69] width 125 height 17
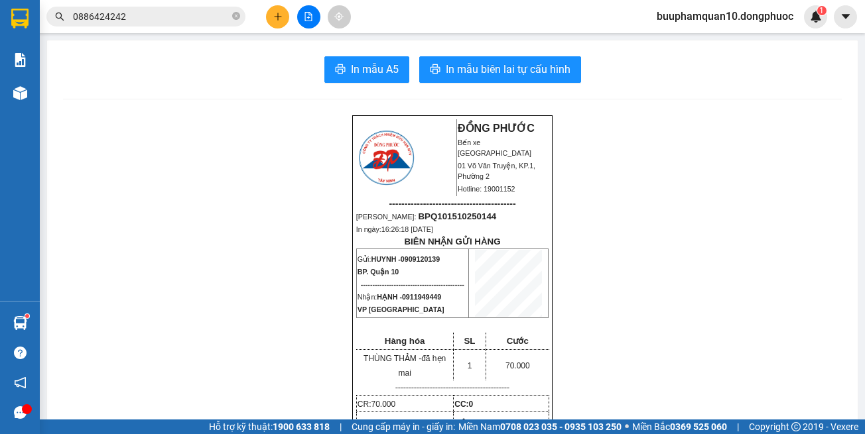
click at [280, 16] on icon "plus" at bounding box center [277, 16] width 9 height 9
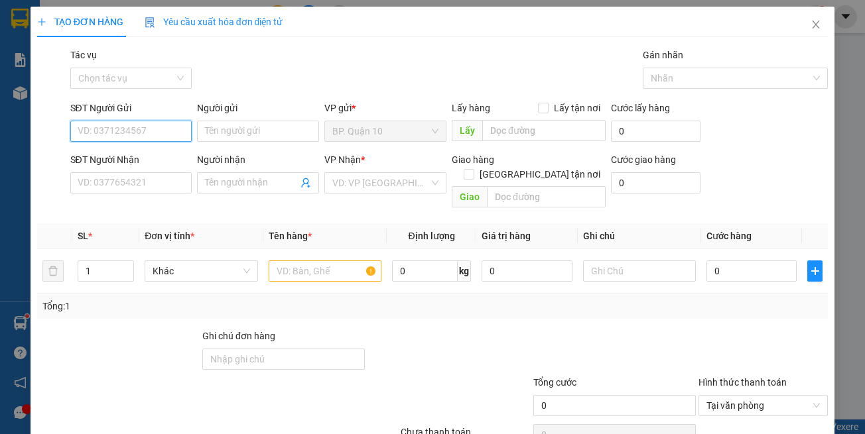
click at [153, 133] on input "SĐT Người Gửi" at bounding box center [131, 131] width 122 height 21
type input "0906911277"
click at [178, 157] on div "0906911277 - [PERSON_NAME]" at bounding box center [142, 158] width 131 height 15
type input "LỮ GIA"
type input "0966743949"
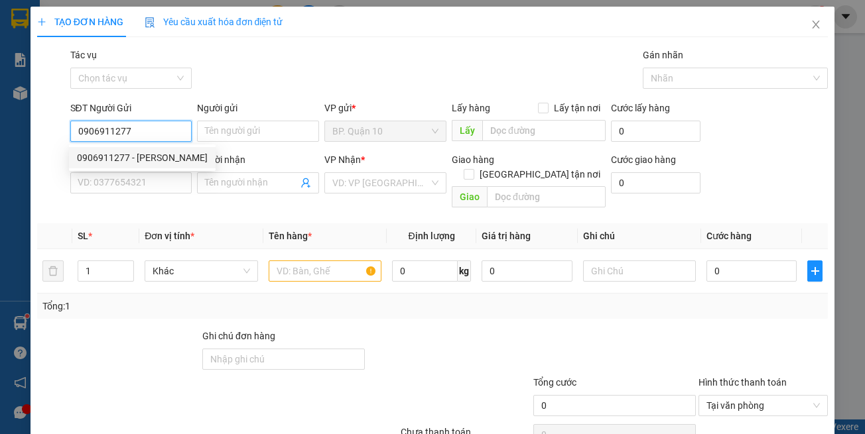
type input "HUY"
type input "0906911277"
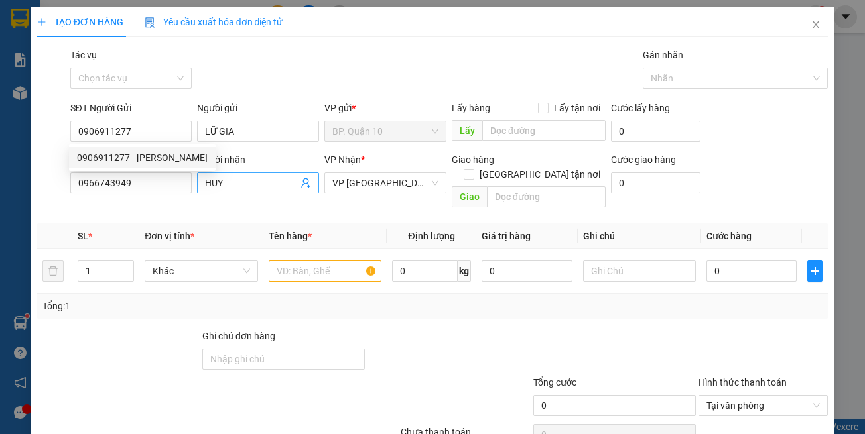
drag, startPoint x: 215, startPoint y: 212, endPoint x: 303, endPoint y: 178, distance: 94.7
click at [217, 223] on th "Đơn vị tính *" at bounding box center [200, 236] width 123 height 26
type input "30.000"
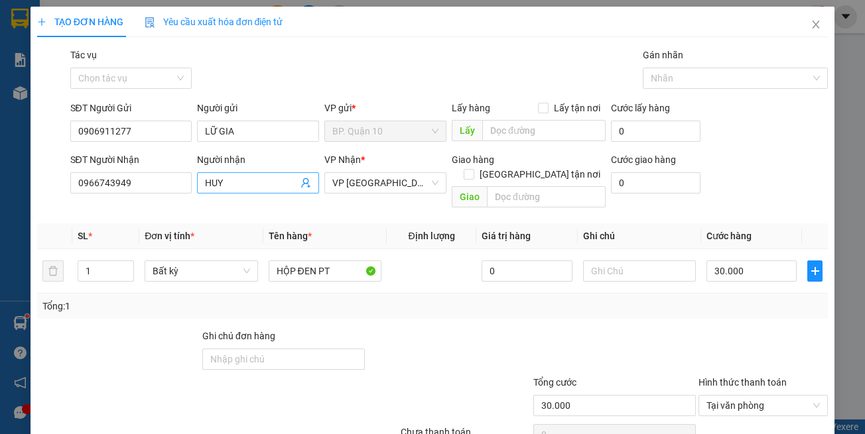
click at [304, 178] on icon "user-add" at bounding box center [305, 183] width 11 height 11
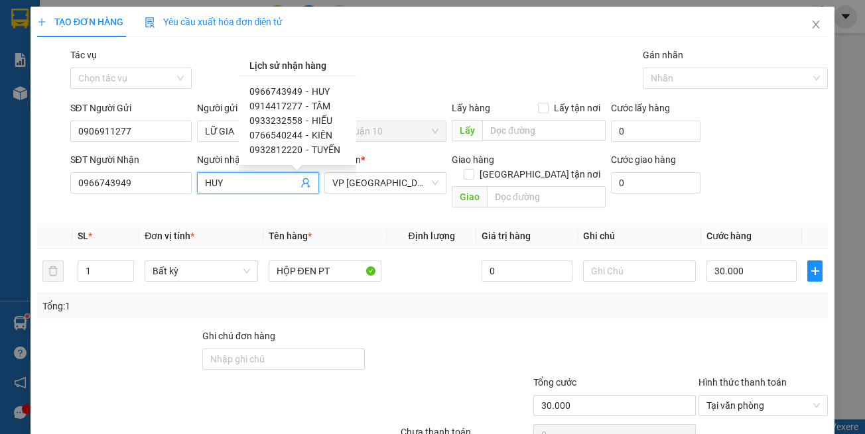
scroll to position [1, 0]
click at [140, 191] on input "0966743949" at bounding box center [131, 182] width 122 height 21
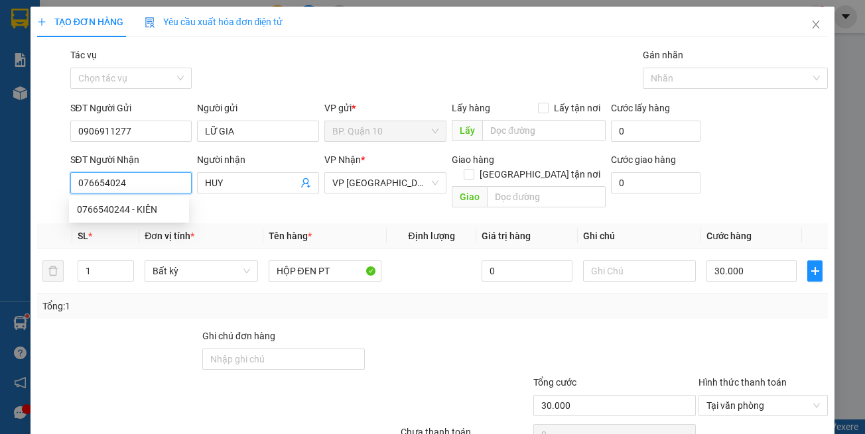
type input "0766540244"
click at [146, 212] on div "0766540244 - KIÊN" at bounding box center [129, 209] width 104 height 15
type input "KIÊN"
type input "50.000"
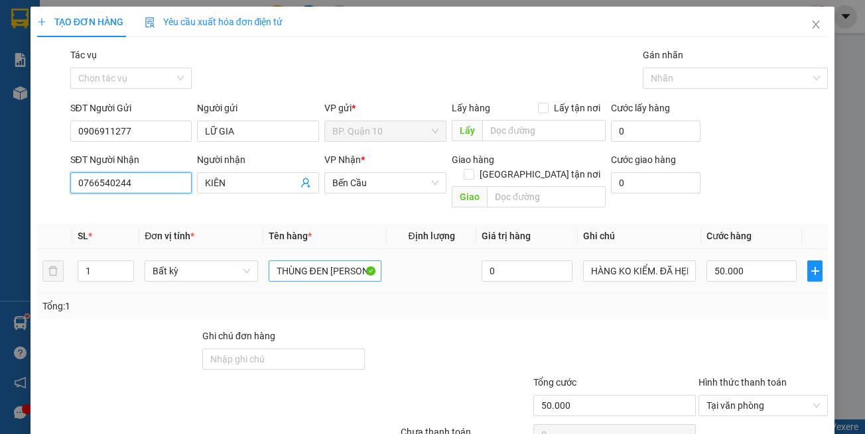
type input "0766540244"
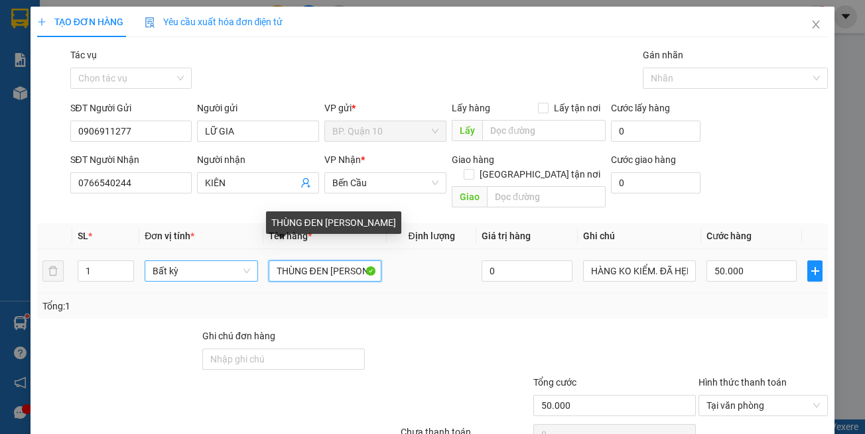
drag, startPoint x: 306, startPoint y: 258, endPoint x: 226, endPoint y: 262, distance: 79.7
click at [245, 258] on tr "1 Bất kỳ THÙNG ĐEN Đ TỬ 0 HÀNG KO KIỂM. ĐÃ HẸN MAI NHẬN 50.000" at bounding box center [432, 271] width 791 height 44
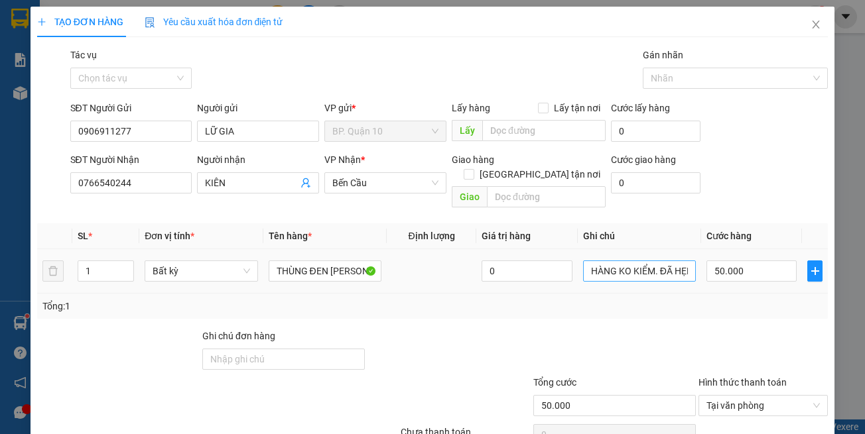
drag, startPoint x: 690, startPoint y: 294, endPoint x: 652, endPoint y: 264, distance: 48.1
click at [690, 299] on div "Tổng: 1" at bounding box center [432, 306] width 780 height 15
click at [652, 262] on input "HÀNG KO KIỂM. ĐÃ HẸN MAI NHẬN" at bounding box center [639, 271] width 113 height 21
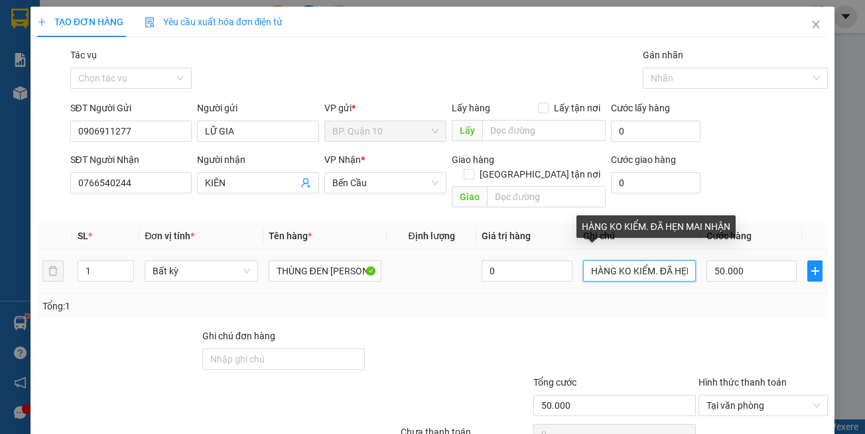
click at [652, 262] on input "HÀNG KO KIỂM. ĐÃ HẸN MAI NHẬN" at bounding box center [639, 271] width 113 height 21
paste input "đã hẹn mai"
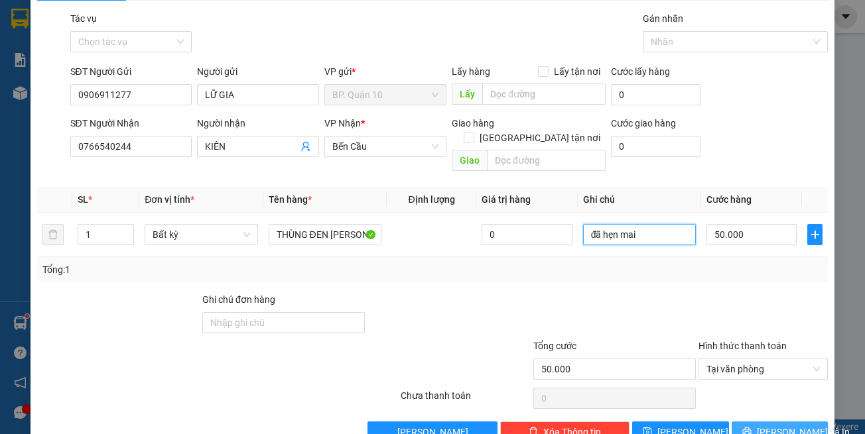
scroll to position [56, 0]
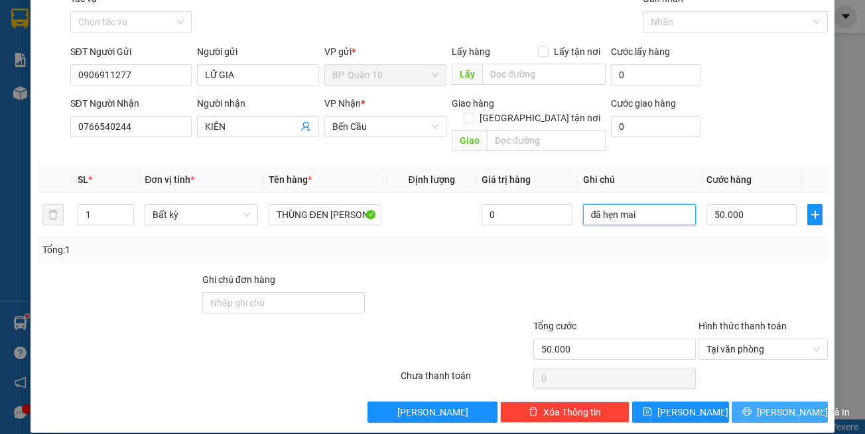
type input "đã hẹn mai"
drag, startPoint x: 755, startPoint y: 396, endPoint x: 495, endPoint y: 271, distance: 288.6
click at [753, 402] on button "[PERSON_NAME] và In" at bounding box center [779, 412] width 97 height 21
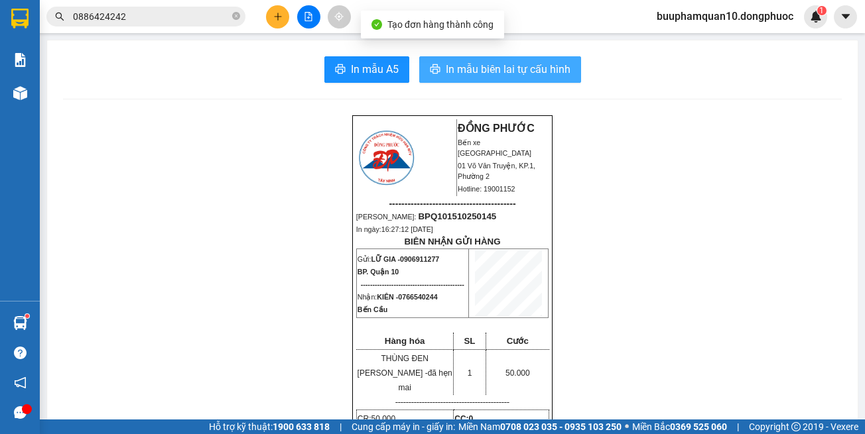
click at [534, 74] on span "In mẫu biên lai tự cấu hình" at bounding box center [508, 69] width 125 height 17
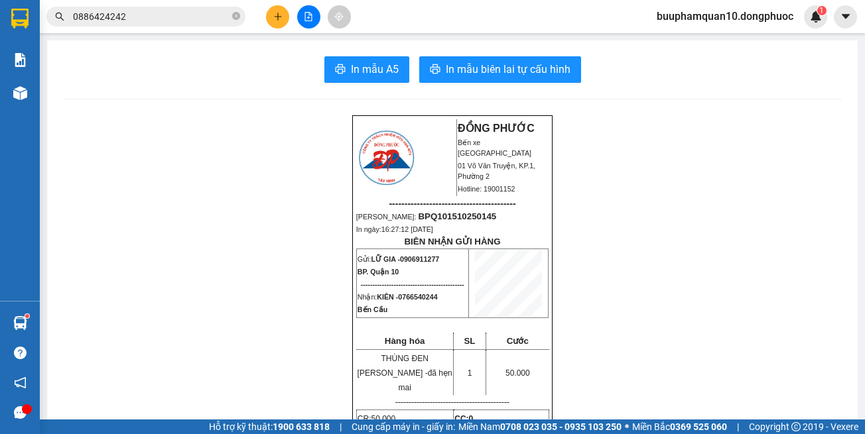
click at [302, 27] on div at bounding box center [308, 16] width 99 height 23
click at [304, 17] on icon "file-add" at bounding box center [308, 16] width 9 height 9
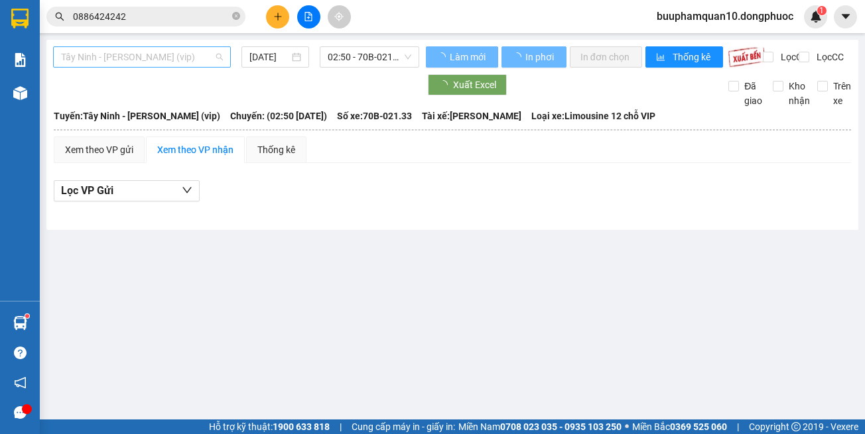
click at [161, 52] on span "Tây Ninh - [PERSON_NAME] (vip)" at bounding box center [142, 57] width 162 height 20
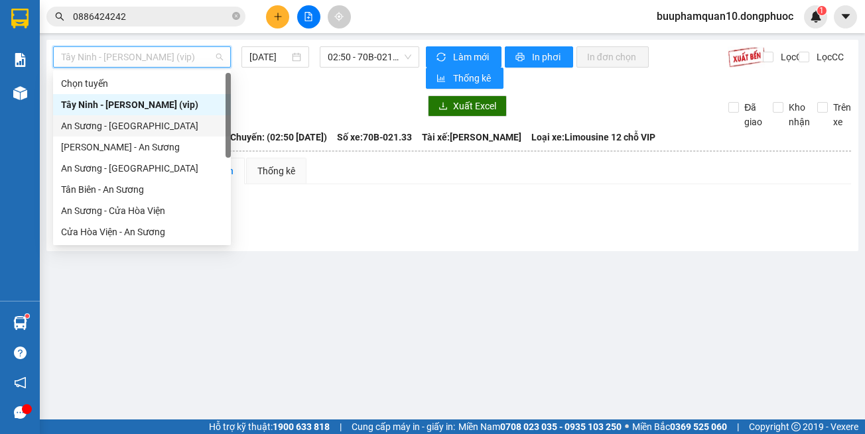
drag, startPoint x: 131, startPoint y: 129, endPoint x: 206, endPoint y: 89, distance: 85.1
click at [135, 125] on div "An Sương - [GEOGRAPHIC_DATA]" at bounding box center [142, 126] width 162 height 15
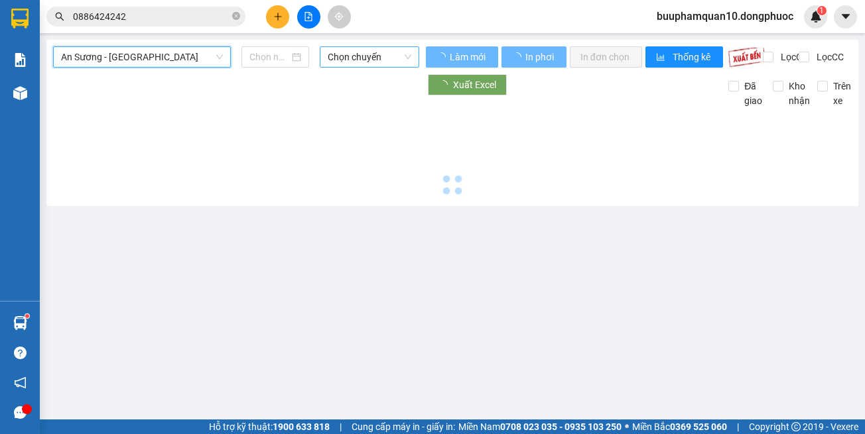
type input "[DATE]"
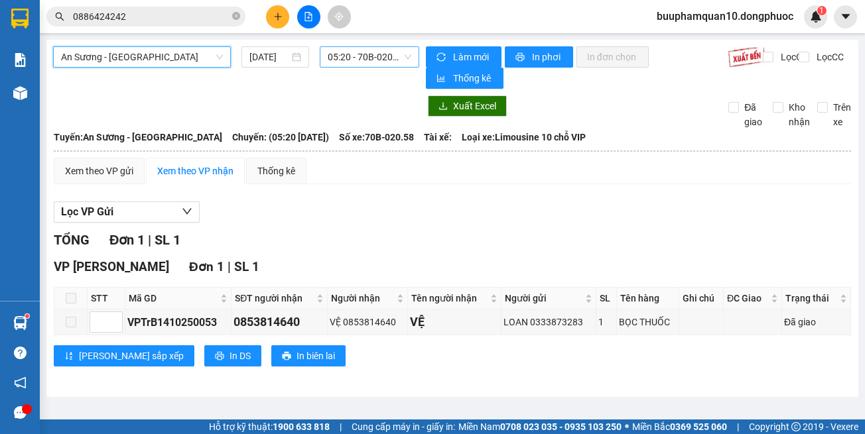
click at [370, 50] on span "05:20 - 70B-020.58" at bounding box center [370, 57] width 84 height 20
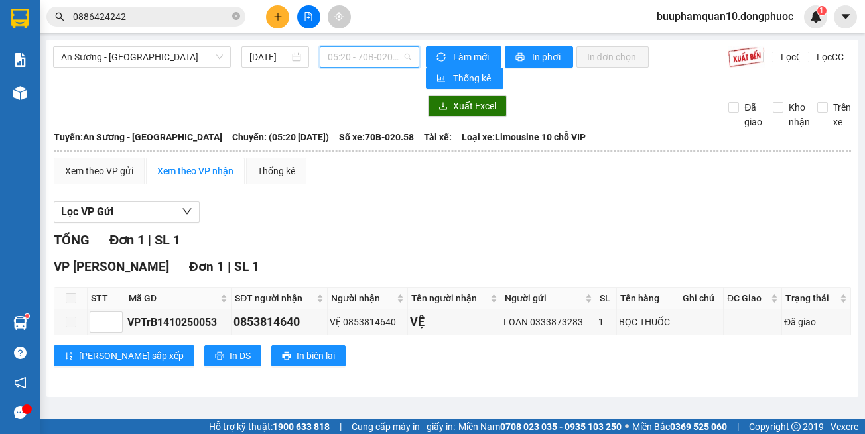
click at [351, 51] on span "05:20 - 70B-020.58" at bounding box center [370, 57] width 84 height 20
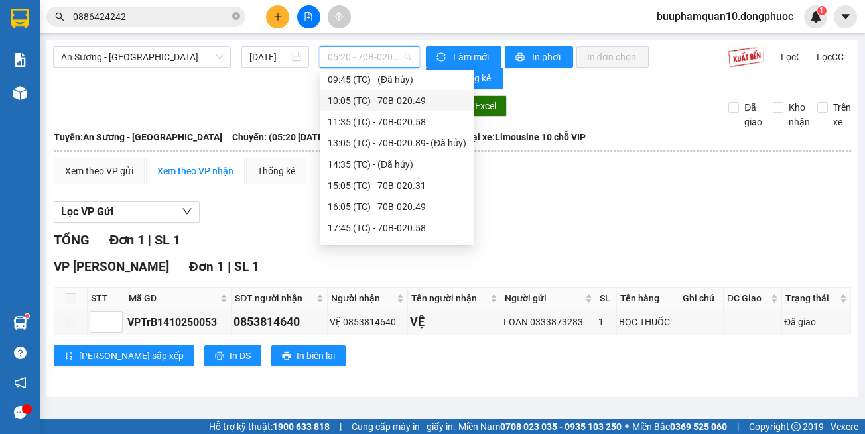
scroll to position [133, 0]
click at [398, 205] on div "16:05 (TC) - 70B-020.49" at bounding box center [397, 205] width 139 height 15
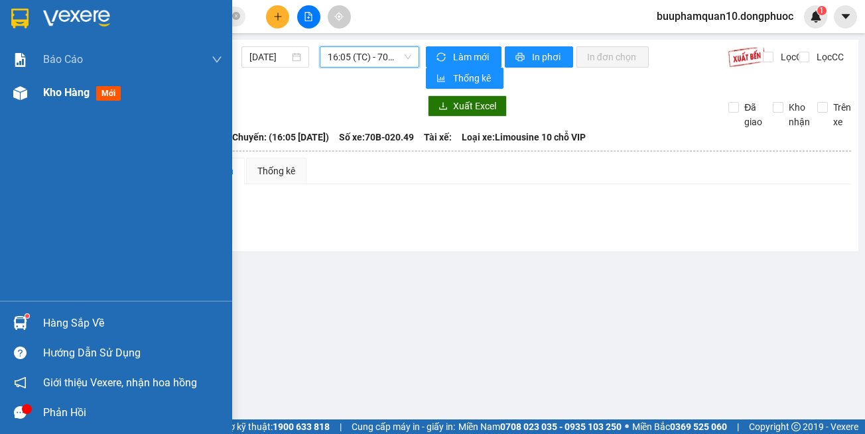
click at [48, 97] on span "Kho hàng" at bounding box center [66, 92] width 46 height 13
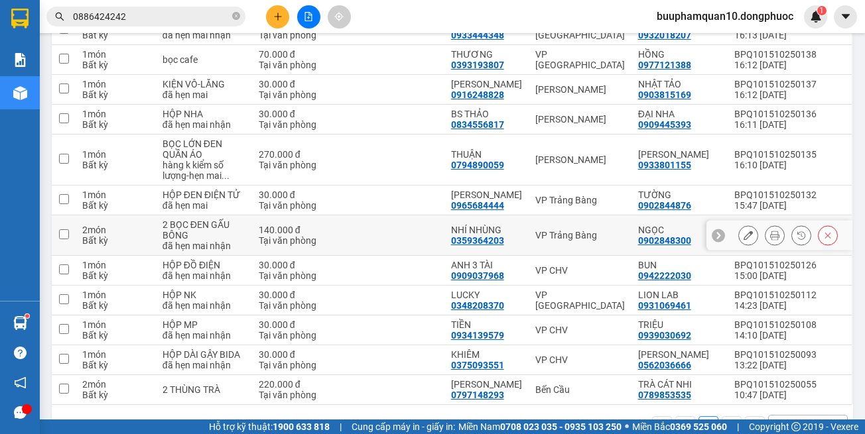
scroll to position [447, 0]
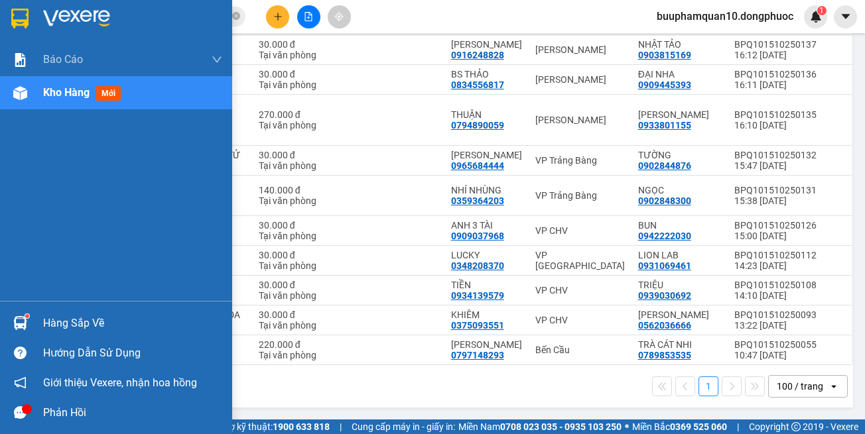
drag, startPoint x: 41, startPoint y: 322, endPoint x: 125, endPoint y: 316, distance: 84.5
click at [42, 322] on div "Hàng sắp về" at bounding box center [116, 323] width 232 height 30
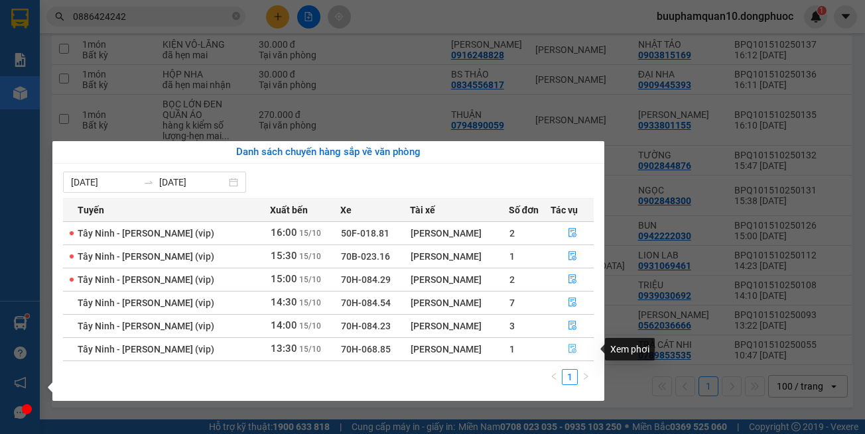
click at [571, 345] on icon "file-done" at bounding box center [572, 349] width 8 height 9
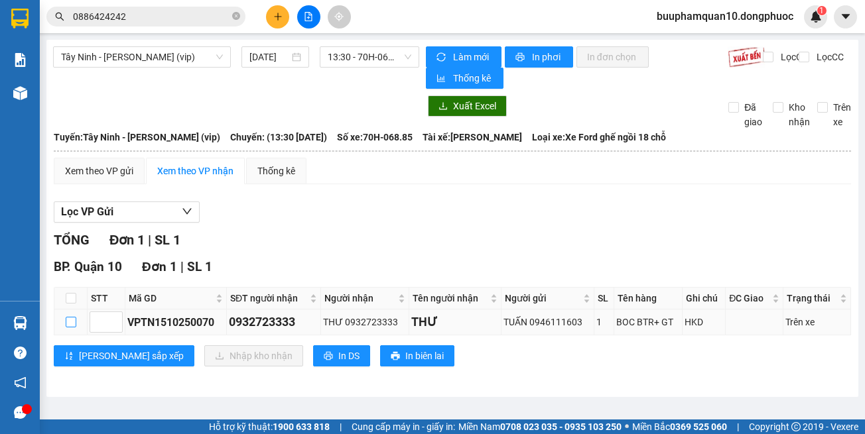
drag, startPoint x: 65, startPoint y: 324, endPoint x: 89, endPoint y: 332, distance: 25.2
click at [66, 326] on input "checkbox" at bounding box center [71, 322] width 11 height 11
checkbox input "true"
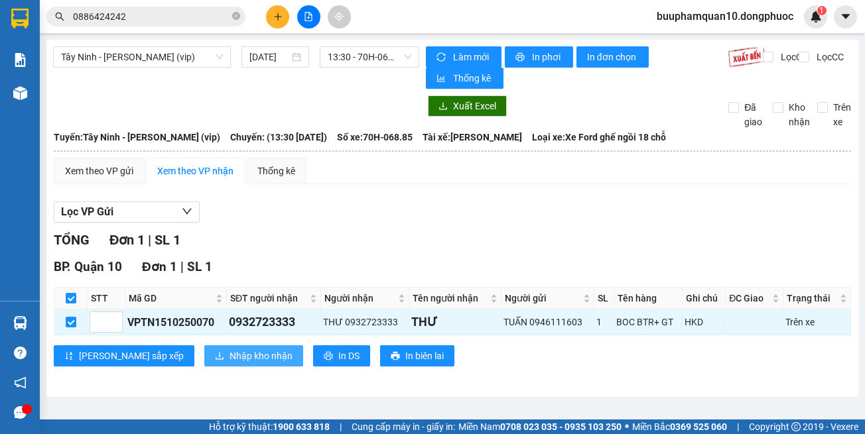
click at [204, 364] on button "Nhập kho nhận" at bounding box center [253, 355] width 99 height 21
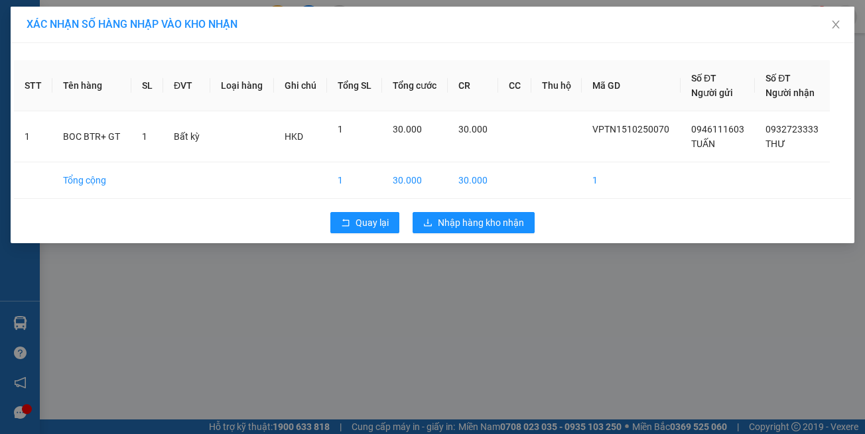
drag, startPoint x: 513, startPoint y: 405, endPoint x: 412, endPoint y: 27, distance: 391.2
click at [513, 397] on div "XÁC NHẬN SỐ HÀNG NHẬP VÀO KHO NHẬN STT Tên hàng SL ĐVT Loại hàng Ghi chú Tổng S…" at bounding box center [432, 217] width 865 height 434
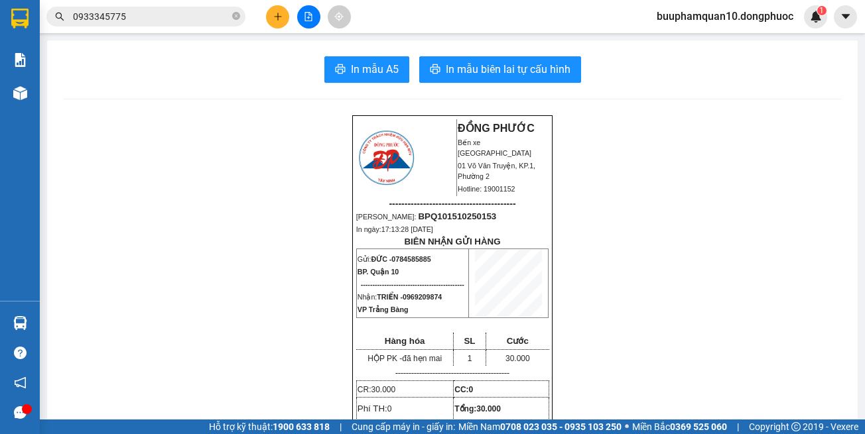
click at [170, 13] on input "0933345775" at bounding box center [151, 16] width 156 height 15
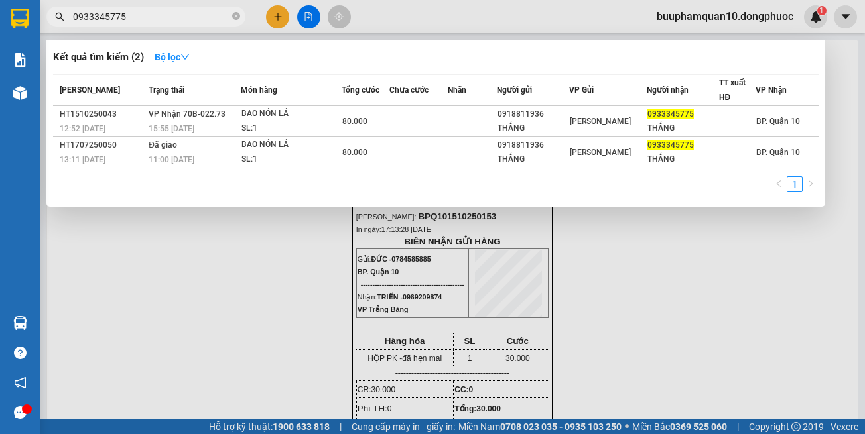
click at [170, 13] on input "0933345775" at bounding box center [151, 16] width 156 height 15
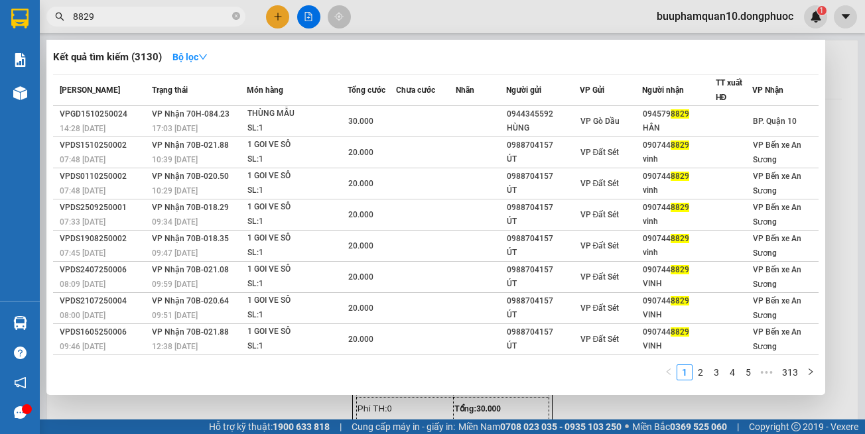
type input "8829"
click at [223, 16] on input "8829" at bounding box center [151, 16] width 156 height 15
click at [223, 15] on input "8829" at bounding box center [151, 16] width 156 height 15
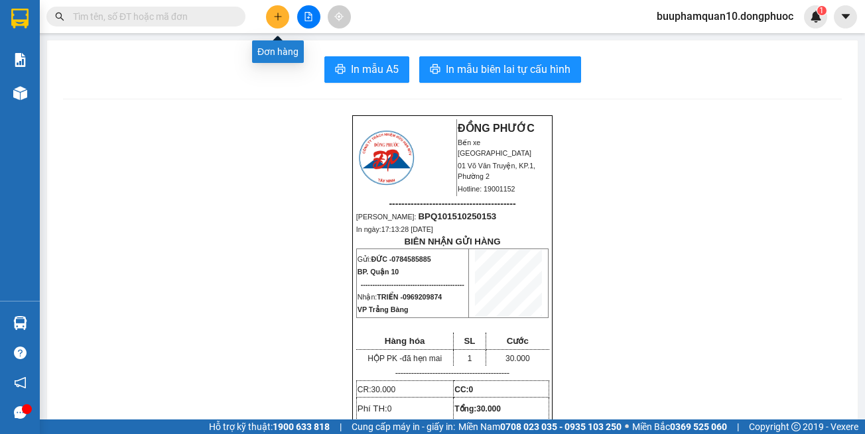
click at [280, 22] on button at bounding box center [277, 16] width 23 height 23
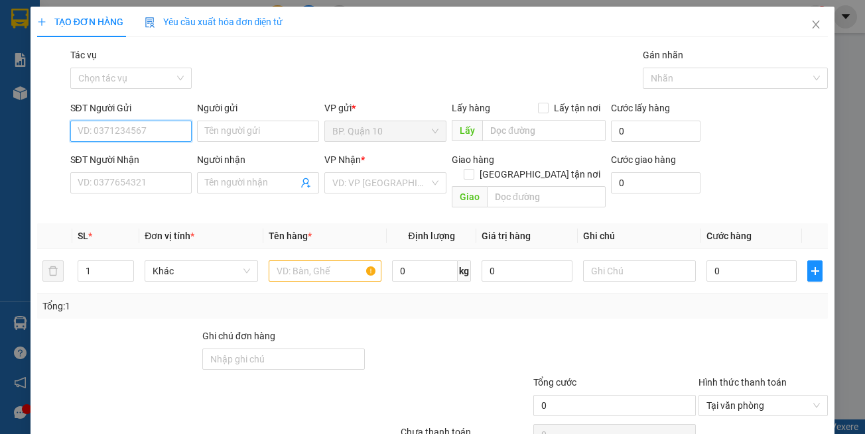
click at [183, 126] on input "SĐT Người Gửi" at bounding box center [131, 131] width 122 height 21
type input "0938788255"
click at [240, 129] on input "Người gửi" at bounding box center [258, 131] width 122 height 21
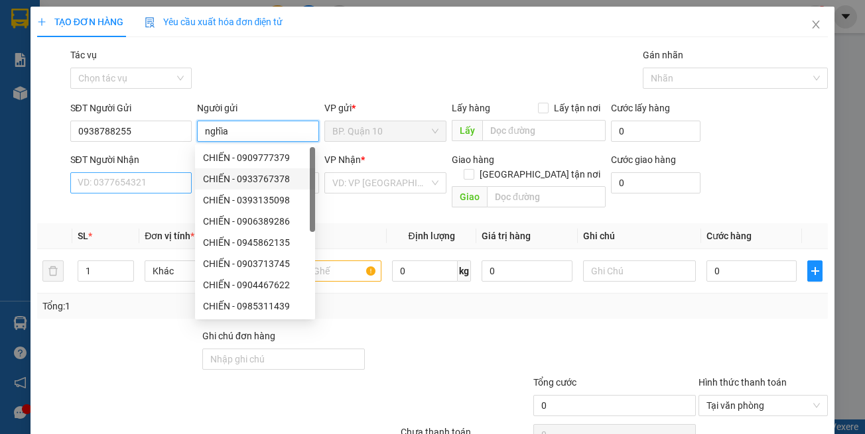
type input "nghĩa"
click at [147, 191] on input "SĐT Người Nhận" at bounding box center [131, 182] width 122 height 21
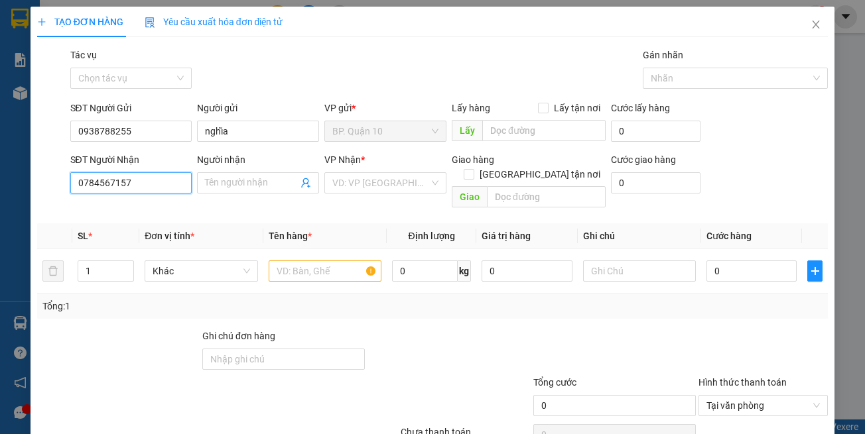
type input "0784567157"
click at [102, 198] on div "SĐT Người Nhận 0784567157" at bounding box center [131, 176] width 122 height 46
click at [144, 208] on div "Transit Pickup Surcharge Ids Transit Deliver Surcharge Ids Transit Deliver Surc…" at bounding box center [432, 264] width 791 height 432
click at [253, 186] on input "Người nhận" at bounding box center [251, 183] width 93 height 15
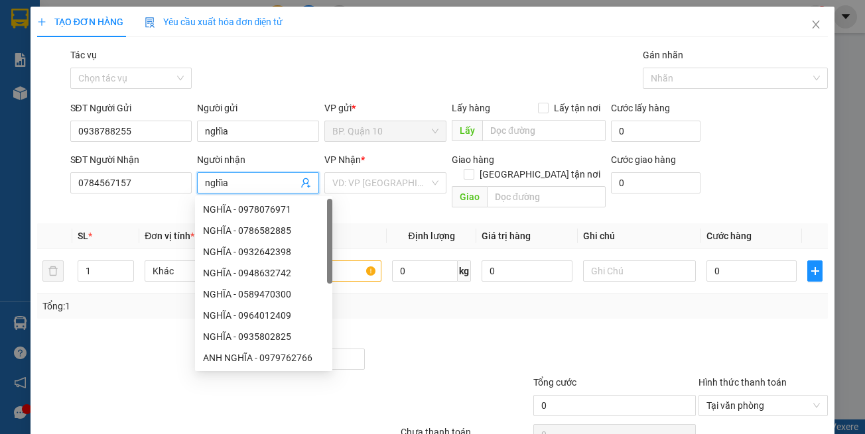
type input "nghĩa"
click at [262, 186] on input "nghĩa" at bounding box center [251, 183] width 93 height 15
type input "h"
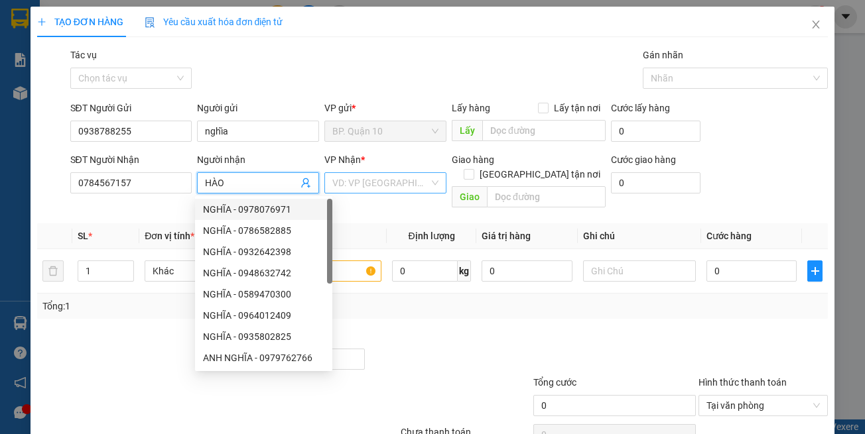
type input "HÀO"
click at [359, 180] on input "search" at bounding box center [380, 183] width 97 height 20
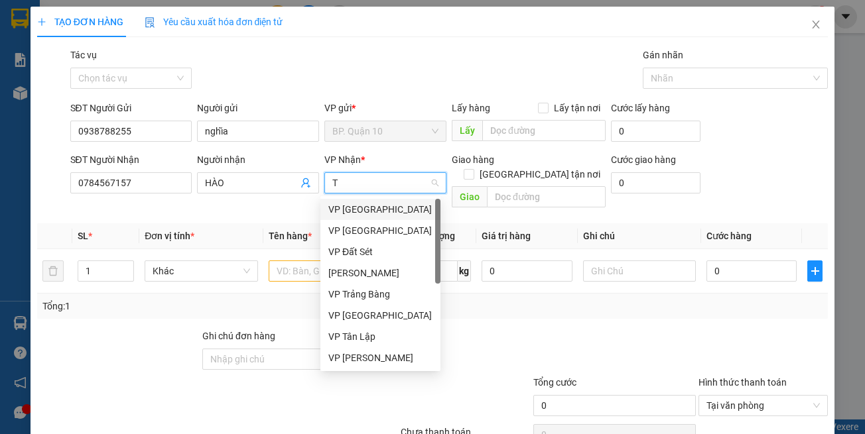
type input "TB"
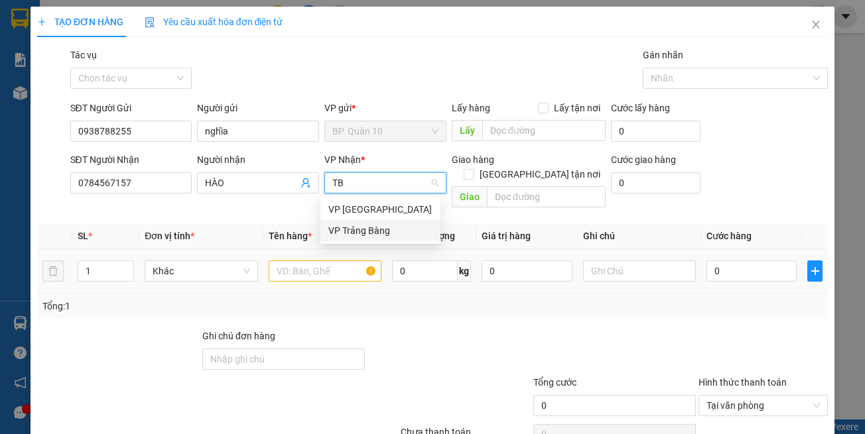
drag, startPoint x: 344, startPoint y: 220, endPoint x: 330, endPoint y: 251, distance: 34.4
click at [344, 221] on div "VP Trảng Bàng" at bounding box center [380, 230] width 120 height 21
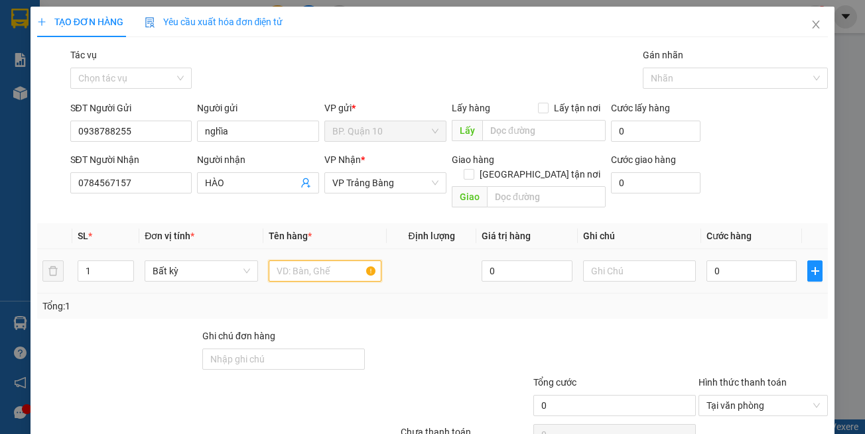
click at [328, 261] on input "text" at bounding box center [325, 271] width 113 height 21
type input "PB GT"
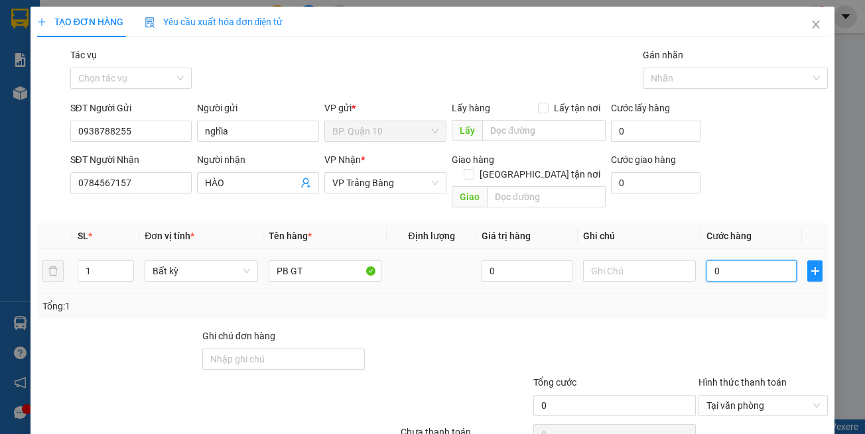
click at [729, 261] on input "0" at bounding box center [751, 271] width 90 height 21
type input "3"
type input "30"
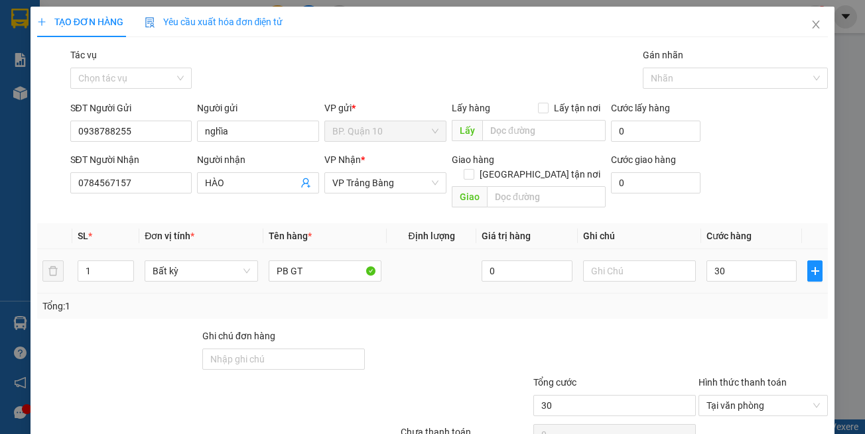
type input "30.000"
click at [735, 299] on div "Tổng: 1" at bounding box center [432, 306] width 780 height 15
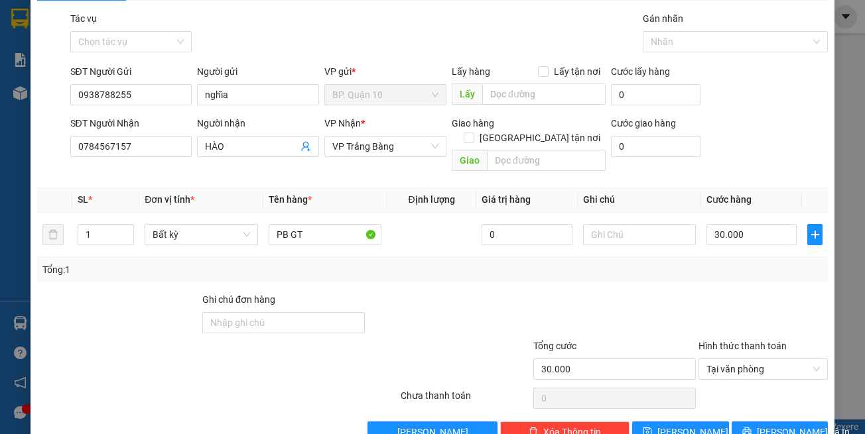
scroll to position [56, 0]
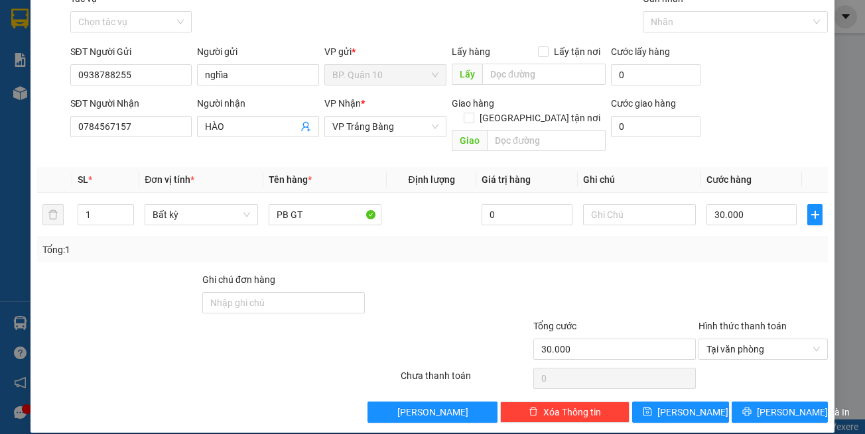
click at [752, 384] on div "Transit Pickup Surcharge Ids Transit Deliver Surcharge Ids Transit Deliver Surc…" at bounding box center [432, 207] width 791 height 432
click at [751, 407] on icon "printer" at bounding box center [746, 411] width 9 height 9
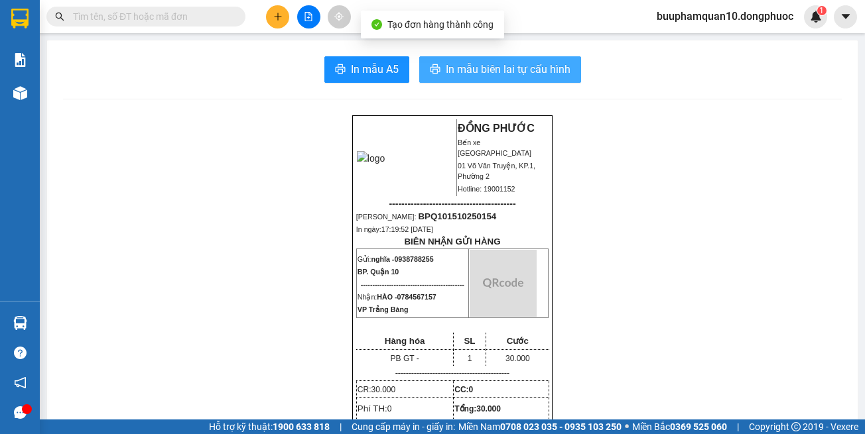
click at [483, 70] on span "In mẫu biên lai tự cấu hình" at bounding box center [508, 69] width 125 height 17
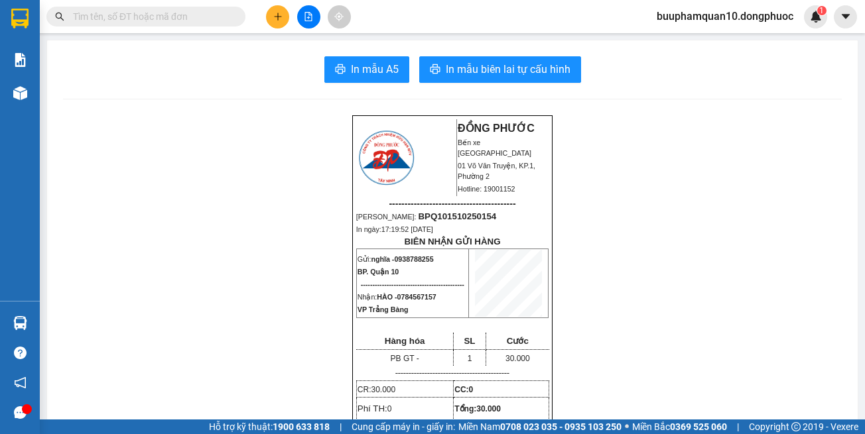
drag, startPoint x: 3, startPoint y: 312, endPoint x: 26, endPoint y: 305, distance: 23.7
click at [5, 312] on div "Hàng sắp về" at bounding box center [20, 323] width 40 height 30
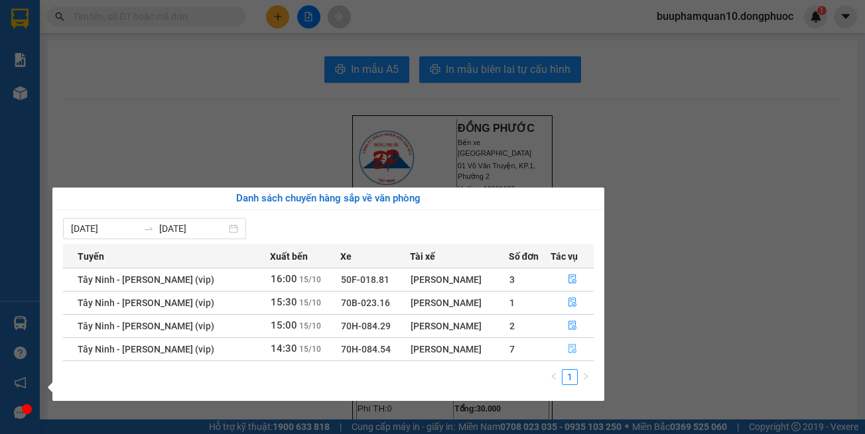
click at [574, 349] on icon "file-done" at bounding box center [572, 348] width 9 height 9
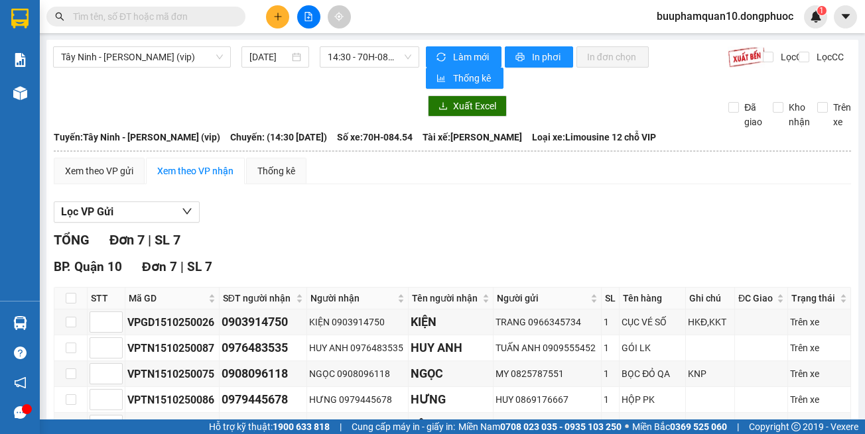
click at [506, 265] on div "BP. [GEOGRAPHIC_DATA] | SL 7" at bounding box center [452, 267] width 797 height 20
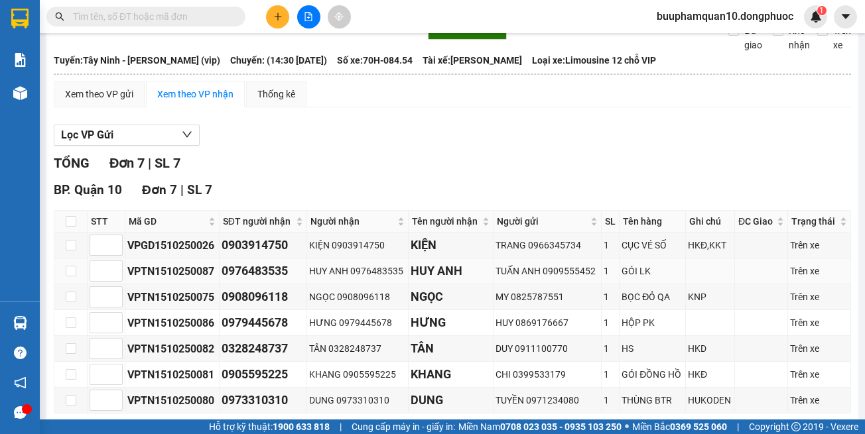
scroll to position [139, 0]
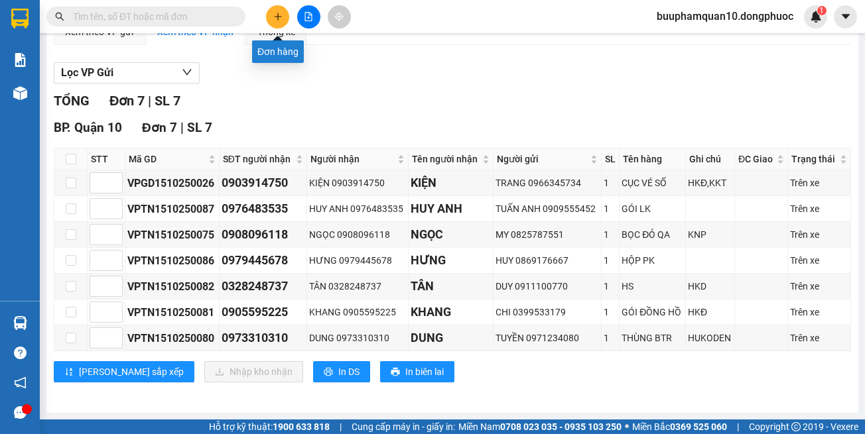
click at [271, 13] on button at bounding box center [277, 16] width 23 height 23
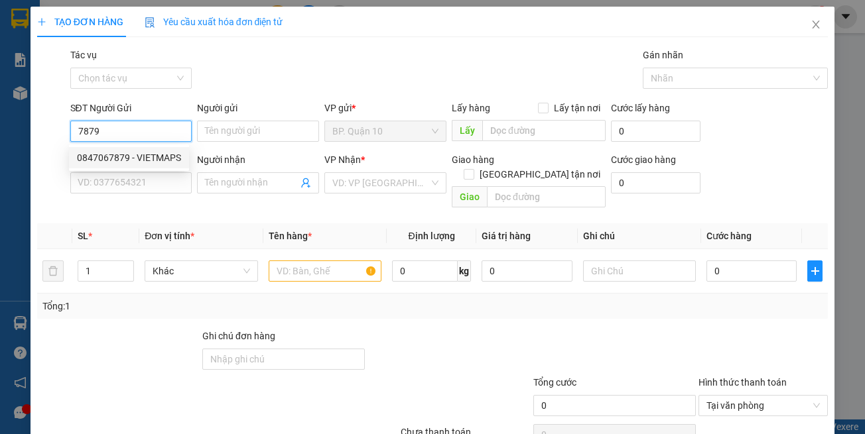
click at [160, 154] on div "0847067879 - VIETMAPS" at bounding box center [129, 158] width 104 height 15
type input "0847067879"
type input "VIETMAPS"
type input "0929686157"
type input "NAM"
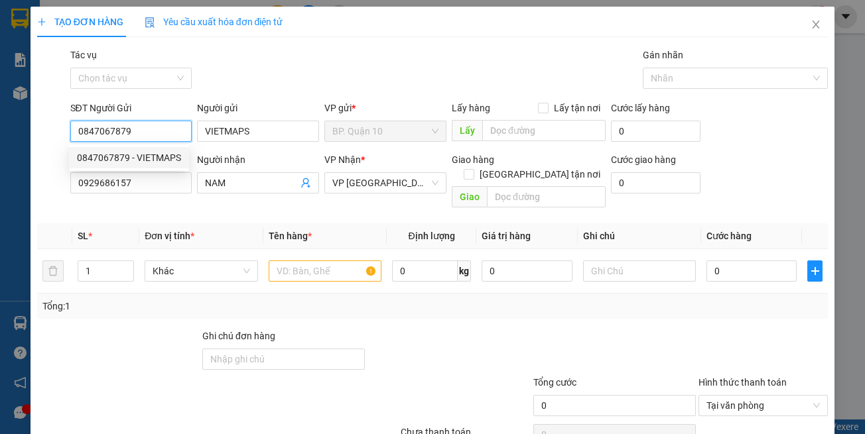
type input "30.000"
type input "0847067879"
click at [185, 197] on div "SĐT Người Nhận 0929686157" at bounding box center [131, 176] width 122 height 46
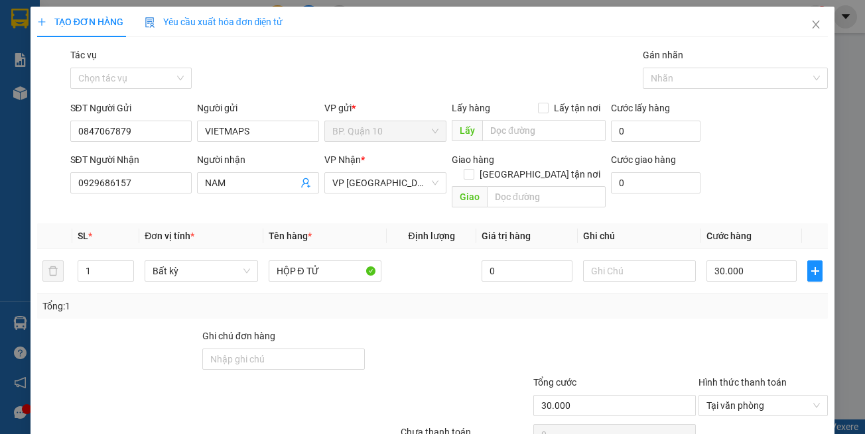
click at [356, 294] on div "Tổng: 1" at bounding box center [432, 306] width 791 height 25
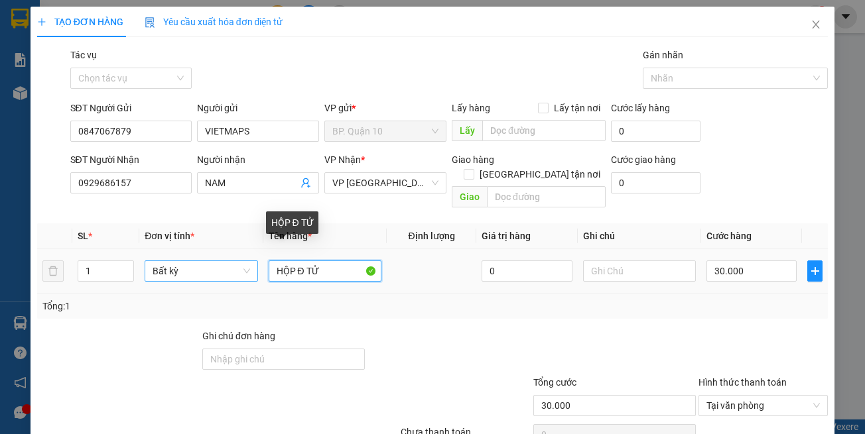
drag, startPoint x: 290, startPoint y: 257, endPoint x: 219, endPoint y: 267, distance: 71.6
click at [219, 267] on tr "1 Bất kỳ HỘP Đ TỬ 0 30.000" at bounding box center [432, 271] width 791 height 44
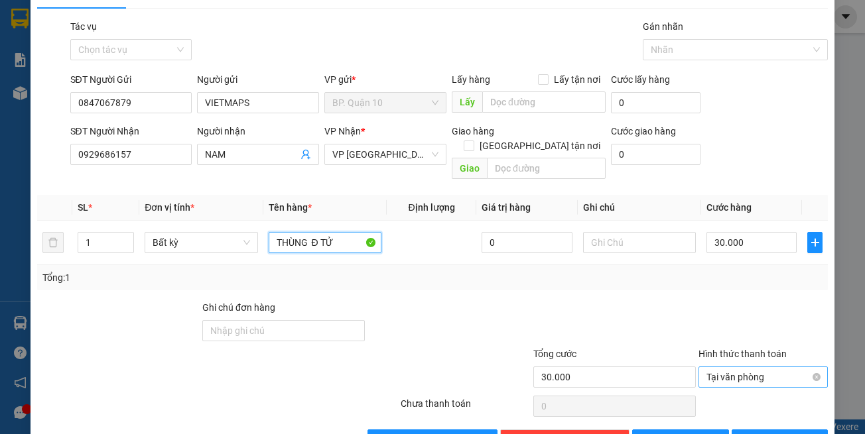
scroll to position [56, 0]
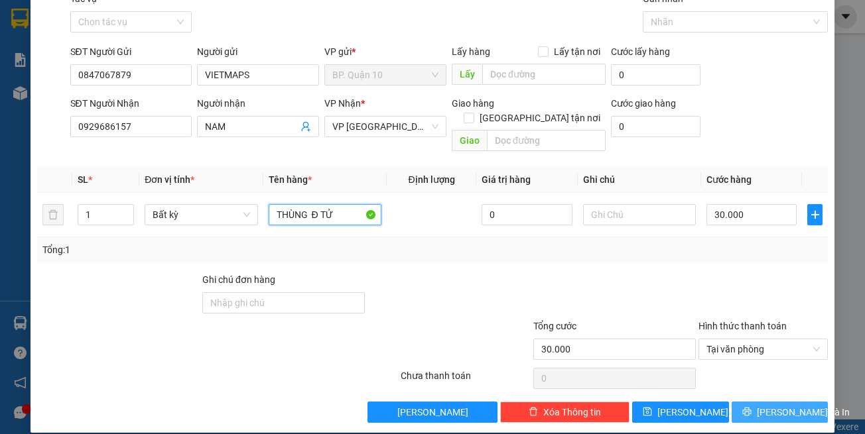
type input "THÙNG Đ TỬ"
drag, startPoint x: 754, startPoint y: 393, endPoint x: 749, endPoint y: 387, distance: 8.0
click at [753, 402] on button "[PERSON_NAME] và In" at bounding box center [779, 412] width 97 height 21
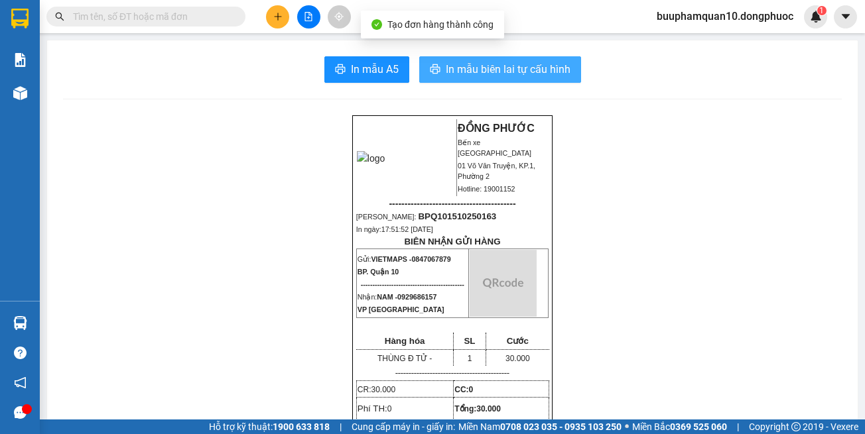
click at [567, 72] on button "In mẫu biên lai tự cấu hình" at bounding box center [500, 69] width 162 height 27
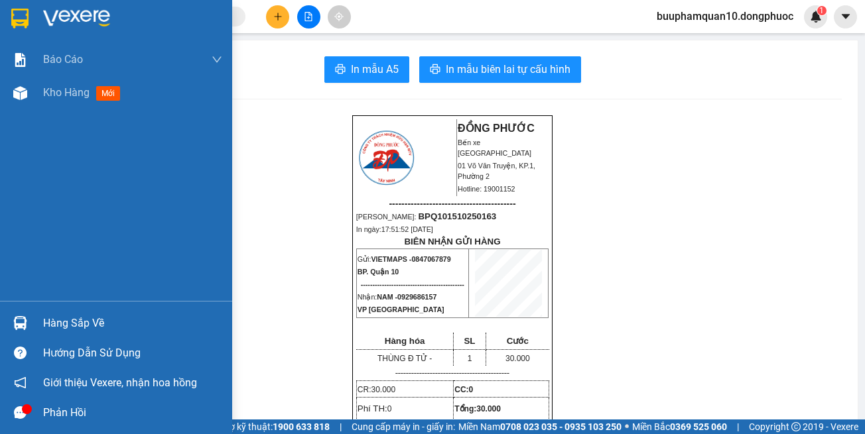
click at [83, 313] on div "Hàng sắp về" at bounding box center [116, 323] width 232 height 30
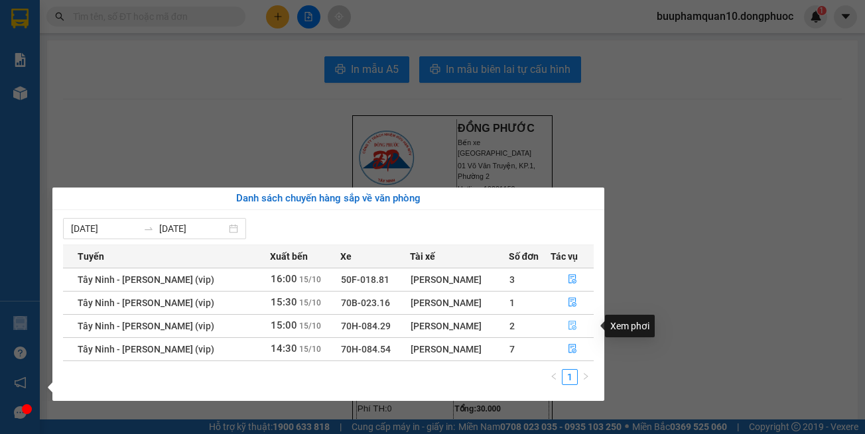
click at [570, 330] on icon "file-done" at bounding box center [572, 326] width 8 height 9
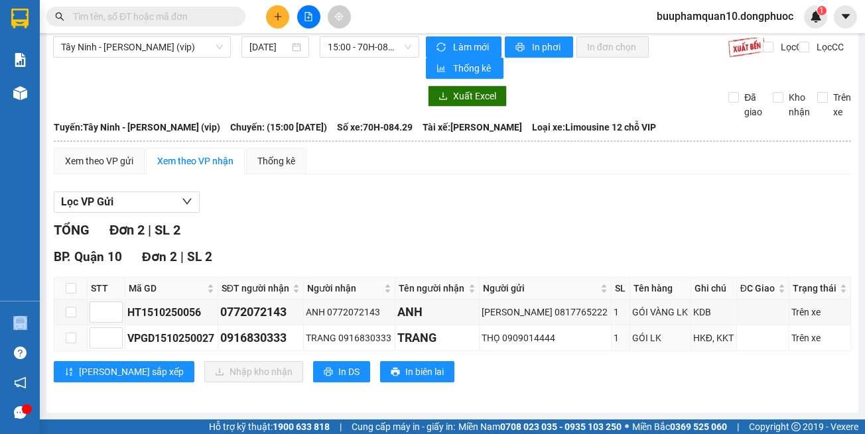
scroll to position [10, 0]
click at [284, 29] on div "Kết quả tìm kiếm ( 3130 ) Bộ lọc Mã ĐH Trạng thái Món hàng Tổng cước Chưa cước …" at bounding box center [432, 16] width 865 height 33
click at [276, 22] on button at bounding box center [277, 16] width 23 height 23
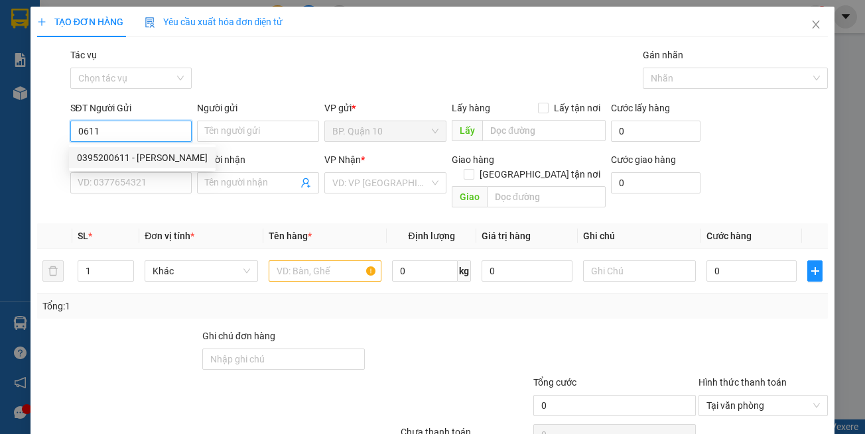
drag, startPoint x: 134, startPoint y: 153, endPoint x: 269, endPoint y: 196, distance: 141.1
click at [135, 153] on div "0395200611 - MINH TÂM" at bounding box center [142, 158] width 131 height 15
type input "0395200611"
type input "MINH TÂM"
type input "0522365365"
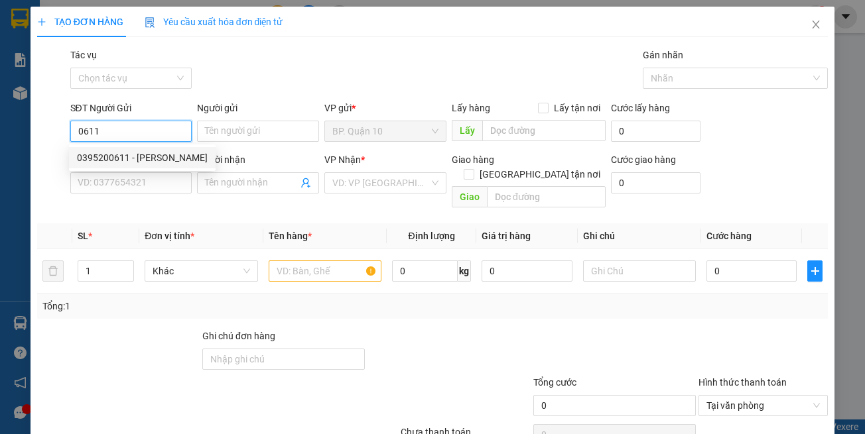
type input "365 TÂY NINH"
type input "30.000"
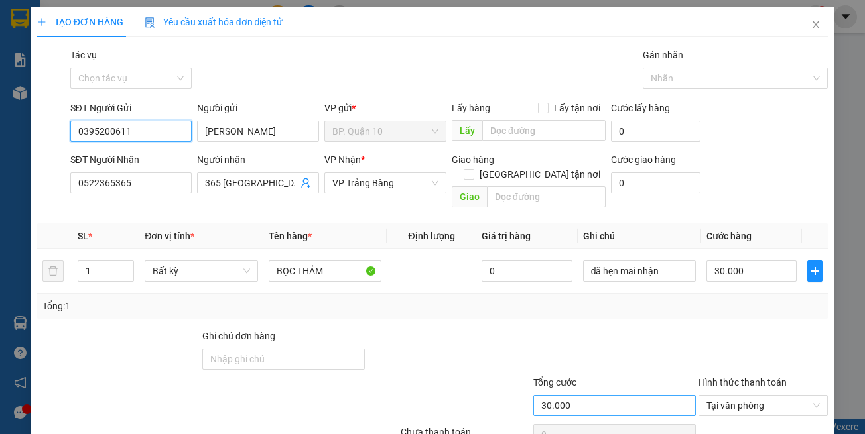
scroll to position [56, 0]
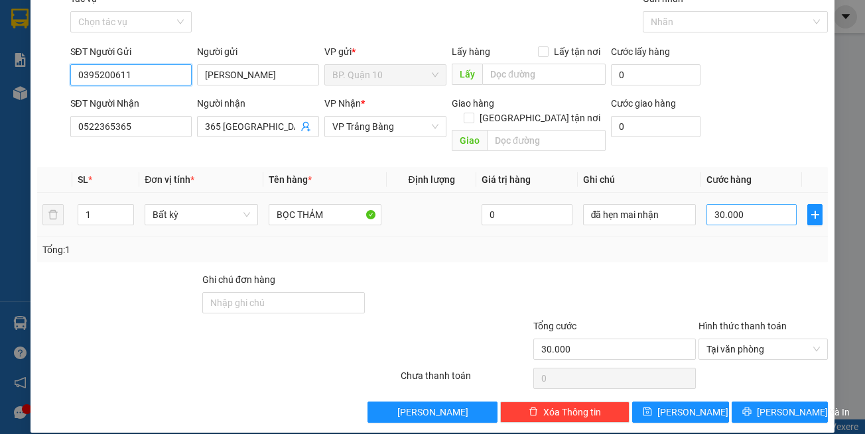
type input "0395200611"
click at [760, 204] on input "30.000" at bounding box center [751, 214] width 90 height 21
type input "5"
type input "50"
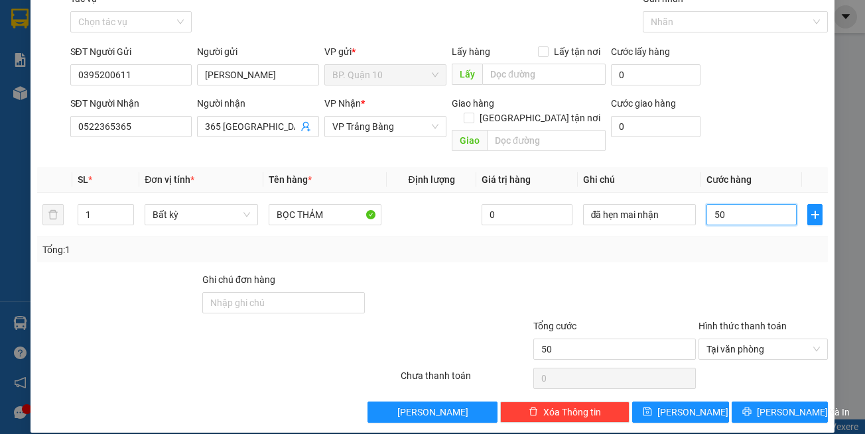
type input "50"
type input "50.000"
drag, startPoint x: 759, startPoint y: 251, endPoint x: 755, endPoint y: 335, distance: 84.3
click at [759, 252] on div "Transit Pickup Surcharge Ids Transit Deliver Surcharge Ids Transit Deliver Surc…" at bounding box center [432, 207] width 791 height 432
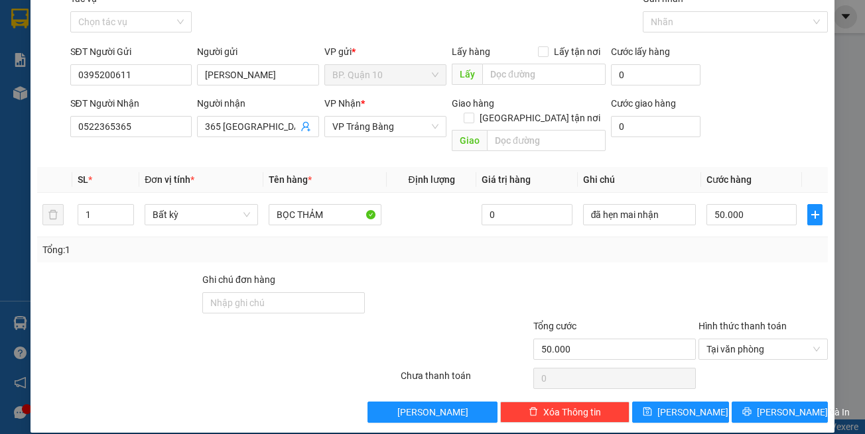
drag, startPoint x: 783, startPoint y: 410, endPoint x: 779, endPoint y: 401, distance: 9.5
click at [783, 409] on div "TẠO ĐƠN HÀNG Yêu cầu xuất hóa đơn điện tử Transit Pickup Surcharge Ids Transit …" at bounding box center [433, 191] width 804 height 483
click at [777, 405] on span "[PERSON_NAME] và In" at bounding box center [803, 412] width 93 height 15
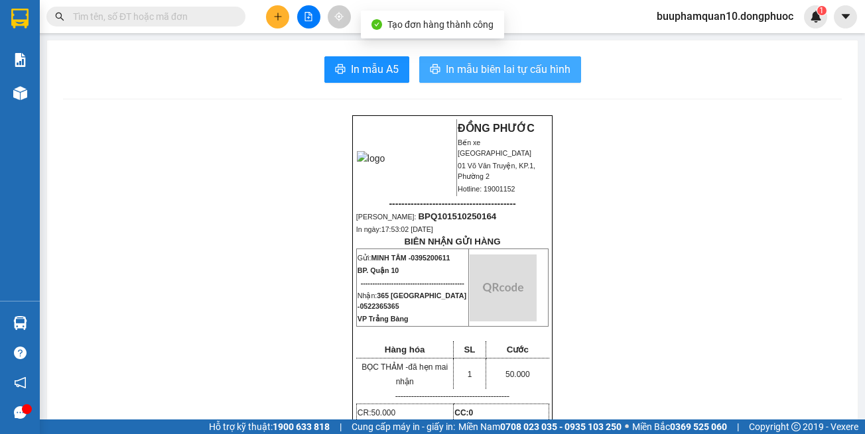
click at [509, 75] on span "In mẫu biên lai tự cấu hình" at bounding box center [508, 69] width 125 height 17
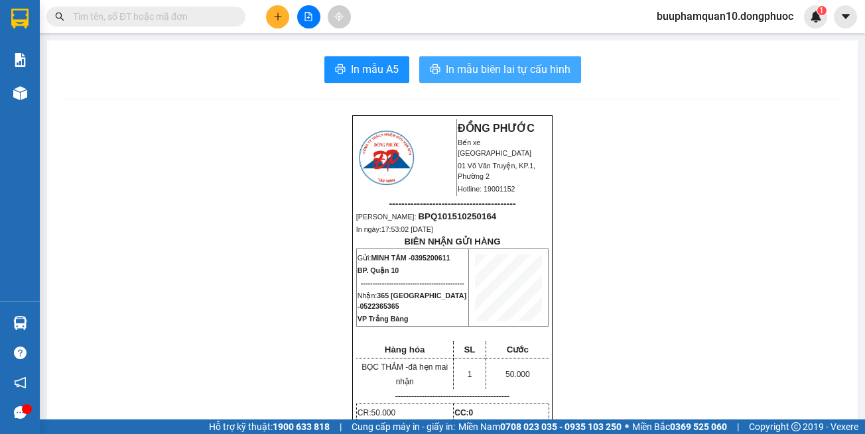
click at [495, 68] on span "In mẫu biên lai tự cấu hình" at bounding box center [508, 69] width 125 height 17
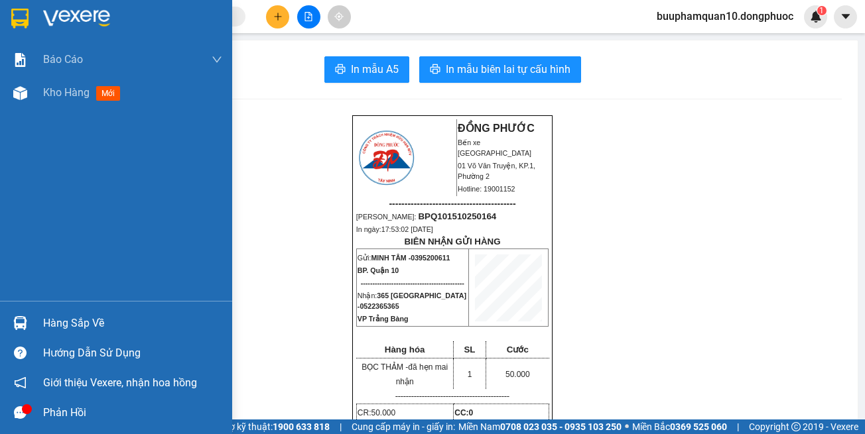
click at [67, 294] on div "Báo cáo Mẫu 1: Báo cáo dòng tiền theo nhân viên Mẫu 1: Báo cáo dòng tiền theo n…" at bounding box center [116, 172] width 232 height 258
click at [79, 327] on div "Hàng sắp về" at bounding box center [132, 324] width 179 height 20
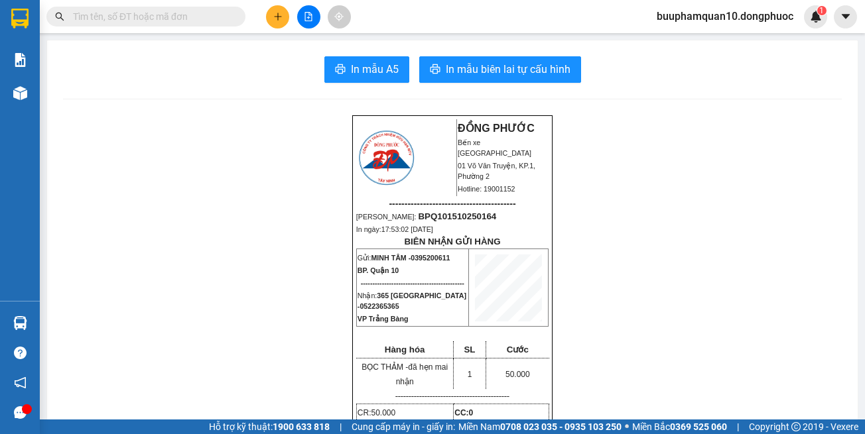
drag, startPoint x: 617, startPoint y: 117, endPoint x: 482, endPoint y: 25, distance: 163.7
click at [617, 117] on section "Kết quả tìm kiếm ( 3130 ) Bộ lọc Mã ĐH Trạng thái Món hàng Tổng cước Chưa cước …" at bounding box center [432, 217] width 865 height 434
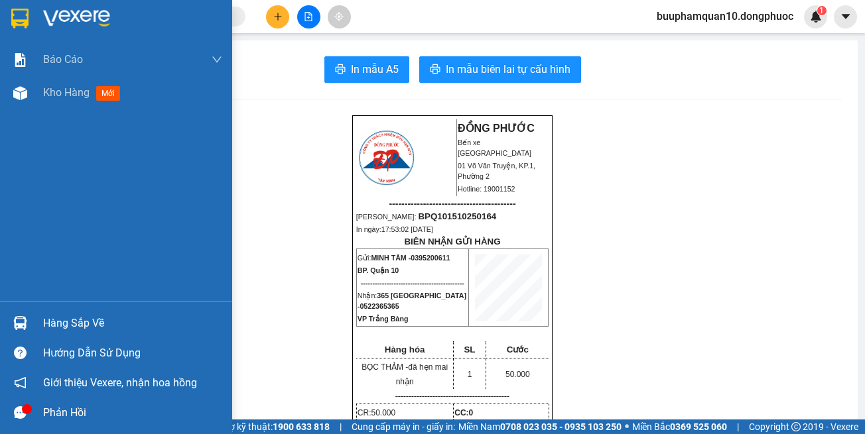
click at [29, 317] on div at bounding box center [20, 323] width 23 height 23
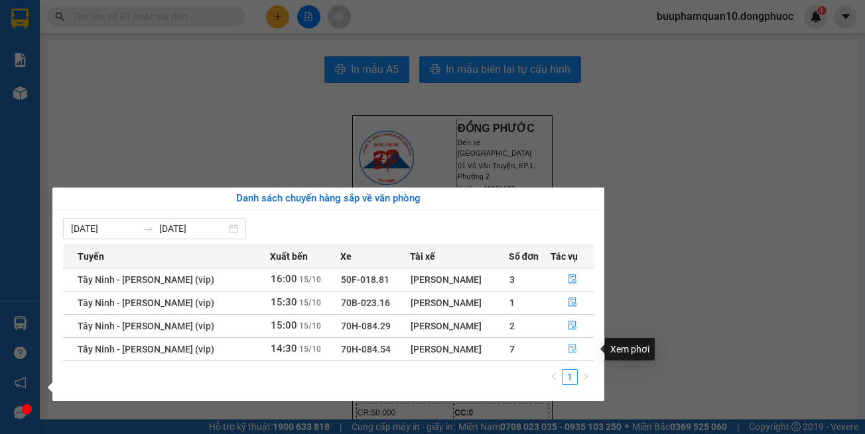
click at [577, 344] on button "button" at bounding box center [572, 349] width 42 height 21
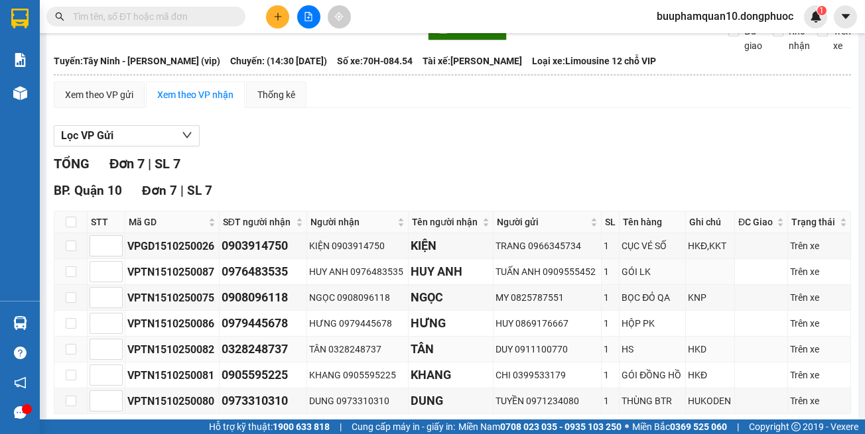
scroll to position [139, 0]
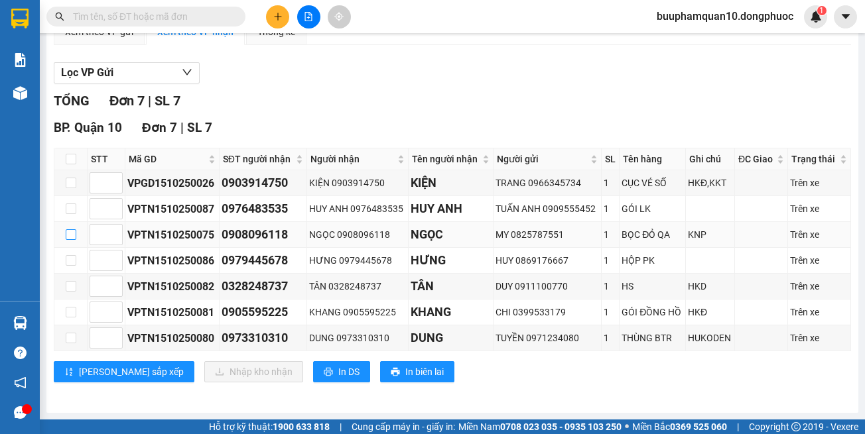
click at [69, 232] on input "checkbox" at bounding box center [71, 234] width 11 height 11
checkbox input "true"
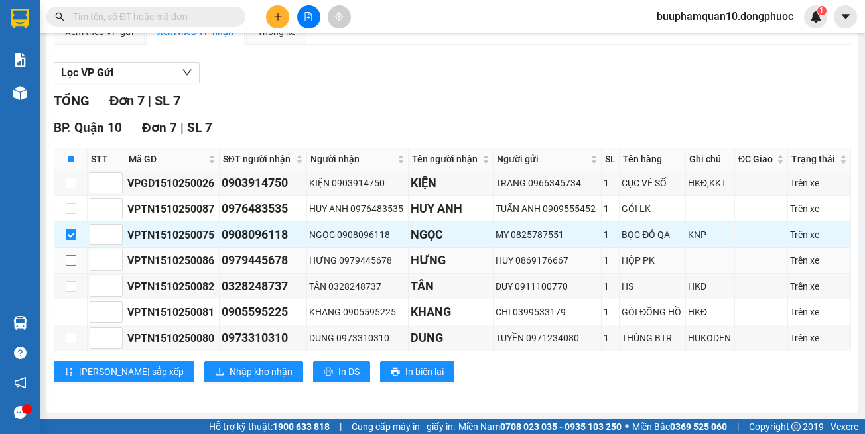
click at [70, 259] on input "checkbox" at bounding box center [71, 260] width 11 height 11
checkbox input "true"
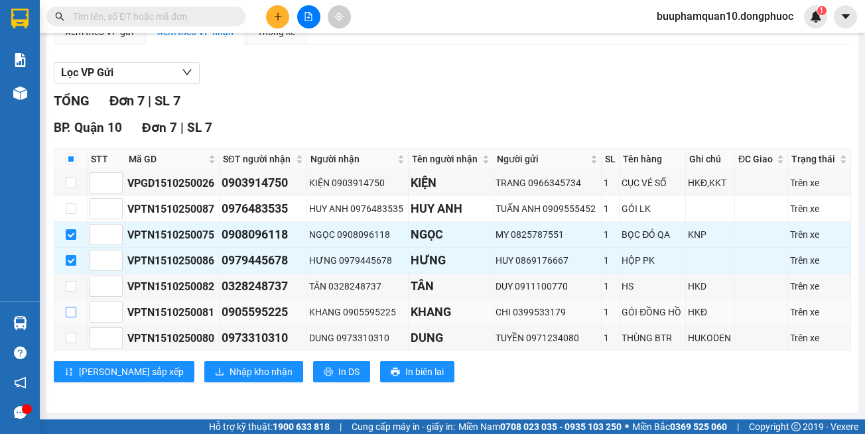
click at [72, 318] on input "checkbox" at bounding box center [71, 312] width 11 height 11
checkbox input "true"
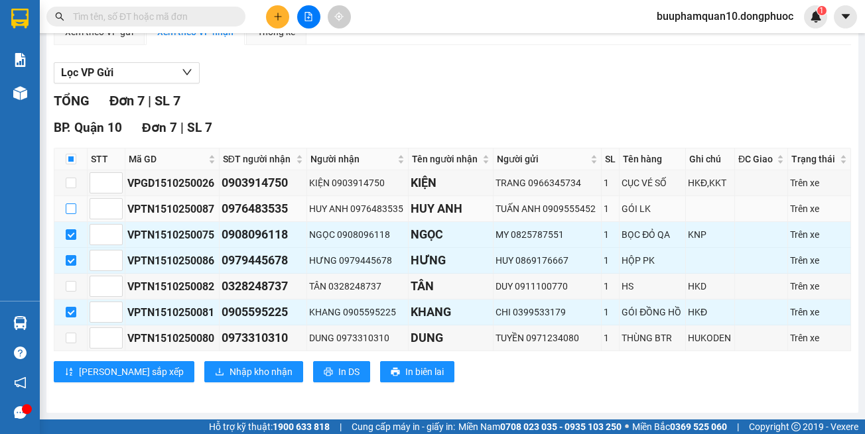
click at [68, 210] on input "checkbox" at bounding box center [71, 209] width 11 height 11
checkbox input "true"
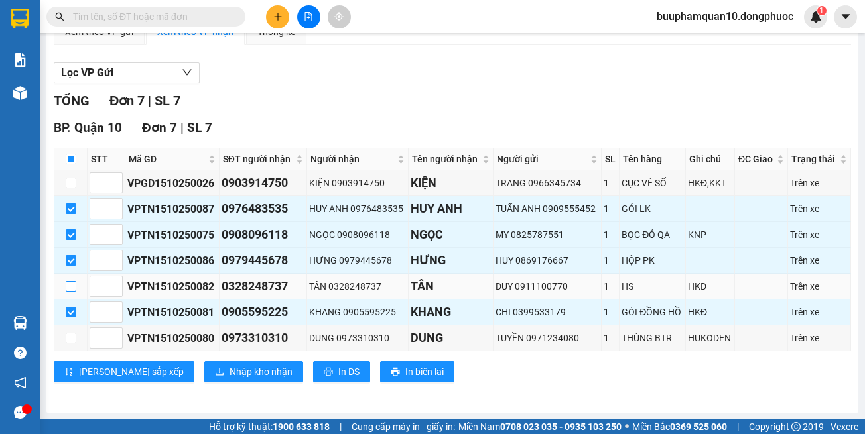
click at [67, 292] on label at bounding box center [71, 286] width 11 height 15
click at [67, 292] on input "checkbox" at bounding box center [71, 286] width 11 height 11
checkbox input "true"
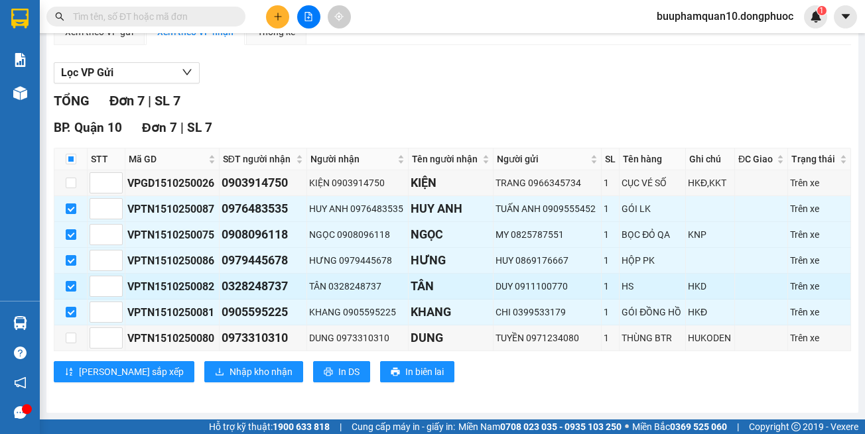
click at [272, 284] on div "0328248737" at bounding box center [262, 286] width 83 height 19
click at [271, 284] on div "0328248737" at bounding box center [262, 286] width 83 height 19
copy div "0328248737"
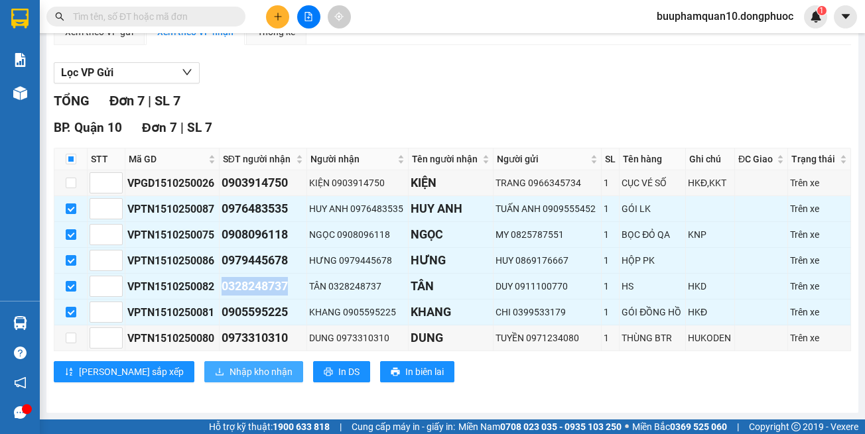
click at [229, 370] on span "Nhập kho nhận" at bounding box center [260, 372] width 63 height 15
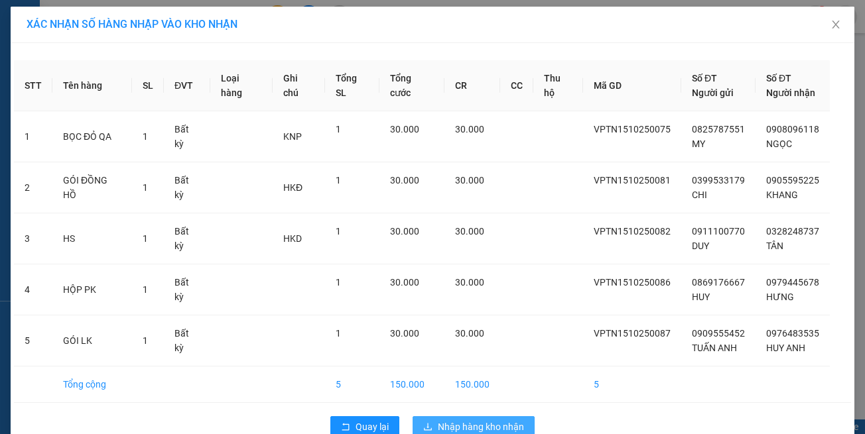
click at [470, 426] on span "Nhập hàng kho nhận" at bounding box center [481, 427] width 86 height 15
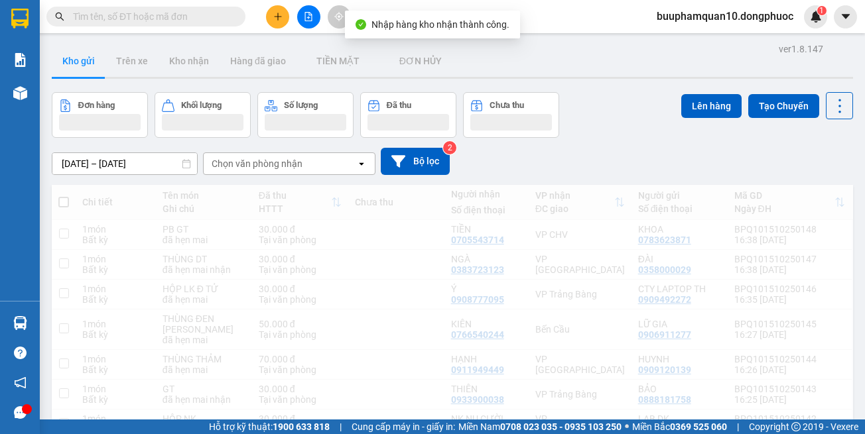
click at [192, 16] on input "text" at bounding box center [151, 16] width 156 height 15
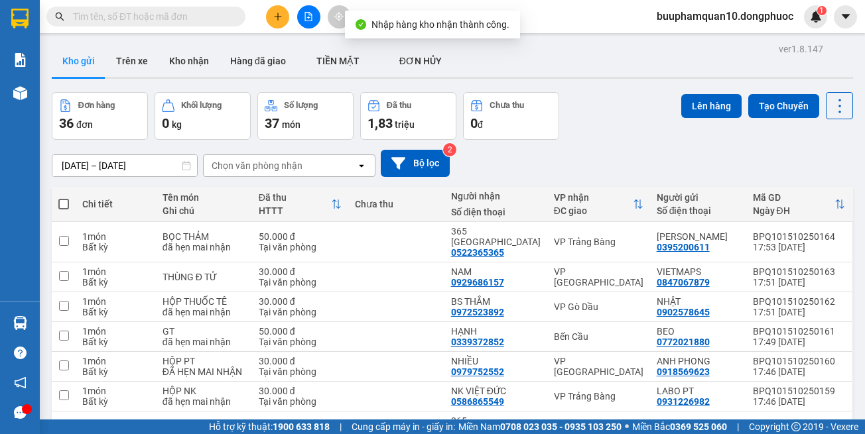
paste input "0328248737"
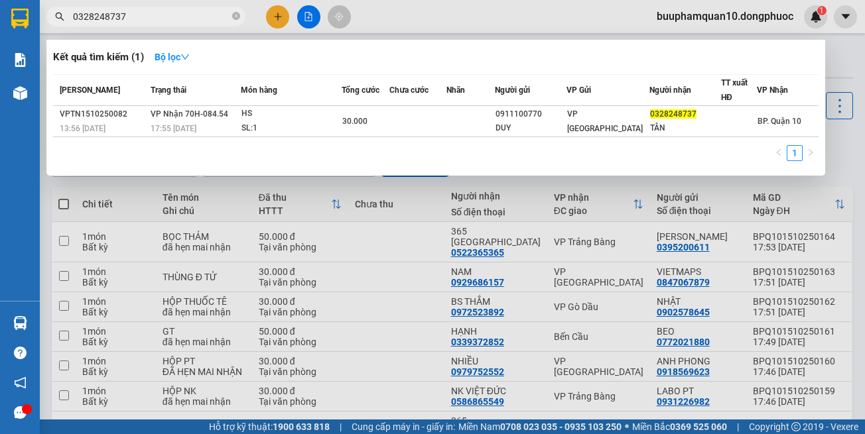
type input "0328248737"
click at [275, 123] on div "SL: 1" at bounding box center [290, 128] width 99 height 15
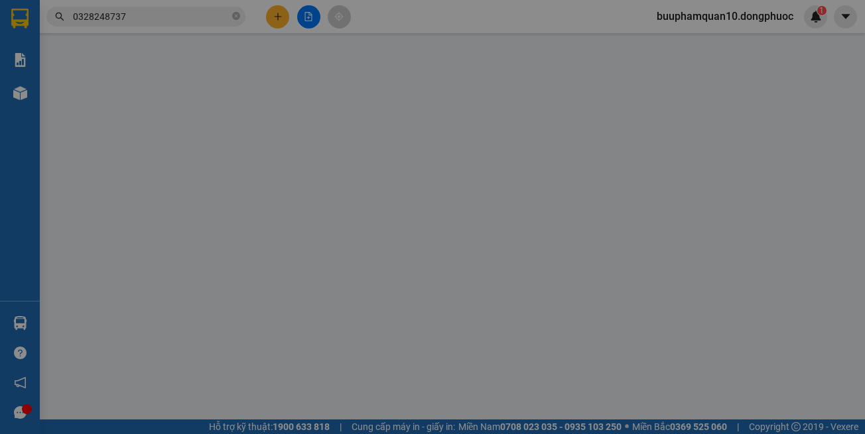
type input "0911100770"
type input "DUY"
type input "0328248737"
type input "TÂN"
type input "30.000"
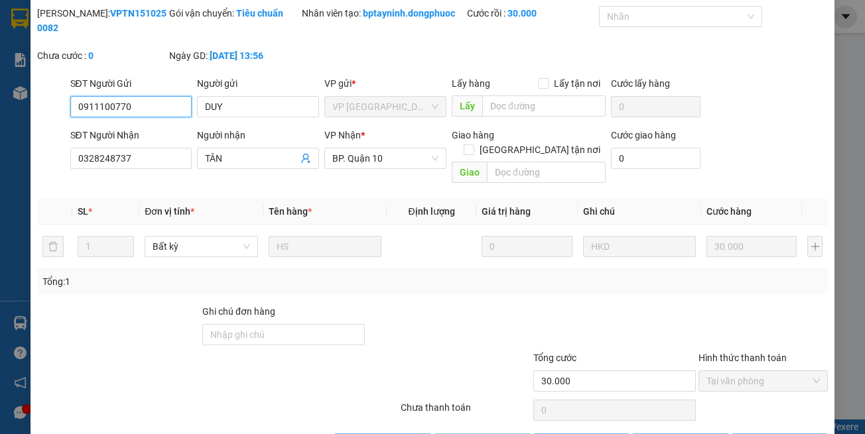
scroll to position [74, 0]
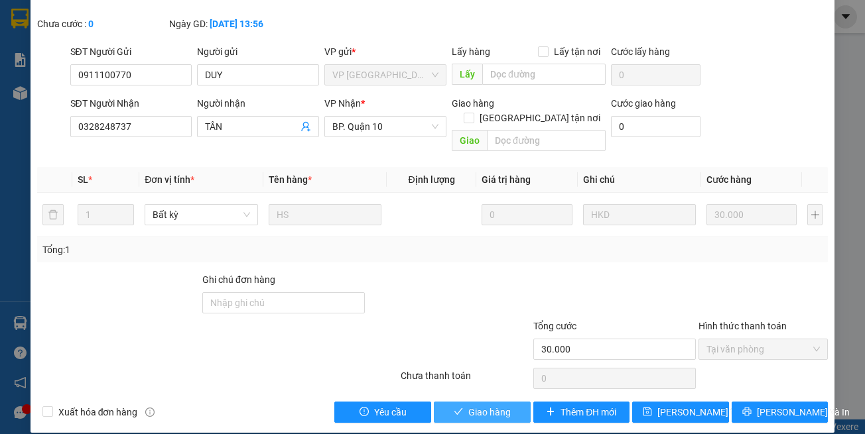
click at [485, 405] on span "Giao hàng" at bounding box center [489, 412] width 42 height 15
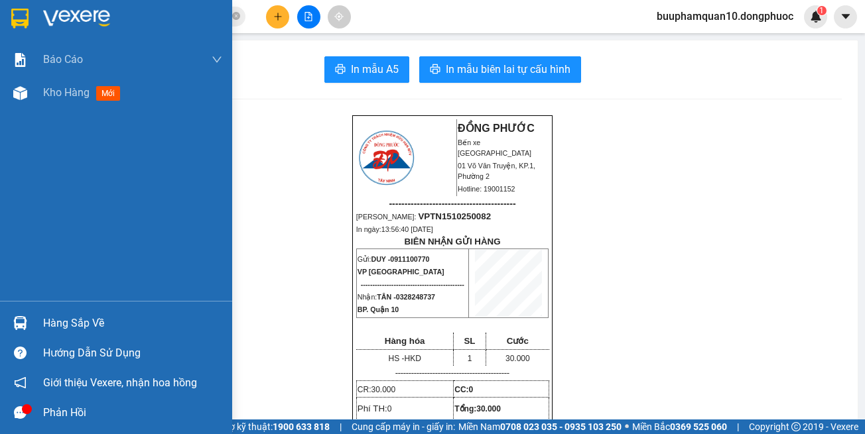
drag, startPoint x: 50, startPoint y: 324, endPoint x: 52, endPoint y: 314, distance: 9.5
click at [50, 322] on div "Hàng sắp về" at bounding box center [132, 324] width 179 height 20
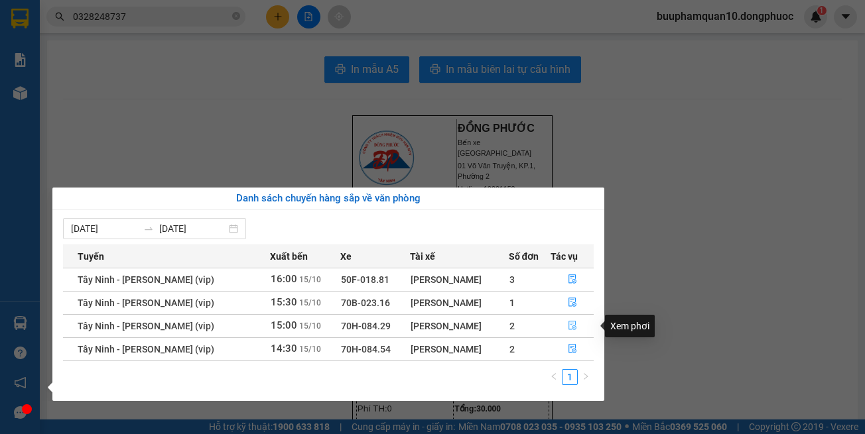
click at [568, 324] on icon "file-done" at bounding box center [572, 326] width 8 height 9
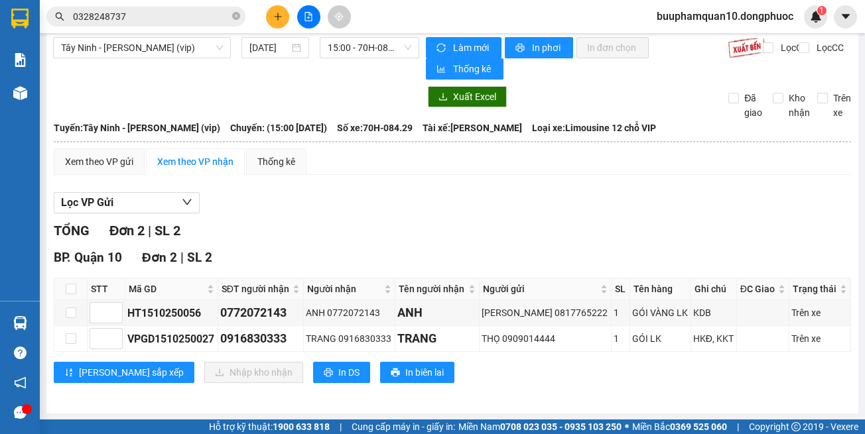
scroll to position [10, 0]
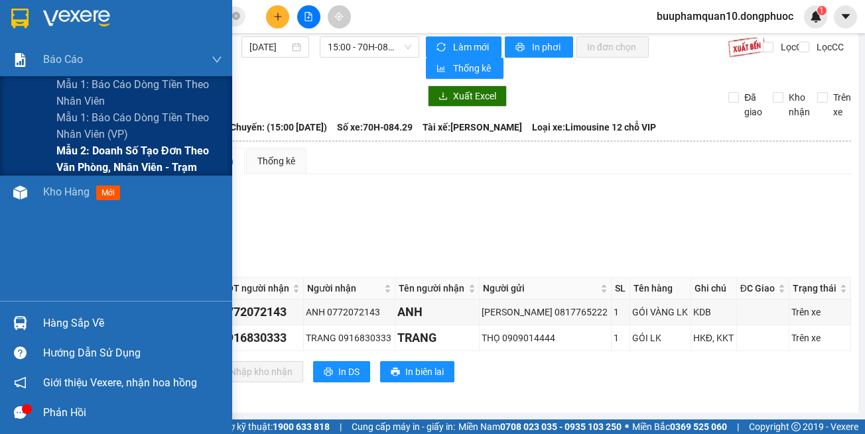
drag, startPoint x: 107, startPoint y: 160, endPoint x: 140, endPoint y: 147, distance: 35.7
click at [107, 160] on span "Mẫu 2: Doanh số tạo đơn theo Văn phòng, nhân viên - Trạm" at bounding box center [139, 159] width 166 height 33
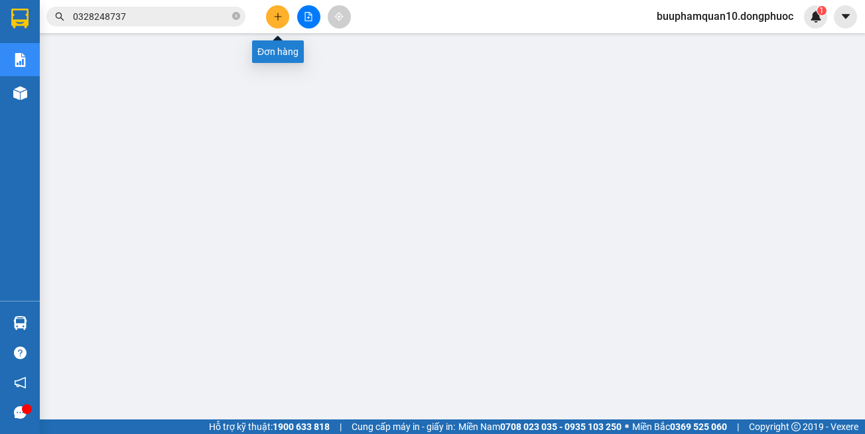
click at [275, 15] on icon "plus" at bounding box center [277, 16] width 9 height 9
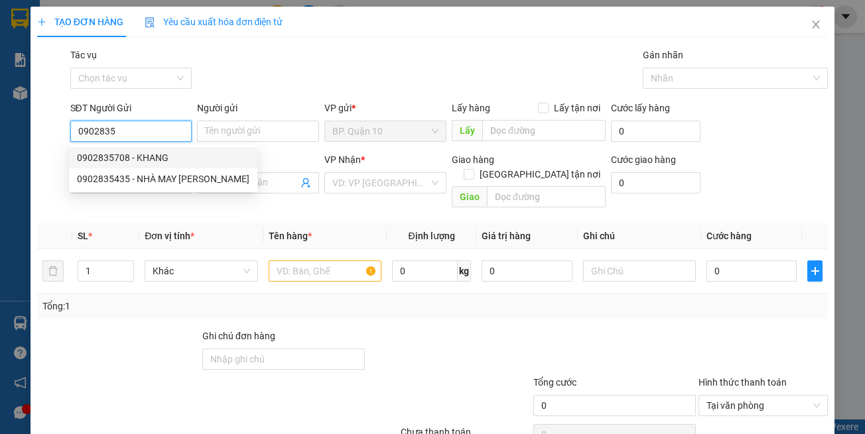
click at [162, 157] on div "0902835708 - KHANG" at bounding box center [163, 158] width 172 height 15
type input "0902835708"
type input "KHANG"
type input "0902835708"
type input "KHANG"
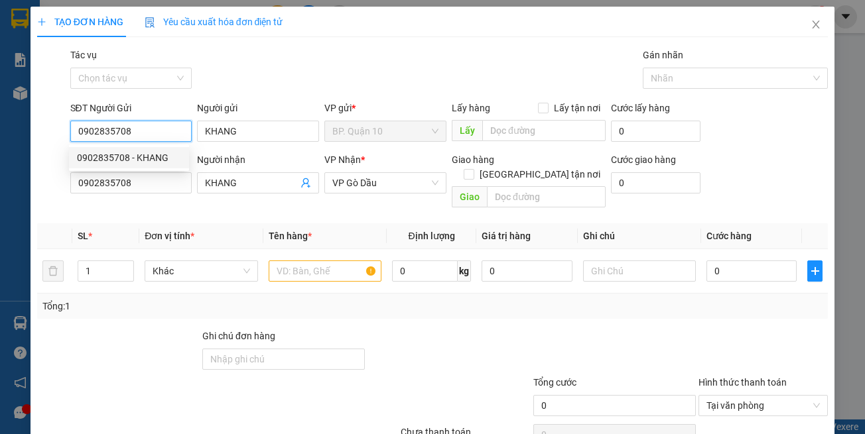
type input "30.000"
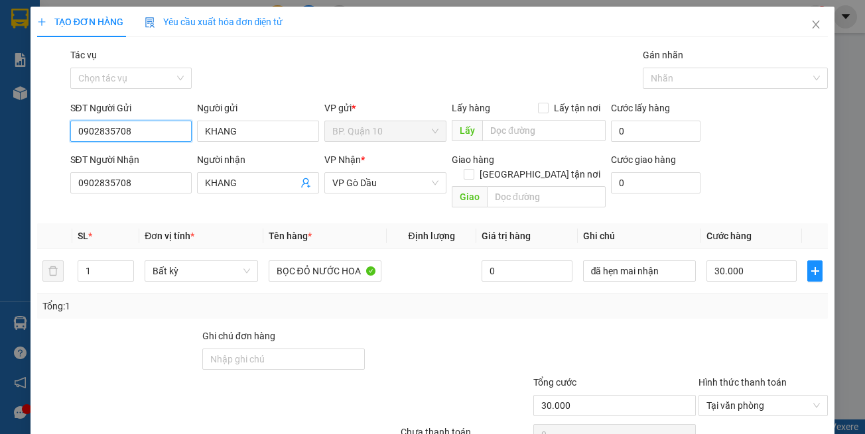
type input "0902835708"
click at [299, 223] on th "Tên hàng *" at bounding box center [324, 236] width 123 height 26
click at [363, 223] on th "Tên hàng *" at bounding box center [324, 236] width 123 height 26
drag, startPoint x: 341, startPoint y: 300, endPoint x: 336, endPoint y: 279, distance: 21.9
click at [341, 298] on div "Tổng: 1" at bounding box center [432, 306] width 791 height 25
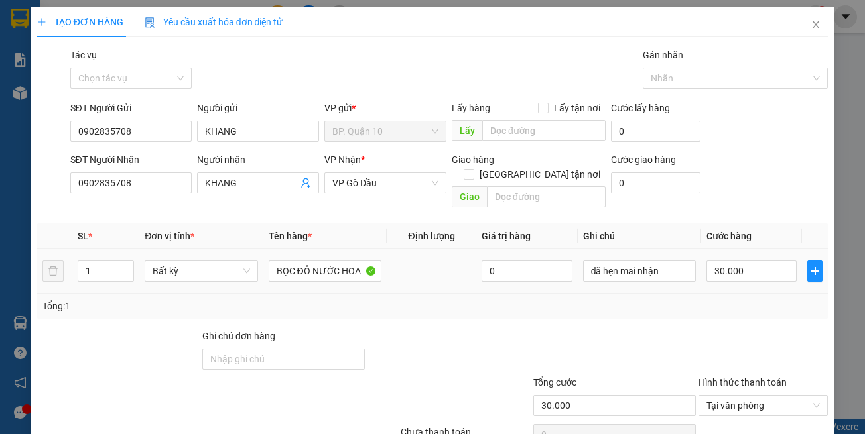
drag, startPoint x: 345, startPoint y: 278, endPoint x: 298, endPoint y: 254, distance: 52.5
click at [345, 275] on td "BỌC ĐỎ NƯỚC HOA" at bounding box center [324, 271] width 123 height 44
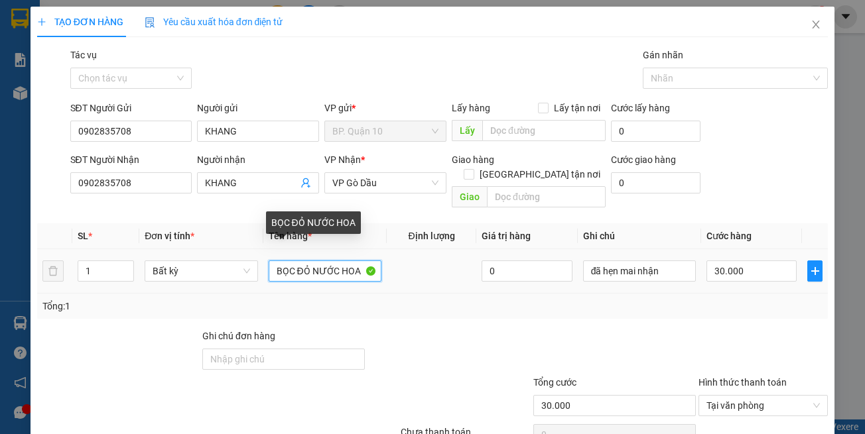
click at [274, 261] on input "BỌC ĐỎ NƯỚC HOA" at bounding box center [325, 271] width 113 height 21
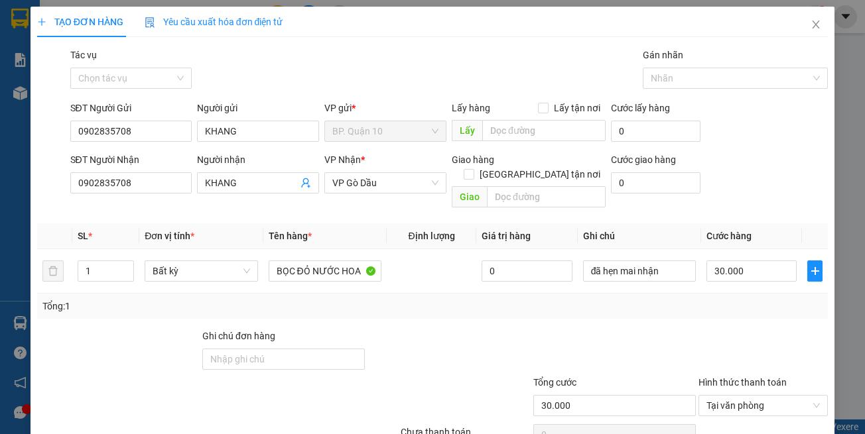
drag, startPoint x: 445, startPoint y: 312, endPoint x: 450, endPoint y: 295, distance: 18.0
click at [445, 312] on div "Transit Pickup Surcharge Ids Transit Deliver Surcharge Ids Transit Deliver Surc…" at bounding box center [432, 264] width 791 height 432
click at [678, 303] on div "Tổng: 1" at bounding box center [432, 306] width 791 height 25
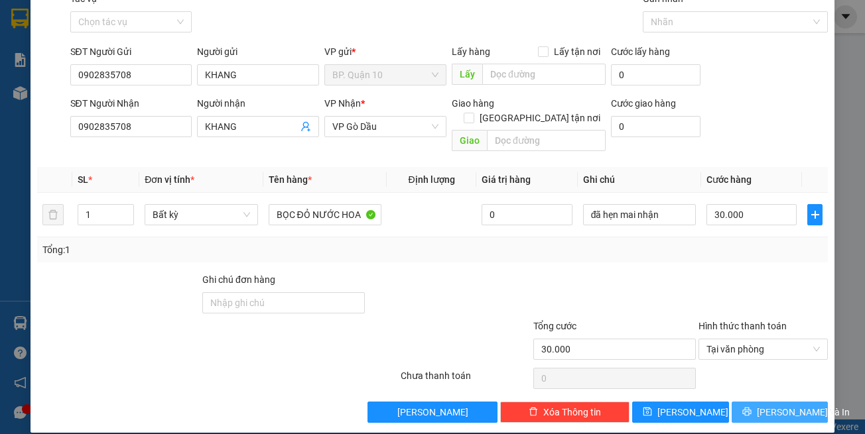
click at [761, 405] on span "[PERSON_NAME] và In" at bounding box center [803, 412] width 93 height 15
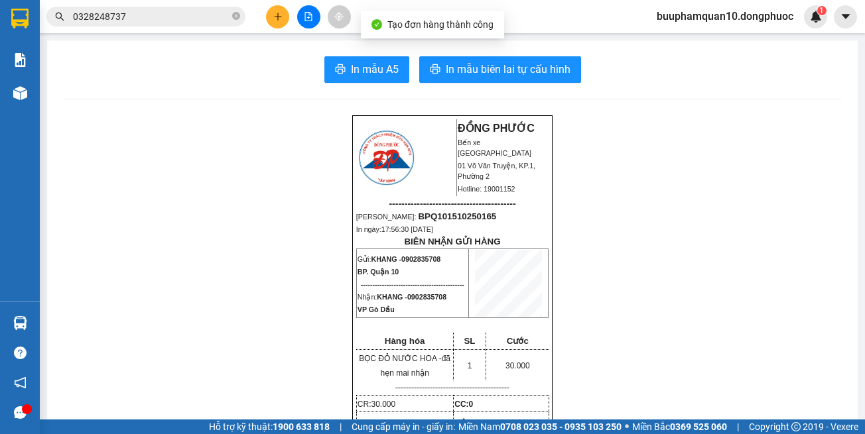
click at [543, 70] on span "In mẫu biên lai tự cấu hình" at bounding box center [508, 69] width 125 height 17
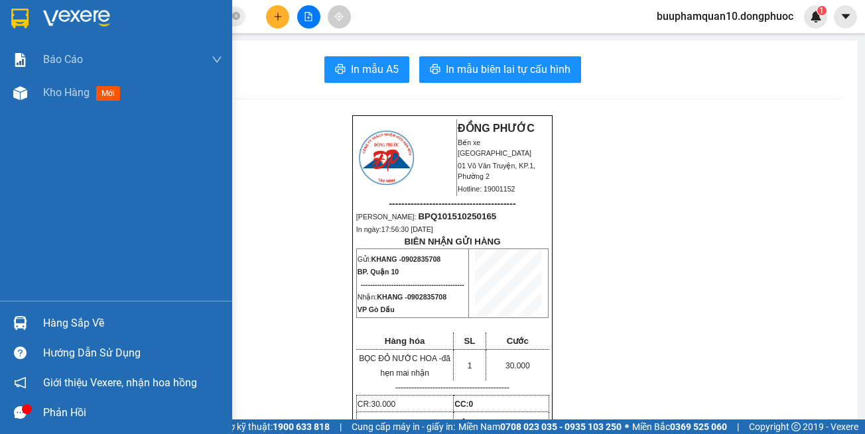
drag, startPoint x: 17, startPoint y: 320, endPoint x: 117, endPoint y: 316, distance: 100.2
click at [18, 320] on img at bounding box center [20, 323] width 14 height 14
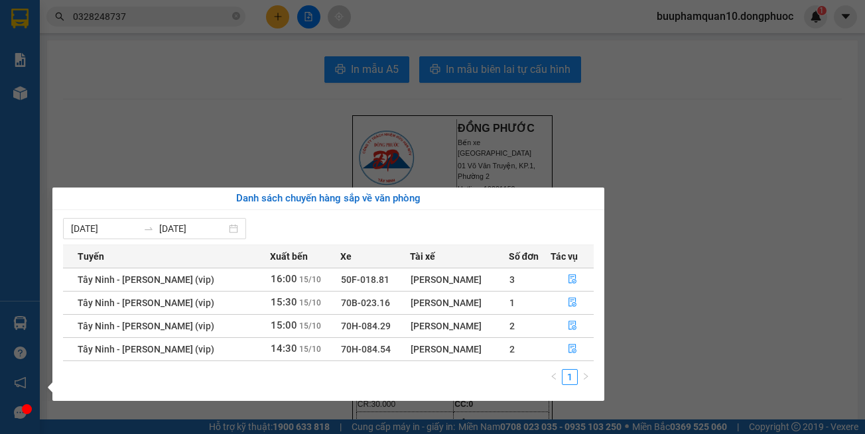
click at [638, 310] on section "Kết quả tìm kiếm ( 1 ) Bộ lọc Mã ĐH Trạng thái Món hàng Tổng cước Chưa cước Nhã…" at bounding box center [432, 217] width 865 height 434
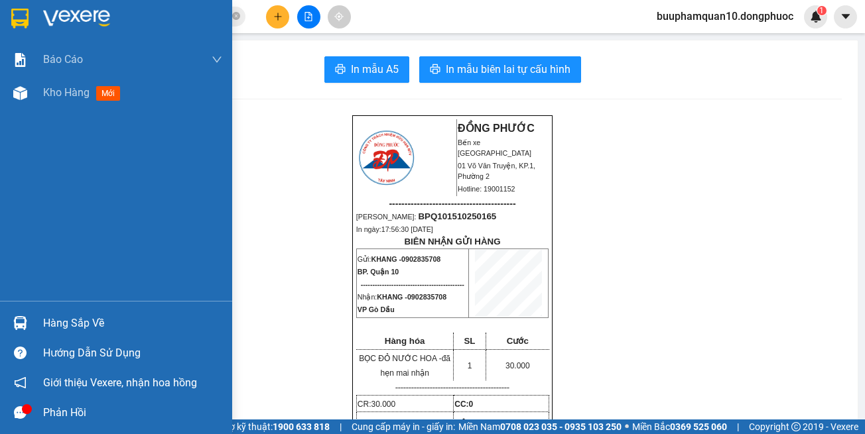
click at [75, 321] on div "Hàng sắp về" at bounding box center [132, 324] width 179 height 20
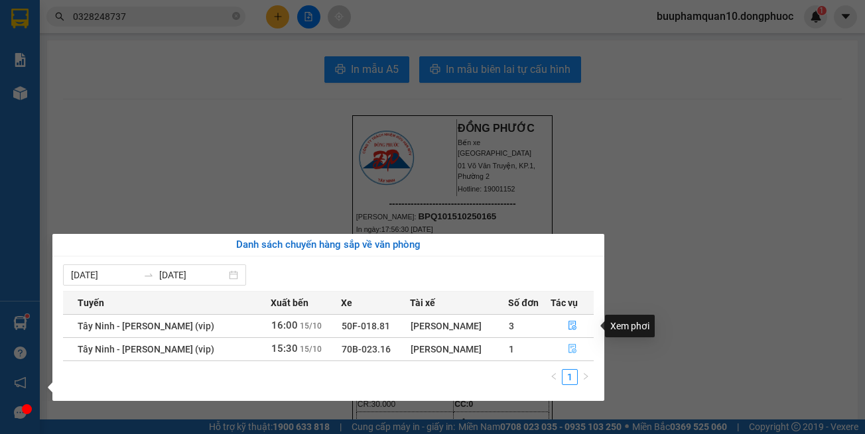
click at [569, 342] on button "button" at bounding box center [572, 349] width 42 height 21
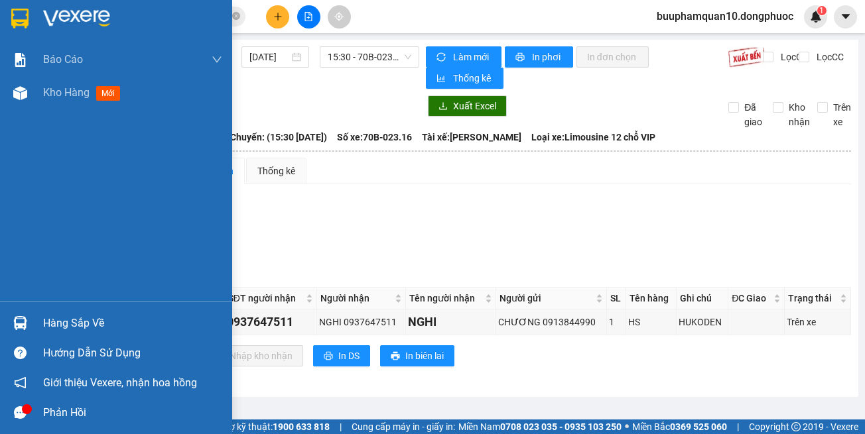
drag, startPoint x: 32, startPoint y: 322, endPoint x: 83, endPoint y: 307, distance: 52.7
click at [32, 323] on div "Hàng sắp về" at bounding box center [116, 323] width 232 height 30
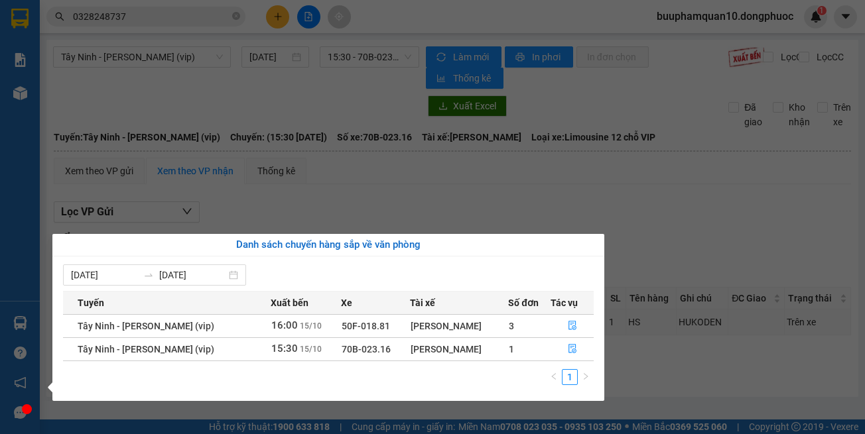
click at [452, 154] on section "Kết quả tìm kiếm ( 1 ) Bộ lọc Mã ĐH Trạng thái Món hàng Tổng cước Chưa cước Nhã…" at bounding box center [432, 217] width 865 height 434
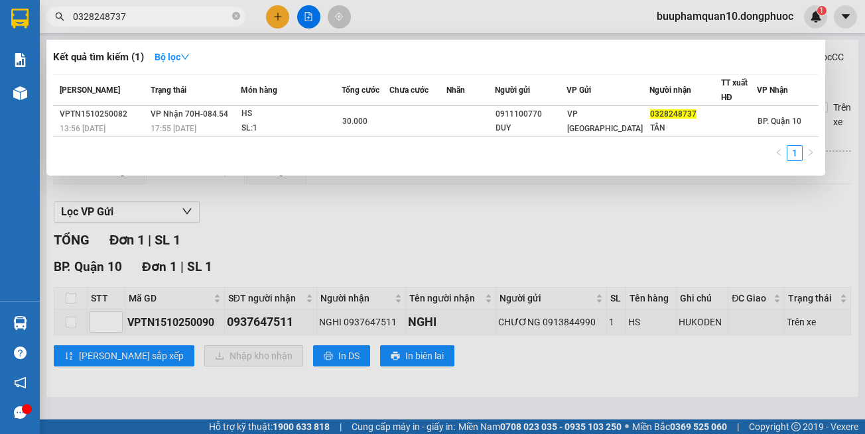
click at [188, 18] on input "0328248737" at bounding box center [151, 16] width 156 height 15
drag, startPoint x: 188, startPoint y: 18, endPoint x: 198, endPoint y: 29, distance: 14.1
click at [188, 19] on input "0328248737" at bounding box center [151, 16] width 156 height 15
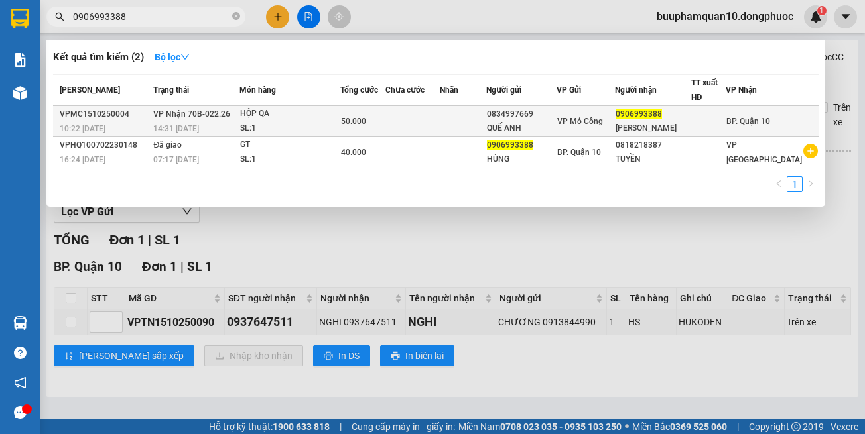
type input "0906993388"
click at [216, 119] on span "VP Nhận 70B-022.26" at bounding box center [191, 113] width 77 height 9
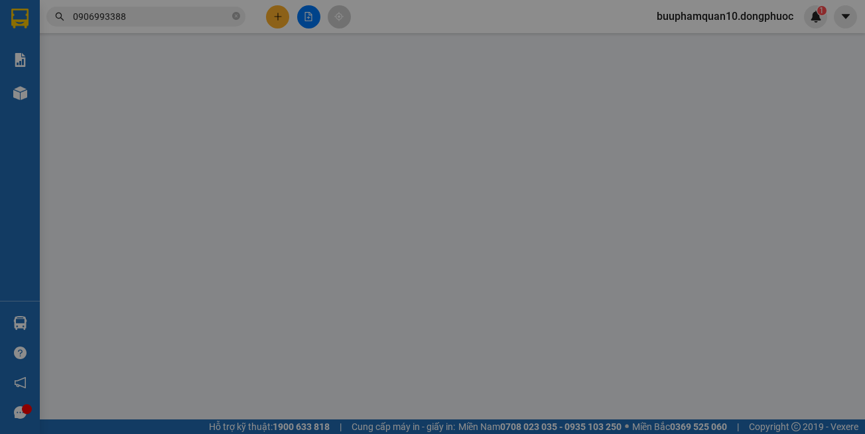
type input "0834997669"
type input "QUẾ ANH"
type input "0906993388"
type input "TRẦN QUỐC HÙNG"
type input "50.000"
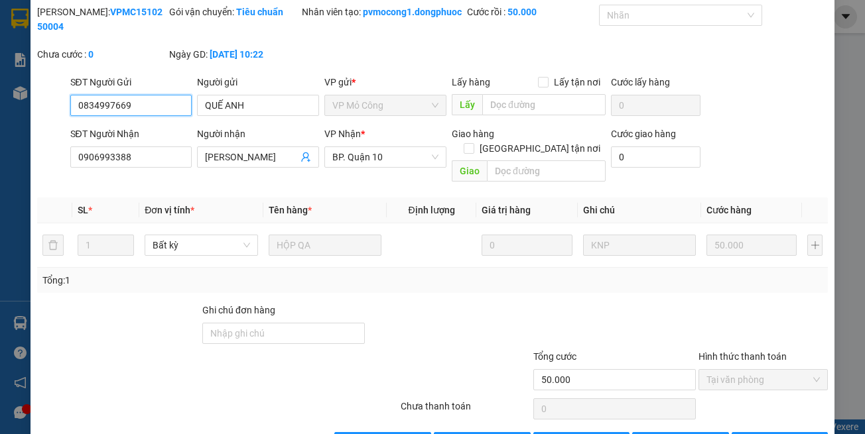
scroll to position [88, 0]
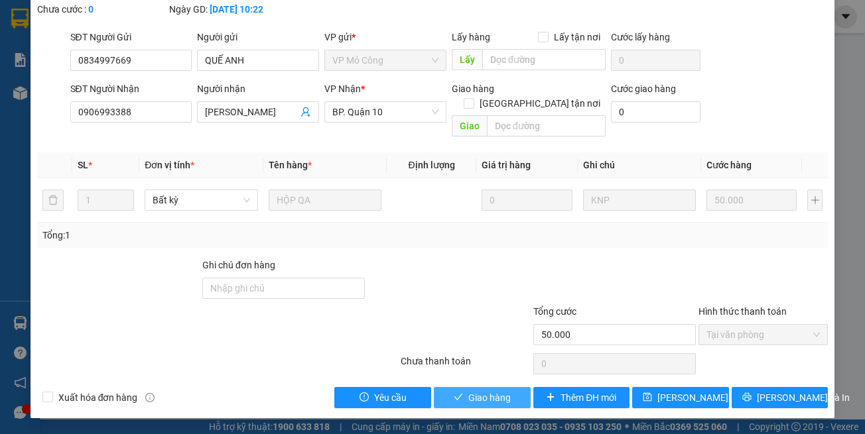
click at [440, 397] on button "Giao hàng" at bounding box center [482, 397] width 97 height 21
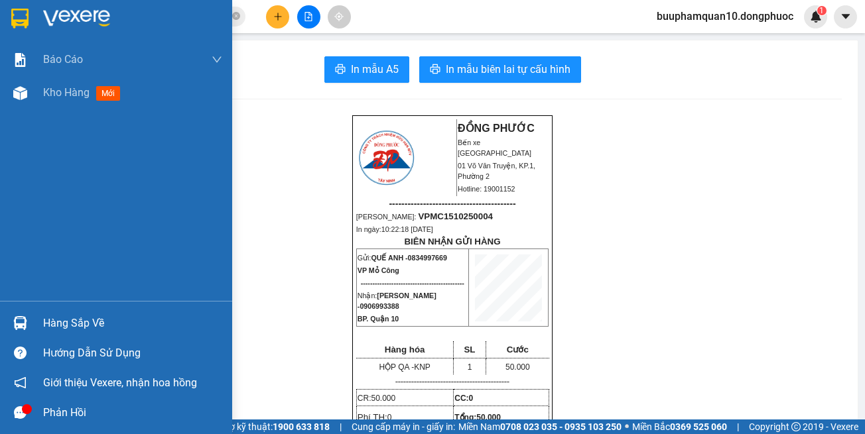
drag, startPoint x: 12, startPoint y: 322, endPoint x: 26, endPoint y: 320, distance: 14.1
click at [13, 322] on div at bounding box center [20, 323] width 23 height 23
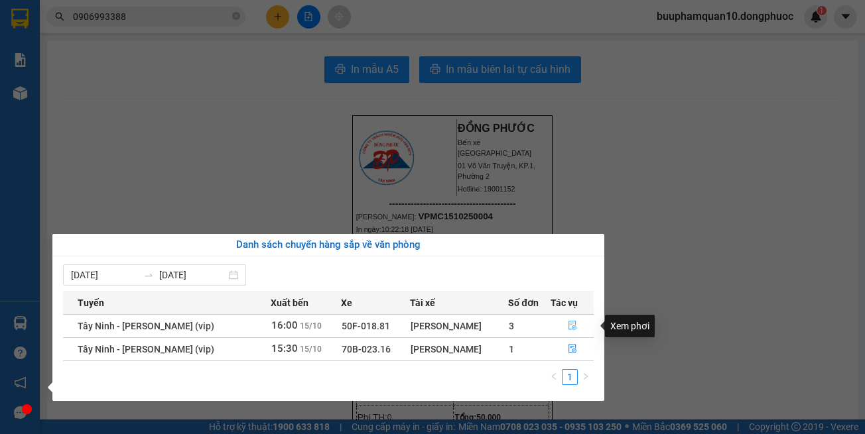
click at [562, 318] on button "button" at bounding box center [572, 326] width 42 height 21
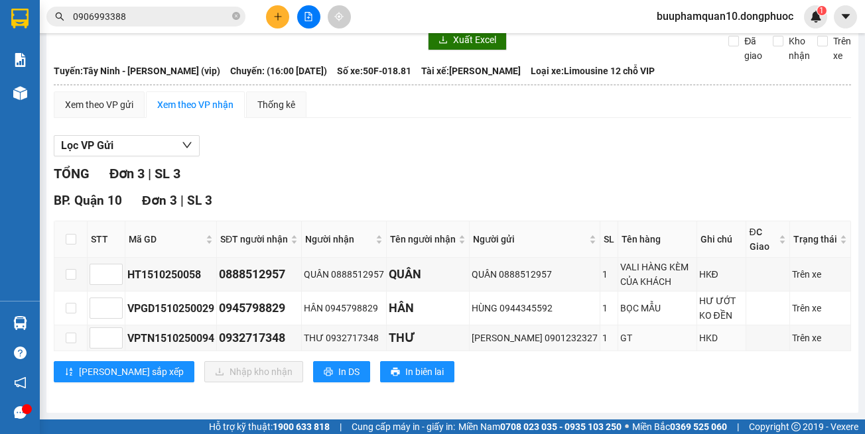
scroll to position [110, 0]
click at [561, 403] on div "Tây Ninh - Hồ Chí Minh (vip) 15/10/2025 16:00 - 50F-018.81 Làm mới In phơi In đ…" at bounding box center [452, 193] width 812 height 440
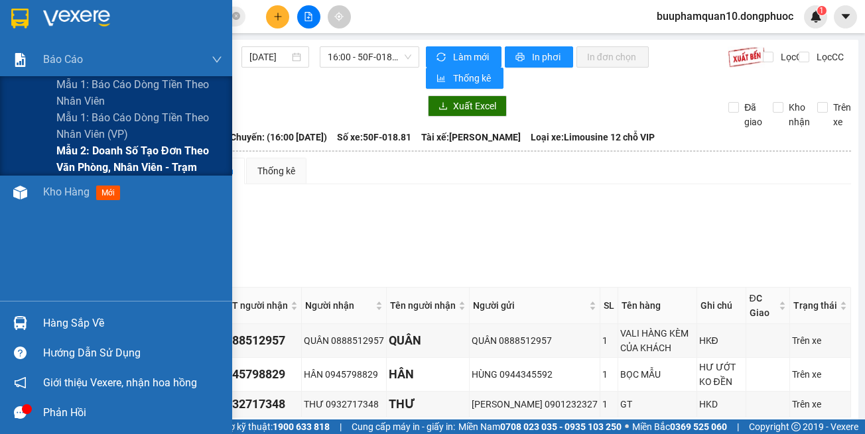
click at [117, 167] on span "Mẫu 2: Doanh số tạo đơn theo Văn phòng, nhân viên - Trạm" at bounding box center [139, 159] width 166 height 33
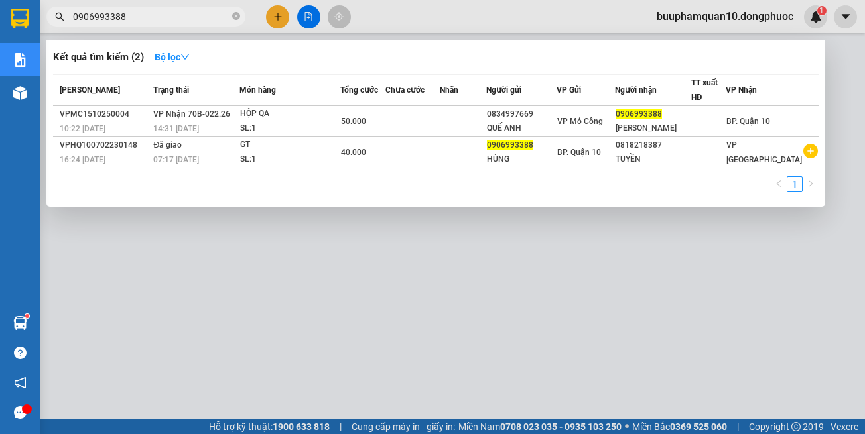
click at [174, 24] on span "0906993388" at bounding box center [145, 17] width 199 height 20
click at [185, 21] on input "0906993388" at bounding box center [151, 16] width 156 height 15
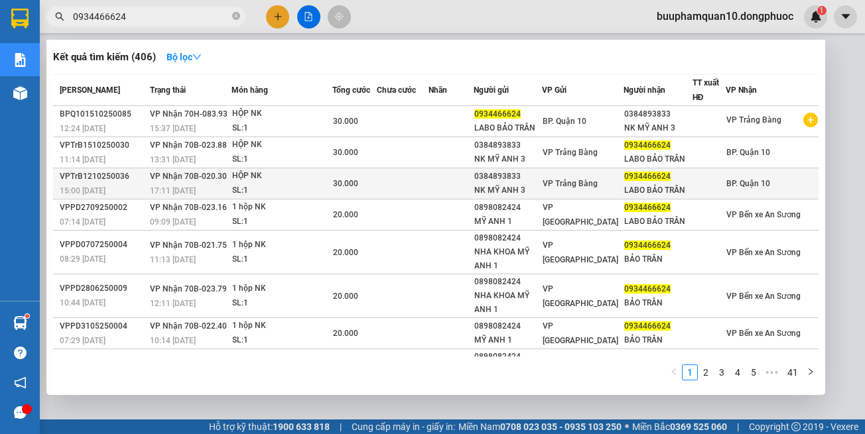
type input "0934466624"
click at [144, 184] on div "15:00 - 12/10" at bounding box center [103, 191] width 86 height 15
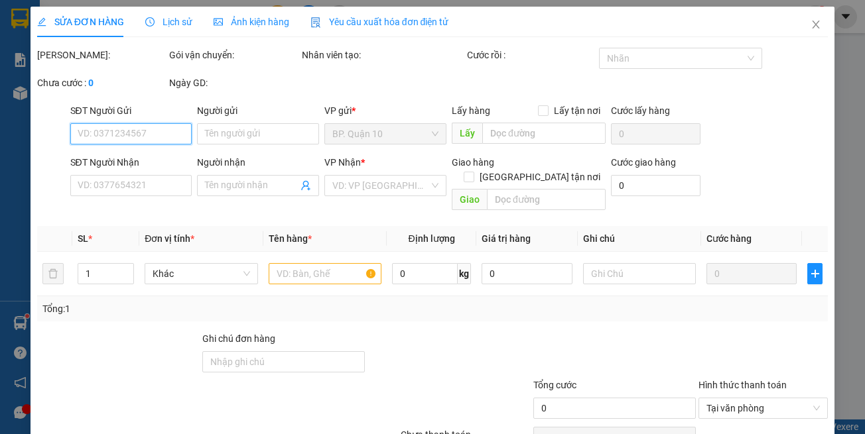
type input "0384893833"
type input "NK MỸ ANH 3"
type input "0934466624"
type input "LABO BẢO TRÂN"
type input "30.000"
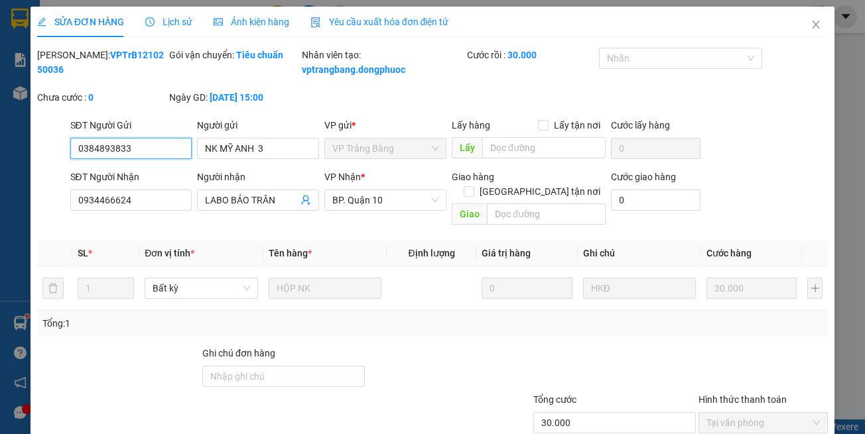
scroll to position [59, 0]
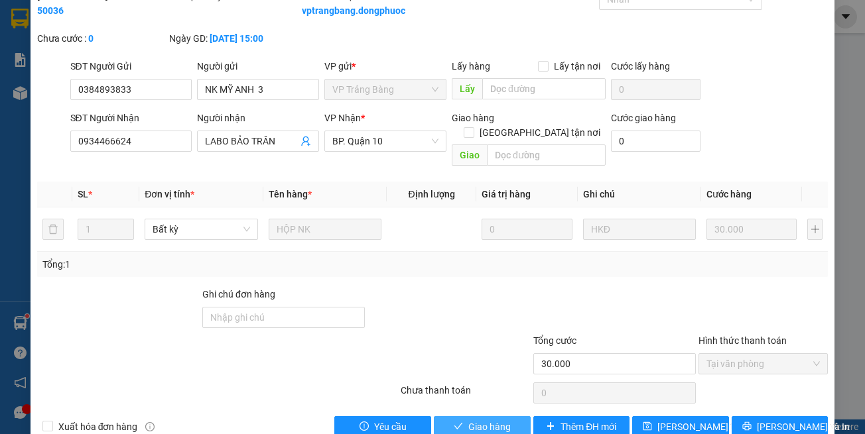
click at [444, 420] on button "Giao hàng" at bounding box center [482, 426] width 97 height 21
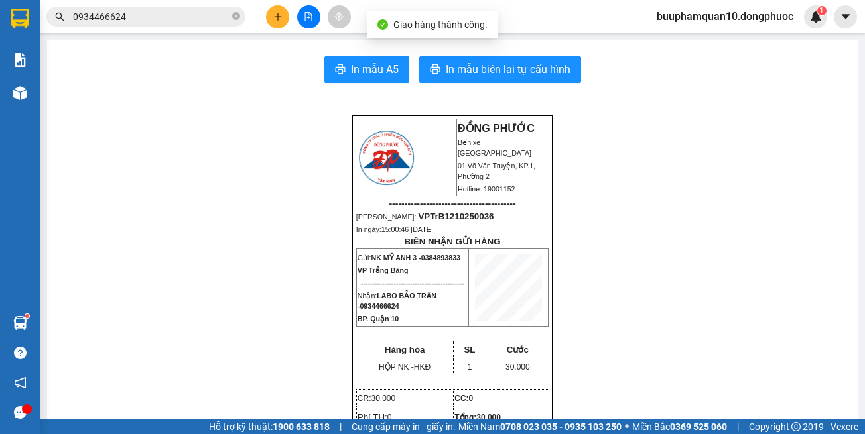
click at [178, 26] on span "0934466624" at bounding box center [145, 17] width 199 height 20
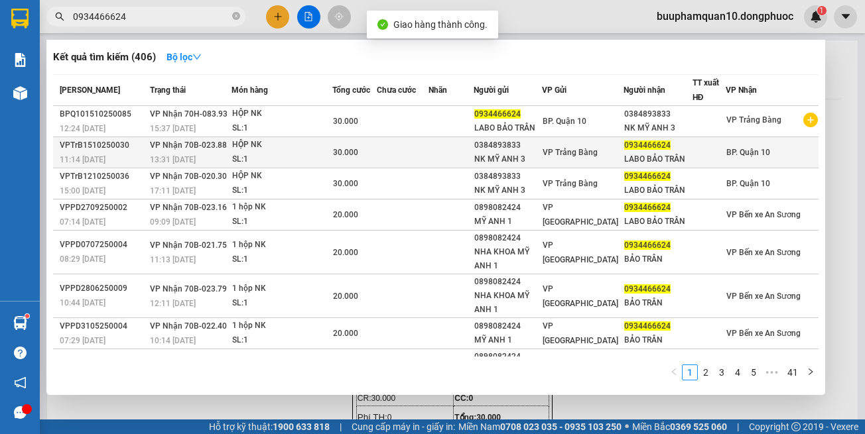
click at [206, 142] on span "VP Nhận 70B-023.88" at bounding box center [188, 145] width 77 height 9
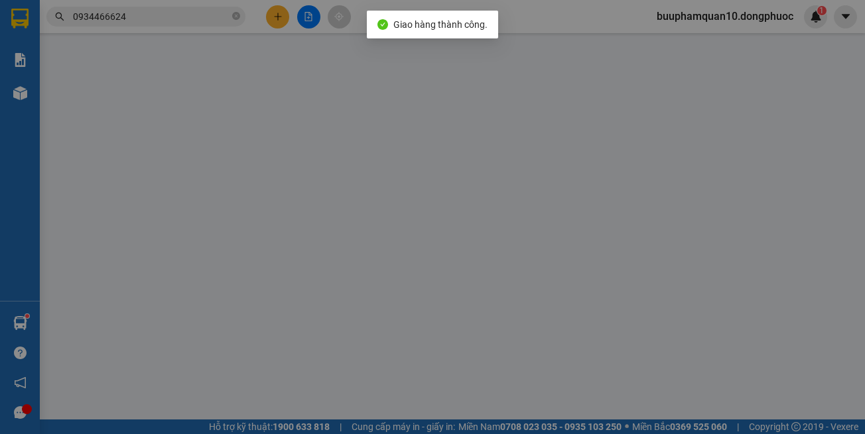
type input "0384893833"
type input "NK MỸ ANH 3"
type input "0934466624"
type input "LABO BẢO TRÂN"
type input "30.000"
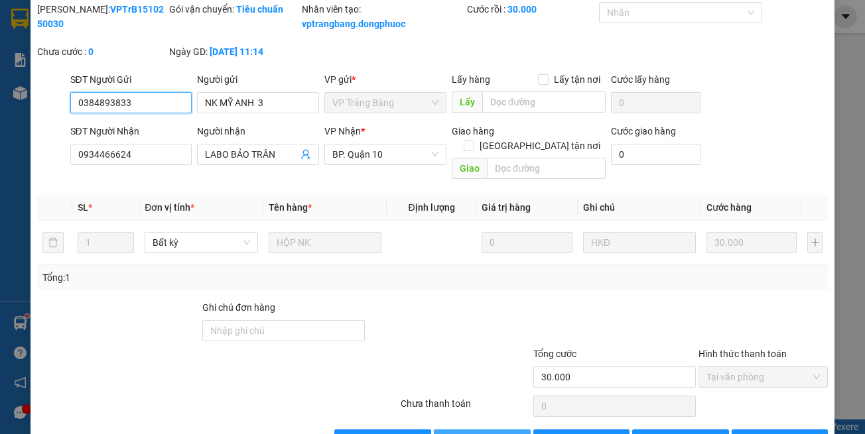
scroll to position [88, 0]
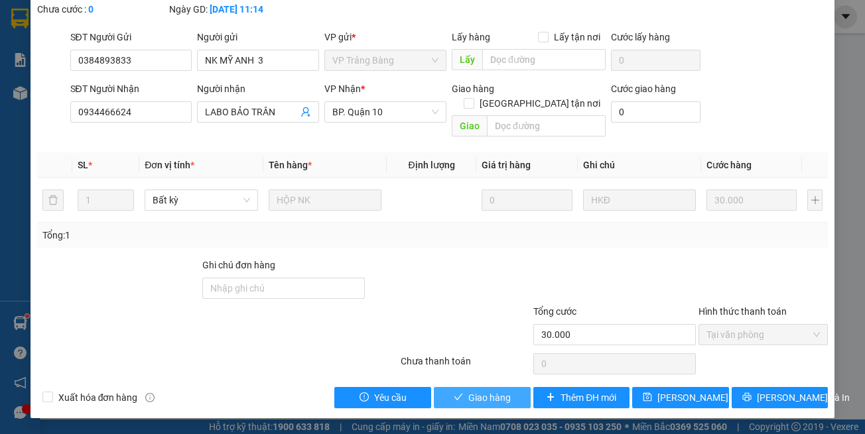
click at [489, 402] on span "Giao hàng" at bounding box center [489, 398] width 42 height 15
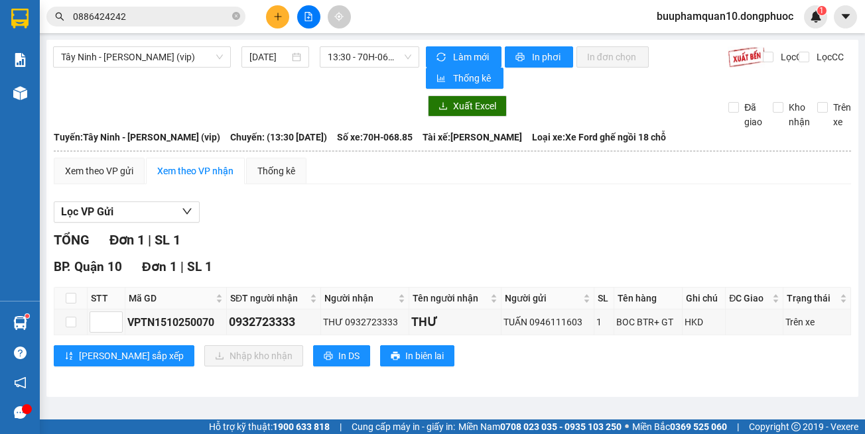
click at [278, 13] on icon "plus" at bounding box center [277, 16] width 9 height 9
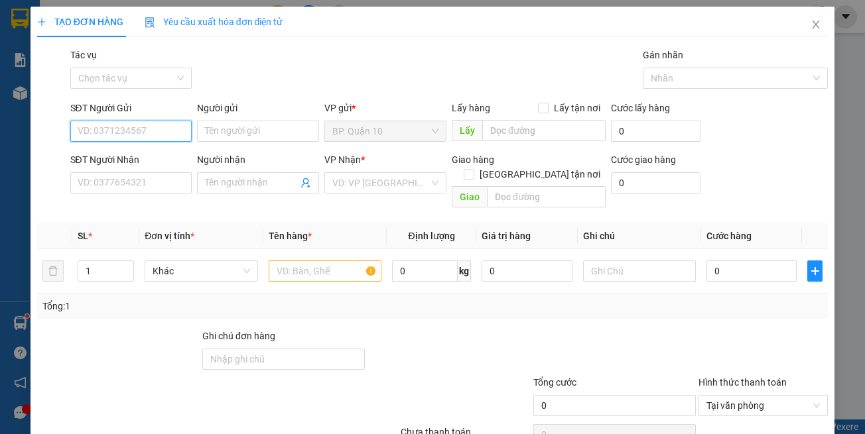
click at [108, 126] on input "SĐT Người Gửi" at bounding box center [131, 131] width 122 height 21
click at [308, 91] on div "Gói vận chuyển * Tiêu chuẩn Tác vụ Chọn tác vụ Gán nhãn Nhãn" at bounding box center [449, 71] width 763 height 46
click at [160, 135] on input "SĐT Người Gửi" at bounding box center [131, 131] width 122 height 21
click at [250, 78] on div "Gói vận chuyển * Tiêu chuẩn Tác vụ Chọn tác vụ Gán nhãn Nhãn" at bounding box center [449, 71] width 763 height 46
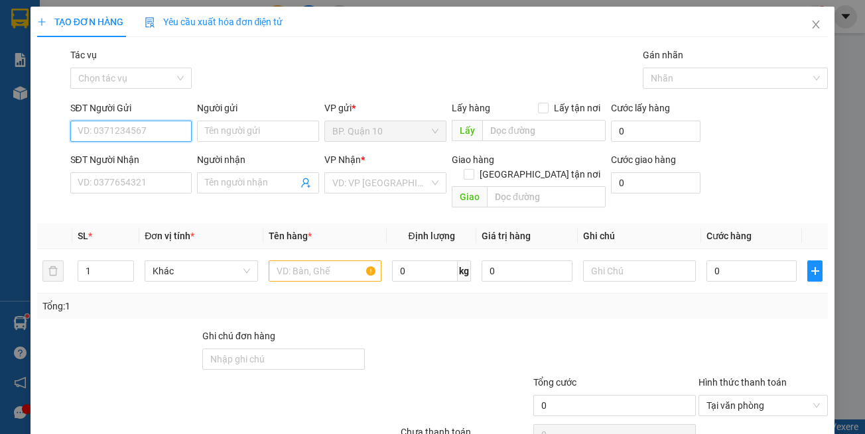
click at [166, 132] on input "SĐT Người Gửi" at bounding box center [131, 131] width 122 height 21
type input "0918569623"
click at [158, 154] on div "0918569623 - ANH PHONG" at bounding box center [133, 158] width 113 height 15
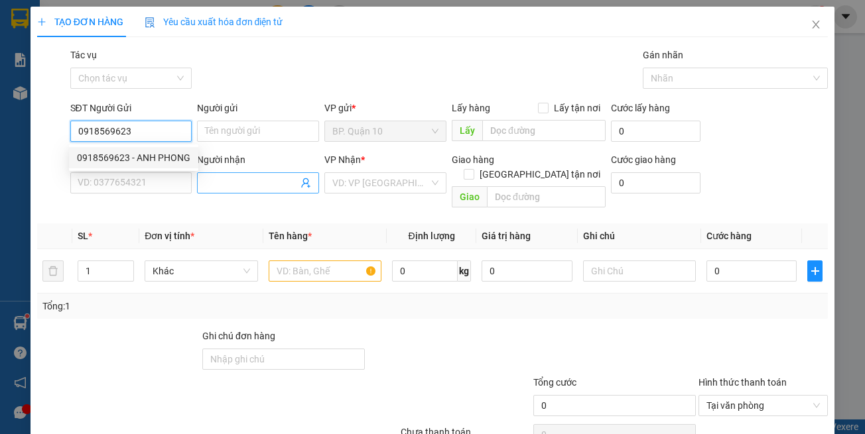
type input "ANH PHONG"
type input "0979752552"
type input "NHIỀU"
type input "30.000"
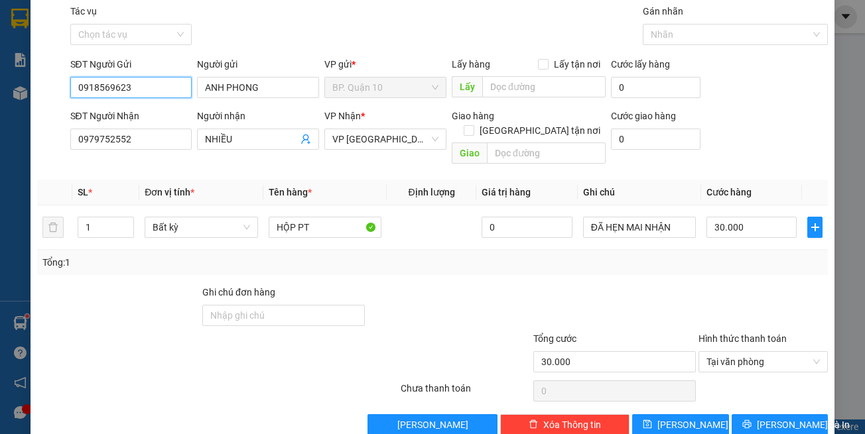
scroll to position [56, 0]
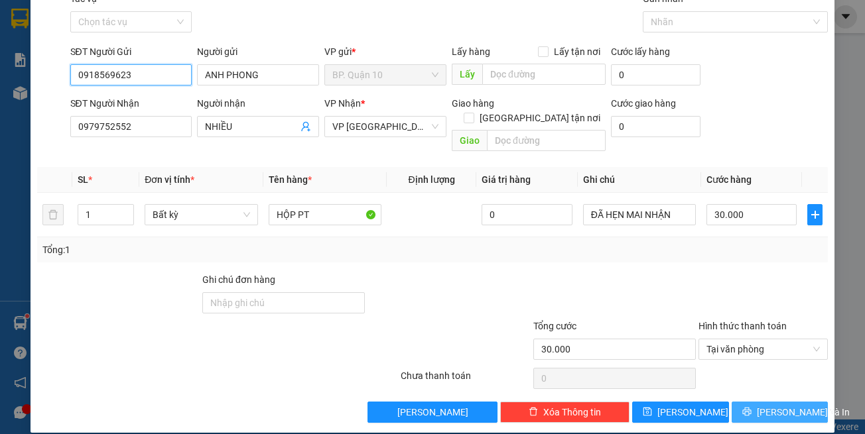
type input "0918569623"
drag, startPoint x: 744, startPoint y: 395, endPoint x: 721, endPoint y: 339, distance: 60.3
click at [743, 402] on button "[PERSON_NAME] và In" at bounding box center [779, 412] width 97 height 21
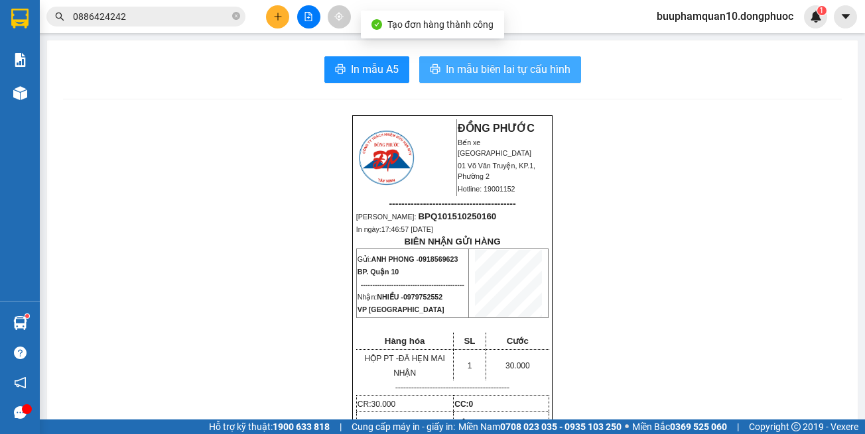
click at [503, 67] on span "In mẫu biên lai tự cấu hình" at bounding box center [508, 69] width 125 height 17
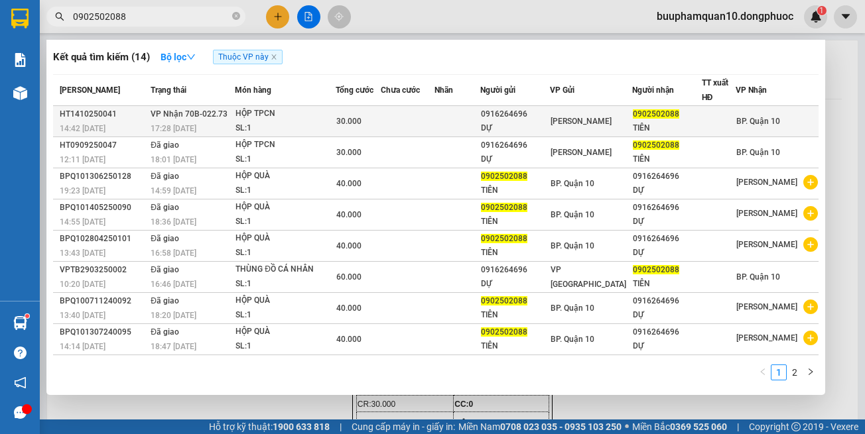
type input "0902502088"
click at [476, 109] on td at bounding box center [457, 121] width 46 height 31
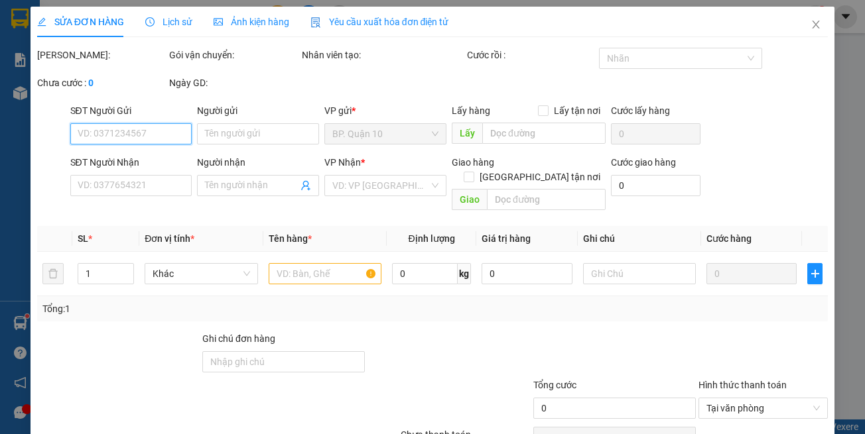
type input "0916264696"
type input "DỰ"
type input "0902502088"
type input "TIÊN"
type input "30.000"
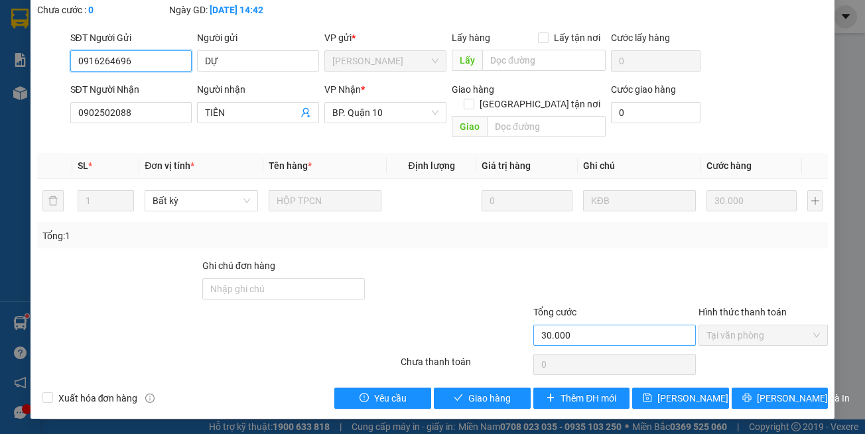
scroll to position [88, 0]
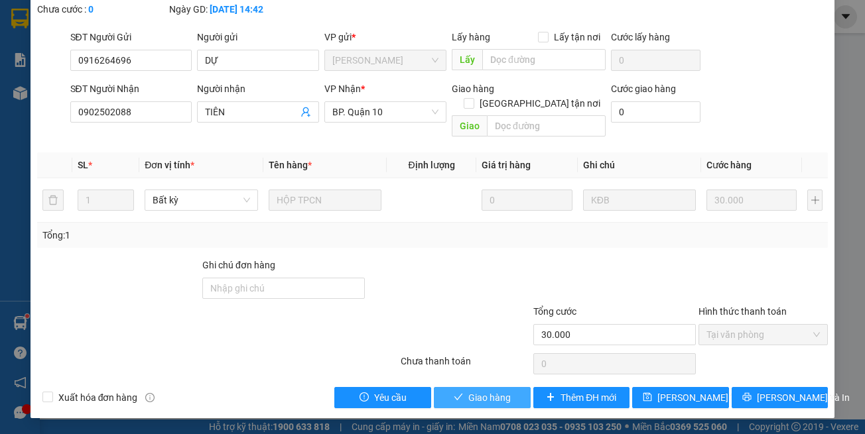
drag, startPoint x: 483, startPoint y: 399, endPoint x: 387, endPoint y: 347, distance: 108.6
click at [477, 395] on span "Giao hàng" at bounding box center [489, 398] width 42 height 15
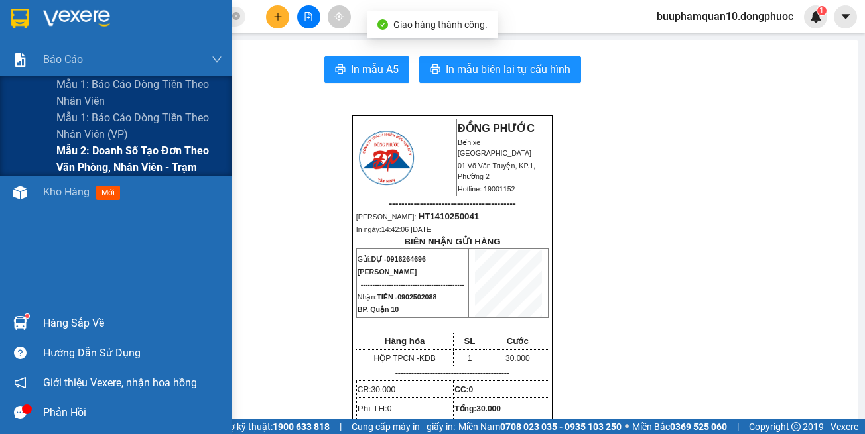
click at [131, 160] on span "Mẫu 2: Doanh số tạo đơn theo Văn phòng, nhân viên - Trạm" at bounding box center [139, 159] width 166 height 33
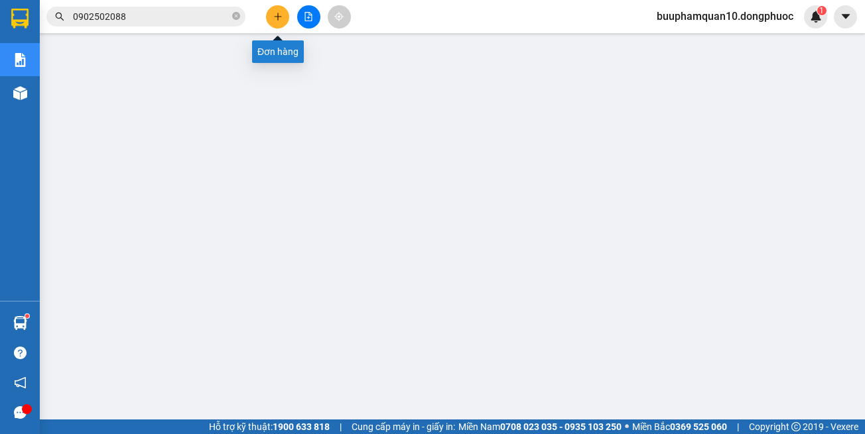
click at [270, 17] on button at bounding box center [277, 16] width 23 height 23
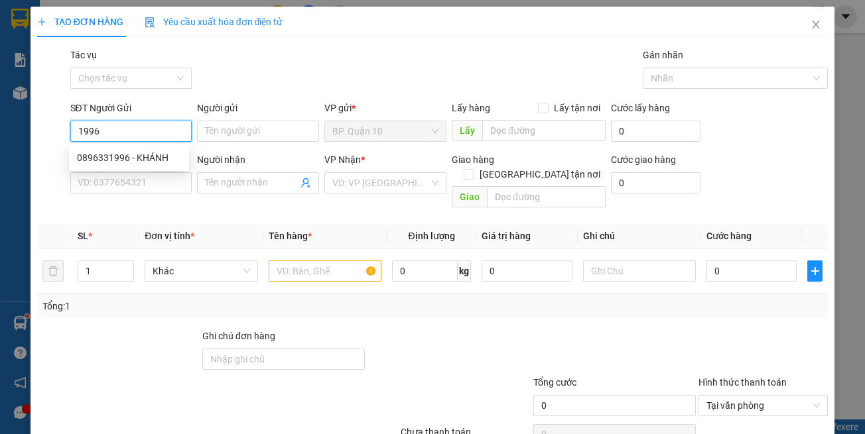
click at [164, 158] on div "0896331996 - KHÁNH" at bounding box center [129, 158] width 104 height 15
type input "0896331996"
type input "KHÁNH"
type input "0798157999"
type input "GIÀU"
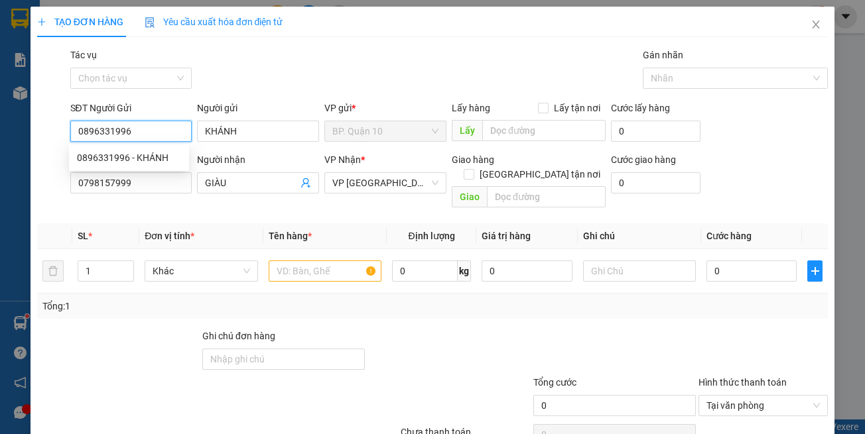
type input "30.000"
type input "0896331996"
click at [230, 199] on div "Transit Pickup Surcharge Ids Transit Deliver Surcharge Ids Transit Deliver Surc…" at bounding box center [432, 264] width 791 height 432
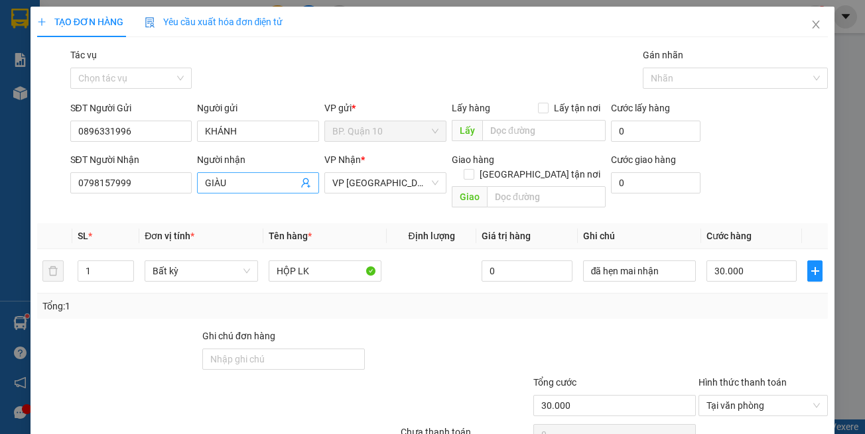
click at [304, 185] on icon "user-add" at bounding box center [305, 183] width 9 height 10
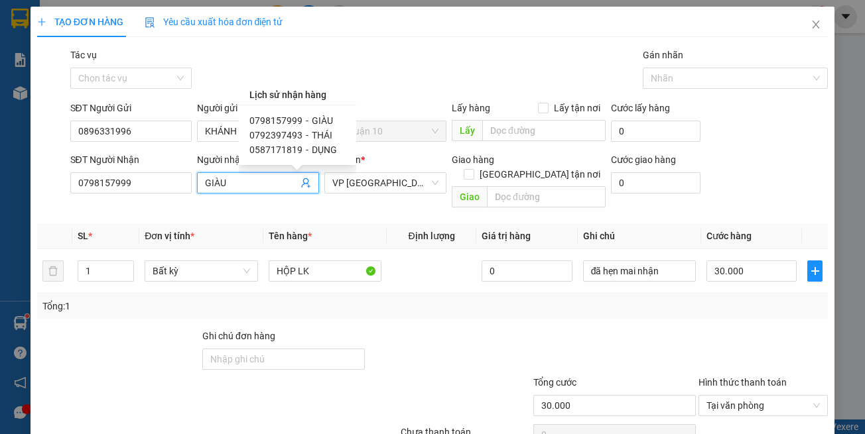
click at [297, 131] on span "0792397493" at bounding box center [275, 135] width 53 height 11
type input "0792397493"
type input "THÁI"
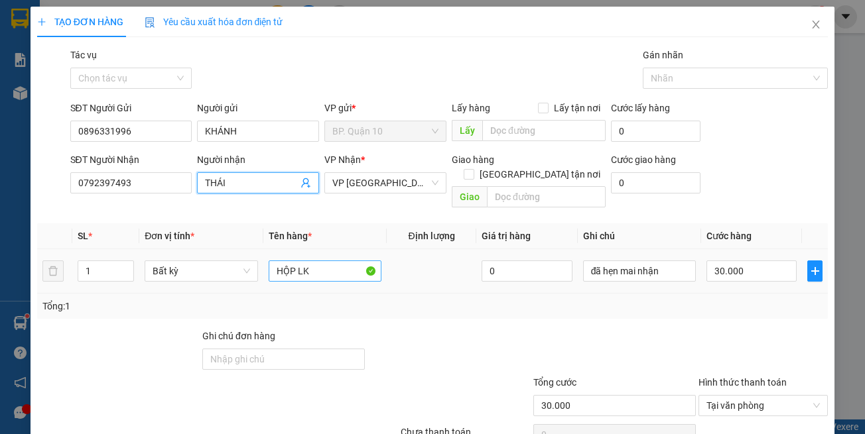
click at [369, 269] on div "HỘP LK" at bounding box center [325, 271] width 113 height 27
drag, startPoint x: 332, startPoint y: 256, endPoint x: 72, endPoint y: 249, distance: 260.7
click at [88, 253] on tr "1 Bất kỳ HỘP LK 0 đã hẹn mai nhận 30.000" at bounding box center [432, 271] width 791 height 44
click at [647, 300] on div "Tổng: 1" at bounding box center [432, 306] width 791 height 25
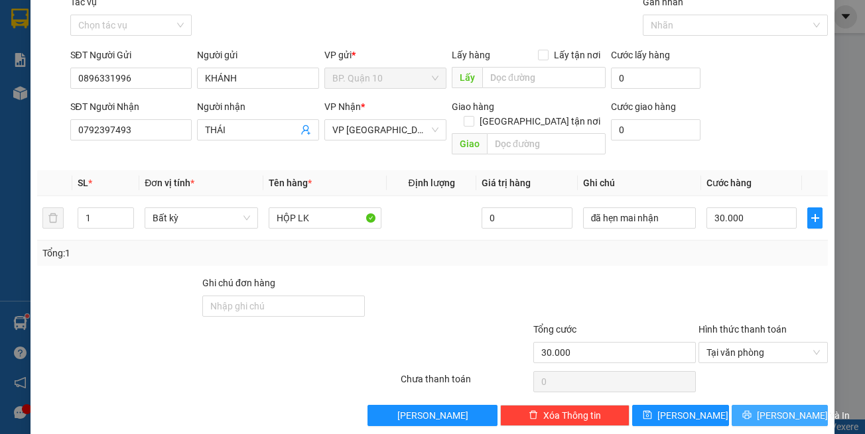
scroll to position [56, 0]
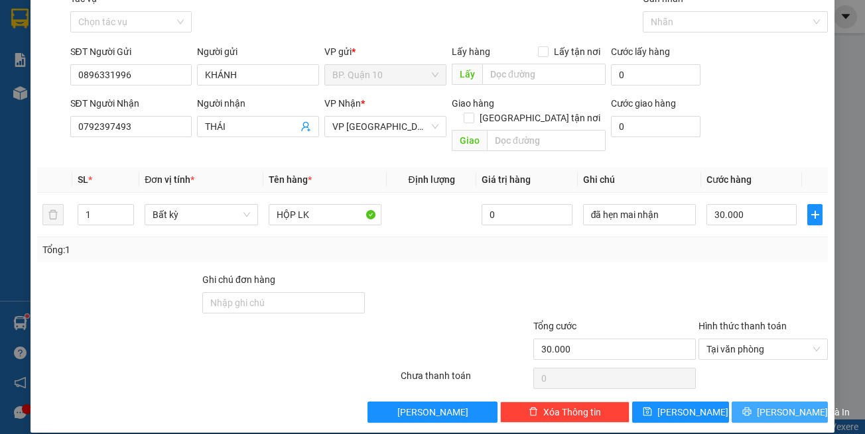
click at [782, 405] on span "[PERSON_NAME] và In" at bounding box center [803, 412] width 93 height 15
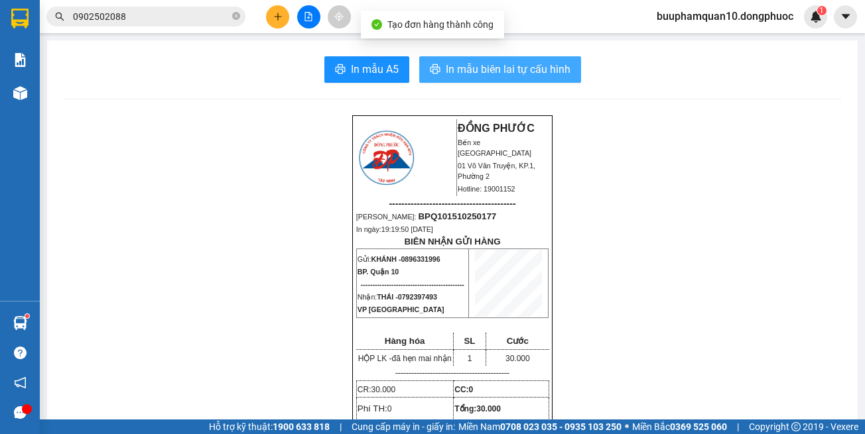
click at [511, 82] on button "In mẫu biên lai tự cấu hình" at bounding box center [500, 69] width 162 height 27
